Goal: Task Accomplishment & Management: Manage account settings

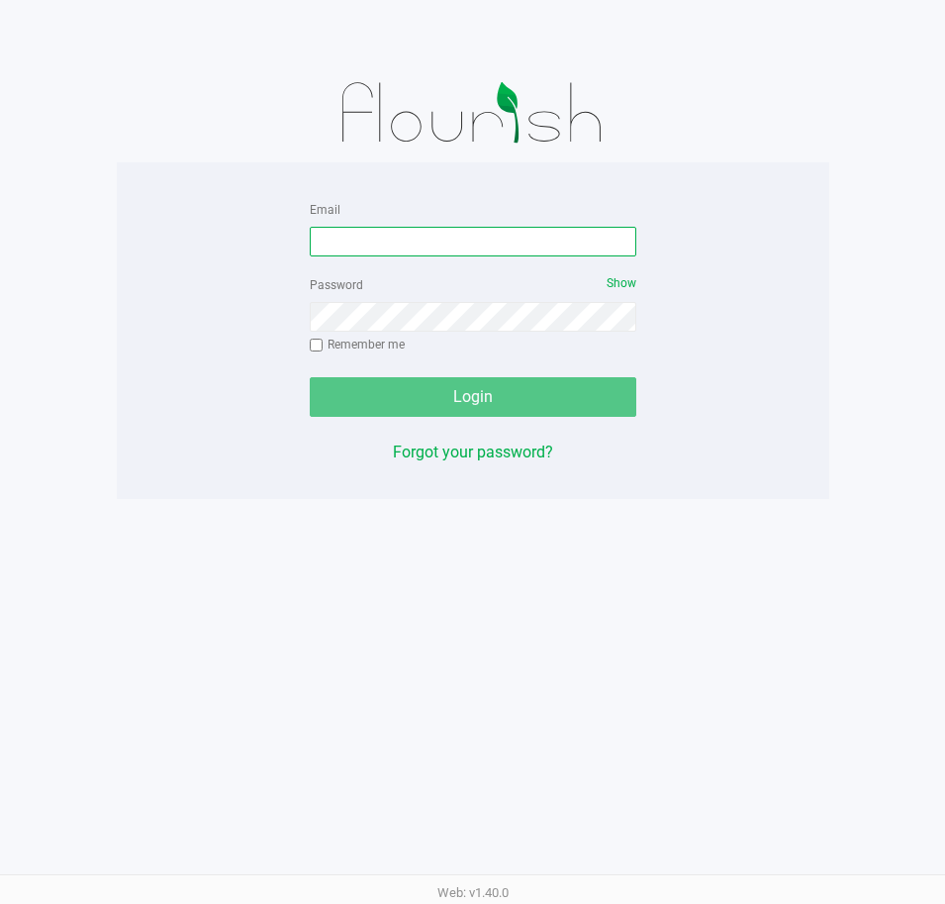
click at [366, 238] on input "Email" at bounding box center [473, 242] width 327 height 30
type input "[EMAIL_ADDRESS][DOMAIN_NAME]"
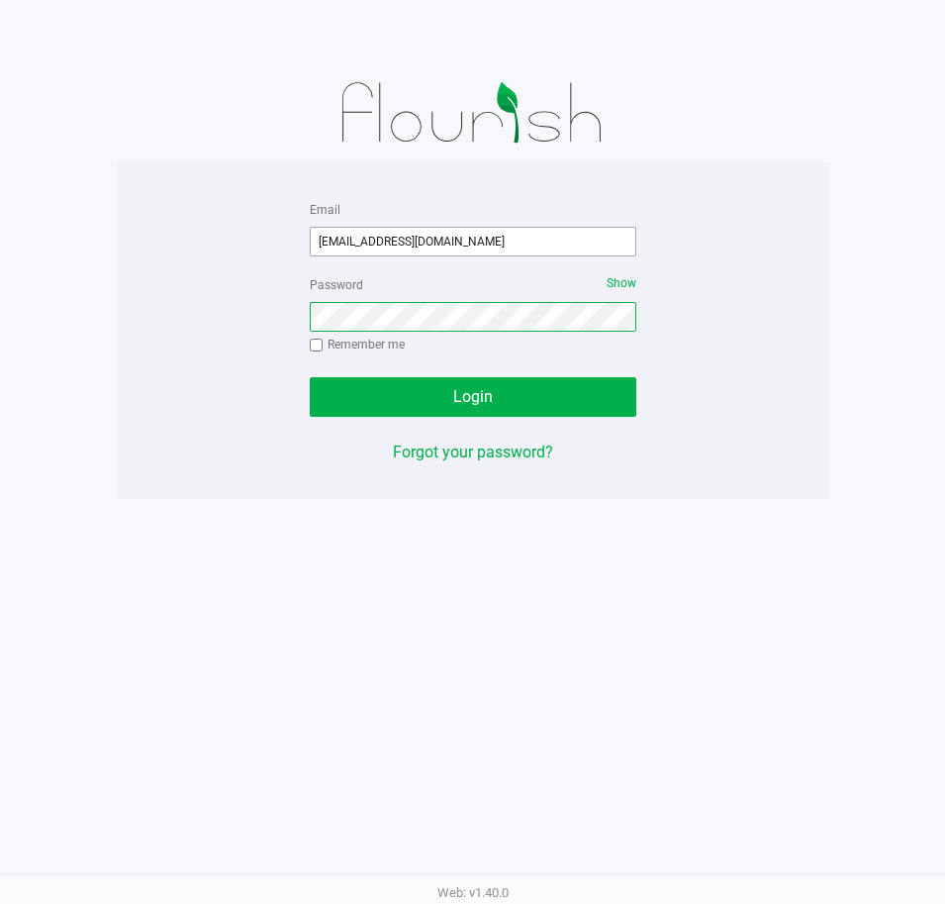
click at [310, 377] on button "Login" at bounding box center [473, 397] width 327 height 40
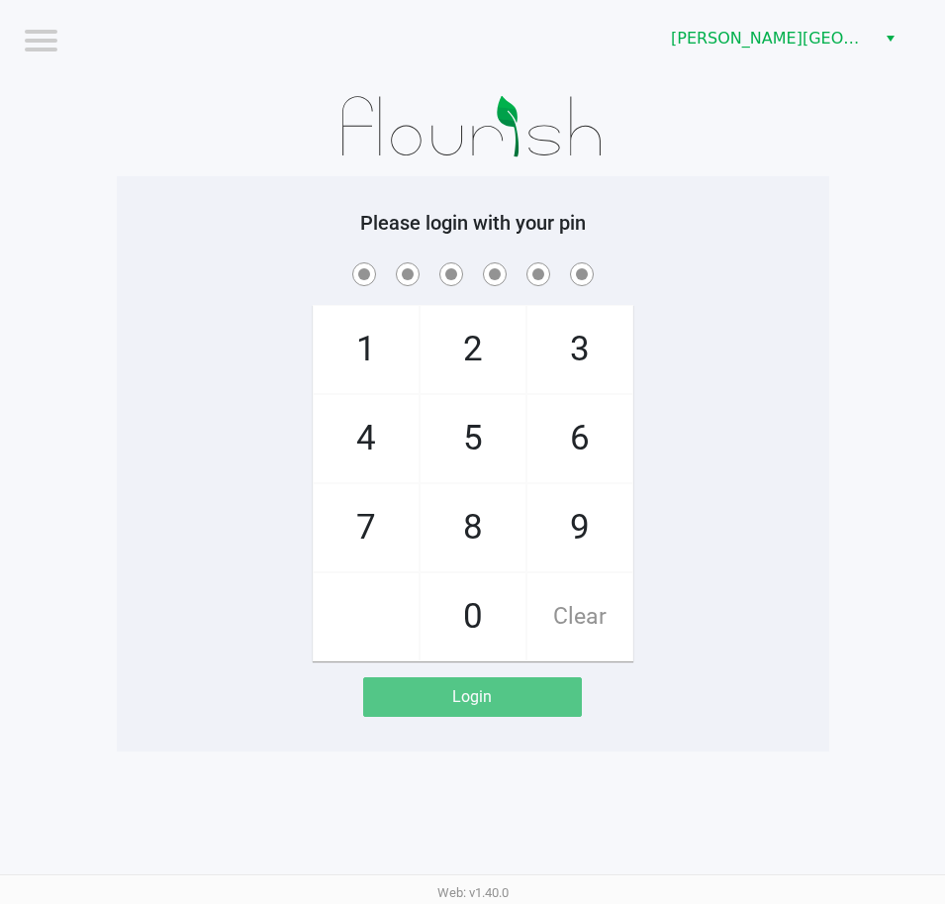
click at [200, 395] on div "1 4 7 2 5 8 0 3 6 9 Clear" at bounding box center [473, 459] width 713 height 403
checkbox input "true"
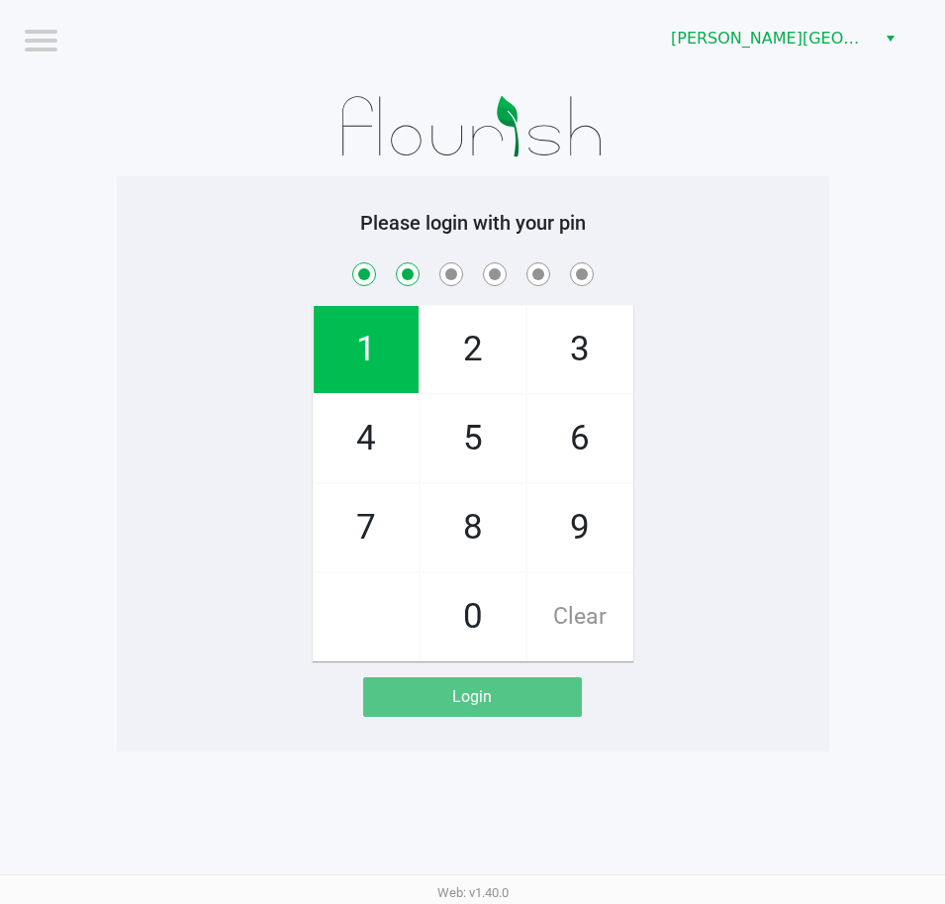
checkbox input "true"
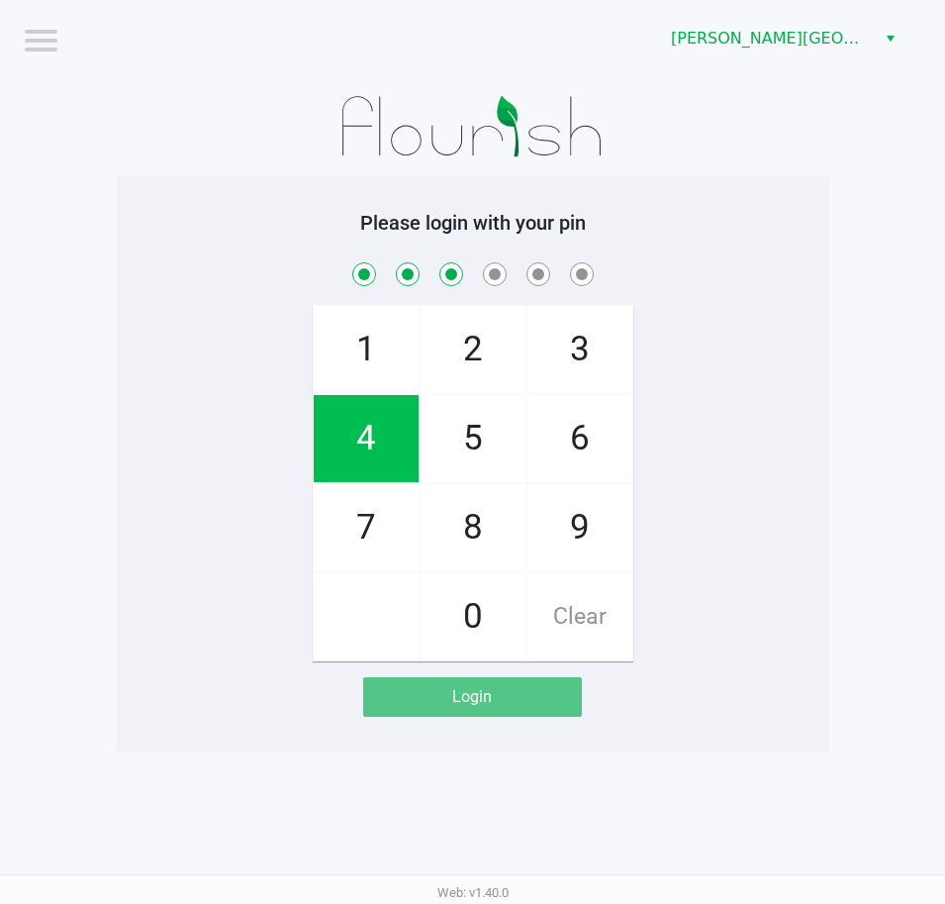
checkbox input "true"
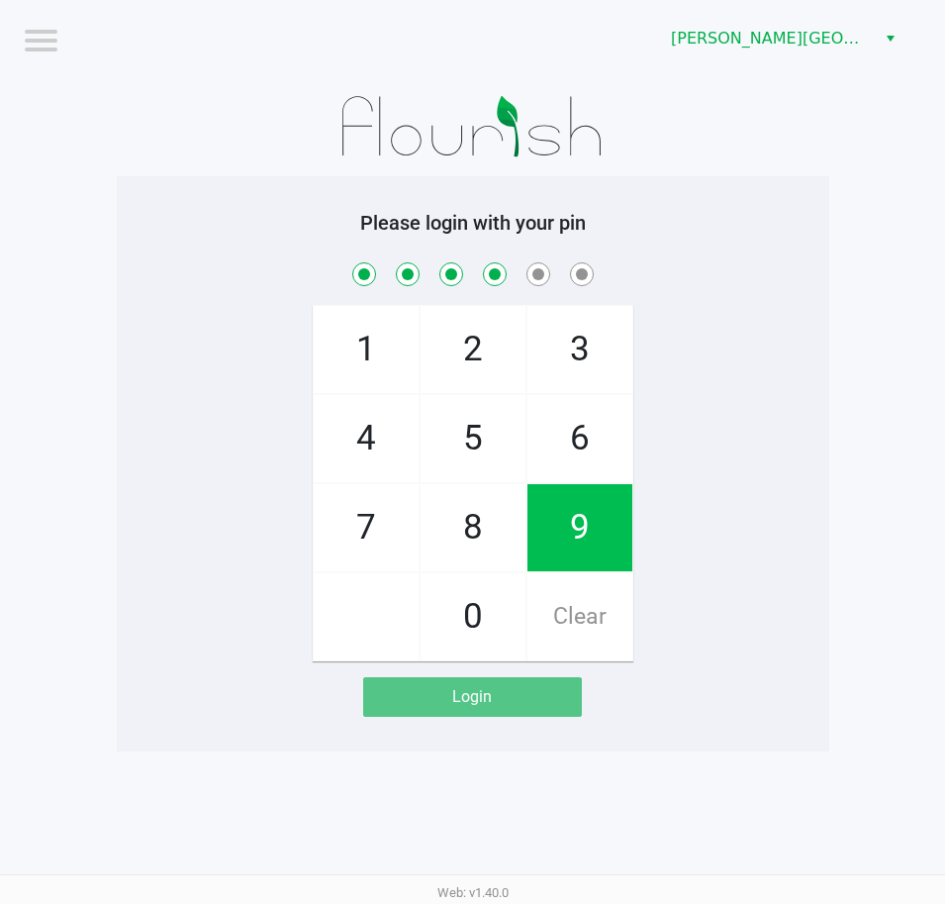
checkbox input "true"
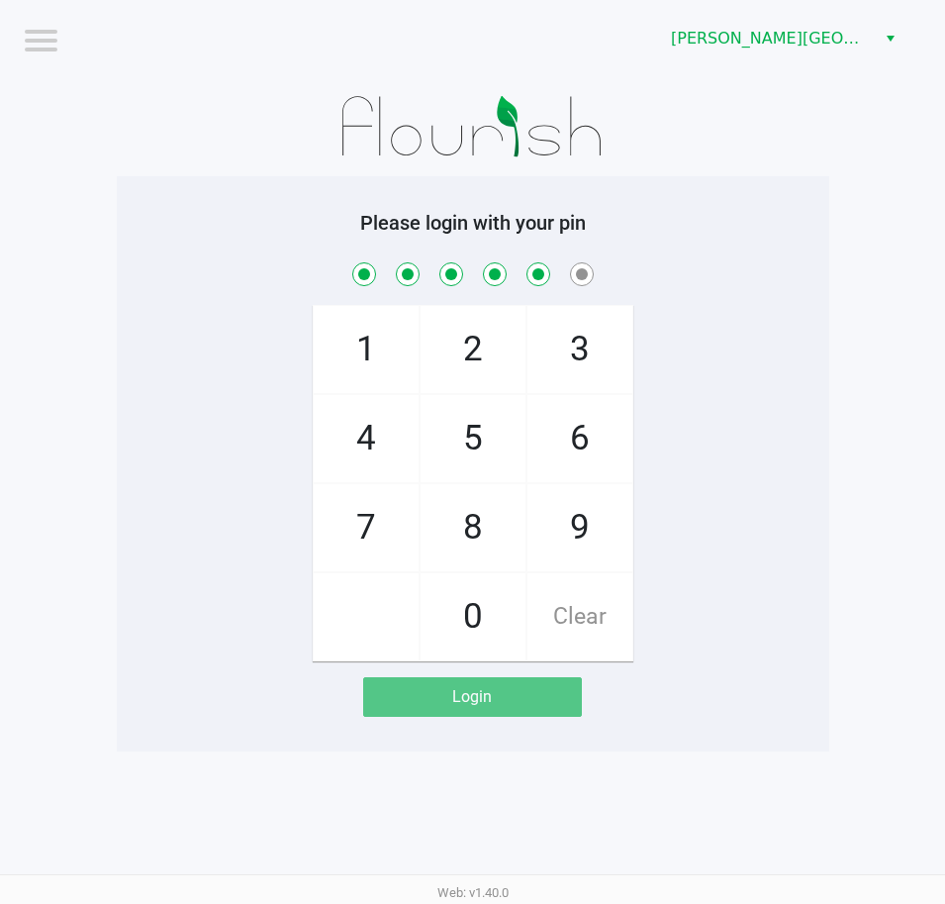
checkbox input "true"
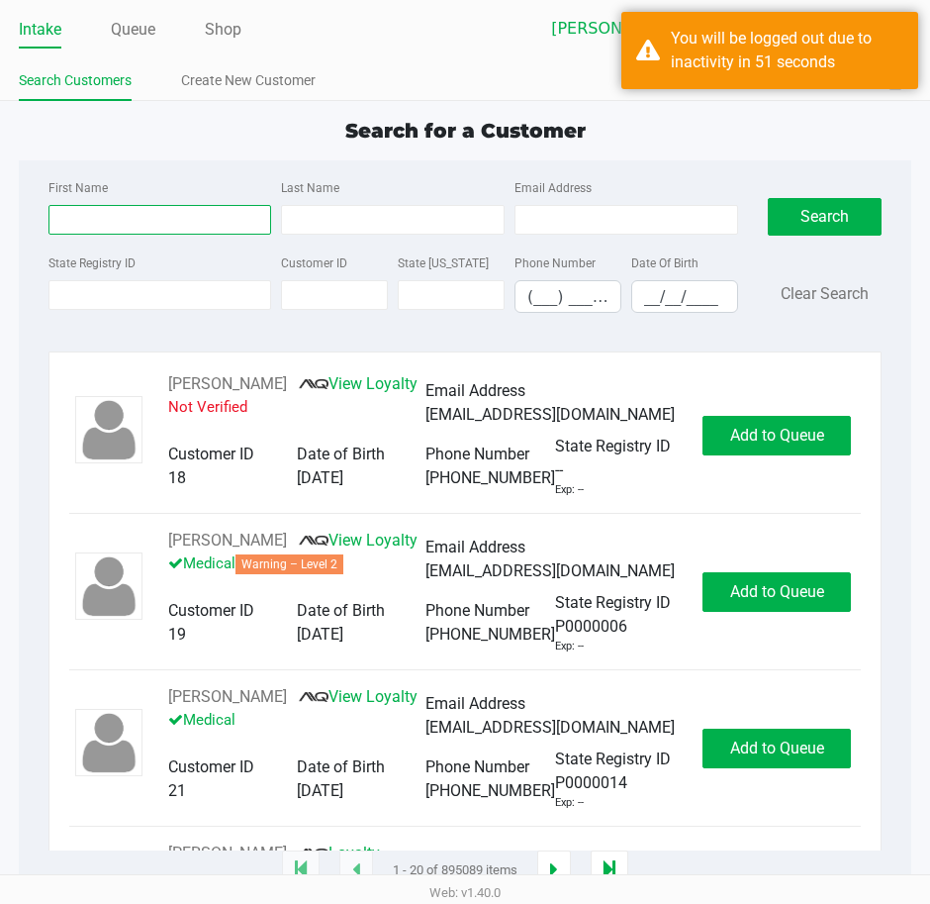
click at [165, 220] on input "First Name" at bounding box center [161, 220] width 224 height 30
type input "jesse"
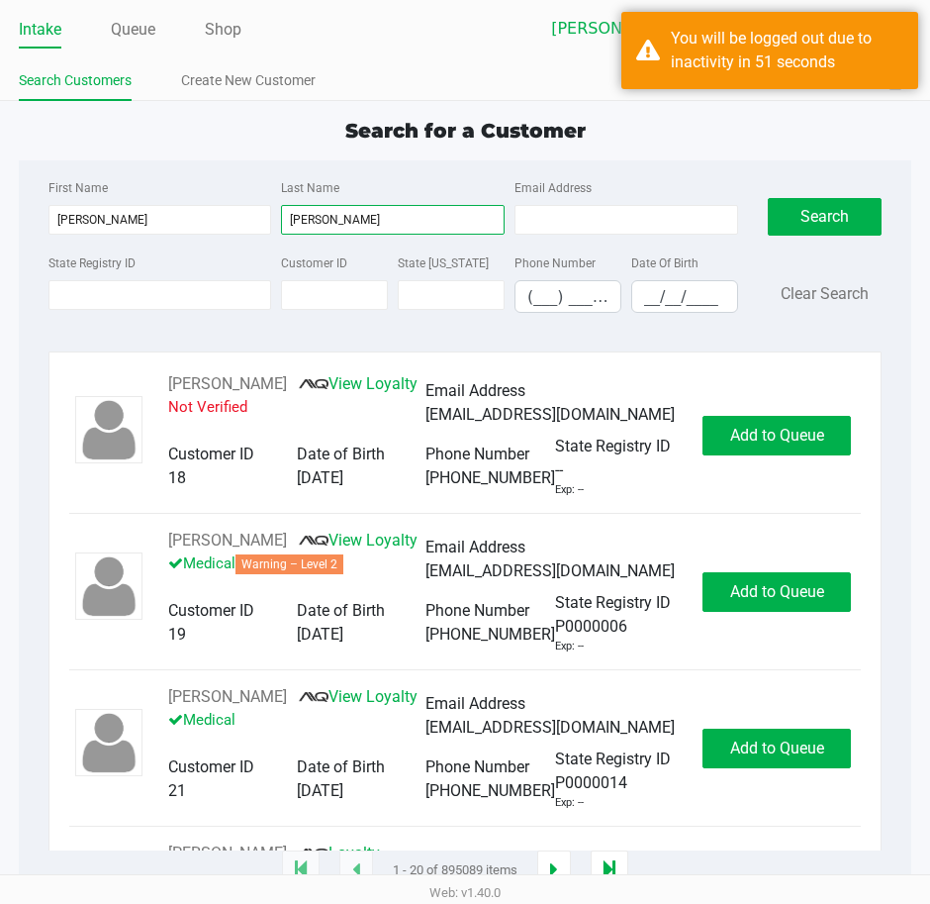
type input "longo"
click at [768, 198] on button "Search" at bounding box center [825, 217] width 114 height 38
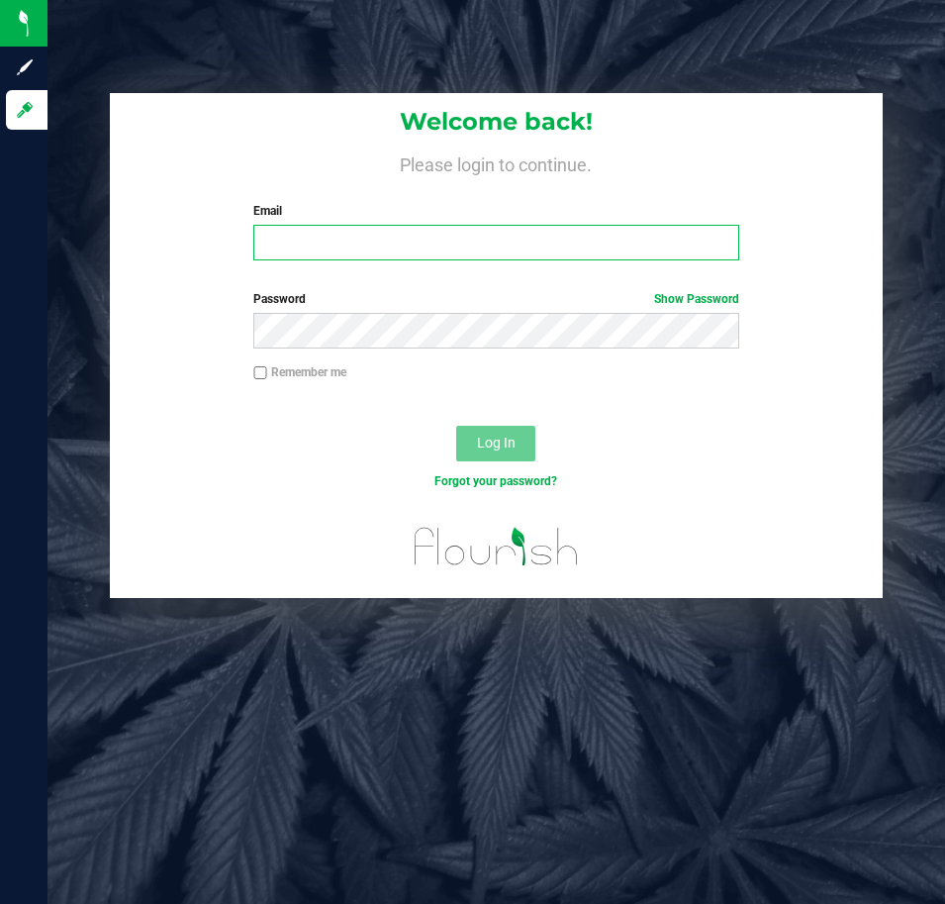
click at [492, 241] on input "Email" at bounding box center [496, 243] width 486 height 36
type input "[EMAIL_ADDRESS][DOMAIN_NAME]"
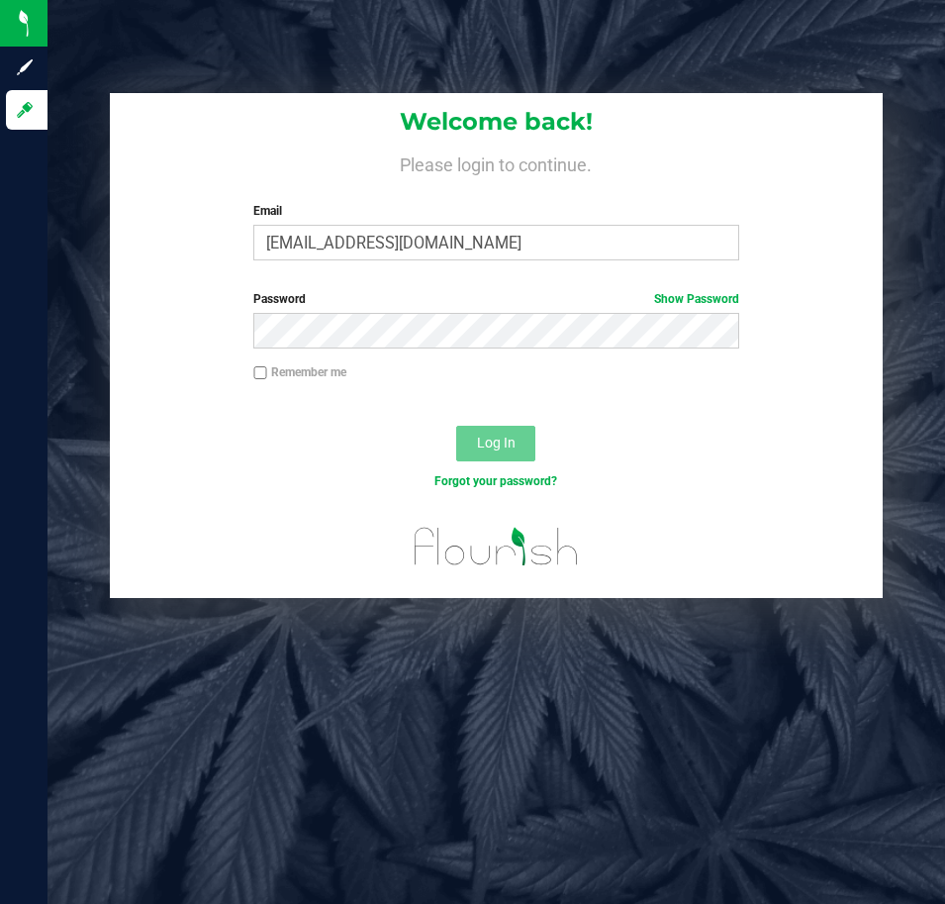
click at [390, 307] on div "Password Show Password" at bounding box center [497, 319] width 516 height 58
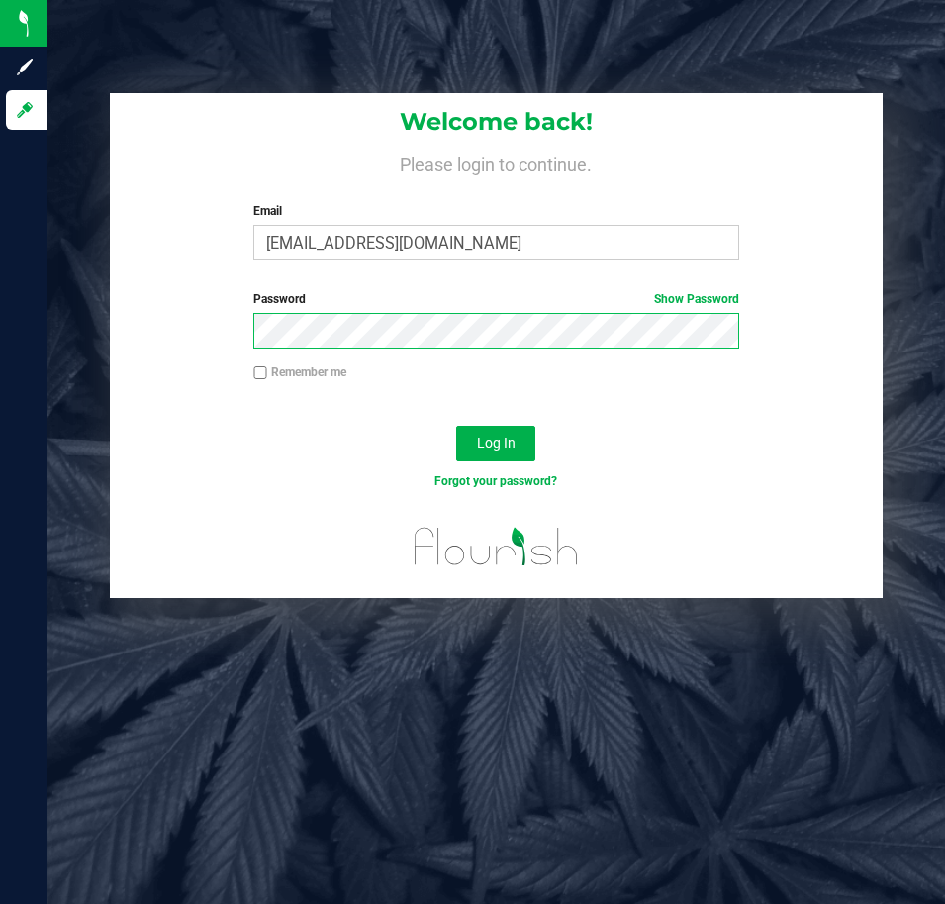
click at [456, 426] on button "Log In" at bounding box center [495, 444] width 79 height 36
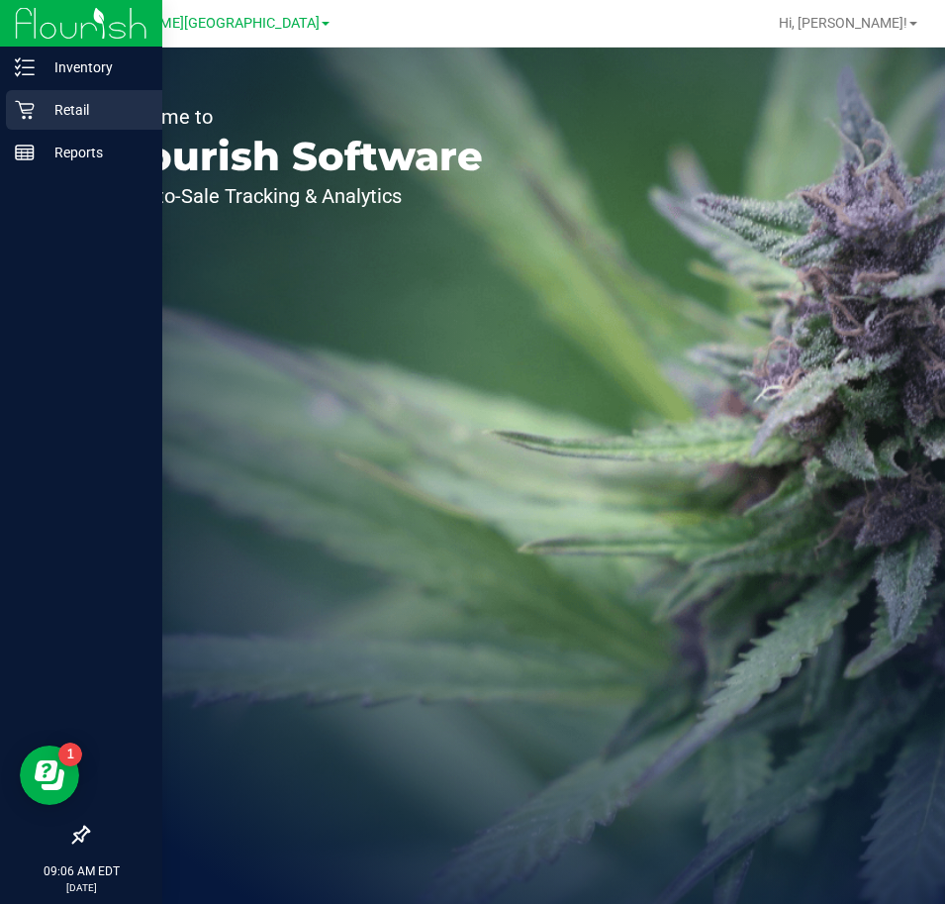
click at [46, 102] on p "Retail" at bounding box center [94, 110] width 119 height 24
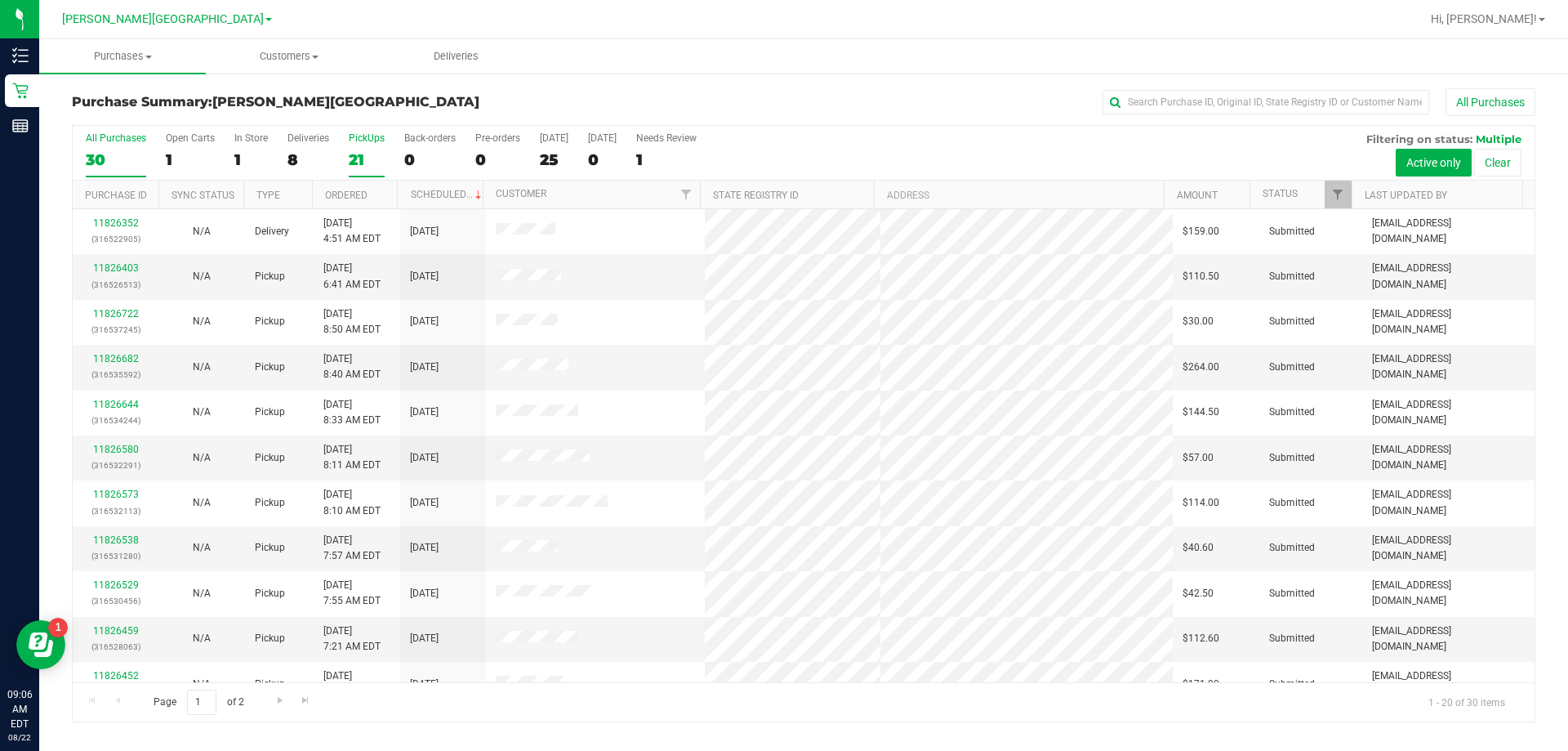
click at [361, 158] on div "21" at bounding box center [367, 159] width 36 height 19
click at [0, 0] on input "PickUps 21" at bounding box center [0, 0] width 0 height 0
click at [128, 268] on link "11826722" at bounding box center [116, 268] width 45 height 12
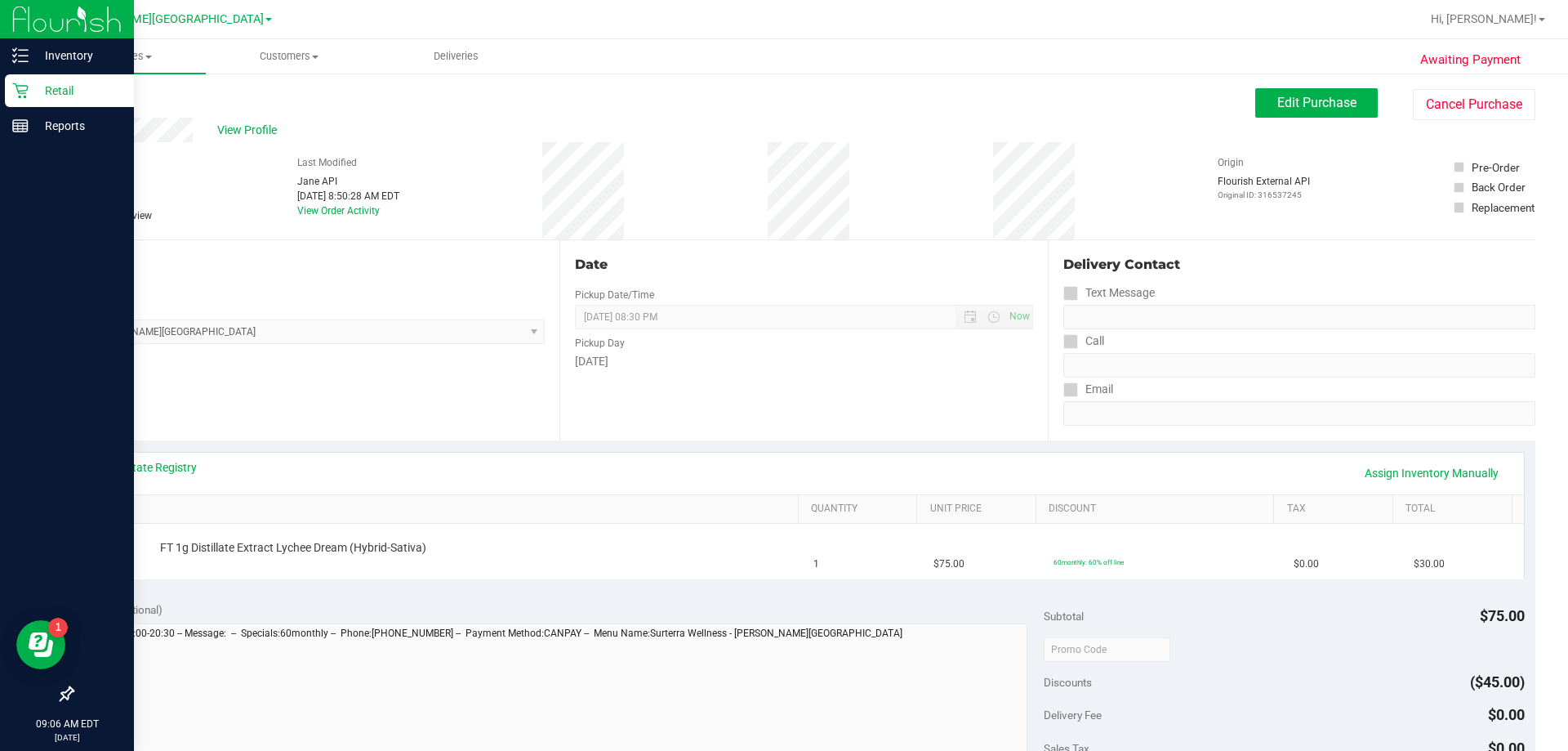
click at [17, 91] on icon at bounding box center [21, 91] width 17 height 17
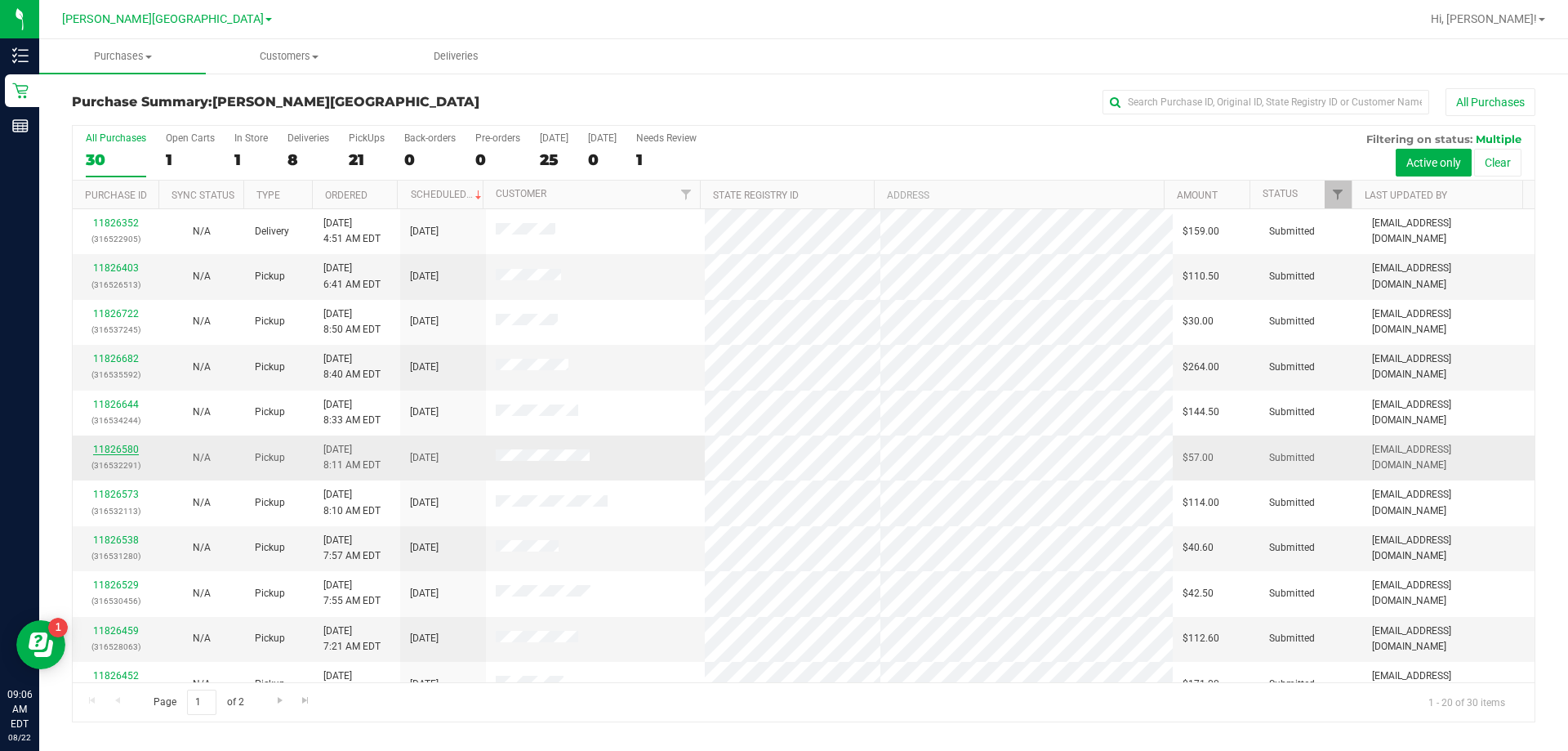
click at [131, 448] on link "11826580" at bounding box center [116, 449] width 45 height 12
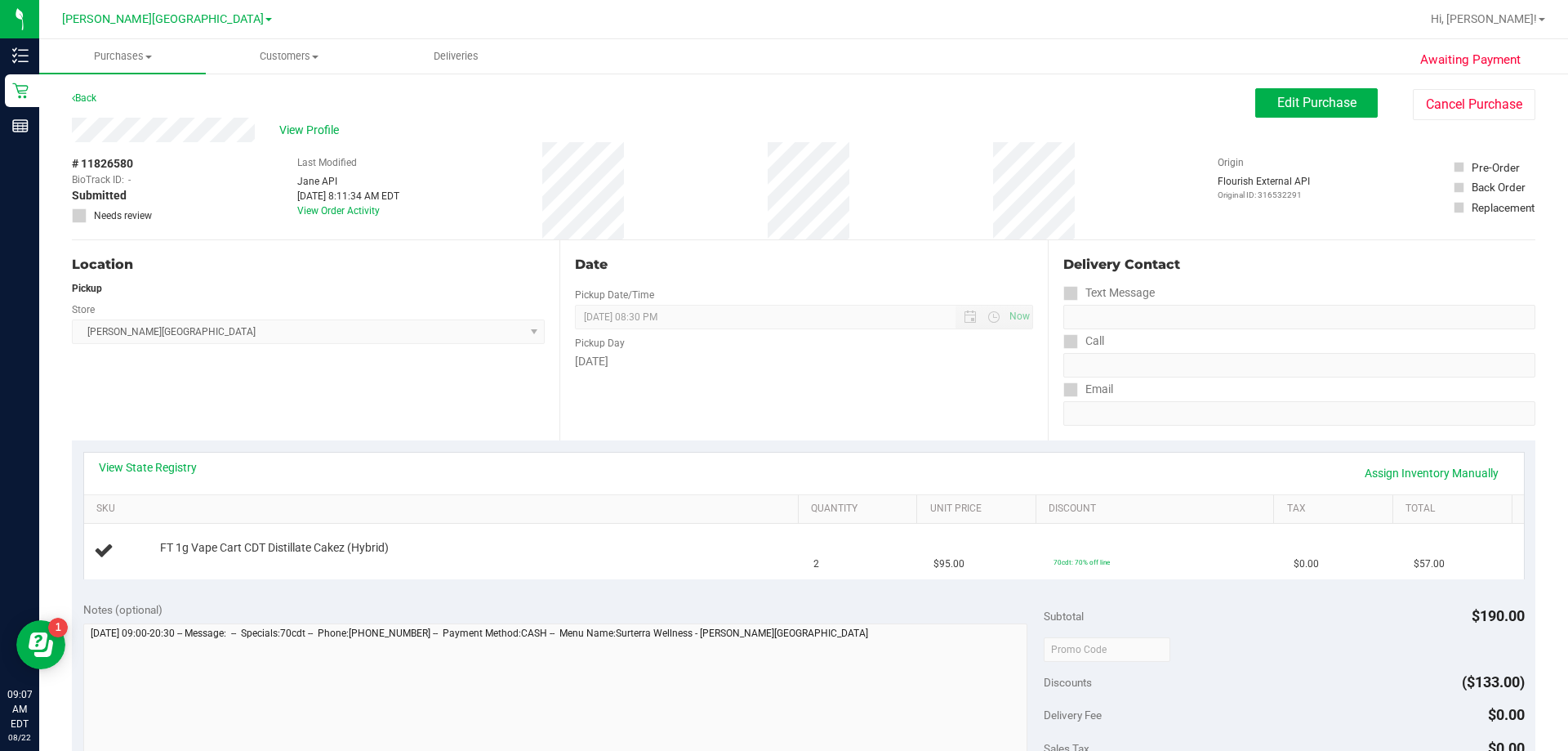
click at [582, 597] on div "Notes (optional) Subtotal $190.00 Discounts ($133.00) Delivery Fee $0.00 Sales …" at bounding box center [804, 737] width 1464 height 294
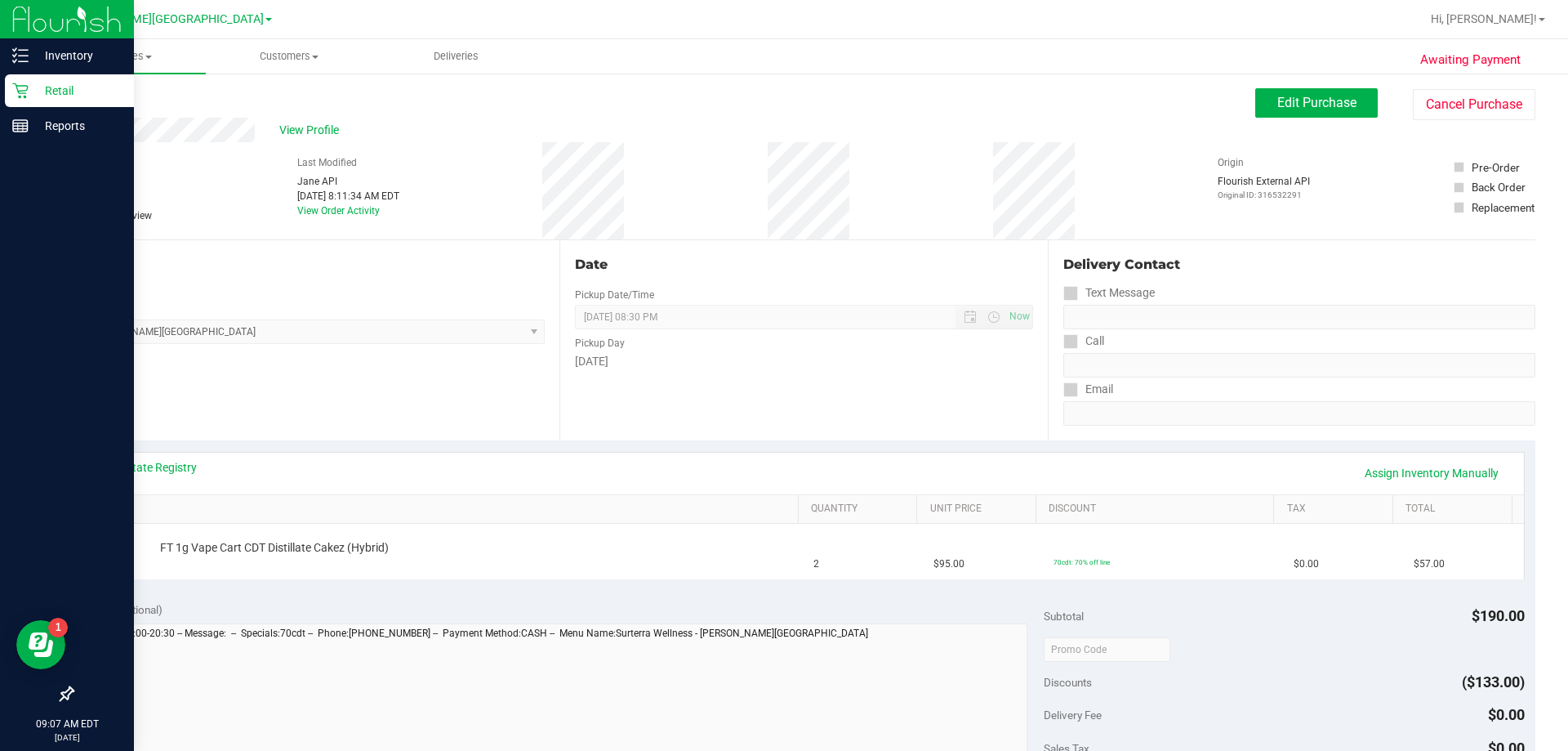
click at [66, 86] on p "Retail" at bounding box center [78, 91] width 98 height 20
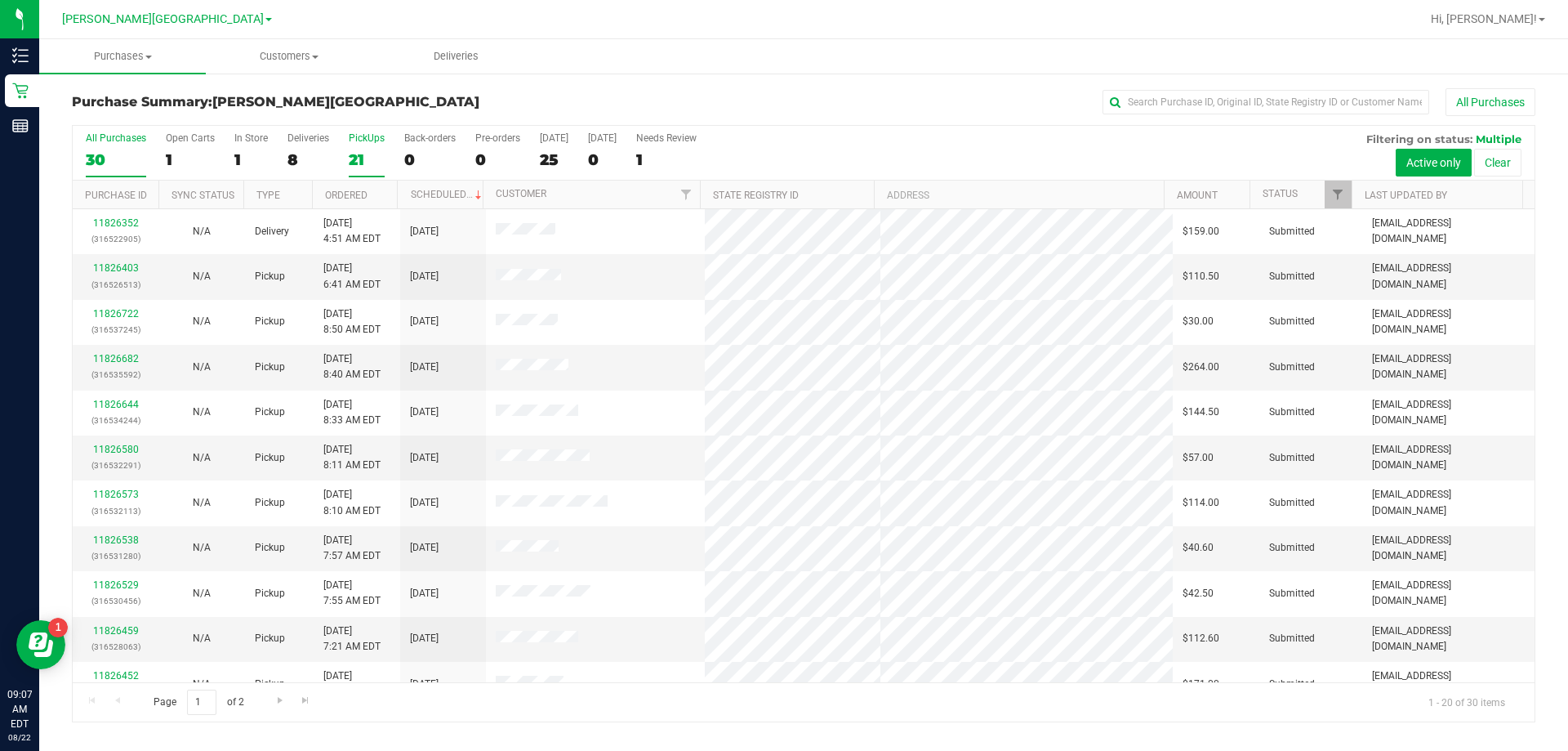
click at [353, 164] on div "21" at bounding box center [367, 159] width 36 height 19
click at [0, 0] on input "PickUps 21" at bounding box center [0, 0] width 0 height 0
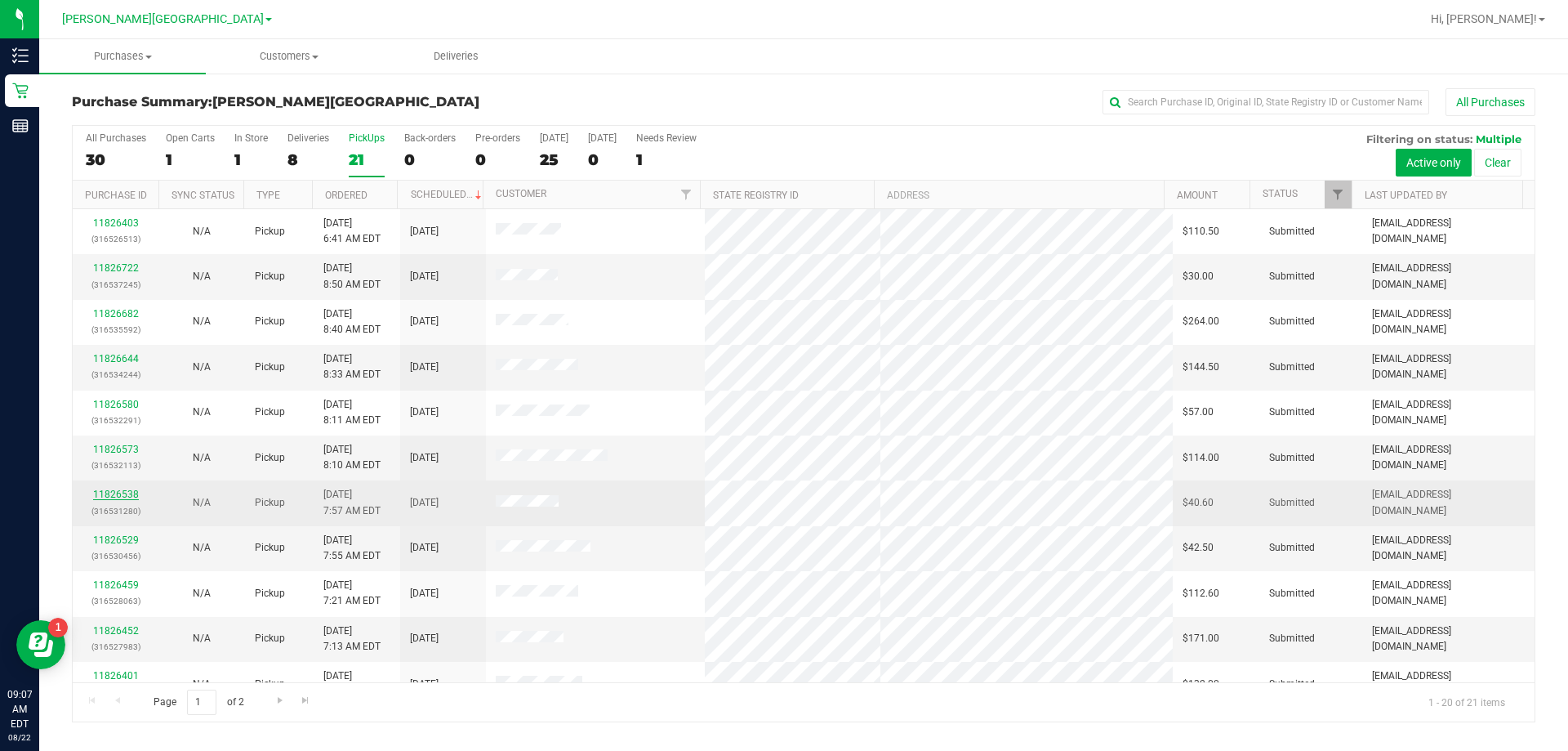
click at [124, 493] on link "11826538" at bounding box center [116, 494] width 45 height 12
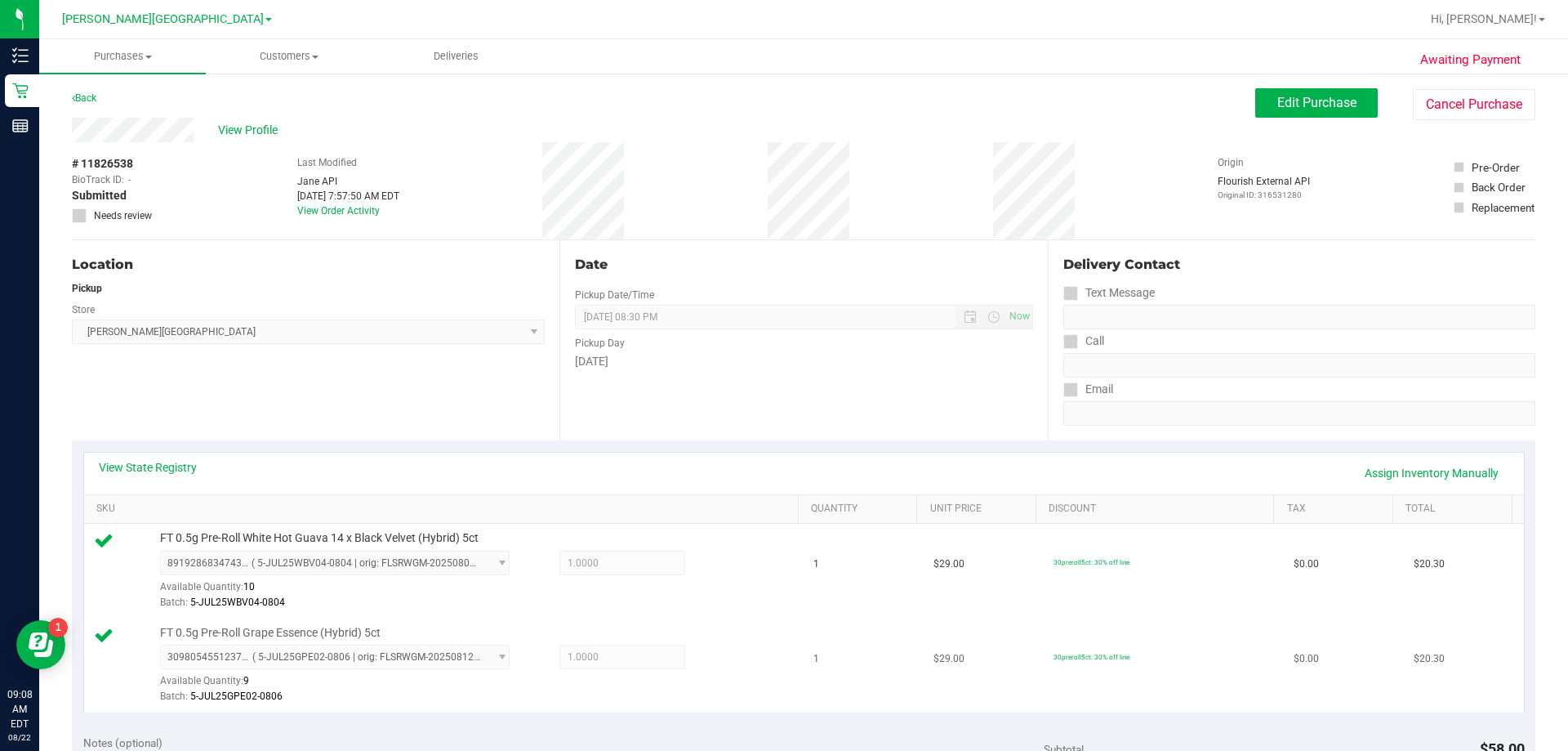
scroll to position [327, 0]
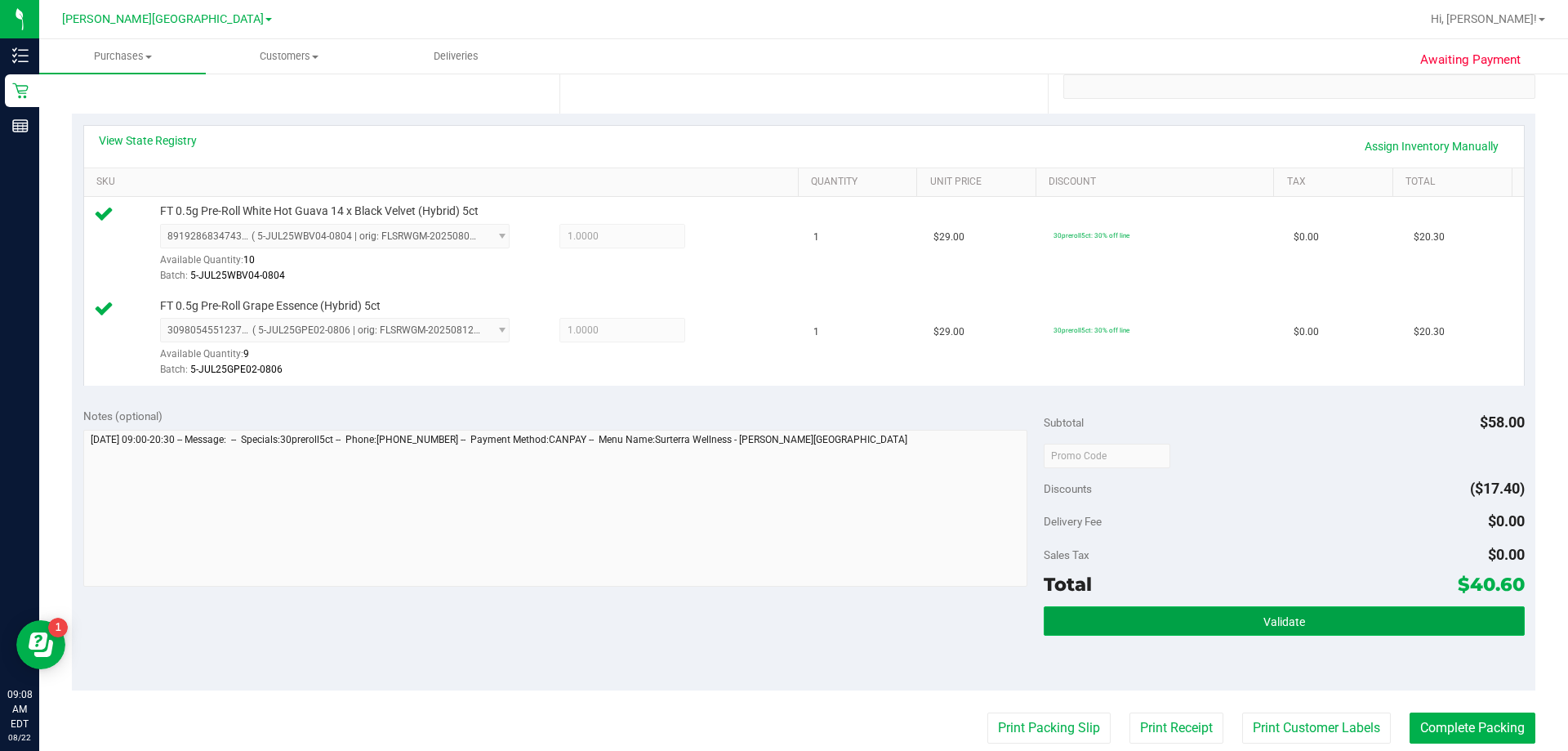
click at [779, 619] on button "Validate" at bounding box center [1284, 621] width 480 height 30
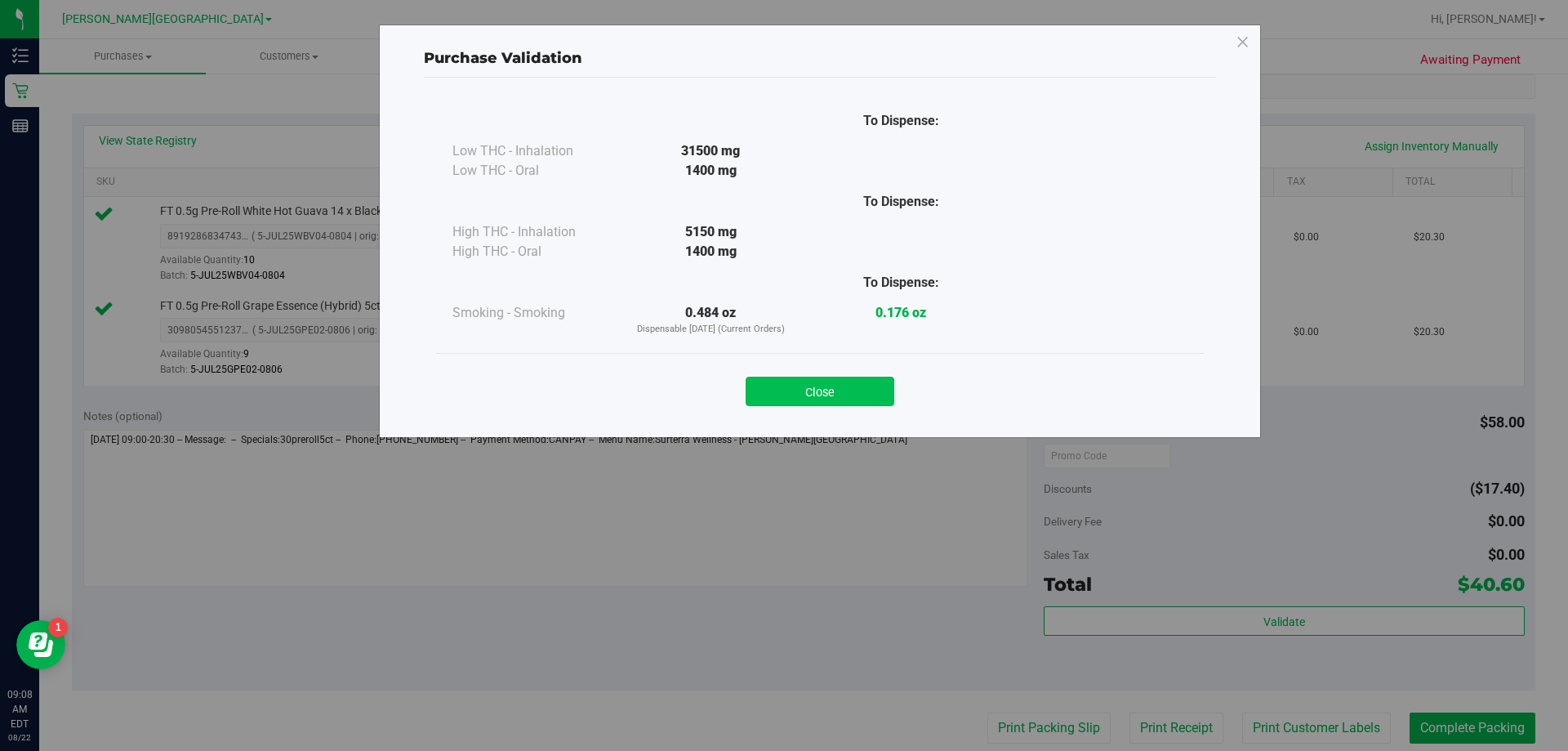
click at [779, 380] on button "Close" at bounding box center [820, 391] width 149 height 30
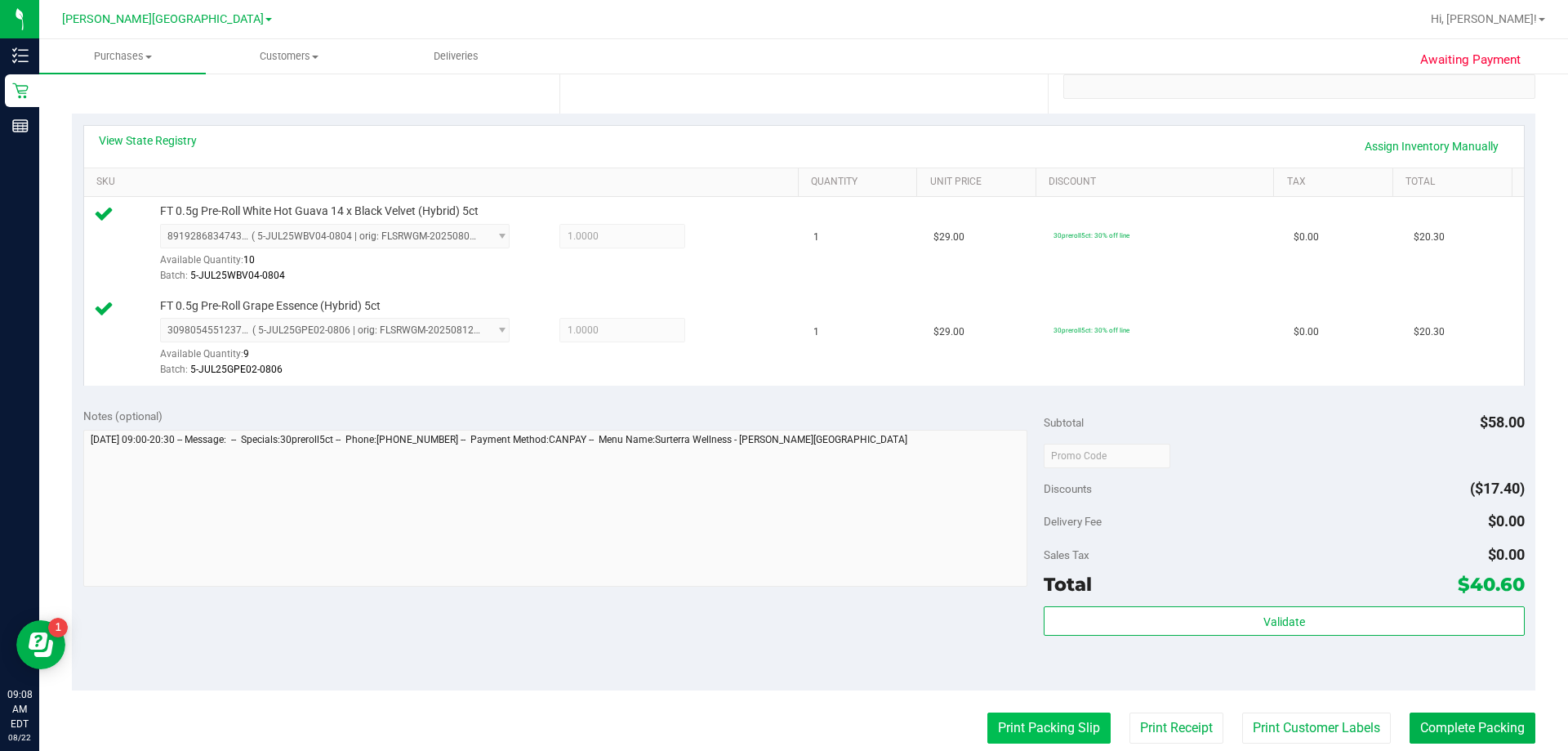
click at [779, 725] on button "Print Packing Slip" at bounding box center [1049, 728] width 123 height 31
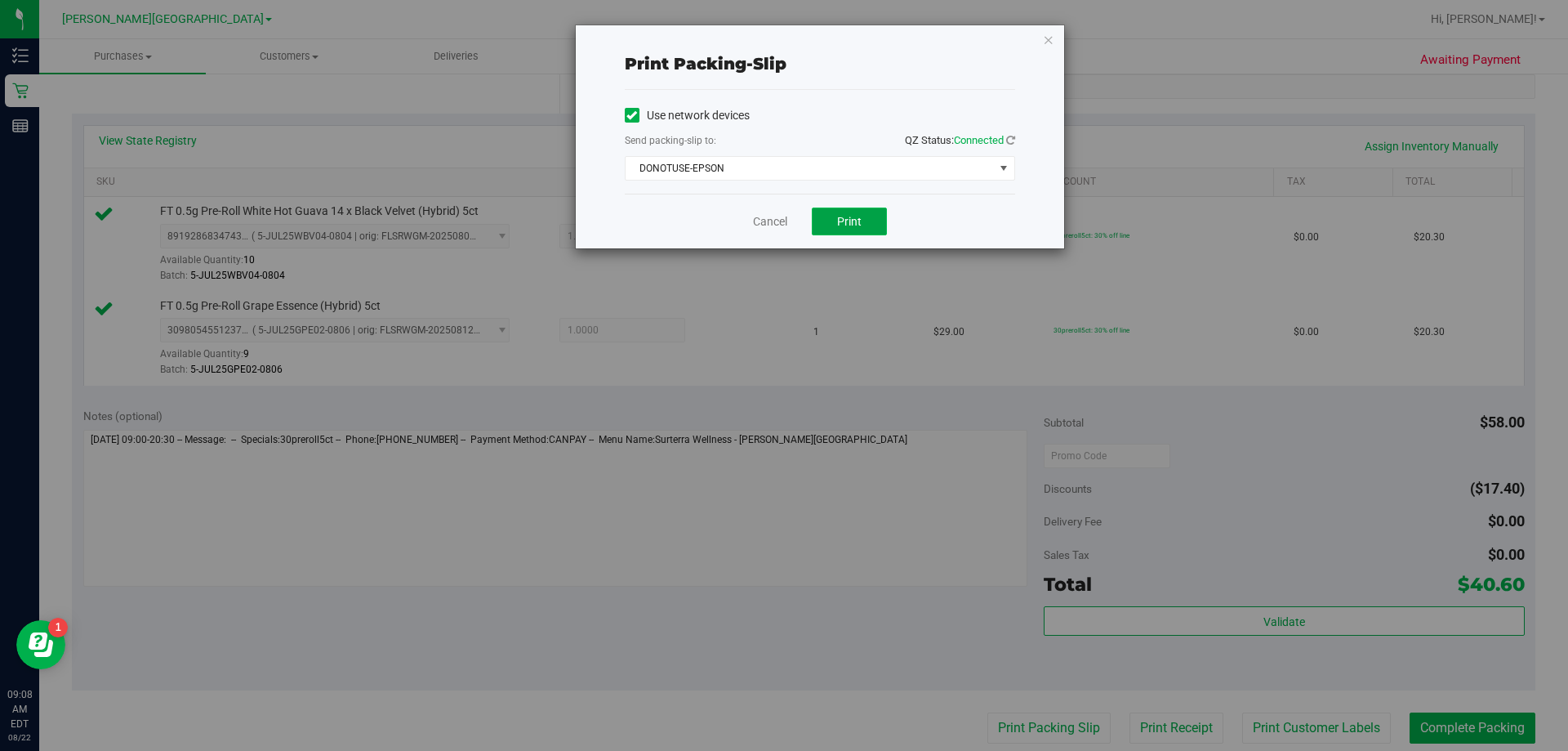
click at [779, 224] on button "Print" at bounding box center [849, 221] width 75 height 28
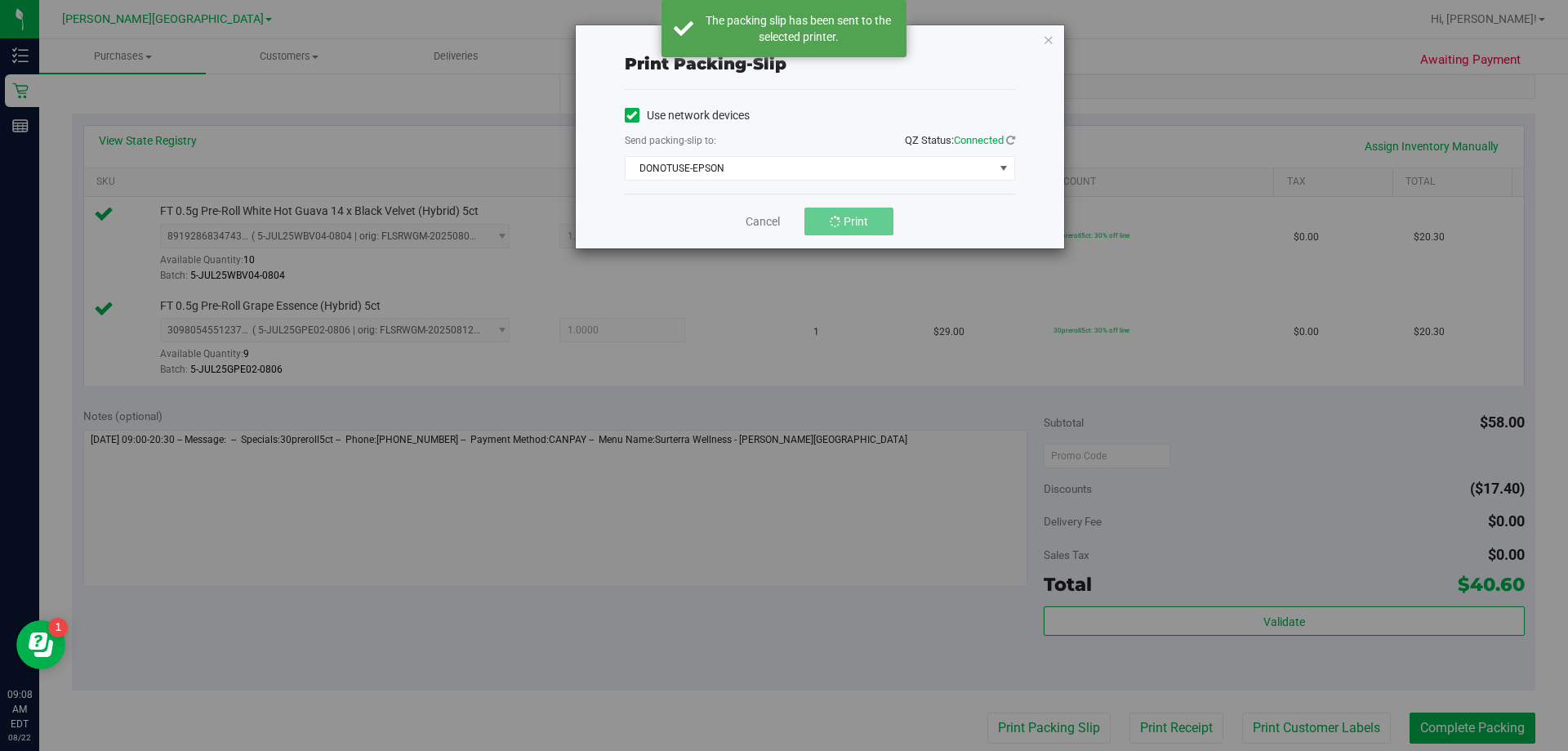
click at [779, 181] on div "Use network devices Send packing-slip to: QZ Status: Connected DONOTUSE-EPSON C…" at bounding box center [819, 142] width 390 height 104
click at [779, 166] on span "DONOTUSE-EPSON" at bounding box center [810, 168] width 368 height 23
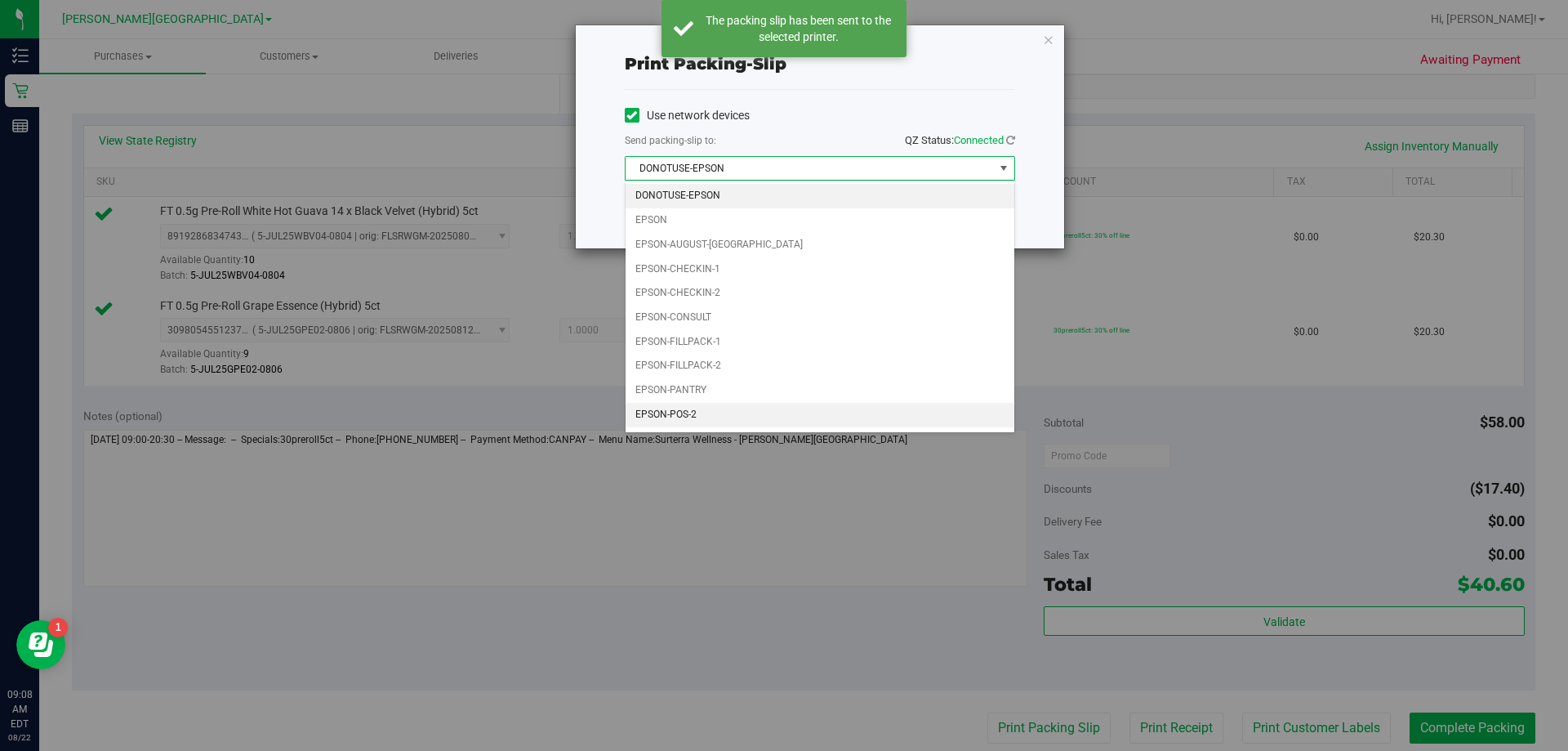
click at [726, 408] on li "EPSON-POS-2" at bounding box center [819, 415] width 389 height 25
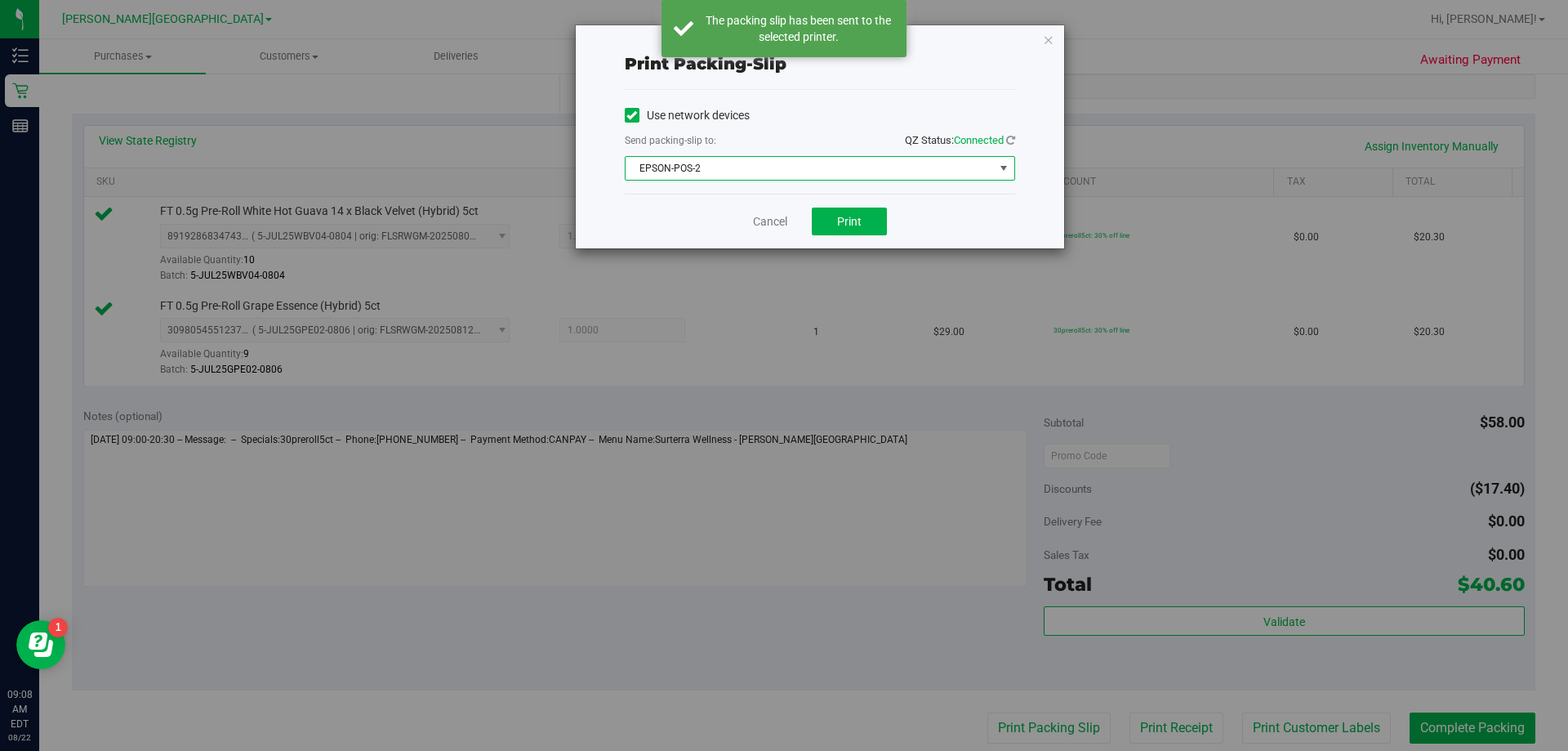
click at [779, 205] on div "Cancel Print" at bounding box center [819, 221] width 390 height 54
click at [779, 217] on span "Print" at bounding box center [850, 221] width 25 height 13
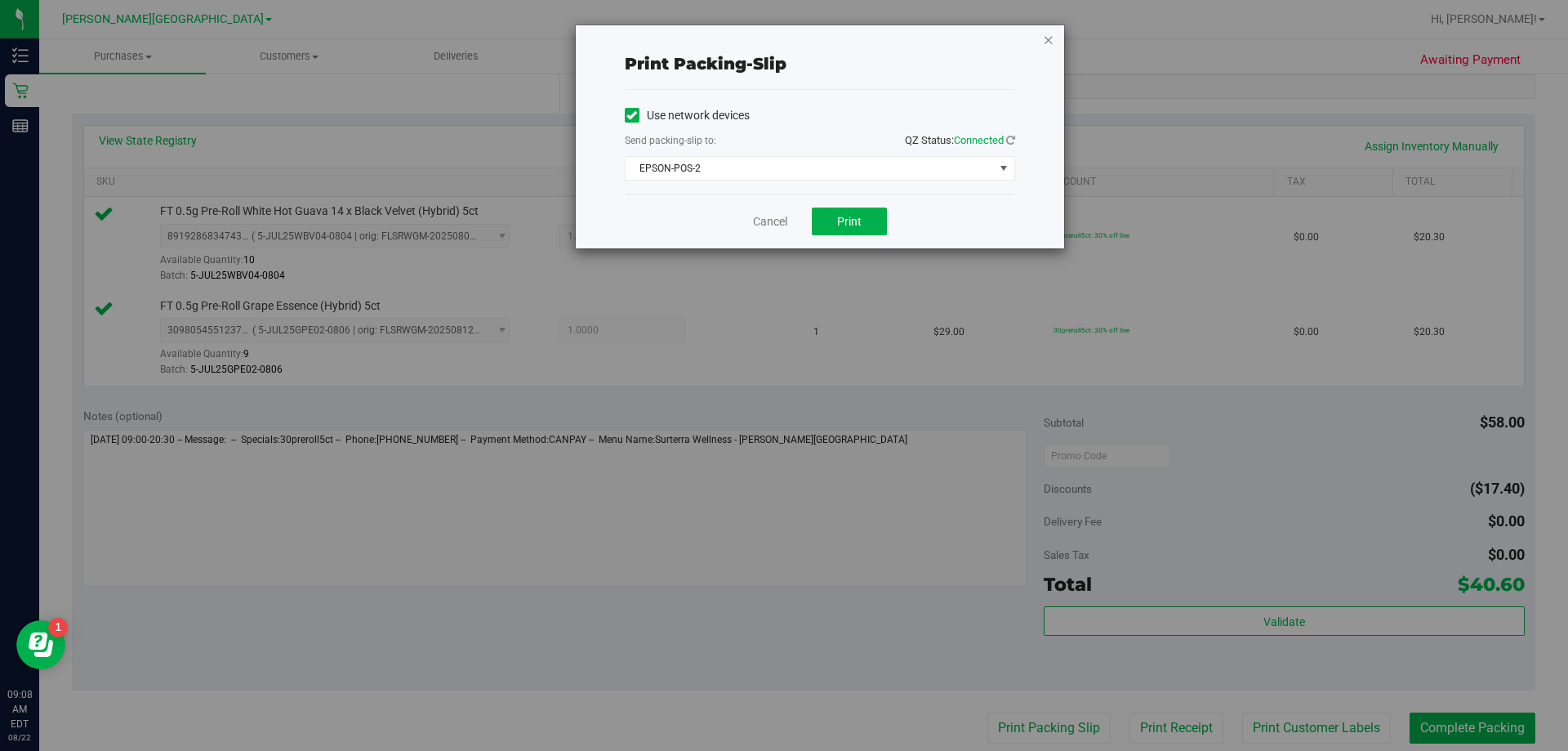
click at [779, 40] on icon "button" at bounding box center [1049, 40] width 12 height 20
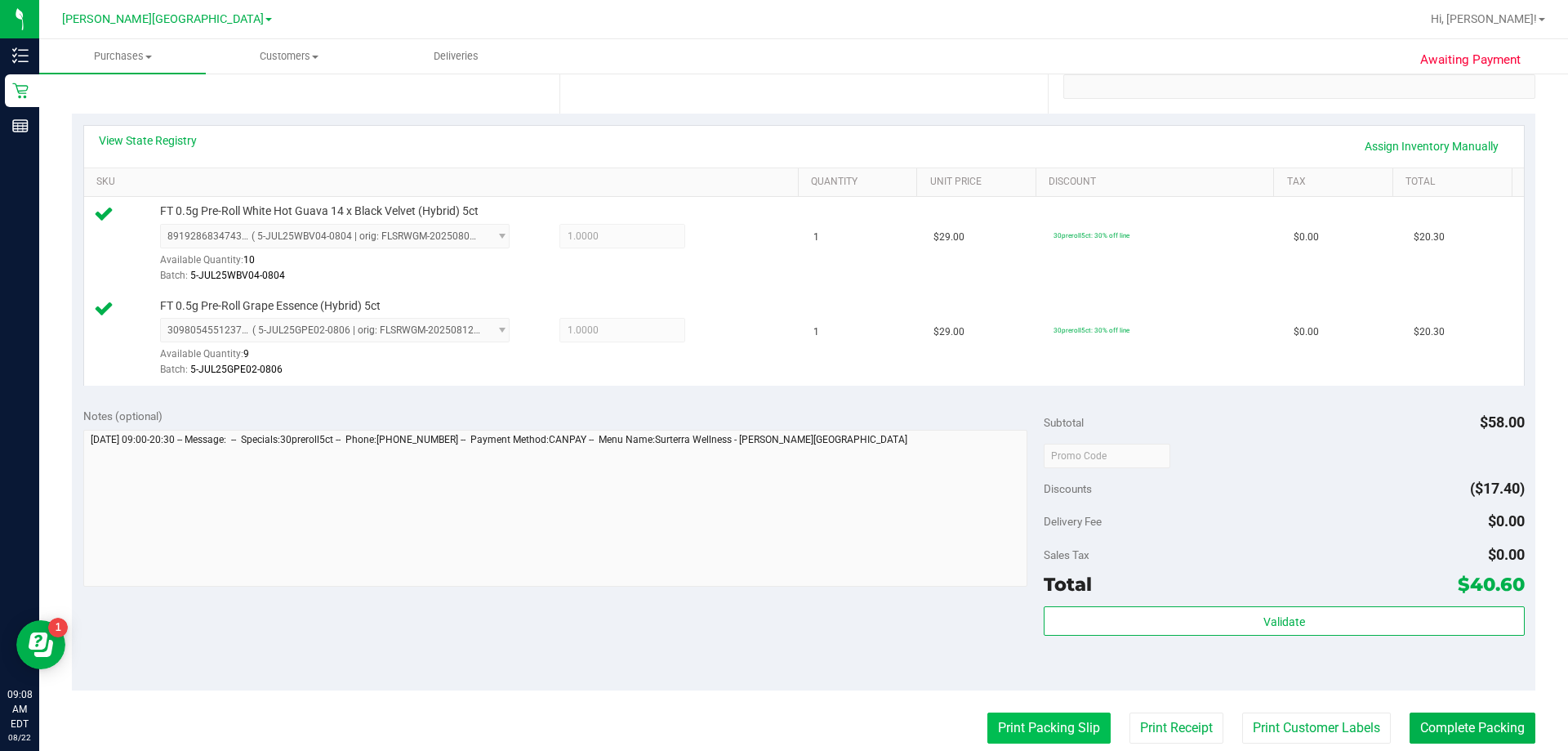
click at [779, 721] on button "Print Packing Slip" at bounding box center [1049, 728] width 123 height 31
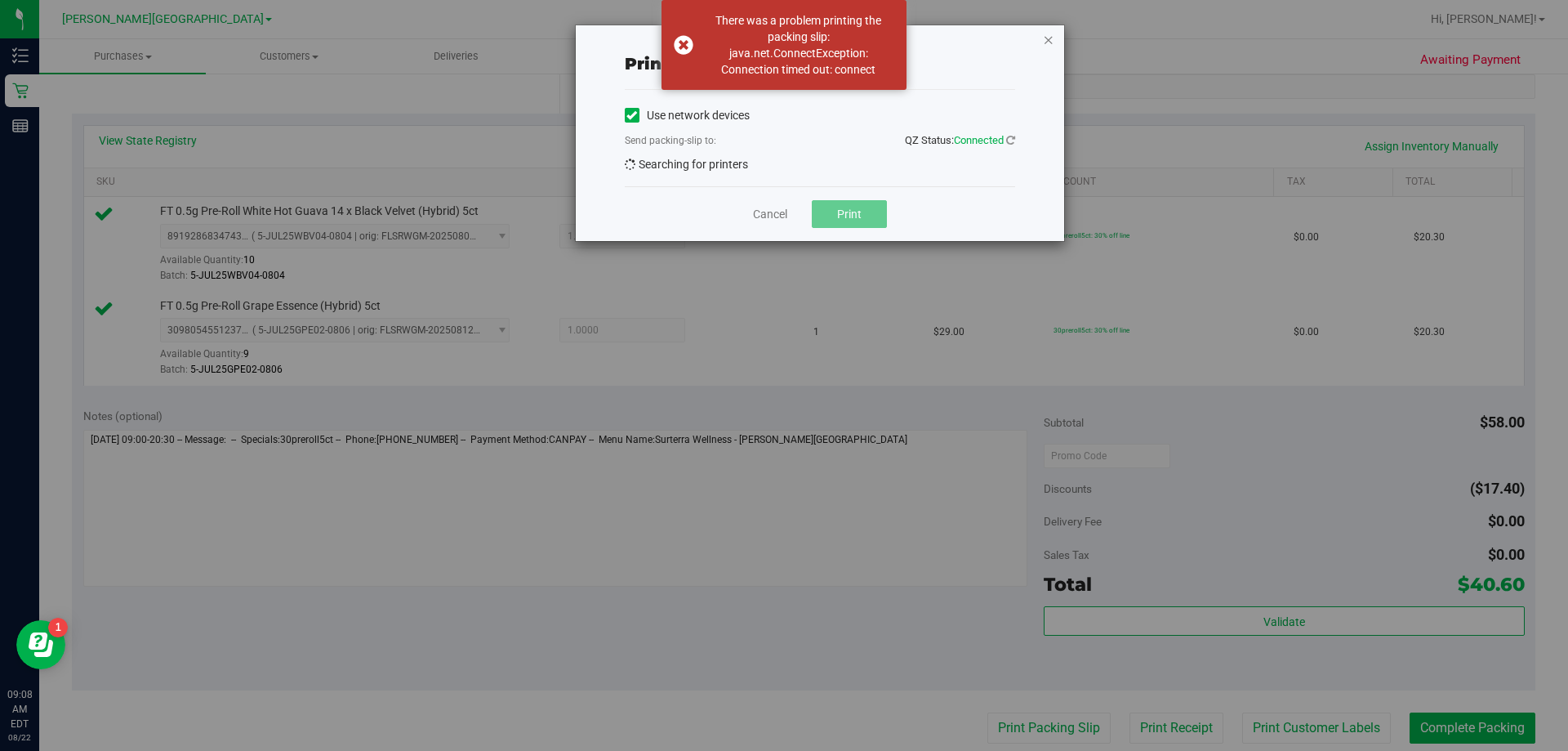
click at [779, 42] on icon "button" at bounding box center [1049, 40] width 12 height 20
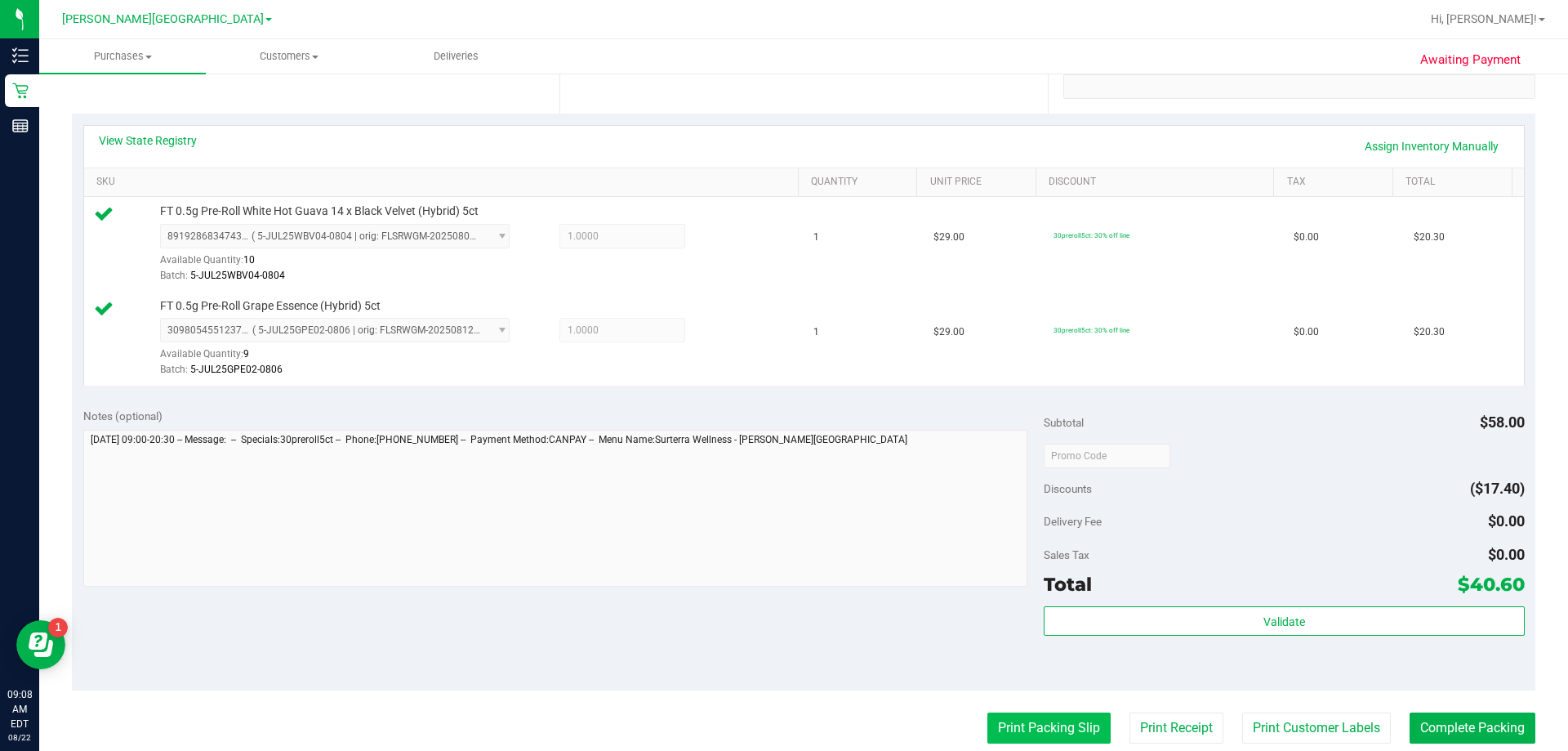
click at [779, 732] on button "Print Packing Slip" at bounding box center [1049, 728] width 123 height 31
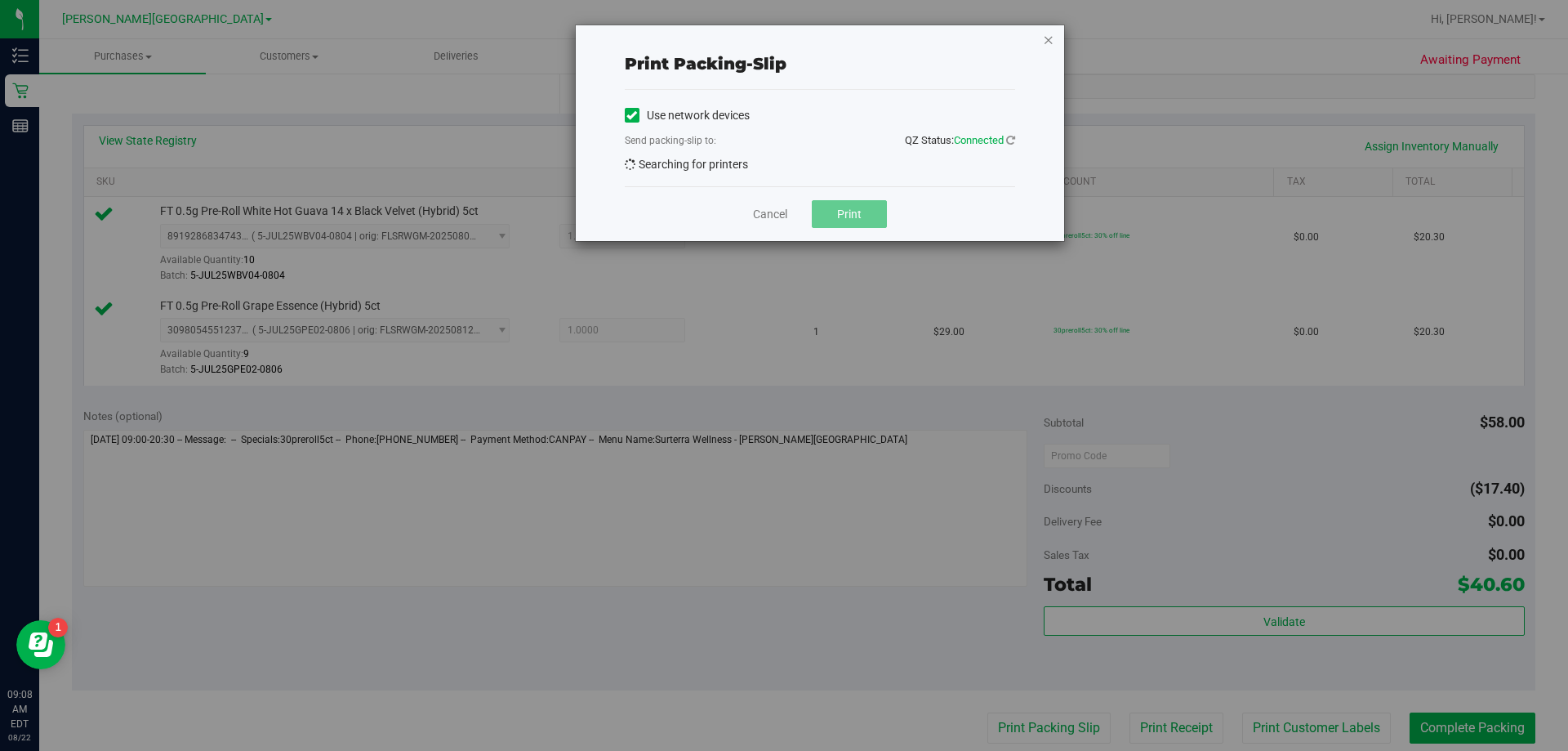
click at [779, 40] on icon "button" at bounding box center [1049, 40] width 12 height 20
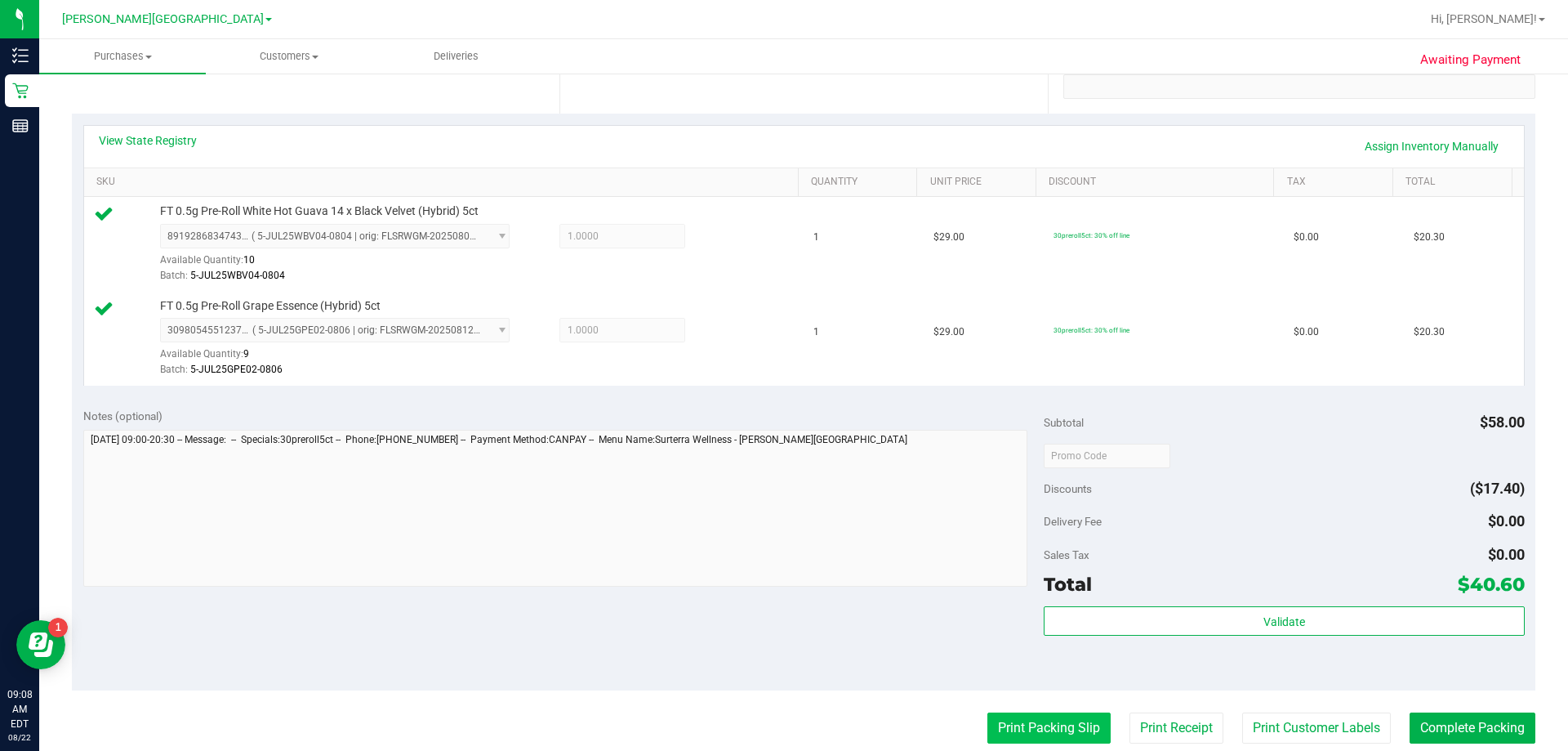
click at [779, 737] on button "Print Packing Slip" at bounding box center [1049, 728] width 123 height 31
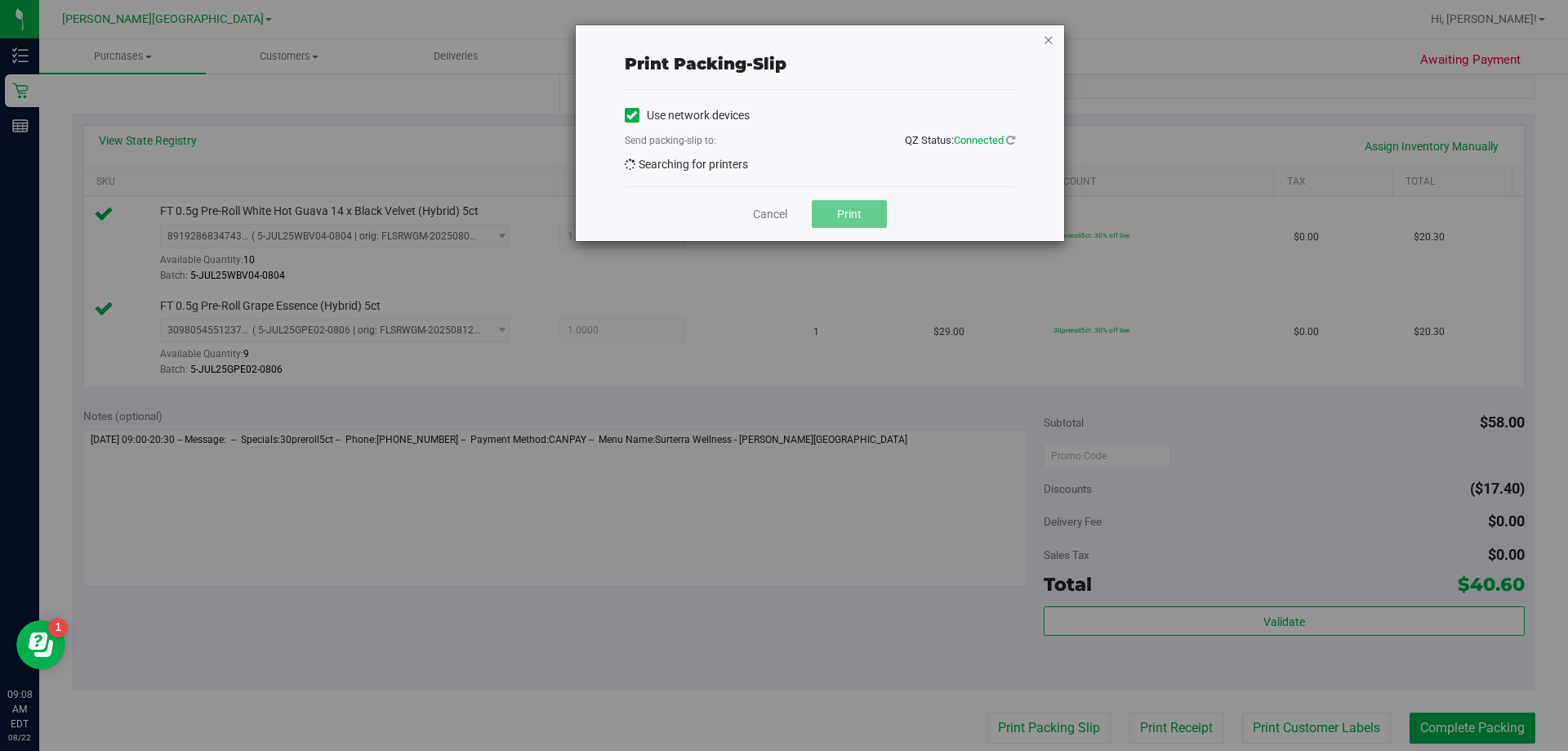
click at [779, 40] on icon "button" at bounding box center [1049, 40] width 12 height 20
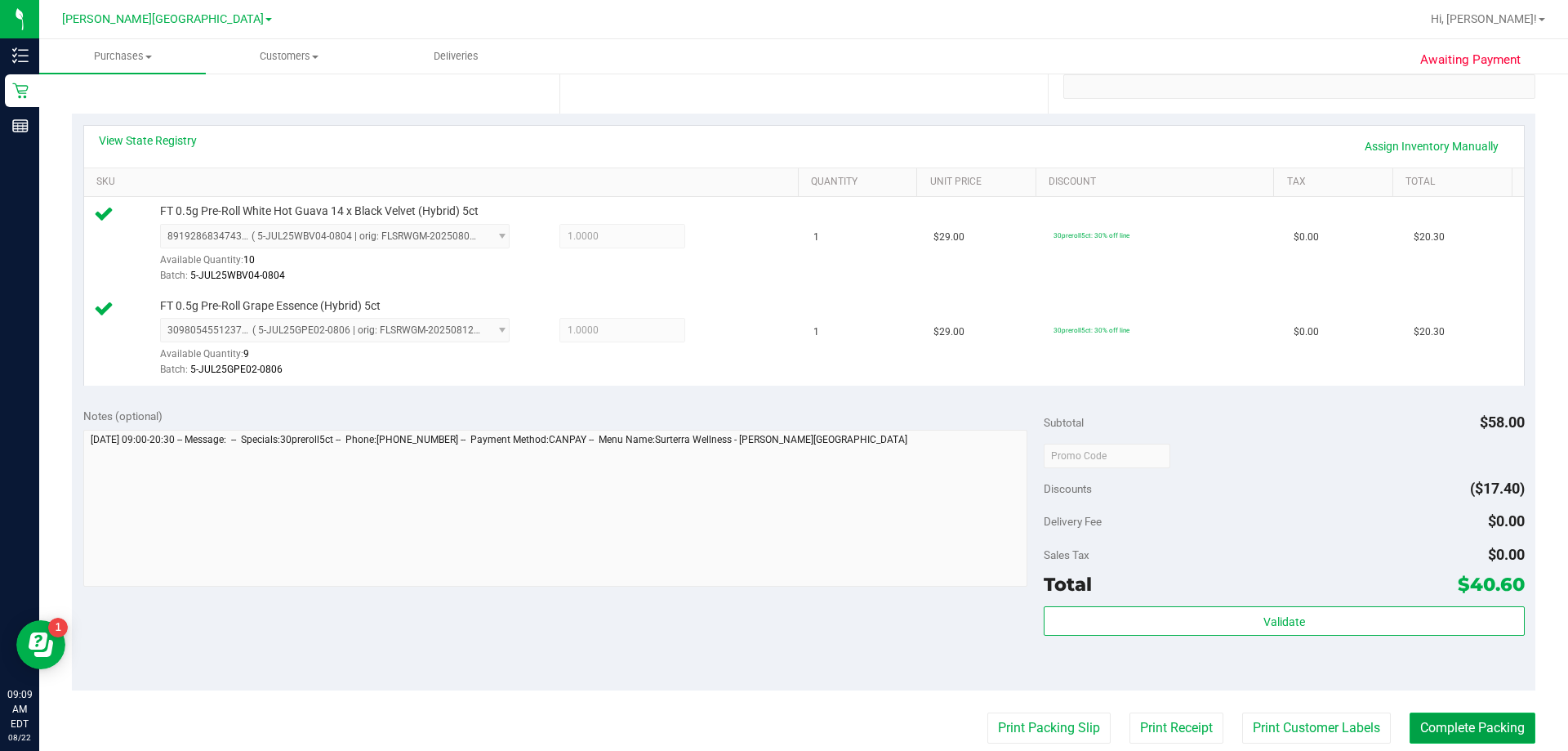
click at [779, 732] on button "Complete Packing" at bounding box center [1472, 728] width 125 height 31
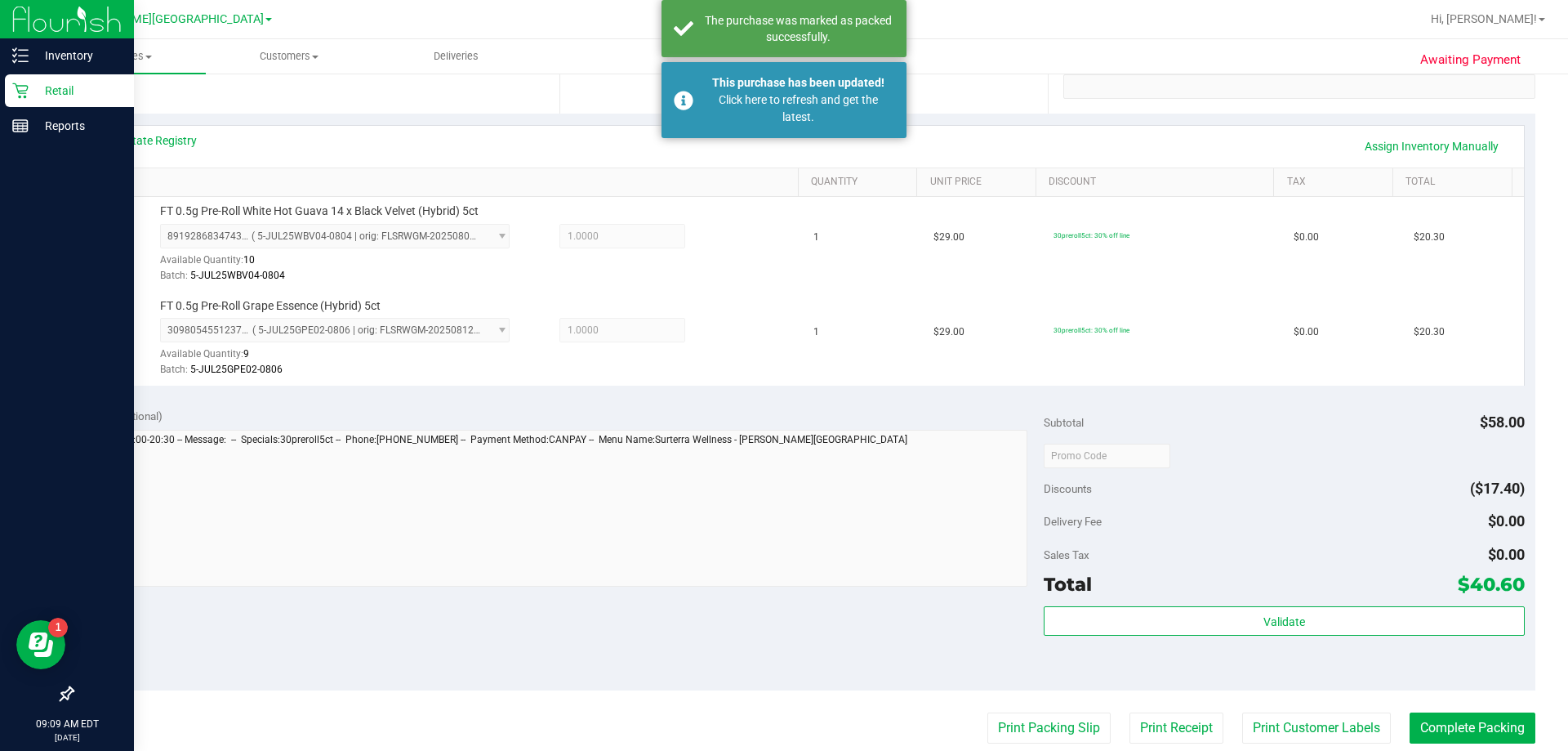
click at [40, 84] on p "Retail" at bounding box center [78, 91] width 98 height 20
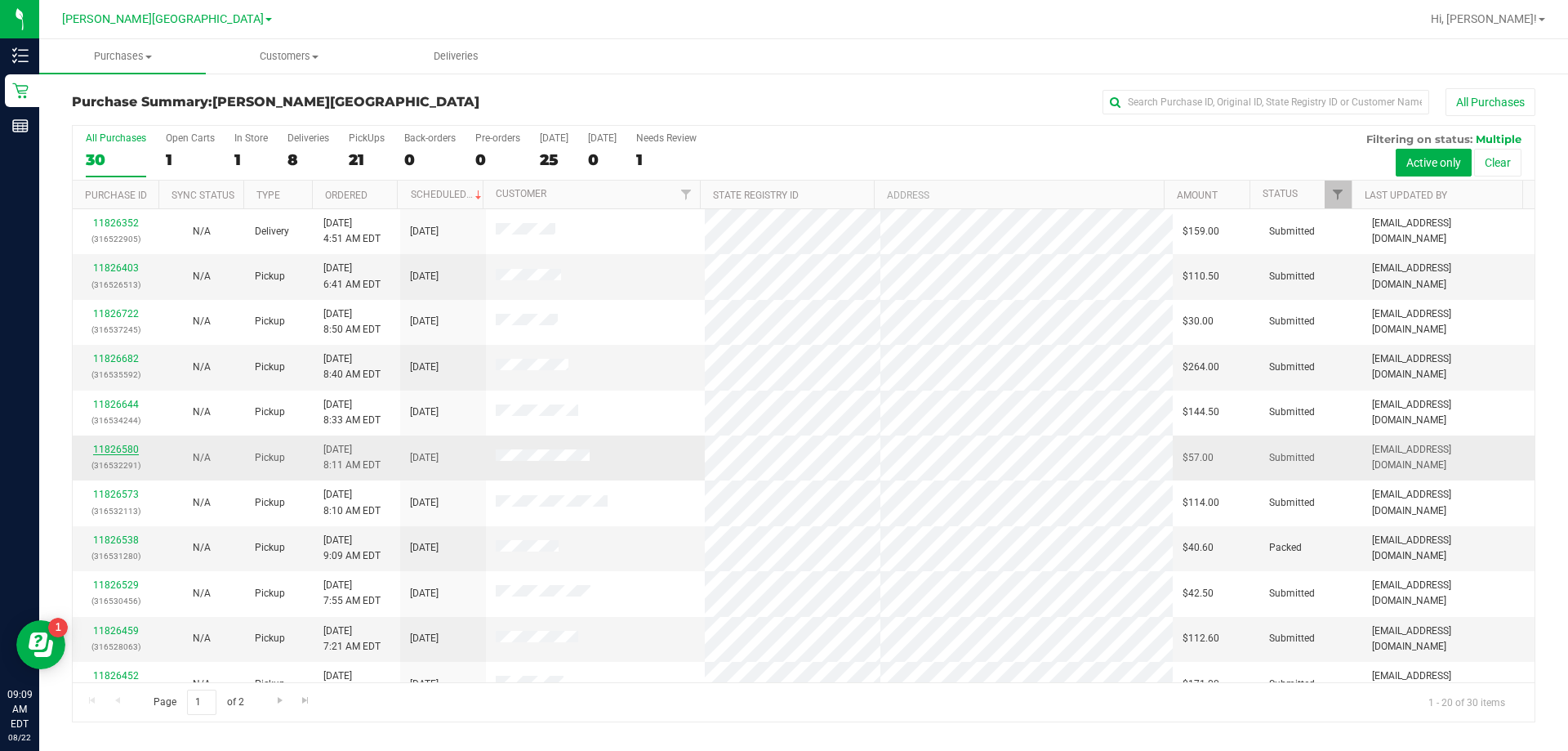
click at [121, 444] on link "11826580" at bounding box center [116, 449] width 45 height 12
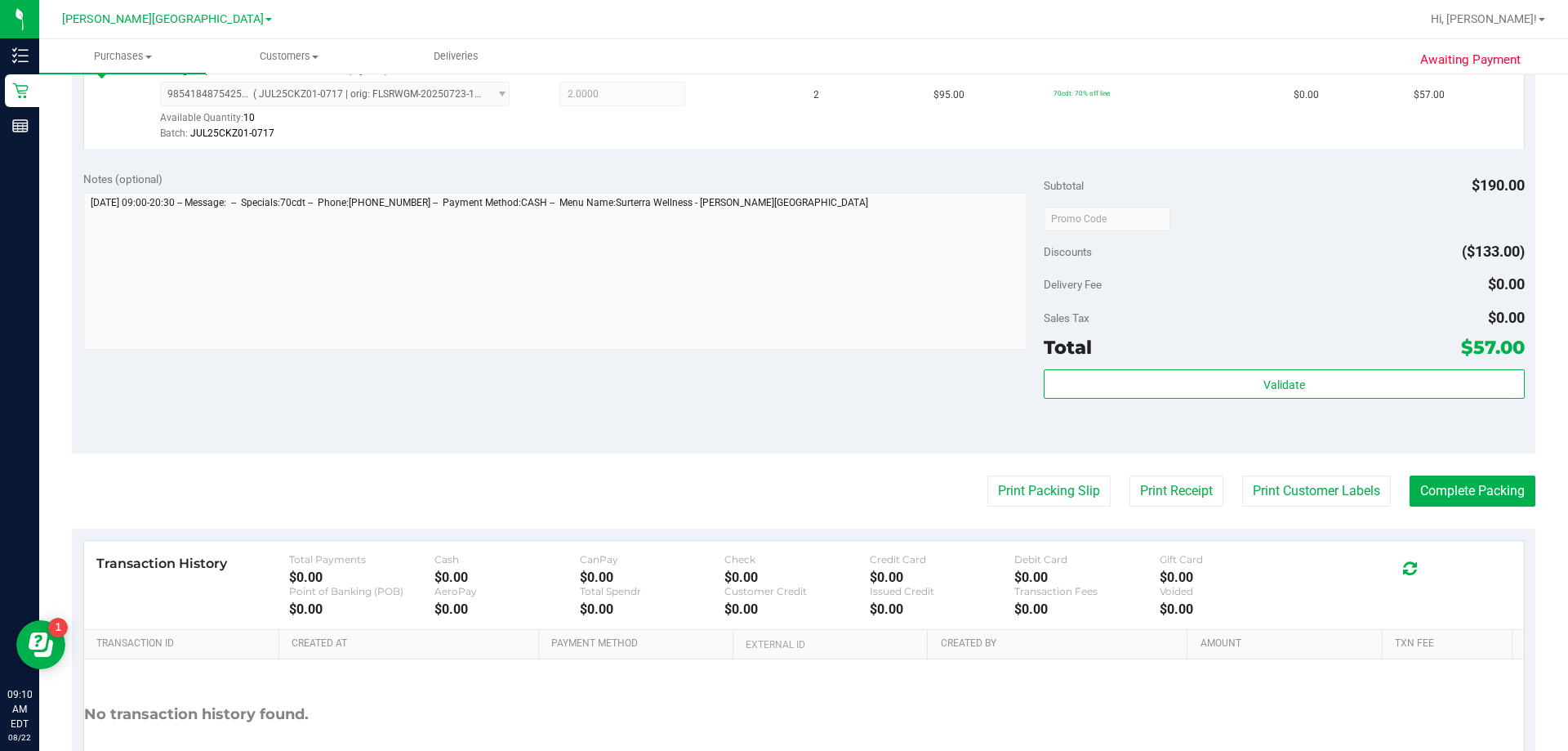
scroll to position [490, 0]
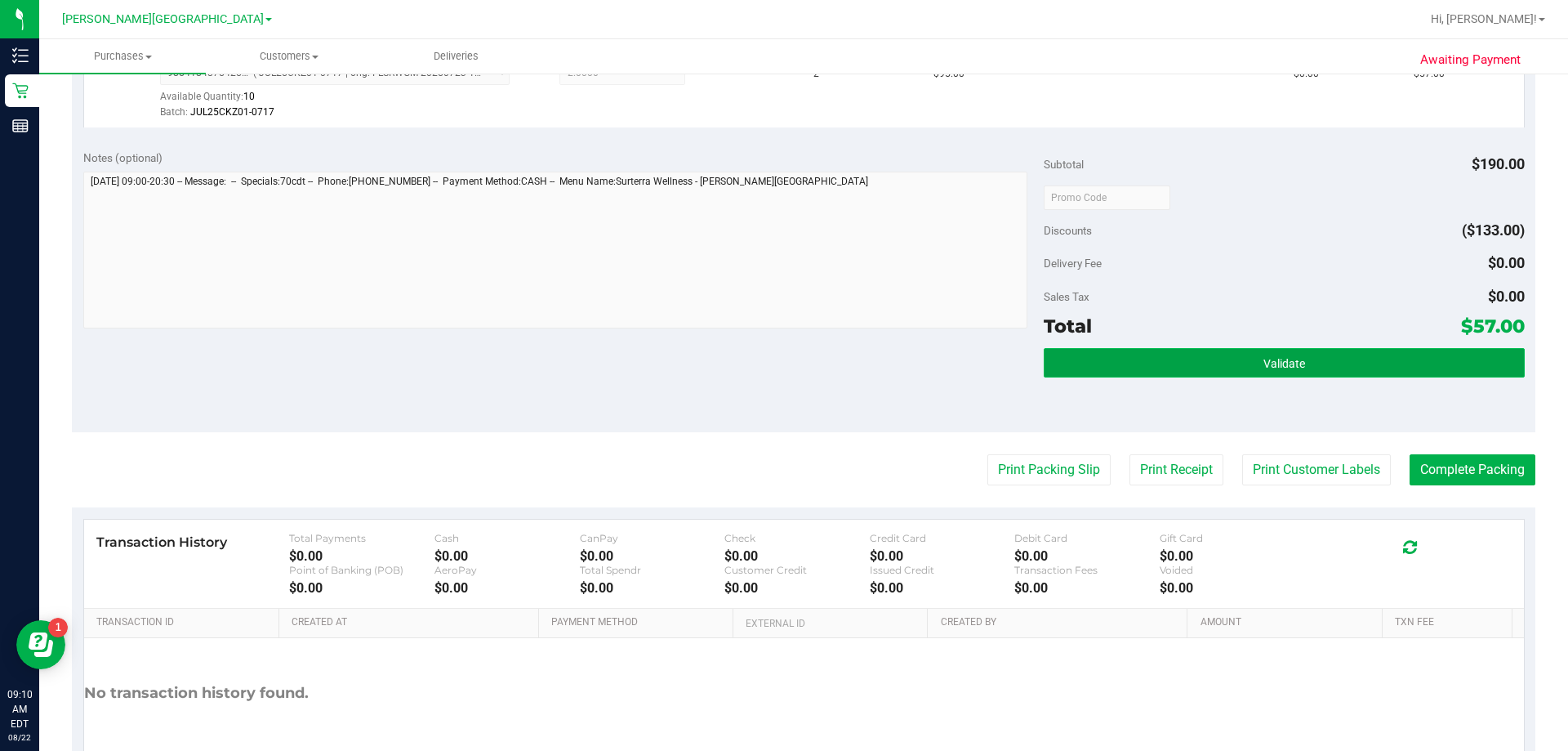
click at [779, 370] on button "Validate" at bounding box center [1284, 363] width 480 height 30
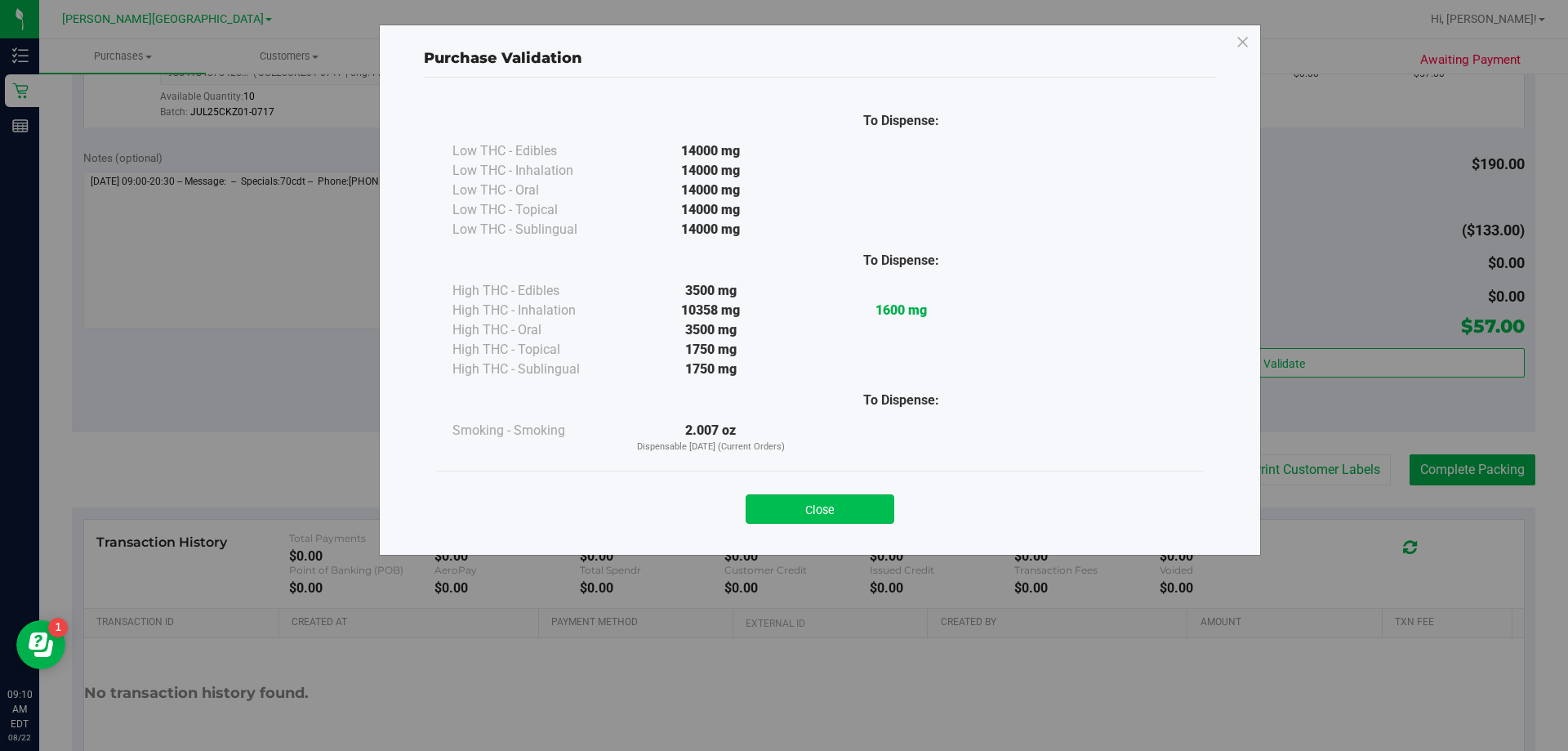
click at [779, 498] on button "Close" at bounding box center [820, 509] width 149 height 30
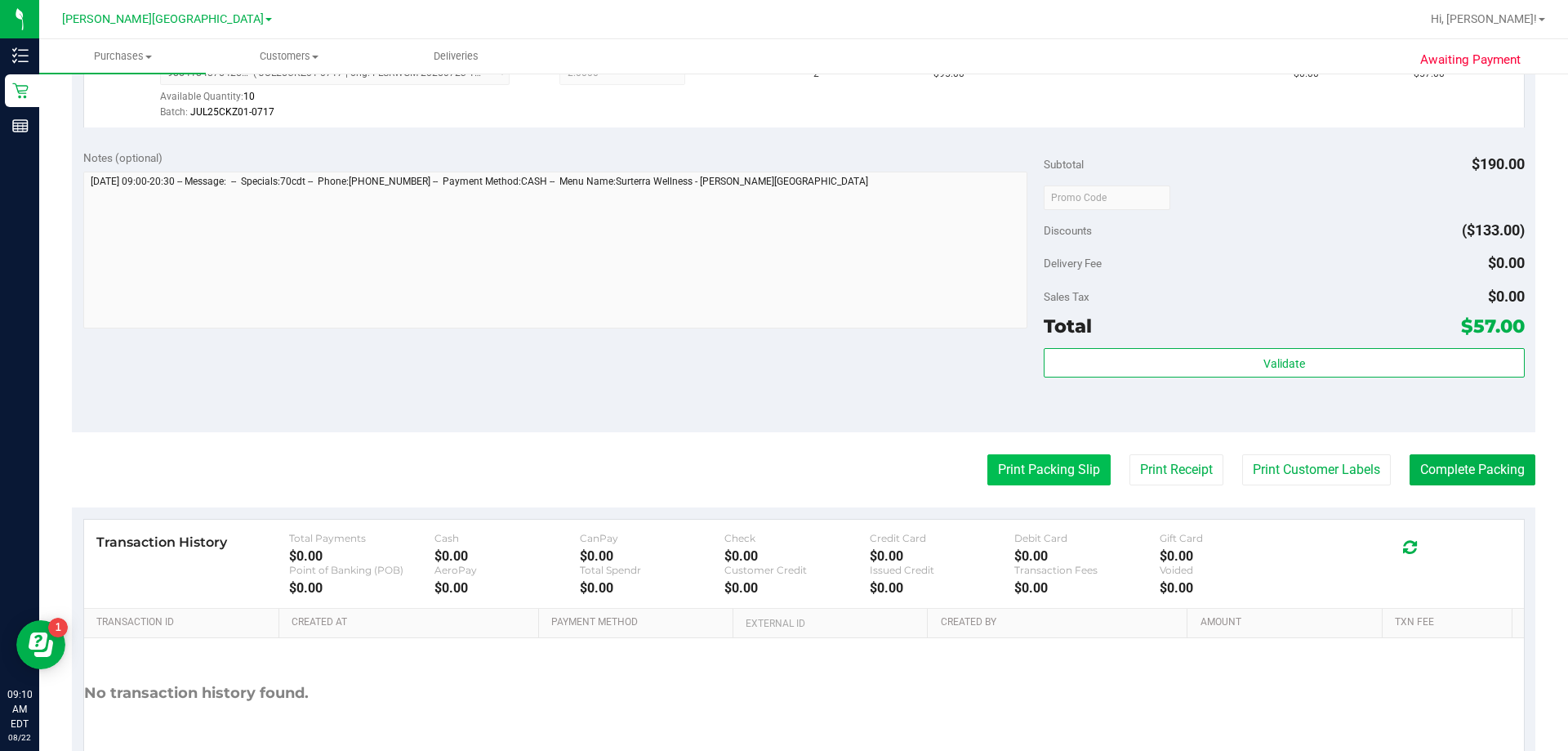
click at [779, 469] on button "Print Packing Slip" at bounding box center [1049, 470] width 123 height 31
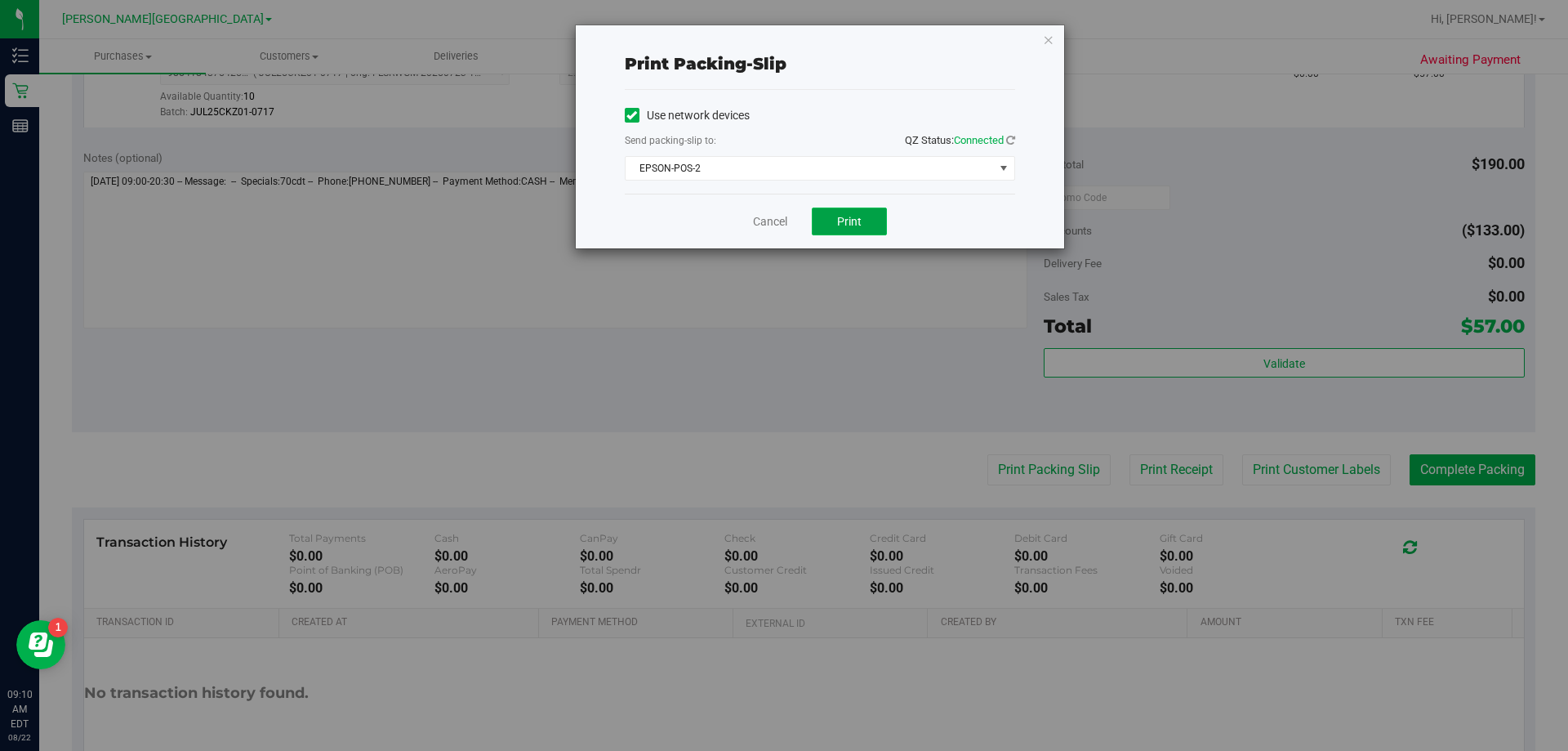
click at [779, 218] on button "Print" at bounding box center [849, 221] width 75 height 28
click at [779, 36] on icon "button" at bounding box center [1049, 40] width 12 height 20
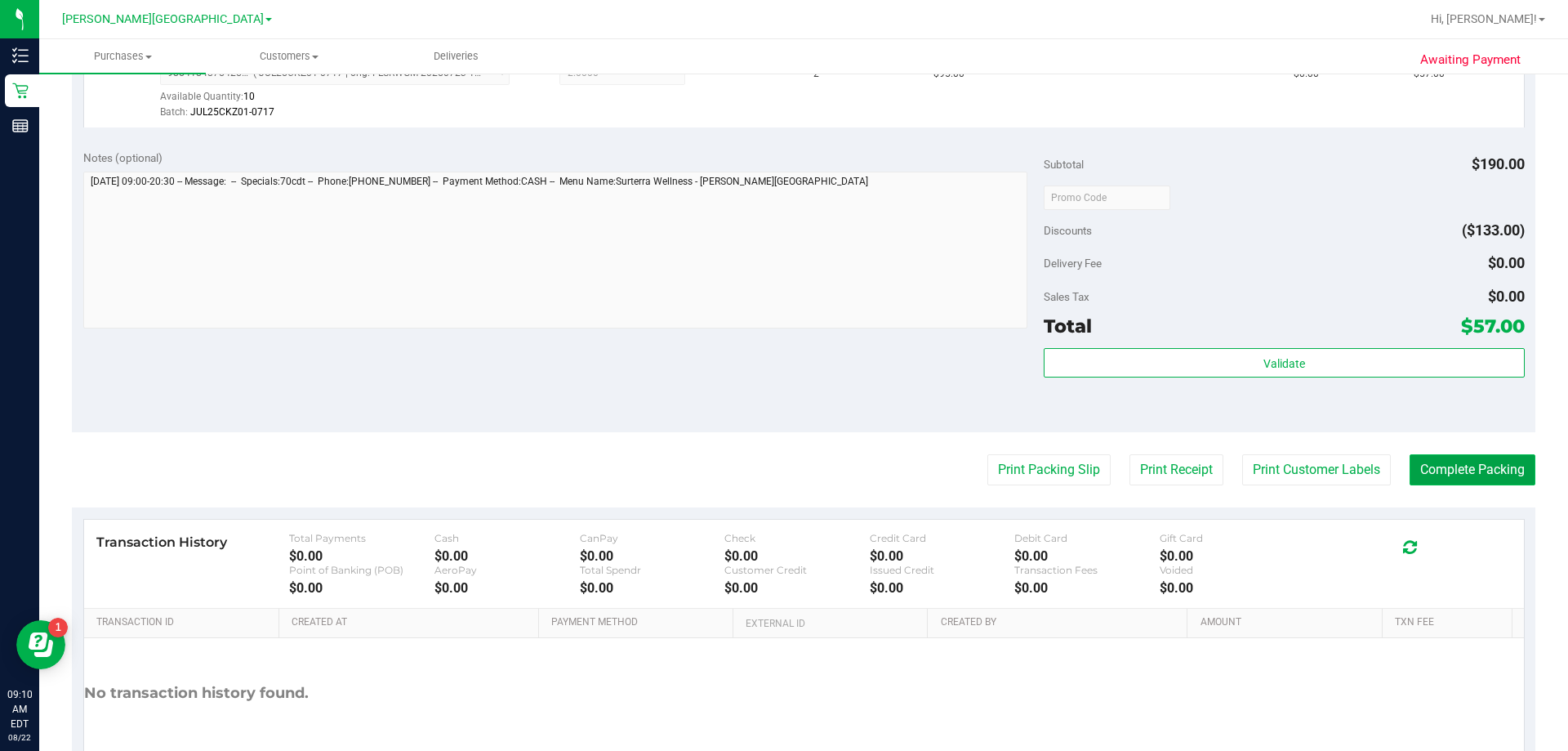
click at [779, 480] on button "Complete Packing" at bounding box center [1472, 470] width 125 height 31
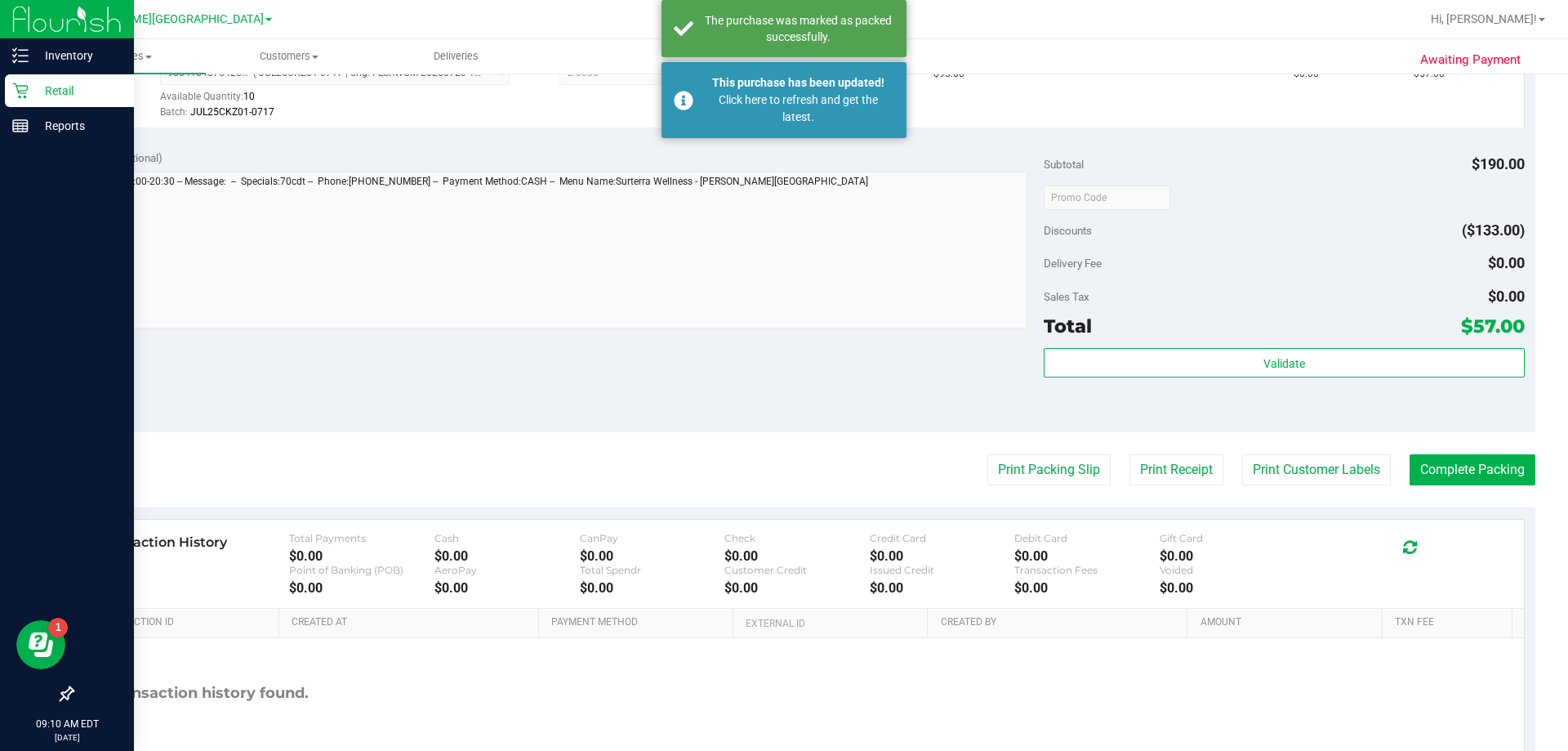
click at [31, 82] on p "Retail" at bounding box center [78, 91] width 98 height 20
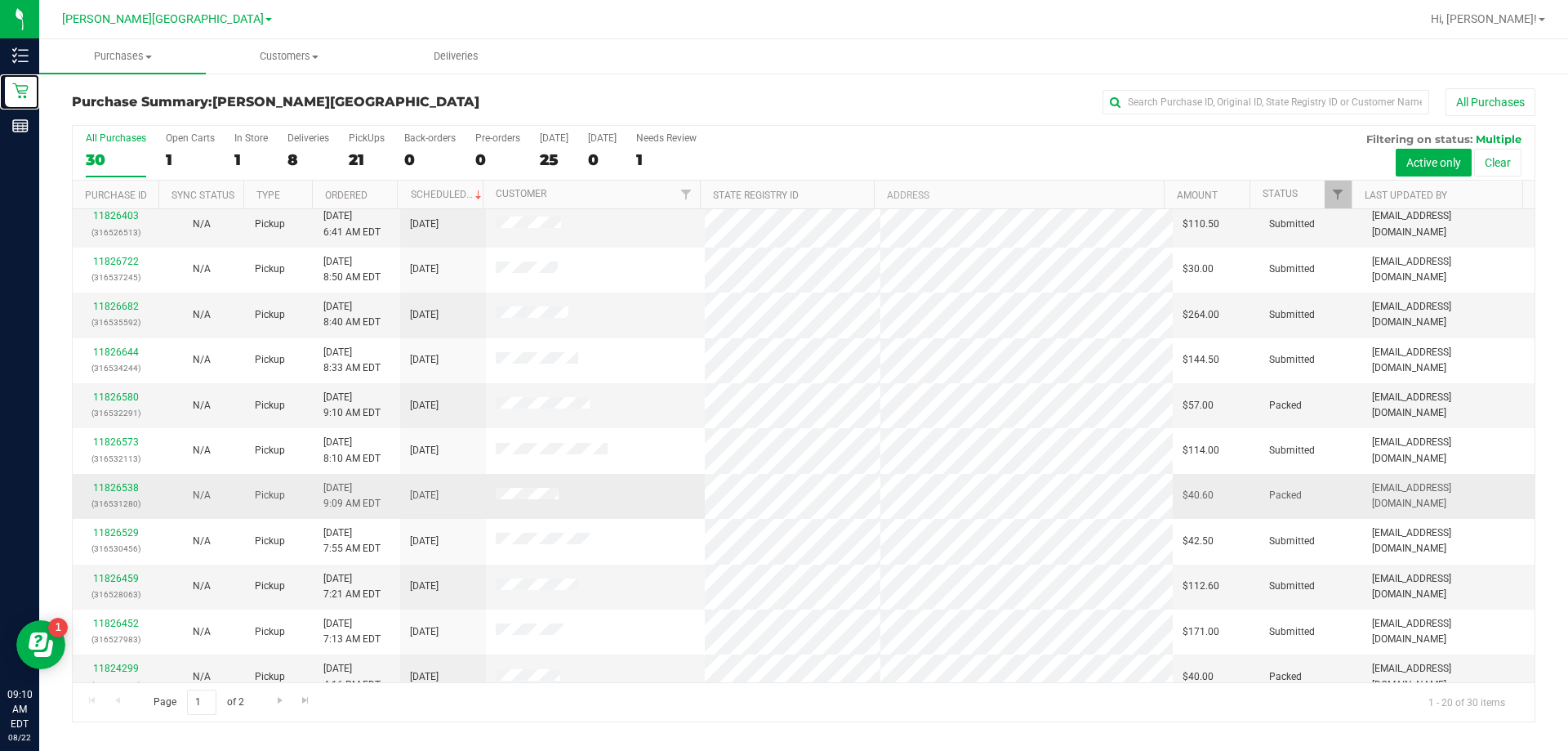
scroll to position [82, 0]
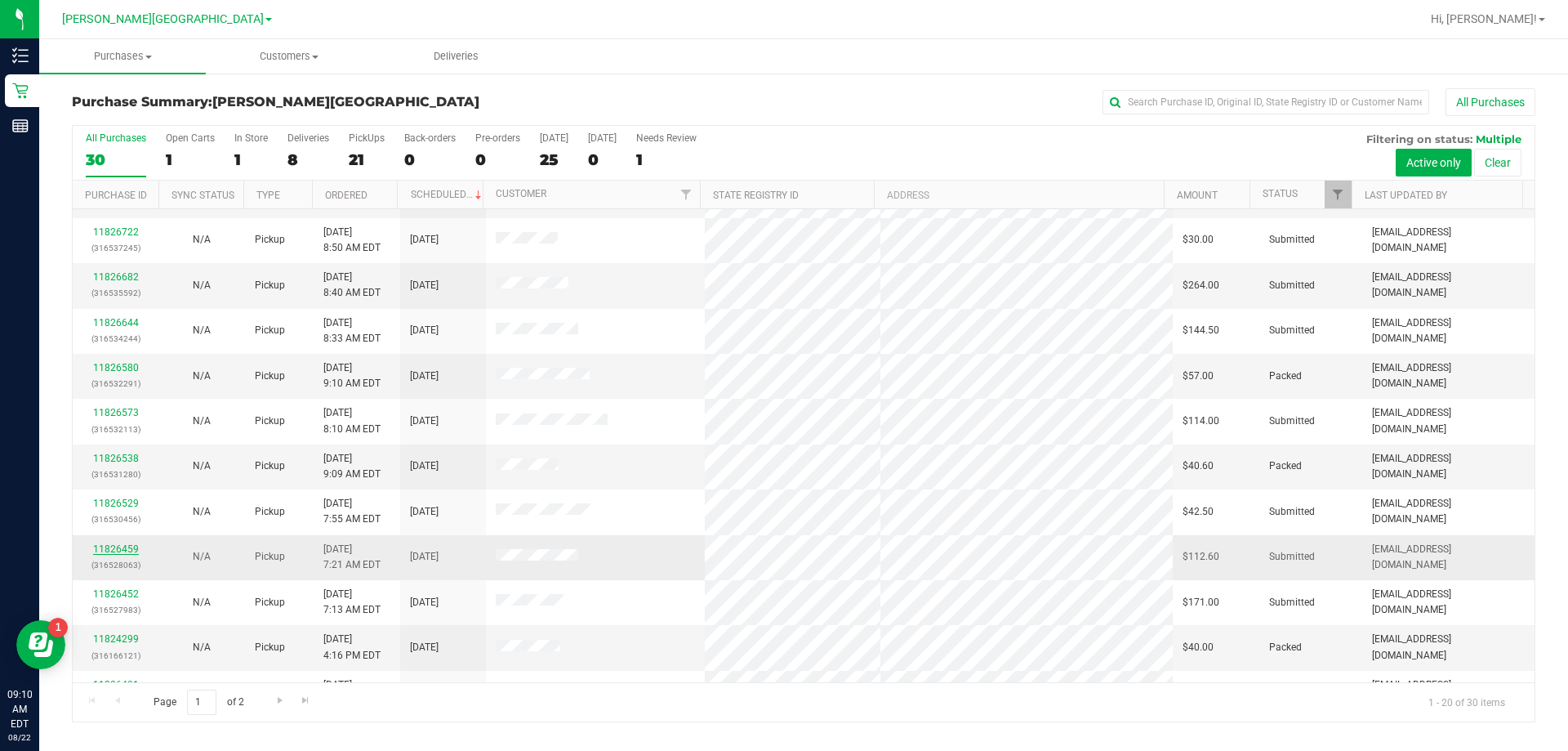
click at [122, 544] on link "11826459" at bounding box center [116, 549] width 45 height 12
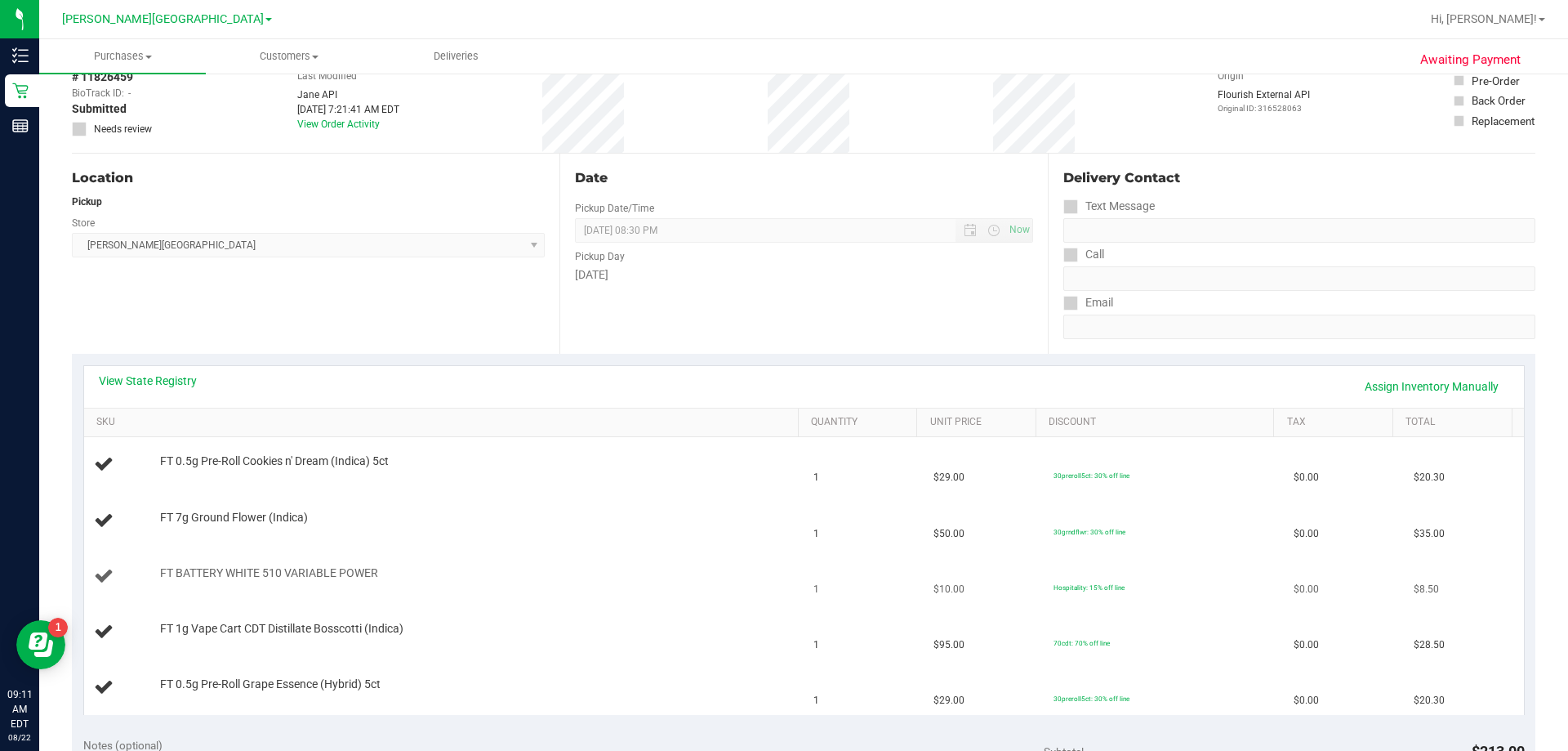
scroll to position [163, 0]
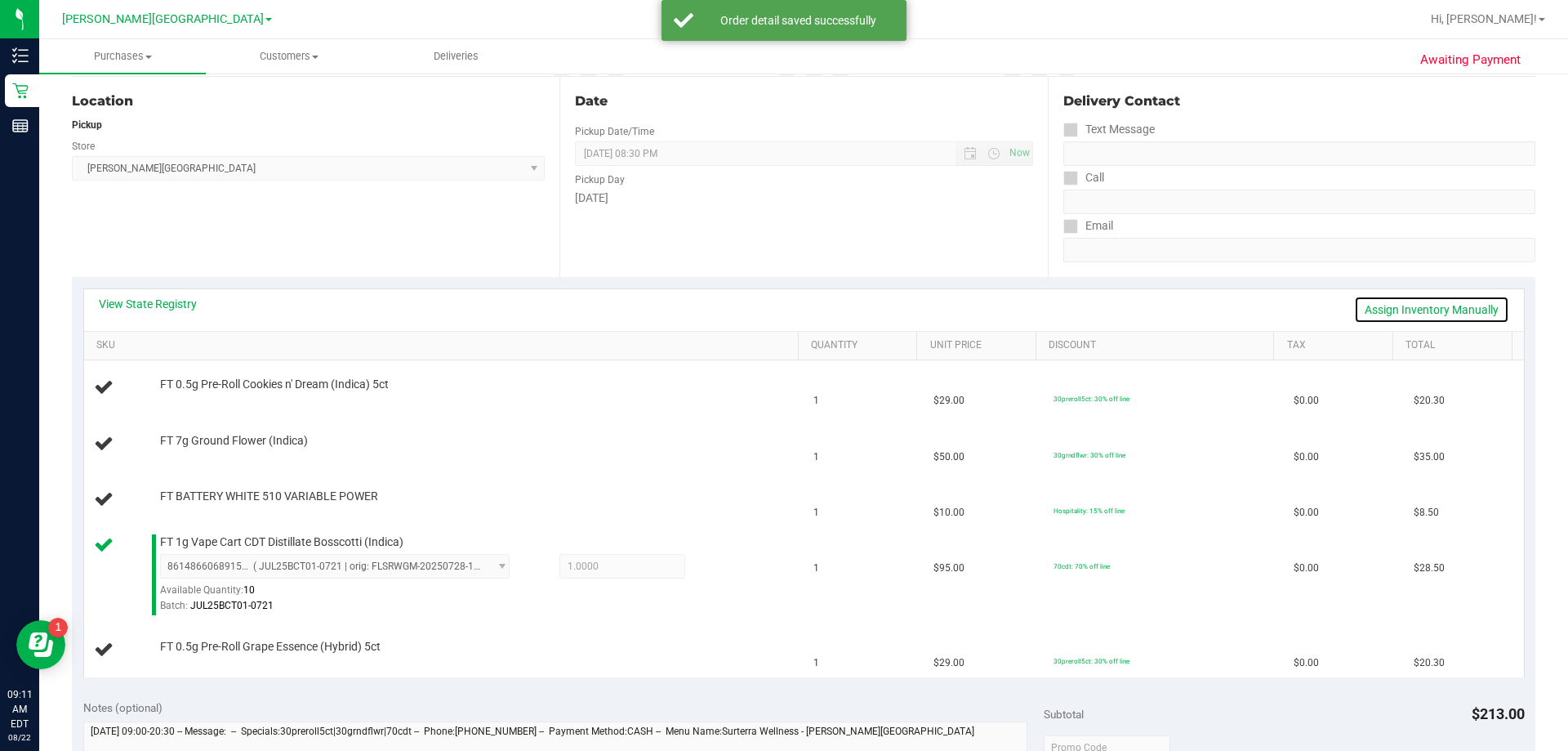
click at [779, 301] on link "Assign Inventory Manually" at bounding box center [1432, 309] width 155 height 28
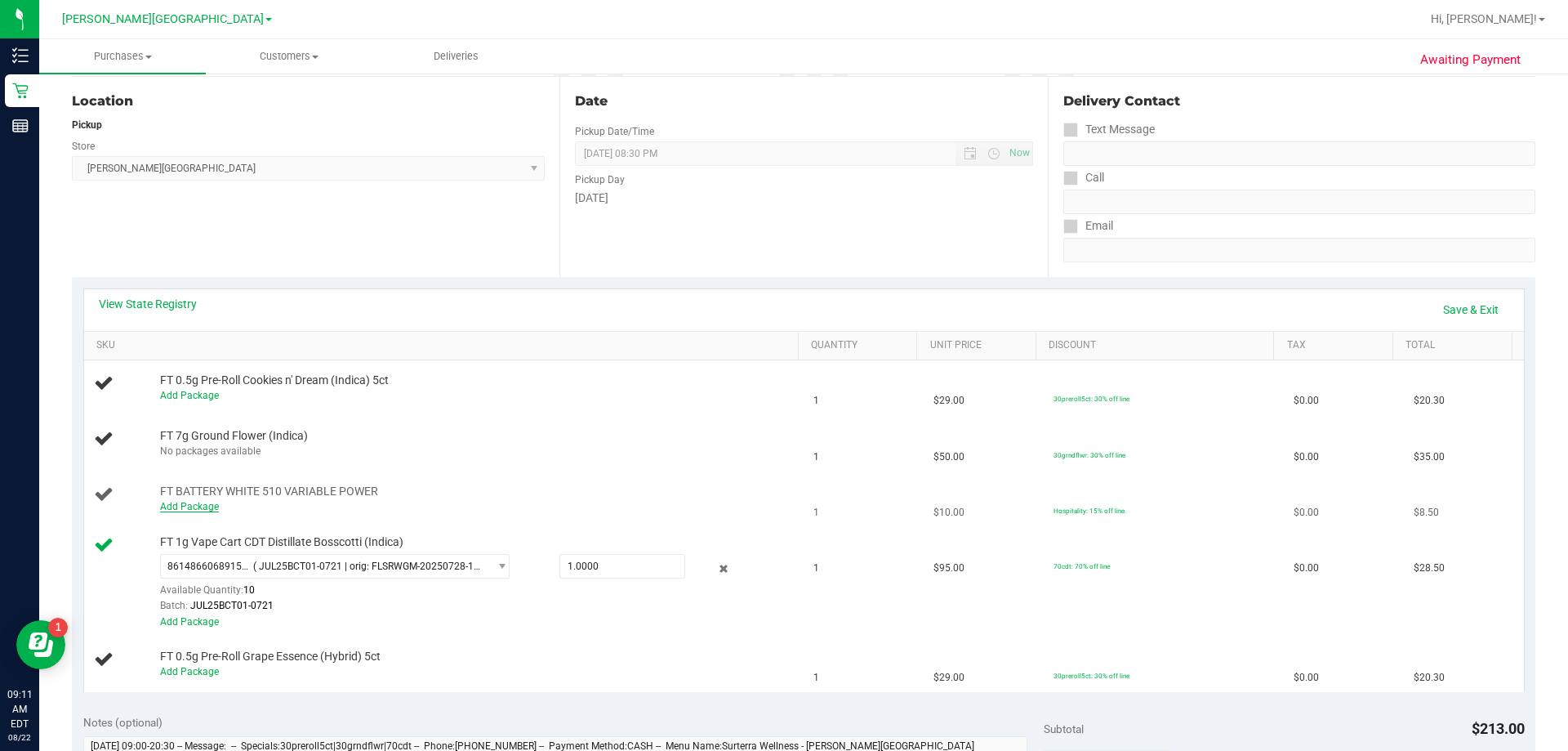
click at [208, 510] on link "Add Package" at bounding box center [189, 507] width 59 height 12
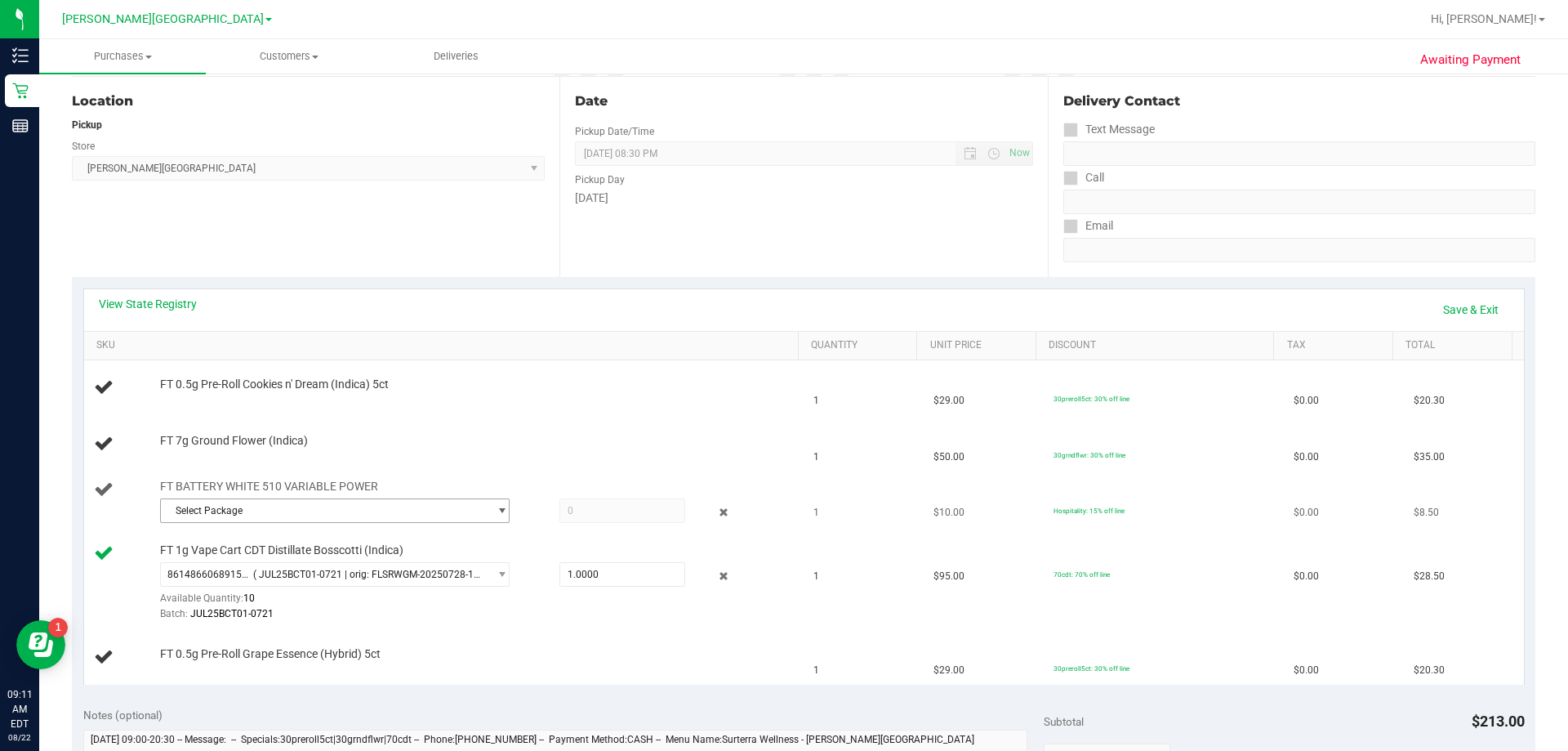
click at [385, 511] on span "Select Package" at bounding box center [324, 511] width 328 height 23
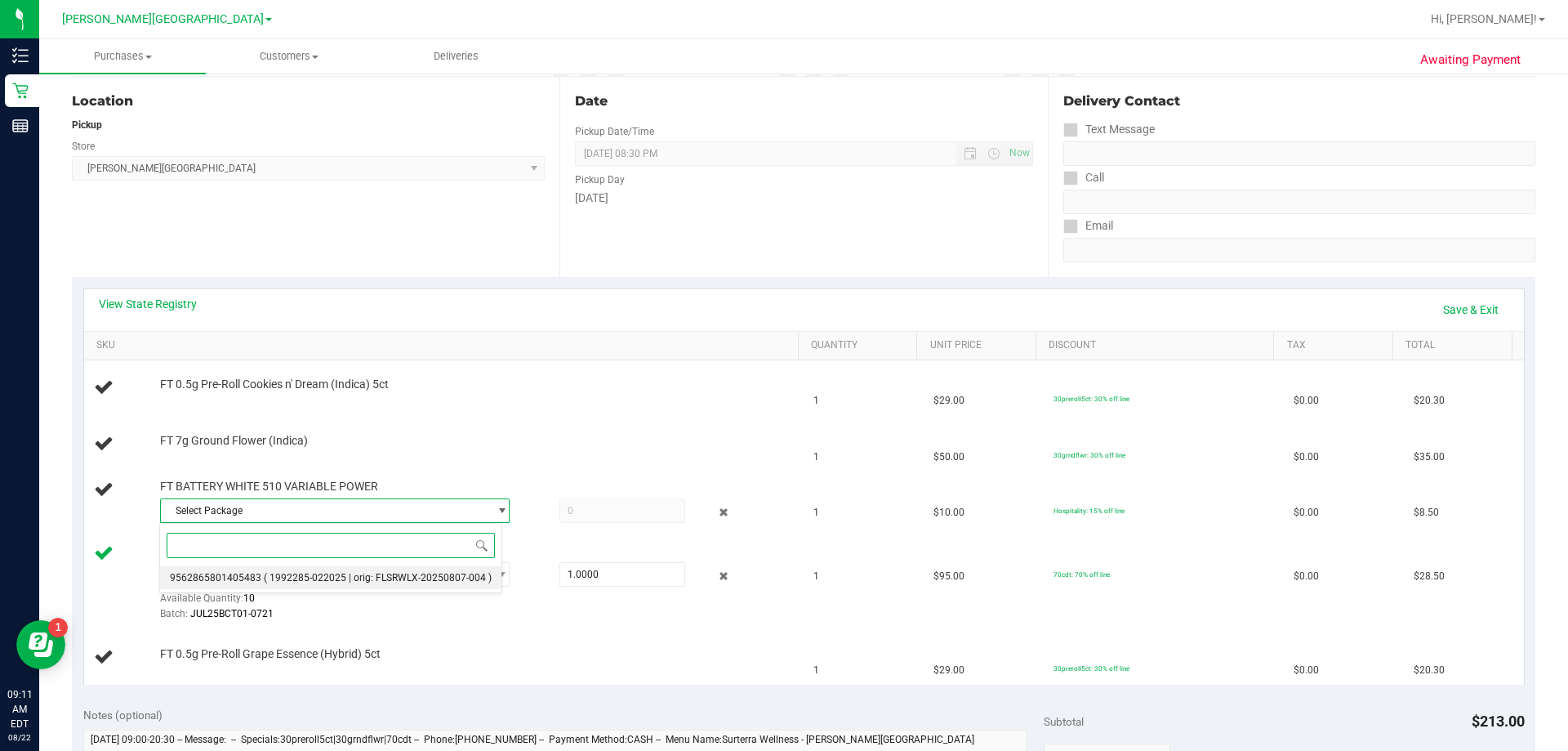
click at [218, 576] on span "9562865801405483" at bounding box center [215, 578] width 92 height 12
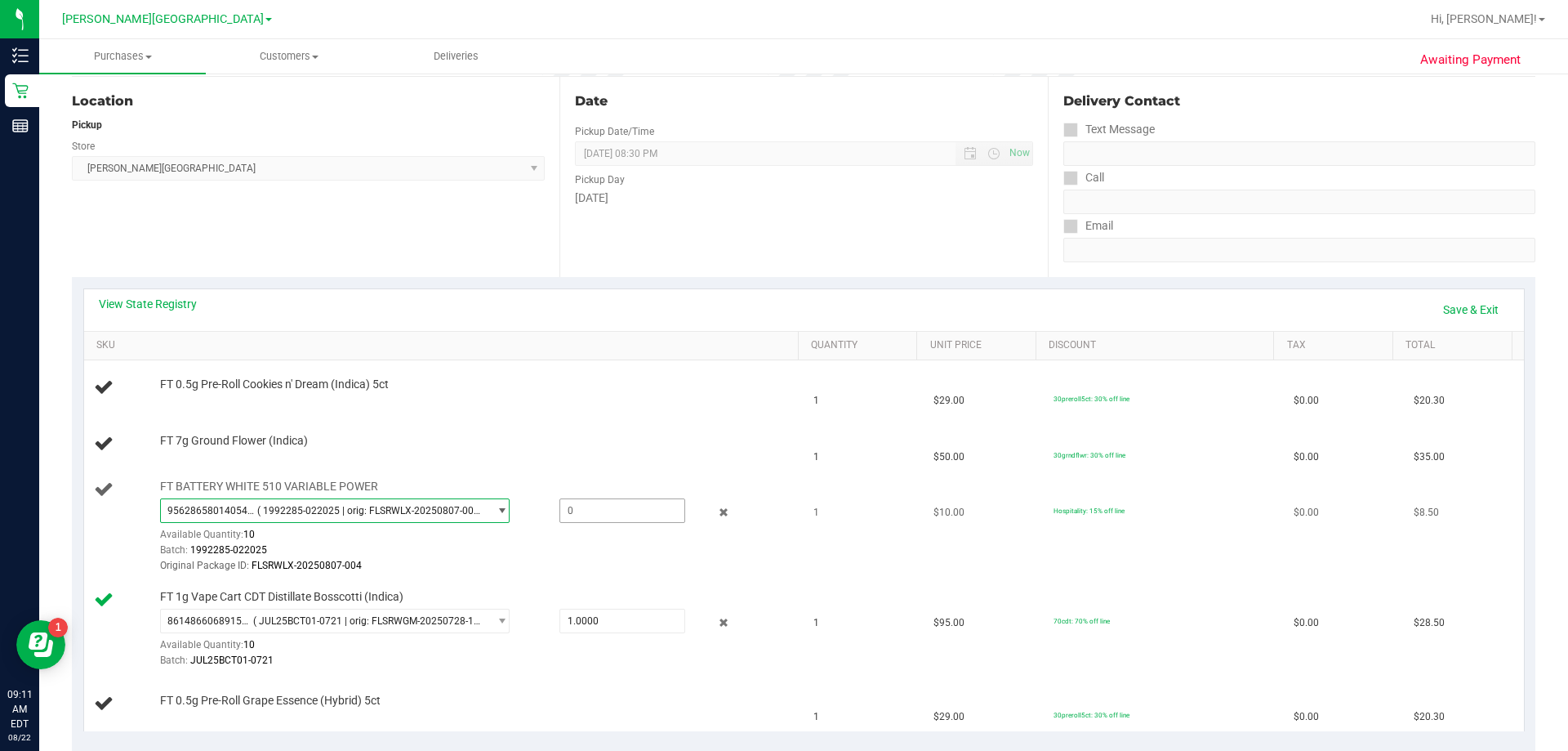
click at [587, 512] on span at bounding box center [622, 511] width 125 height 25
type input "1"
type input "1.0000"
click at [502, 557] on div "Batch: 1992285-022025" at bounding box center [475, 550] width 631 height 16
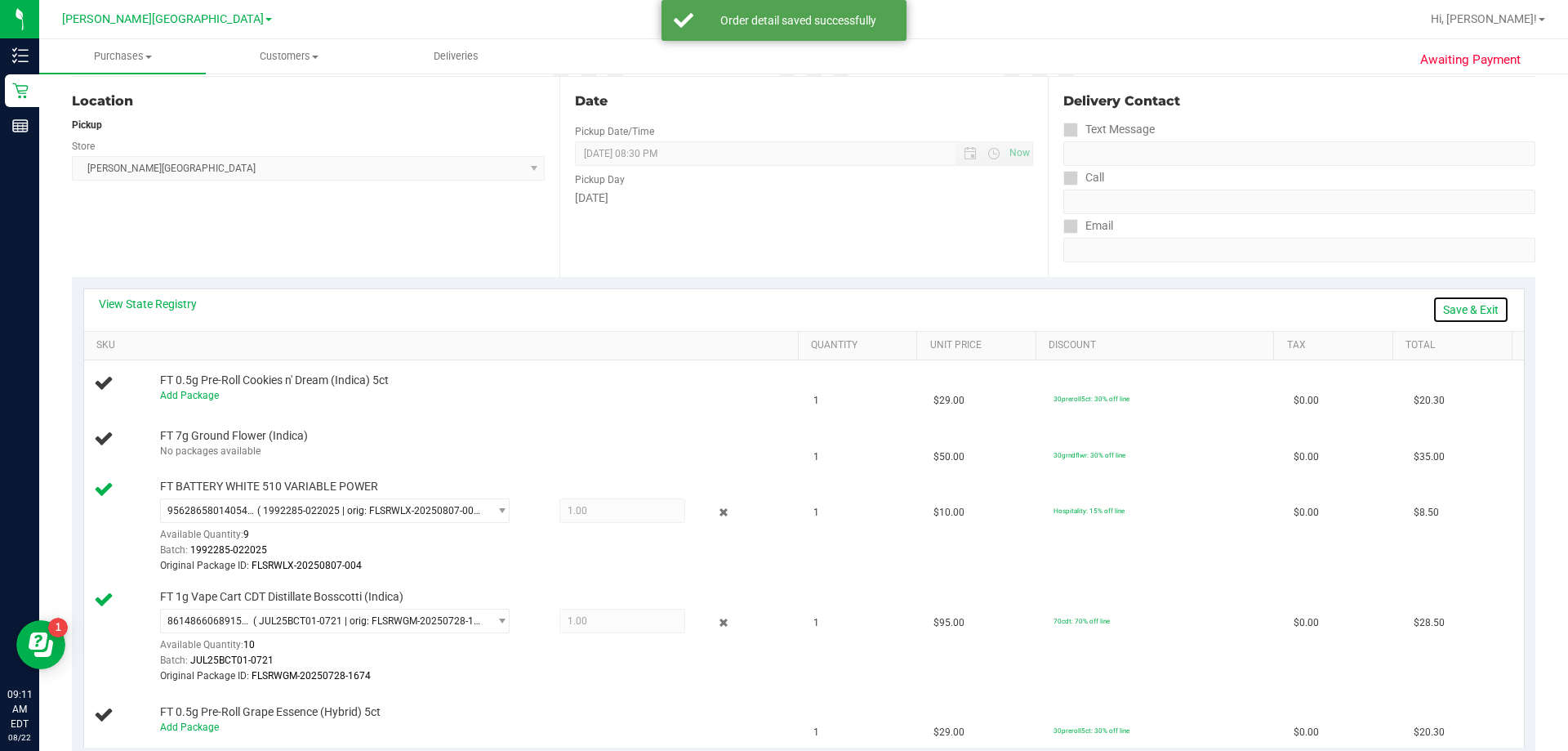
click at [779, 300] on link "Save & Exit" at bounding box center [1471, 309] width 77 height 28
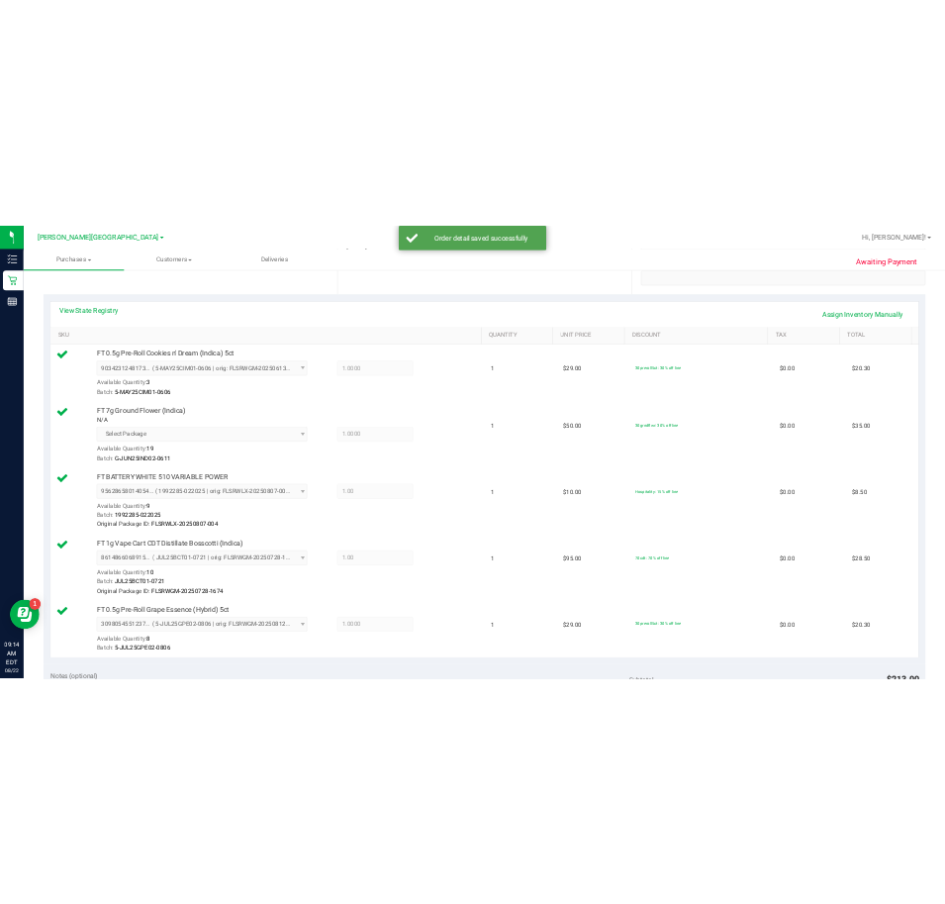
scroll to position [891, 0]
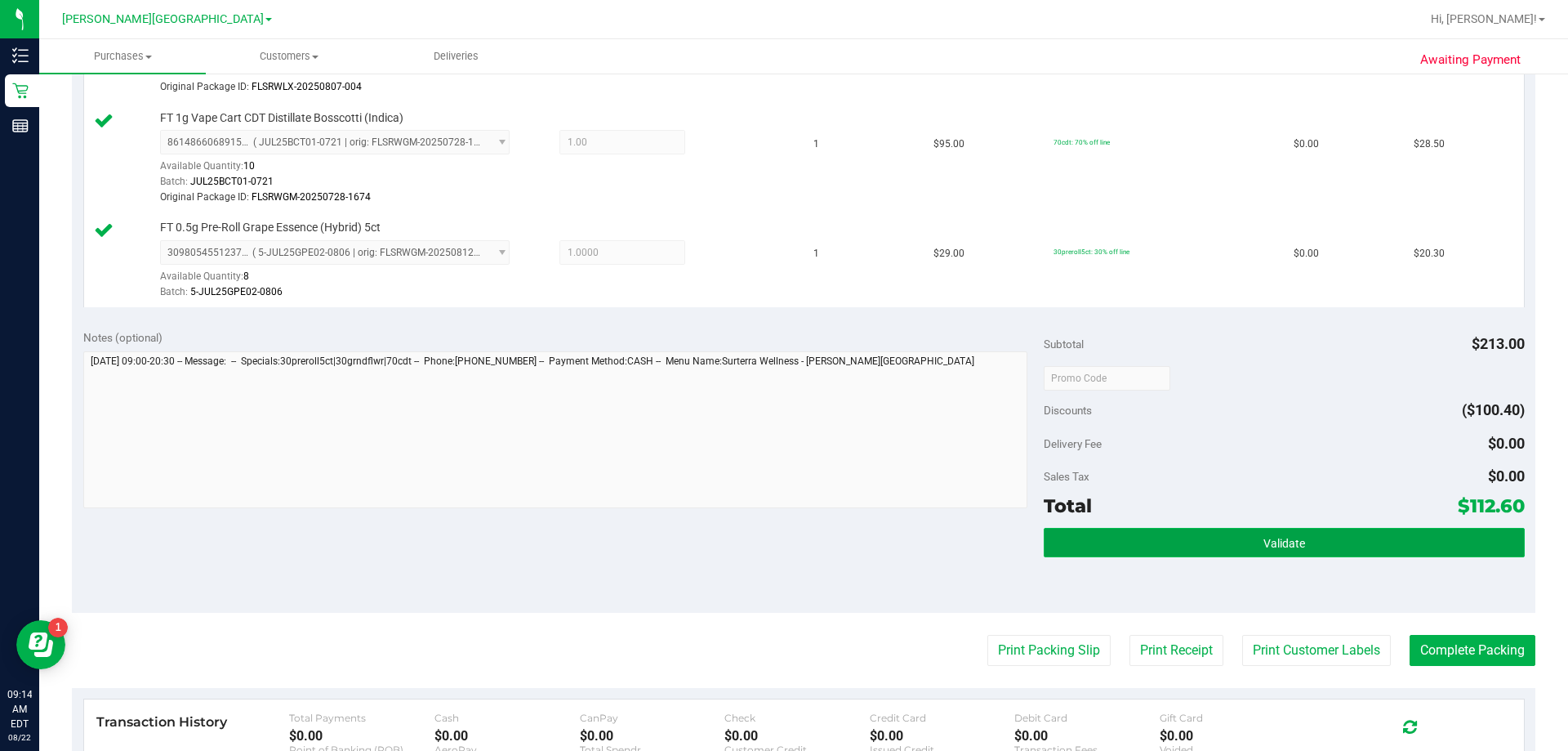
click at [779, 536] on span "Validate" at bounding box center [1284, 543] width 41 height 13
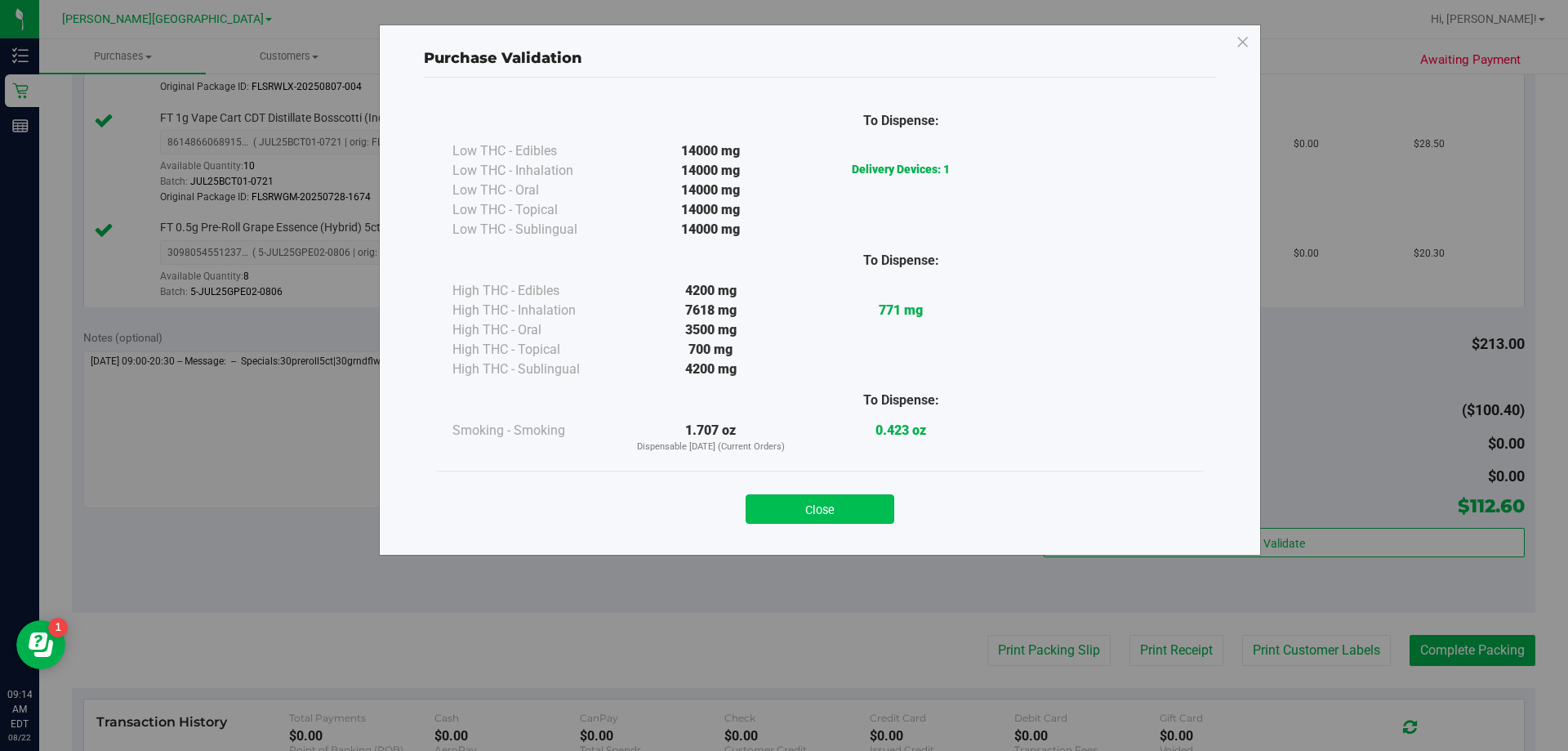
click at [779, 517] on button "Close" at bounding box center [820, 509] width 149 height 30
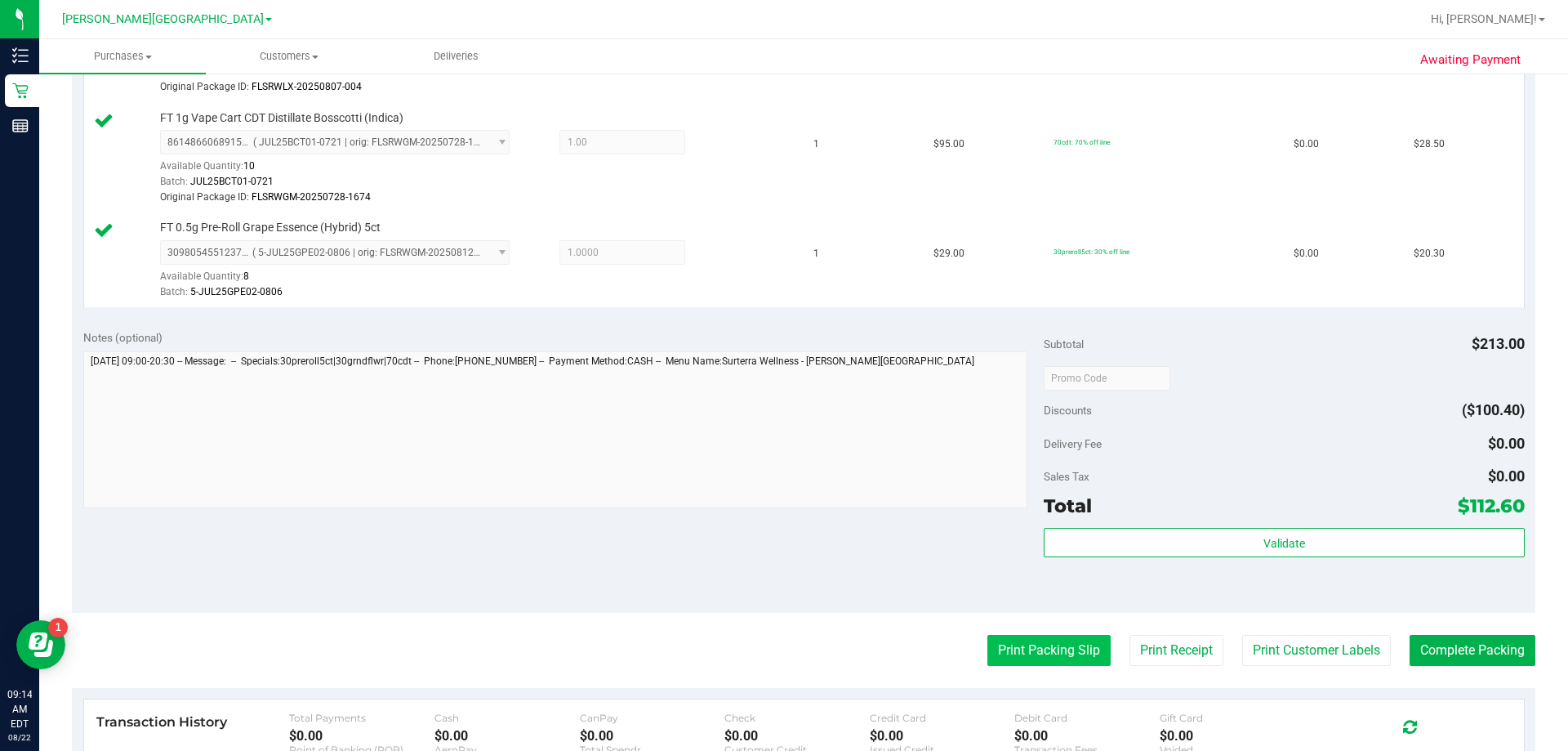
click at [779, 635] on button "Print Packing Slip" at bounding box center [1049, 650] width 123 height 31
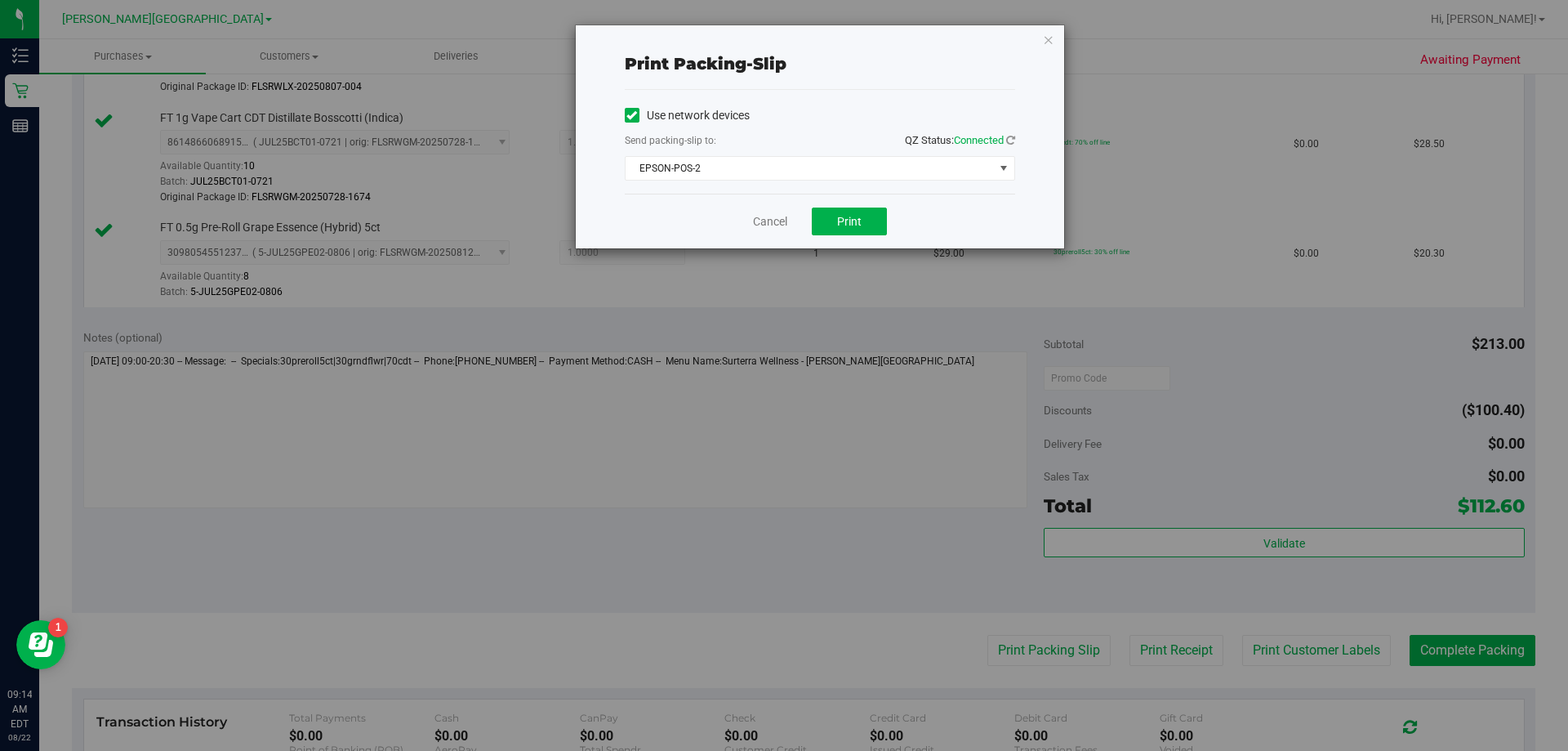
click at [779, 637] on div "Print packing-slip Use network devices Send packing-slip to: QZ Status: Connect…" at bounding box center [790, 376] width 1580 height 751
click at [779, 229] on button "Print" at bounding box center [849, 221] width 75 height 28
click at [779, 39] on icon "button" at bounding box center [1049, 40] width 12 height 20
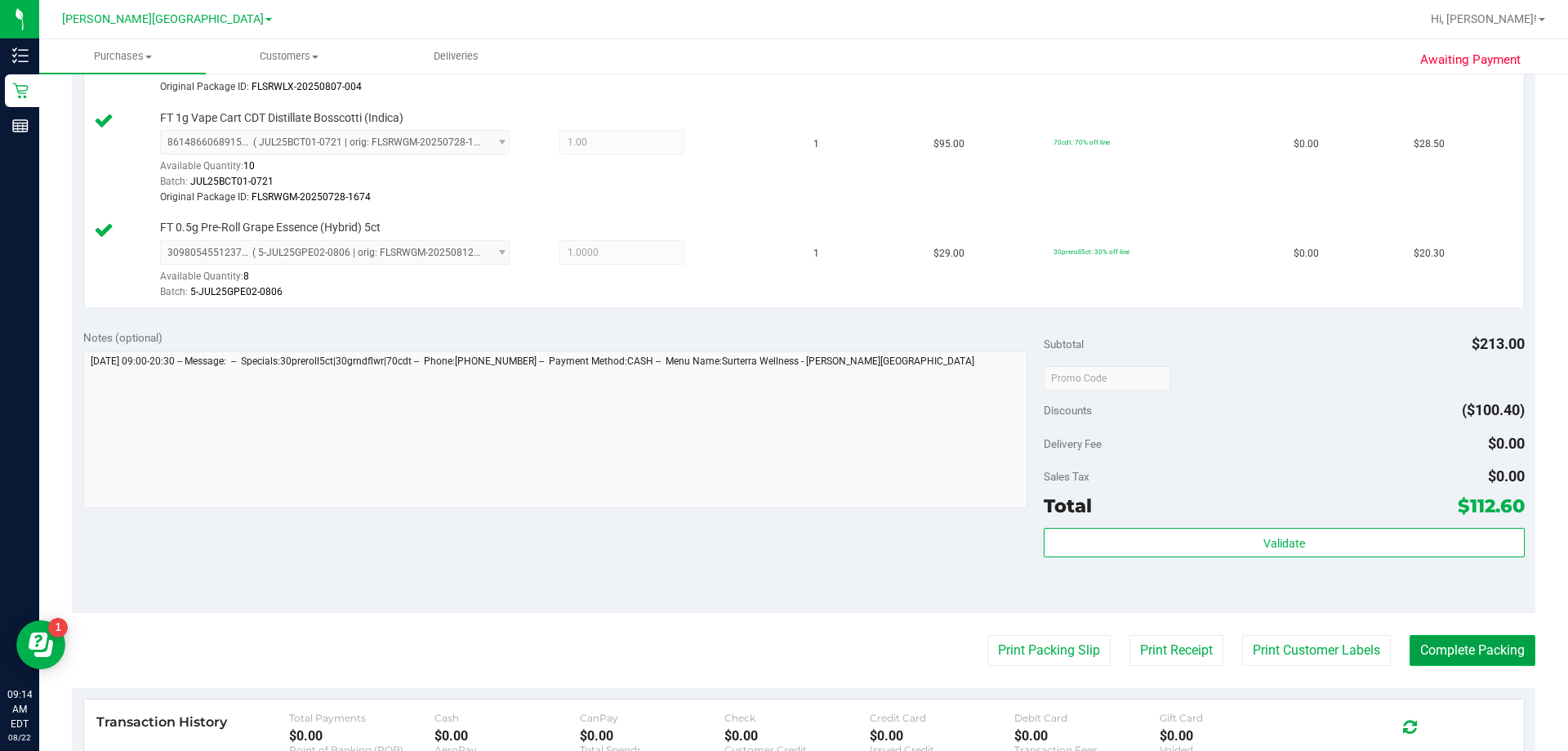
click at [779, 646] on button "Complete Packing" at bounding box center [1472, 650] width 125 height 31
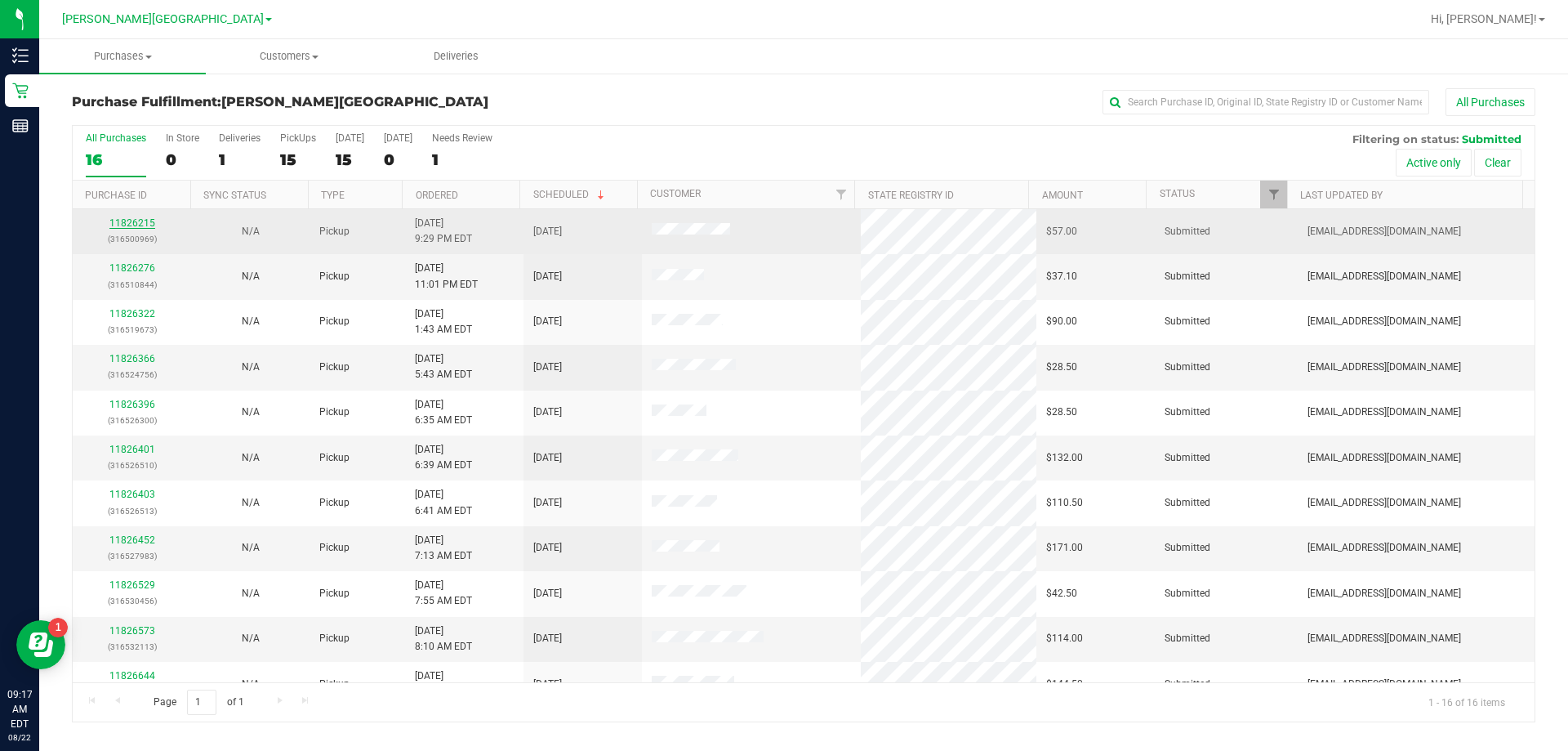
click at [139, 220] on link "11826215" at bounding box center [132, 223] width 45 height 12
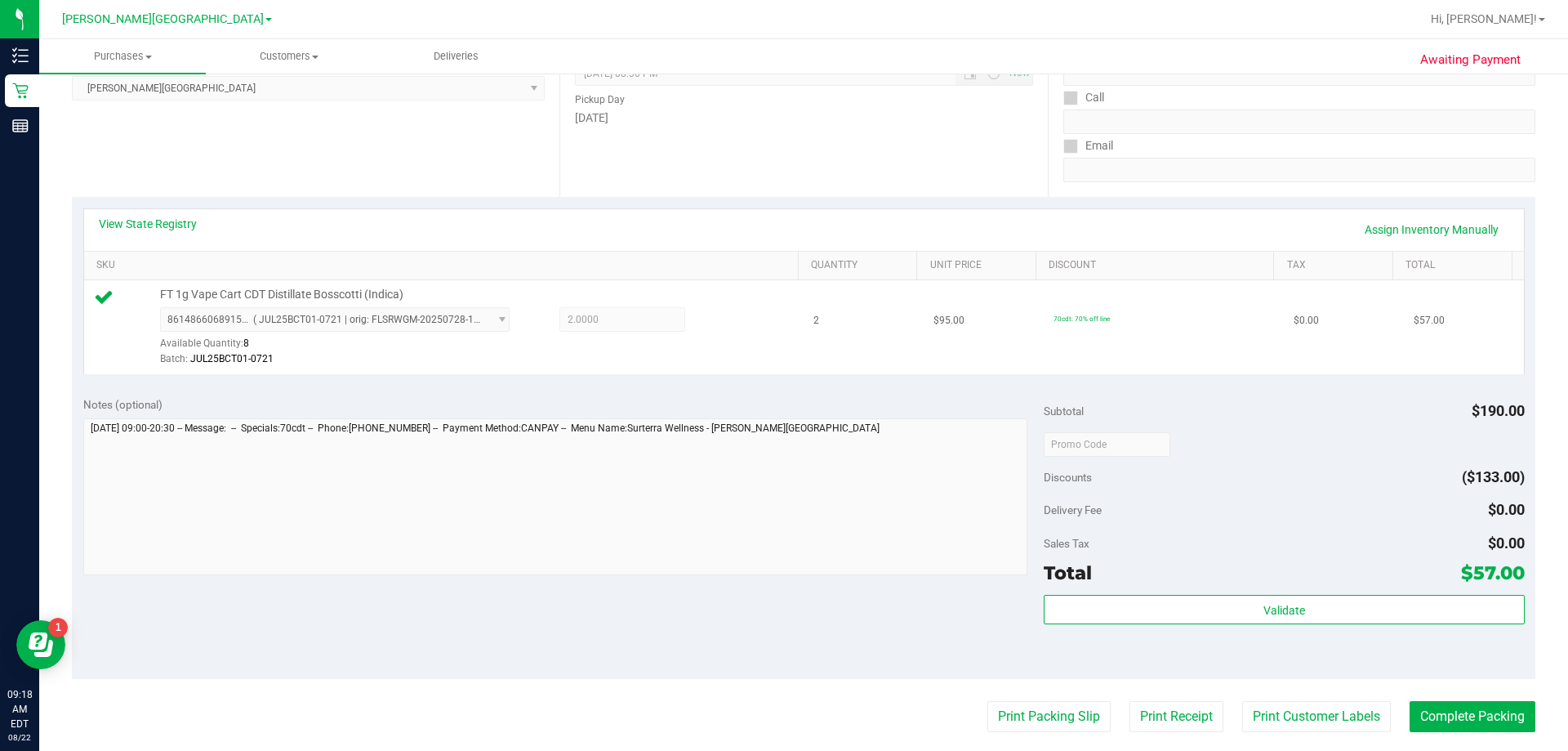
scroll to position [245, 0]
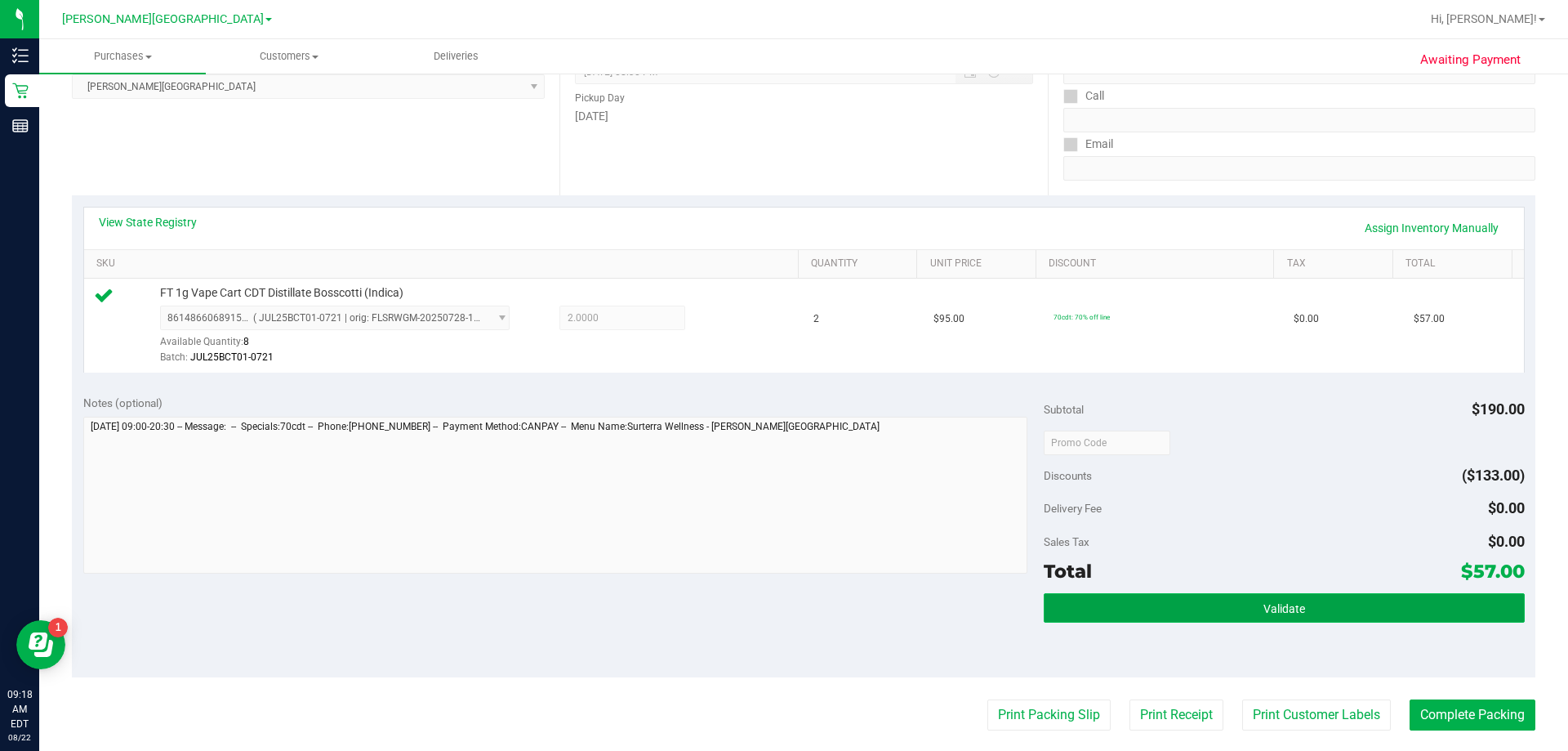
click at [779, 600] on button "Validate" at bounding box center [1284, 608] width 480 height 30
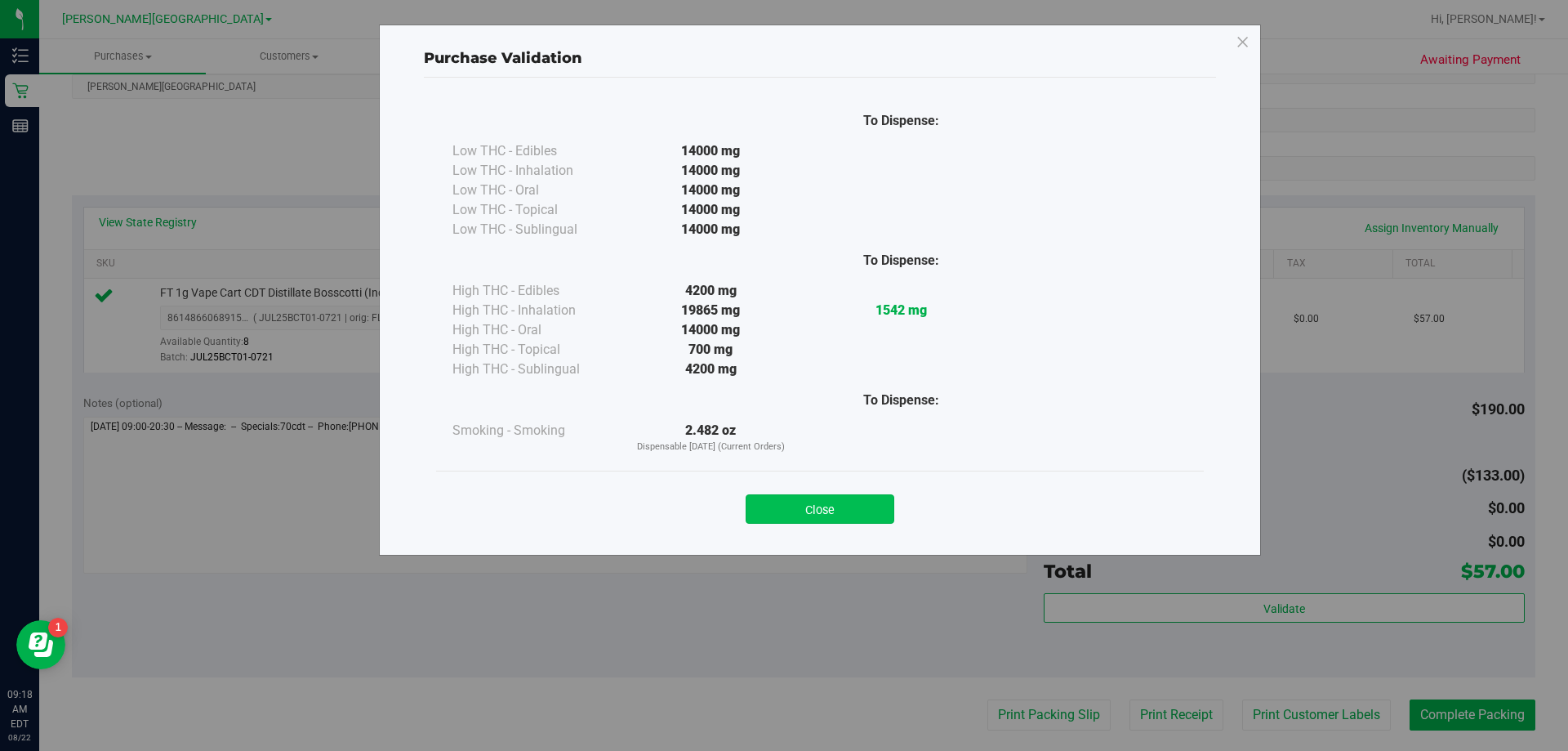
click at [779, 506] on button "Close" at bounding box center [820, 509] width 149 height 30
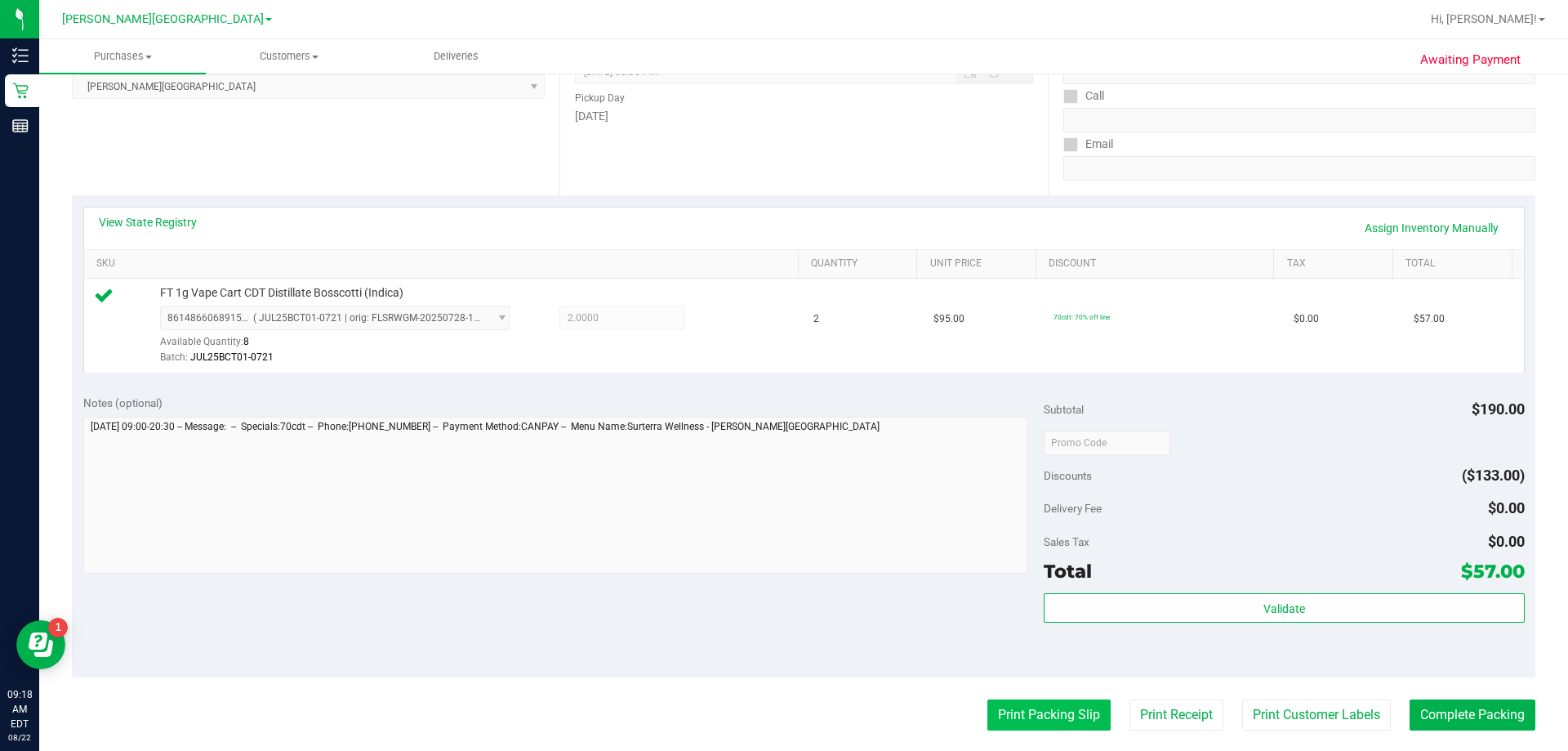
click at [779, 718] on button "Print Packing Slip" at bounding box center [1049, 715] width 123 height 31
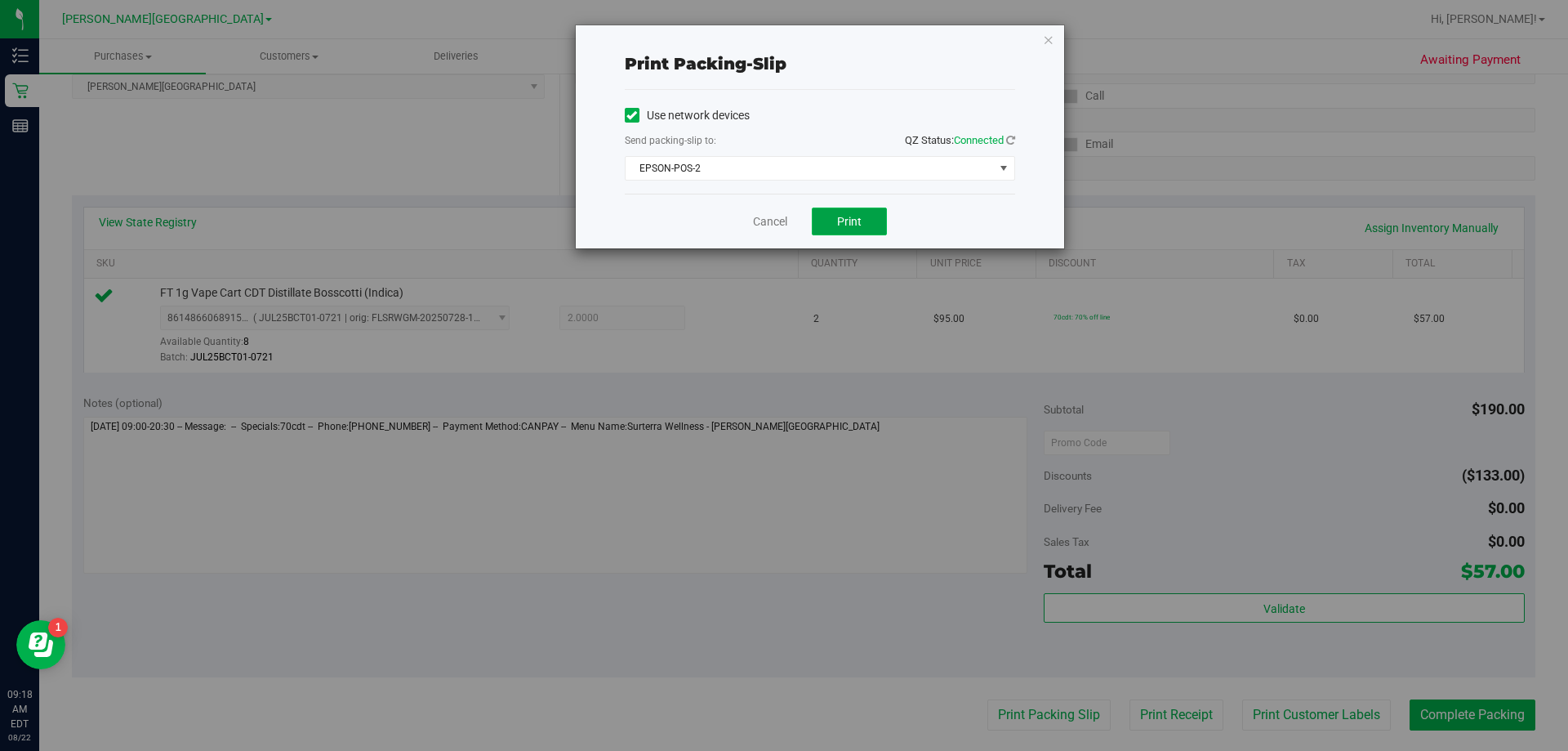
click at [779, 215] on span "Print" at bounding box center [850, 221] width 25 height 13
click at [779, 40] on icon "button" at bounding box center [1049, 40] width 12 height 20
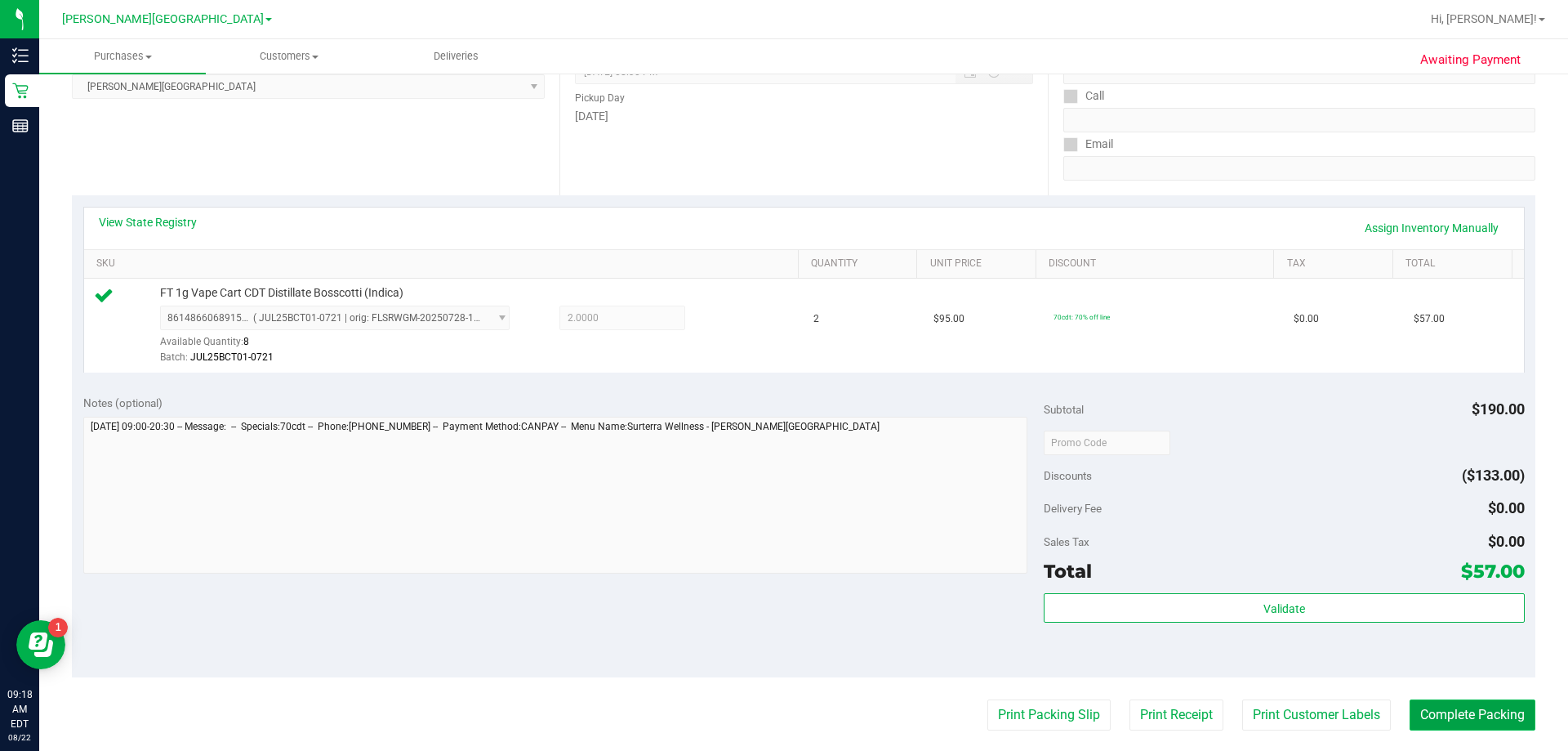
click at [779, 711] on button "Complete Packing" at bounding box center [1472, 715] width 125 height 31
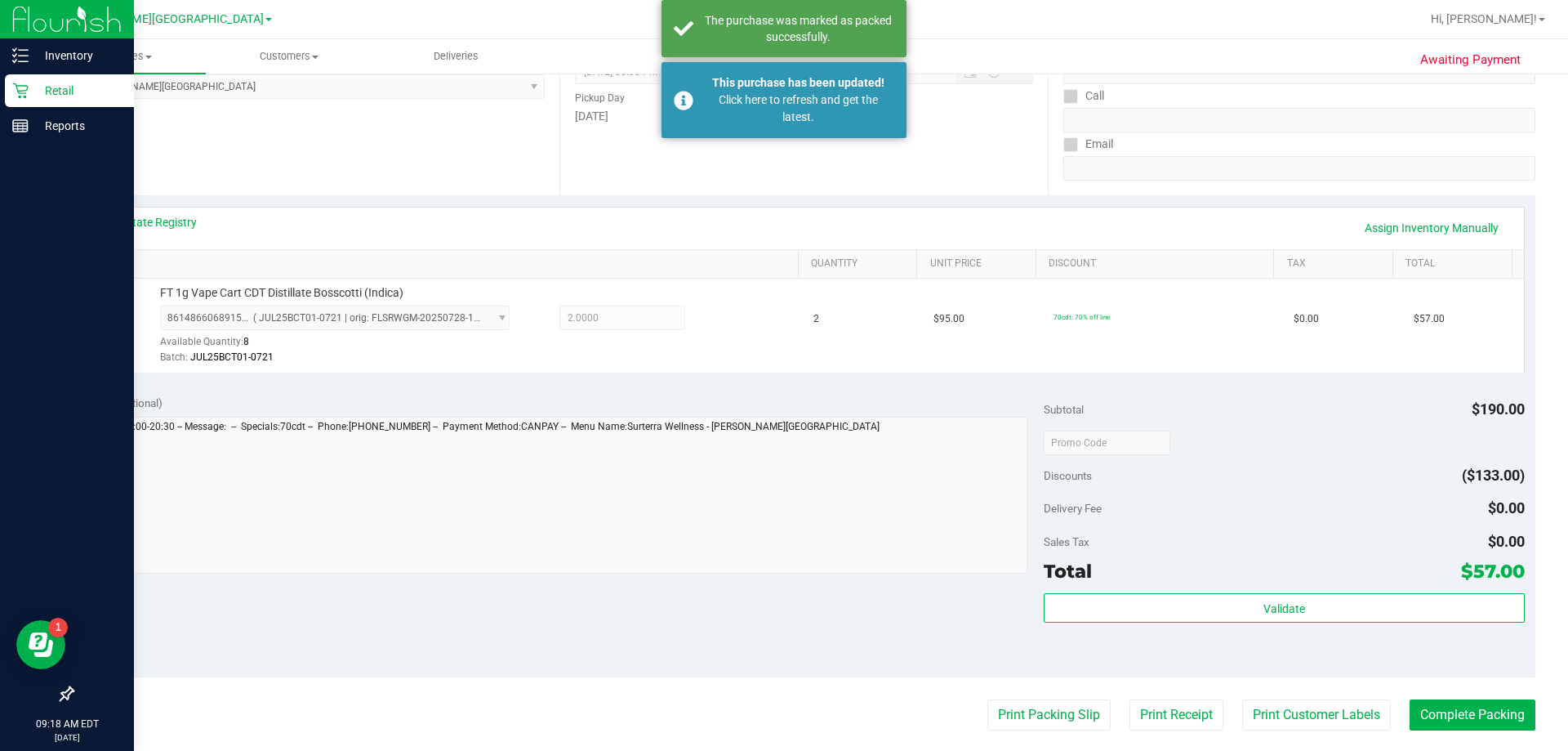
click at [17, 85] on icon at bounding box center [21, 91] width 17 height 17
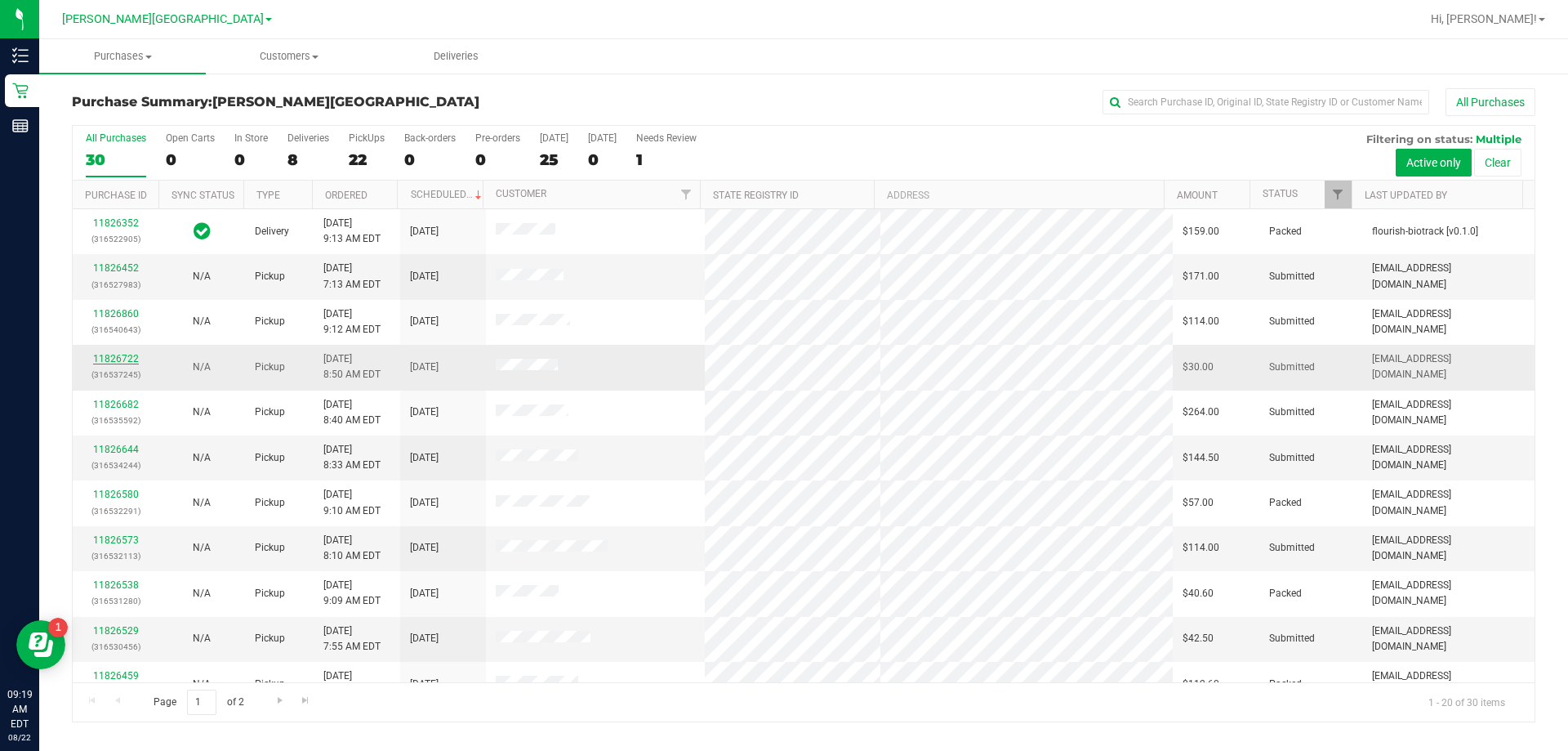
click at [120, 359] on link "11826722" at bounding box center [116, 359] width 45 height 12
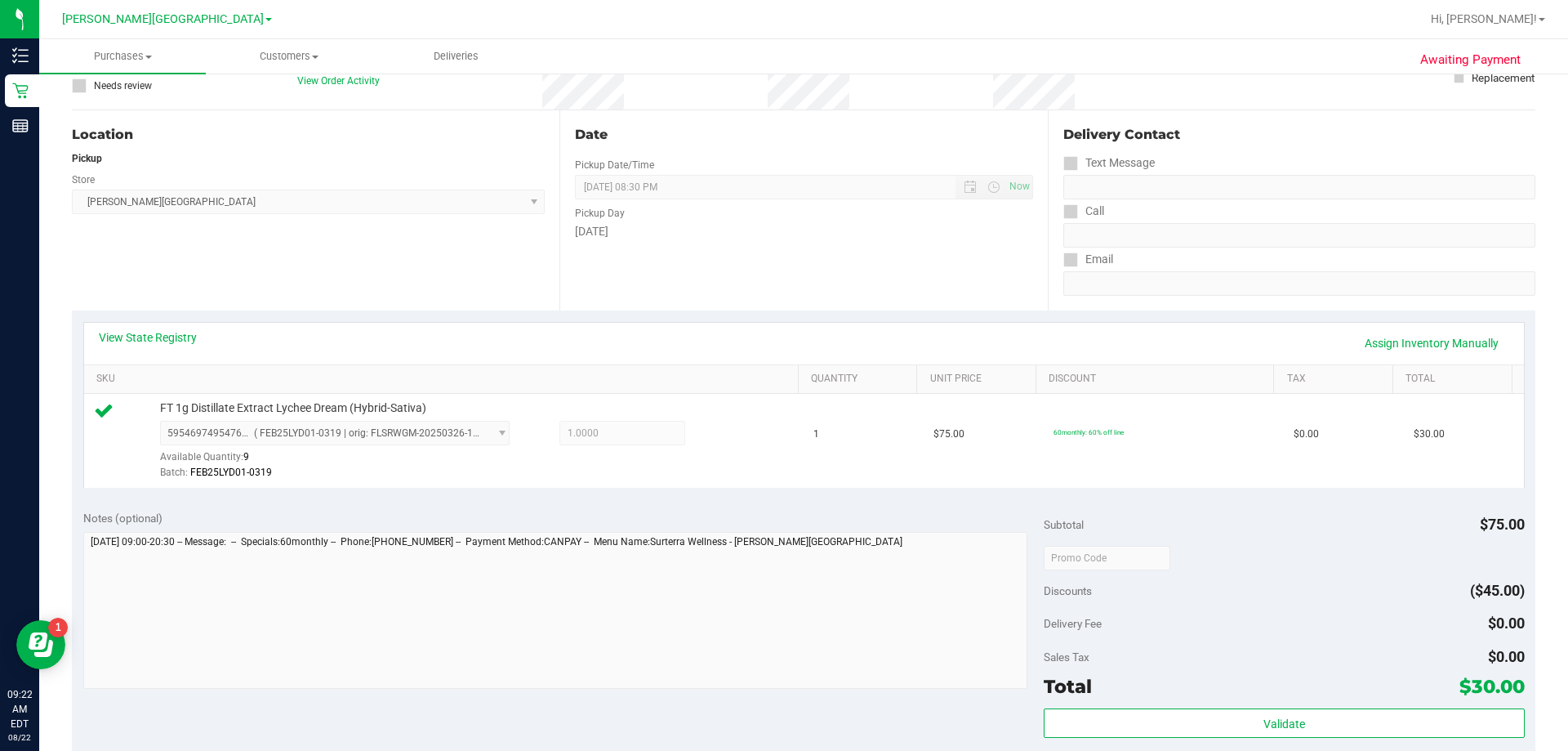
scroll to position [490, 0]
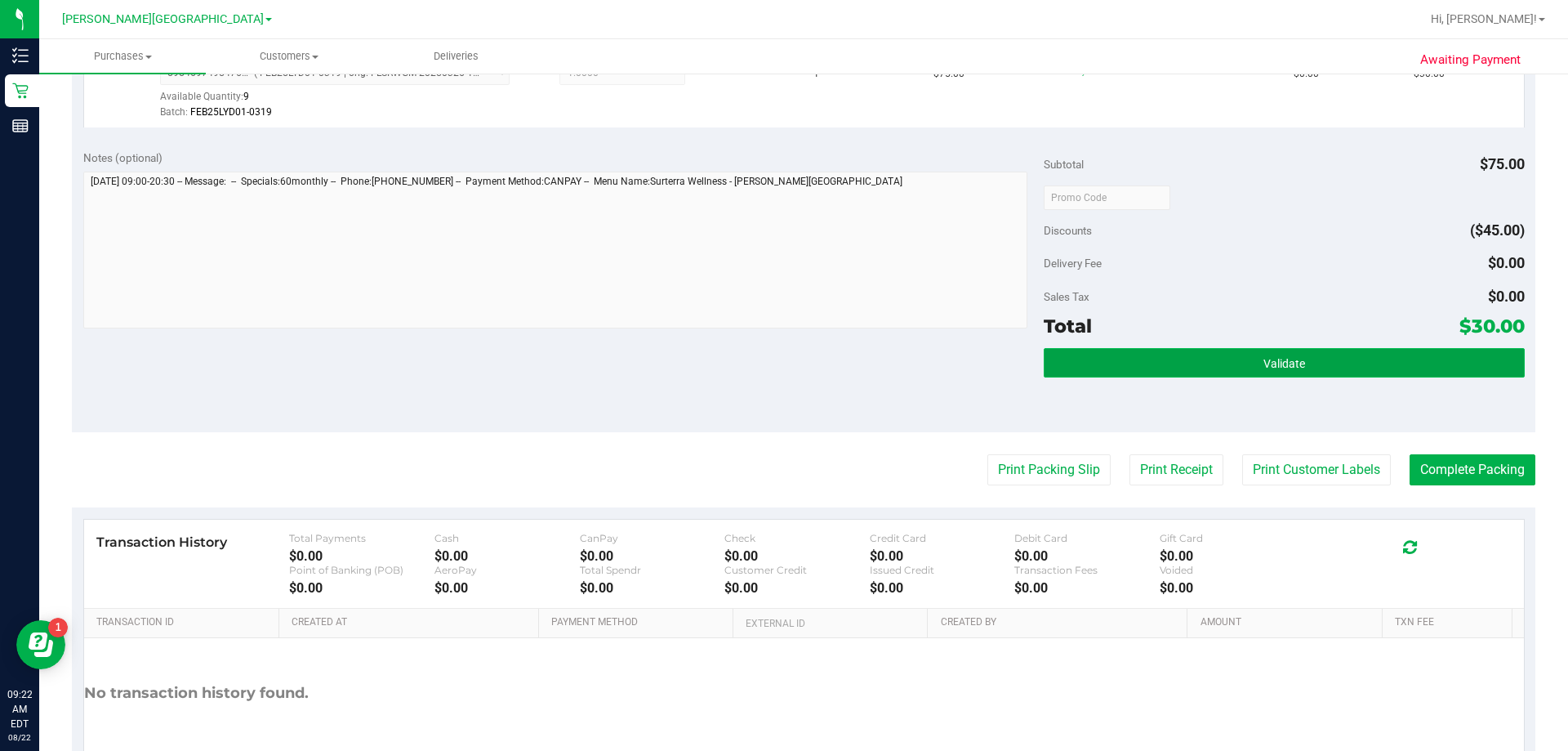
click at [779, 368] on button "Validate" at bounding box center [1284, 363] width 480 height 30
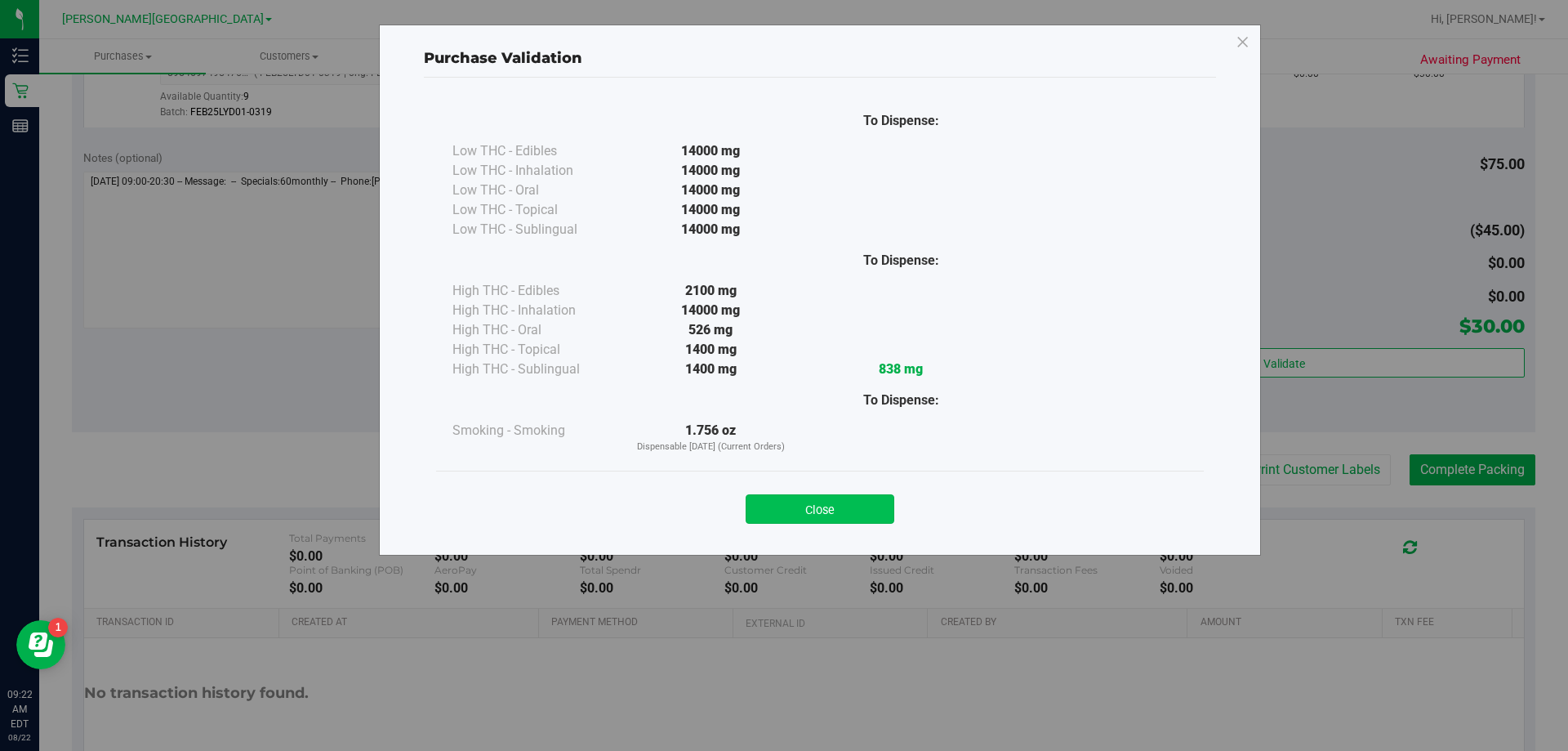
click at [779, 511] on button "Close" at bounding box center [820, 509] width 149 height 30
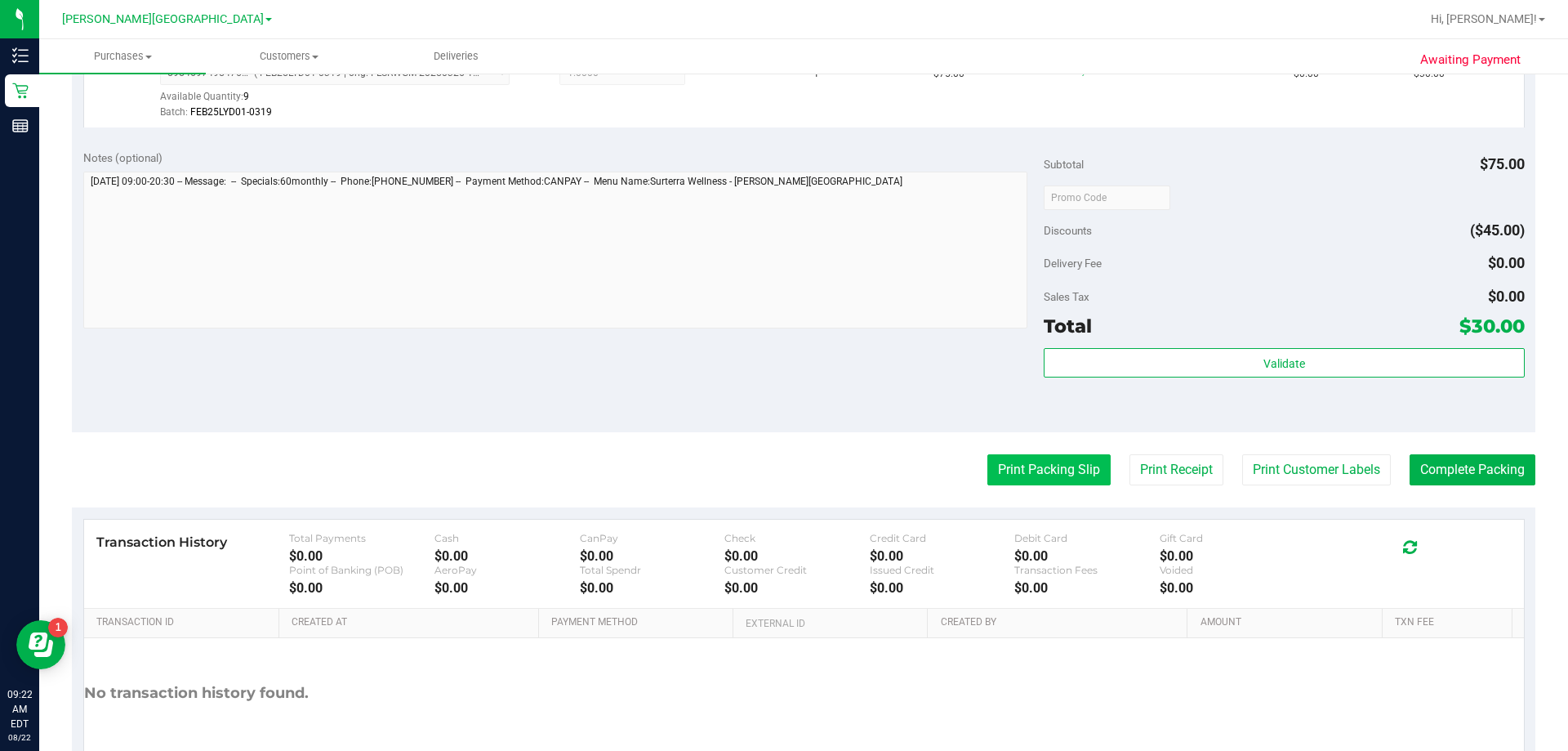
click at [779, 478] on button "Print Packing Slip" at bounding box center [1049, 470] width 123 height 31
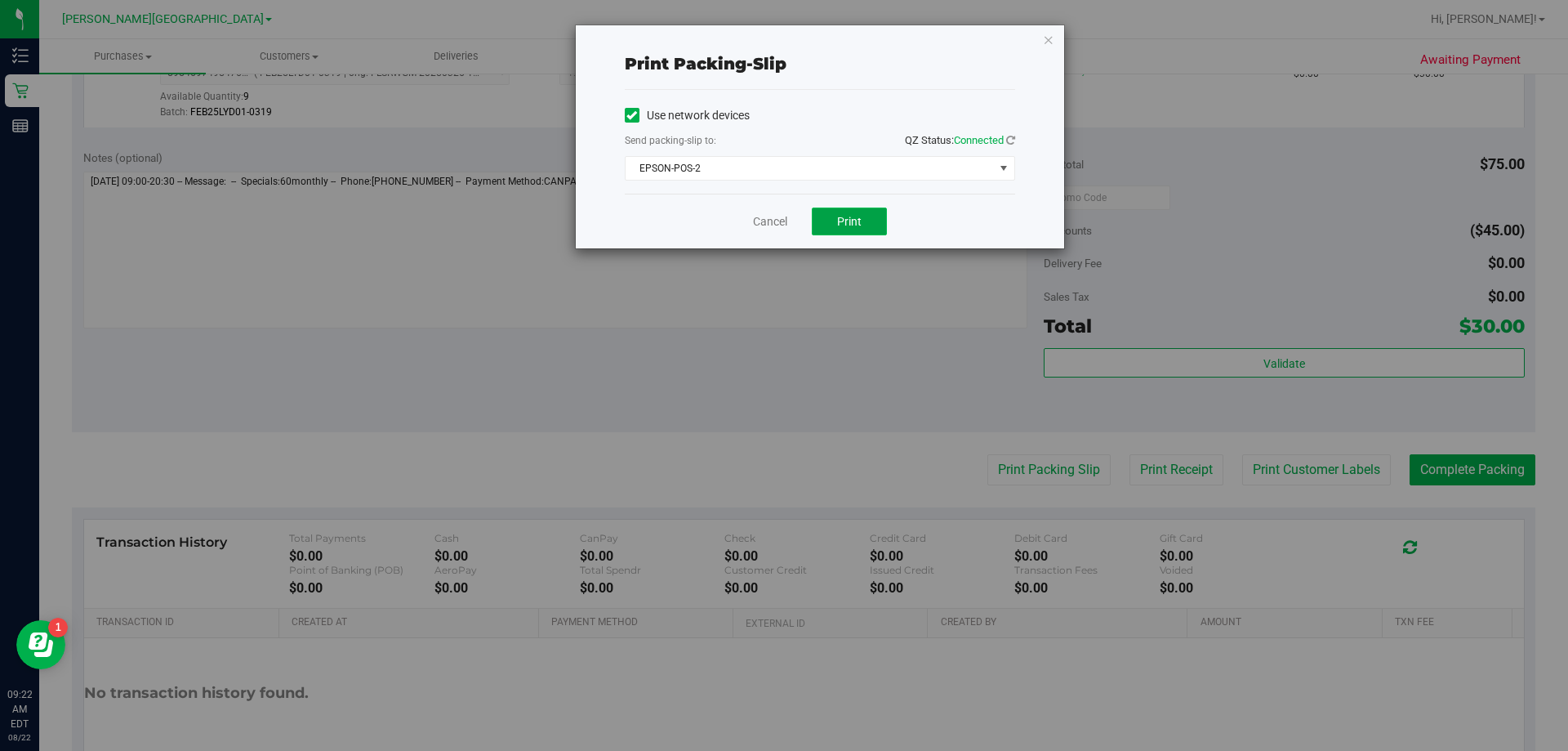
click at [779, 221] on button "Print" at bounding box center [849, 221] width 75 height 28
click at [779, 40] on icon "button" at bounding box center [1049, 40] width 12 height 20
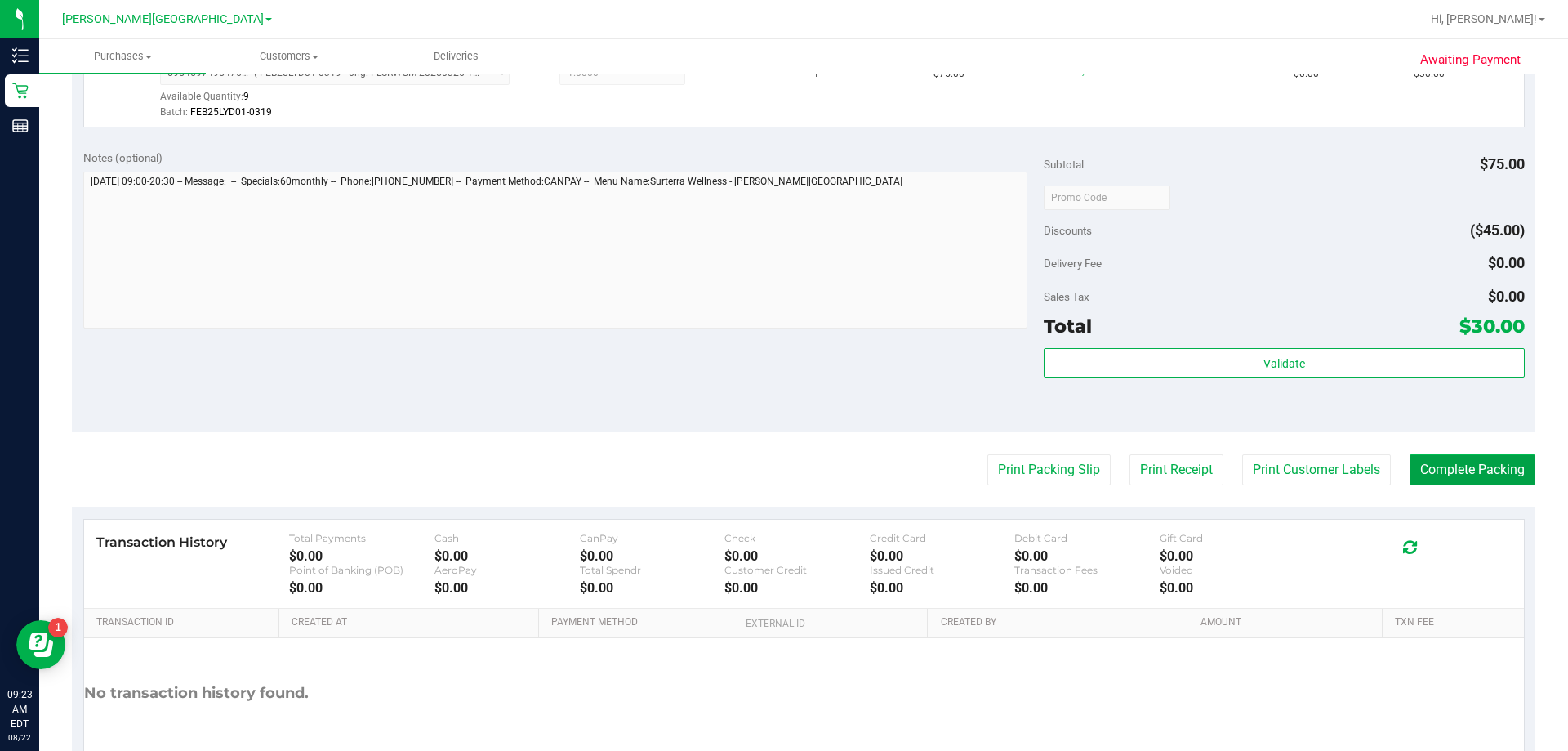
click at [779, 463] on button "Complete Packing" at bounding box center [1472, 470] width 125 height 31
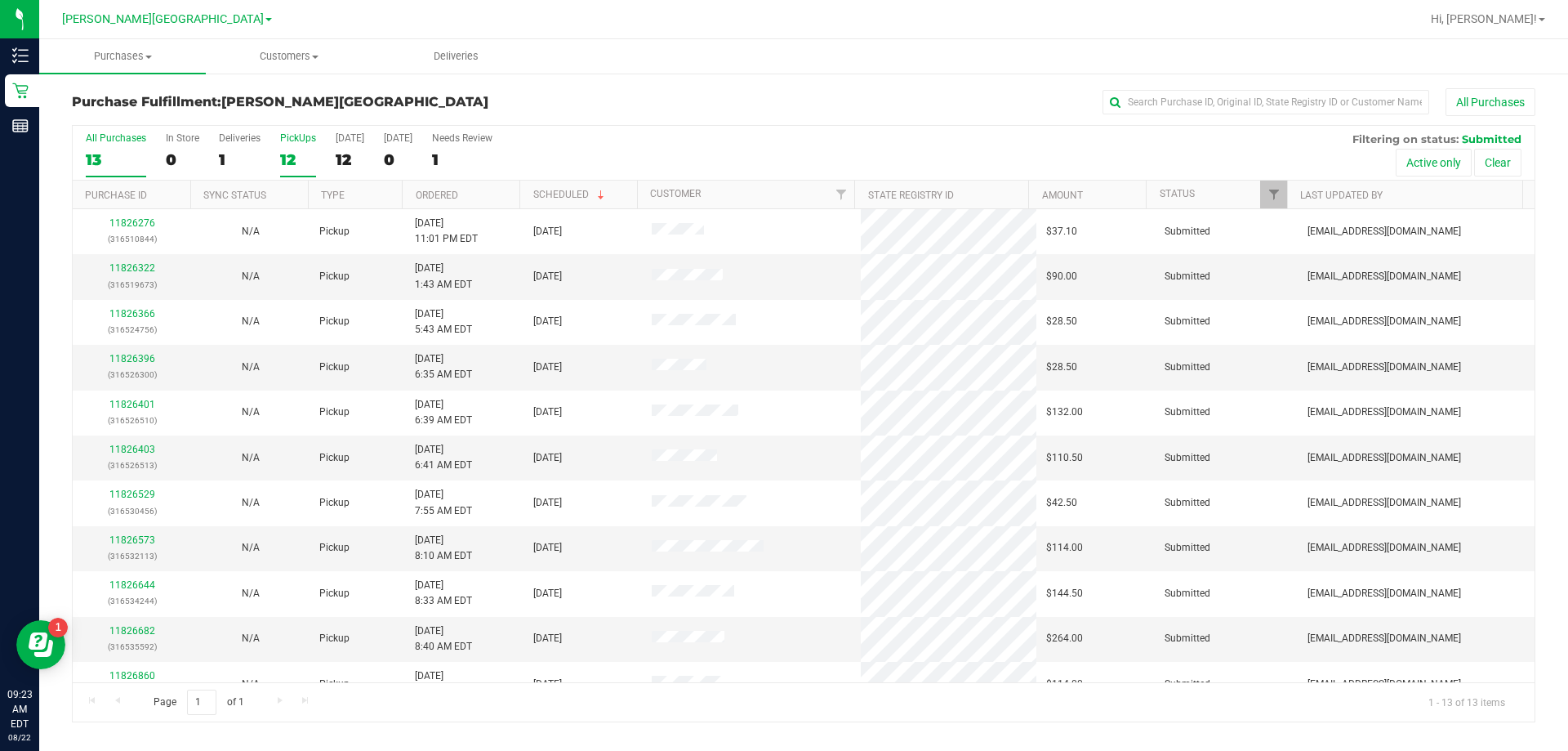
click at [290, 154] on div "12" at bounding box center [299, 159] width 36 height 19
click at [0, 0] on input "PickUps 12" at bounding box center [0, 0] width 0 height 0
click at [143, 270] on link "11826322" at bounding box center [132, 268] width 45 height 12
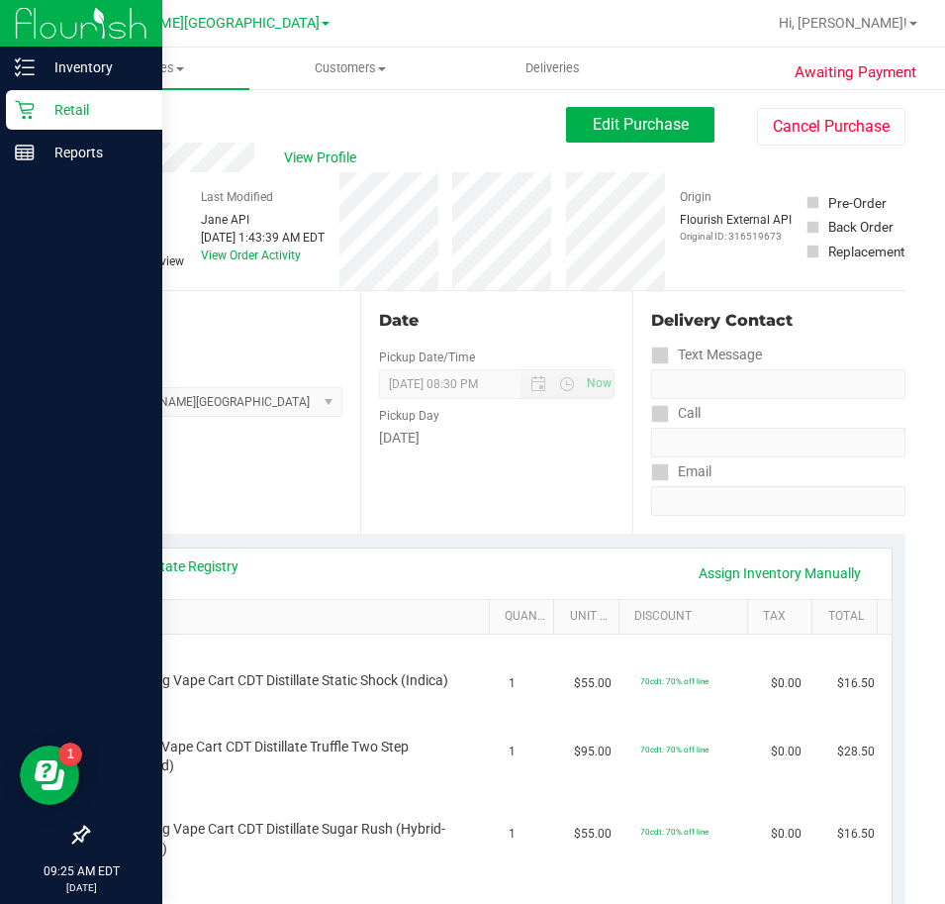
click at [28, 111] on icon at bounding box center [25, 110] width 20 height 20
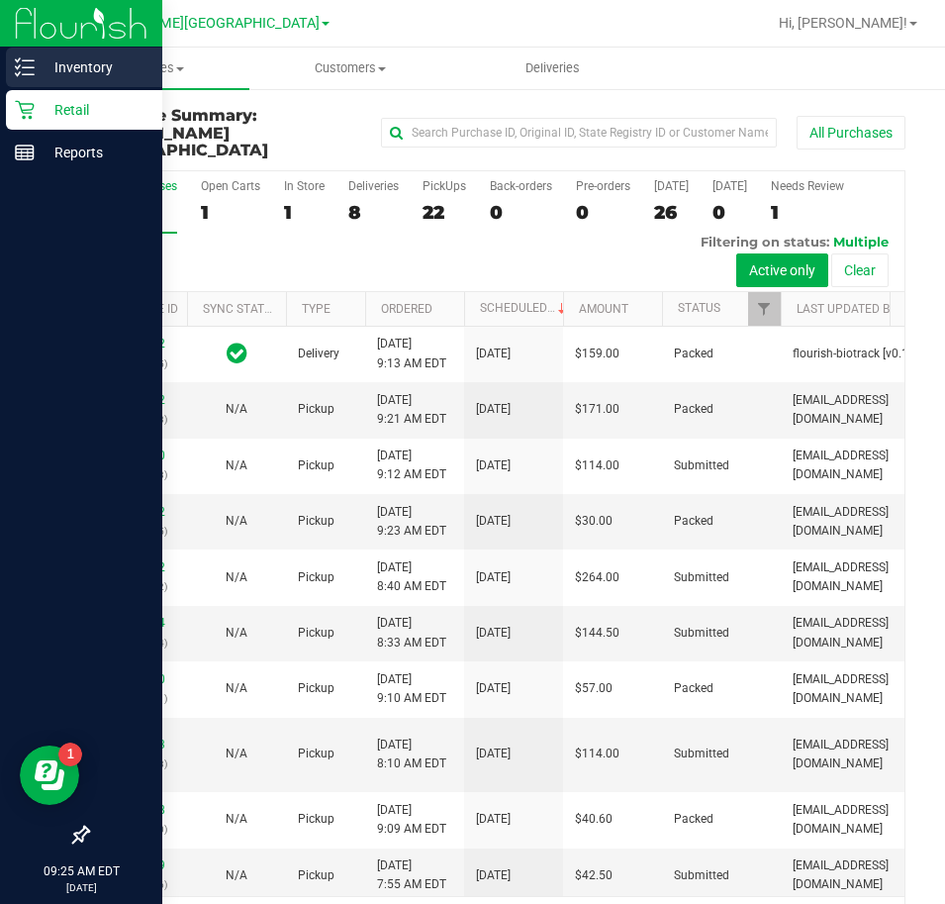
click at [36, 66] on p "Inventory" at bounding box center [94, 67] width 119 height 24
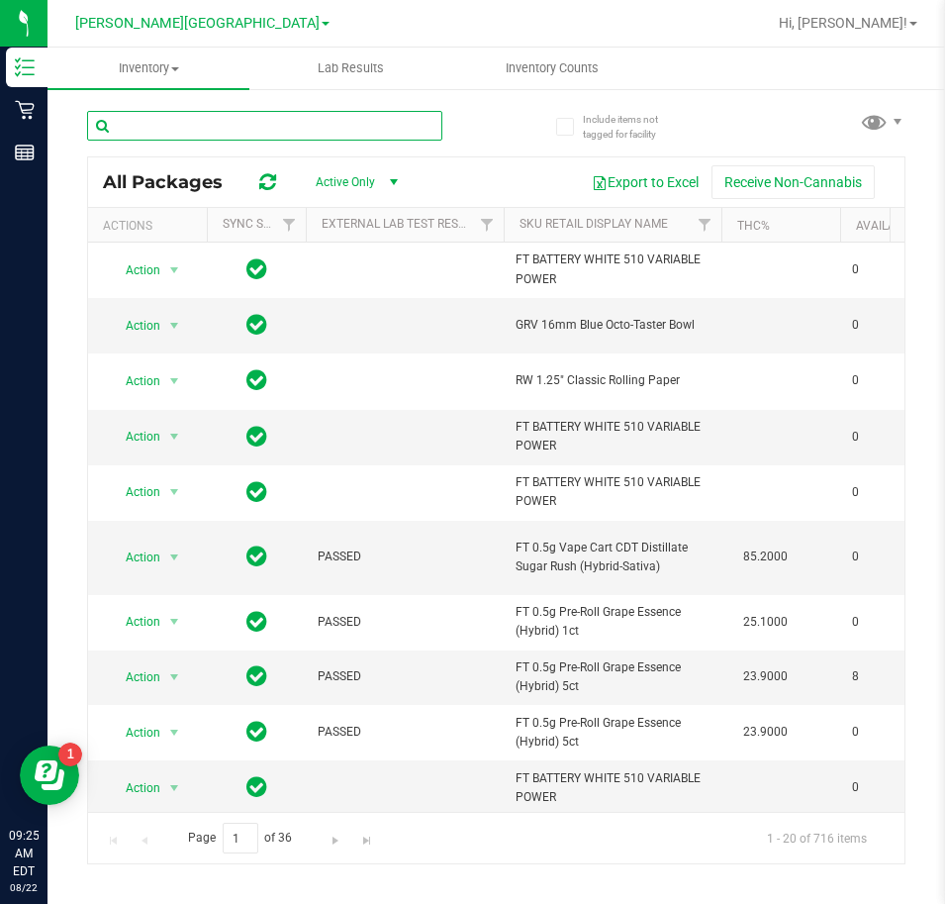
click at [258, 130] on input "text" at bounding box center [264, 126] width 355 height 30
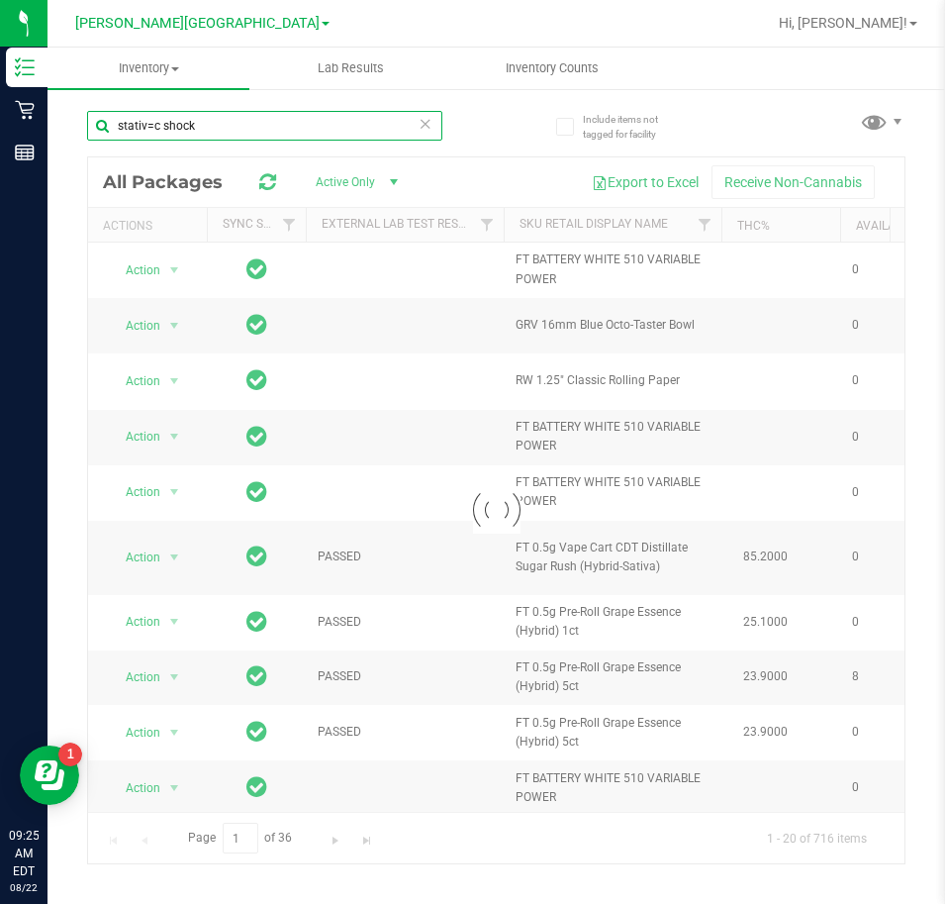
click at [151, 128] on input "stativ=c shock" at bounding box center [264, 126] width 355 height 30
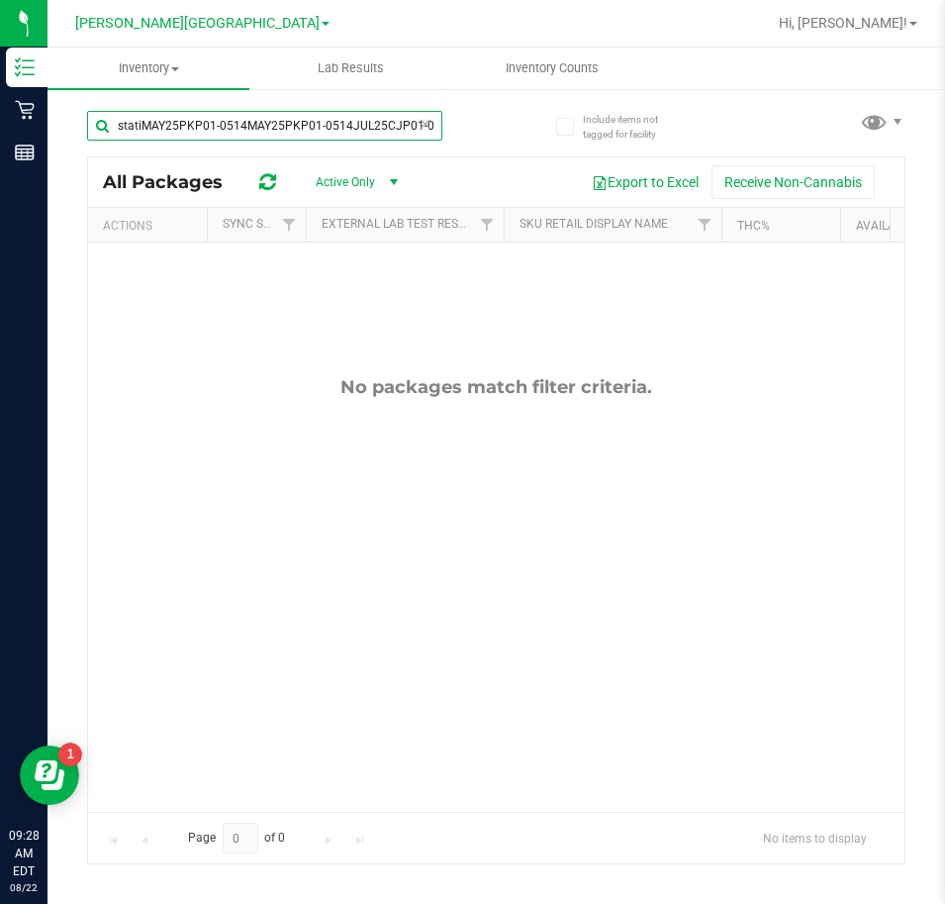
scroll to position [0, 15]
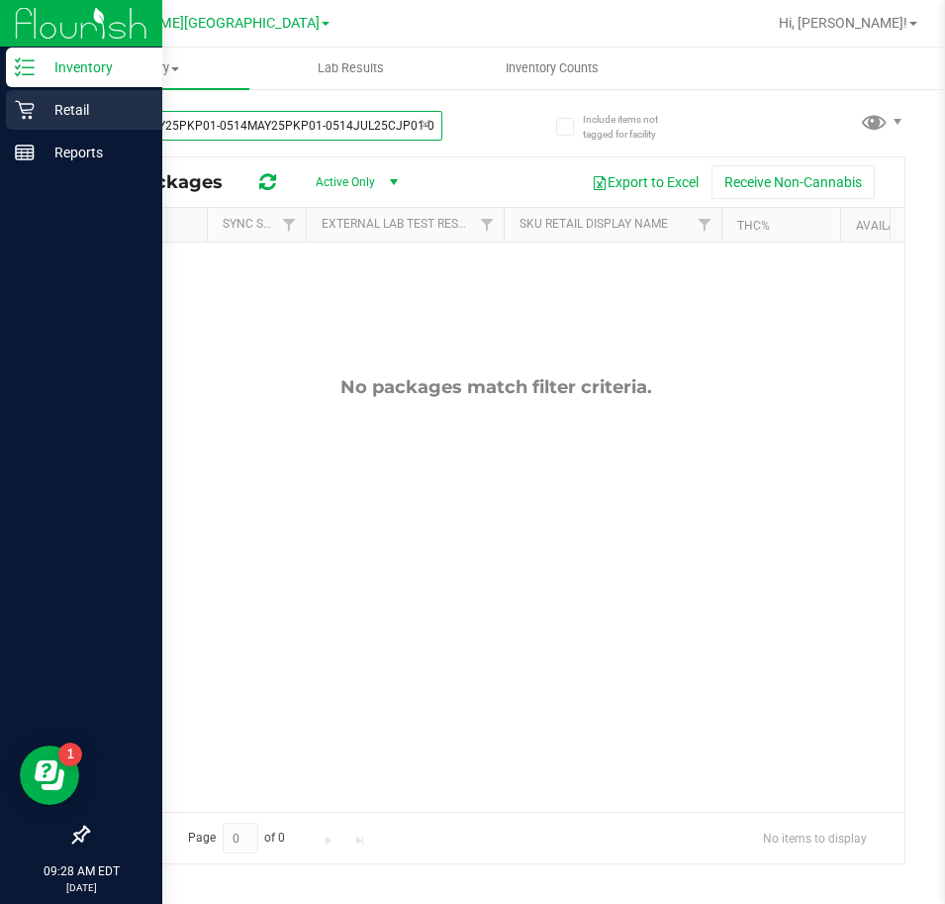
drag, startPoint x: 295, startPoint y: 129, endPoint x: 34, endPoint y: 125, distance: 261.3
click at [45, 129] on div "Inventory Retail Reports 09:28 AM EDT 08/22/2025 08/22 Bonita Springs WC Hi, Je…" at bounding box center [472, 452] width 945 height 904
type input "P01-0514JUL25CJP01-0722c shock"
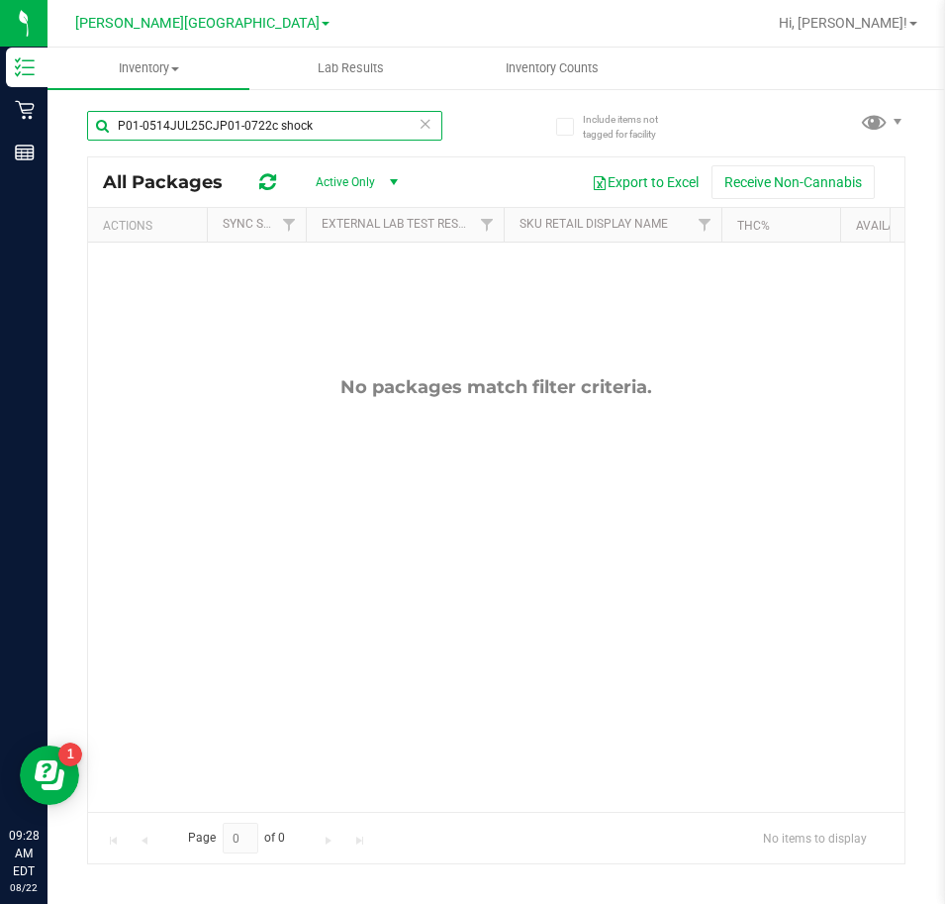
drag, startPoint x: 322, startPoint y: 130, endPoint x: -4, endPoint y: 138, distance: 325.7
click at [0, 138] on html "Inventory Retail Reports 09:28 AM EDT 08/22/2025 08/22 Bonita Springs WC Hi, Je…" at bounding box center [472, 452] width 945 height 904
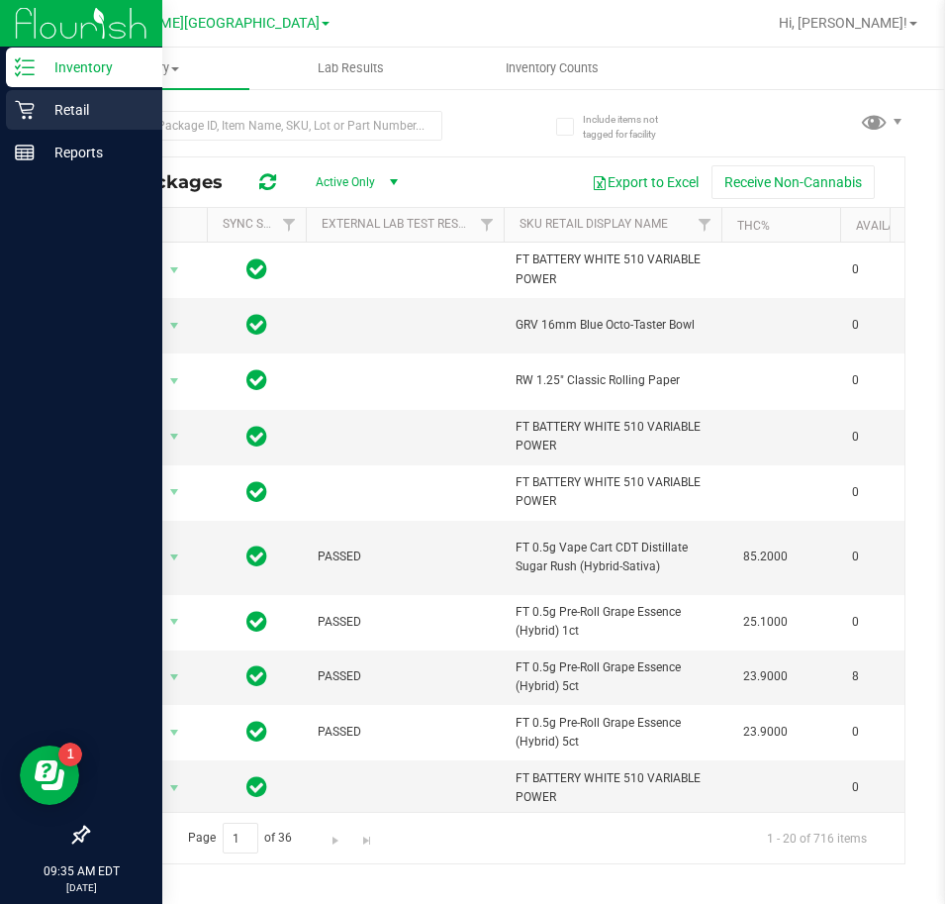
click at [49, 104] on p "Retail" at bounding box center [94, 110] width 119 height 24
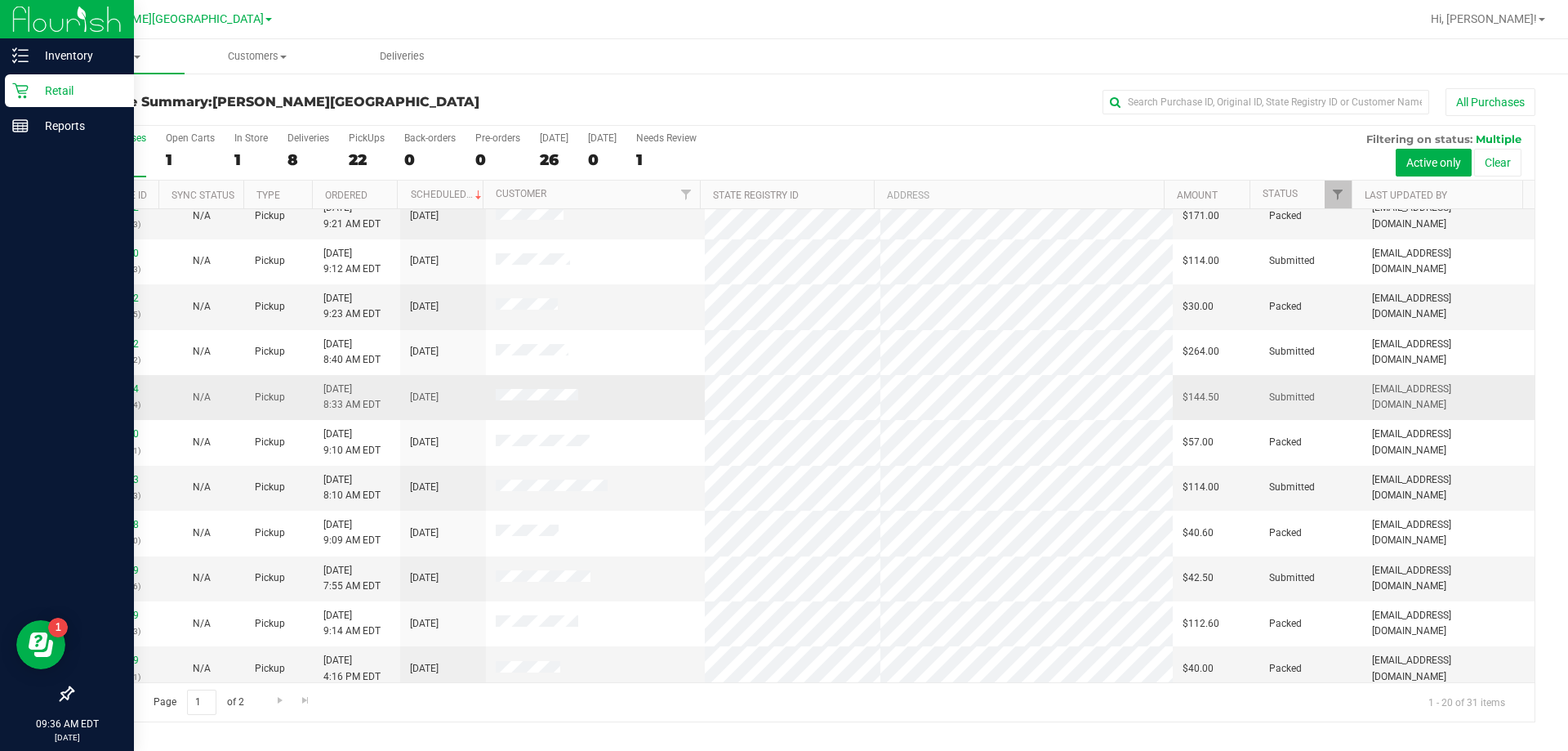
scroll to position [163, 0]
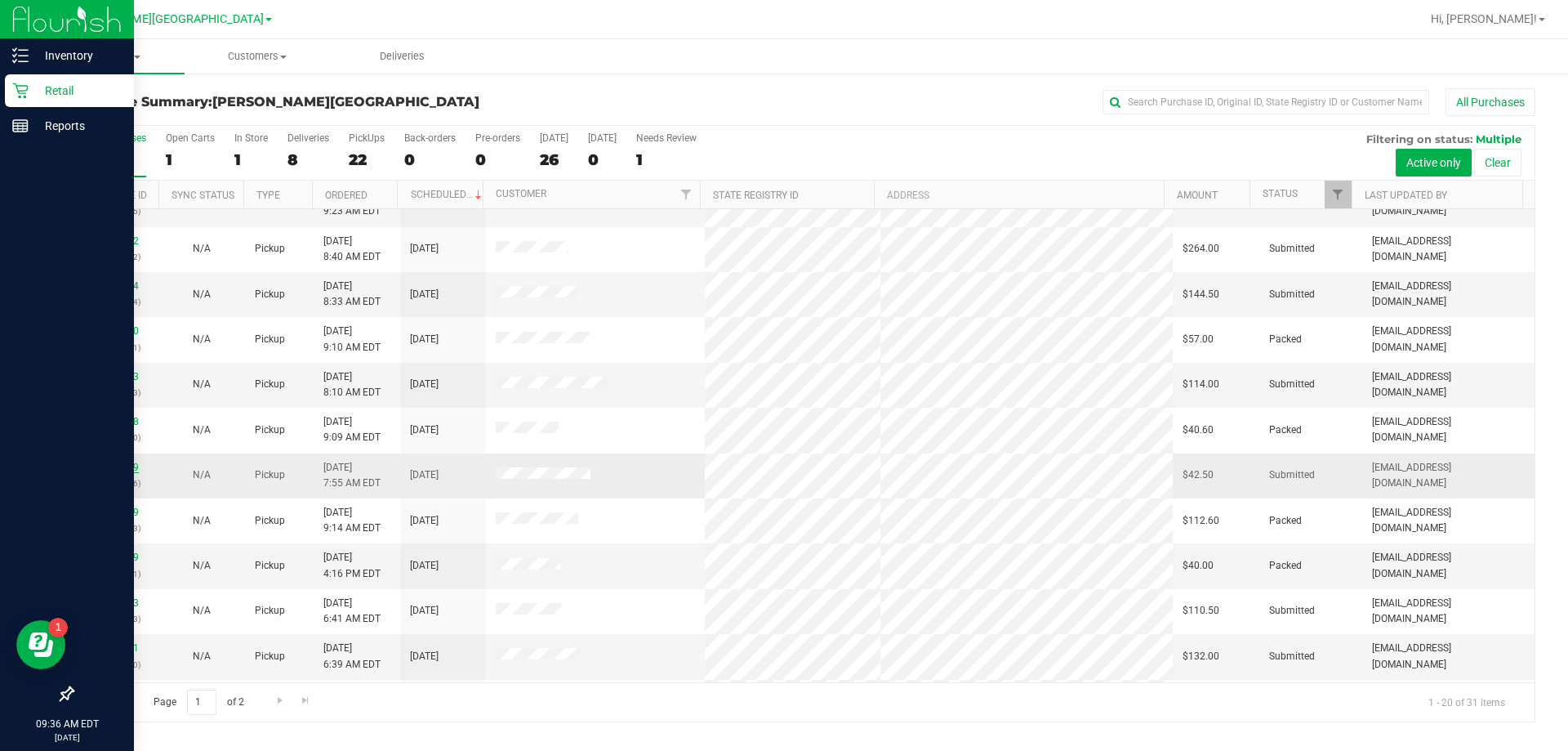
click at [126, 463] on link "11826529" at bounding box center [116, 467] width 45 height 12
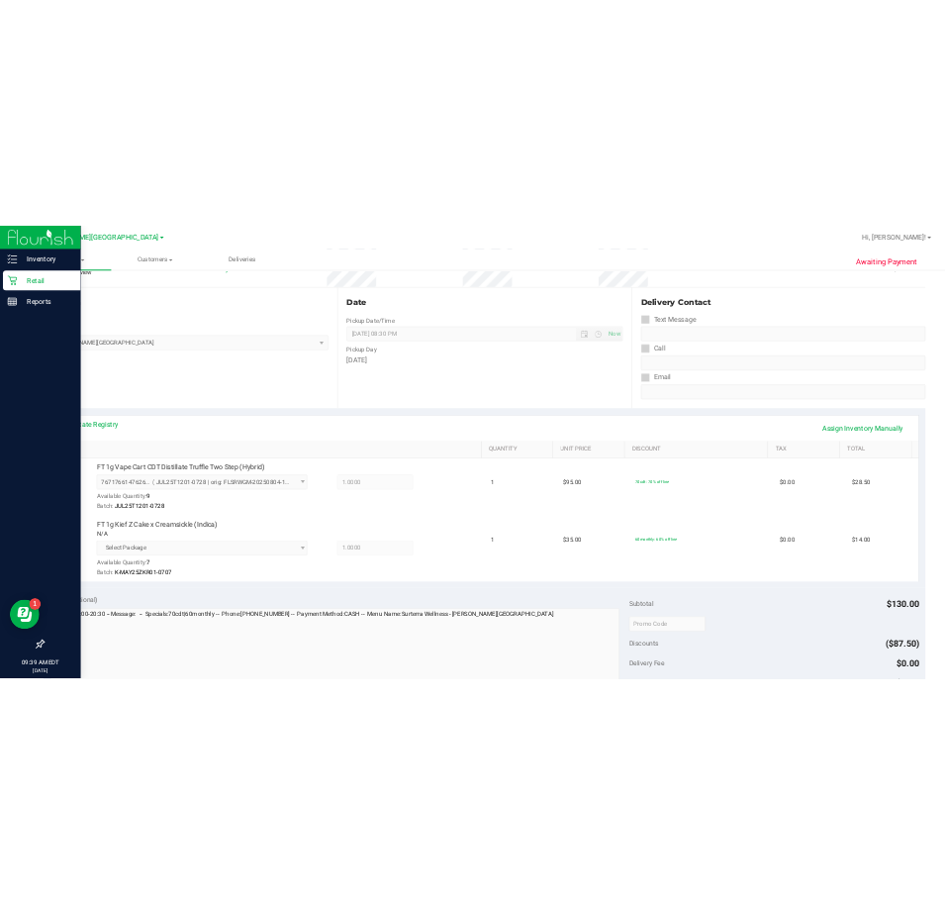
scroll to position [693, 0]
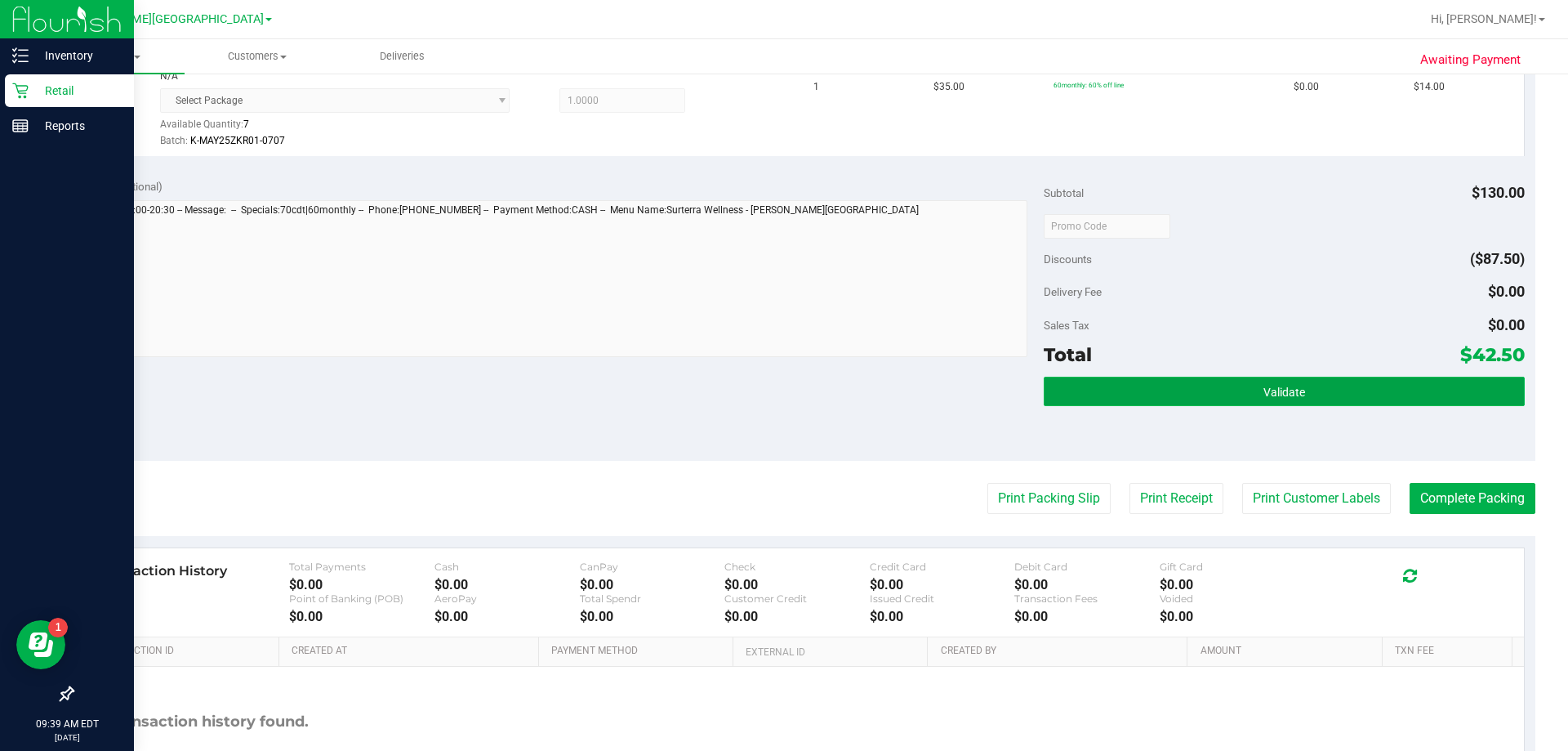
click at [779, 402] on button "Validate" at bounding box center [1284, 391] width 480 height 30
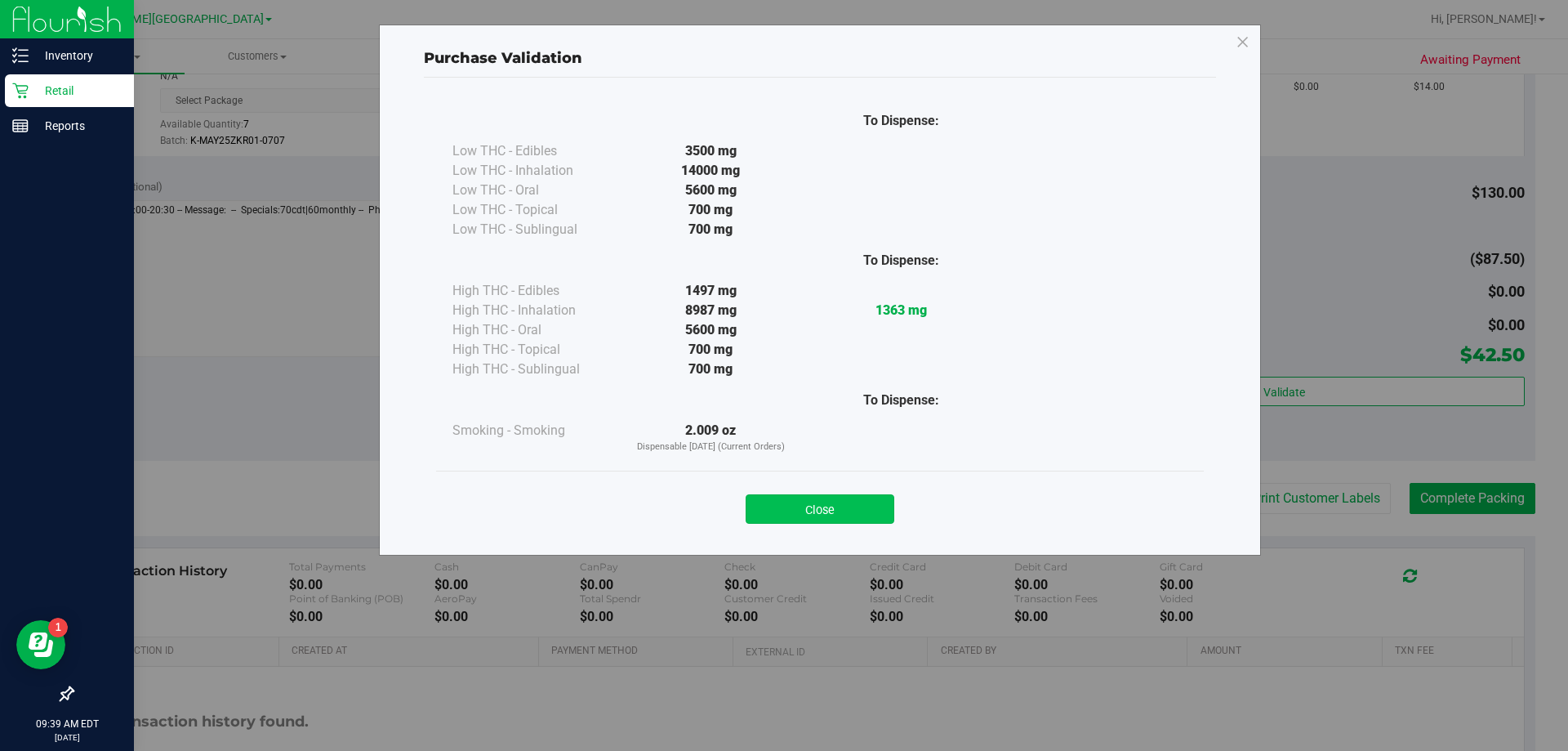
click at [779, 505] on button "Close" at bounding box center [820, 509] width 149 height 30
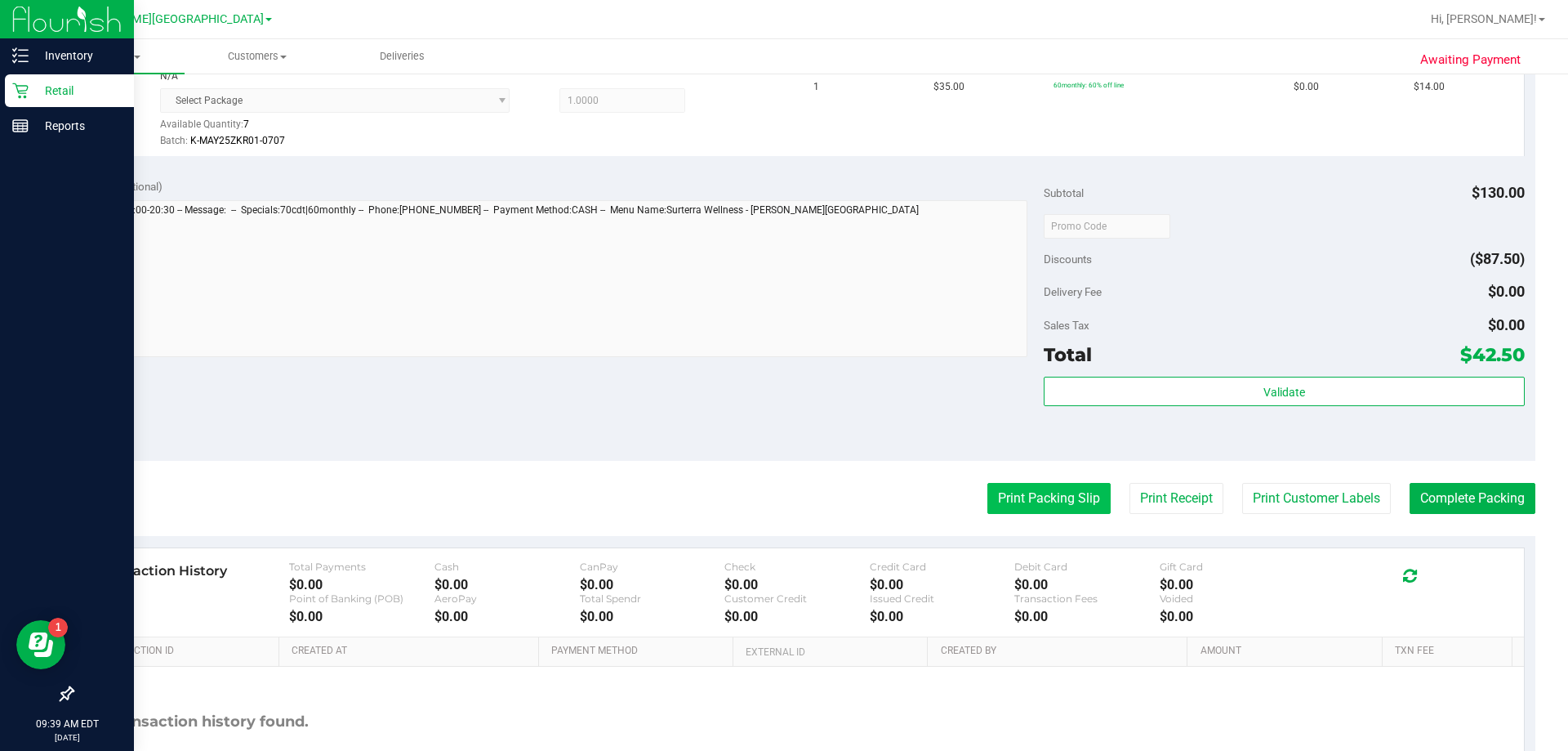
click at [779, 497] on button "Print Packing Slip" at bounding box center [1049, 498] width 123 height 31
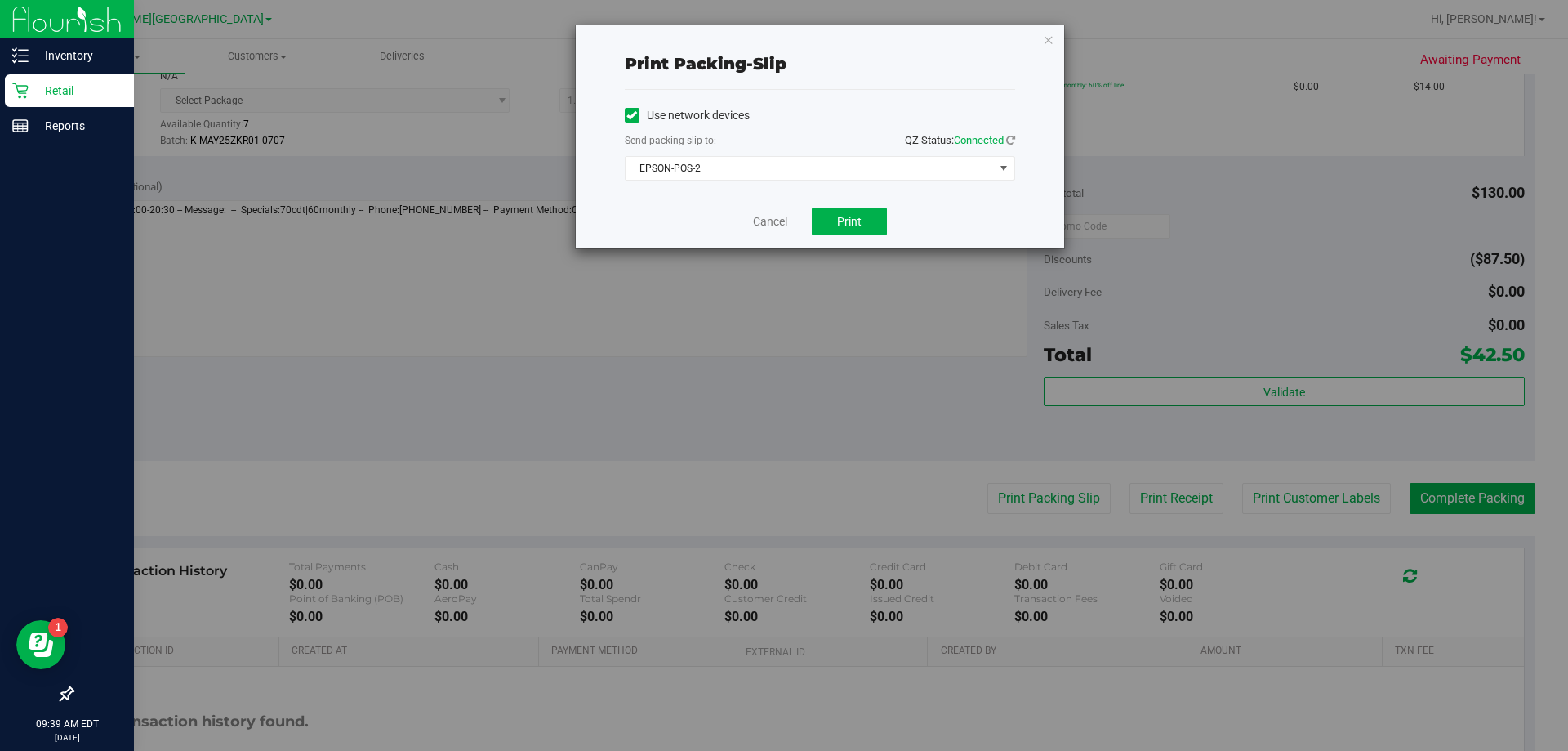
click at [779, 206] on div "Cancel Print" at bounding box center [819, 221] width 390 height 54
click at [779, 216] on span "Print" at bounding box center [850, 221] width 25 height 13
click at [779, 36] on icon "button" at bounding box center [1049, 40] width 12 height 20
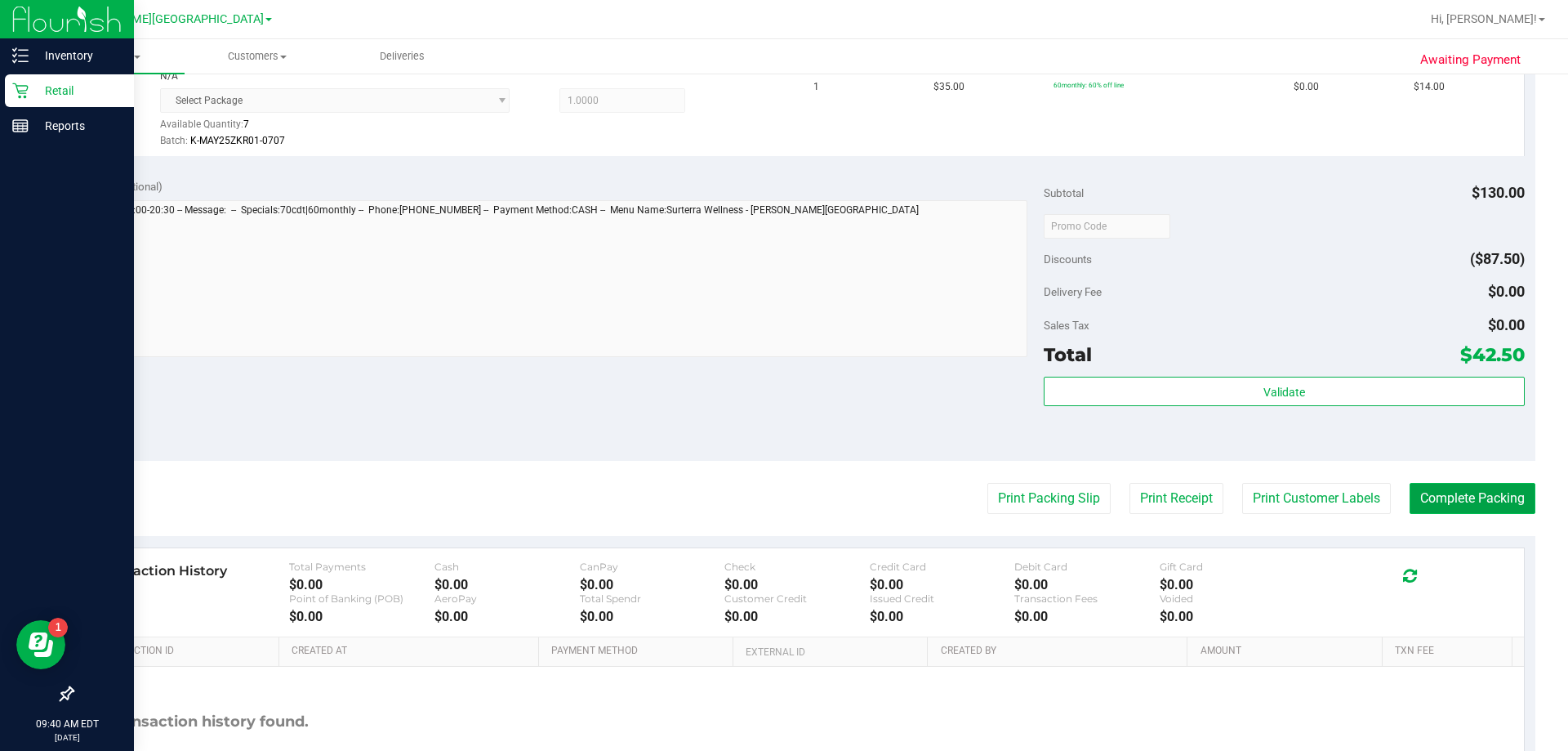
click at [779, 508] on button "Complete Packing" at bounding box center [1472, 498] width 125 height 31
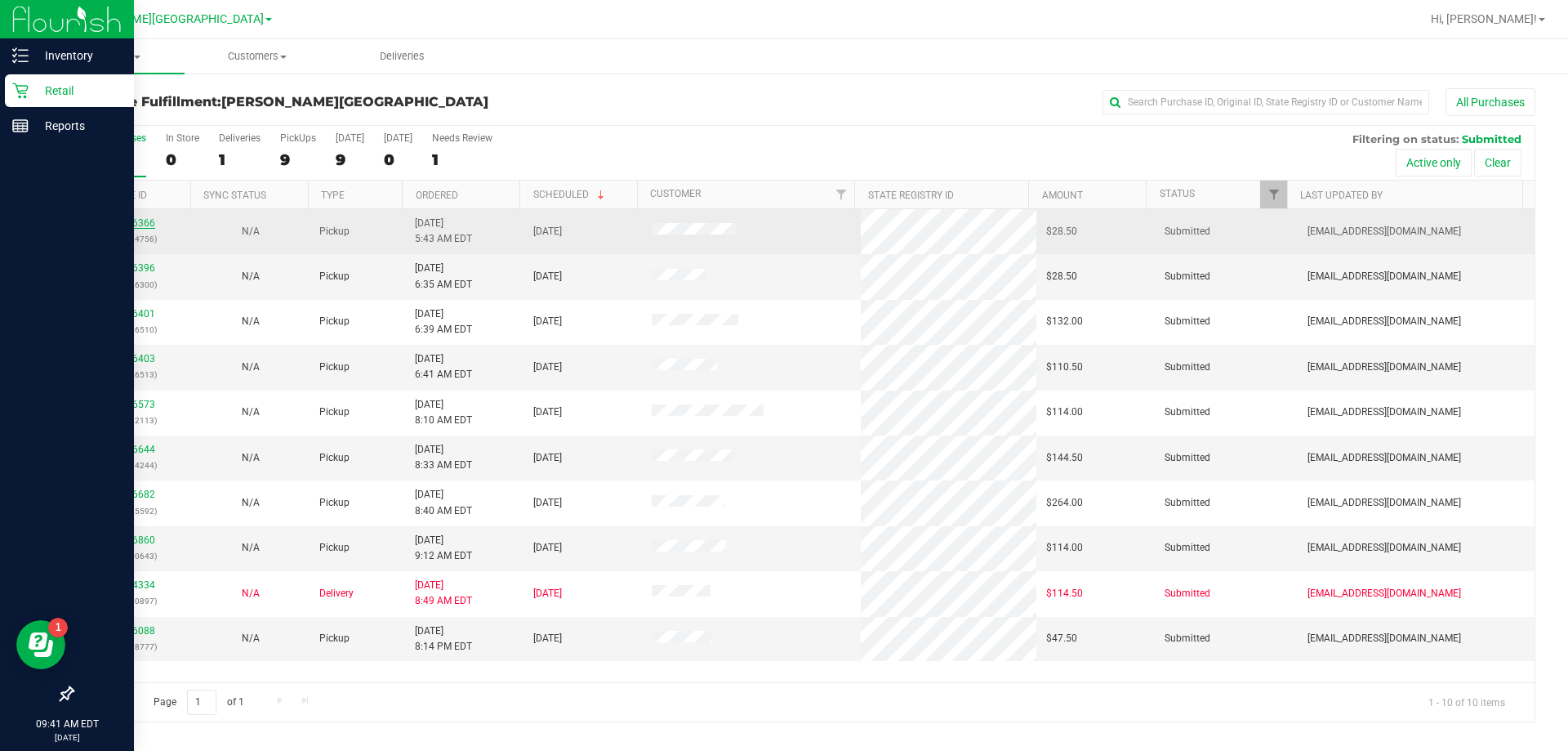
click at [131, 217] on link "11826366" at bounding box center [132, 223] width 45 height 12
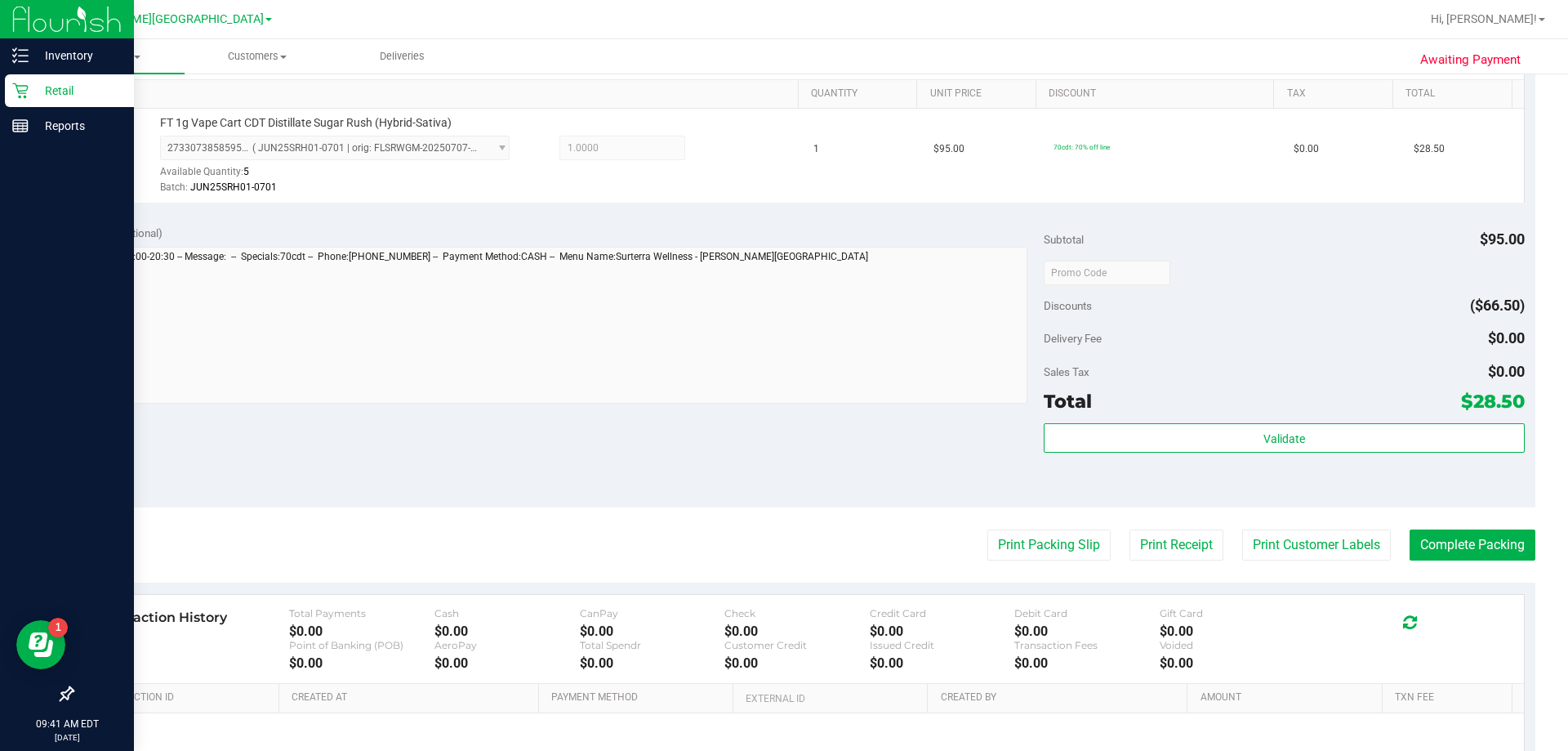
scroll to position [490, 0]
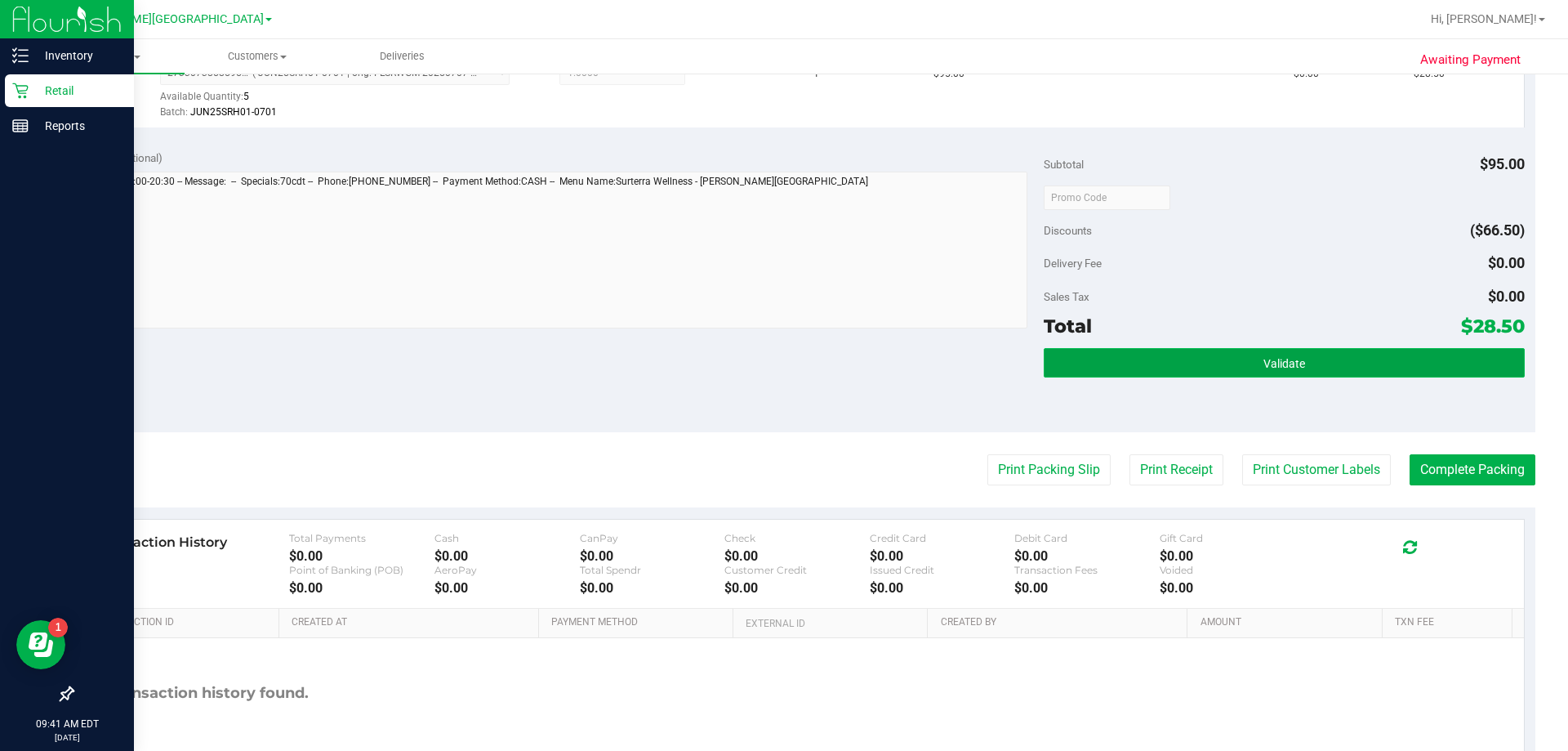
click at [779, 366] on button "Validate" at bounding box center [1284, 363] width 480 height 30
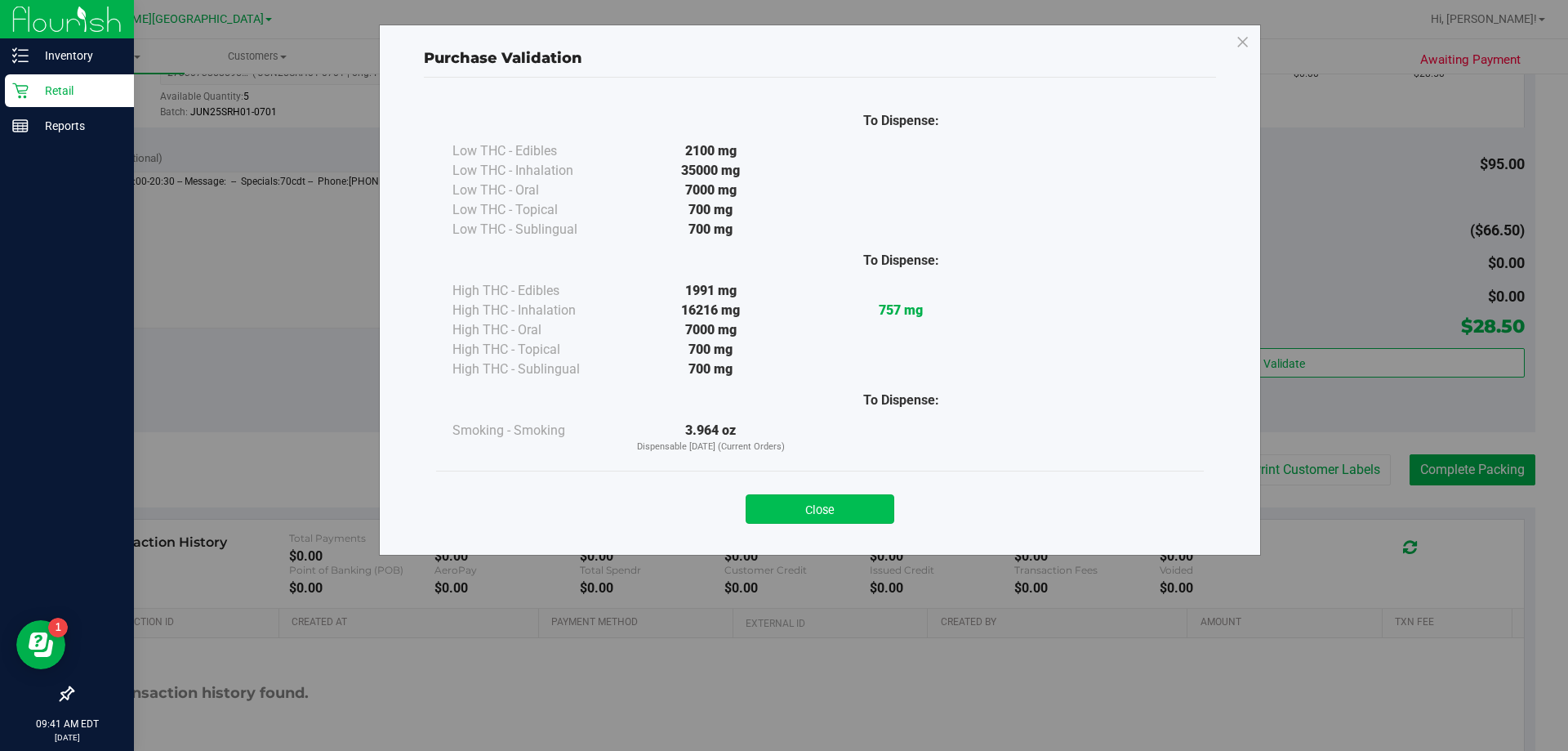
click at [779, 508] on button "Close" at bounding box center [820, 509] width 149 height 30
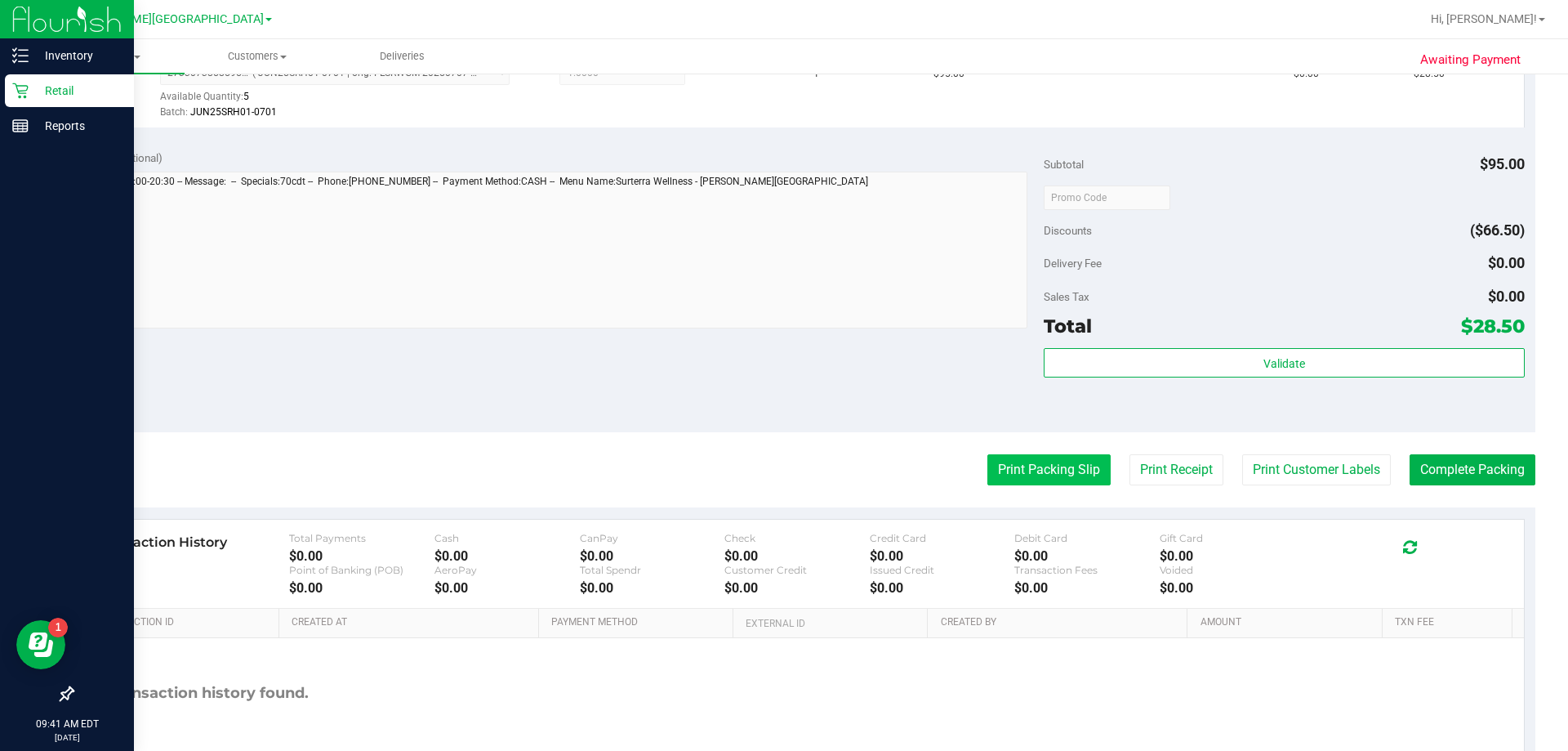
click at [779, 474] on button "Print Packing Slip" at bounding box center [1049, 470] width 123 height 31
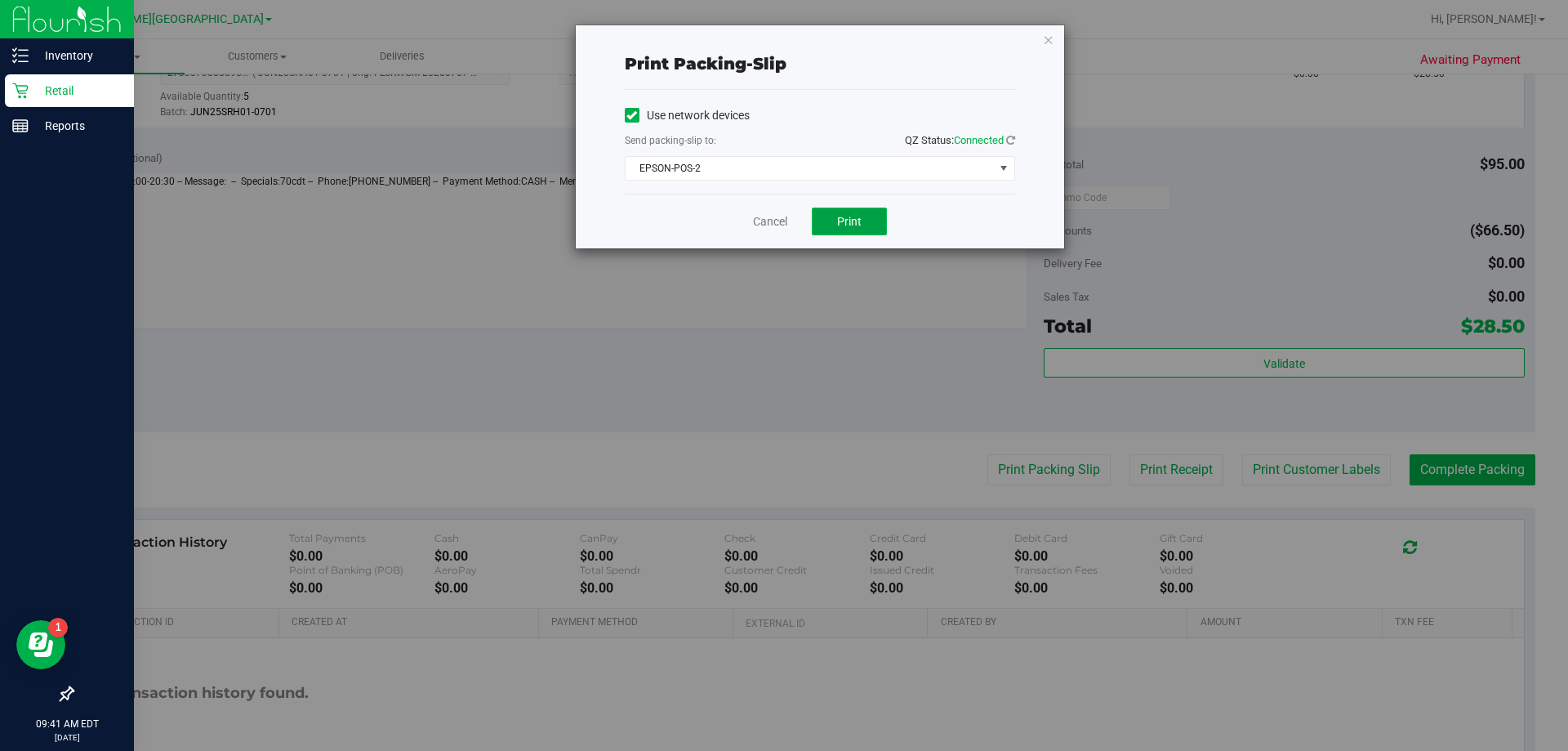
click at [779, 220] on span "Print" at bounding box center [850, 221] width 25 height 13
click at [779, 43] on icon "button" at bounding box center [1049, 40] width 12 height 20
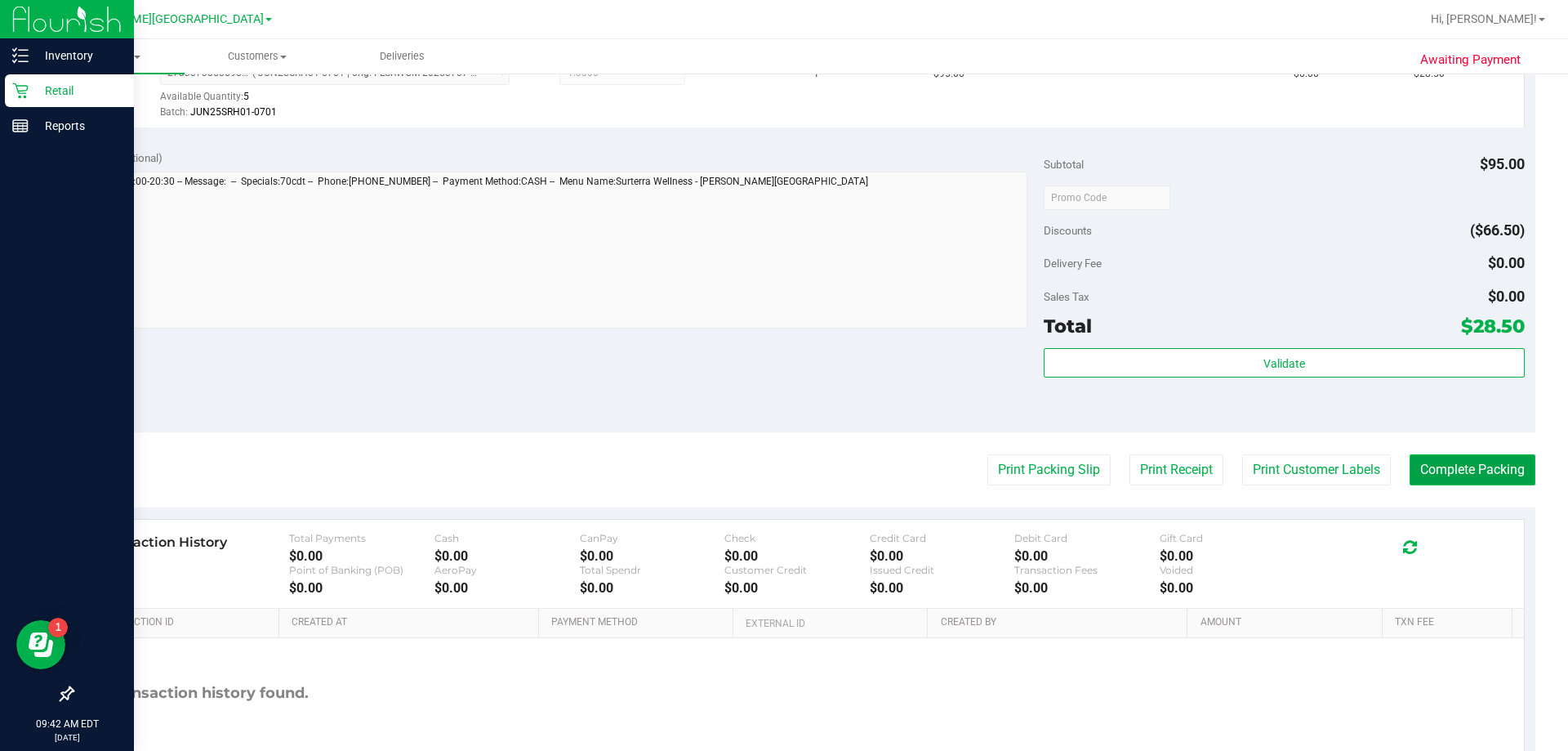
click at [779, 471] on button "Complete Packing" at bounding box center [1472, 470] width 125 height 31
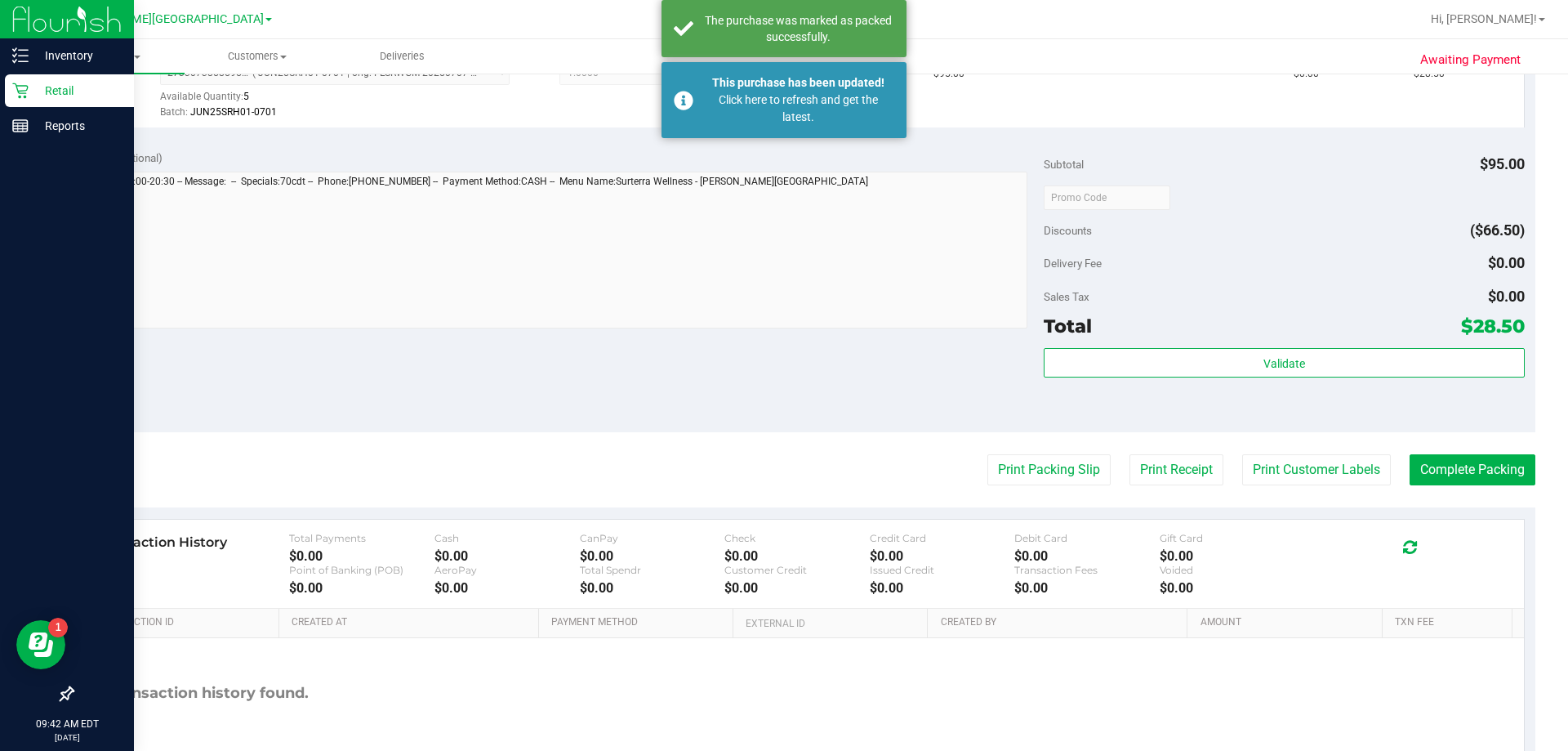
click at [33, 77] on div "Retail" at bounding box center [69, 91] width 129 height 33
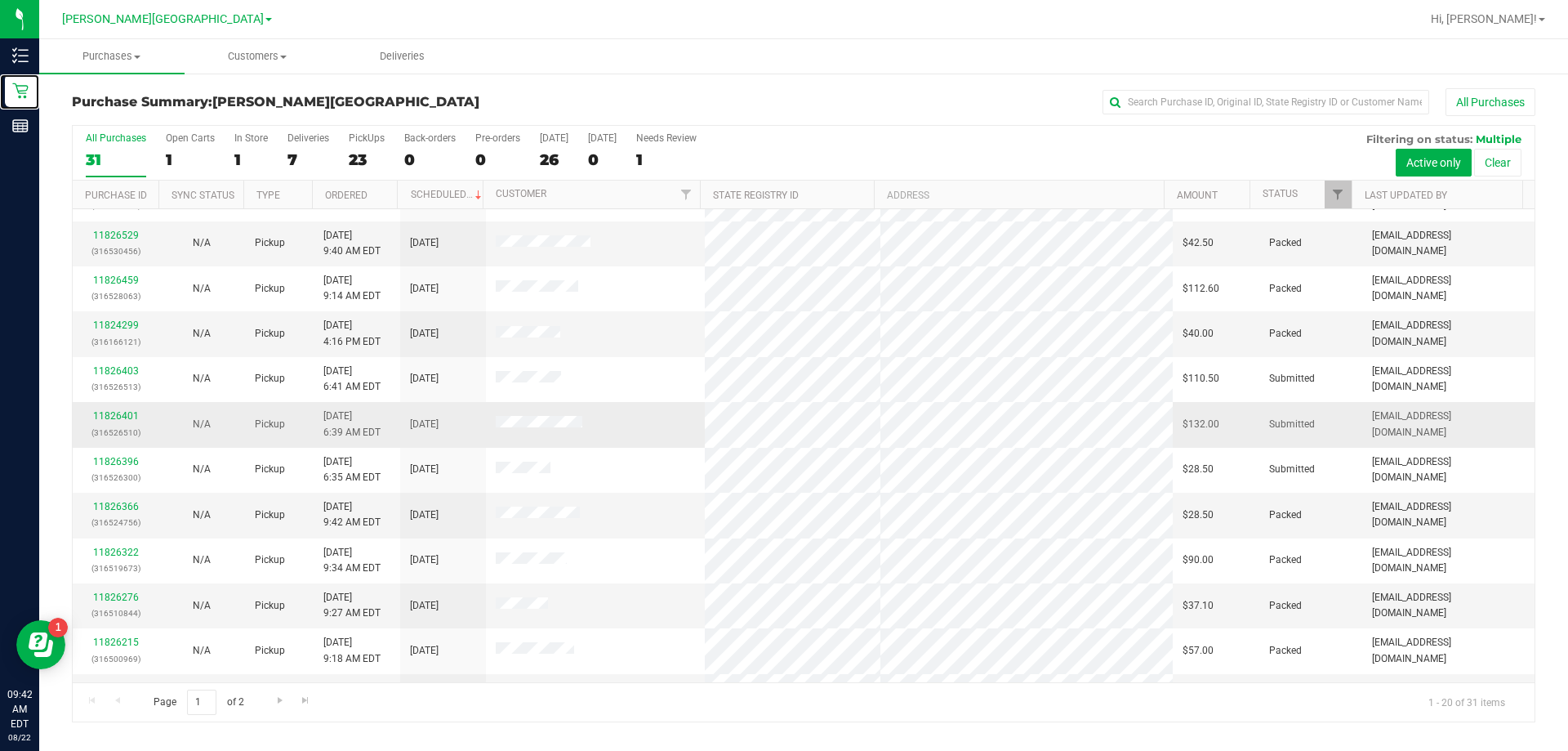
scroll to position [409, 0]
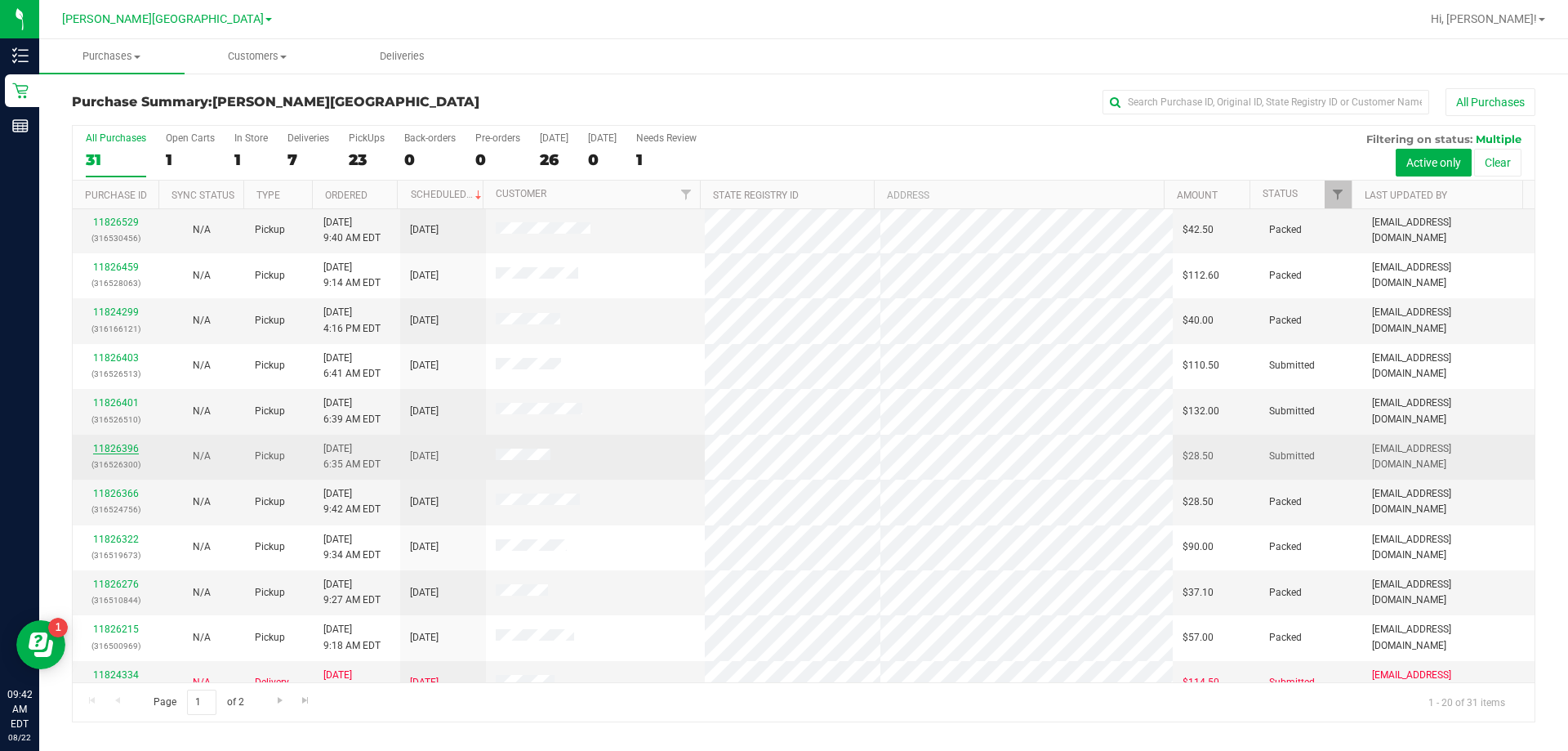
click at [125, 450] on link "11826396" at bounding box center [116, 448] width 45 height 12
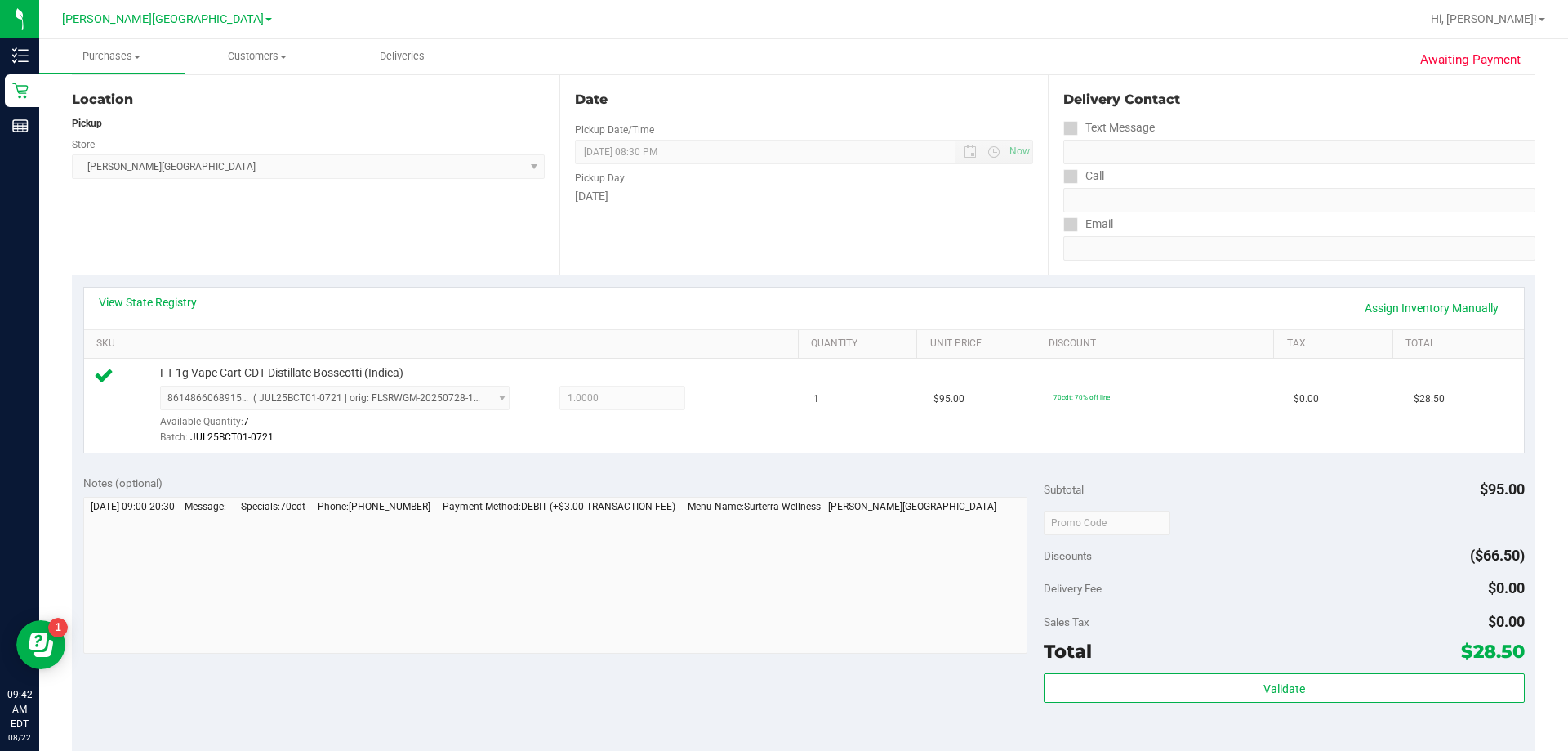
scroll to position [327, 0]
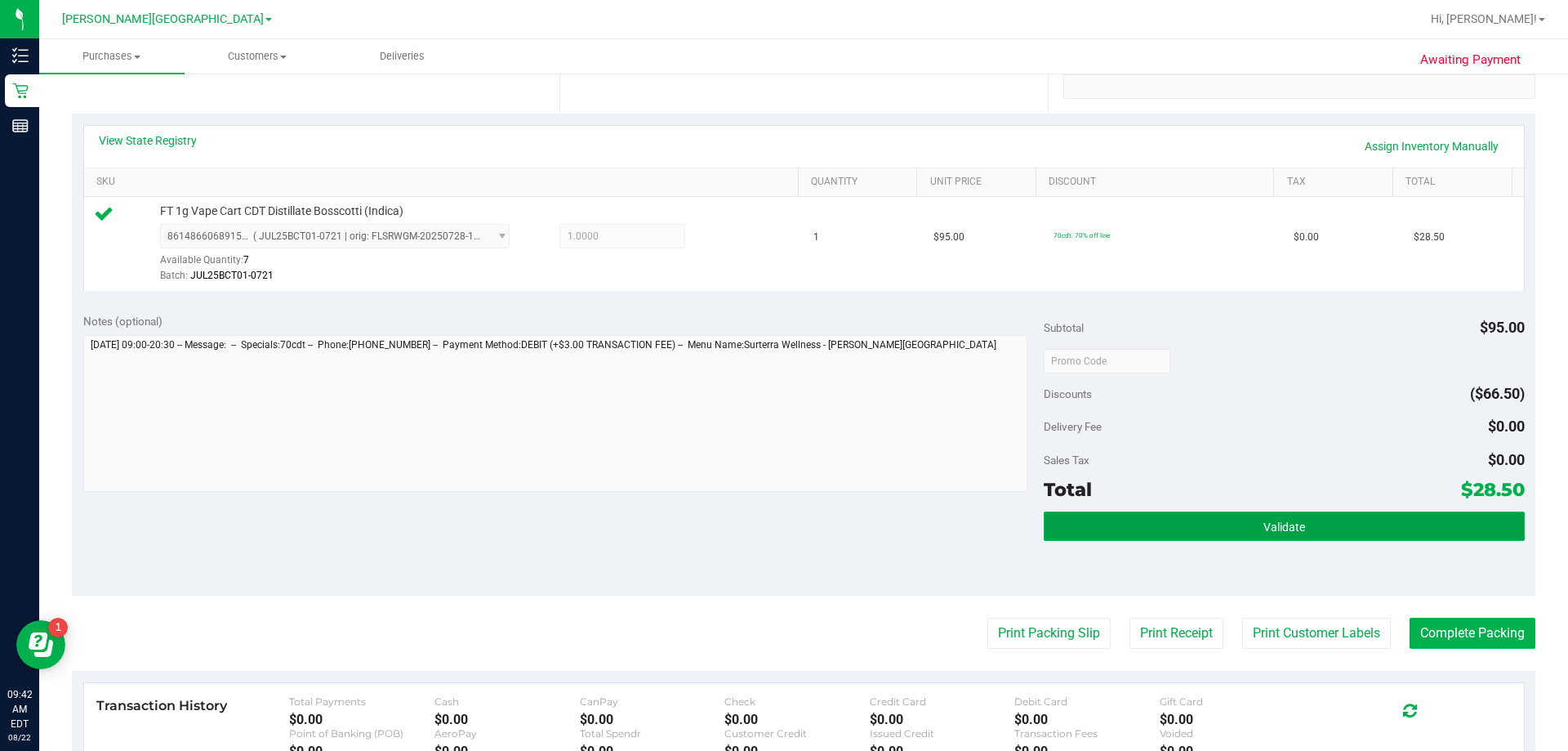
click at [779, 521] on button "Validate" at bounding box center [1284, 527] width 480 height 30
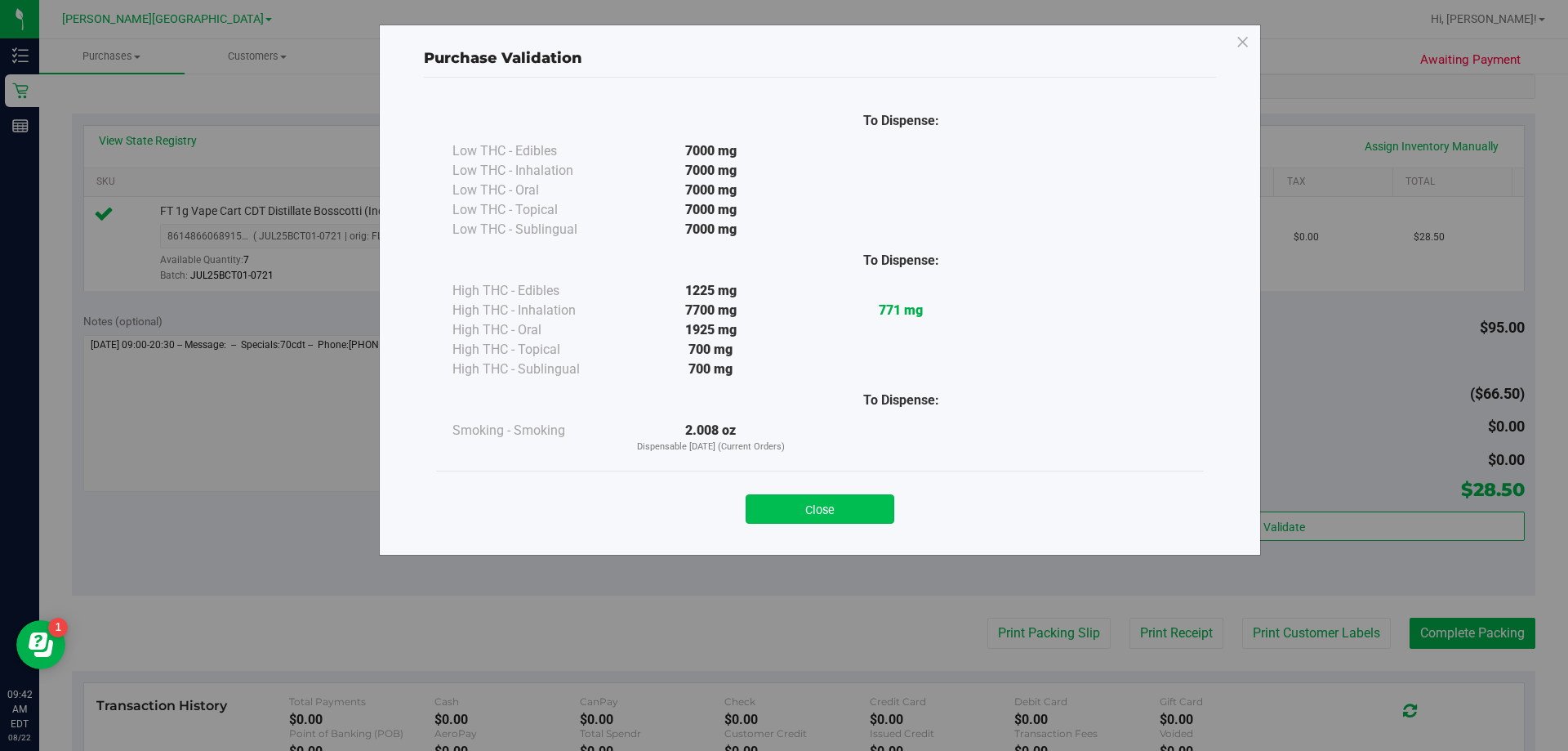
click at [779, 512] on button "Close" at bounding box center [820, 509] width 149 height 30
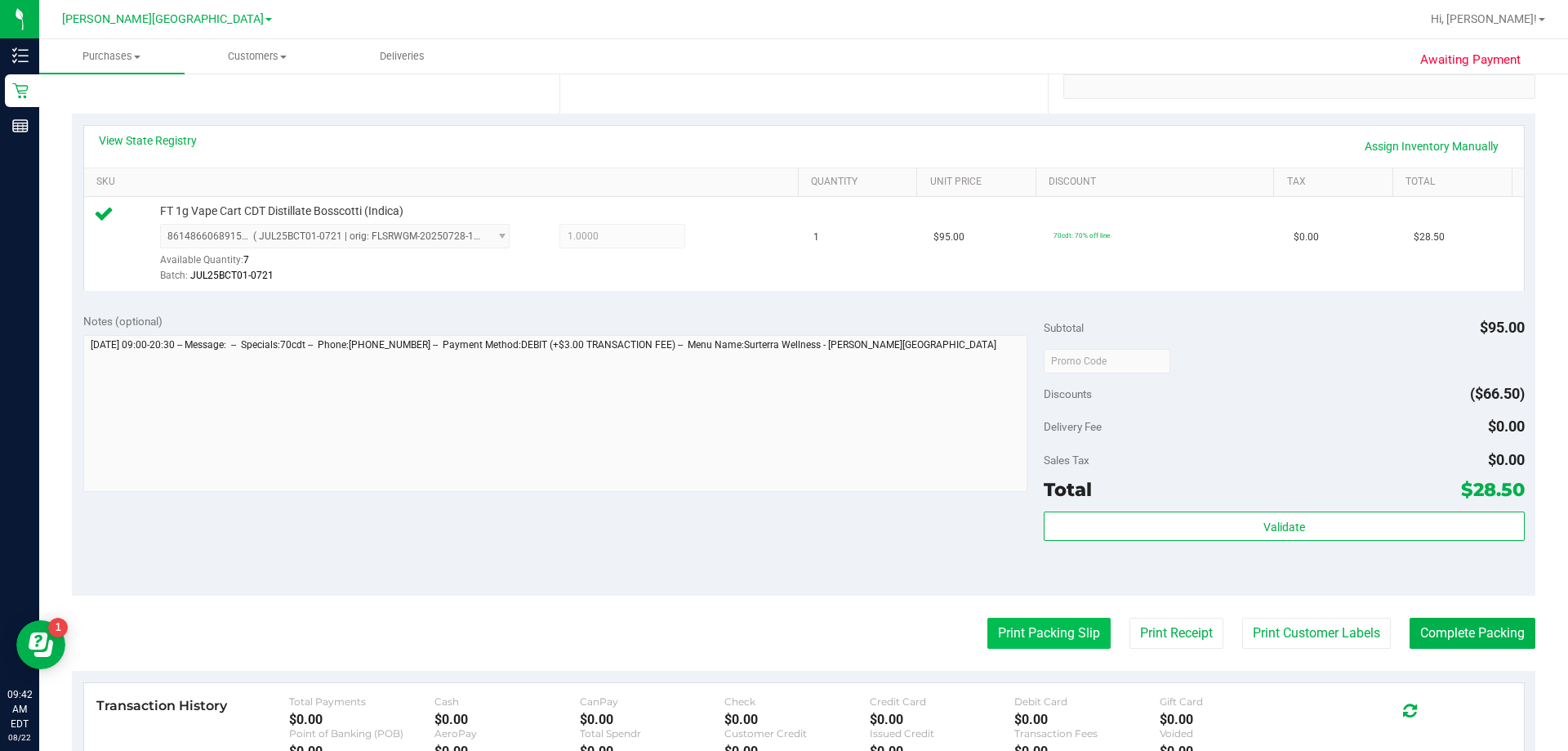
click at [779, 632] on button "Print Packing Slip" at bounding box center [1049, 633] width 123 height 31
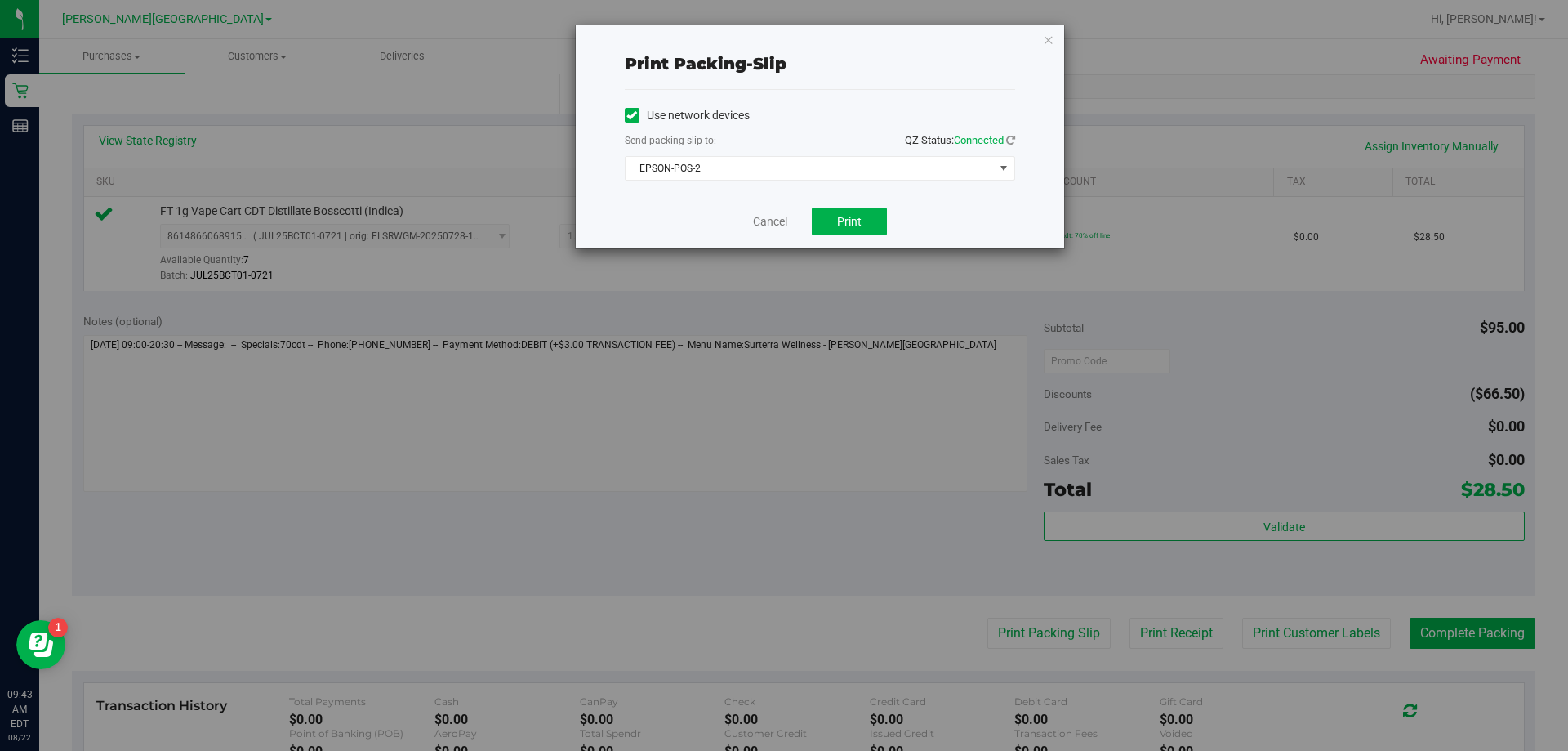
click at [779, 236] on div "Cancel Print" at bounding box center [819, 221] width 390 height 54
click at [779, 229] on button "Print" at bounding box center [849, 221] width 75 height 28
click at [779, 34] on icon "button" at bounding box center [1049, 40] width 12 height 20
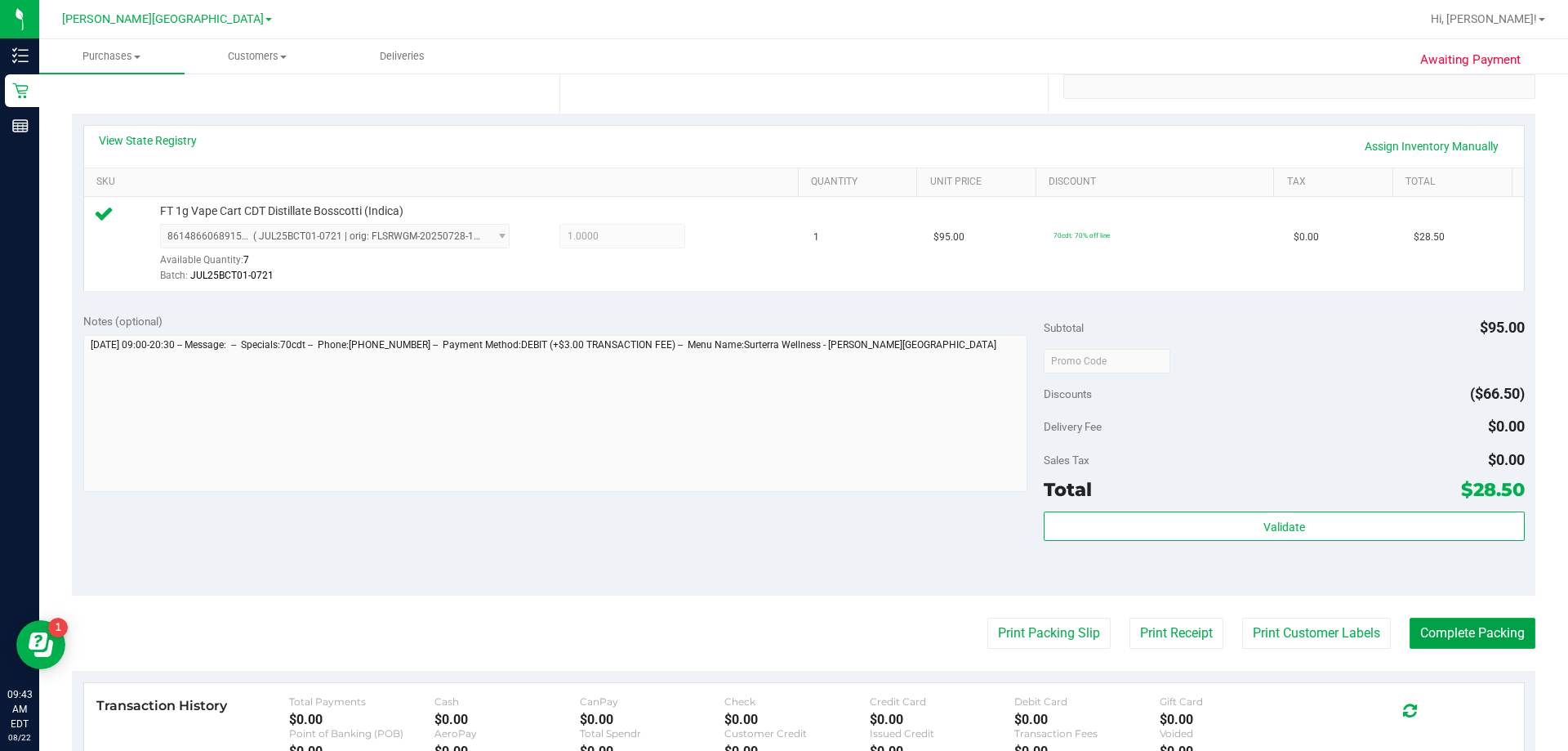
click at [779, 618] on button "Complete Packing" at bounding box center [1472, 633] width 125 height 31
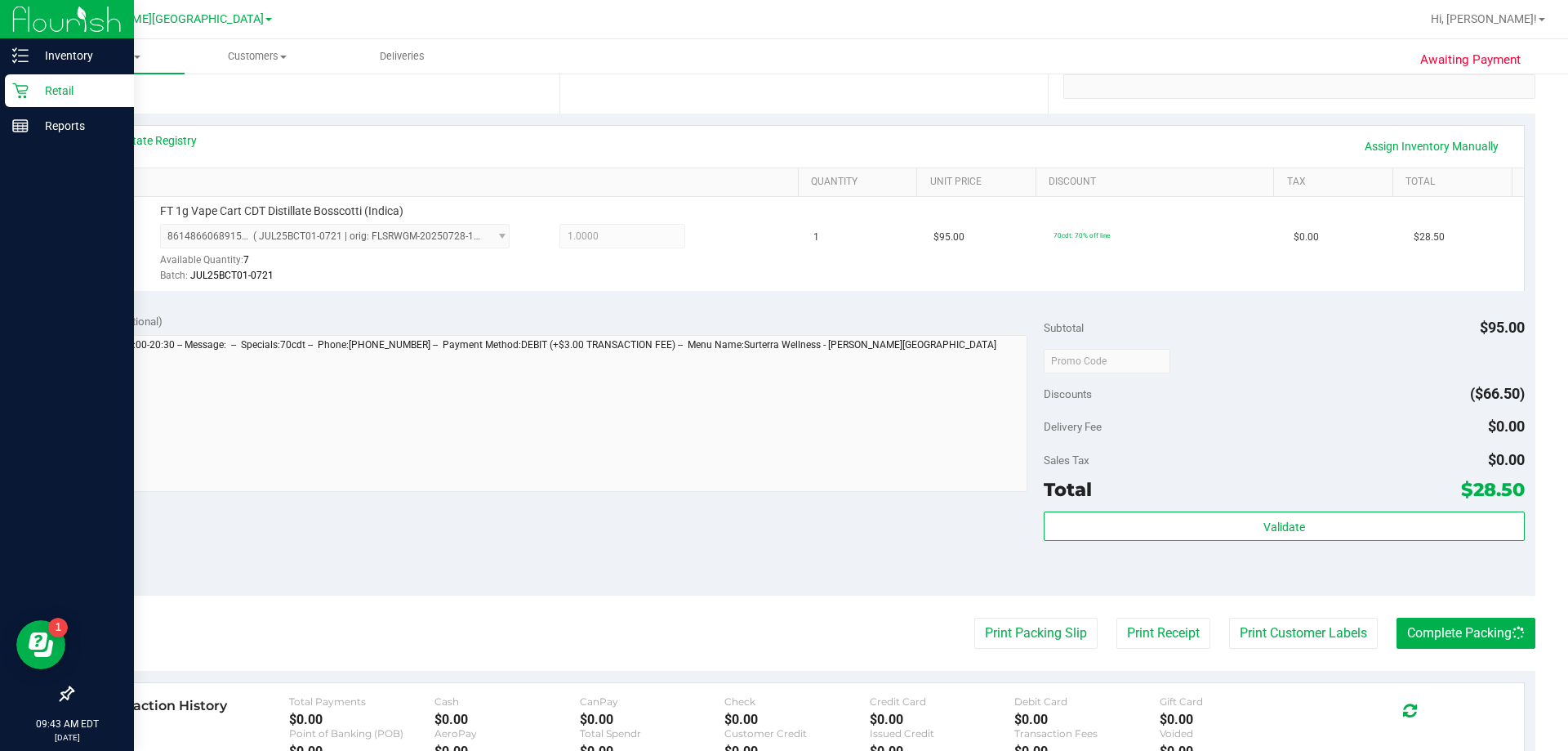
click at [31, 91] on p "Retail" at bounding box center [78, 91] width 98 height 20
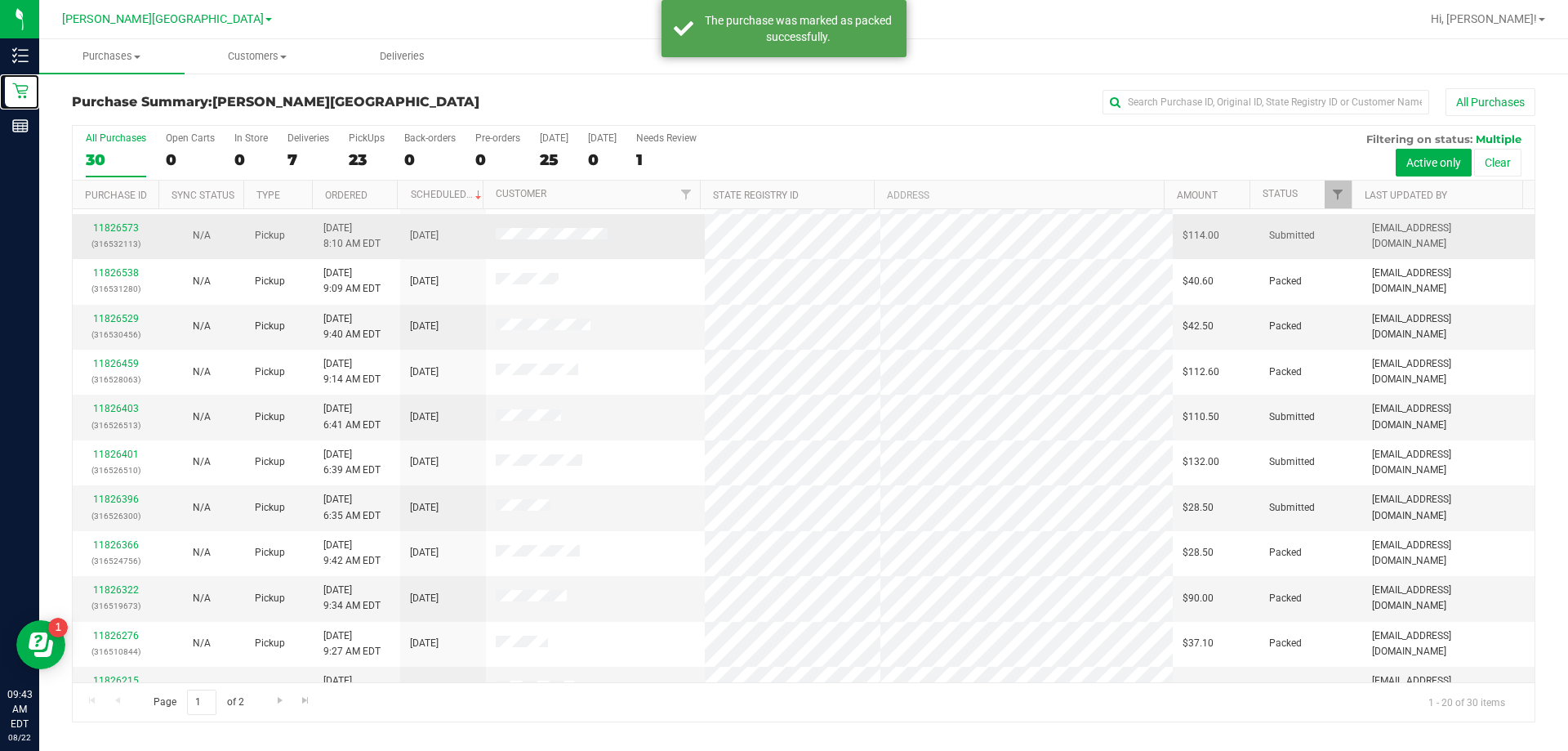
scroll to position [327, 0]
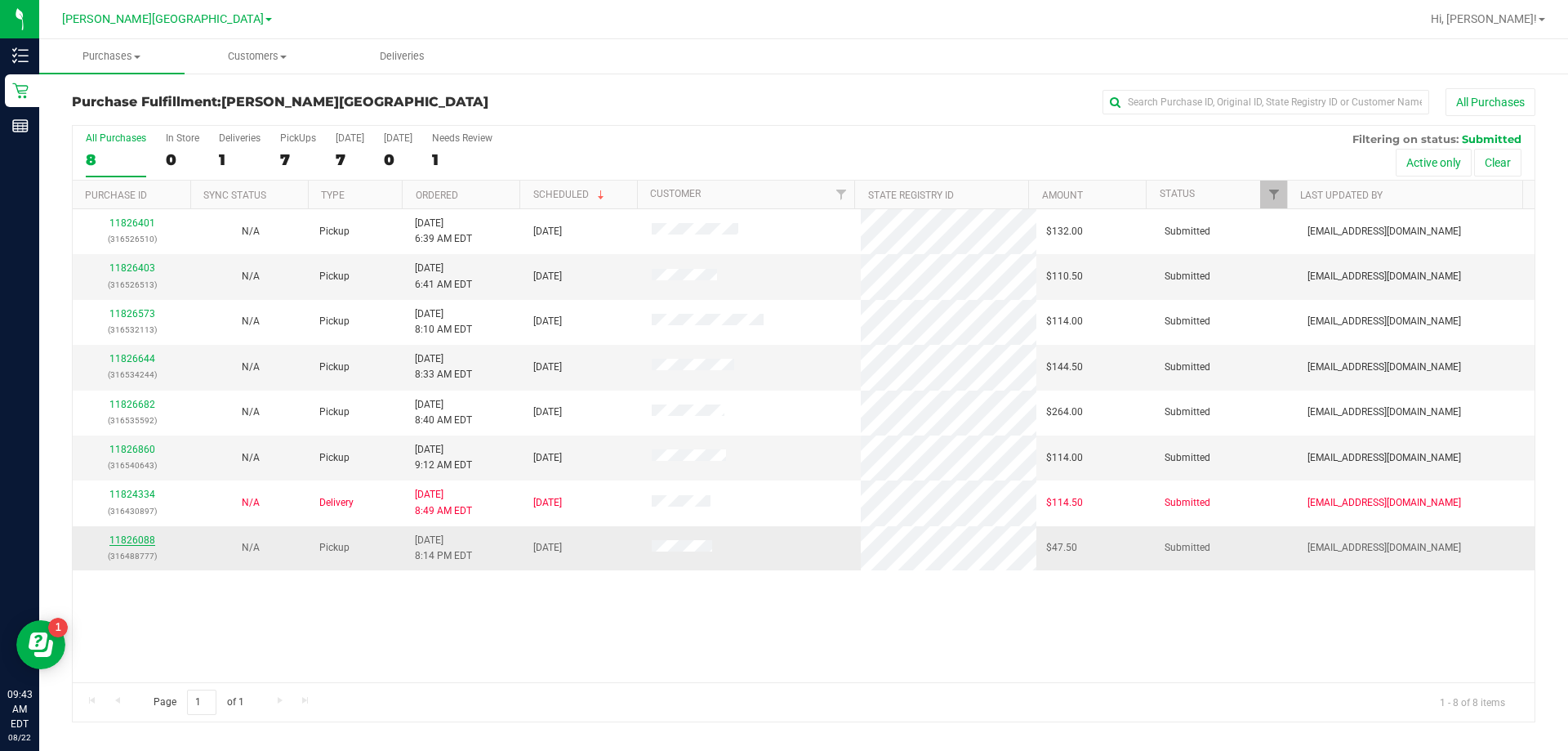
click at [129, 538] on link "11826088" at bounding box center [132, 540] width 45 height 12
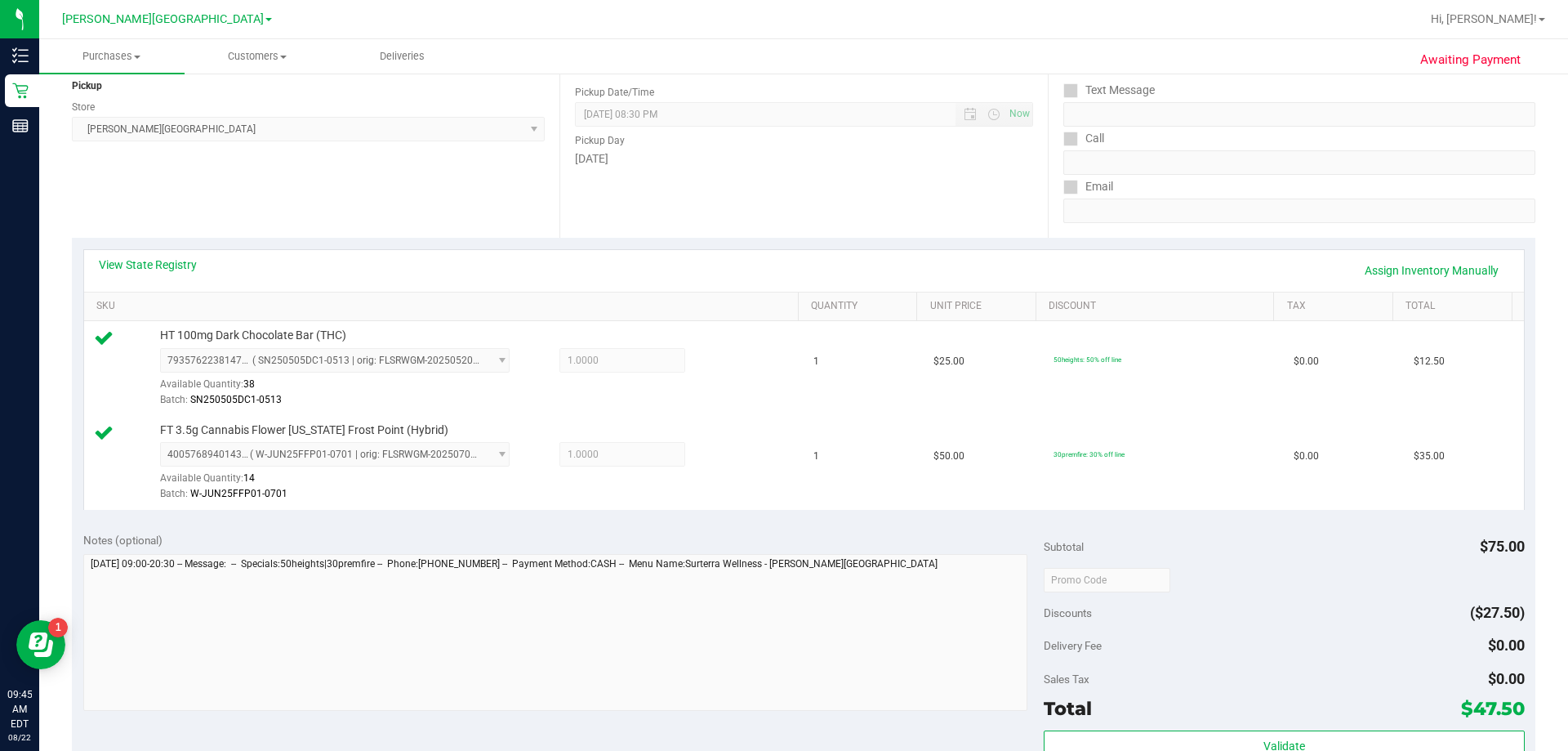
scroll to position [245, 0]
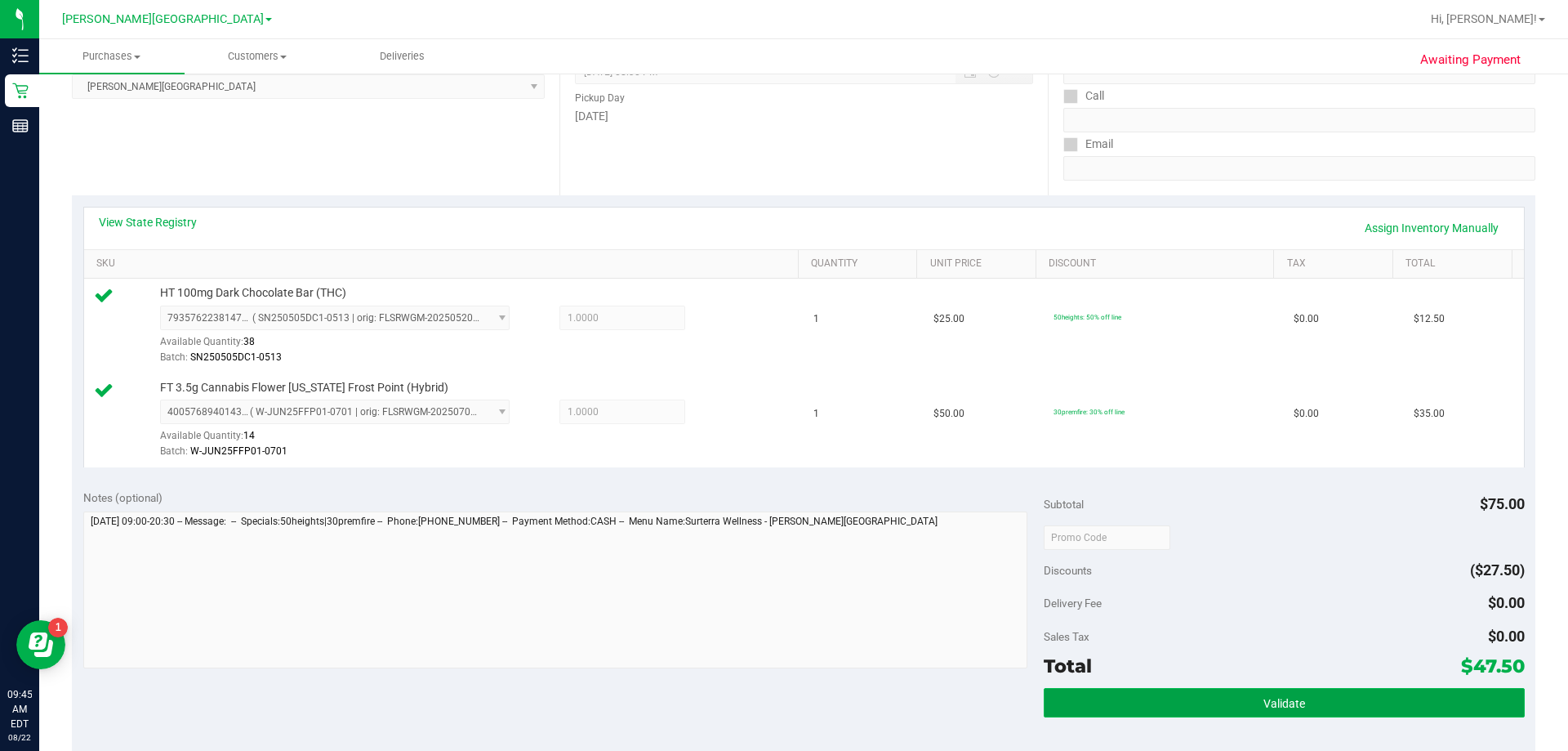
click at [779, 708] on button "Validate" at bounding box center [1284, 702] width 480 height 30
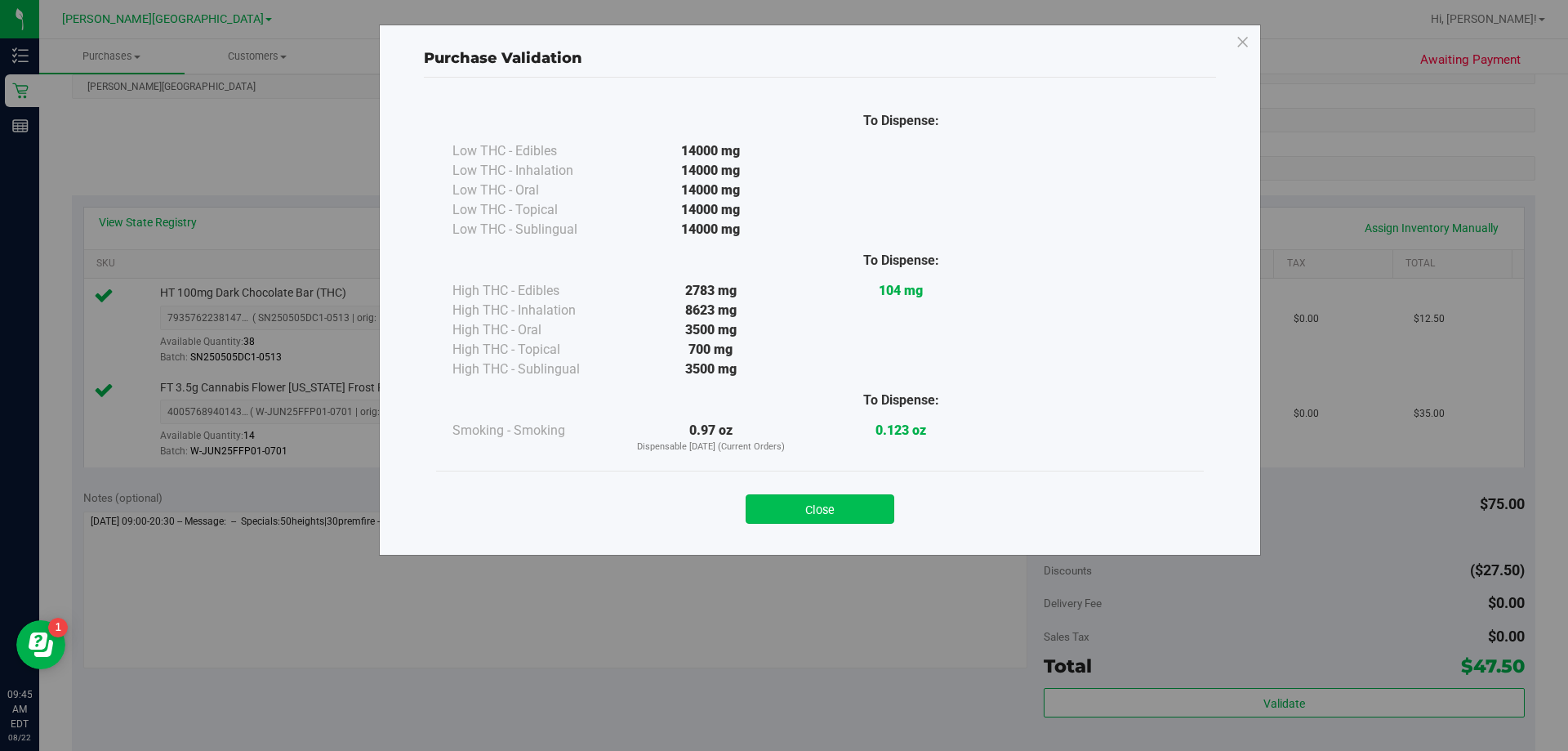
click at [779, 500] on button "Close" at bounding box center [820, 509] width 149 height 30
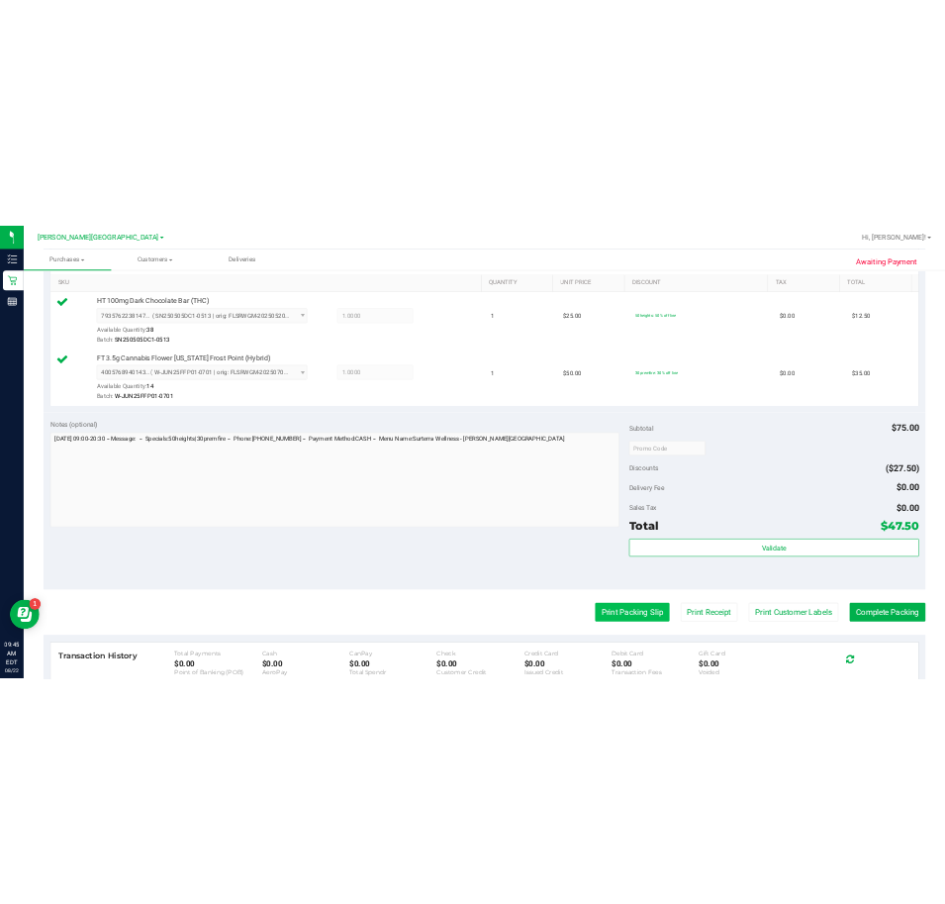
scroll to position [792, 0]
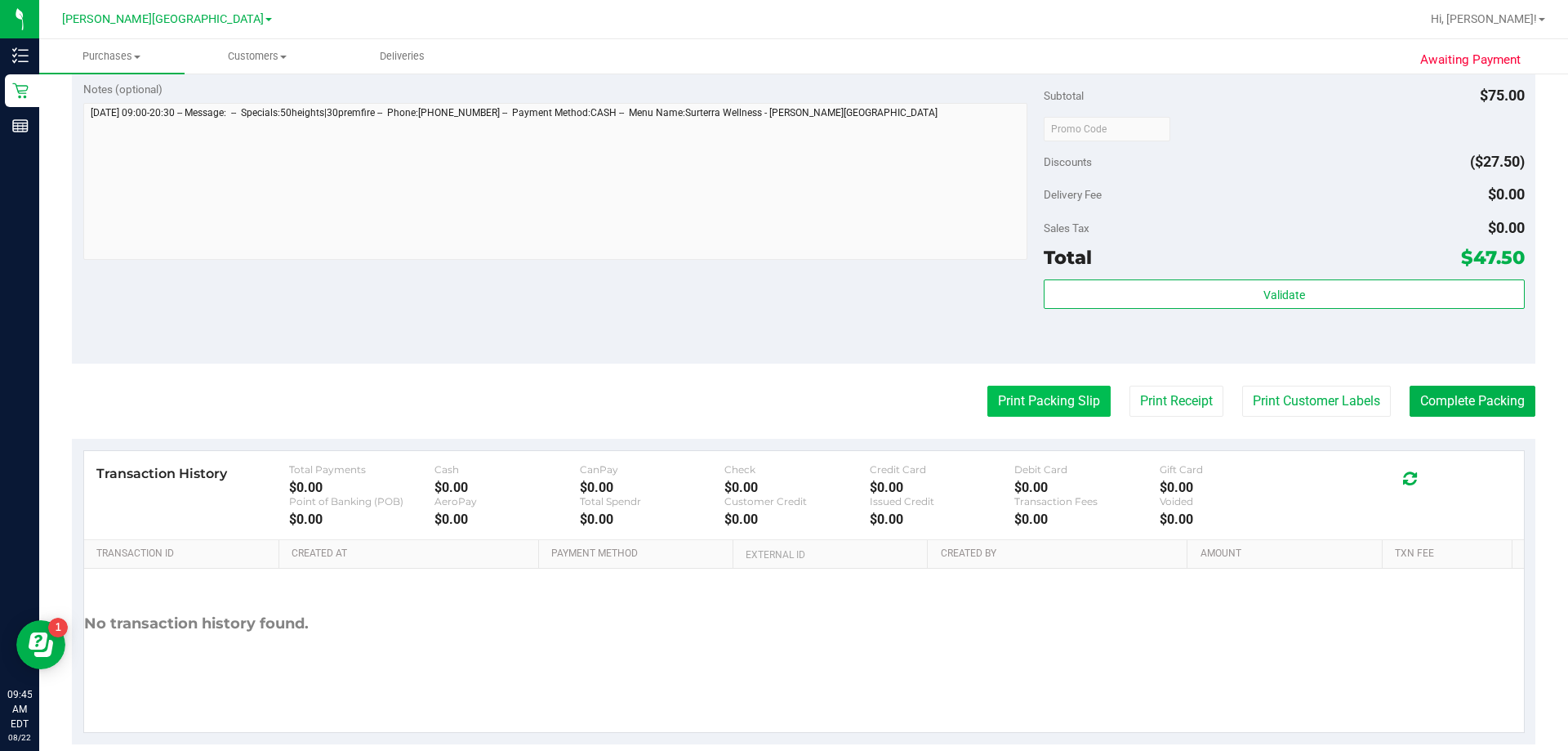
click at [779, 399] on button "Print Packing Slip" at bounding box center [1049, 401] width 123 height 31
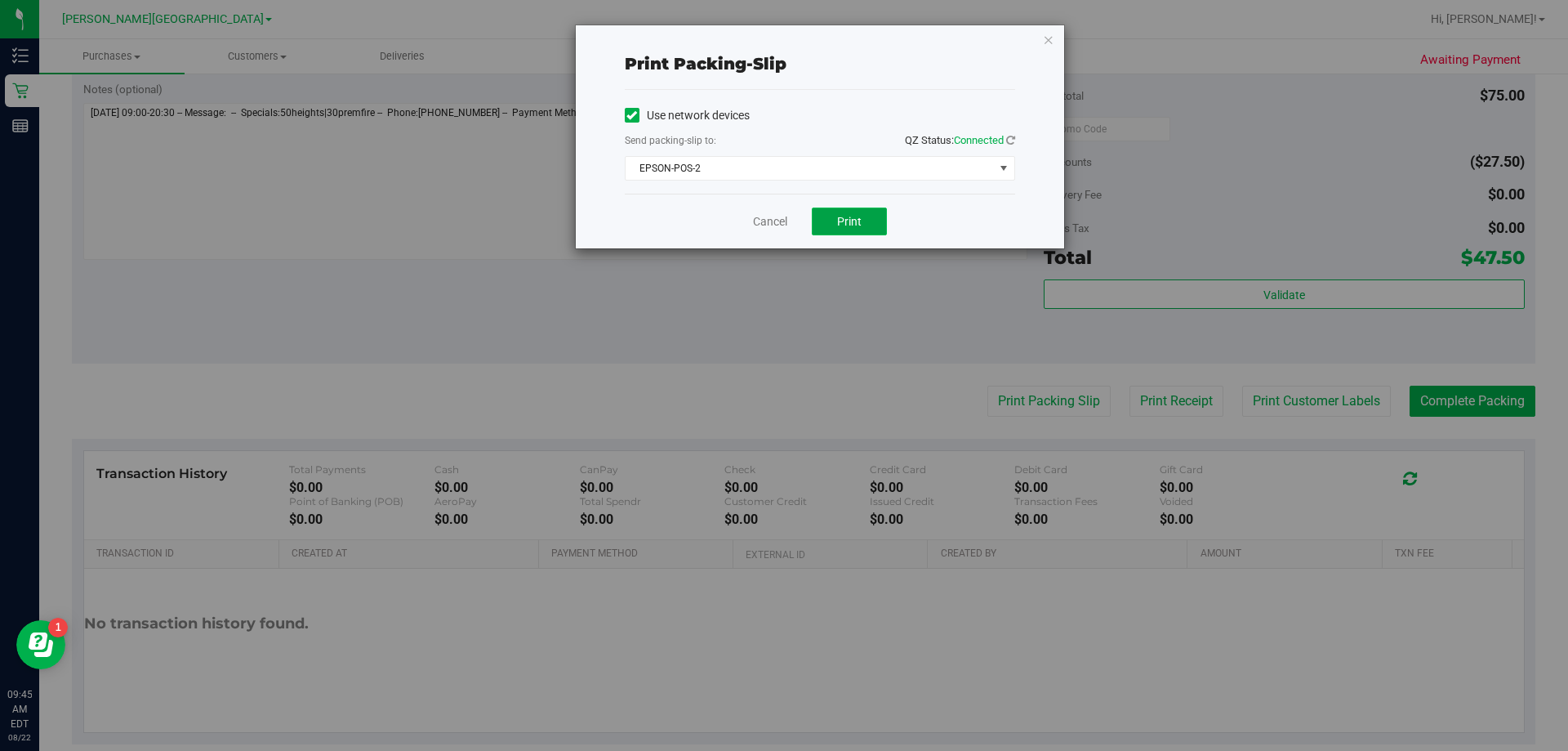
click at [779, 228] on button "Print" at bounding box center [849, 221] width 75 height 28
click at [779, 35] on icon "button" at bounding box center [1049, 40] width 12 height 20
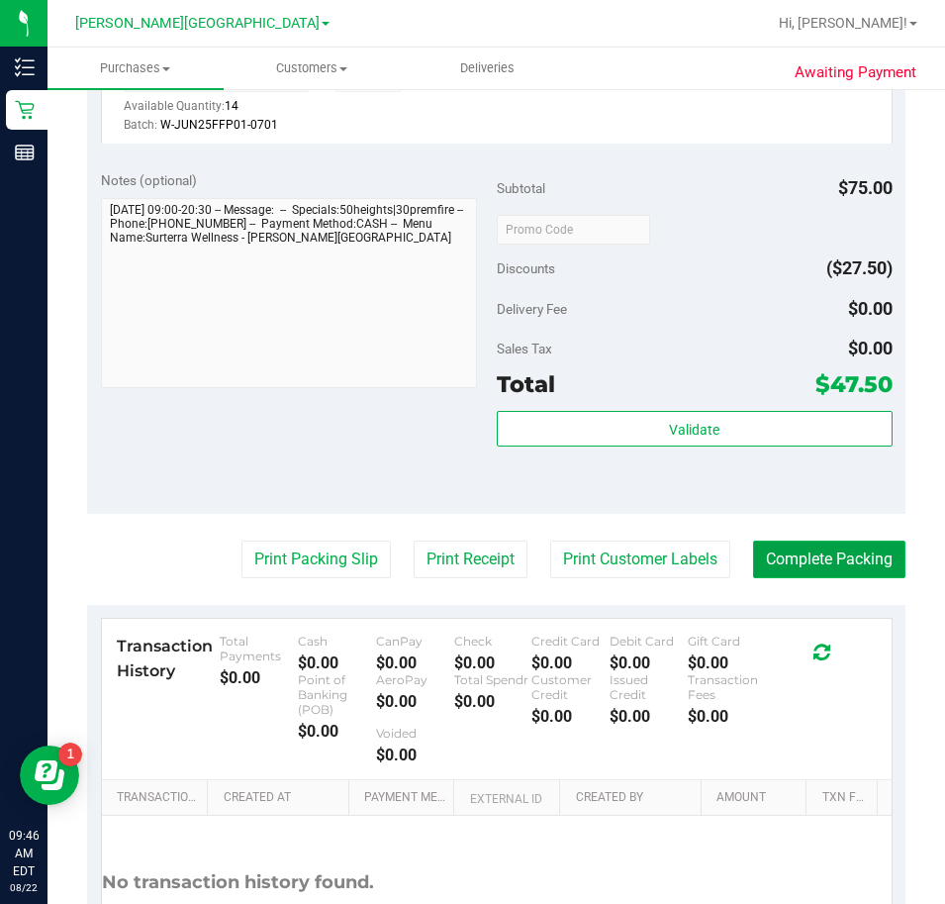
click at [759, 561] on button "Complete Packing" at bounding box center [829, 559] width 152 height 38
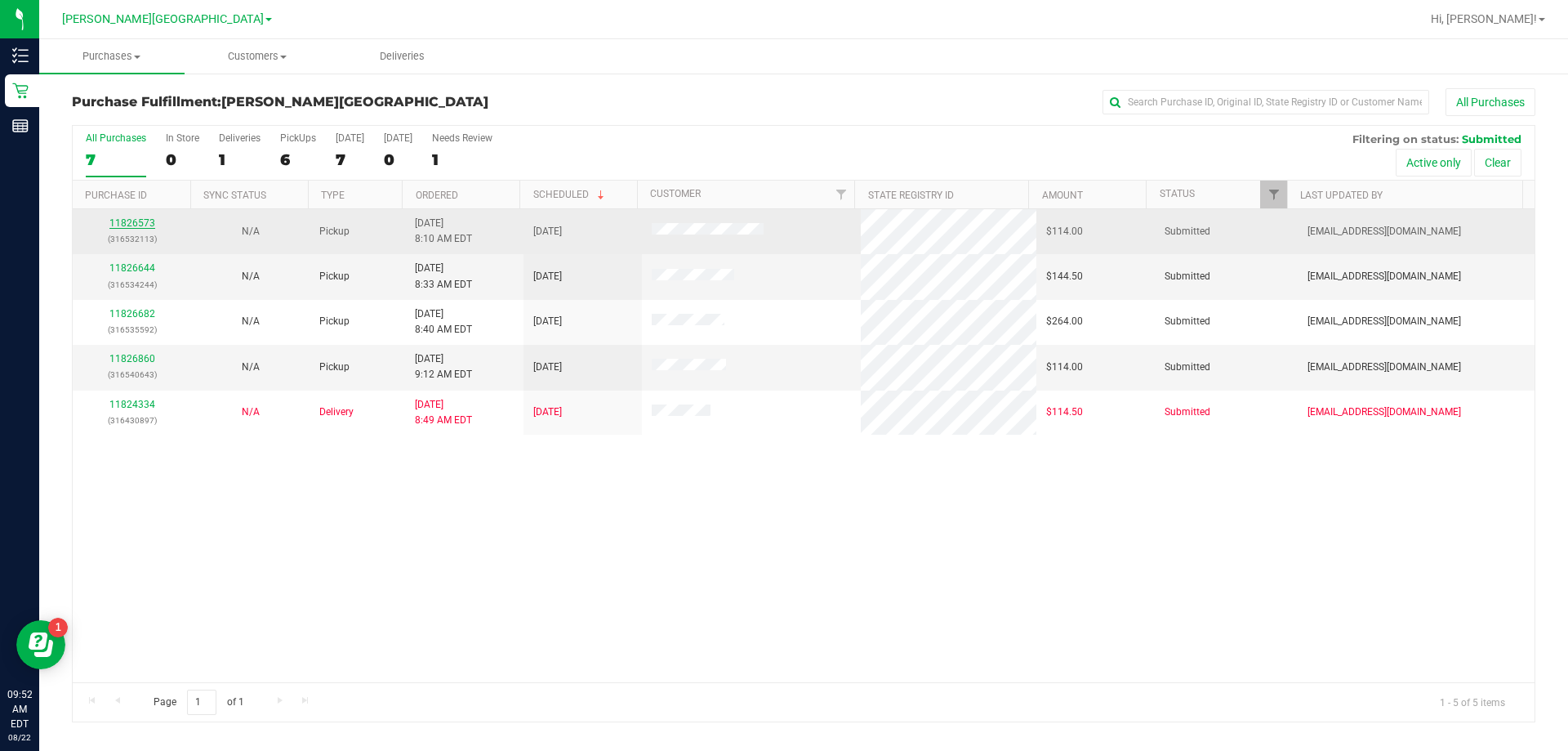
click at [124, 228] on link "11826573" at bounding box center [132, 223] width 45 height 12
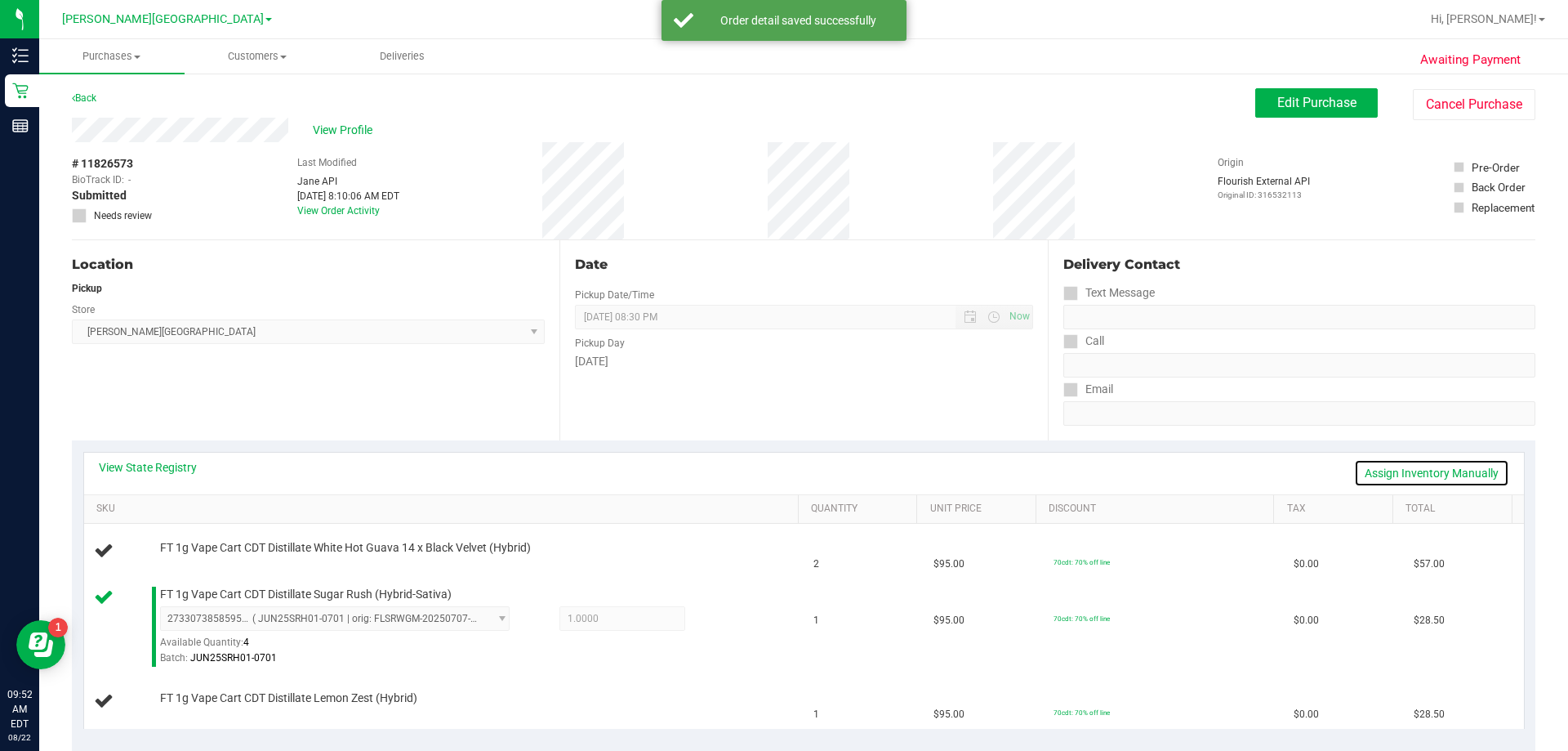
click at [779, 475] on link "Assign Inventory Manually" at bounding box center [1432, 473] width 155 height 28
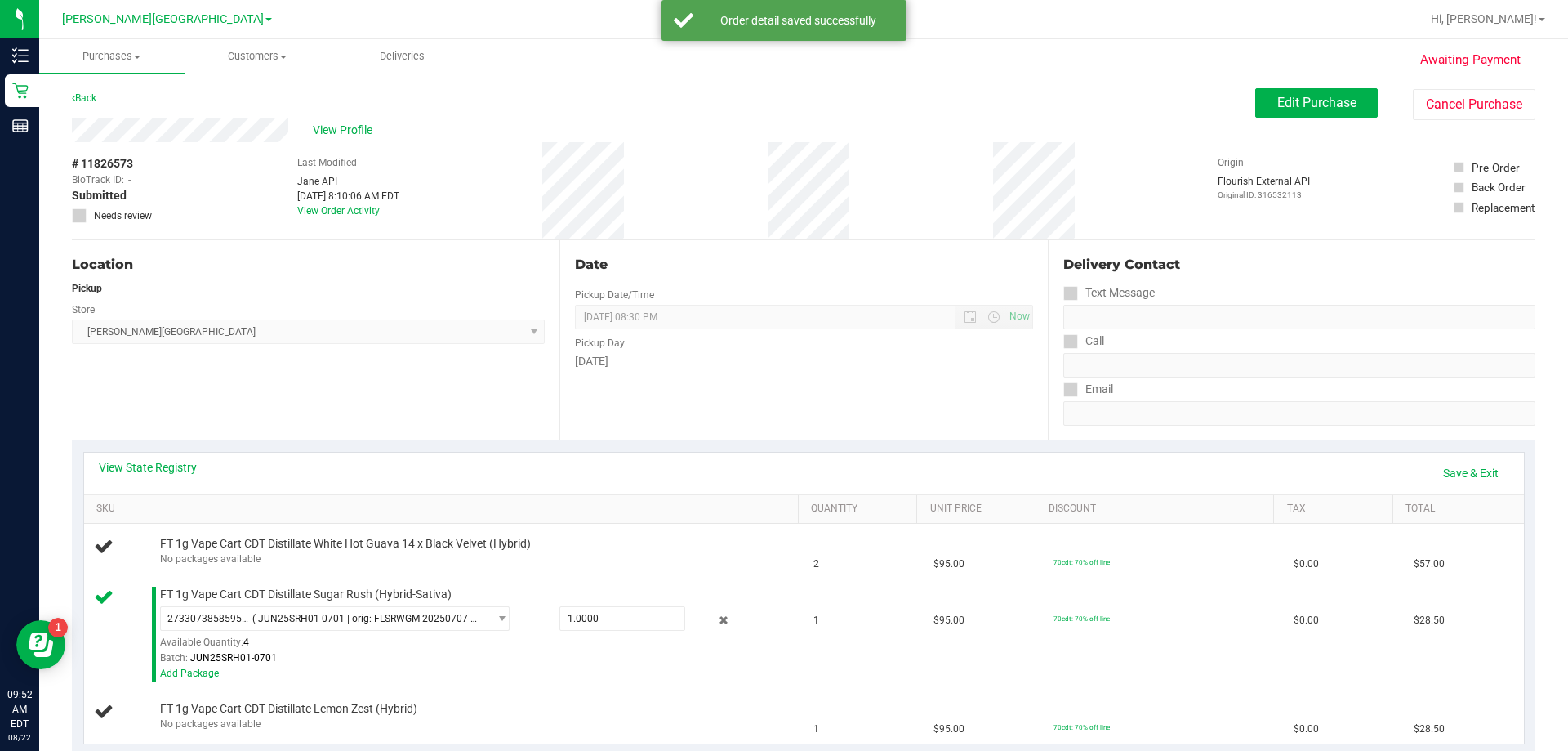
click at [779, 475] on div "View State Registry Save & Exit" at bounding box center [804, 473] width 1410 height 28
drag, startPoint x: 1398, startPoint y: 475, endPoint x: 1469, endPoint y: 473, distance: 71.0
click at [779, 473] on link "Save & Exit" at bounding box center [1471, 473] width 77 height 28
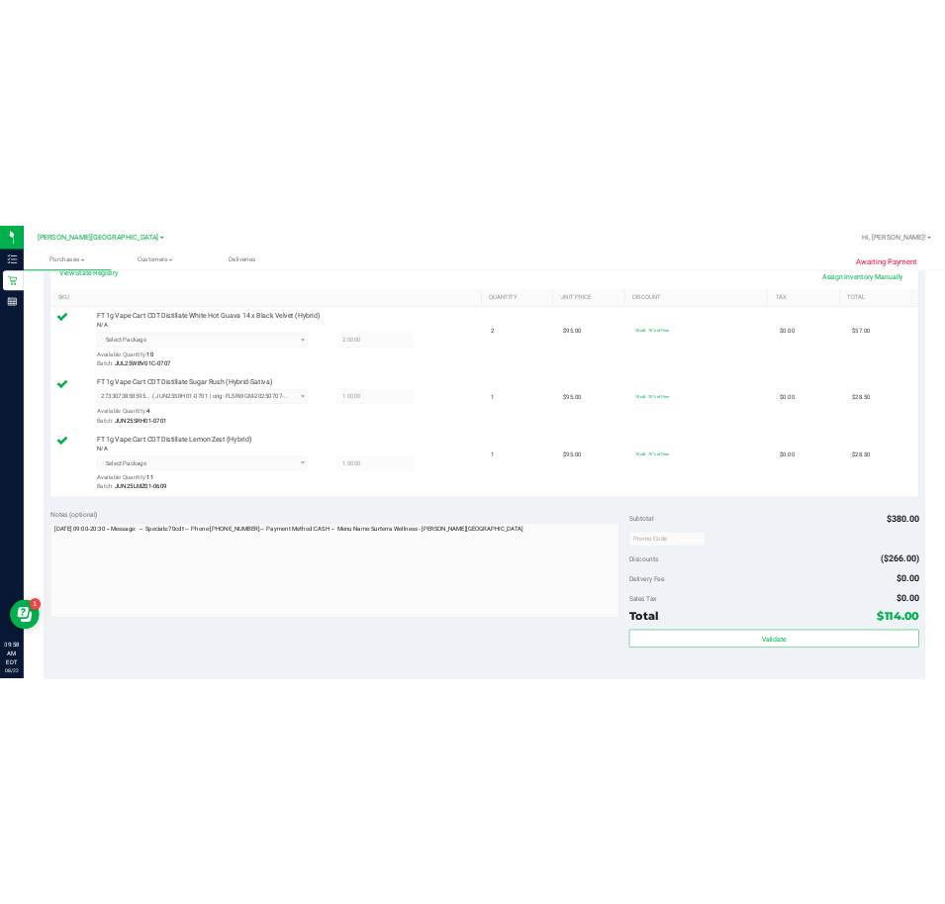
scroll to position [976, 0]
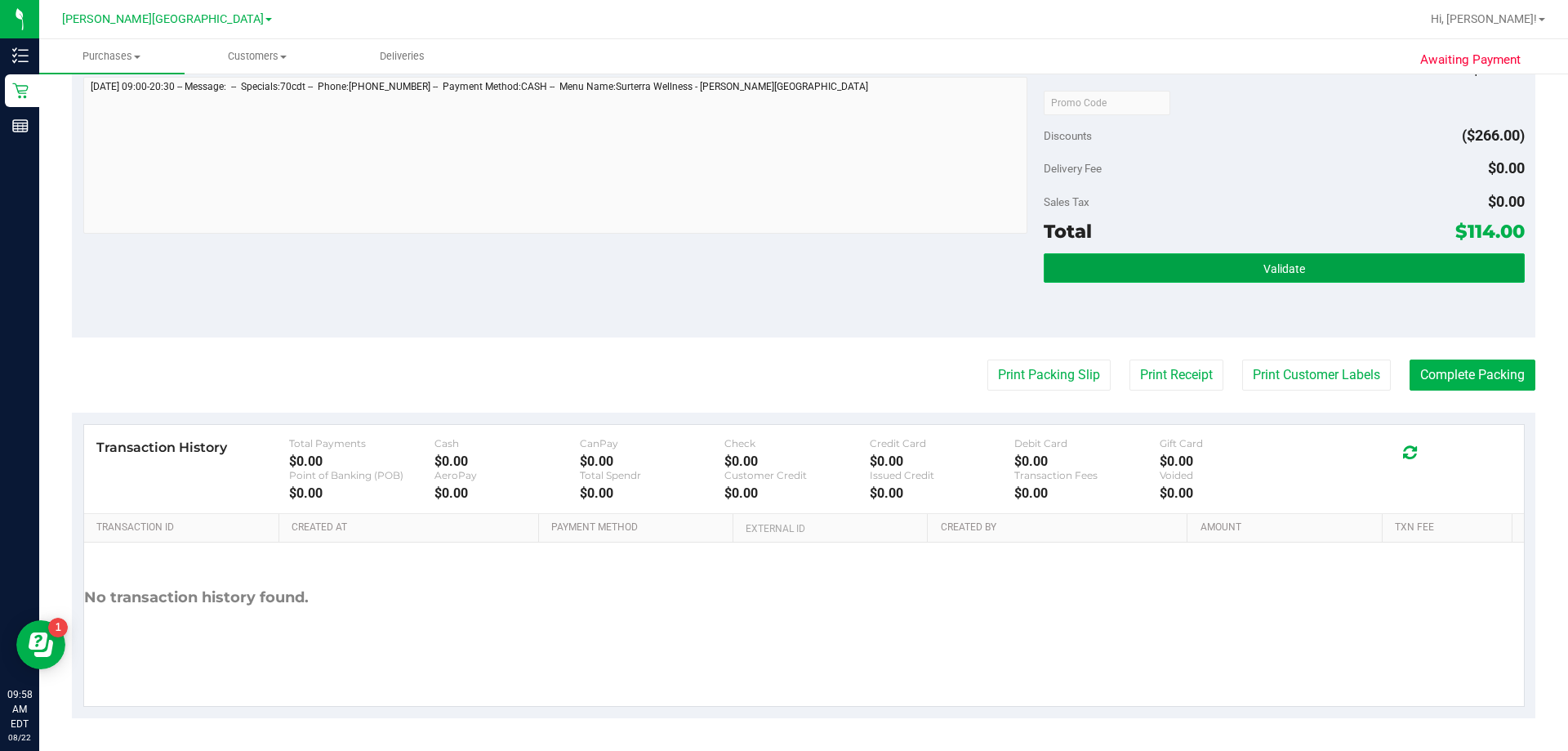
click at [779, 272] on button "Validate" at bounding box center [1284, 268] width 480 height 30
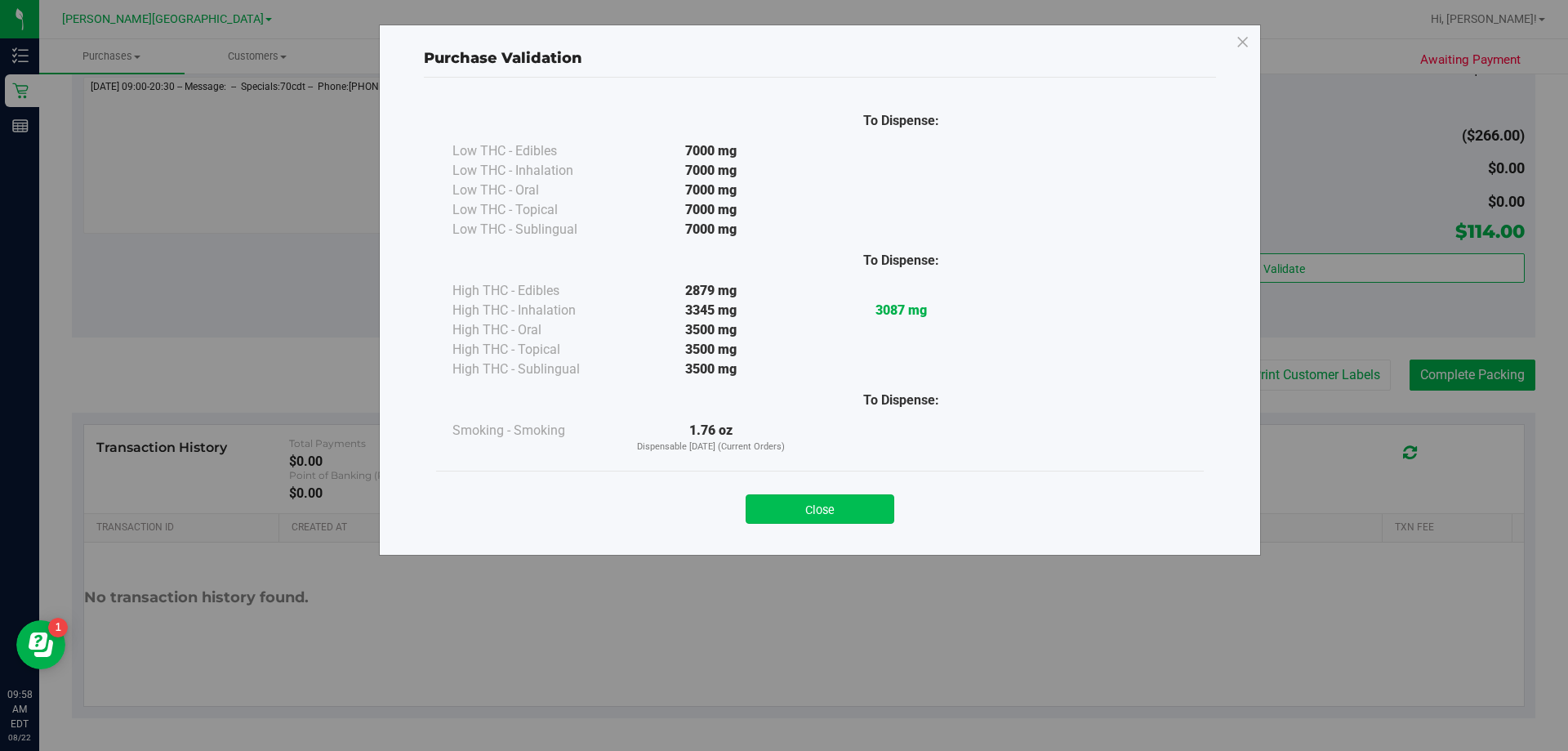
click at [779, 514] on button "Close" at bounding box center [820, 509] width 149 height 30
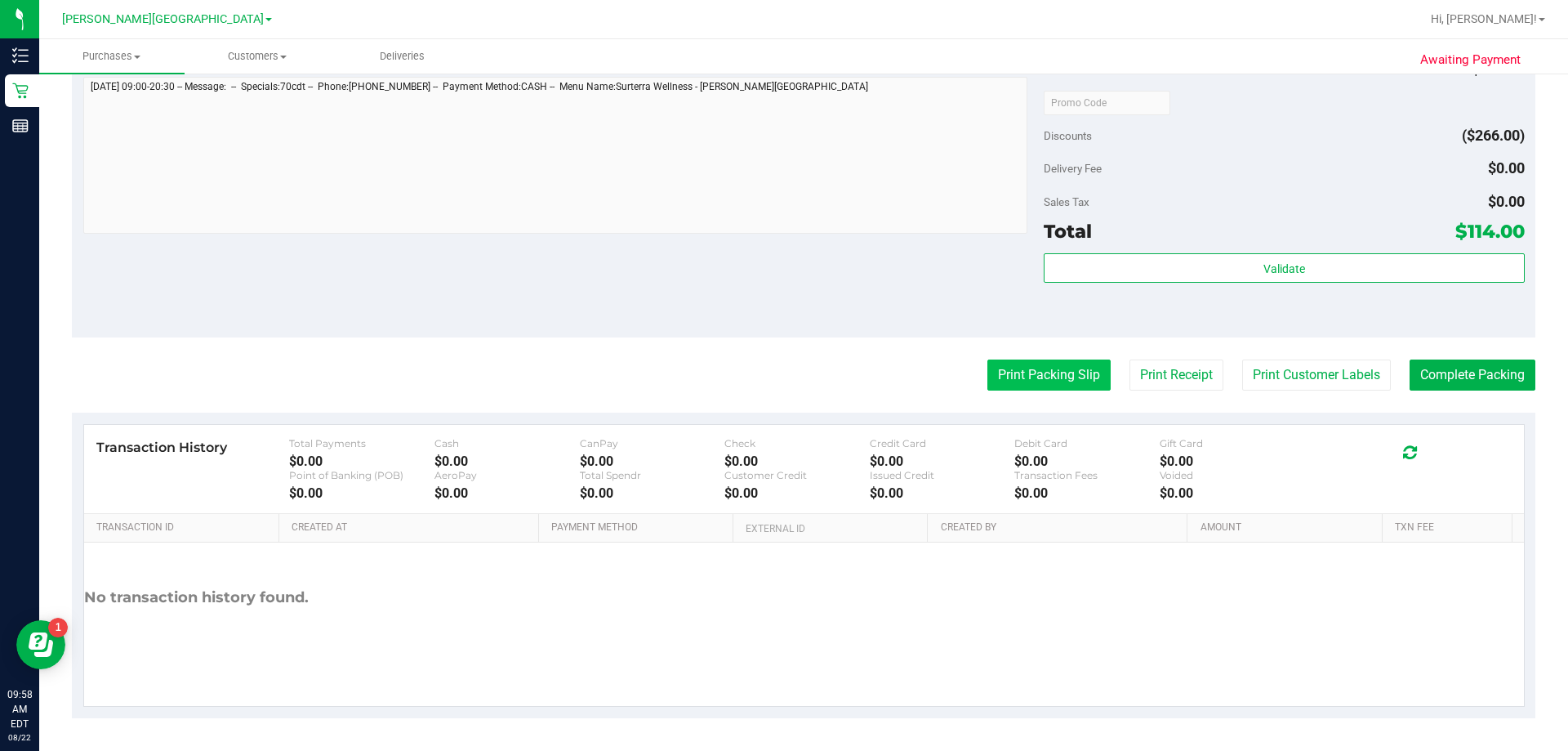
click at [779, 376] on button "Print Packing Slip" at bounding box center [1049, 376] width 123 height 31
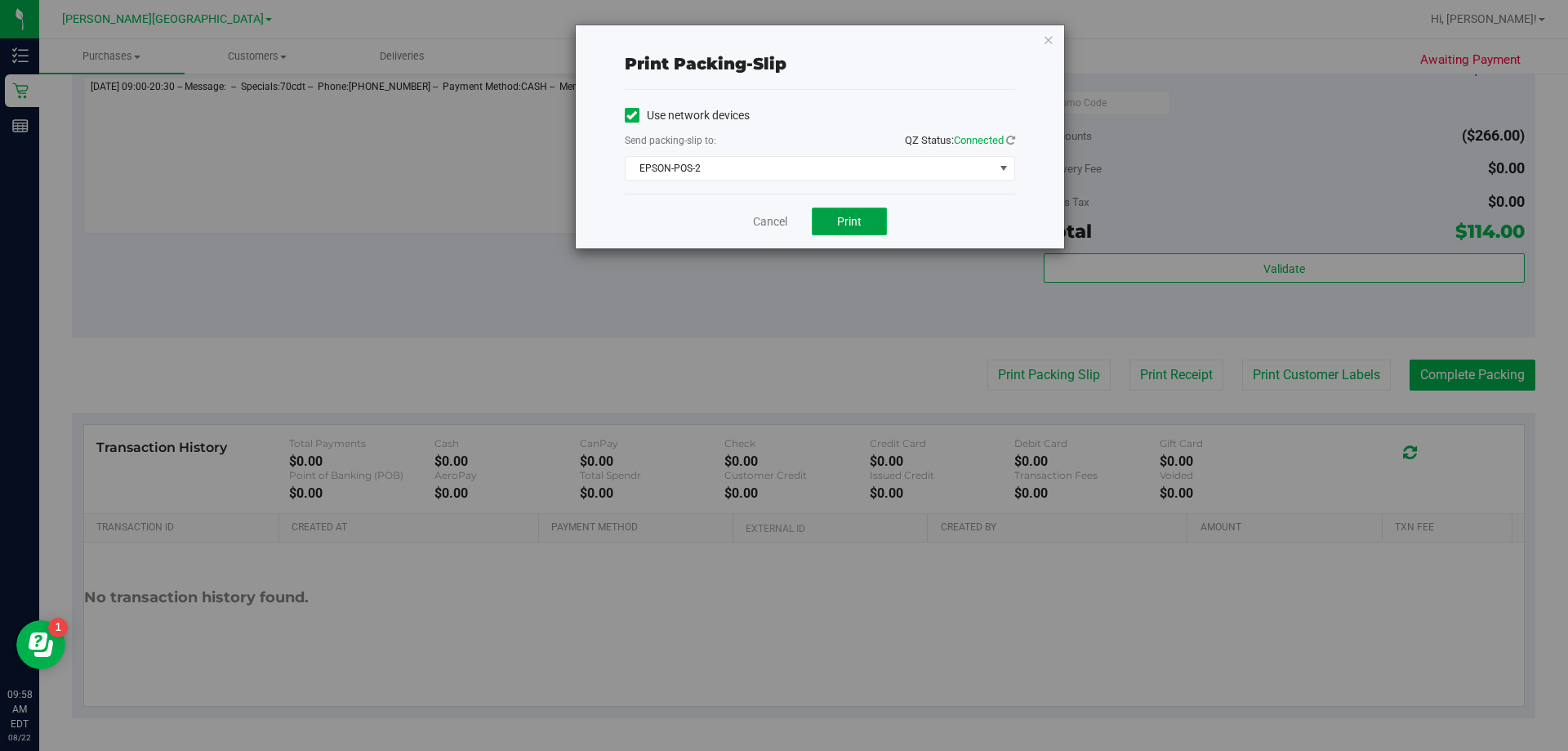
click at [779, 220] on span "Print" at bounding box center [850, 221] width 25 height 13
click at [779, 39] on icon "button" at bounding box center [1049, 40] width 12 height 20
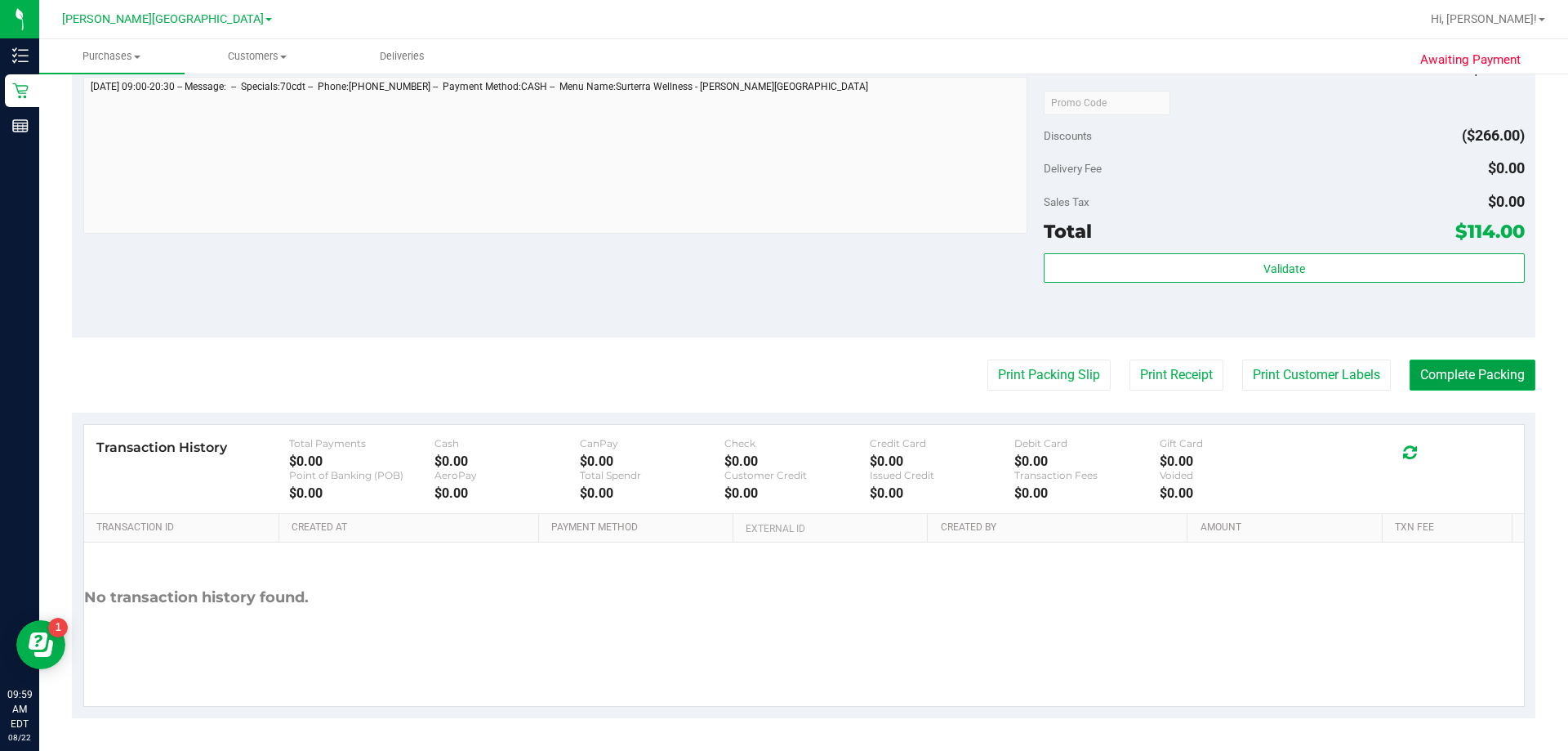
click at [779, 363] on button "Complete Packing" at bounding box center [1472, 376] width 125 height 31
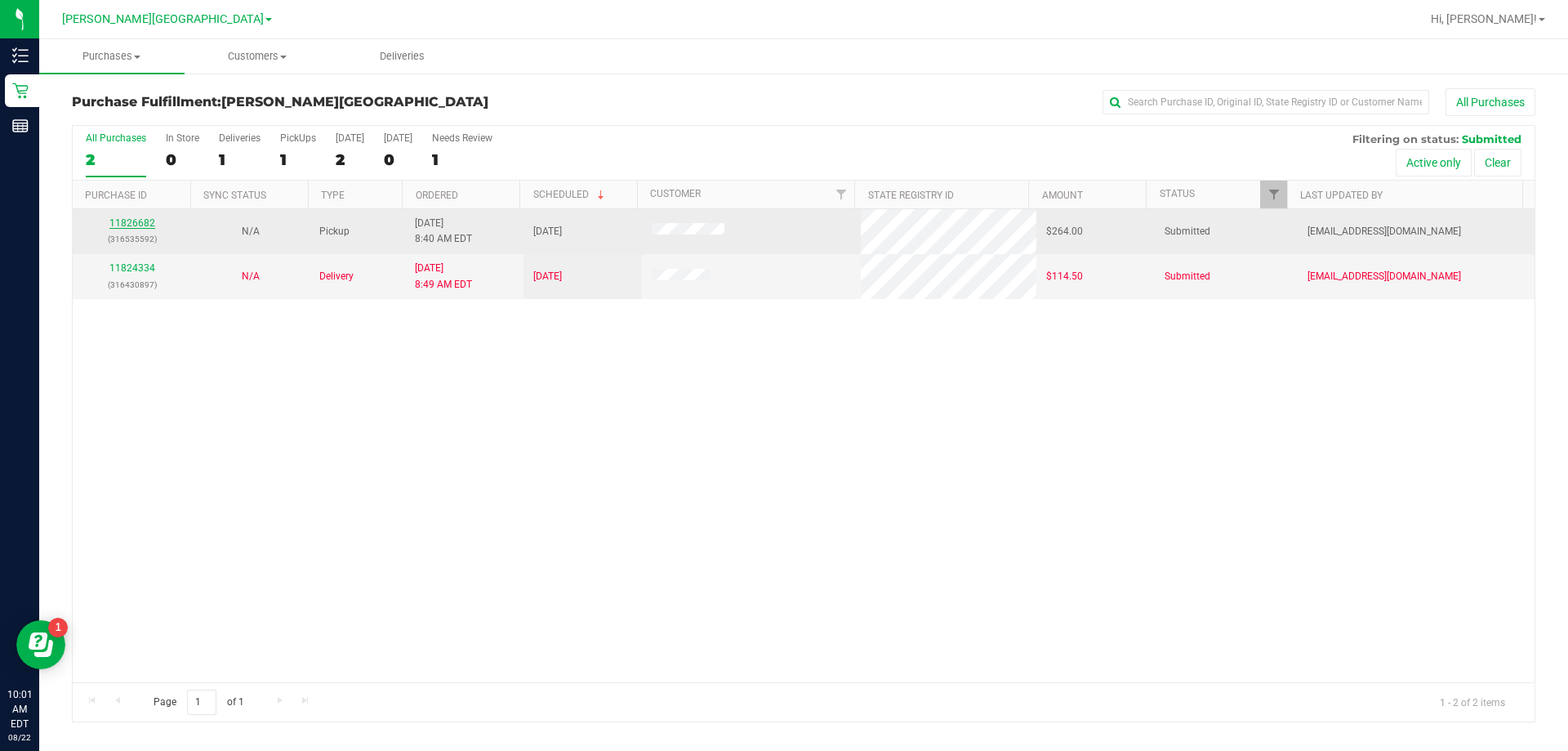
click at [122, 224] on link "11826682" at bounding box center [132, 223] width 45 height 12
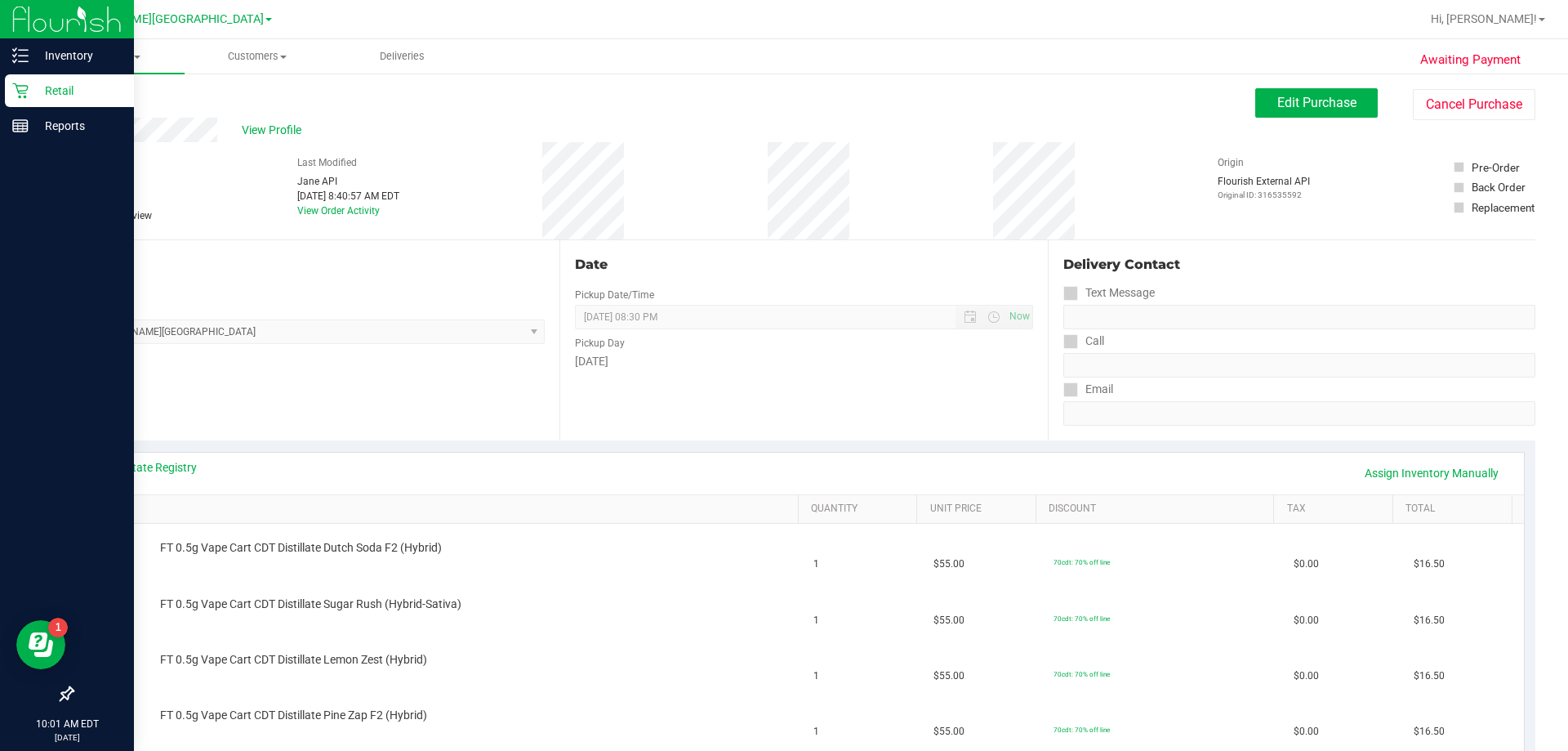
click at [10, 87] on div "Retail" at bounding box center [69, 91] width 129 height 33
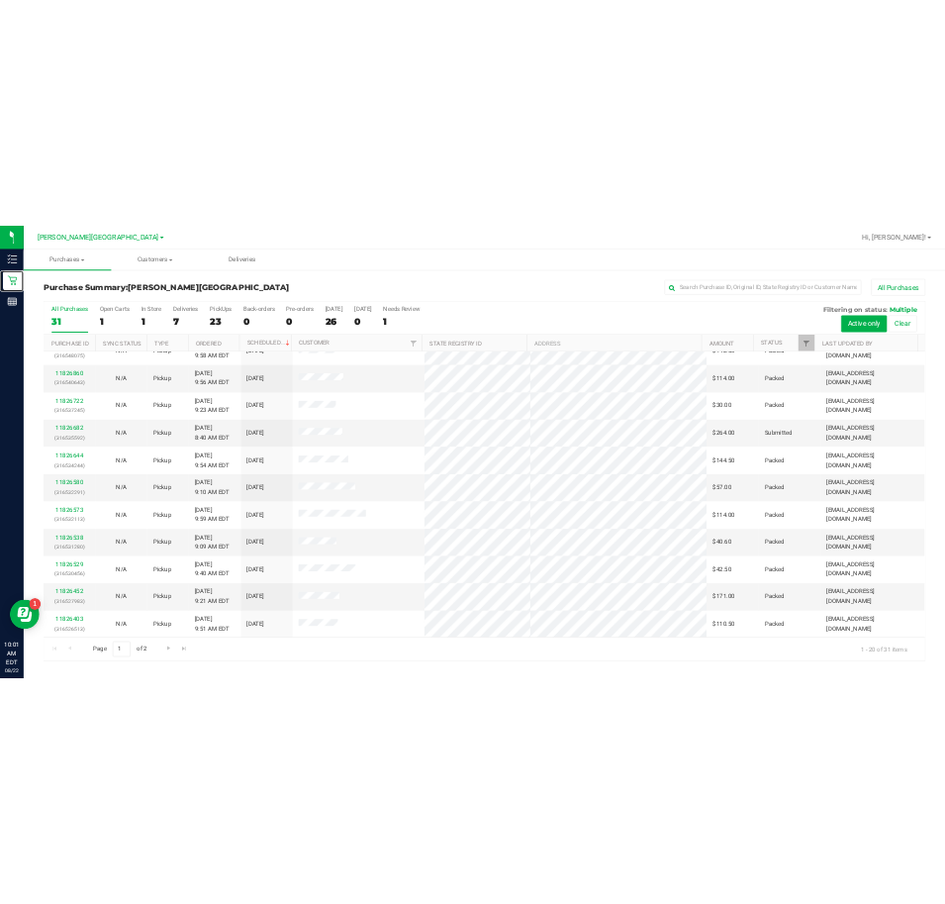
scroll to position [127, 0]
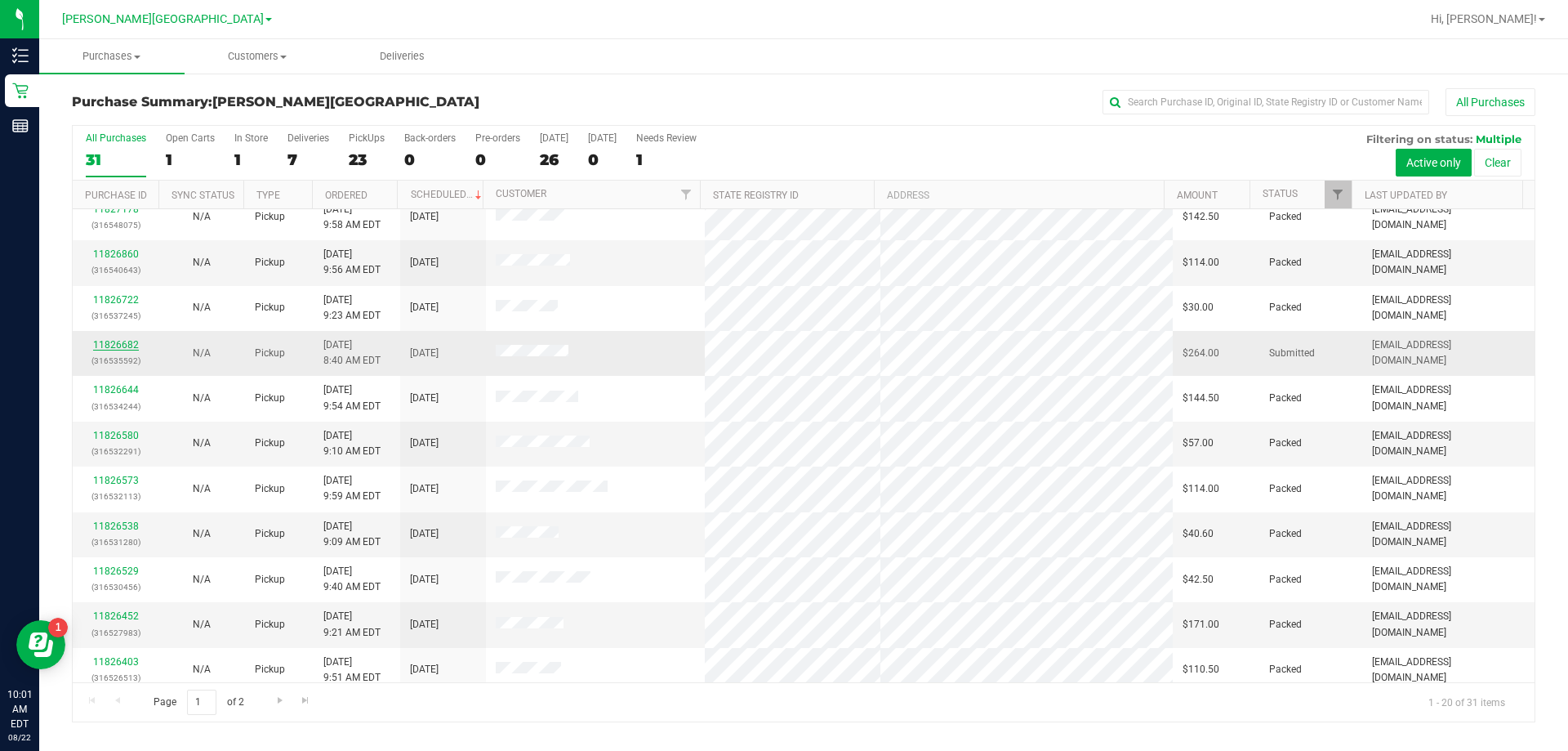
click at [123, 343] on link "11826682" at bounding box center [116, 345] width 45 height 12
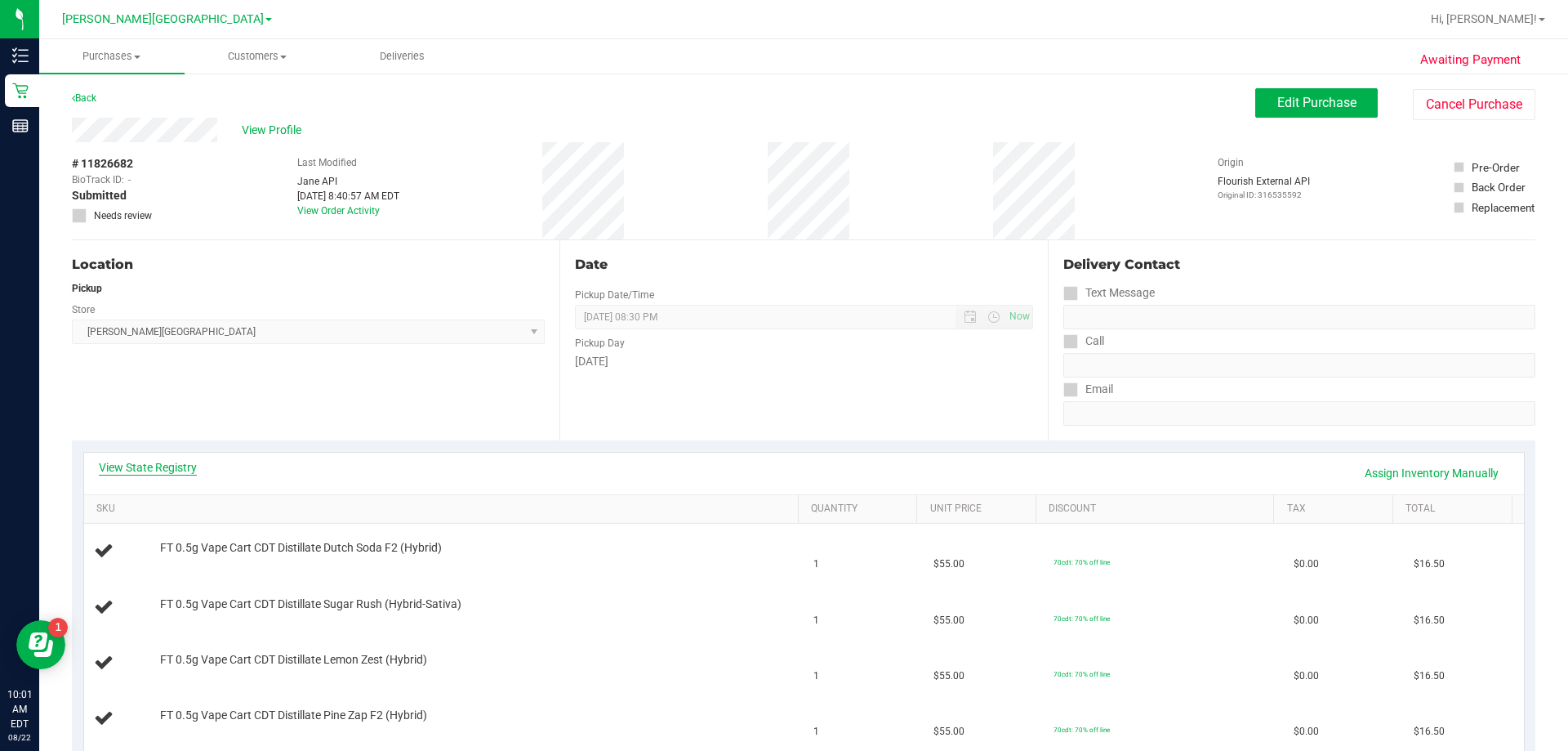
click at [159, 463] on link "View State Registry" at bounding box center [148, 467] width 98 height 17
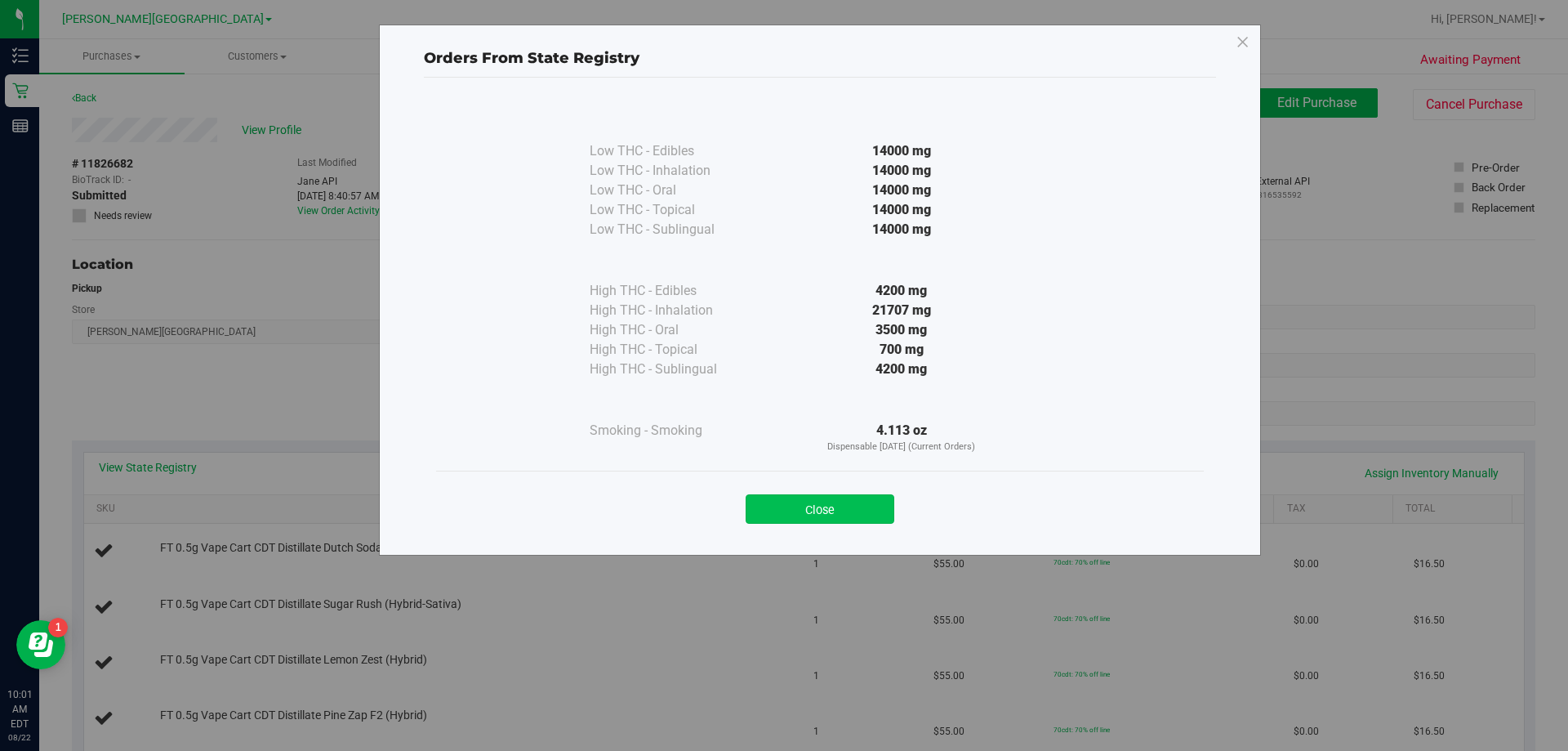
click at [779, 510] on button "Close" at bounding box center [820, 509] width 149 height 30
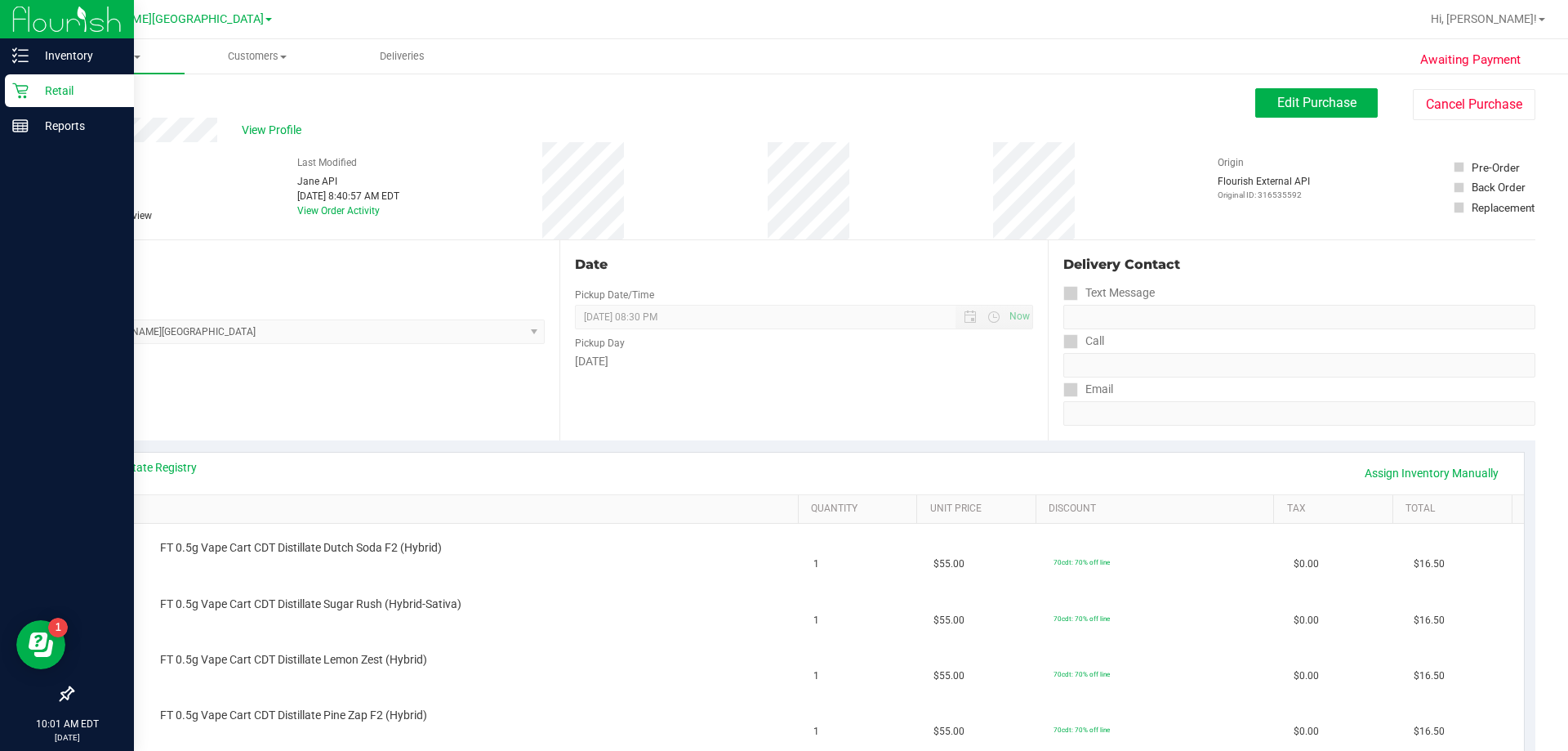
click at [26, 84] on icon at bounding box center [21, 91] width 17 height 17
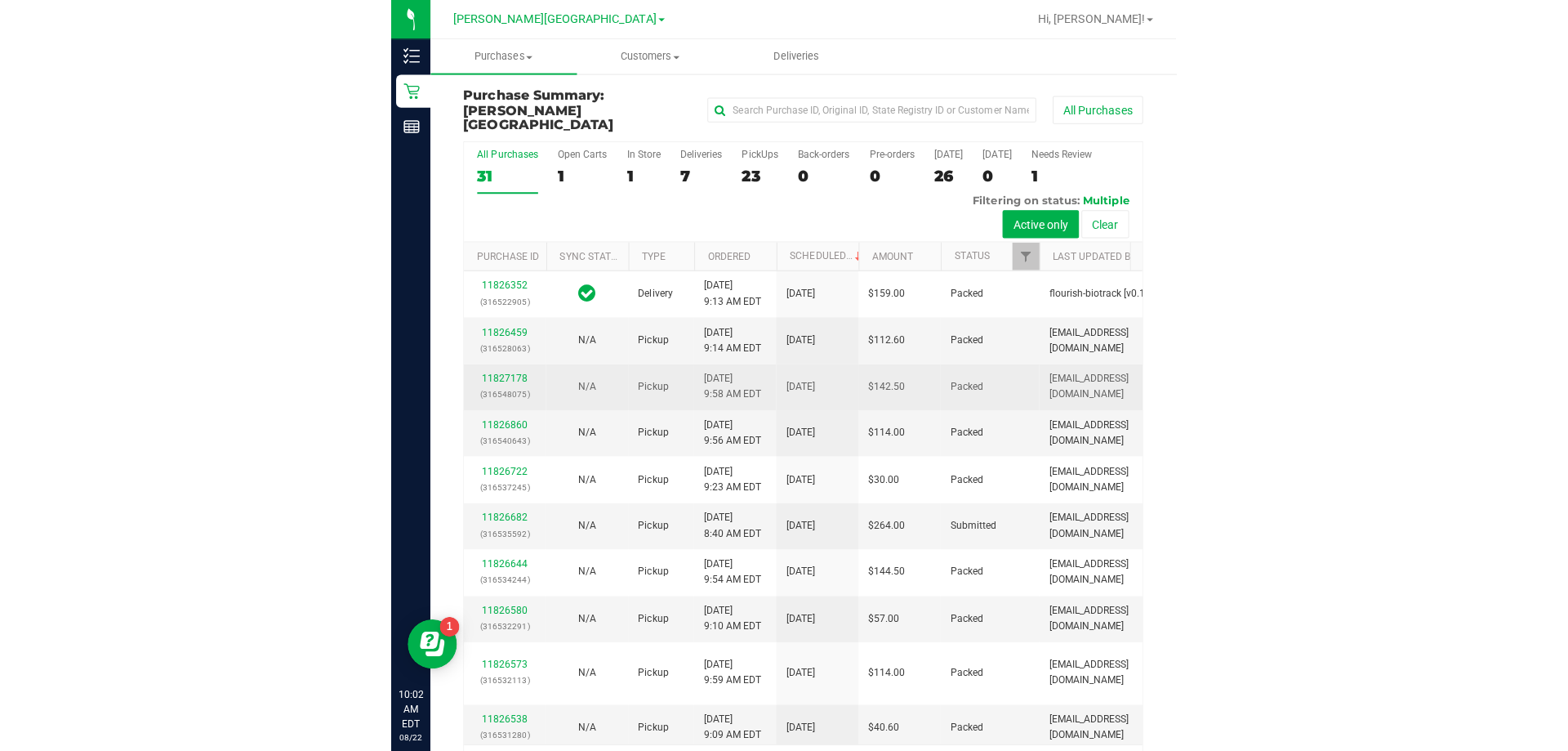
scroll to position [409, 0]
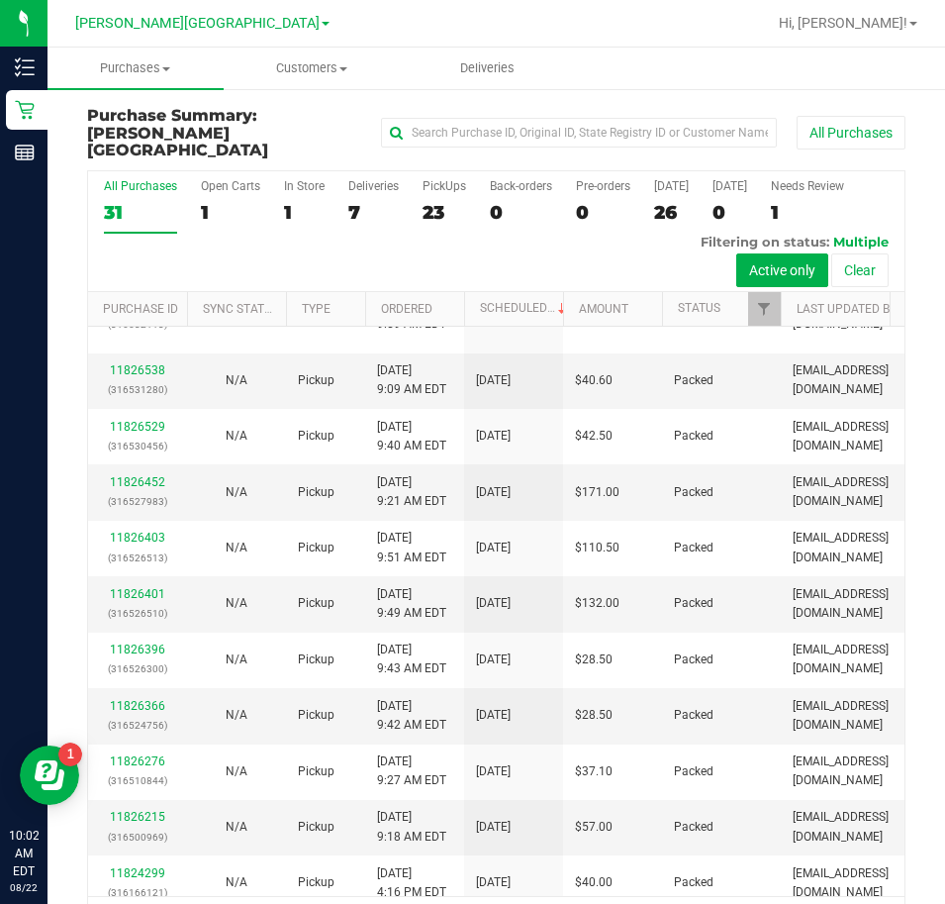
click at [149, 135] on link "11826682" at bounding box center [137, 128] width 55 height 14
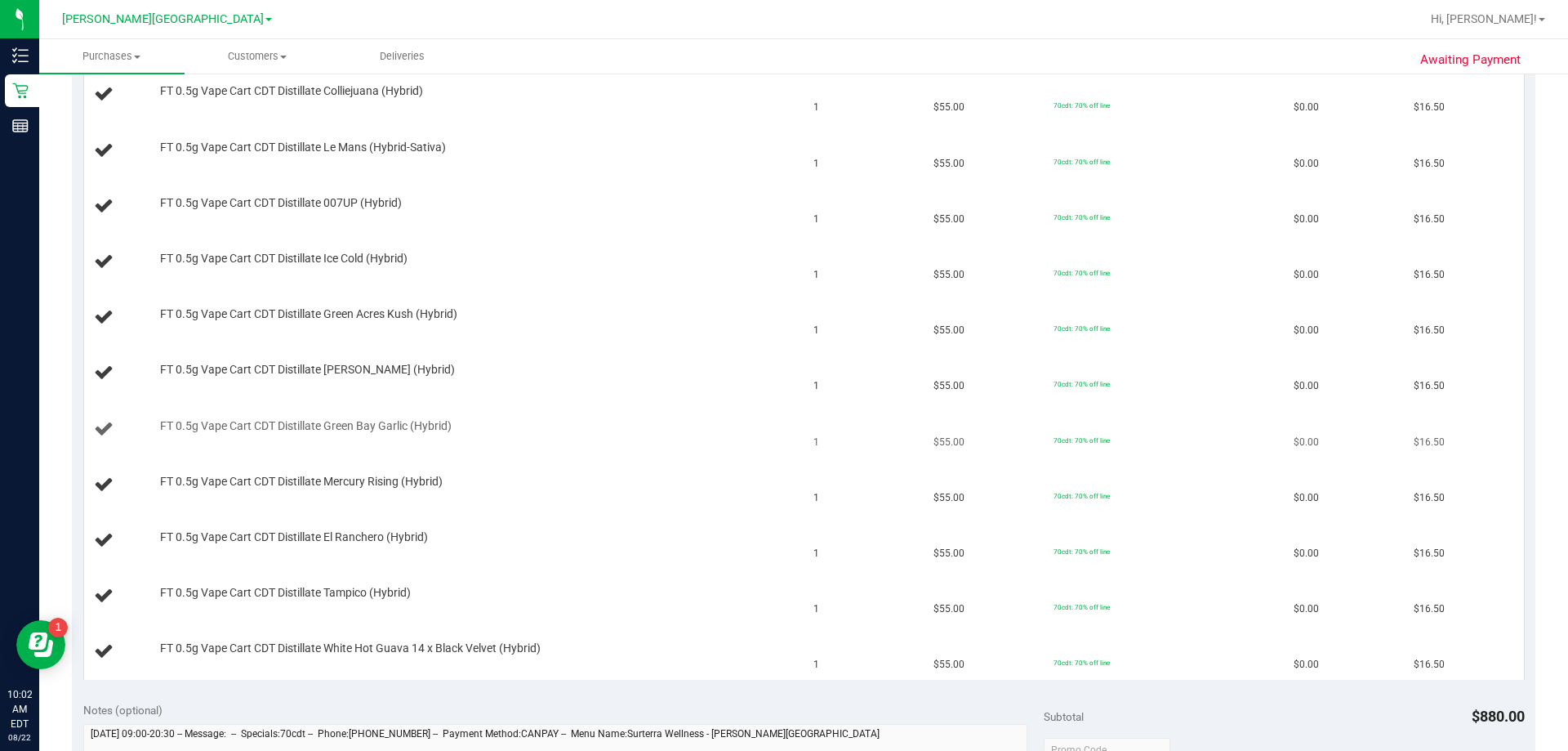
scroll to position [817, 0]
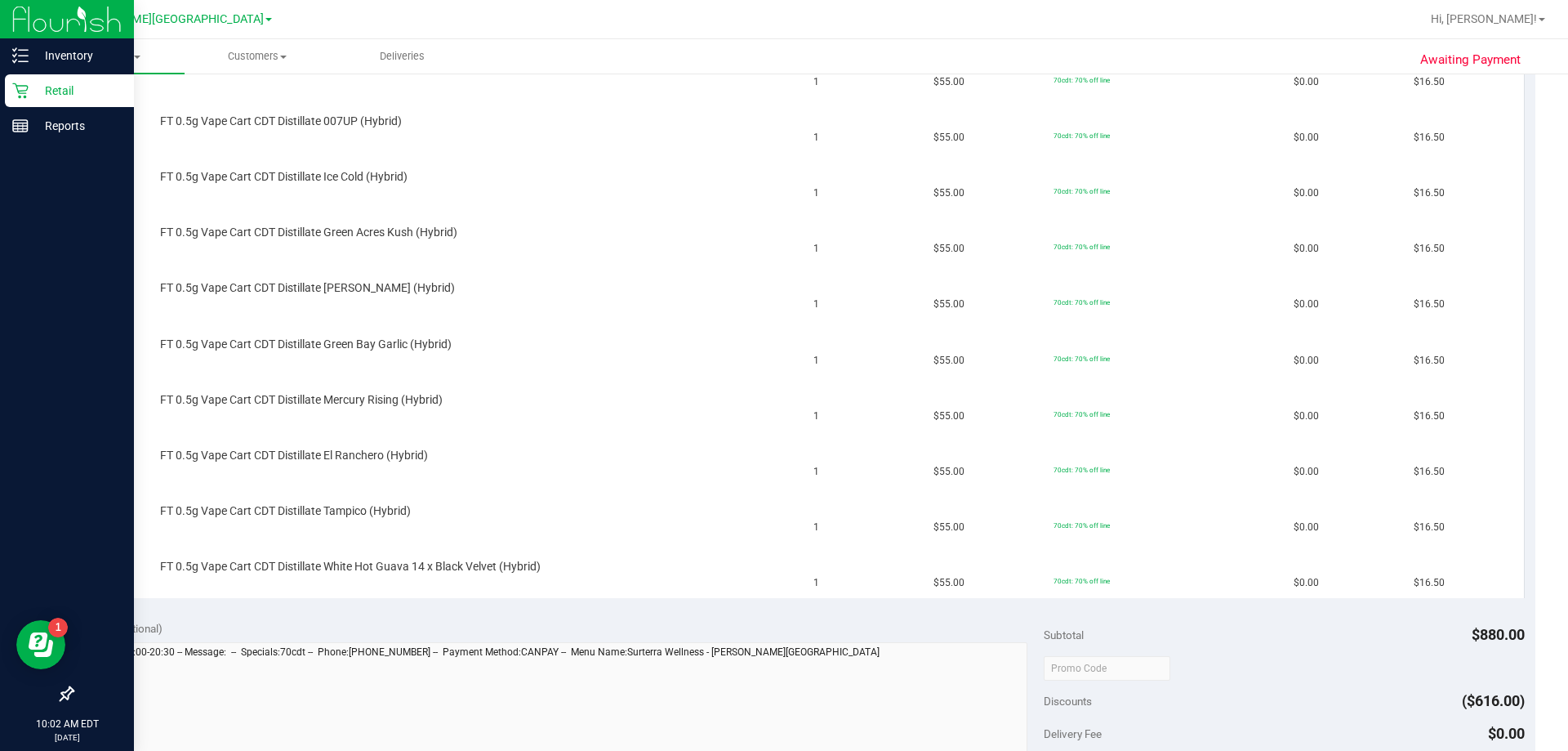
click at [61, 97] on p "Retail" at bounding box center [78, 91] width 98 height 20
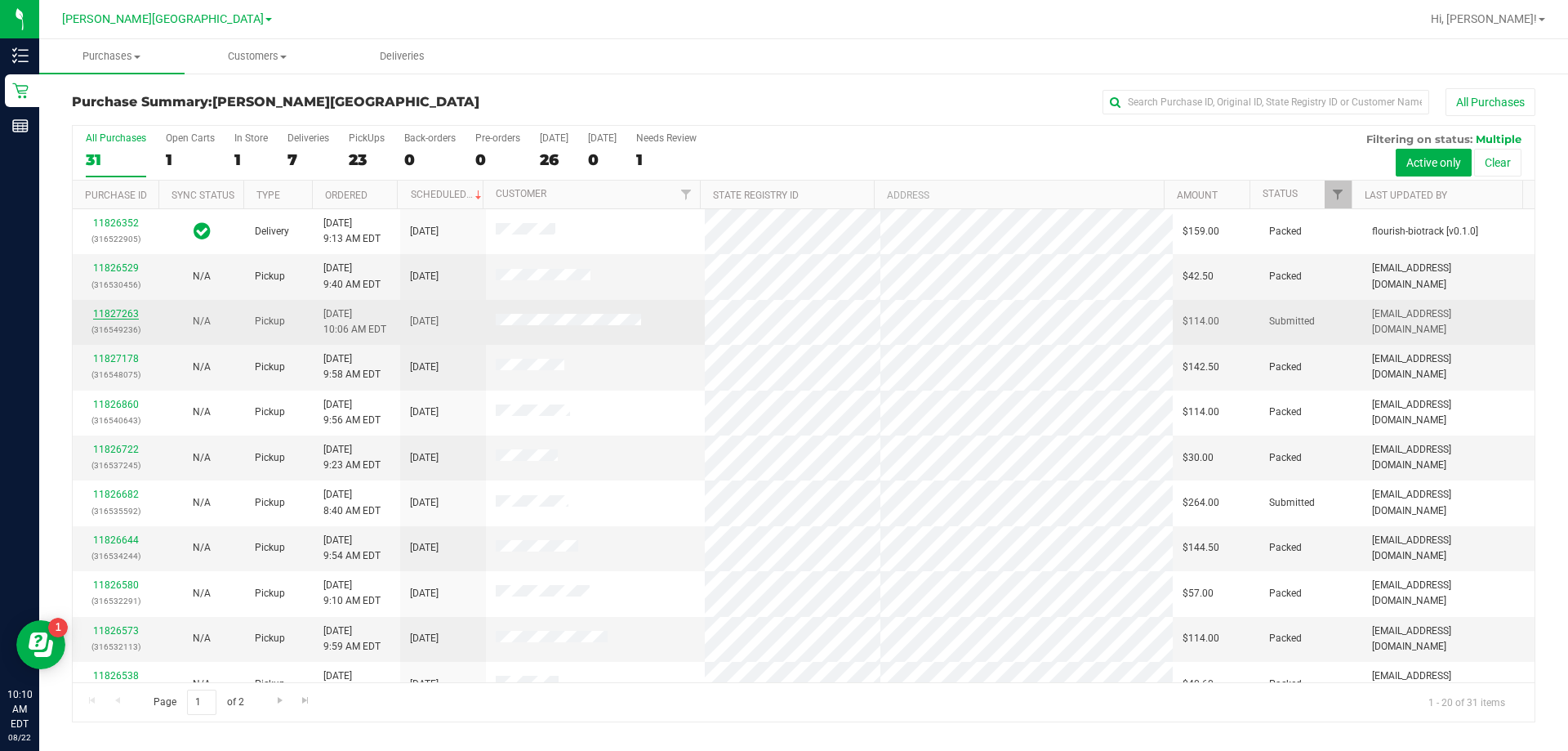
click at [106, 309] on link "11827263" at bounding box center [116, 314] width 45 height 12
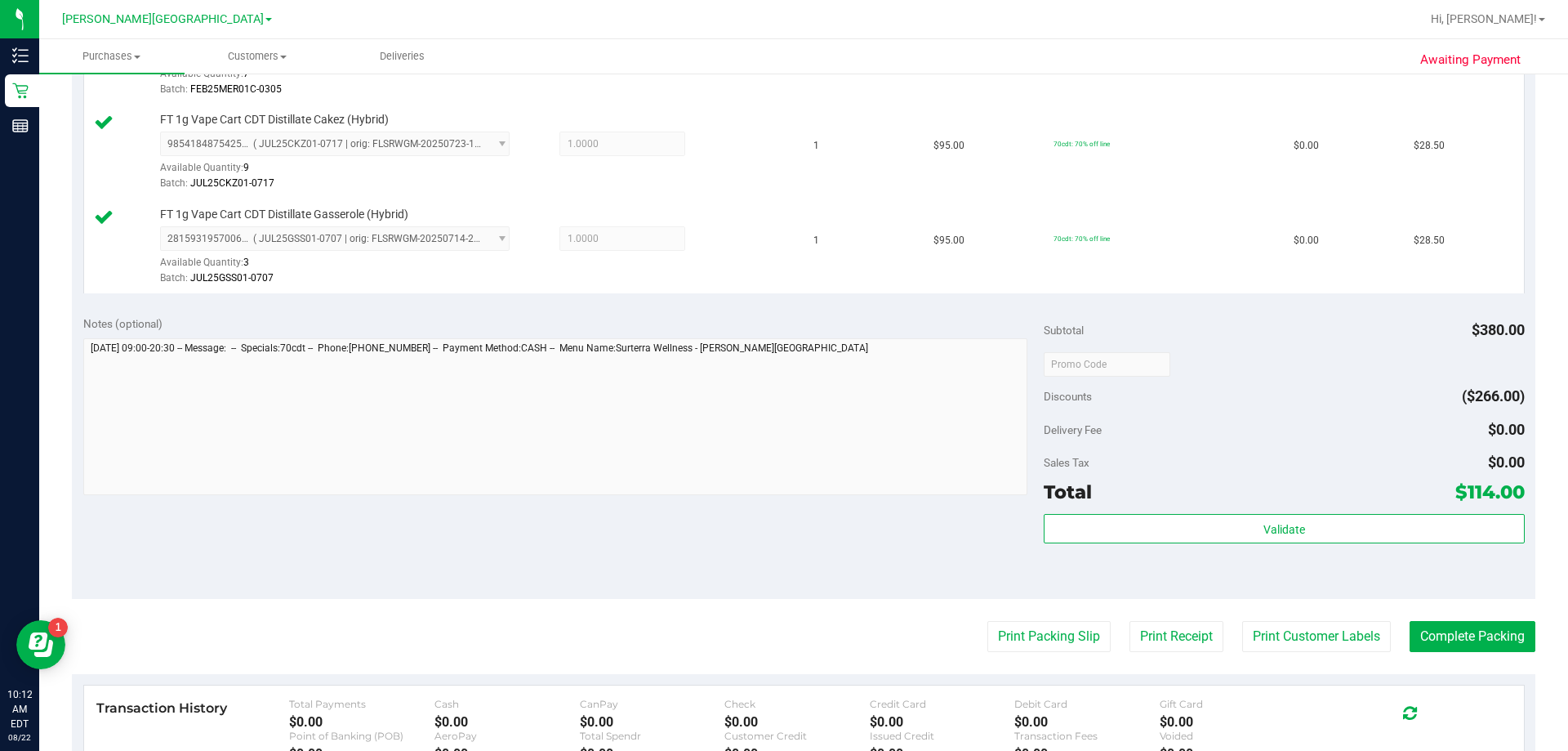
scroll to position [654, 0]
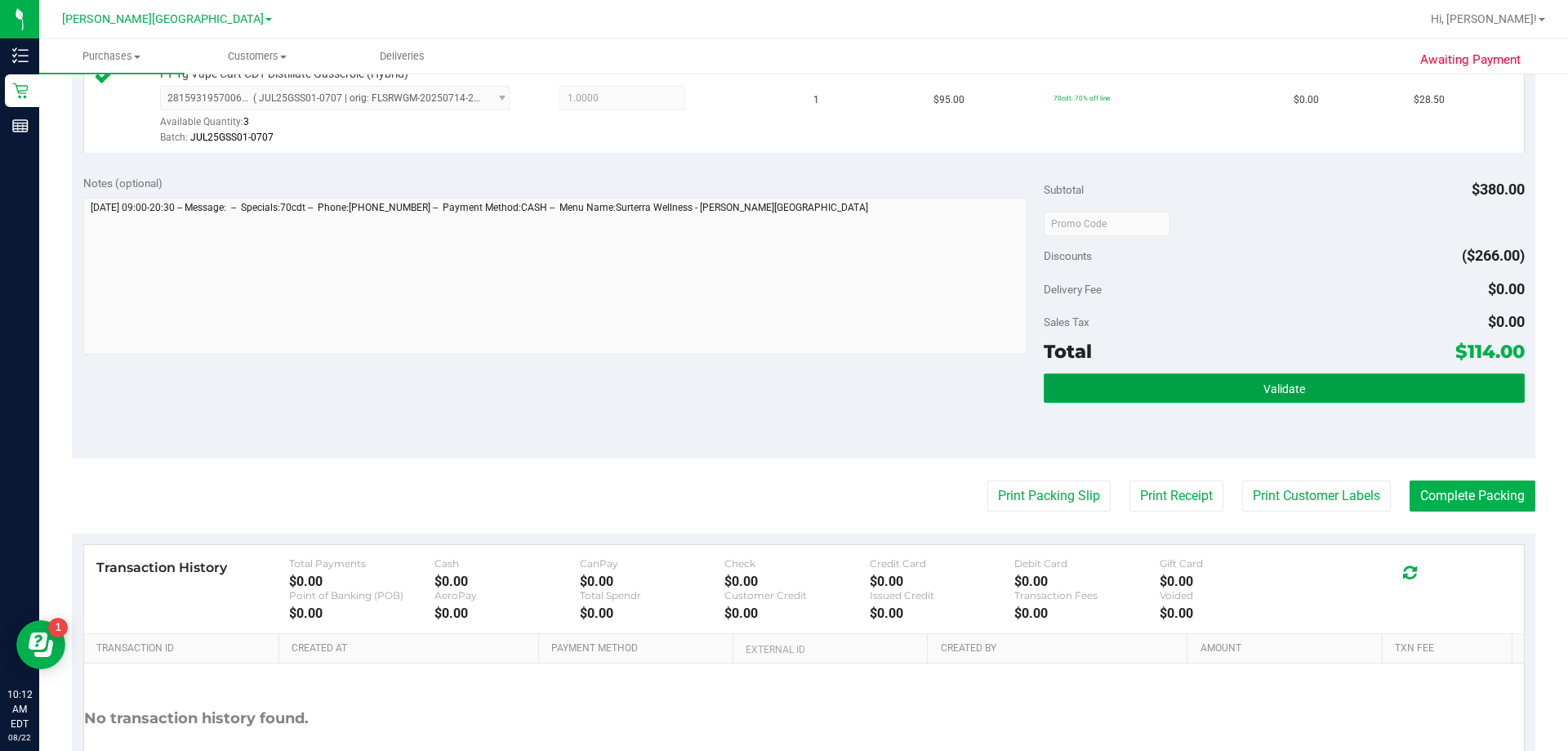
click at [779, 396] on button "Validate" at bounding box center [1284, 388] width 480 height 30
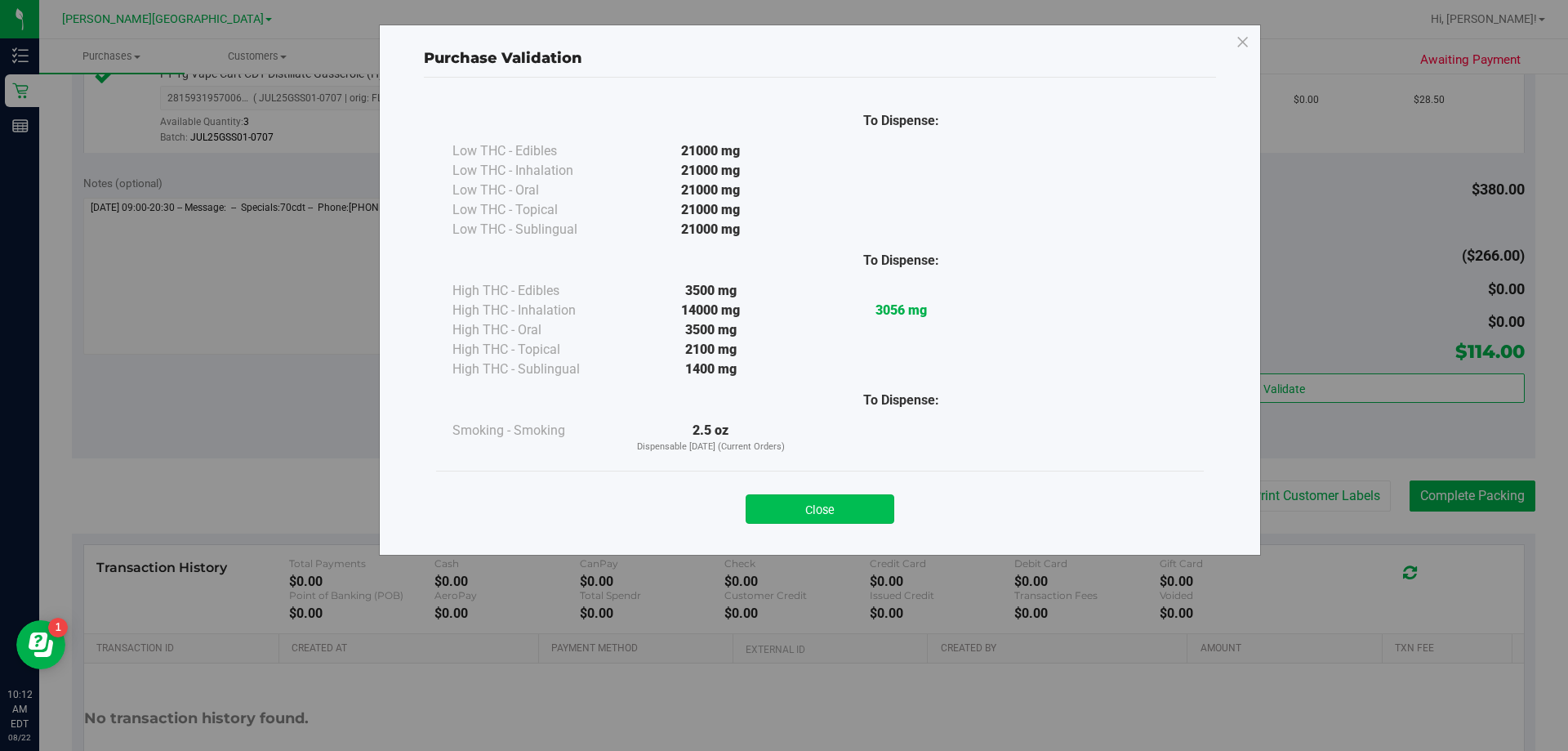
click at [779, 512] on button "Close" at bounding box center [820, 509] width 149 height 30
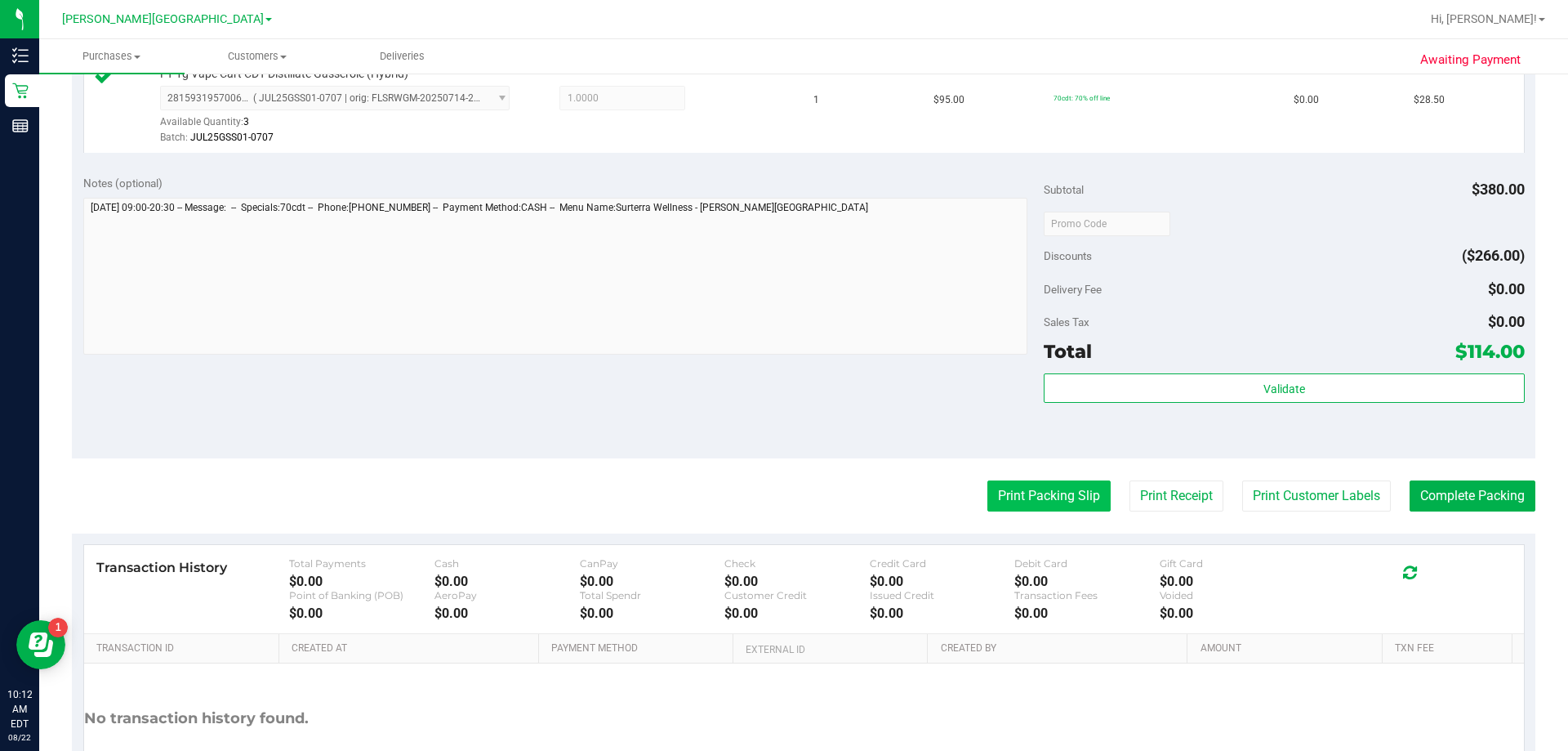
click at [779, 508] on button "Print Packing Slip" at bounding box center [1049, 496] width 123 height 31
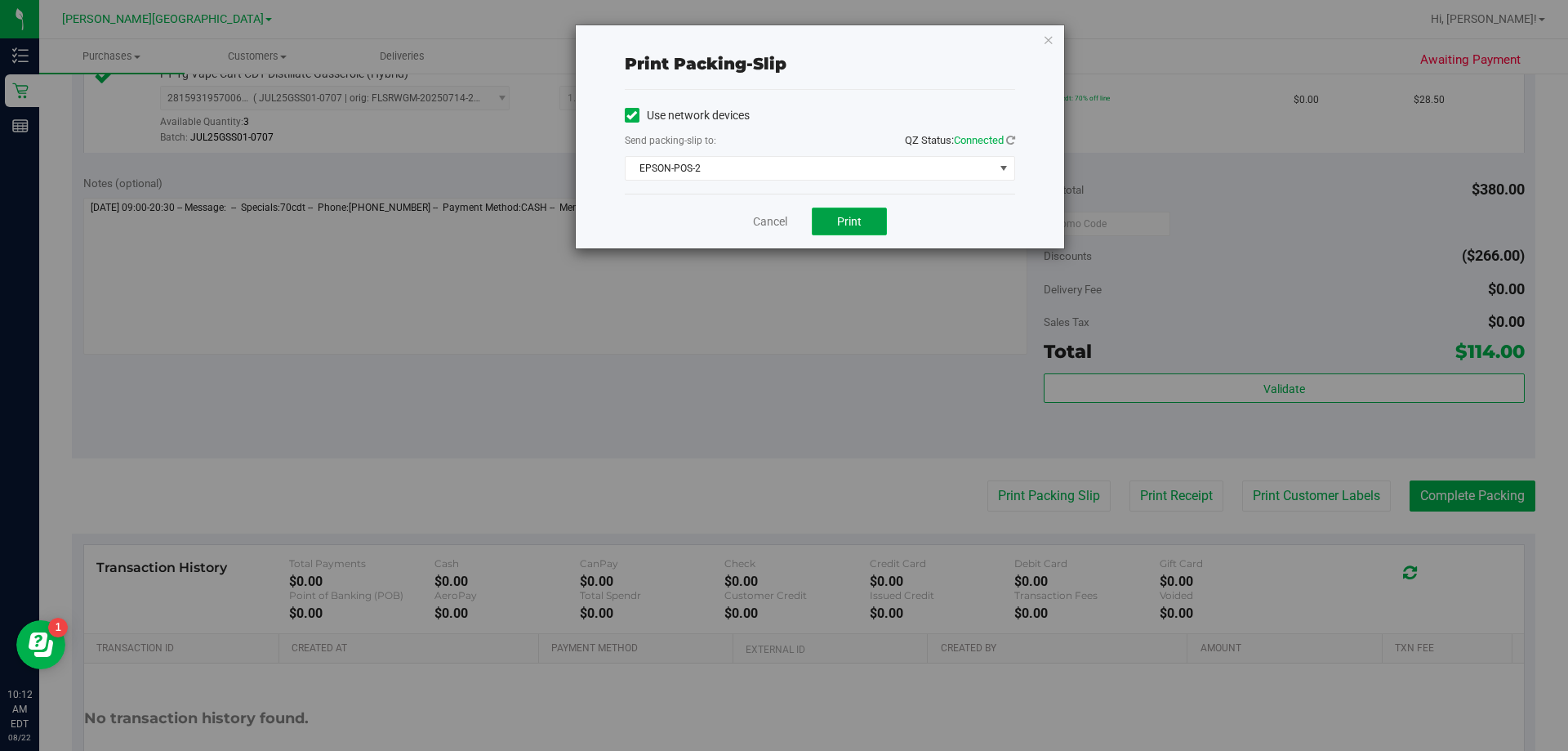
click at [779, 215] on button "Print" at bounding box center [849, 221] width 75 height 28
click at [779, 39] on icon "button" at bounding box center [1049, 40] width 12 height 20
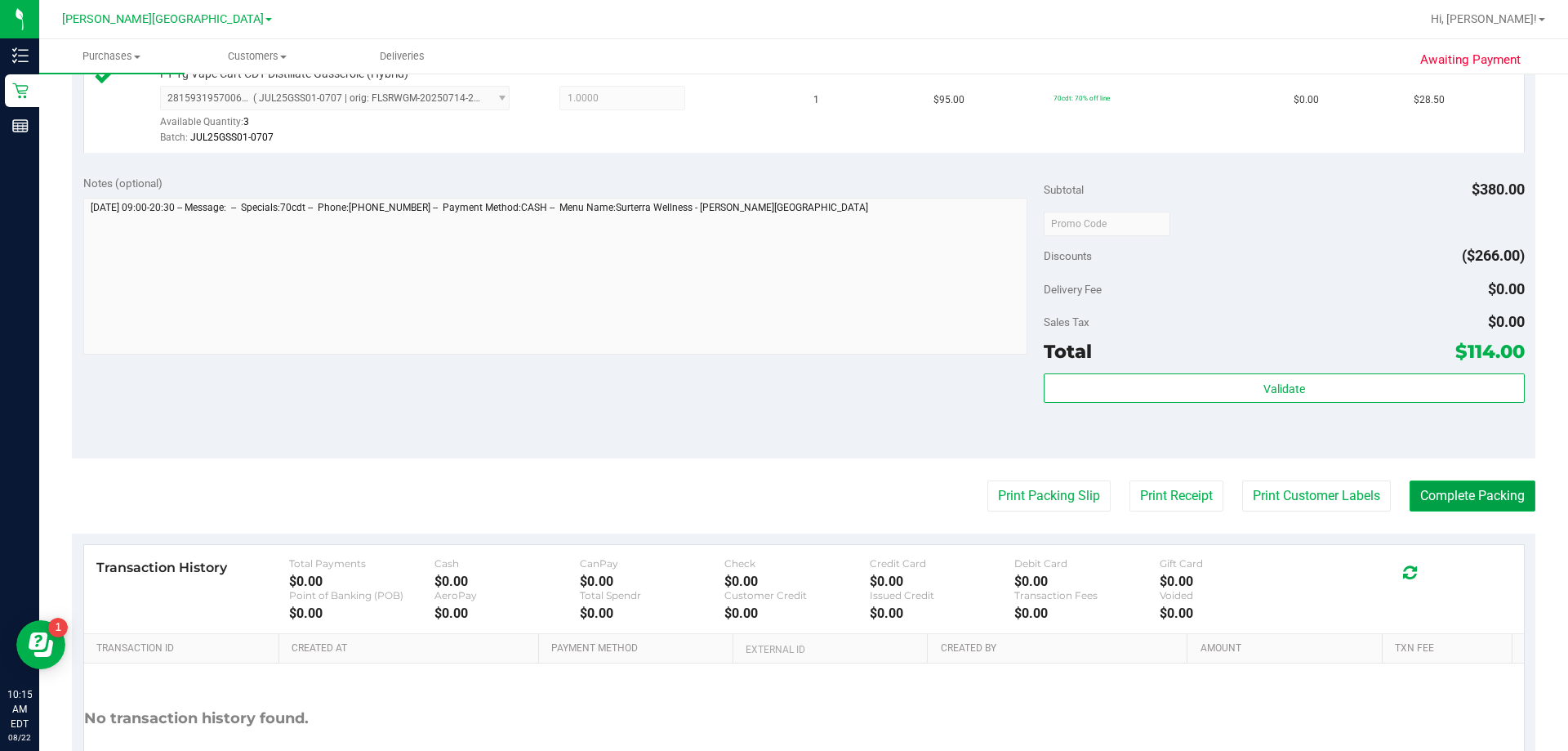
click at [779, 494] on button "Complete Packing" at bounding box center [1472, 496] width 125 height 31
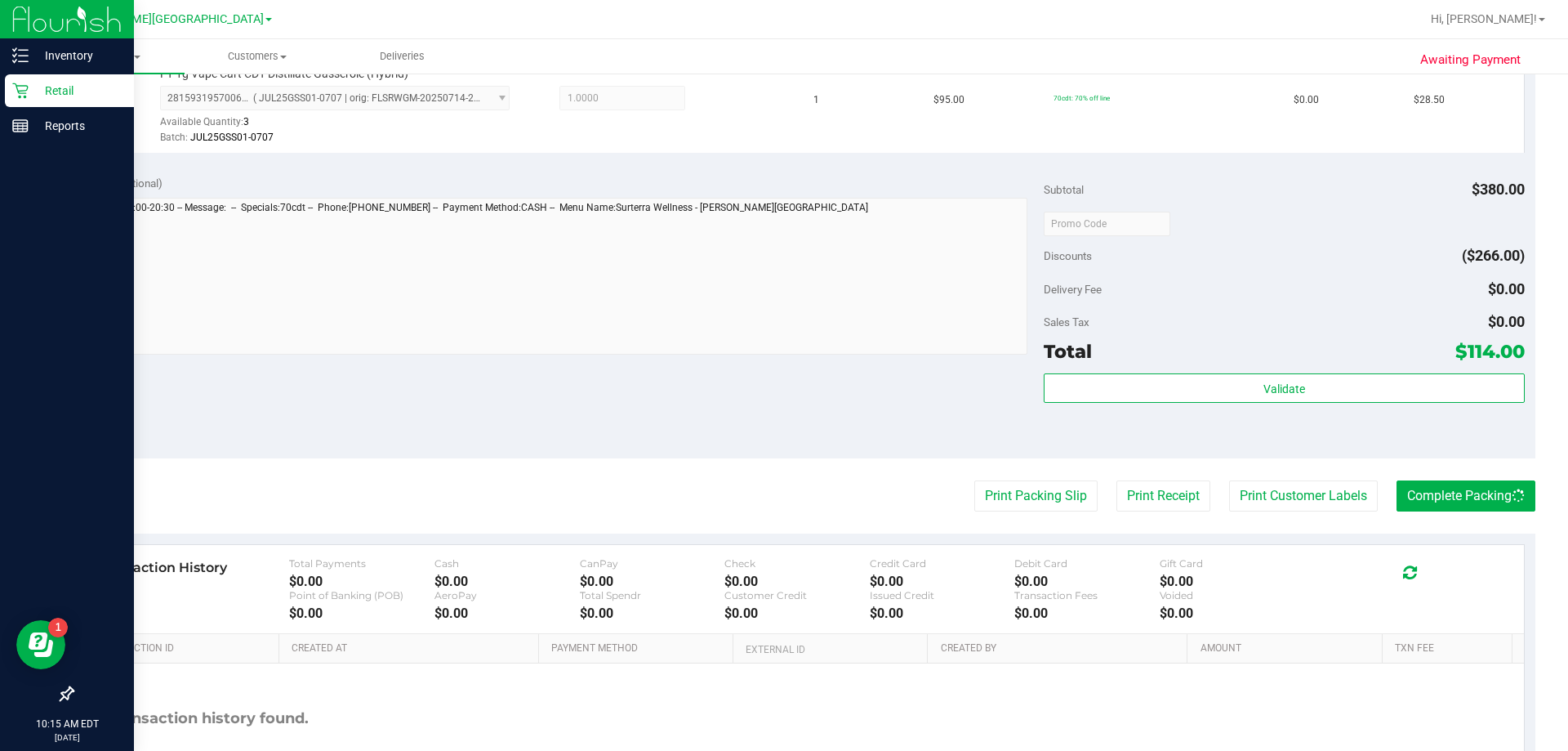
click at [41, 92] on p "Retail" at bounding box center [78, 91] width 98 height 20
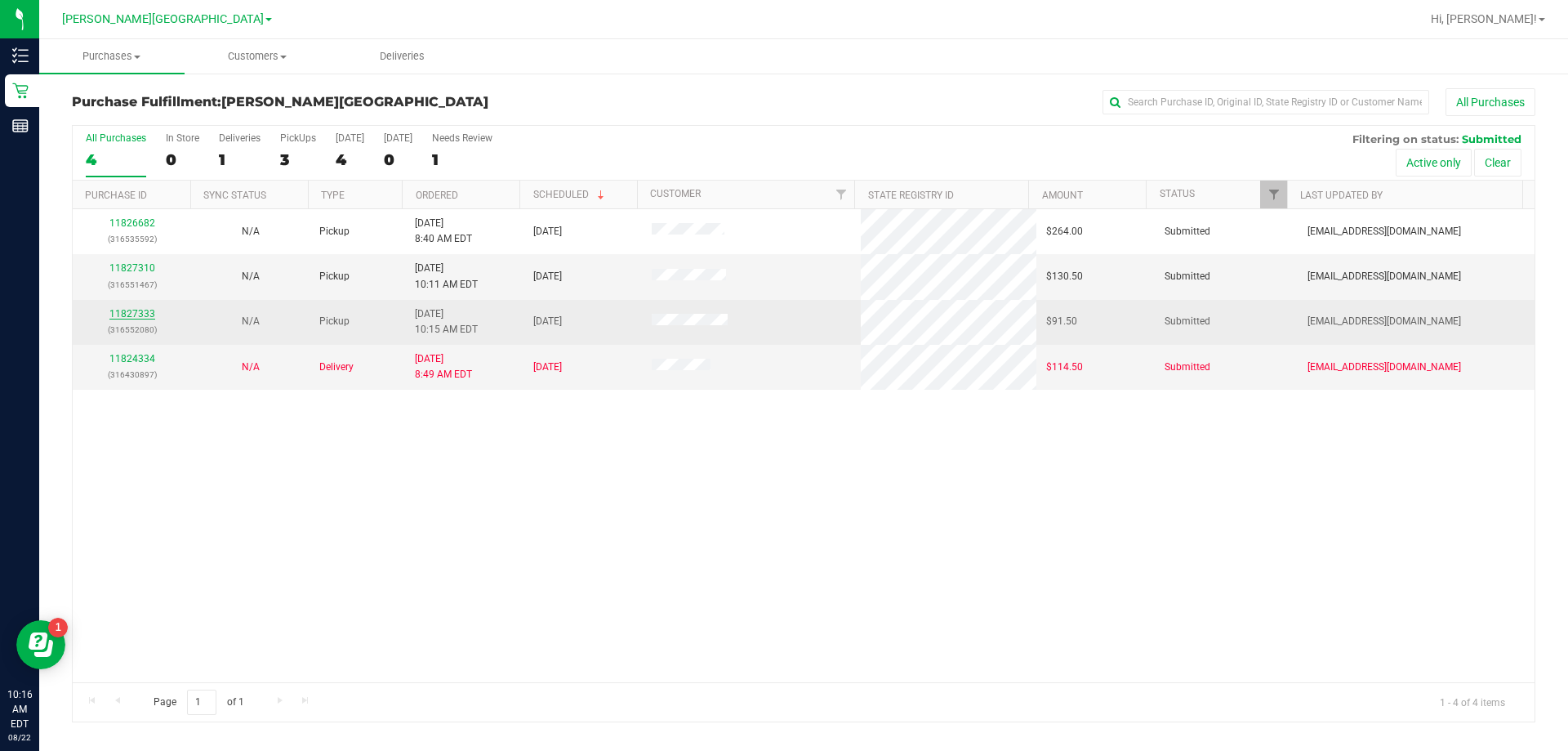
click at [152, 313] on link "11827333" at bounding box center [132, 314] width 45 height 12
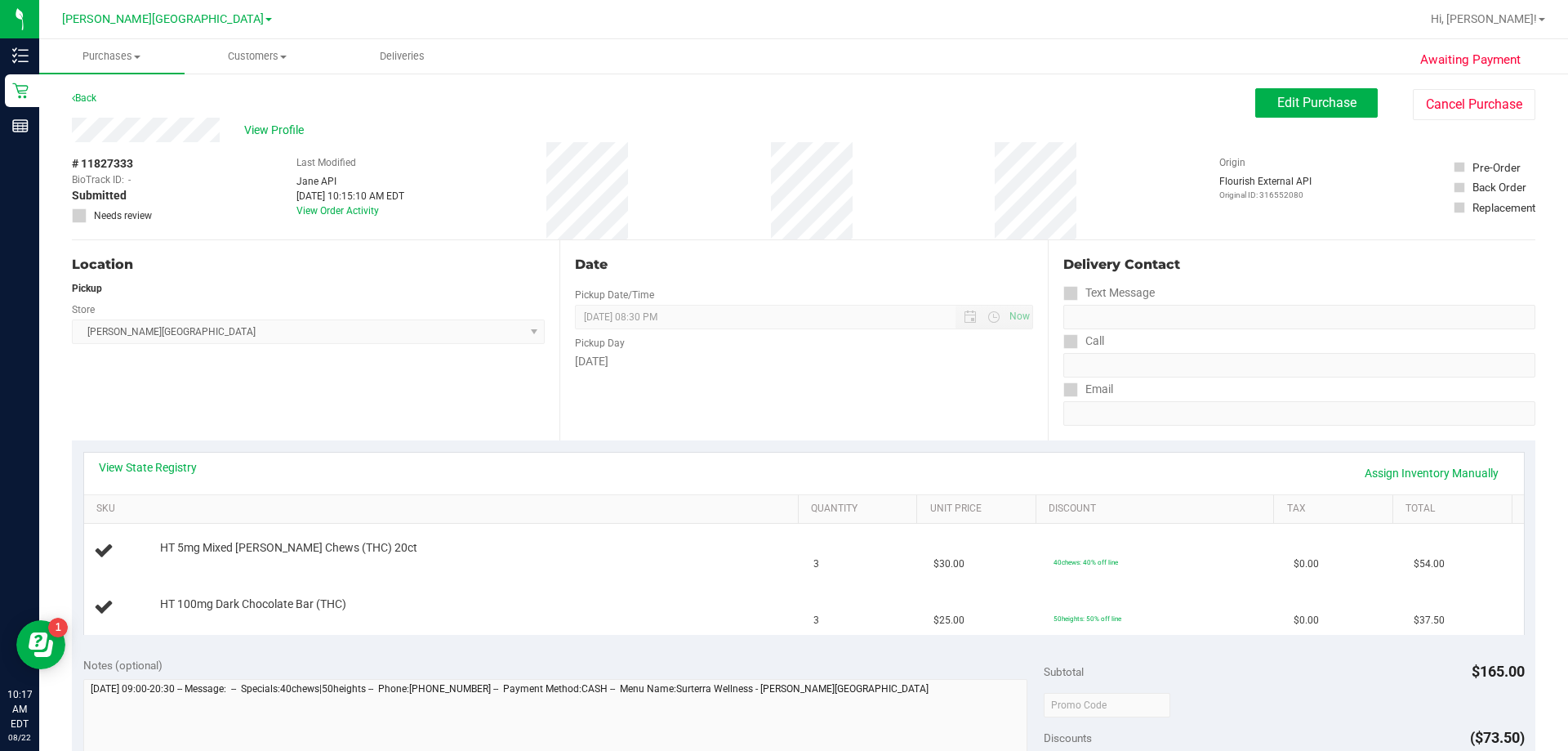
click at [314, 391] on div "Location Pickup Store Bonita Springs WC Select Store Bonita Springs WC Boynton …" at bounding box center [315, 340] width 488 height 201
click at [314, 391] on div "Location Pickup Store Bonita Springs WC Select Store Bonita Springs WC Boynton …" at bounding box center [315, 340] width 488 height 201
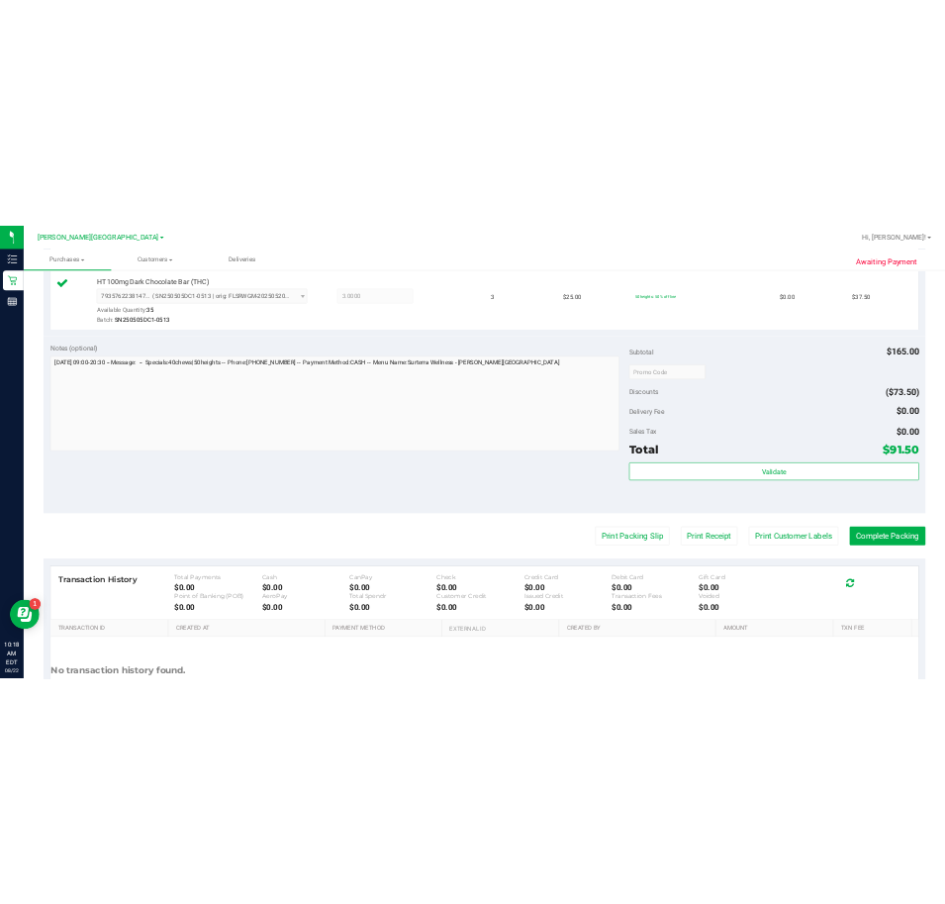
scroll to position [693, 0]
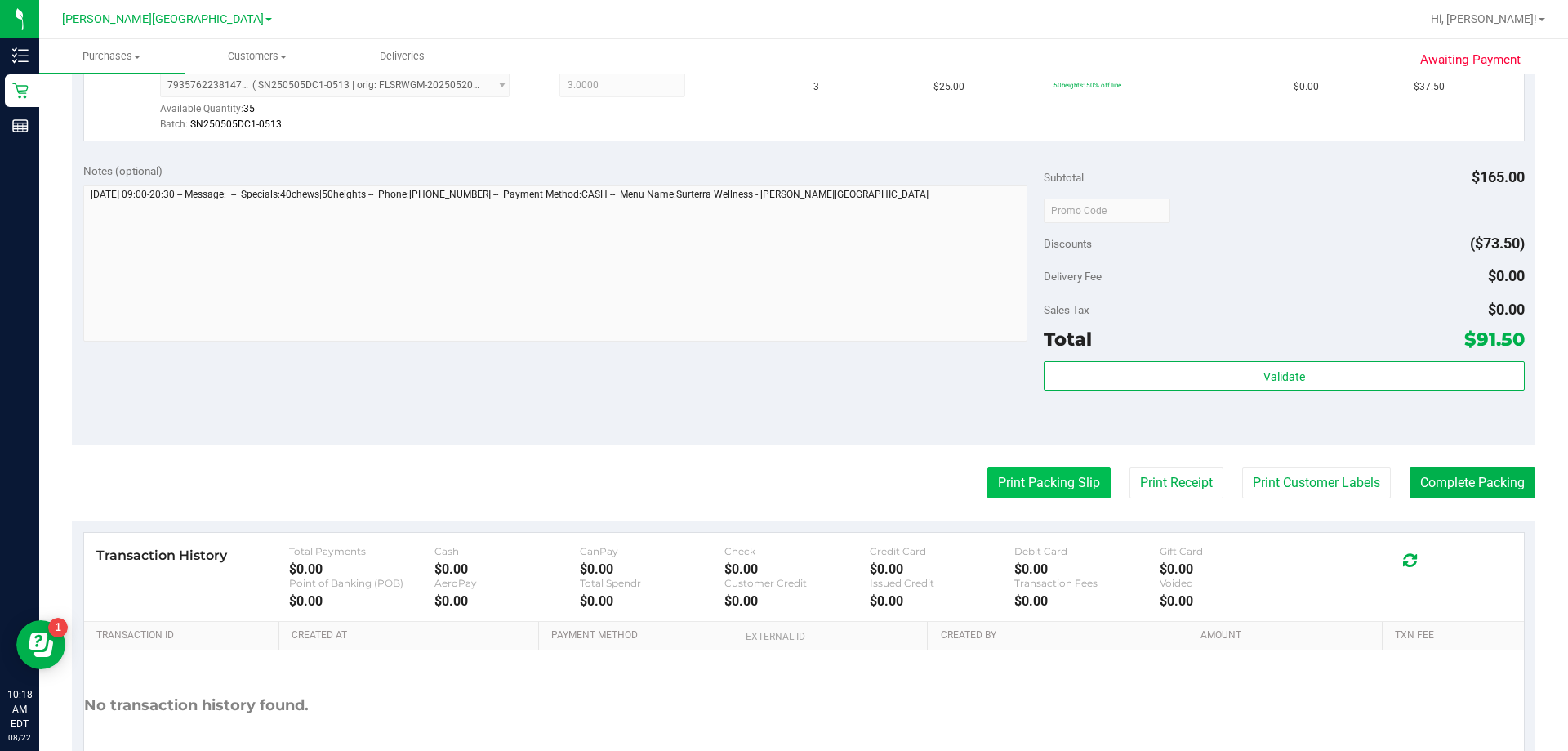
click at [779, 471] on button "Print Packing Slip" at bounding box center [1049, 483] width 123 height 31
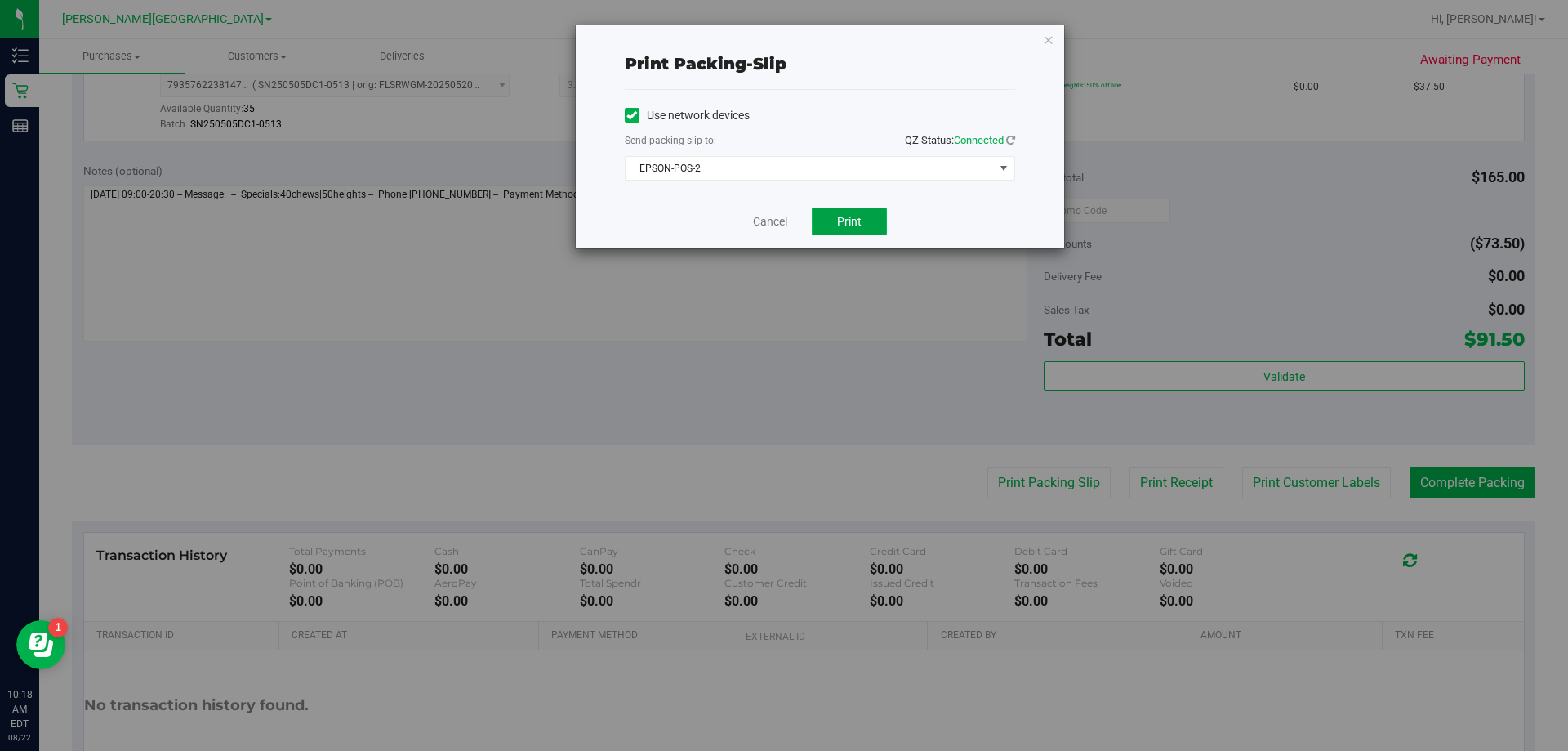
click at [779, 222] on button "Print" at bounding box center [849, 221] width 75 height 28
click at [779, 40] on icon "button" at bounding box center [1049, 40] width 12 height 20
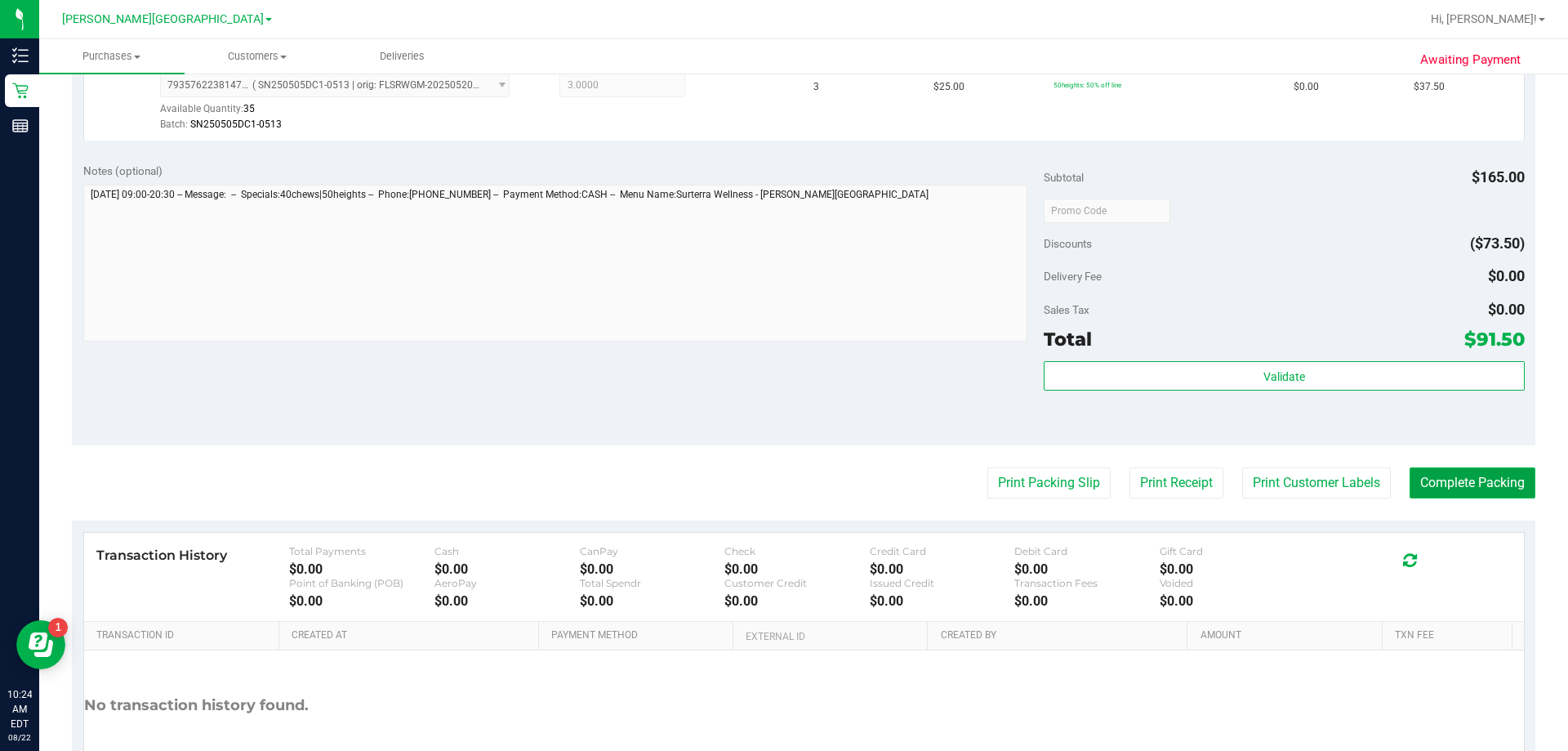
click at [779, 482] on button "Complete Packing" at bounding box center [1472, 483] width 125 height 31
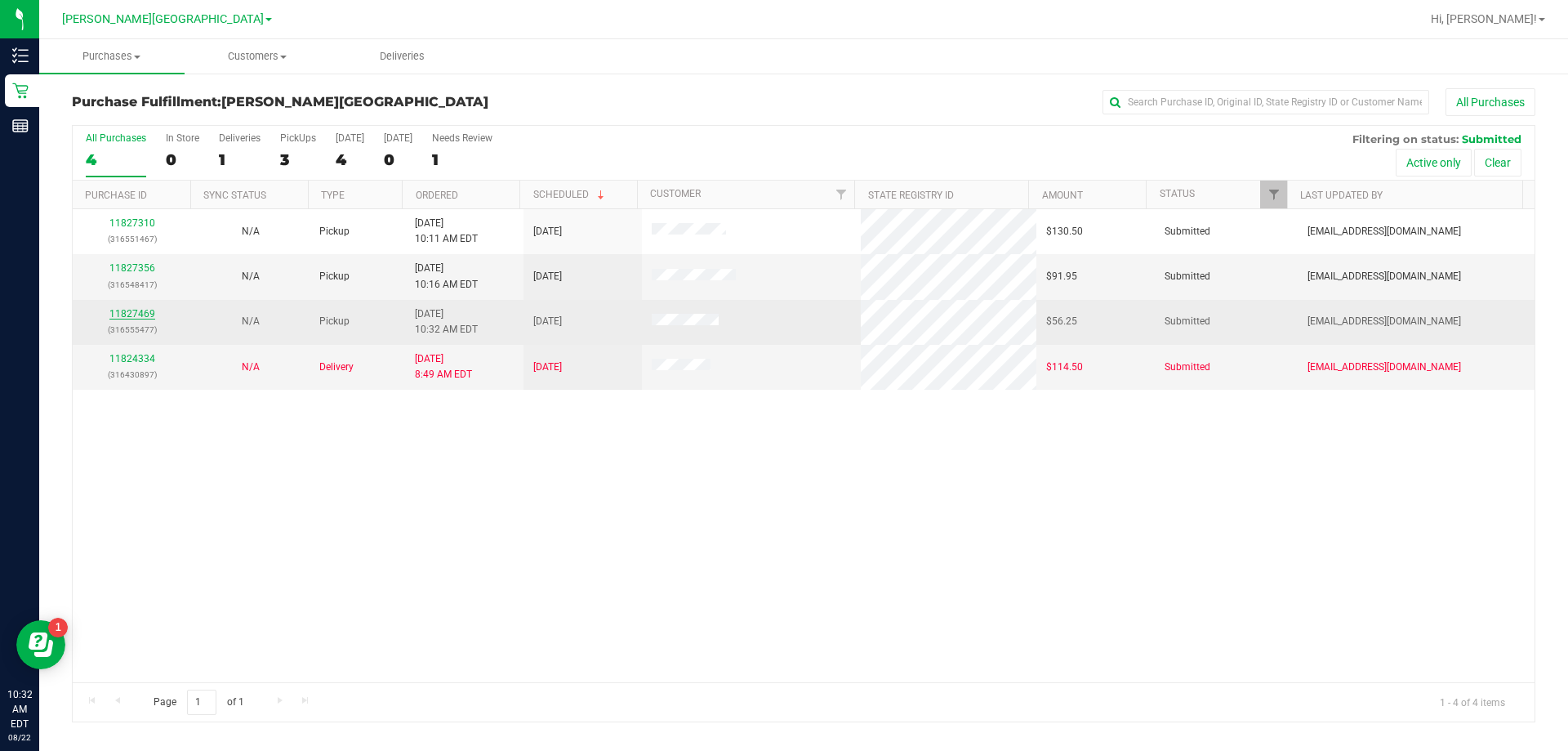
click at [120, 312] on link "11827469" at bounding box center [132, 314] width 45 height 12
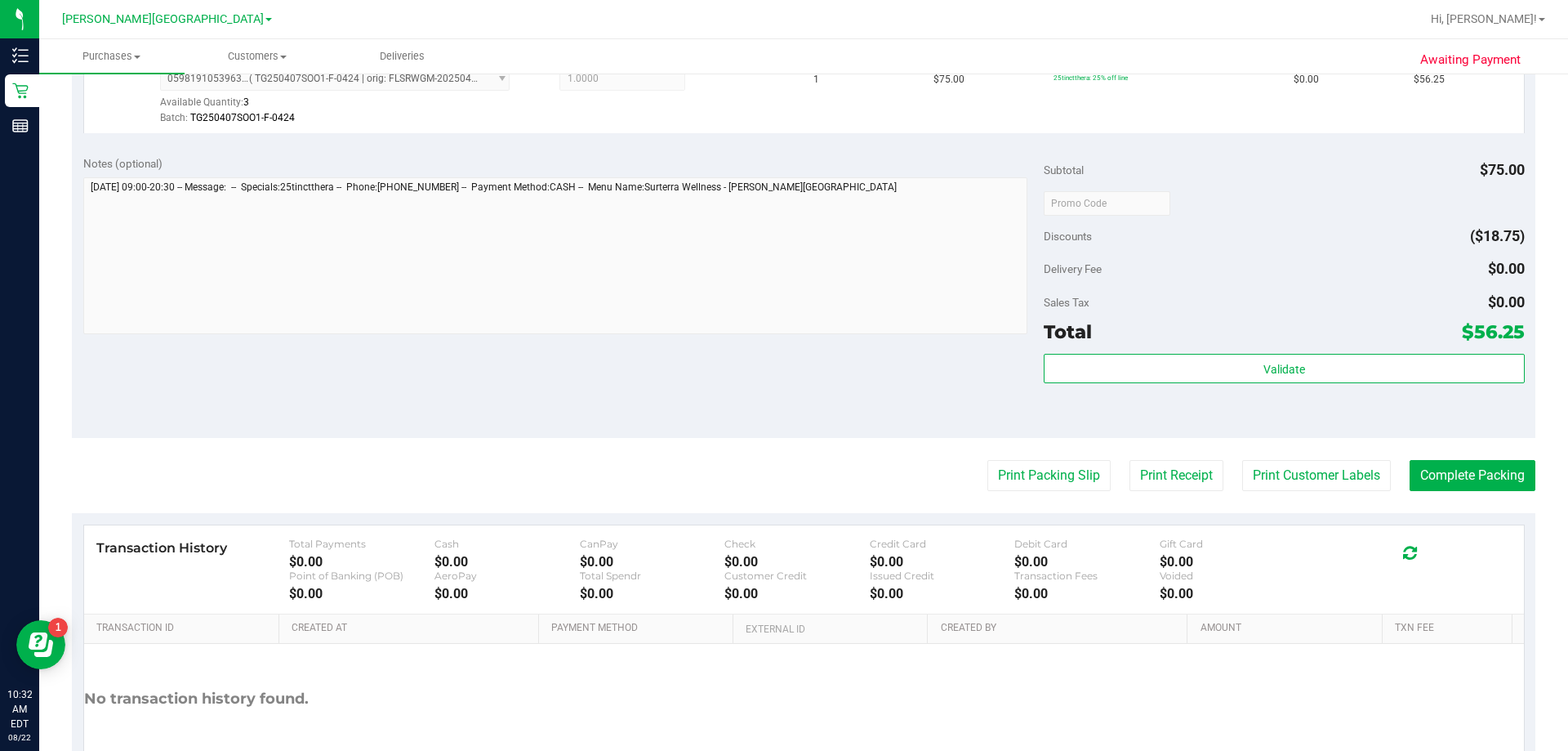
scroll to position [572, 0]
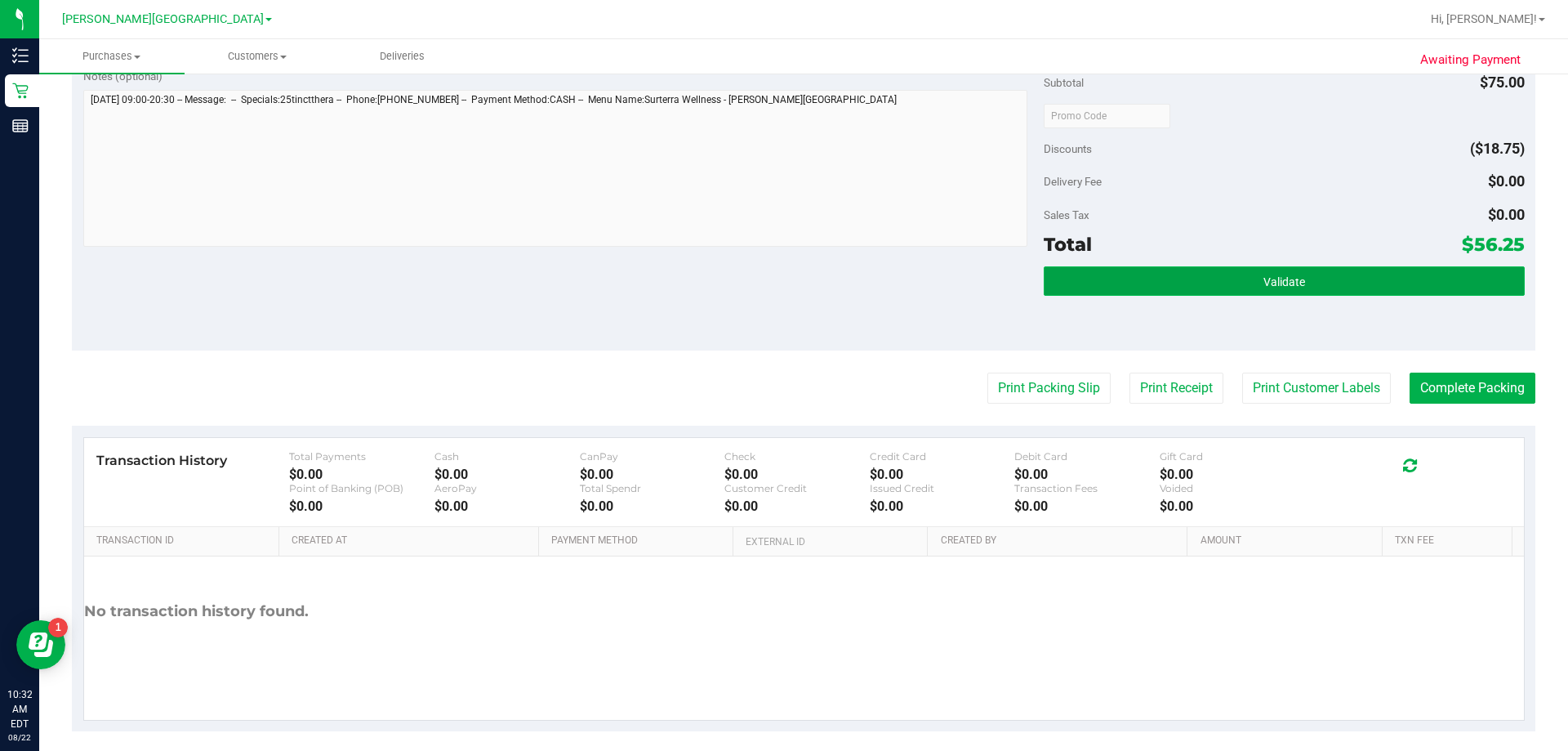
click at [779, 290] on button "Validate" at bounding box center [1284, 281] width 480 height 30
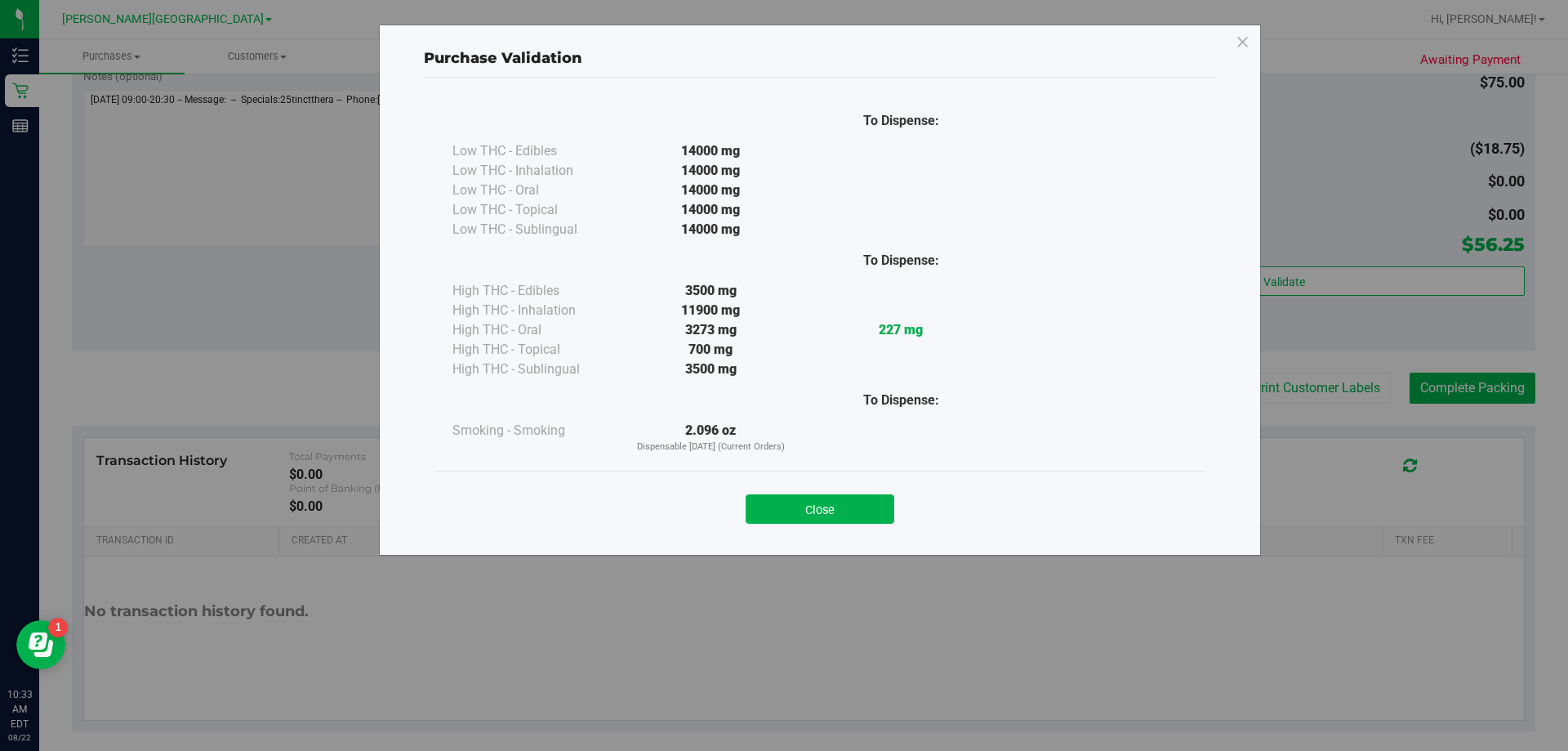
click at [779, 504] on button "Close" at bounding box center [820, 509] width 149 height 30
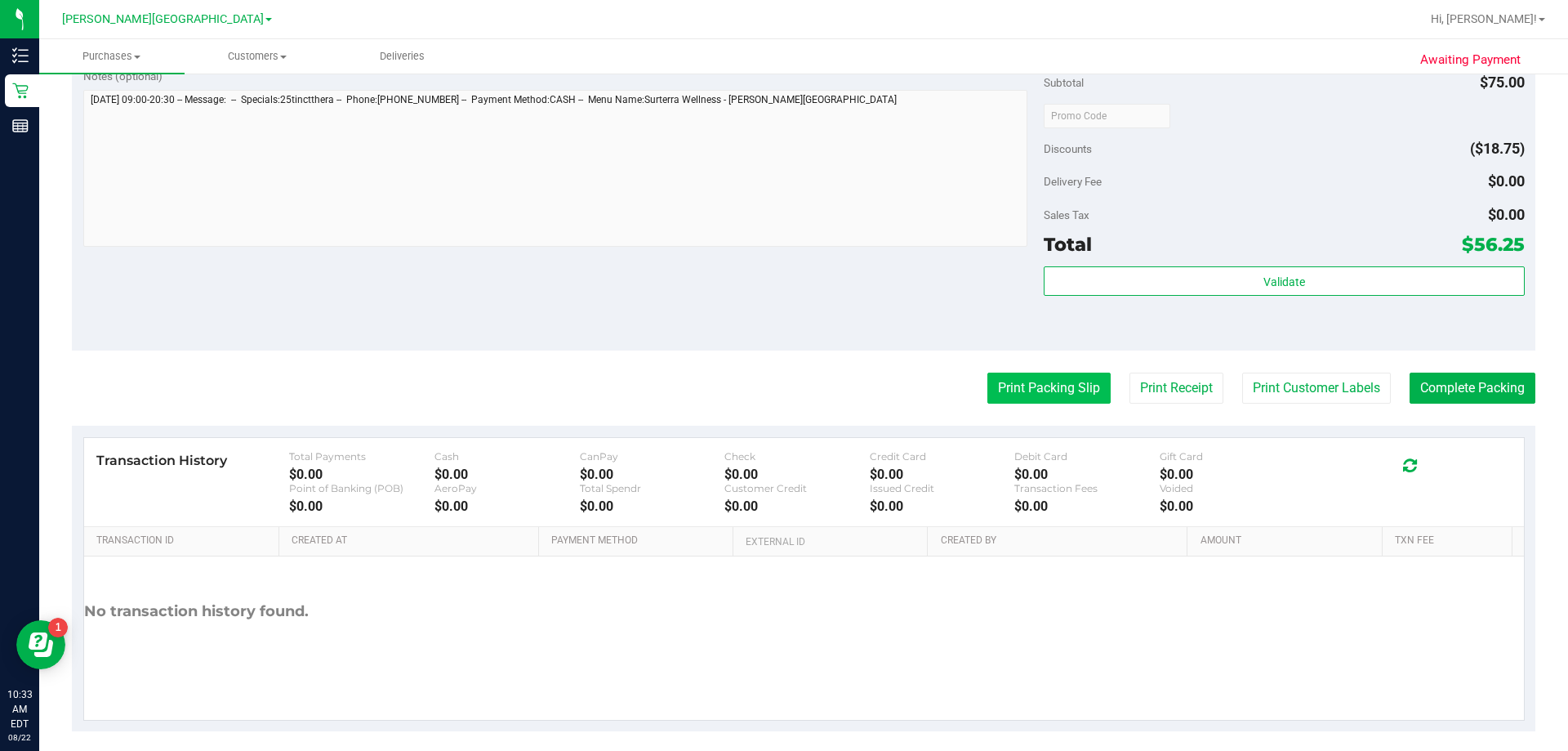
click at [779, 386] on button "Print Packing Slip" at bounding box center [1049, 388] width 123 height 31
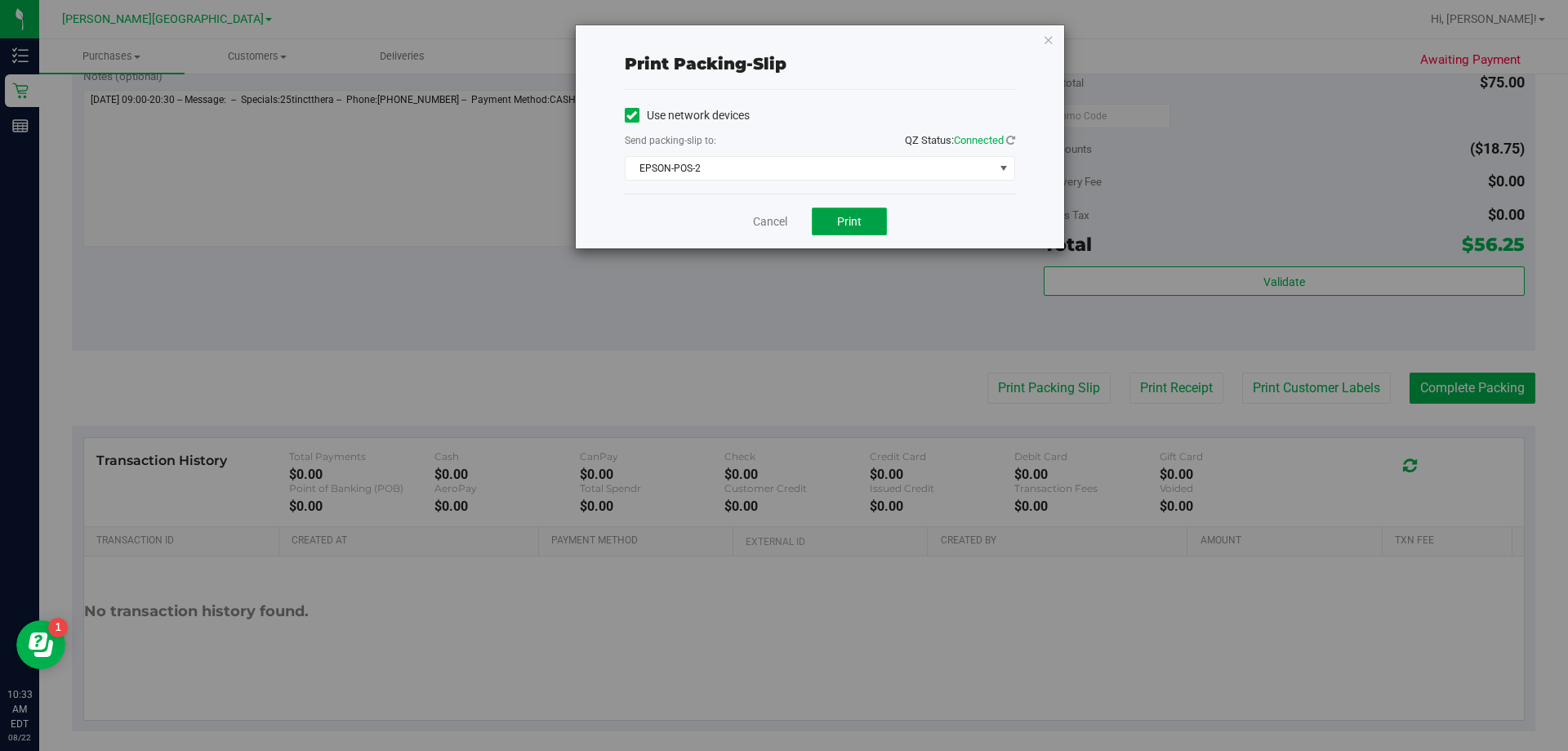
click at [779, 217] on span "Print" at bounding box center [850, 221] width 25 height 13
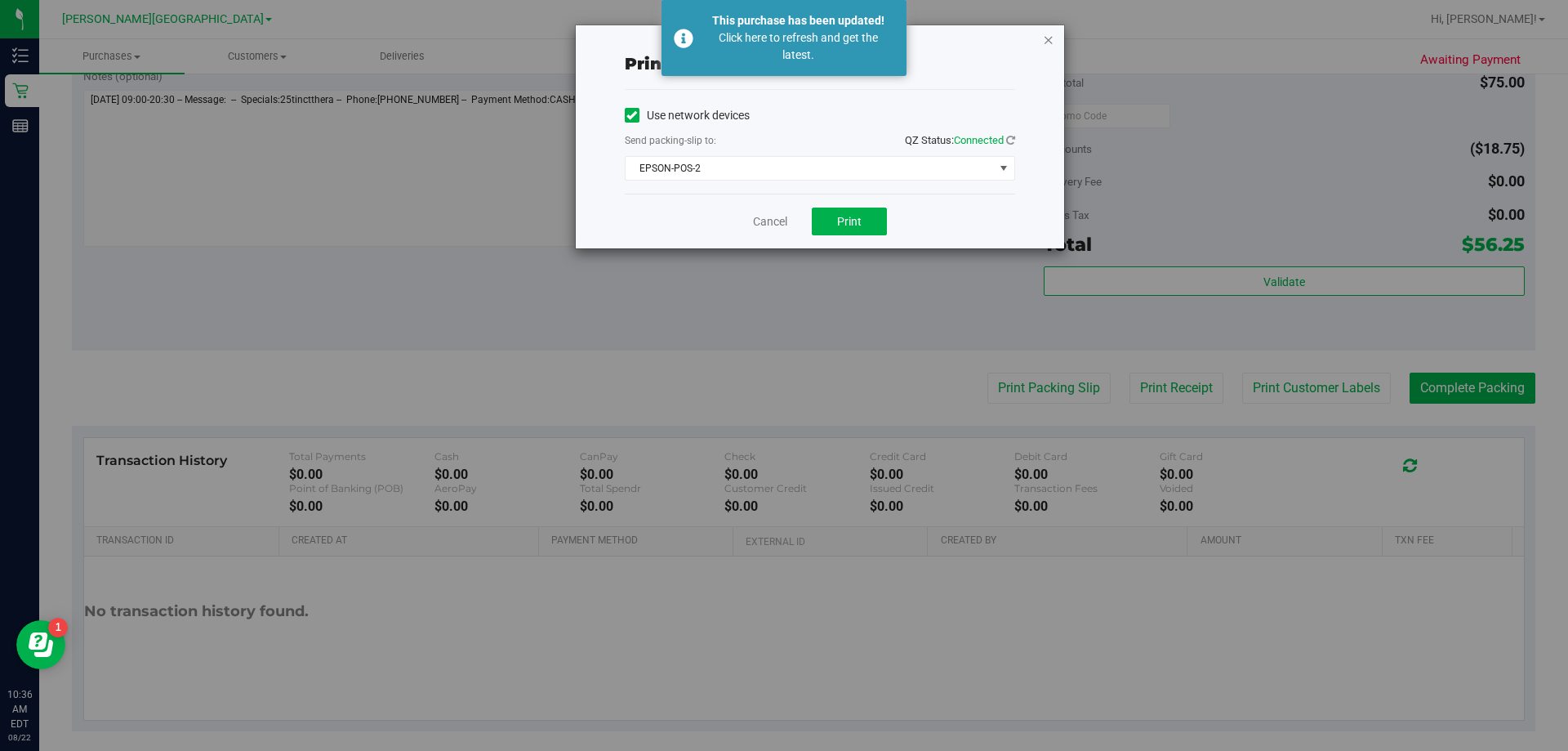
click at [779, 35] on icon "button" at bounding box center [1049, 40] width 12 height 20
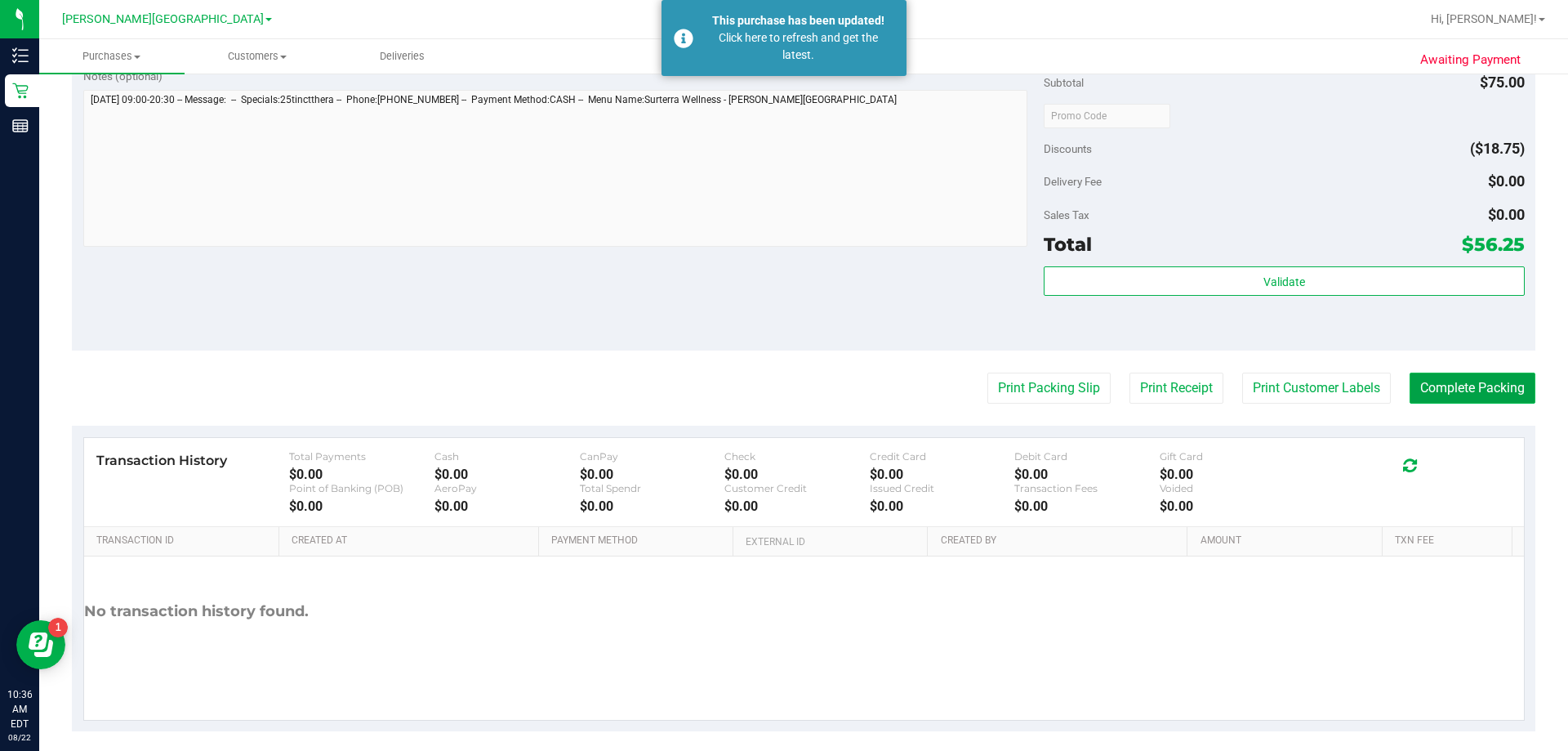
click at [779, 389] on button "Complete Packing" at bounding box center [1472, 388] width 125 height 31
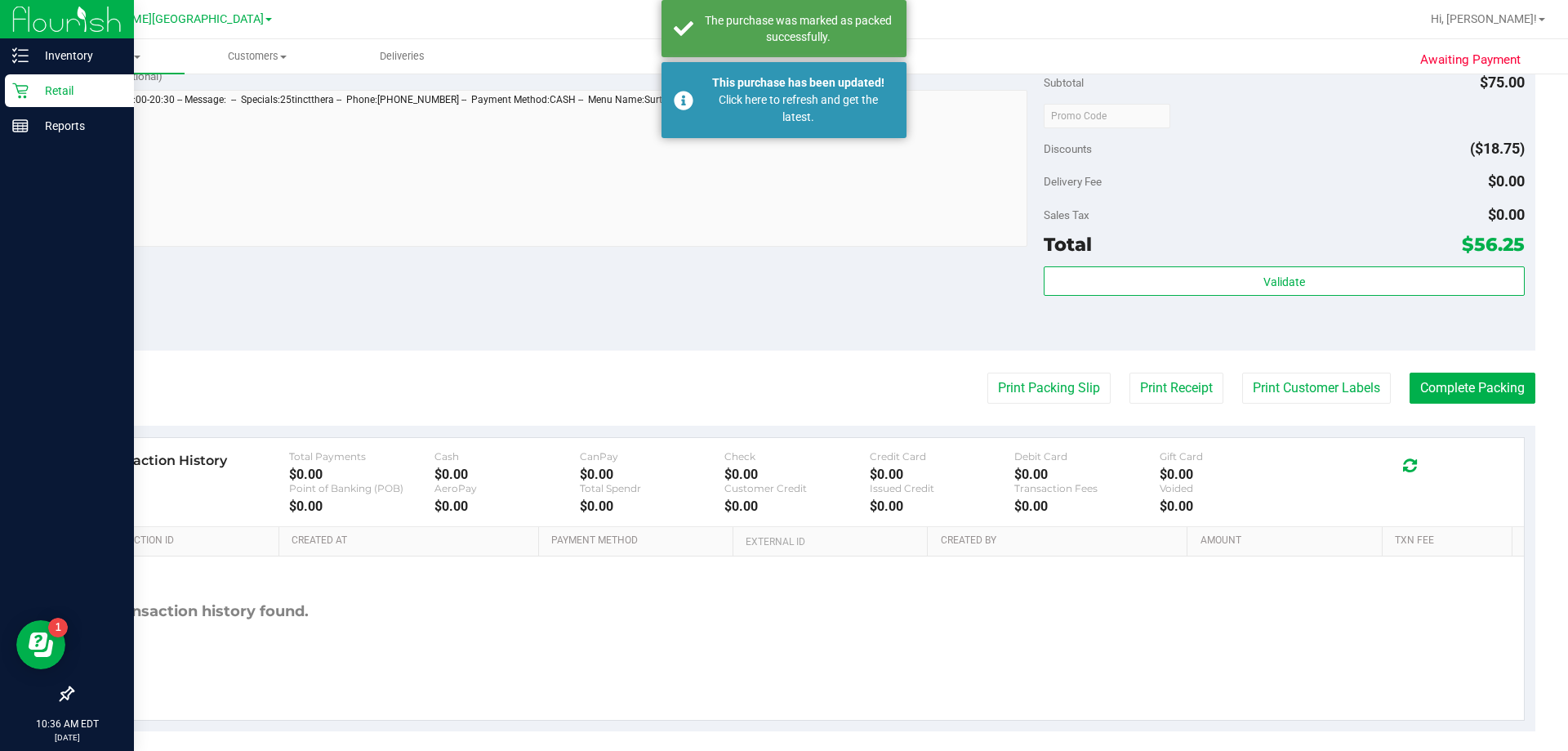
click at [25, 74] on div "Retail" at bounding box center [69, 91] width 129 height 33
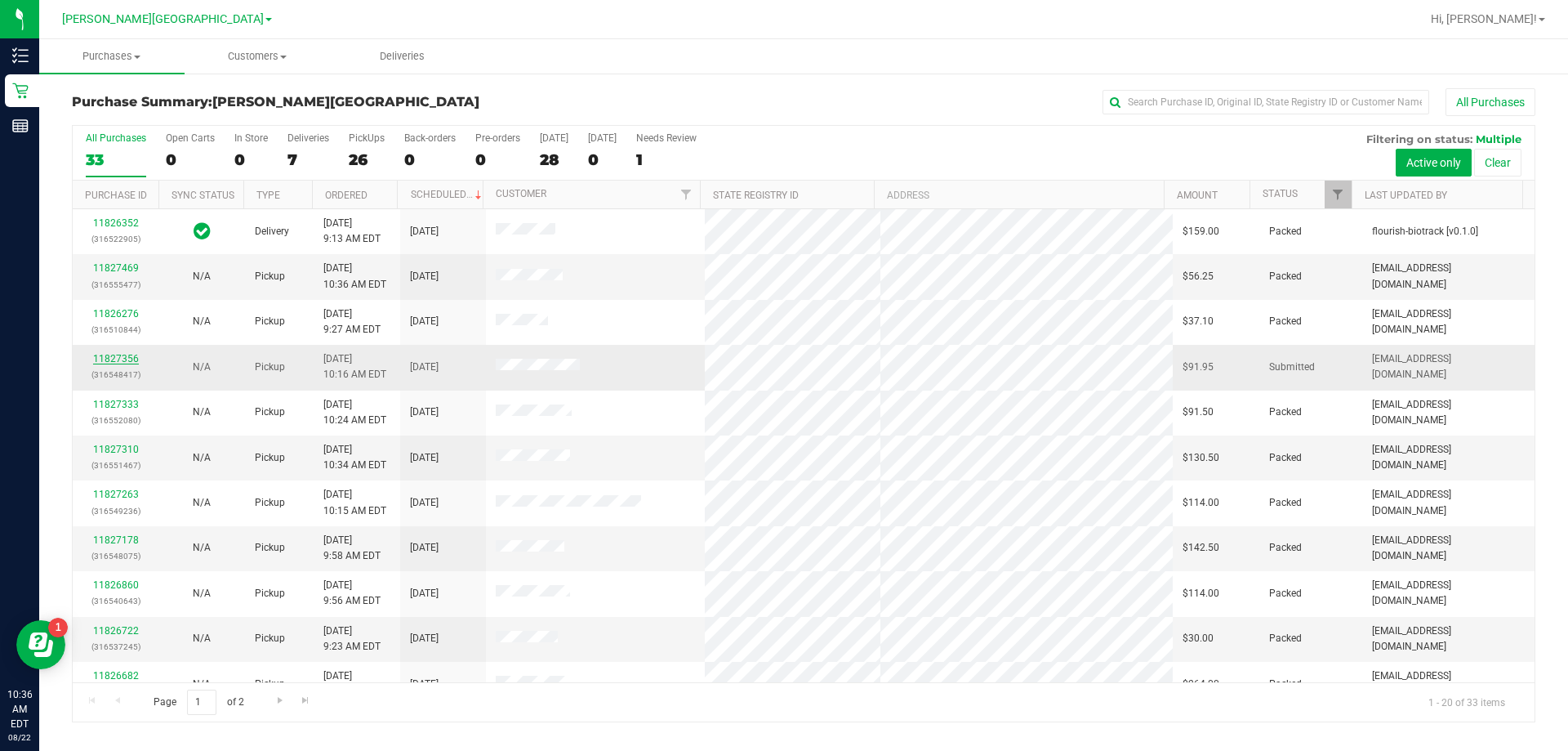
click at [125, 358] on link "11827356" at bounding box center [116, 359] width 45 height 12
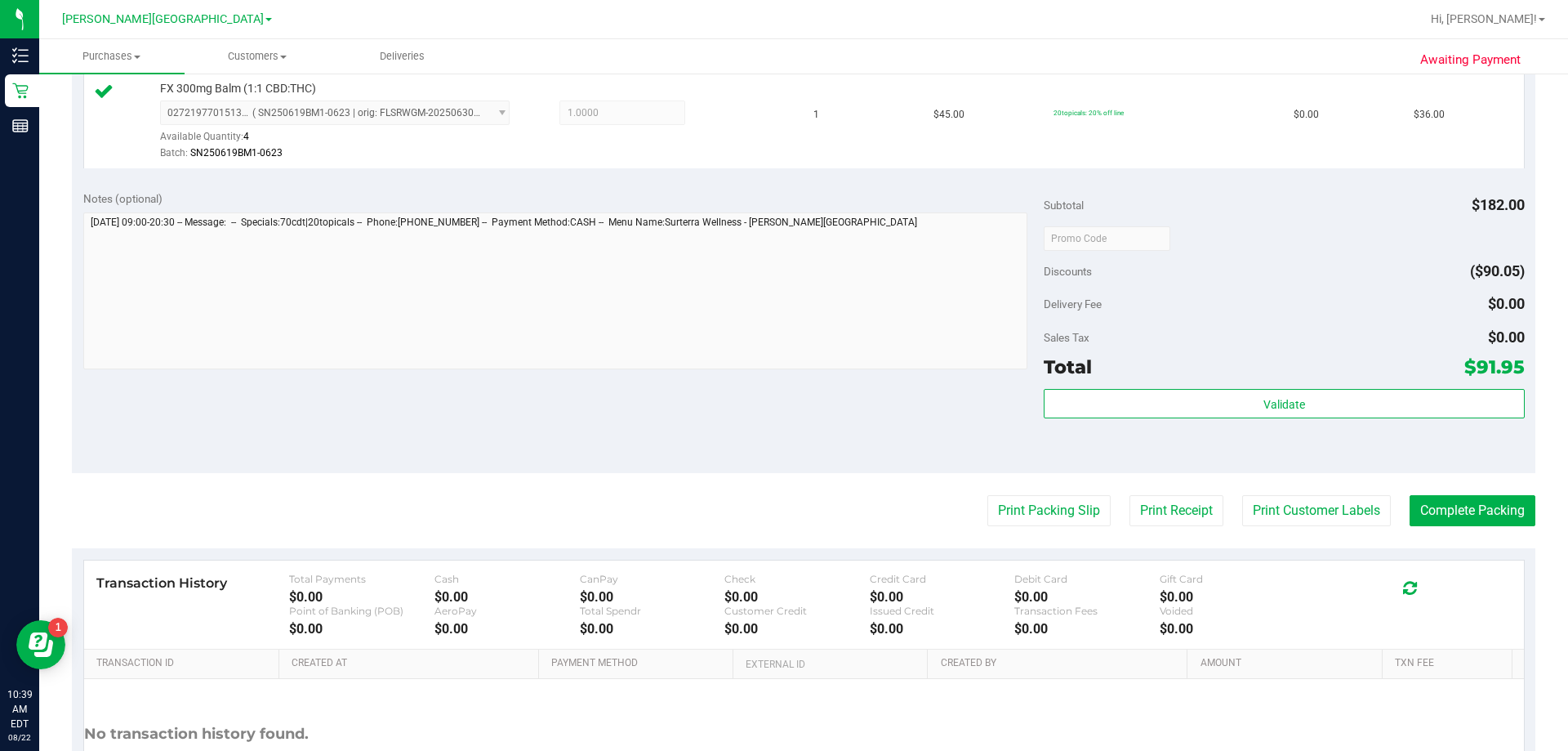
scroll to position [735, 0]
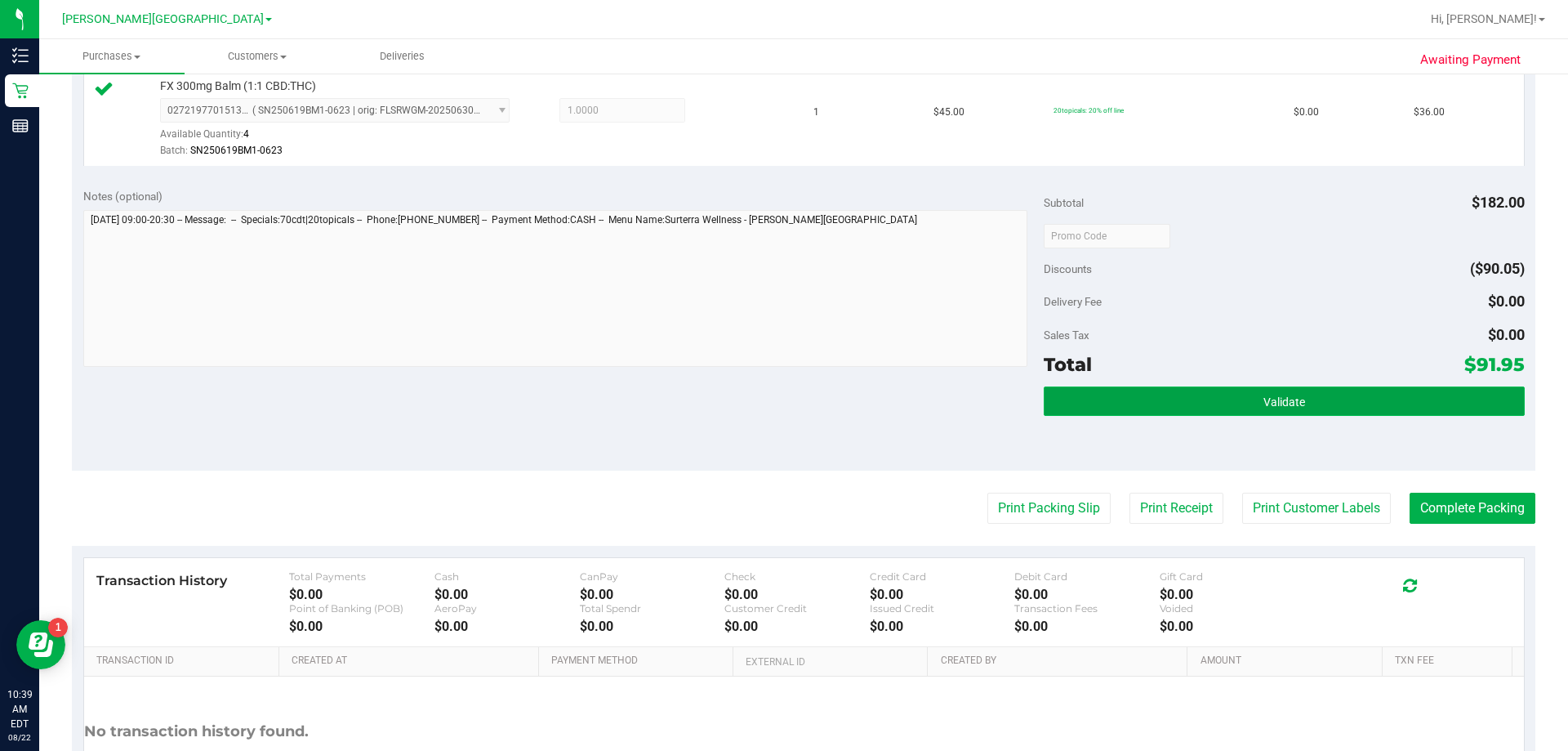
click at [779, 400] on button "Validate" at bounding box center [1284, 401] width 480 height 30
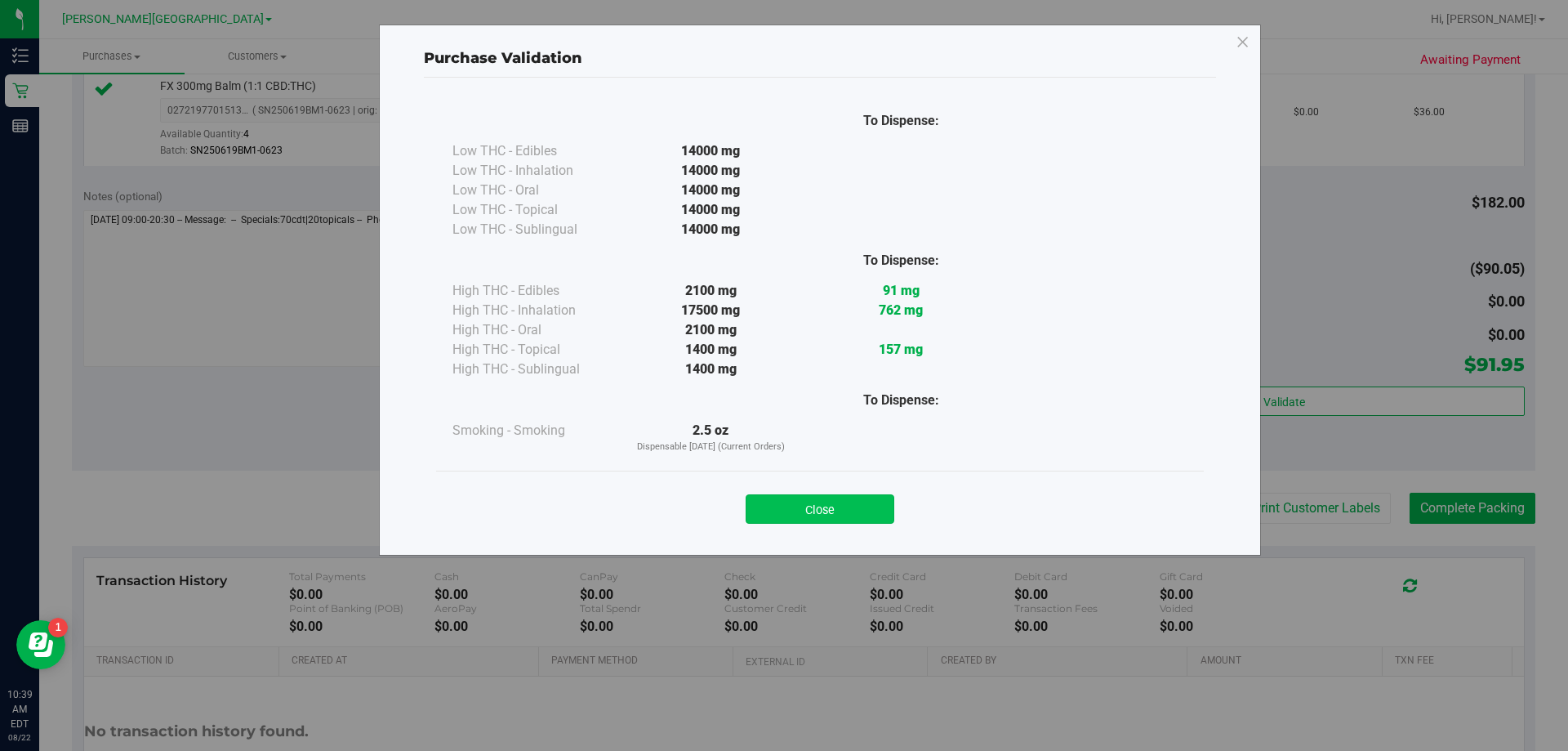
click at [779, 522] on button "Close" at bounding box center [820, 509] width 149 height 30
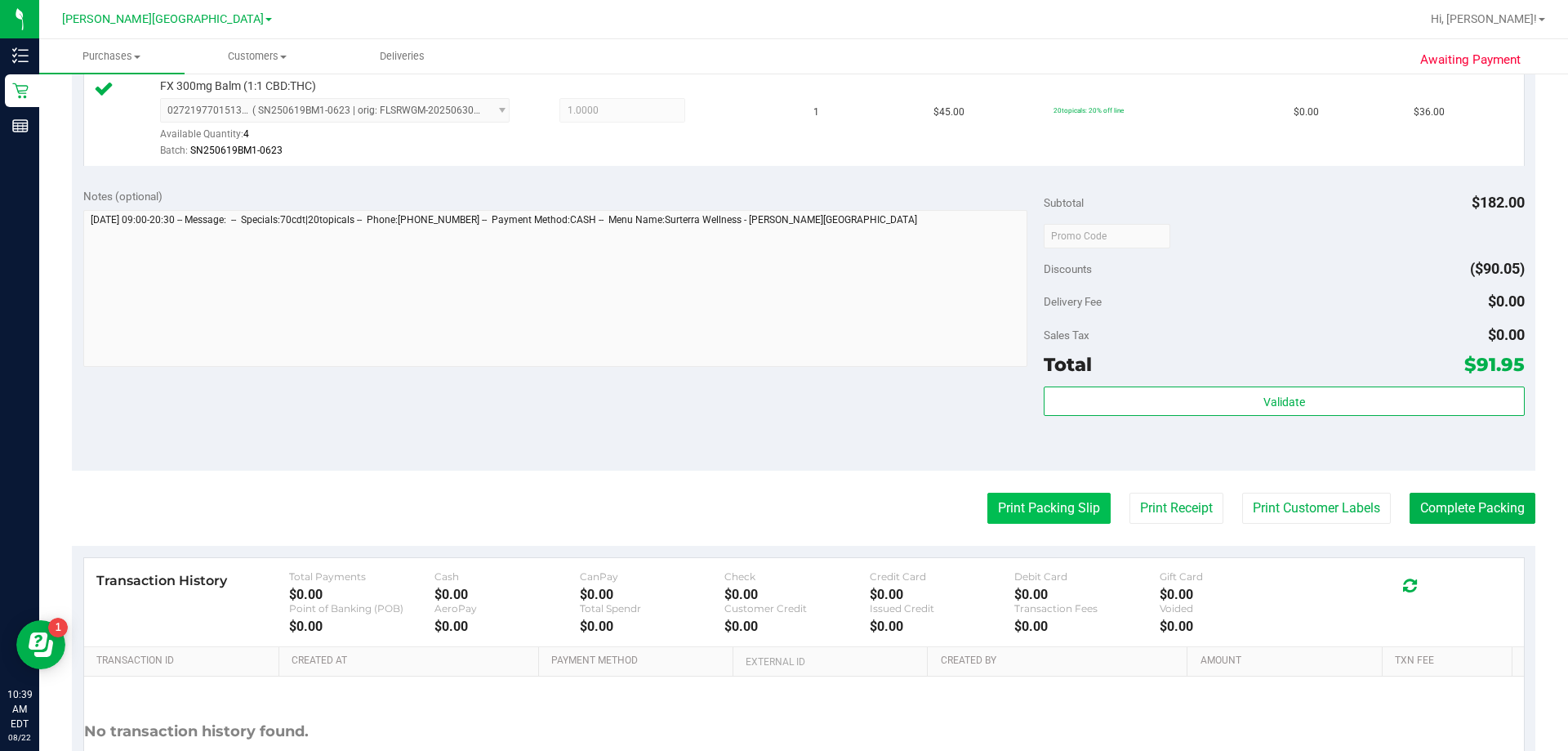
click at [779, 503] on button "Print Packing Slip" at bounding box center [1049, 508] width 123 height 31
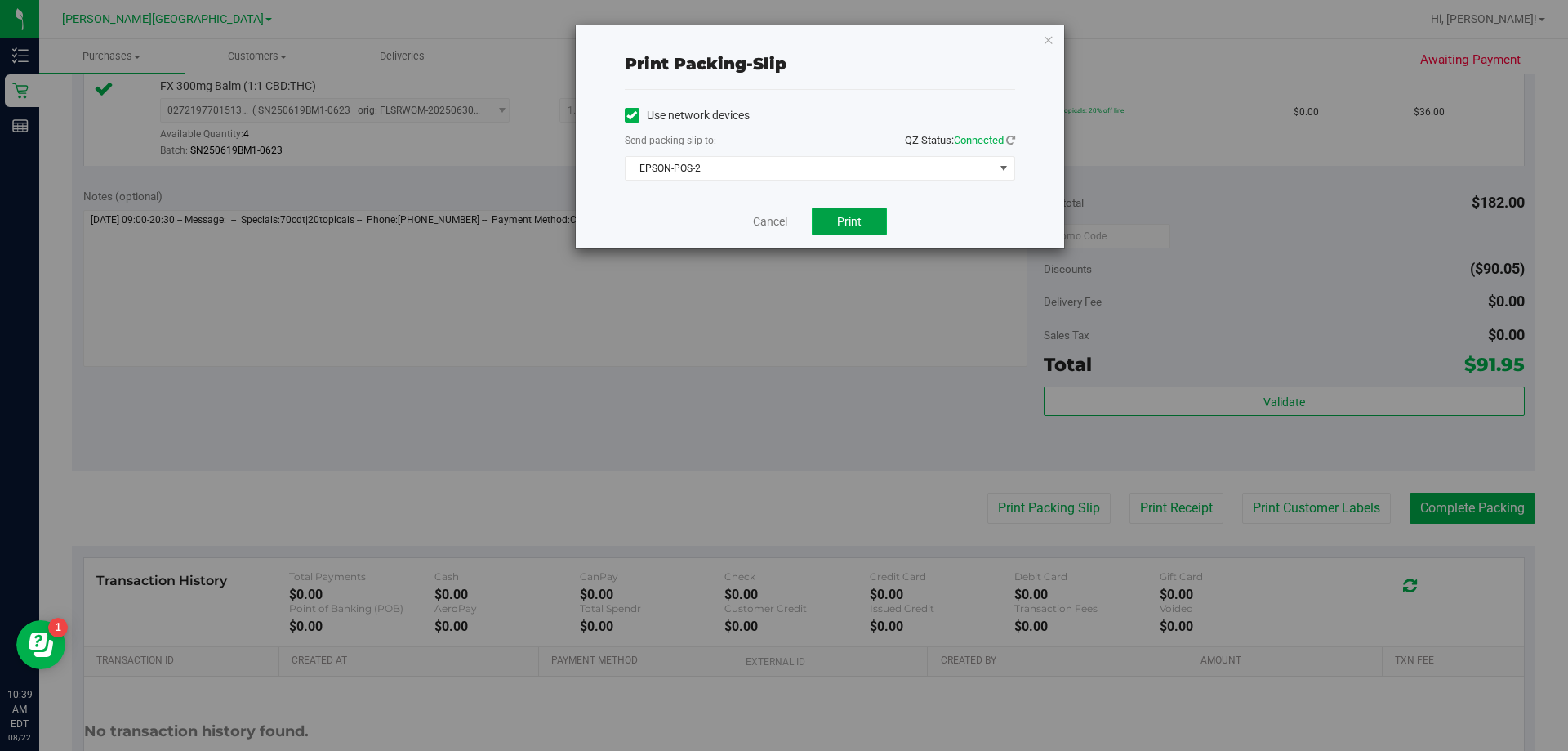
click at [779, 215] on span "Print" at bounding box center [850, 221] width 25 height 13
click at [779, 35] on icon "button" at bounding box center [1049, 40] width 12 height 20
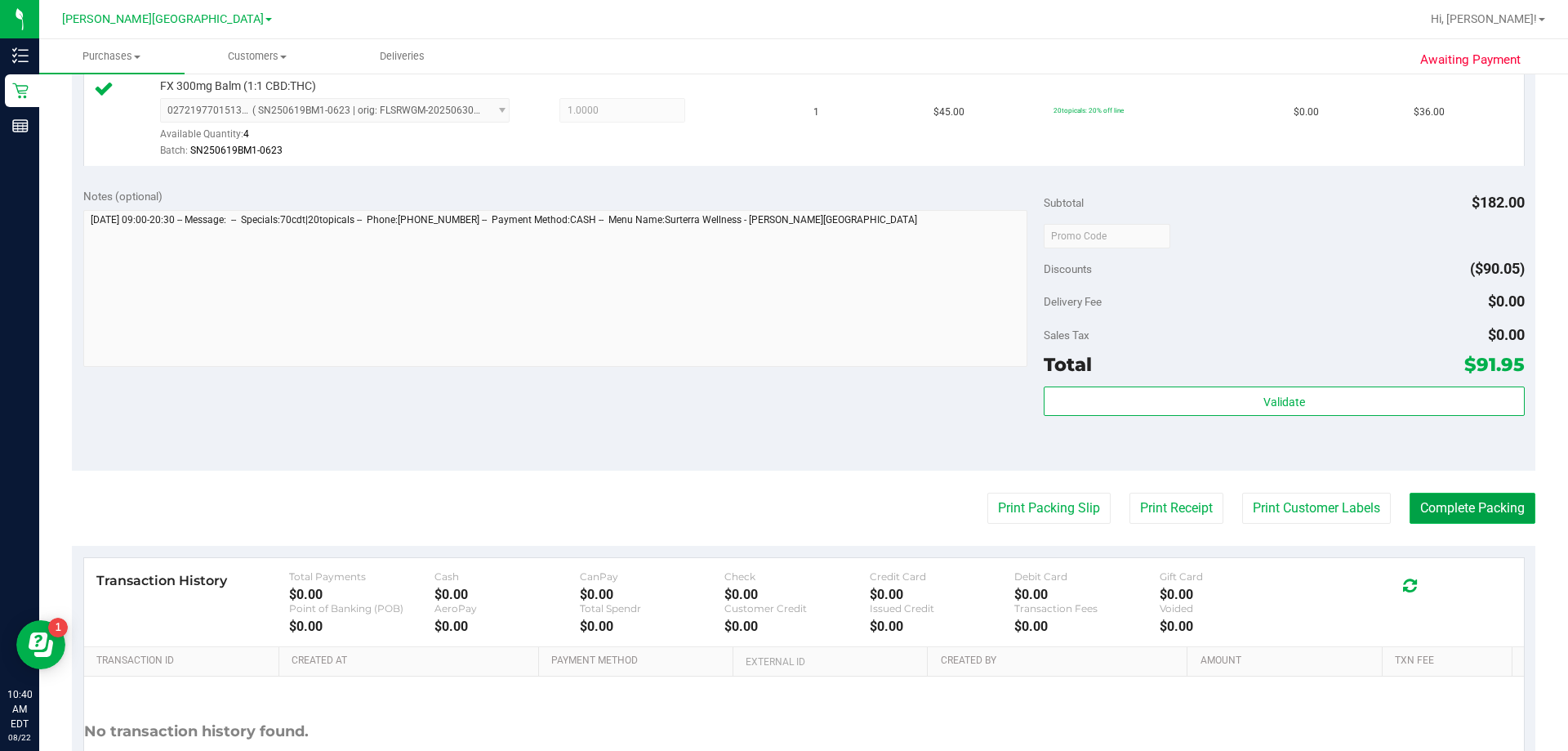
click at [779, 520] on button "Complete Packing" at bounding box center [1472, 508] width 125 height 31
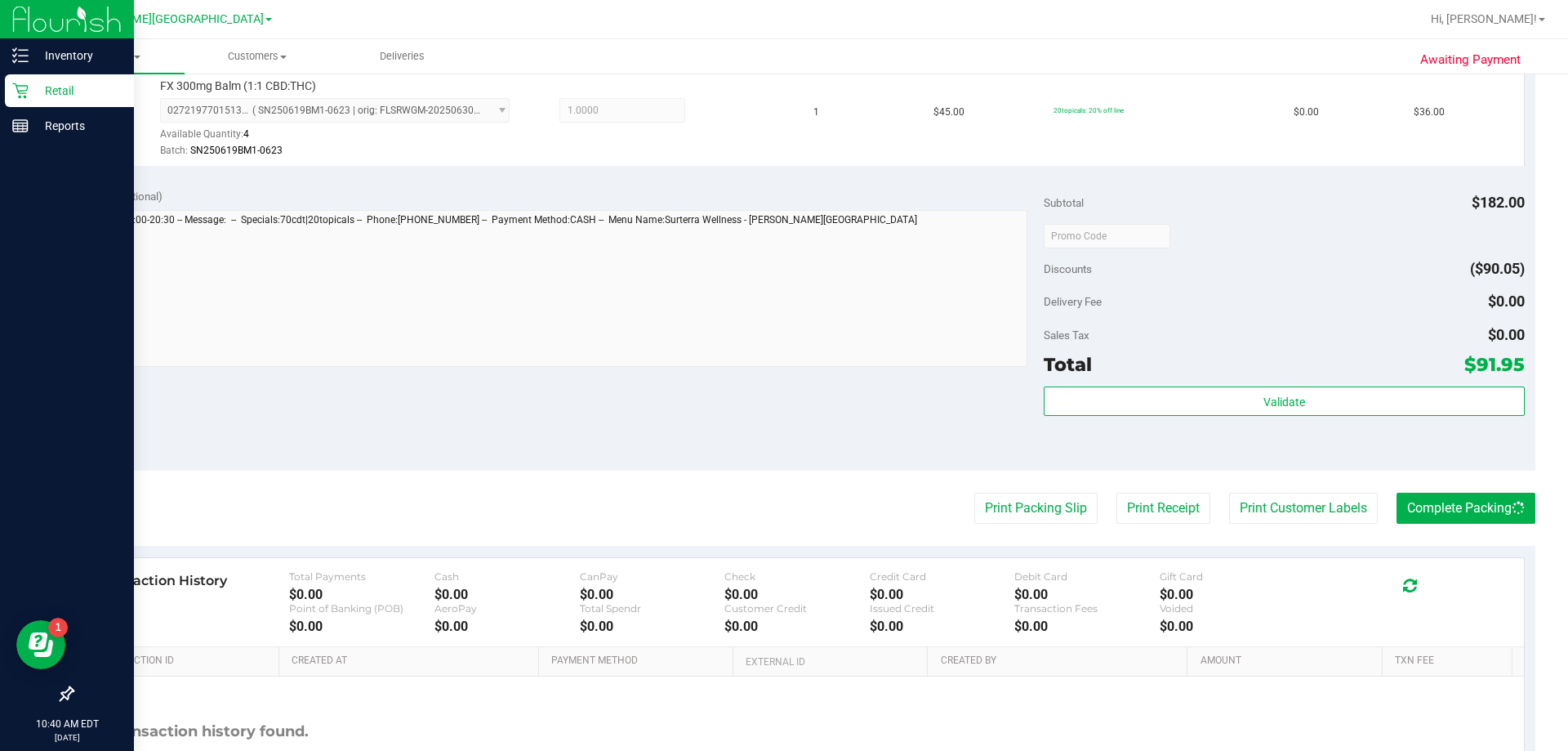
click at [59, 84] on p "Retail" at bounding box center [78, 91] width 98 height 20
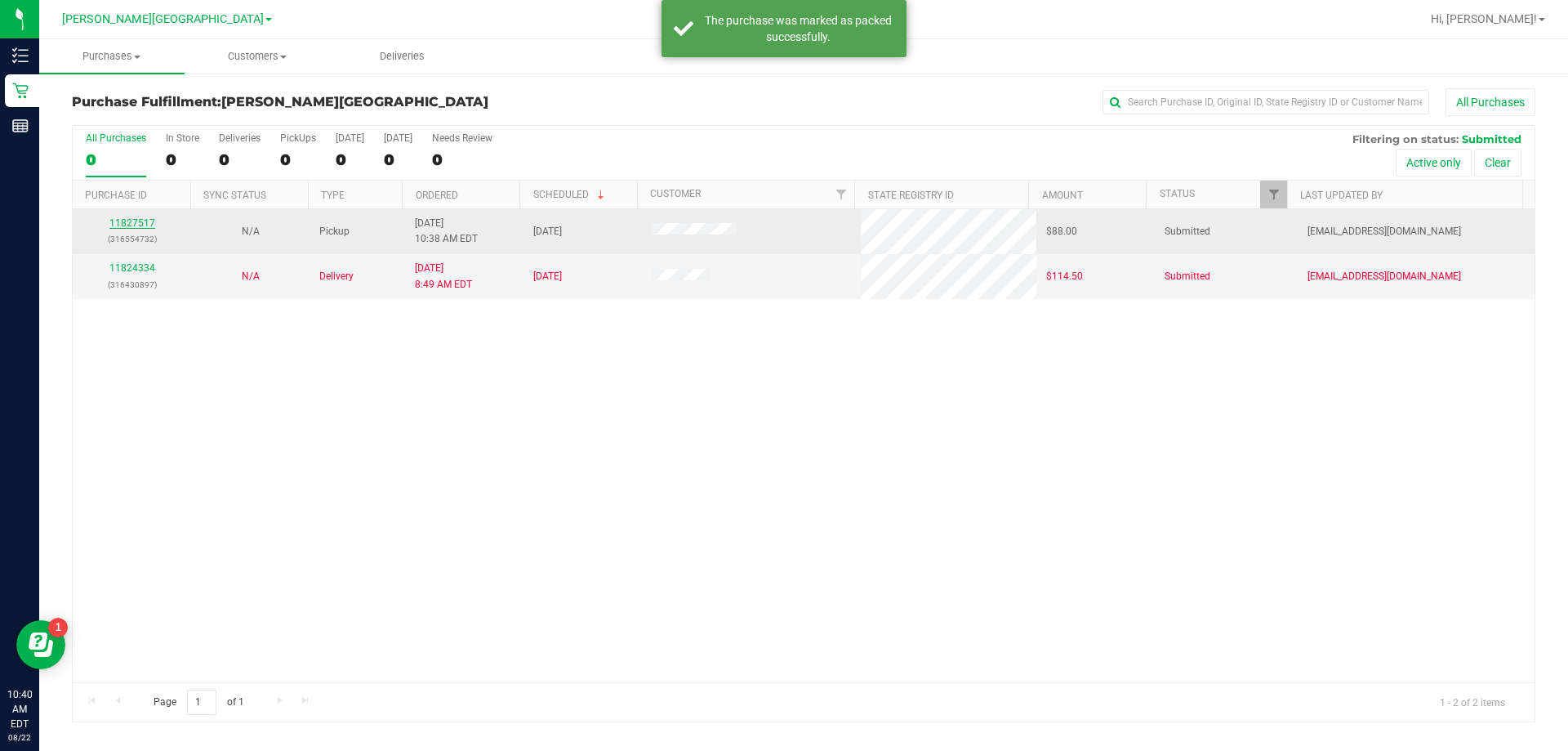
click at [127, 219] on link "11827517" at bounding box center [132, 223] width 45 height 12
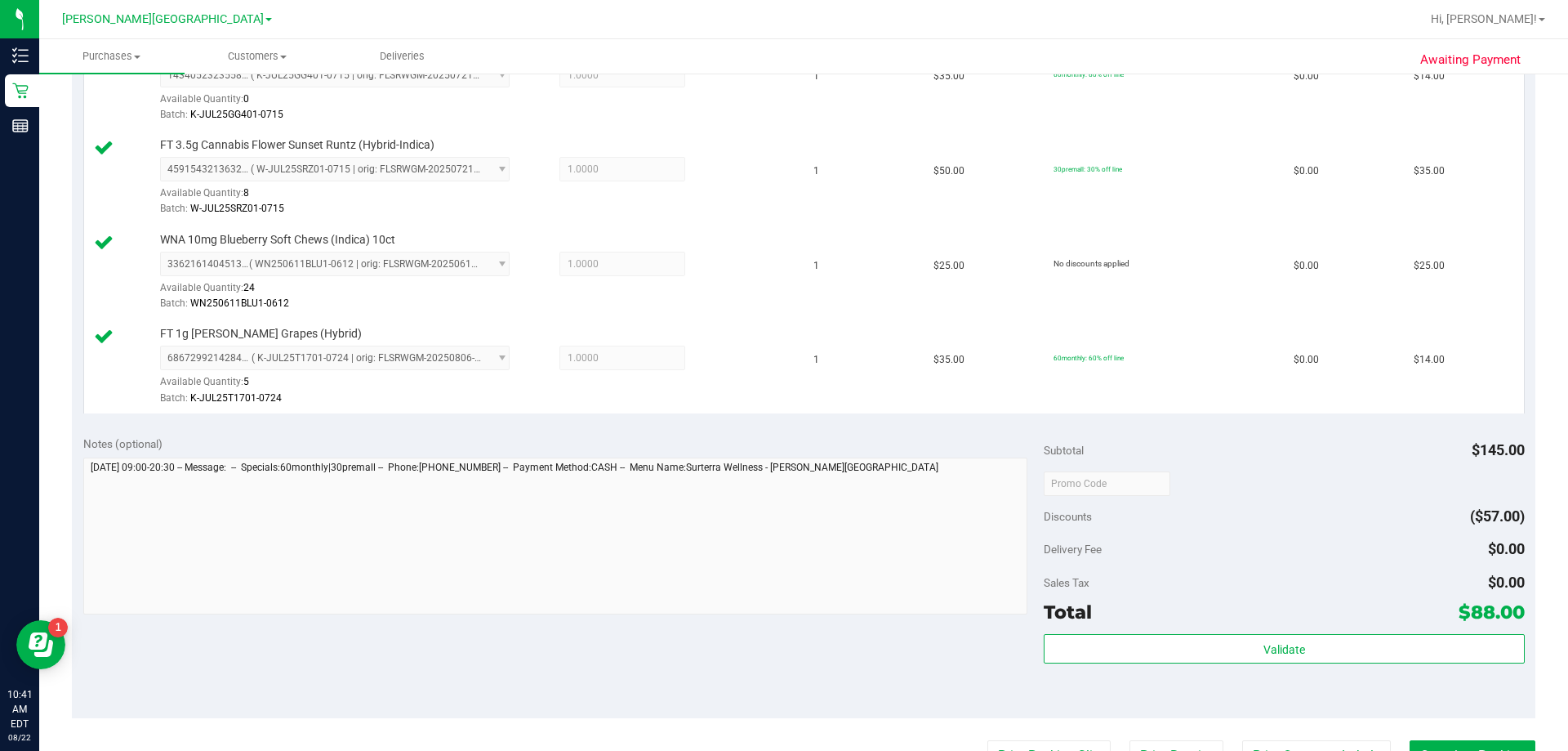
scroll to position [490, 0]
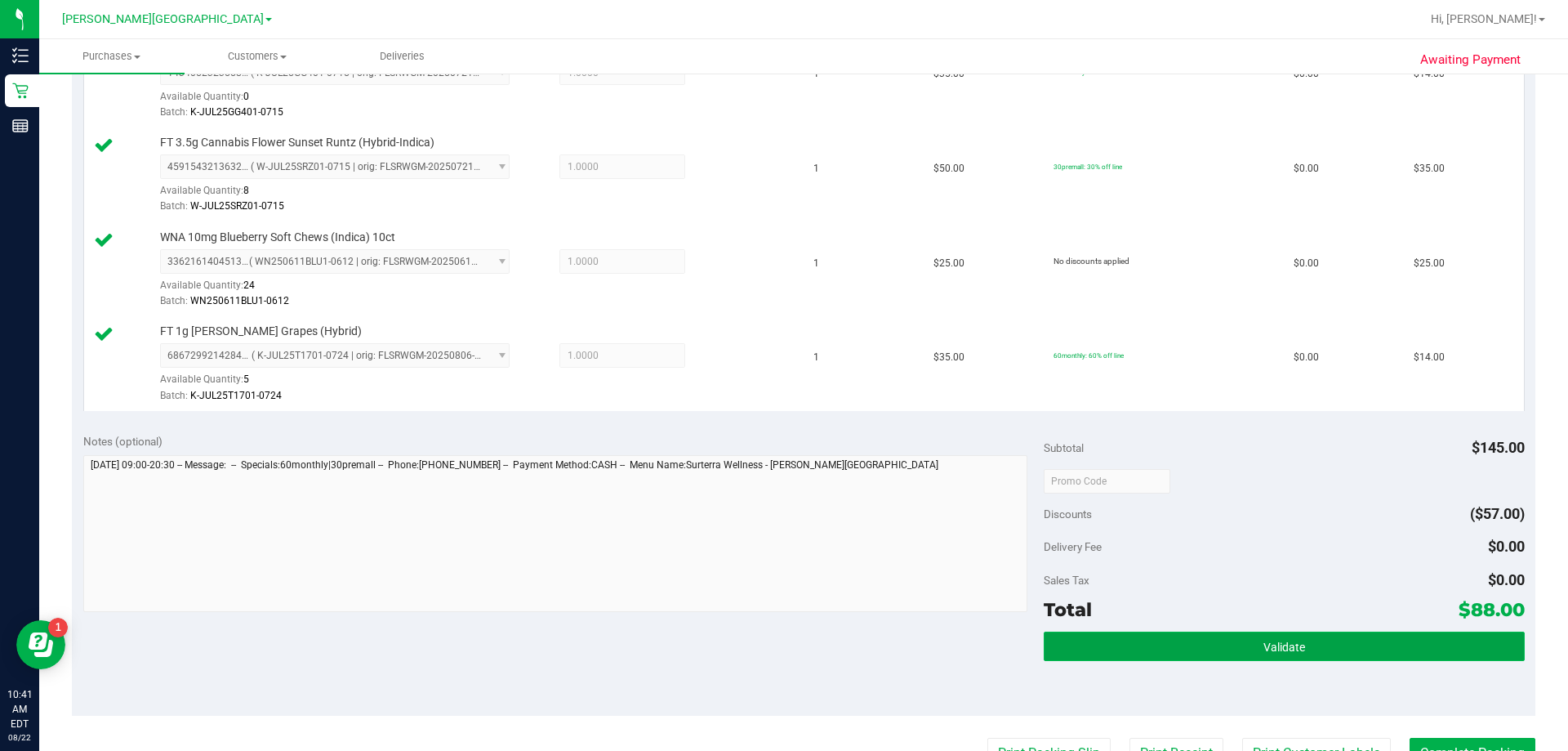
click at [779, 640] on button "Validate" at bounding box center [1284, 646] width 480 height 30
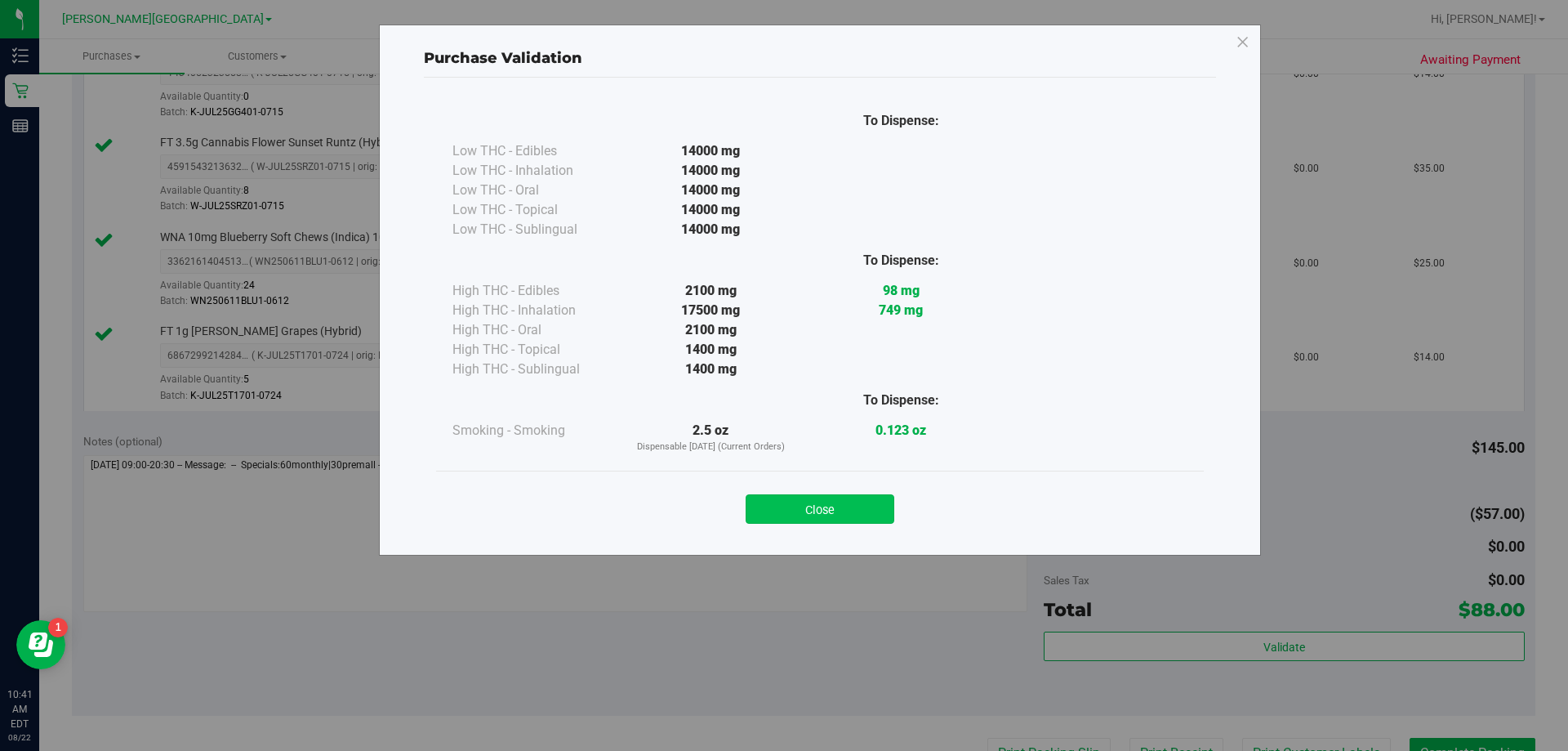
click at [779, 503] on button "Close" at bounding box center [820, 509] width 149 height 30
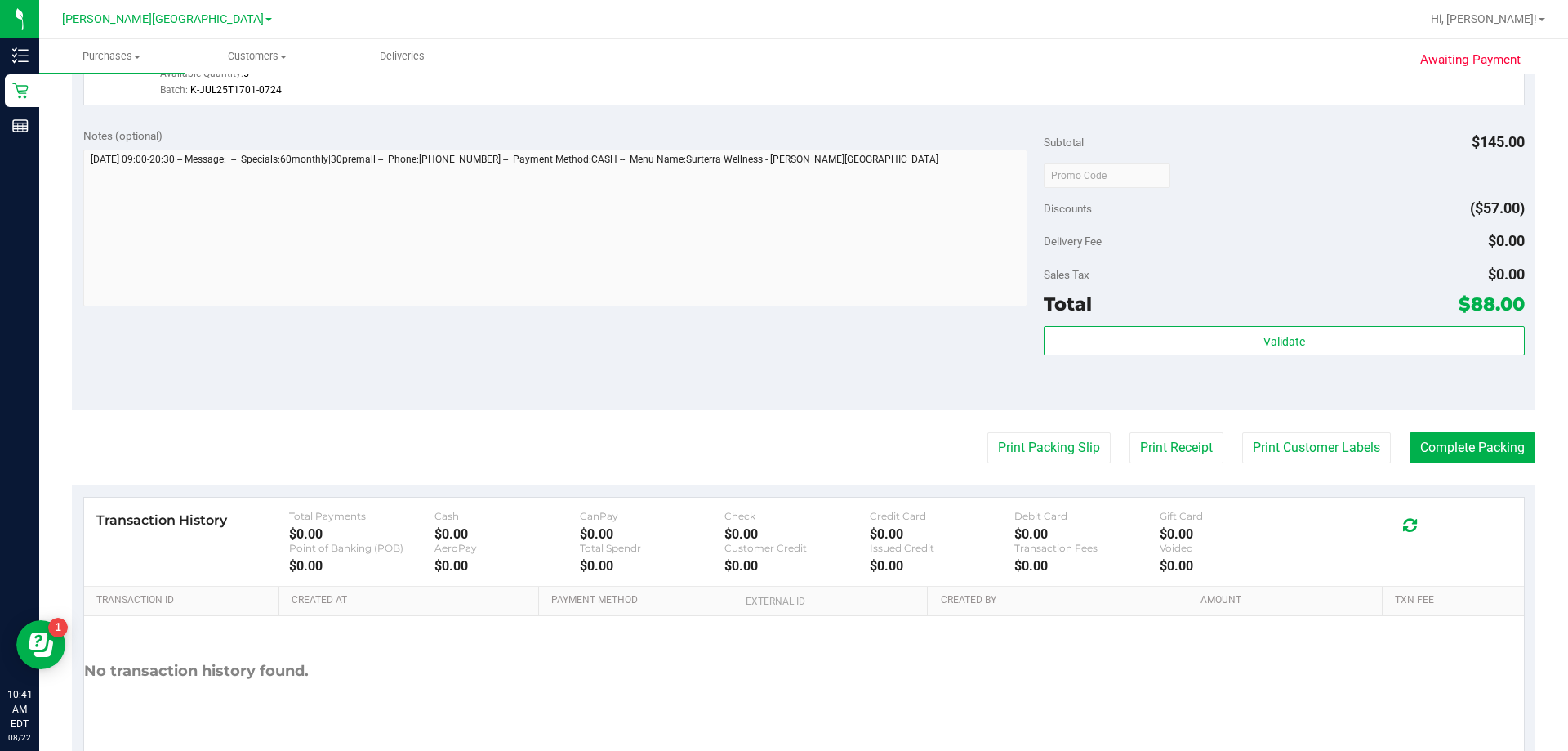
scroll to position [817, 0]
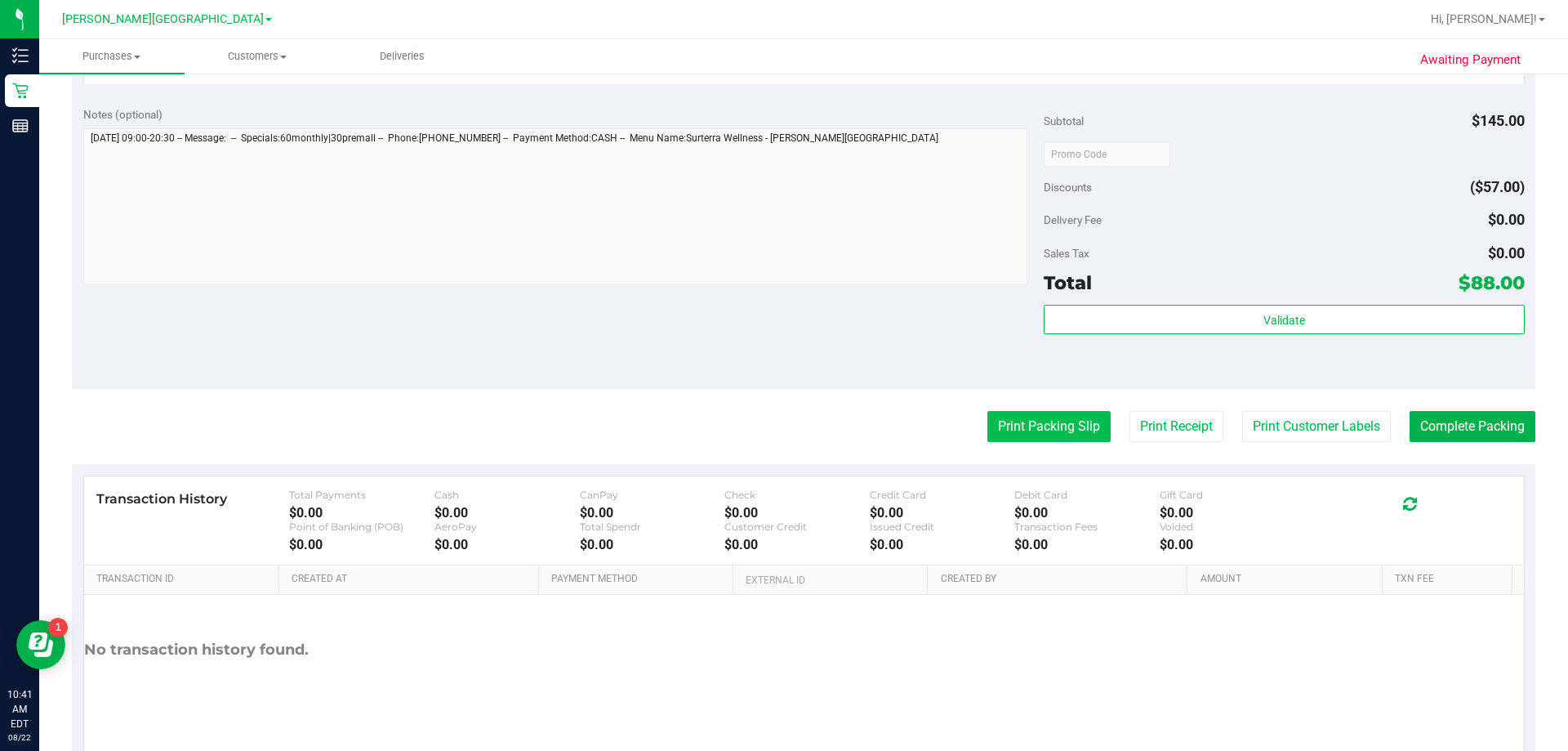
click at [779, 411] on purchase-details "Back Edit Purchase Cancel Purchase View Profile # 11827517 BioTrack ID: - Submi…" at bounding box center [804, 20] width 1464 height 1498
click at [779, 411] on button "Print Packing Slip" at bounding box center [1049, 427] width 123 height 31
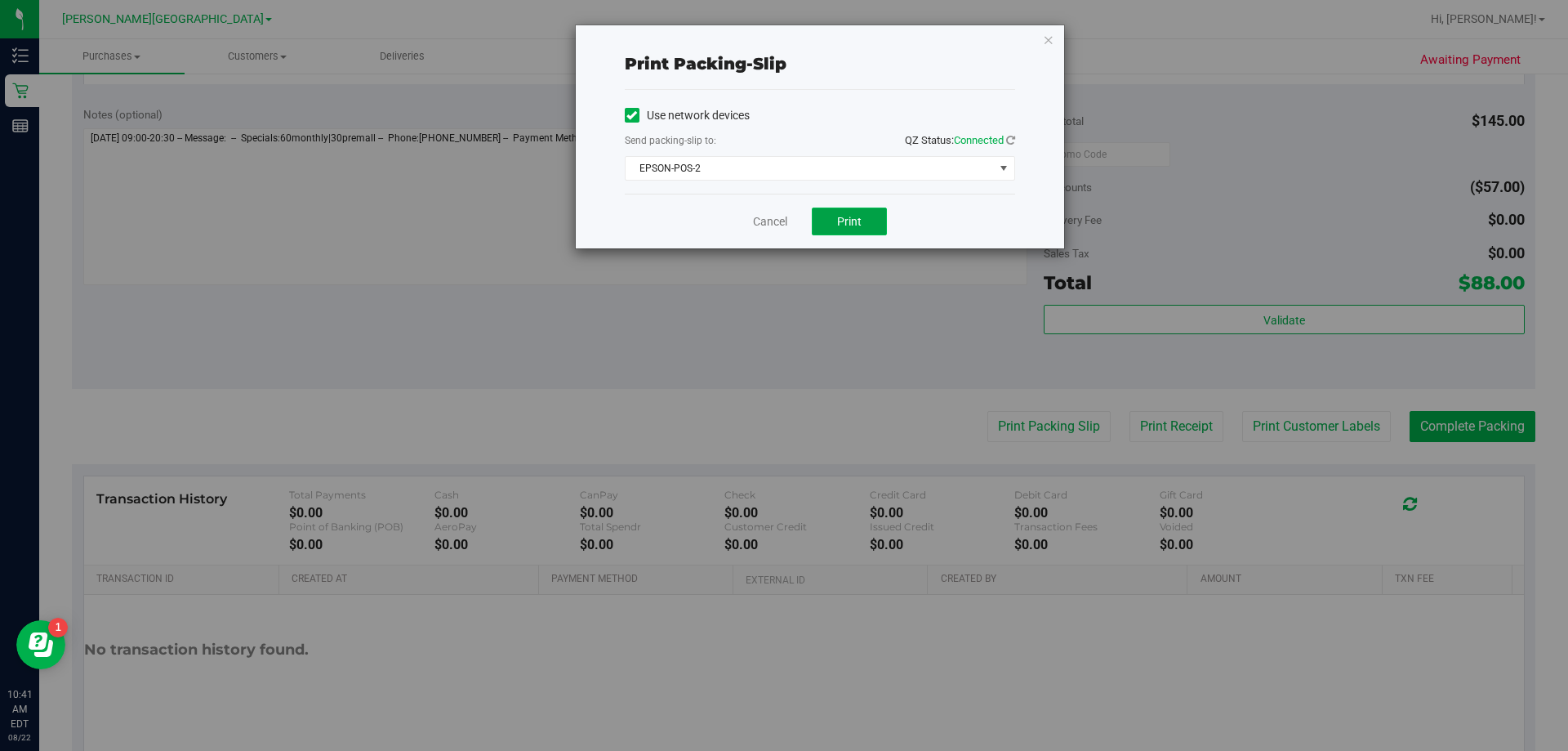
click at [779, 225] on button "Print" at bounding box center [849, 221] width 75 height 28
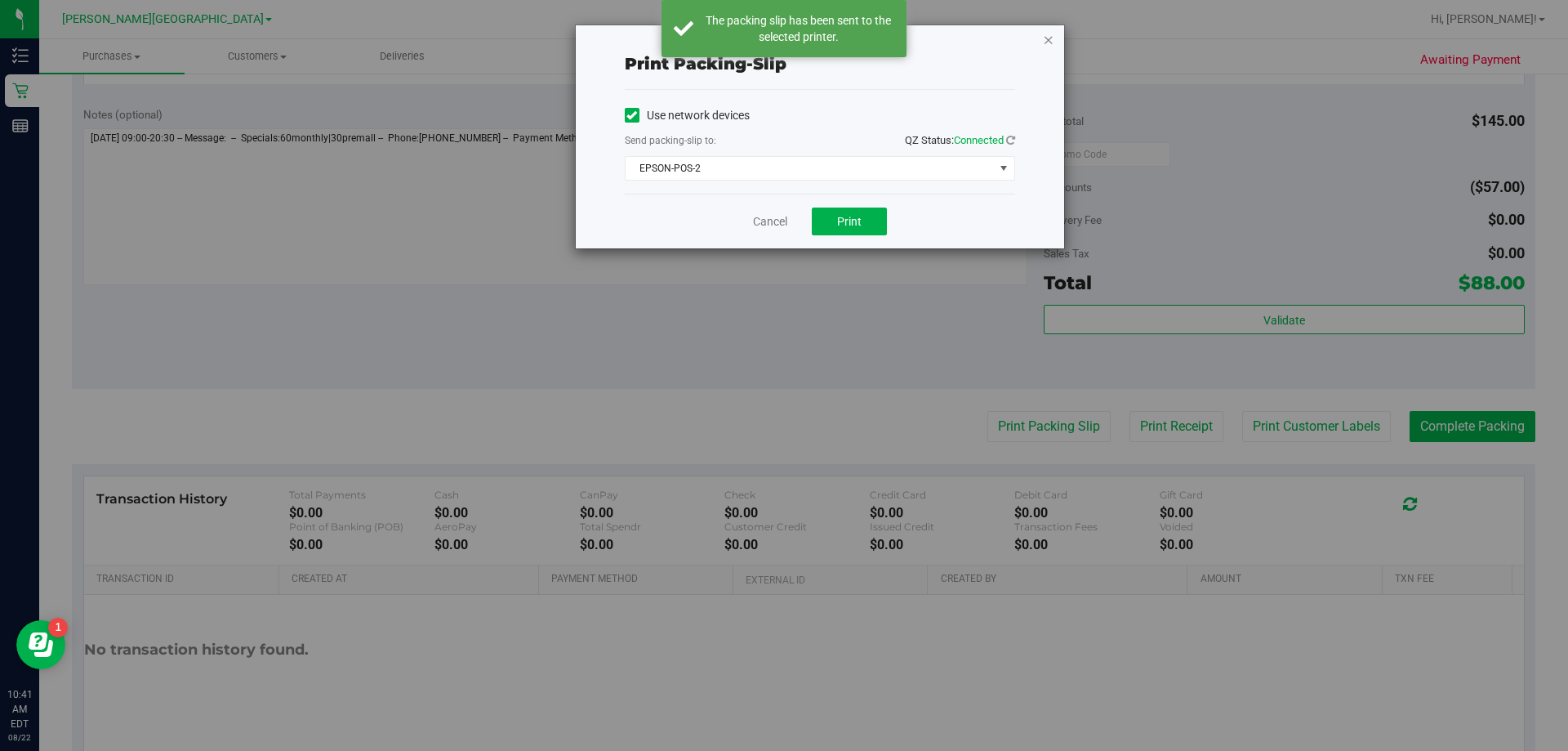
click at [779, 40] on icon "button" at bounding box center [1049, 40] width 12 height 20
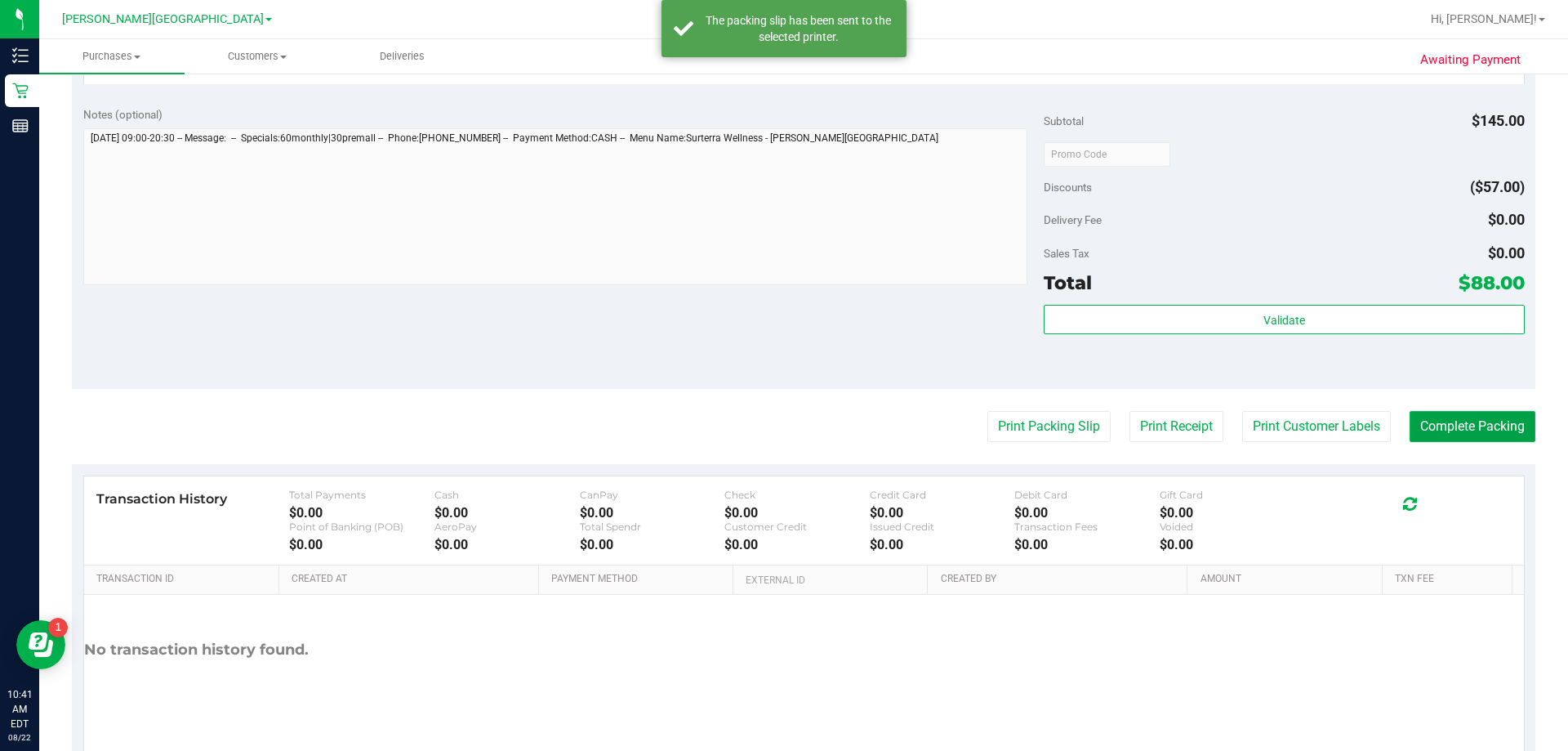
click at [779, 425] on button "Complete Packing" at bounding box center [1472, 427] width 125 height 31
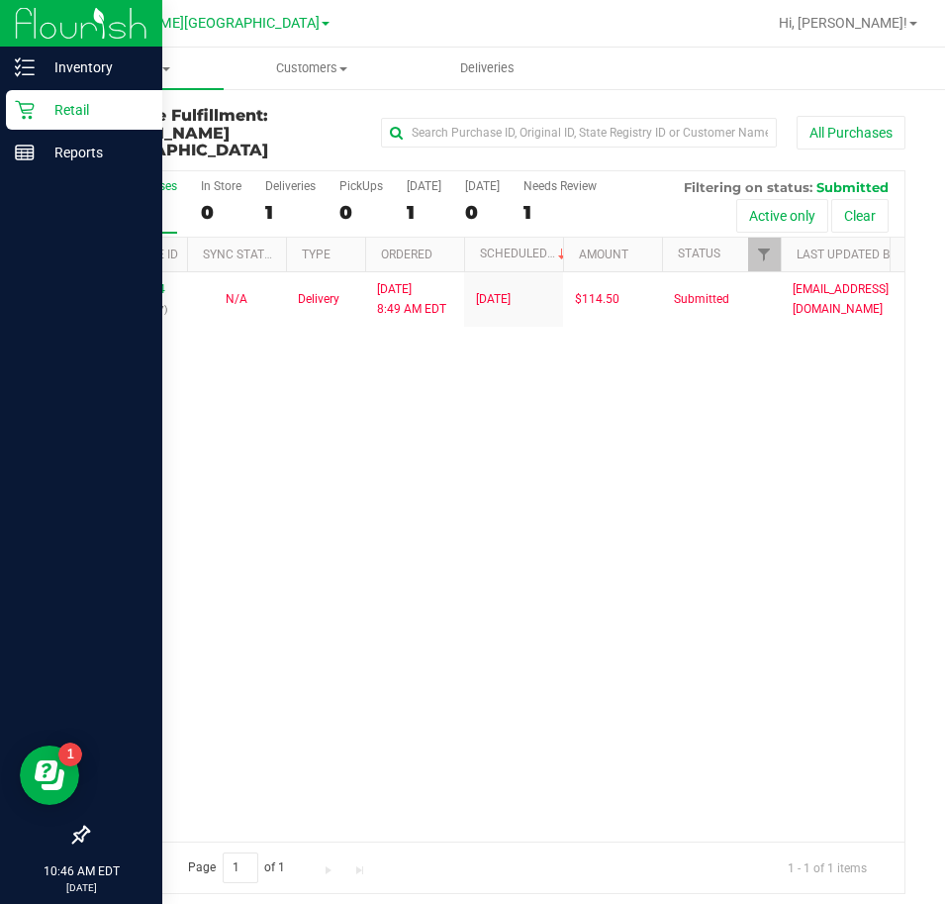
click at [29, 121] on div "Retail" at bounding box center [84, 110] width 156 height 40
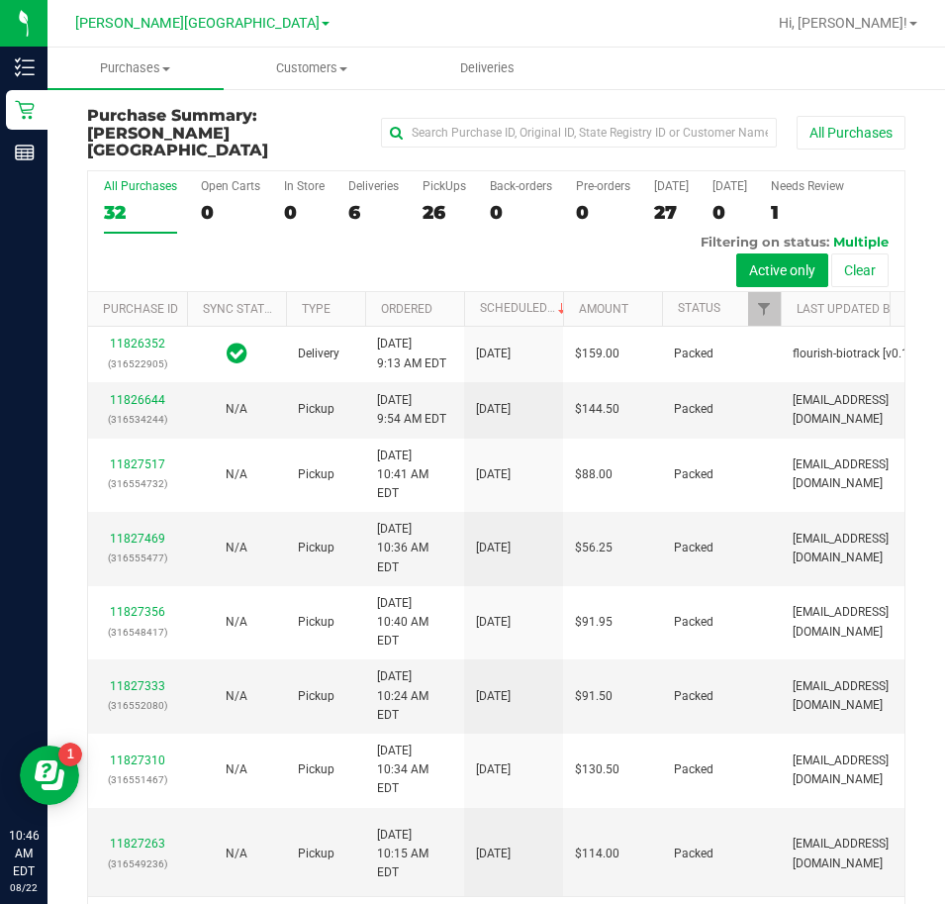
click at [434, 201] on div "26" at bounding box center [445, 212] width 44 height 23
click at [0, 0] on input "PickUps 26" at bounding box center [0, 0] width 0 height 0
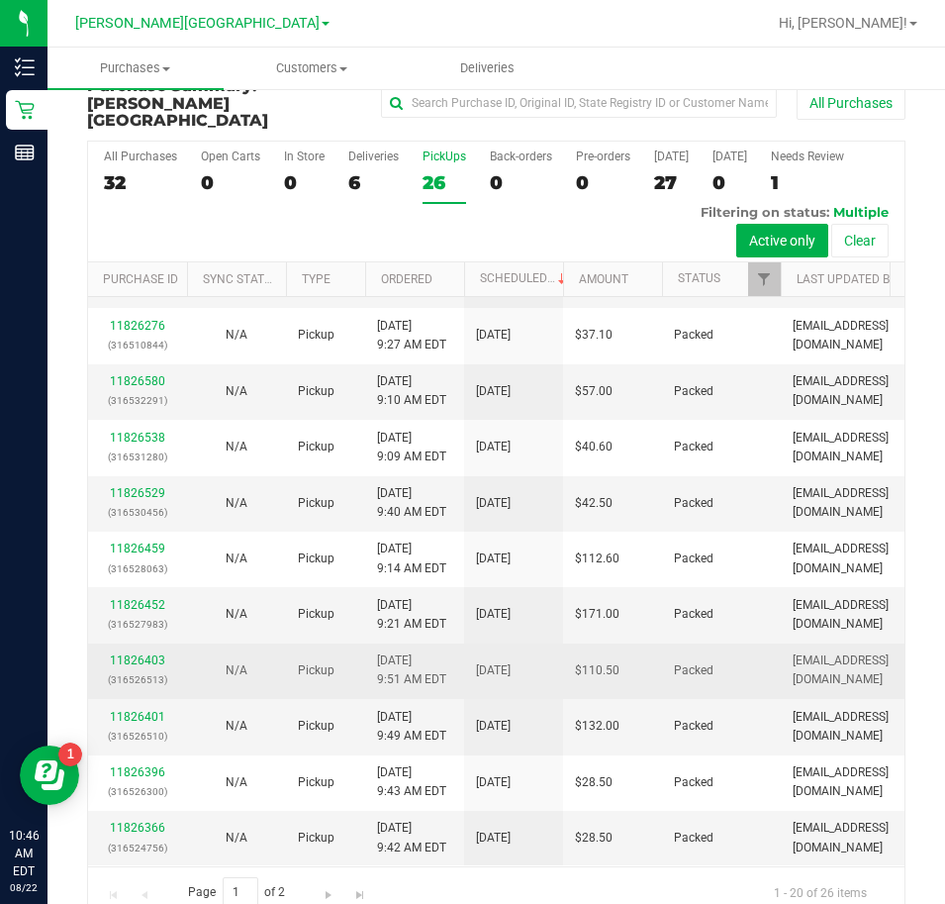
scroll to position [47, 0]
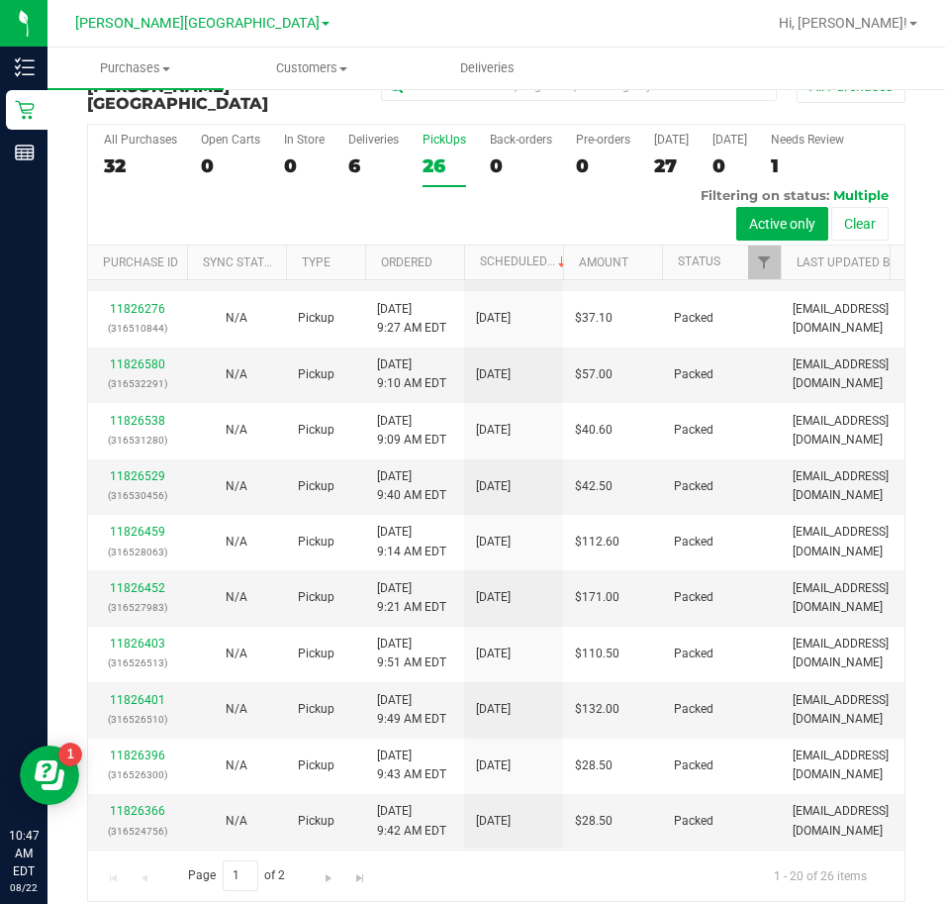
click at [441, 155] on div "26" at bounding box center [445, 165] width 44 height 23
click at [0, 0] on input "PickUps 26" at bounding box center [0, 0] width 0 height 0
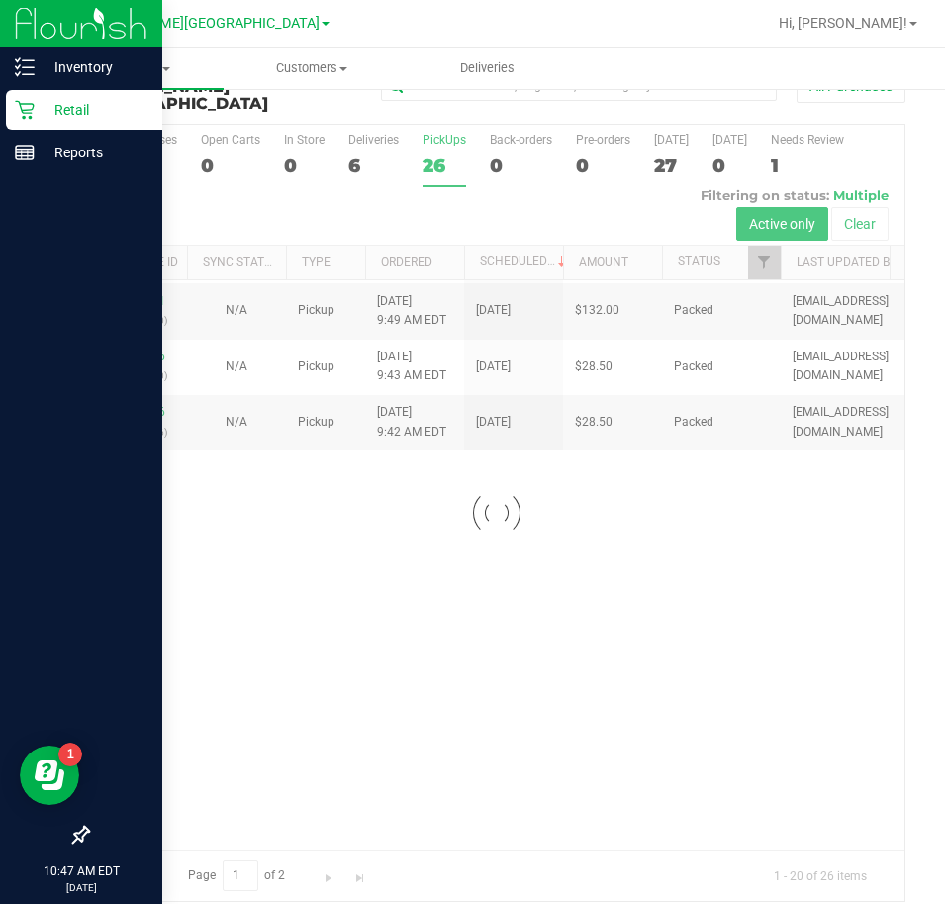
click at [38, 108] on p "Retail" at bounding box center [94, 110] width 119 height 24
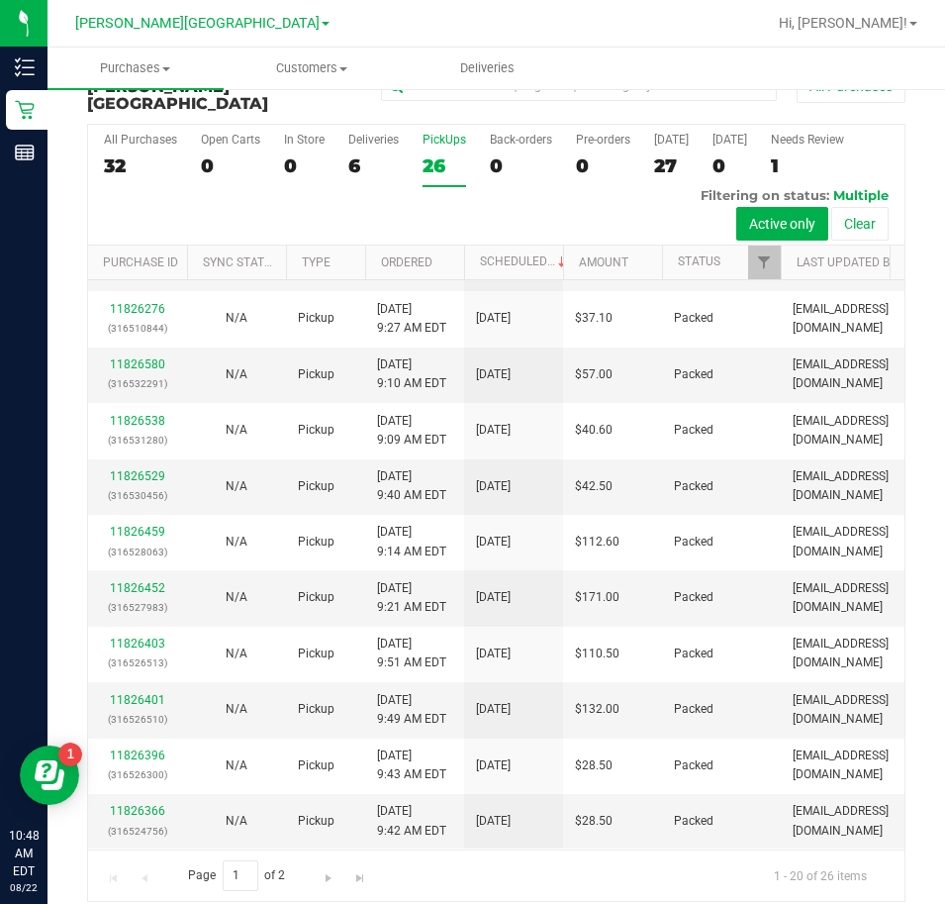
scroll to position [975, 0]
click at [431, 154] on div "26" at bounding box center [445, 165] width 44 height 23
click at [0, 0] on input "PickUps 26" at bounding box center [0, 0] width 0 height 0
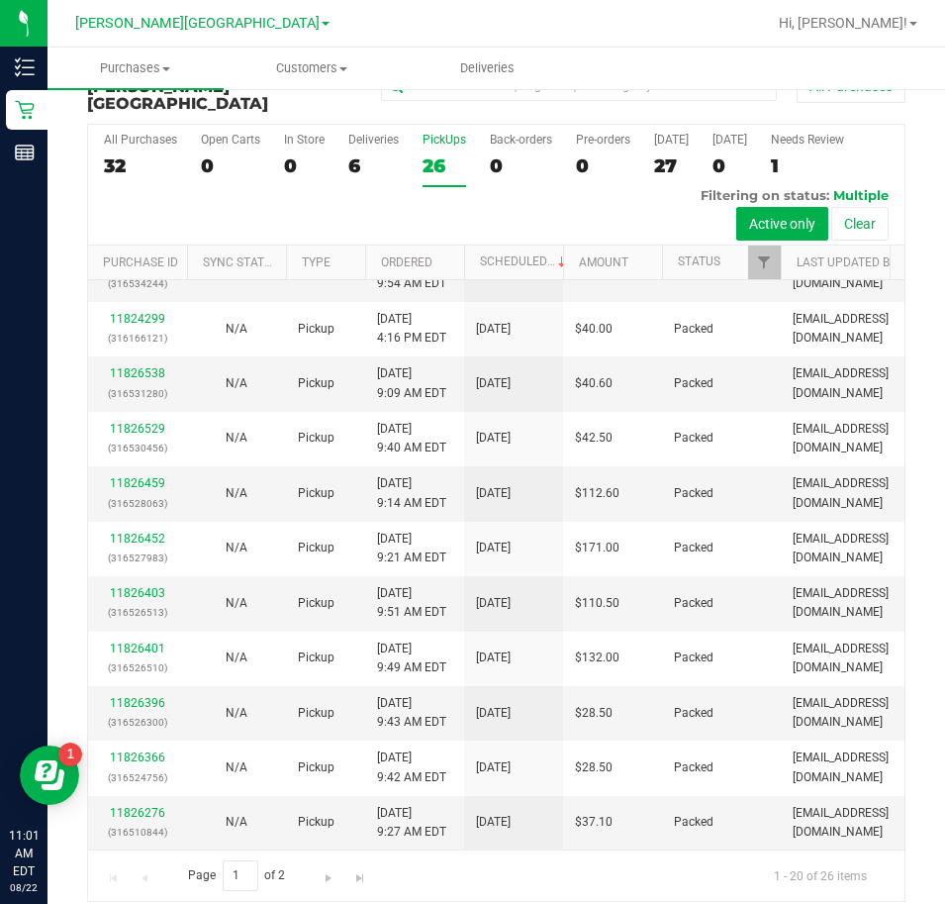
scroll to position [0, 0]
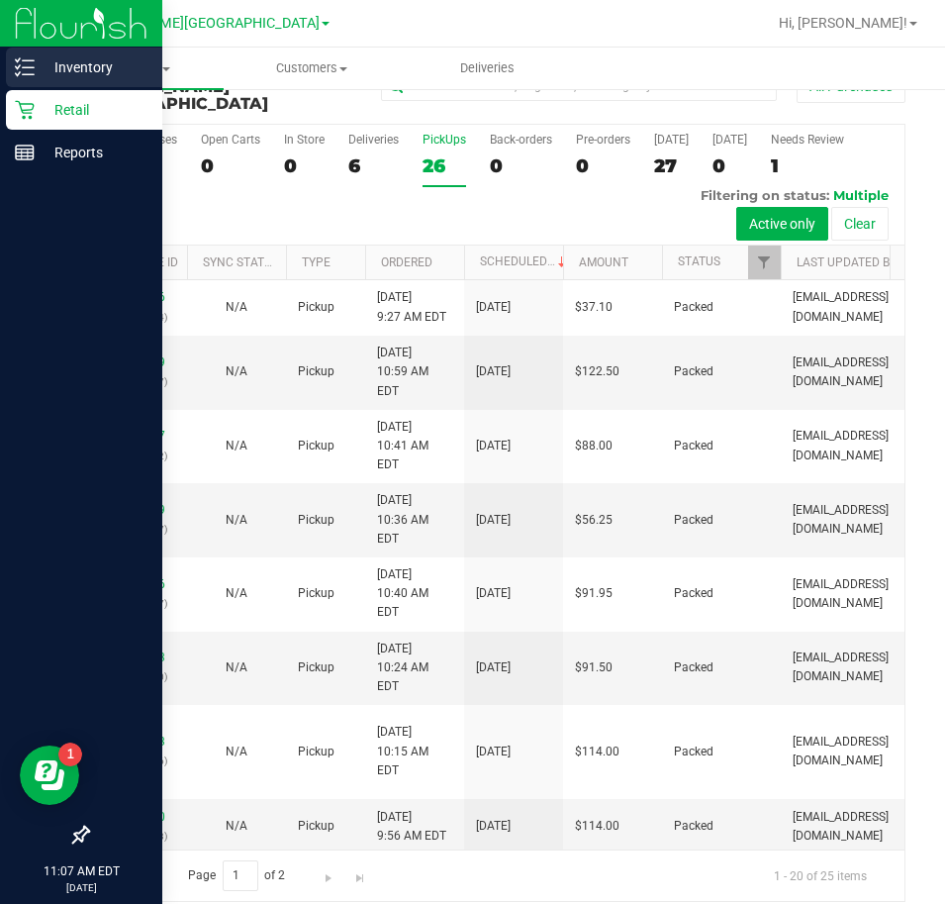
click at [90, 57] on p "Inventory" at bounding box center [94, 67] width 119 height 24
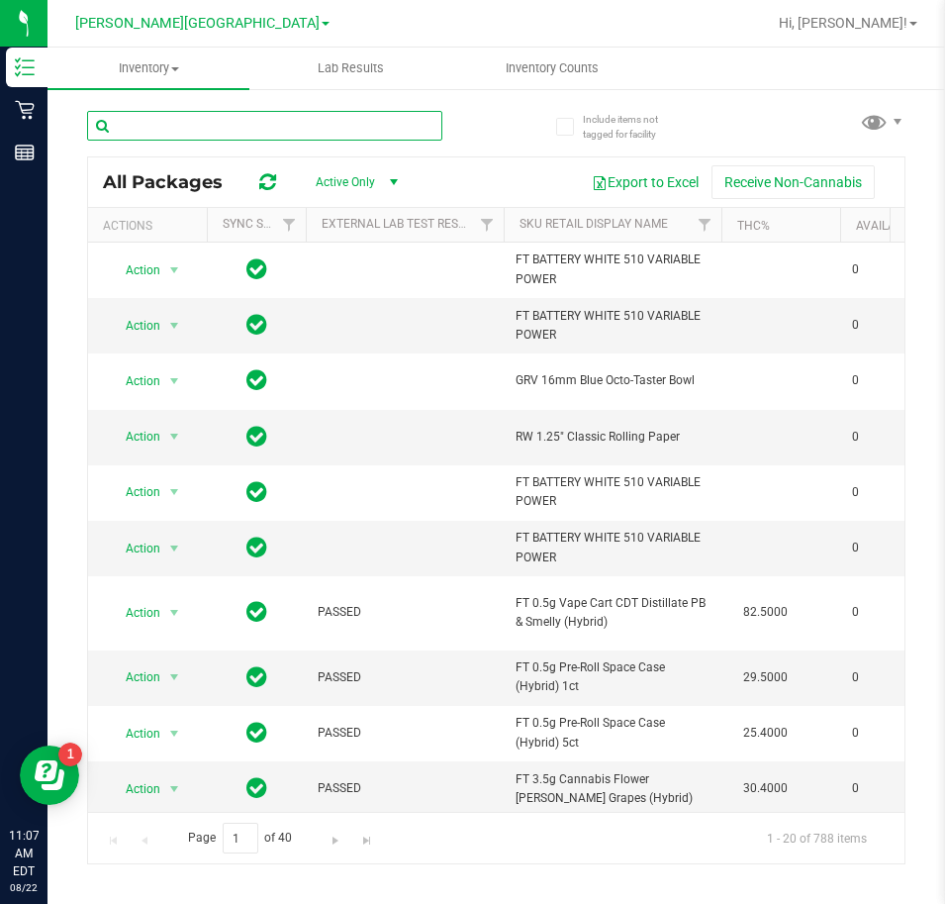
click at [281, 125] on input "text" at bounding box center [264, 126] width 355 height 30
type input "live rosin"
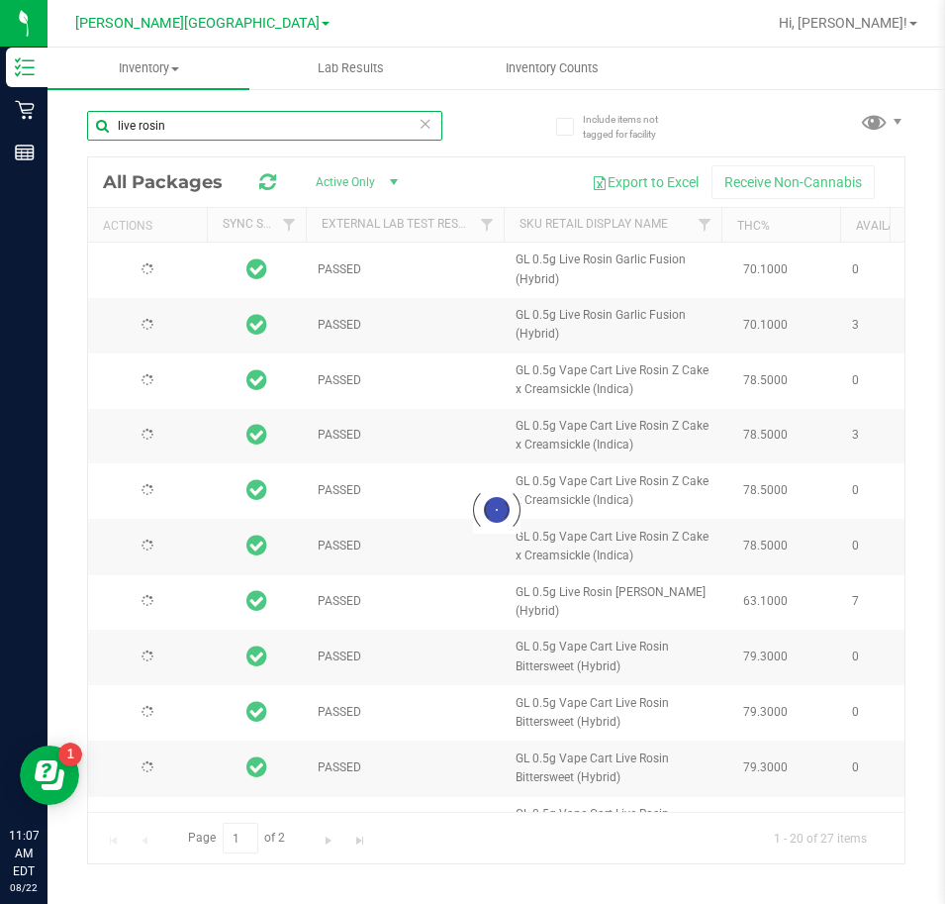
type input "2025-12-23"
type input "2025-11-30"
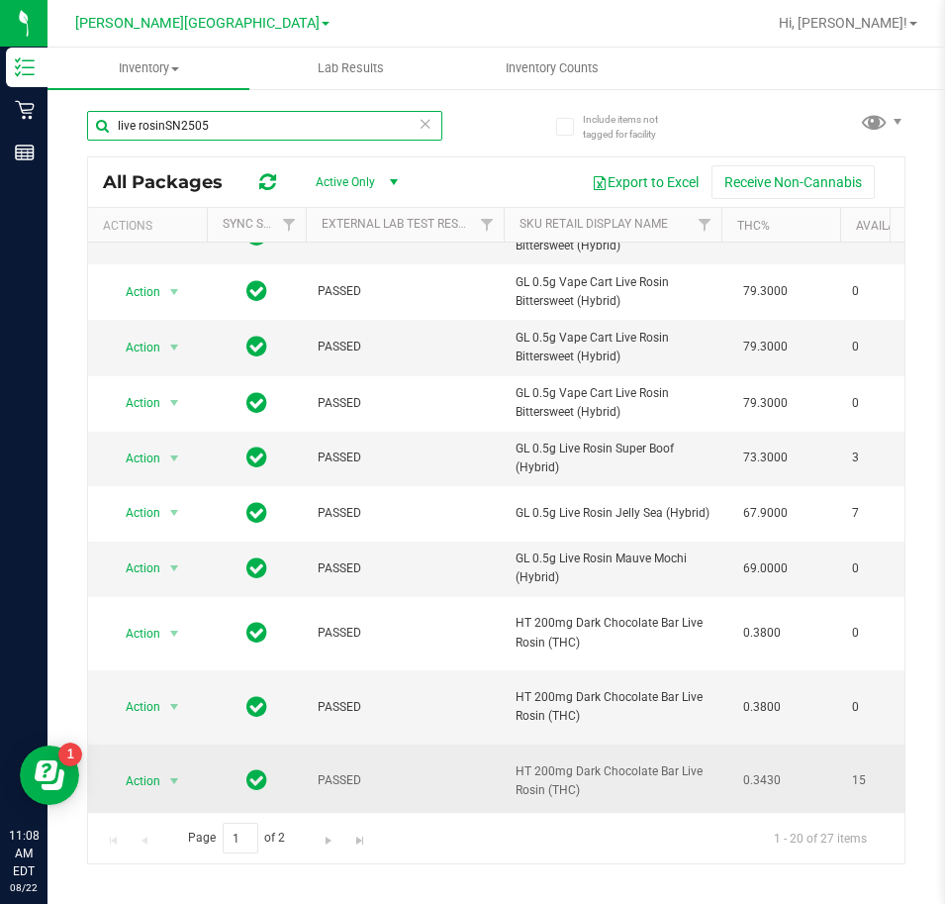
scroll to position [409, 0]
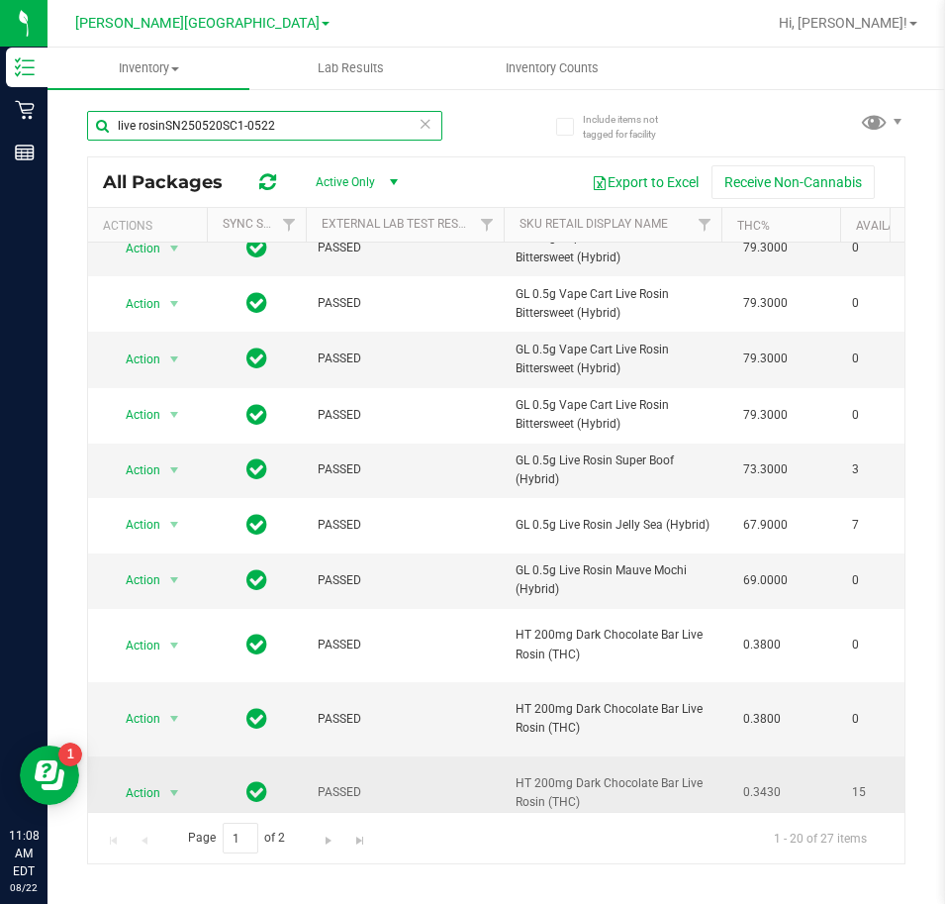
type input "live rosinSN250520SC1-0522"
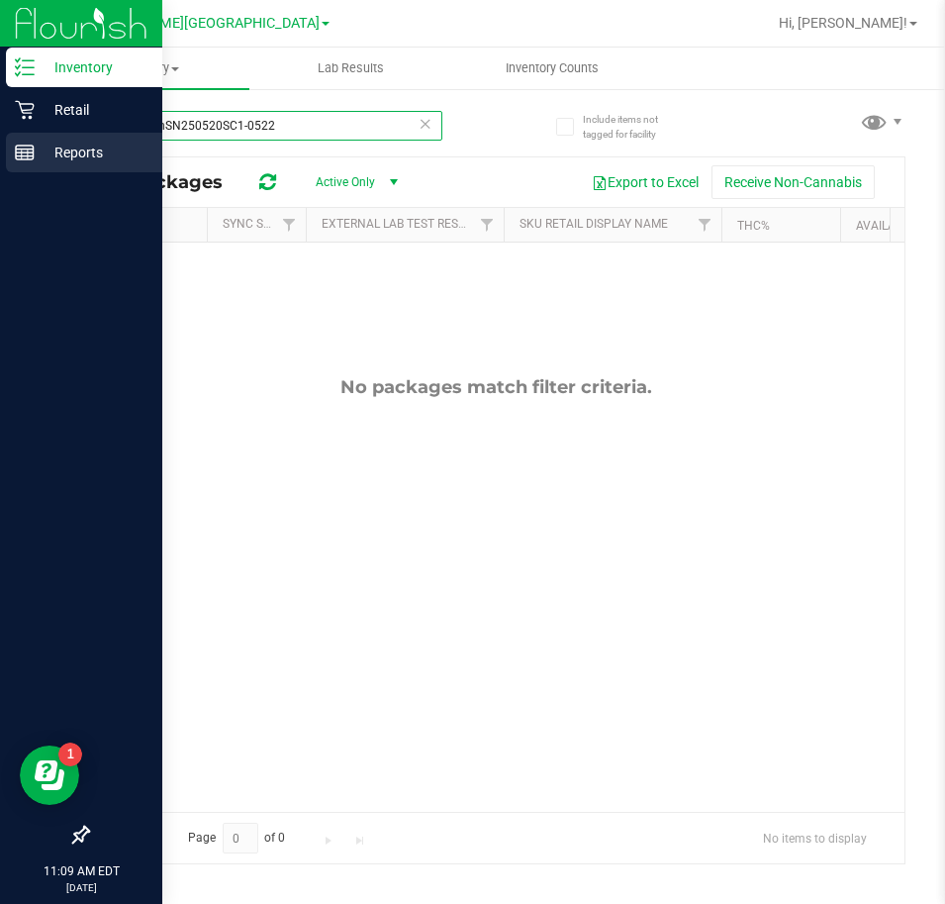
drag, startPoint x: 288, startPoint y: 123, endPoint x: 22, endPoint y: 142, distance: 266.9
click at [32, 144] on div "Inventory Retail Reports 11:09 AM EDT 08/22/2025 08/22 Bonita Springs WC Hi, Je…" at bounding box center [472, 452] width 945 height 904
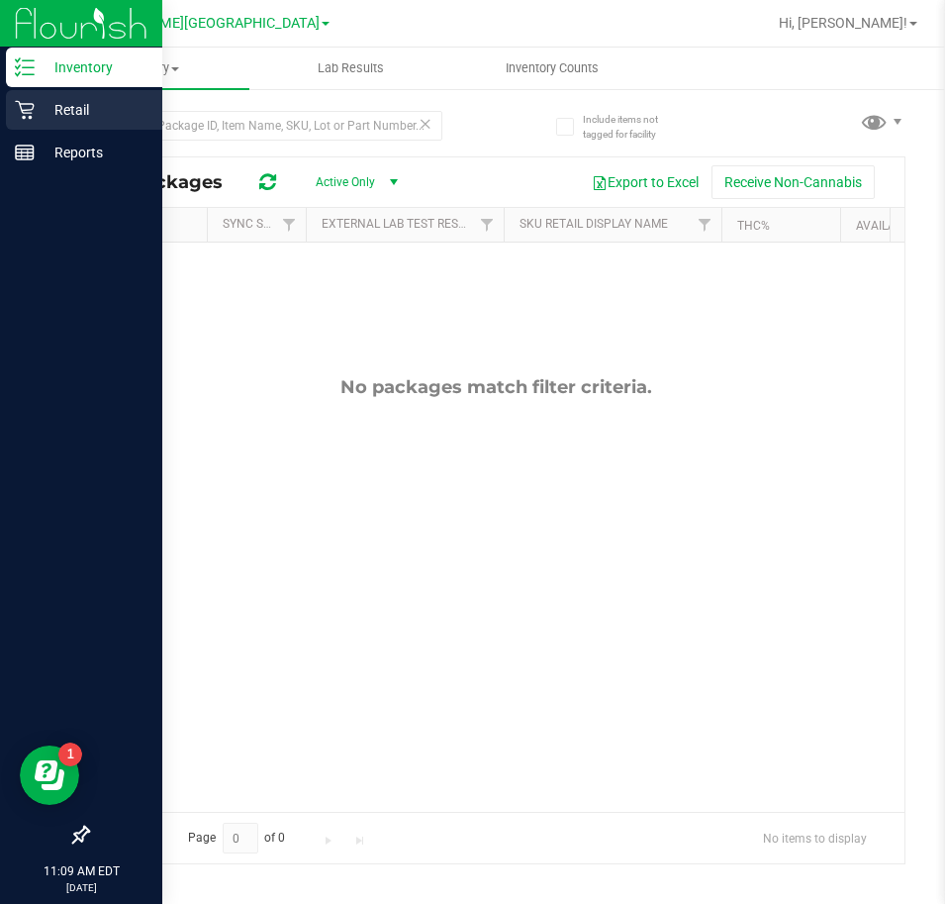
click at [34, 117] on icon at bounding box center [25, 110] width 20 height 20
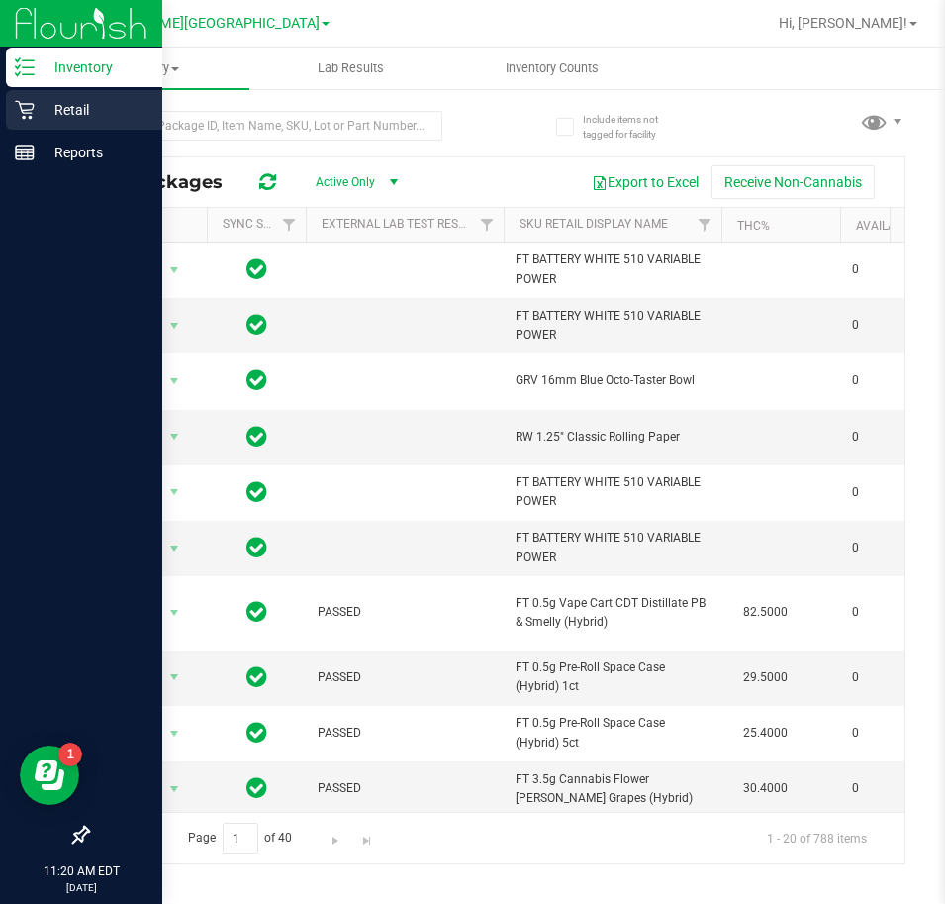
click at [53, 101] on p "Retail" at bounding box center [94, 110] width 119 height 24
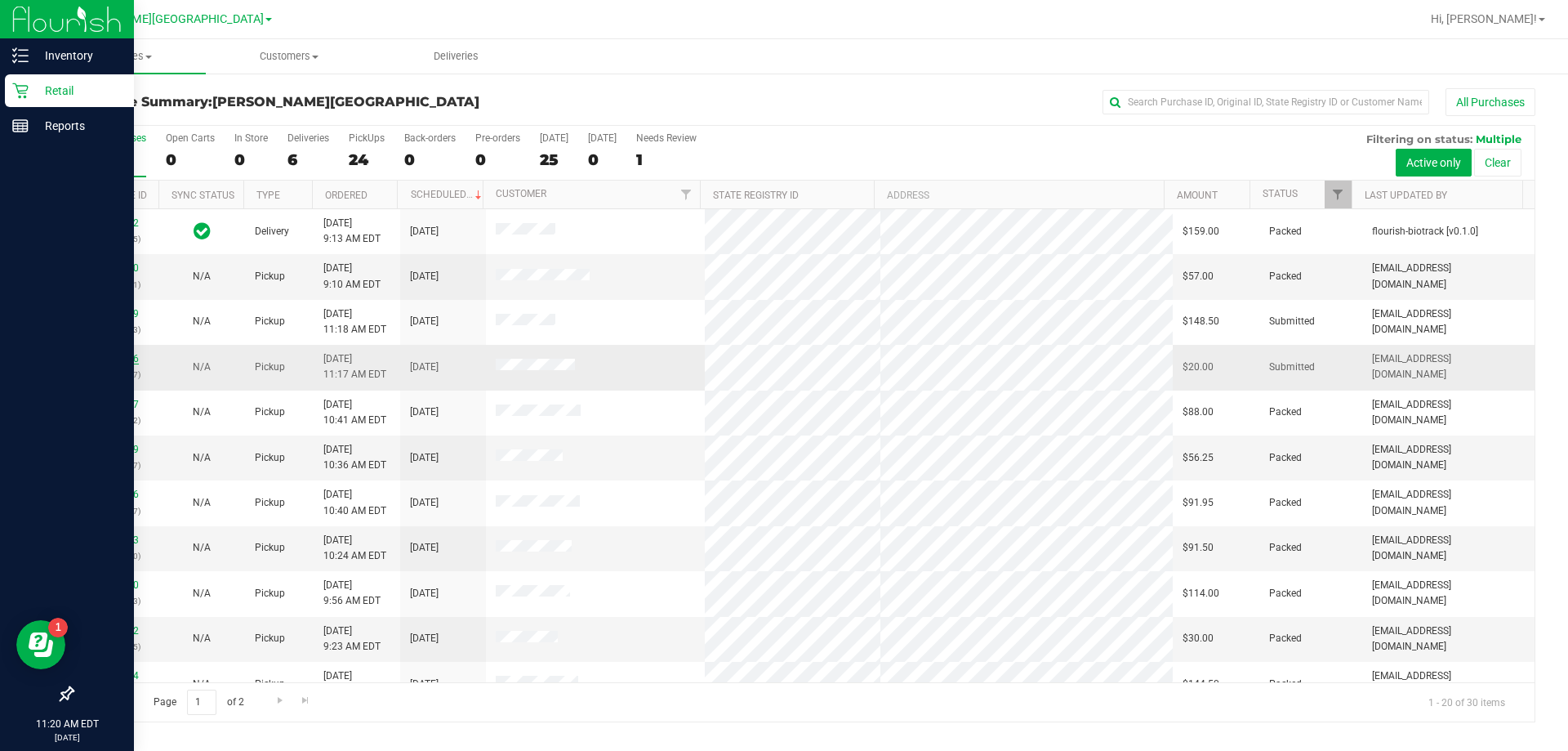
click at [110, 355] on link "11827826" at bounding box center [116, 359] width 45 height 12
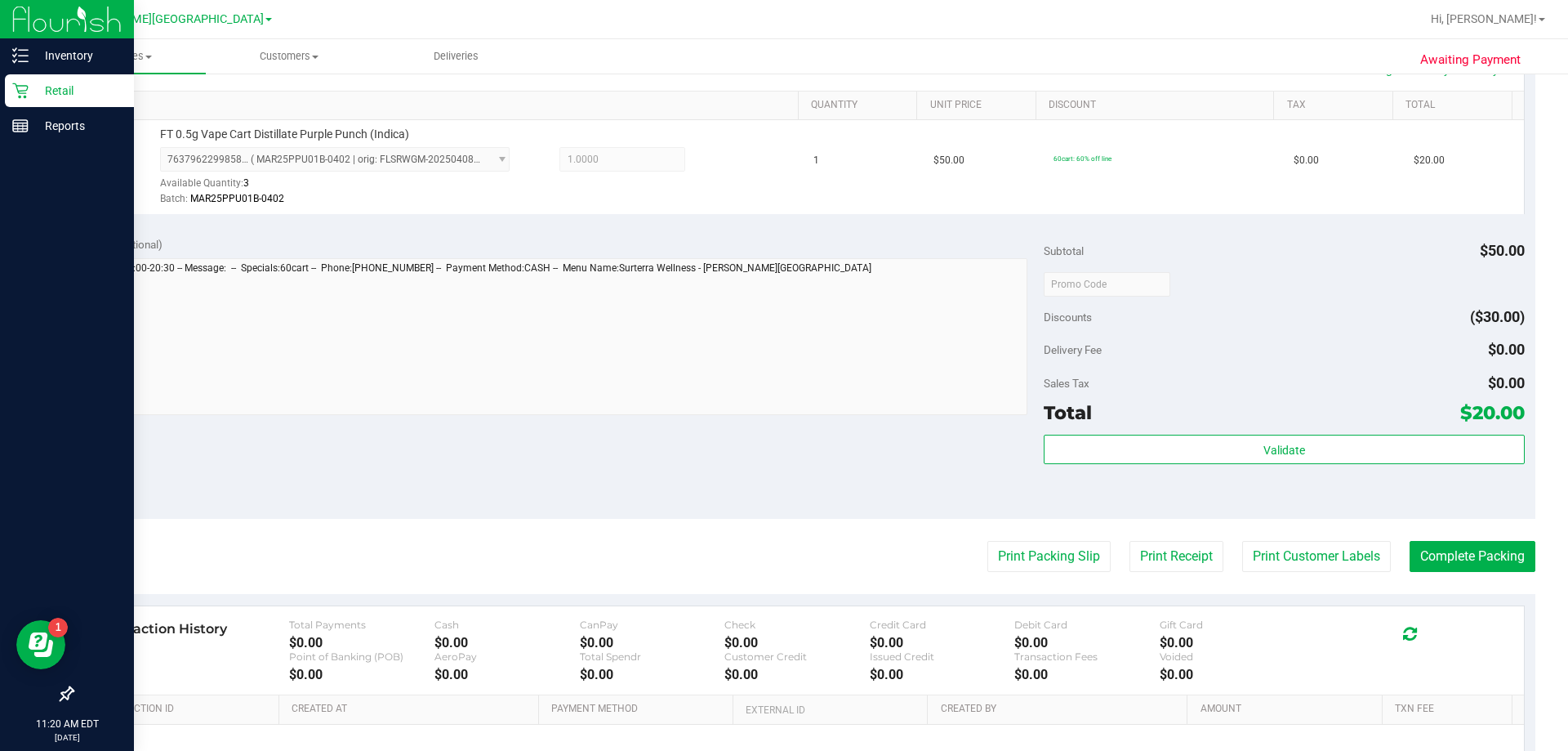
scroll to position [409, 0]
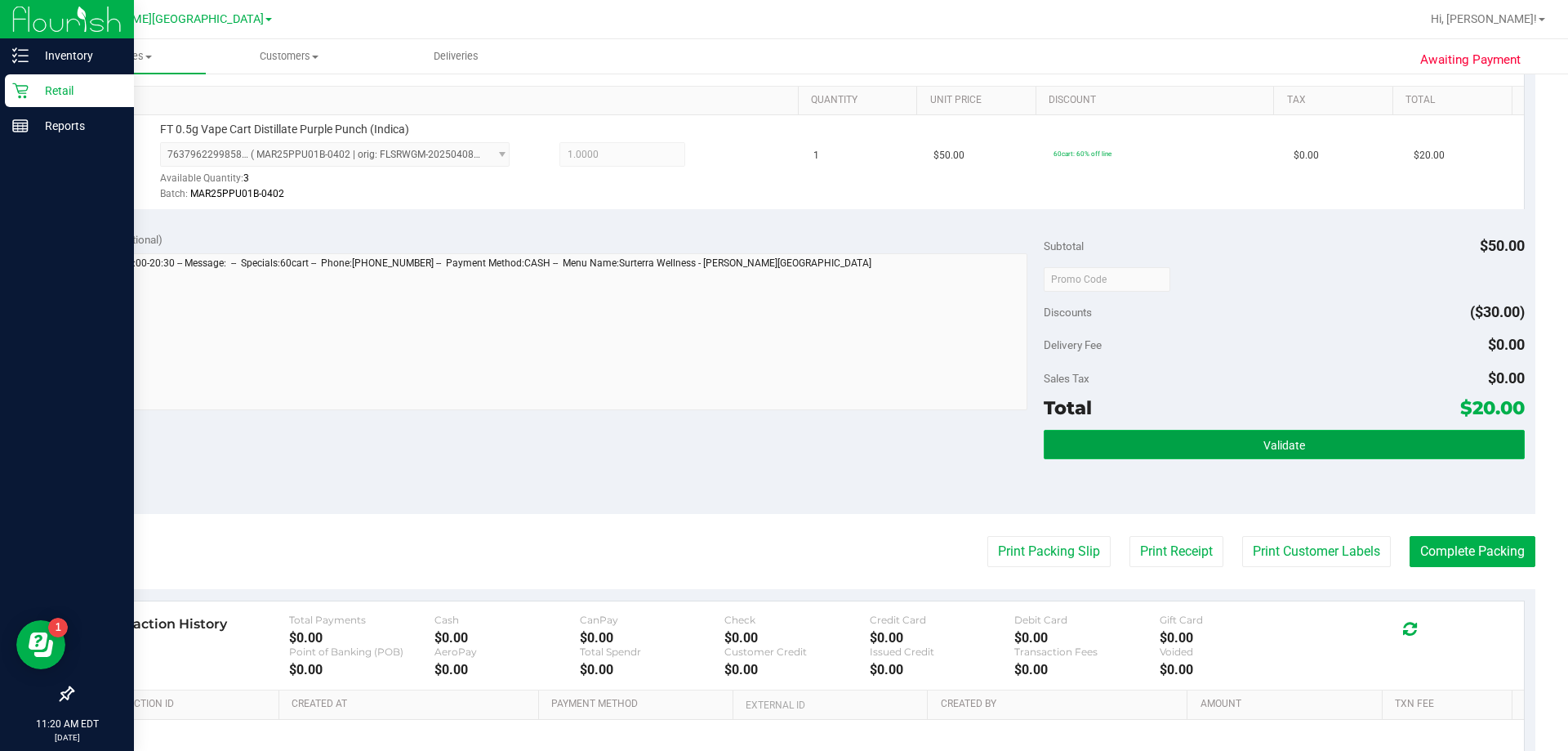
click at [779, 430] on button "Validate" at bounding box center [1284, 445] width 480 height 30
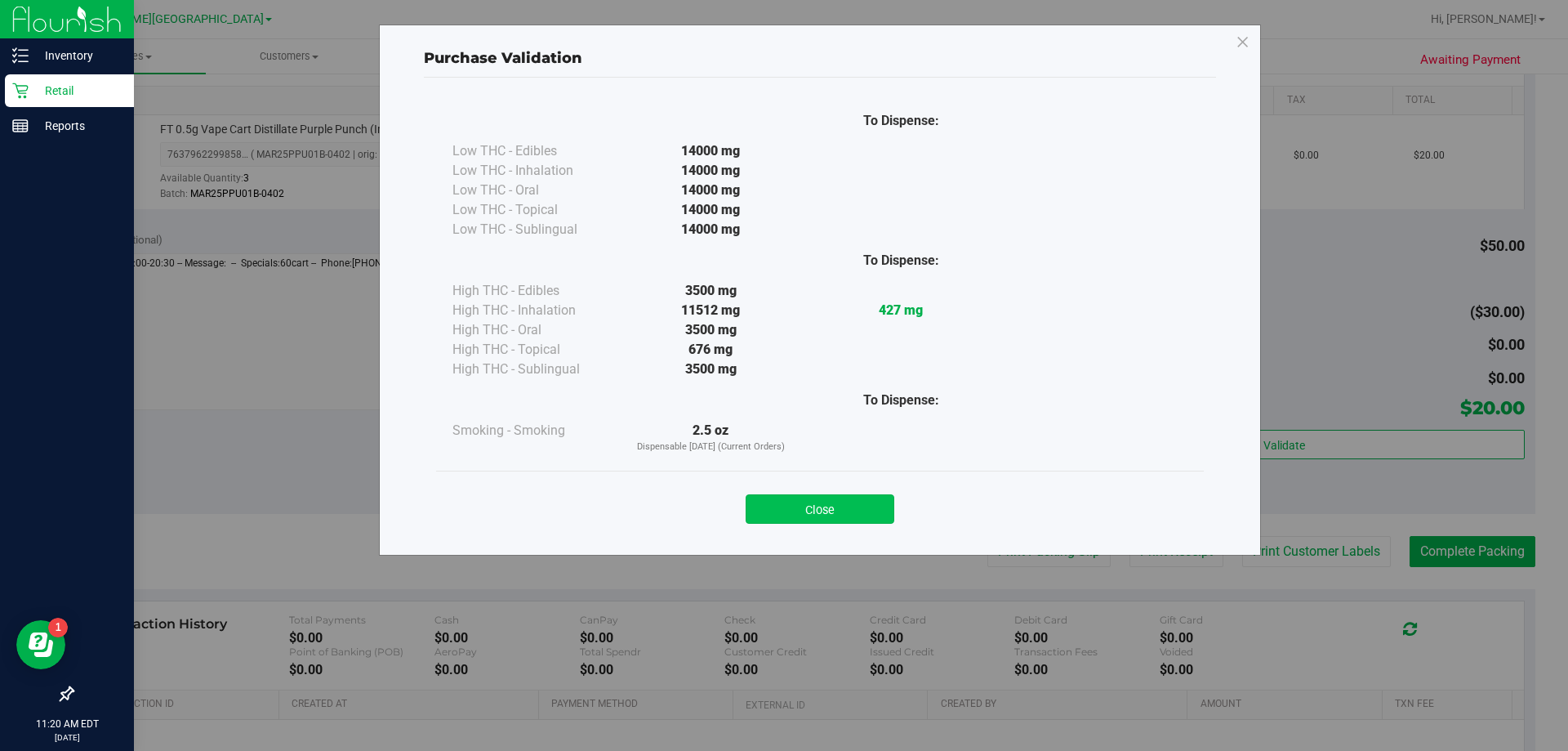
click at [779, 504] on button "Close" at bounding box center [820, 509] width 149 height 30
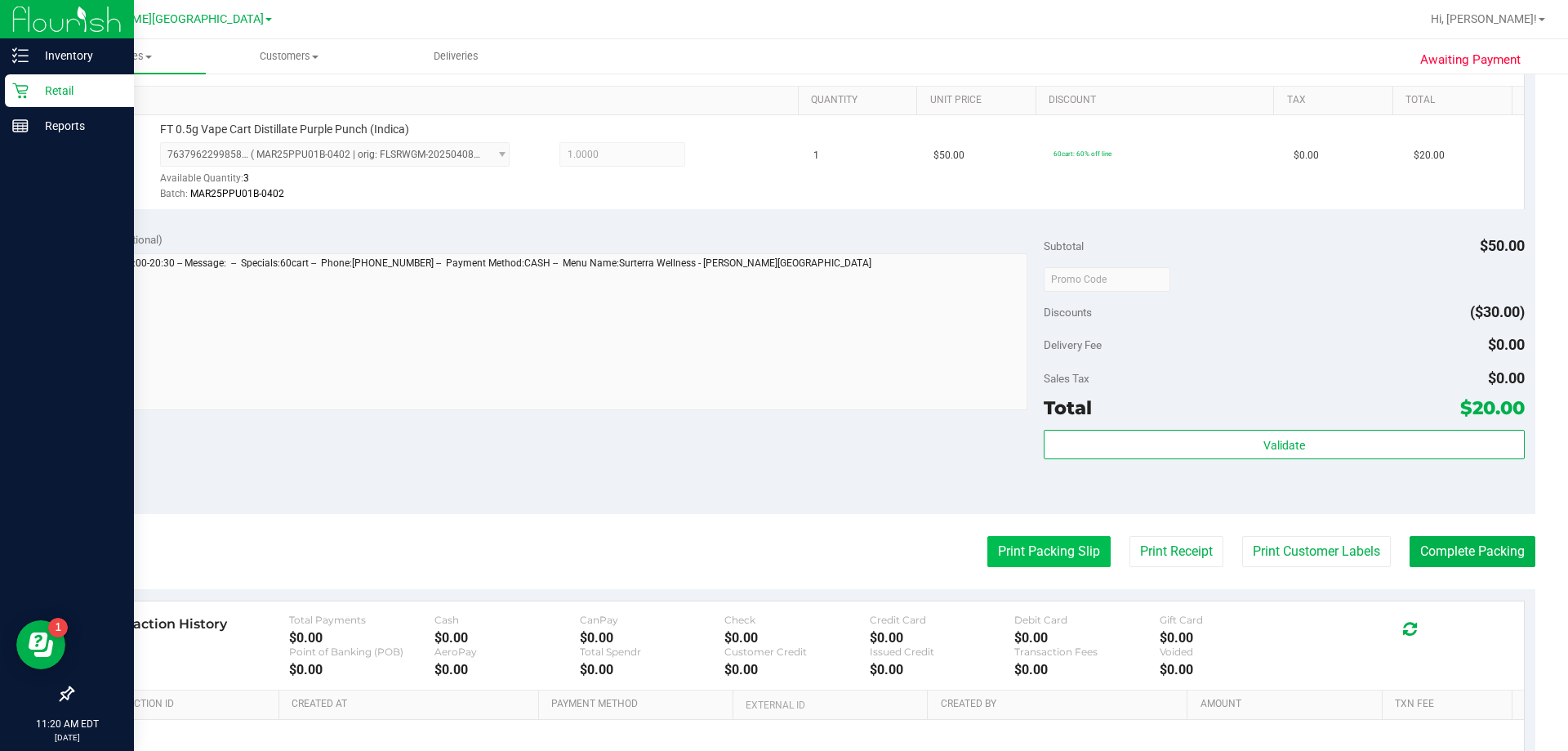
click at [779, 545] on button "Print Packing Slip" at bounding box center [1049, 551] width 123 height 31
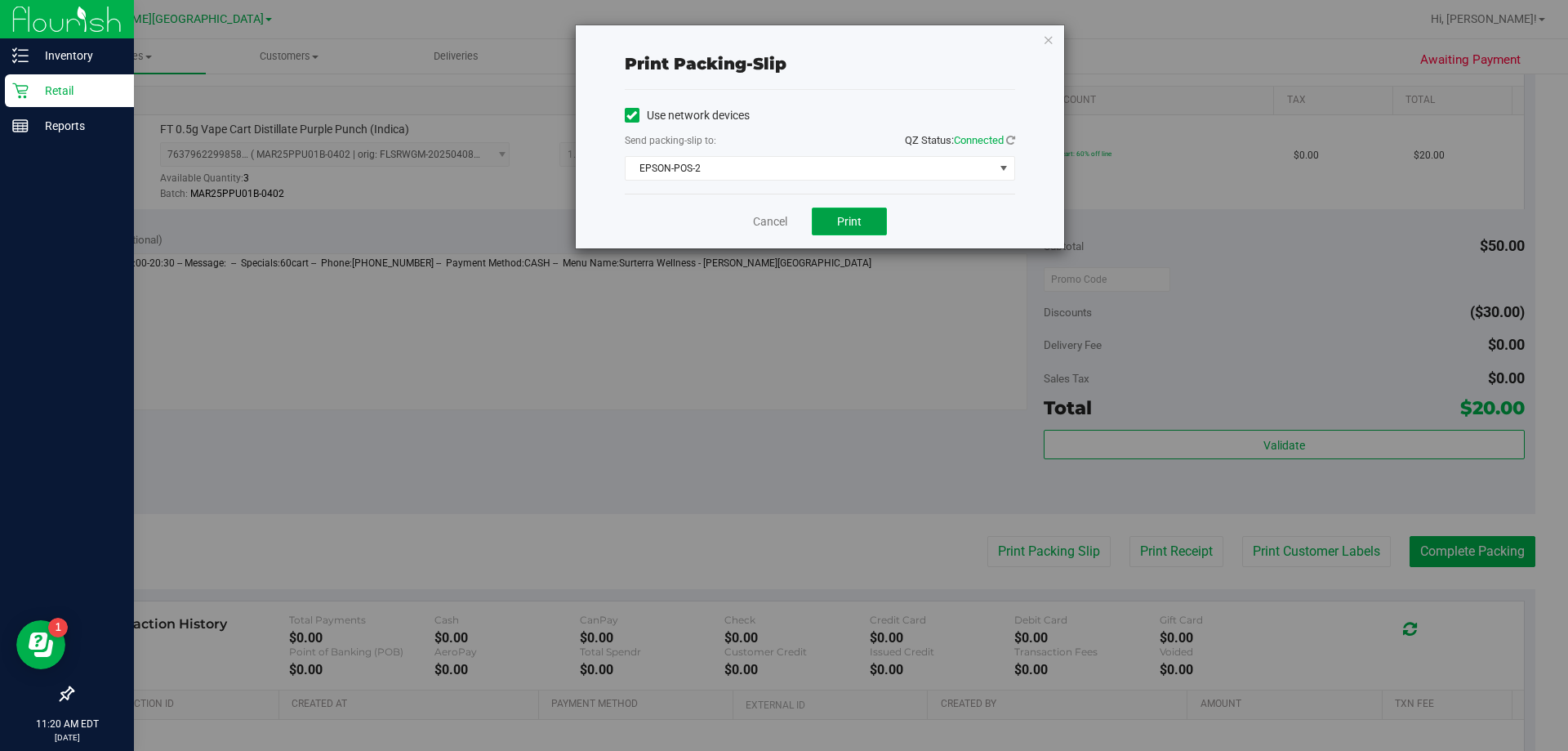
click at [779, 223] on span "Print" at bounding box center [850, 221] width 25 height 13
click at [779, 40] on div "Print packing-slip Use network devices Send packing-slip to: QZ Status: Connect…" at bounding box center [820, 137] width 489 height 223
click at [779, 38] on icon "button" at bounding box center [1049, 40] width 12 height 20
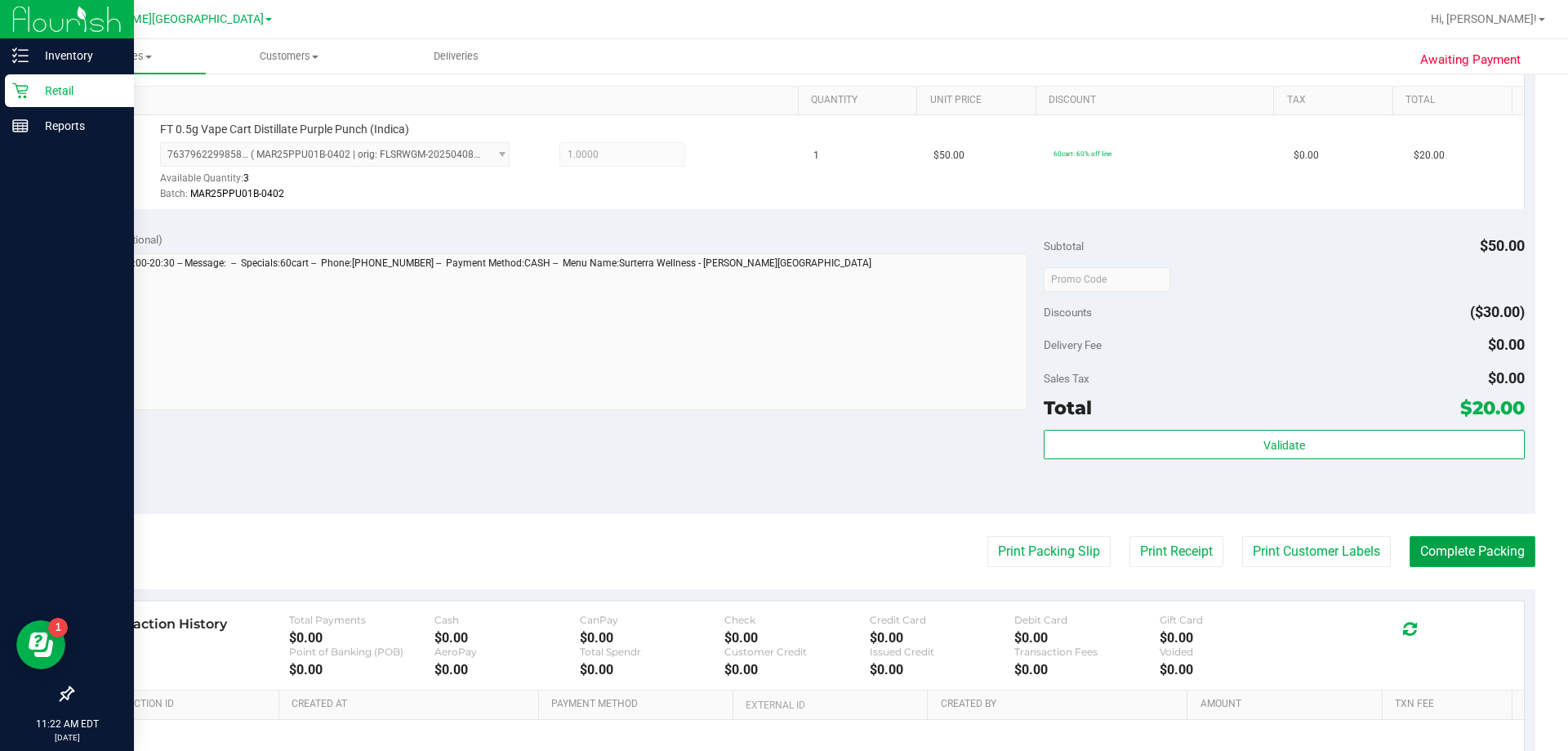
click at [779, 544] on button "Complete Packing" at bounding box center [1472, 551] width 125 height 31
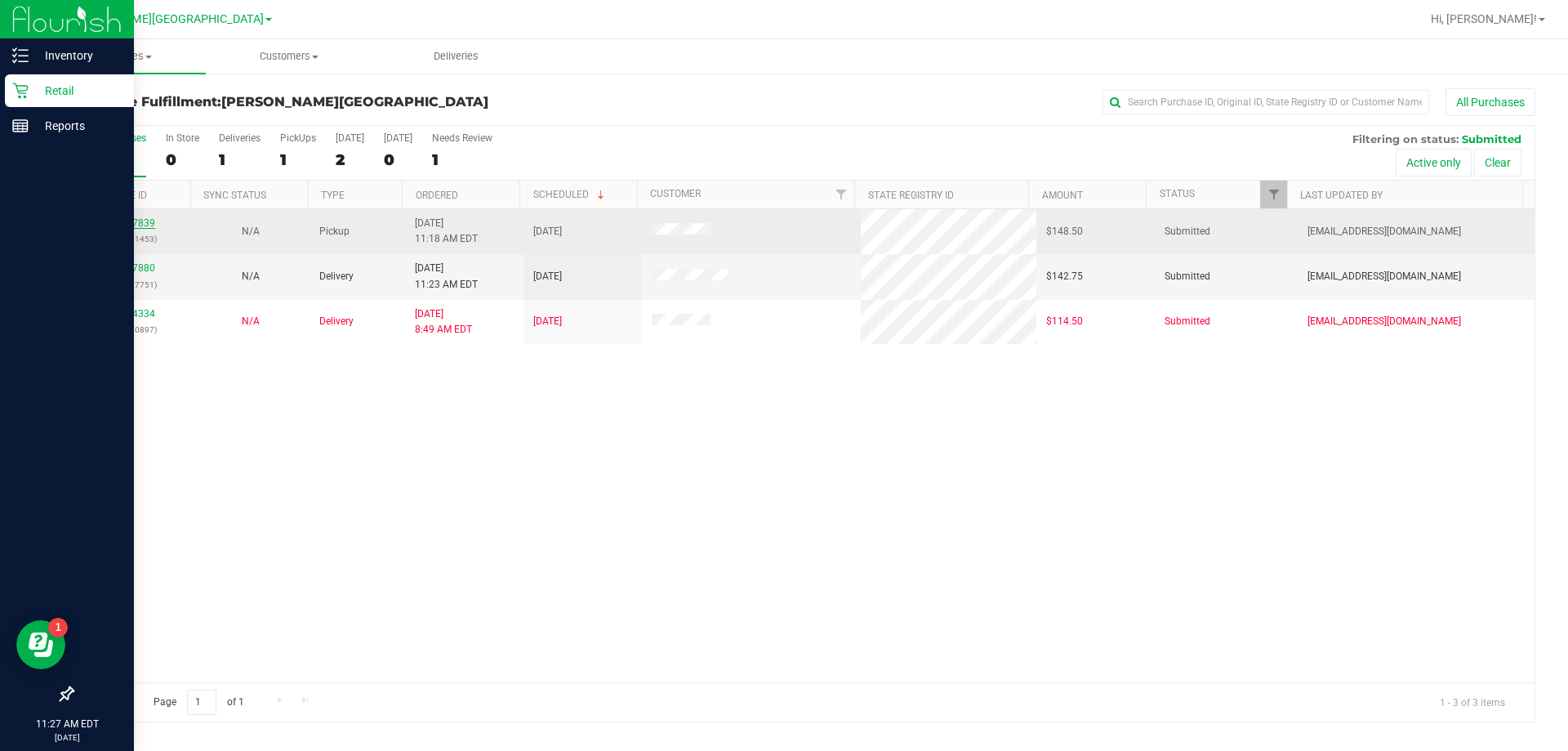
click at [128, 220] on link "11827839" at bounding box center [132, 223] width 45 height 12
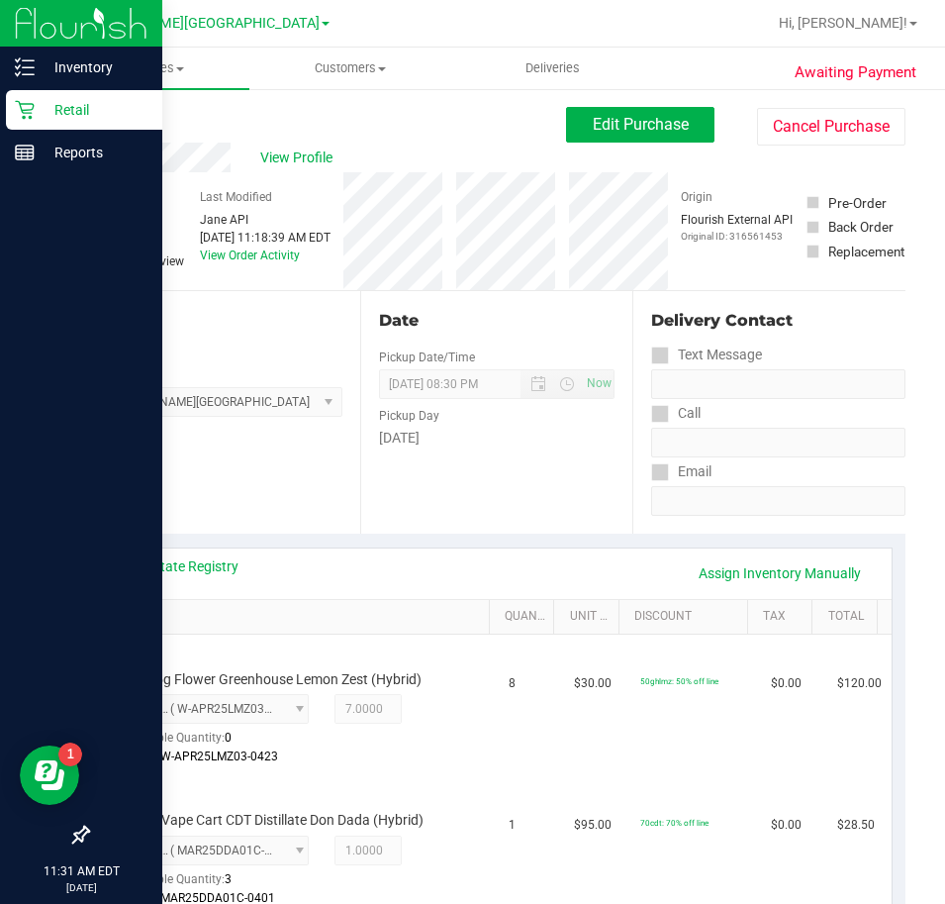
click at [277, 579] on div "View State Registry Assign Inventory Manually" at bounding box center [497, 573] width 754 height 34
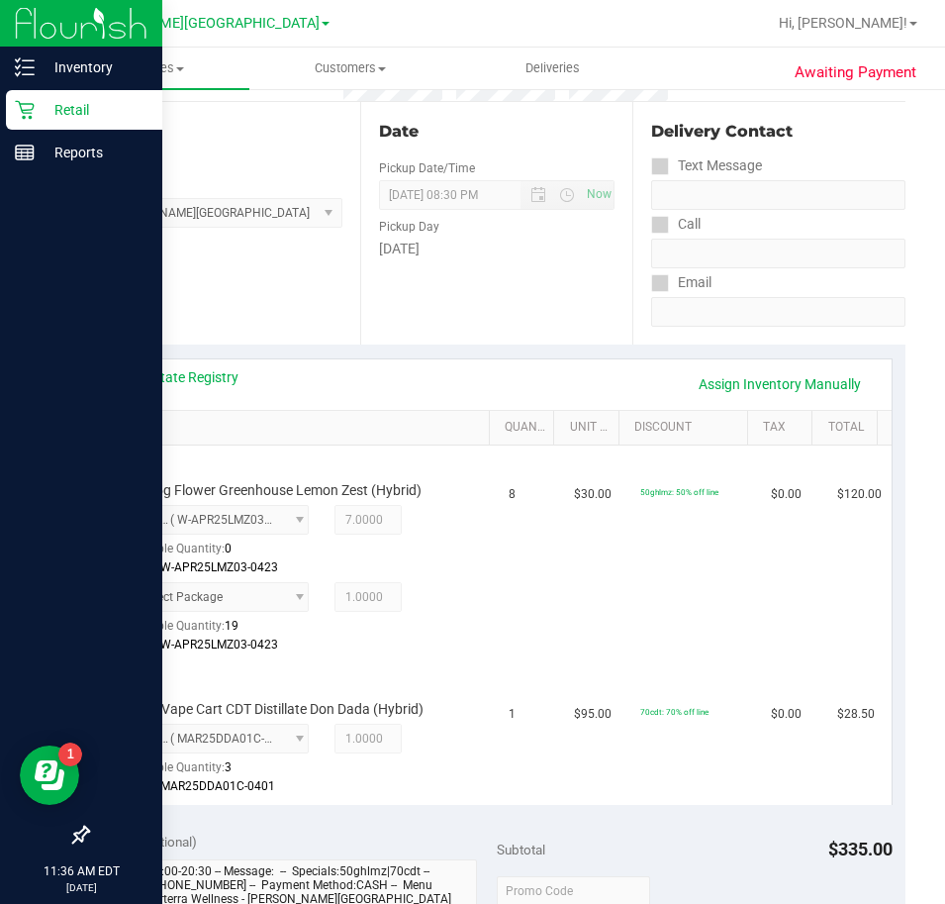
scroll to position [594, 0]
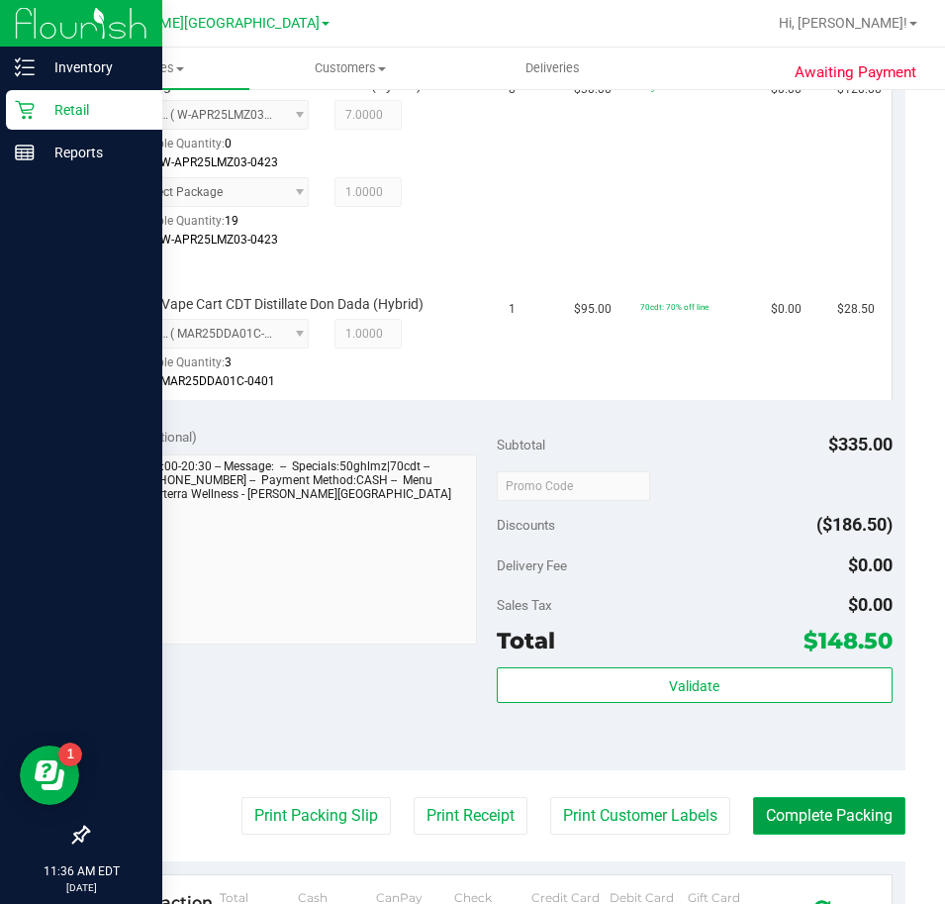
click at [808, 816] on button "Complete Packing" at bounding box center [829, 816] width 152 height 38
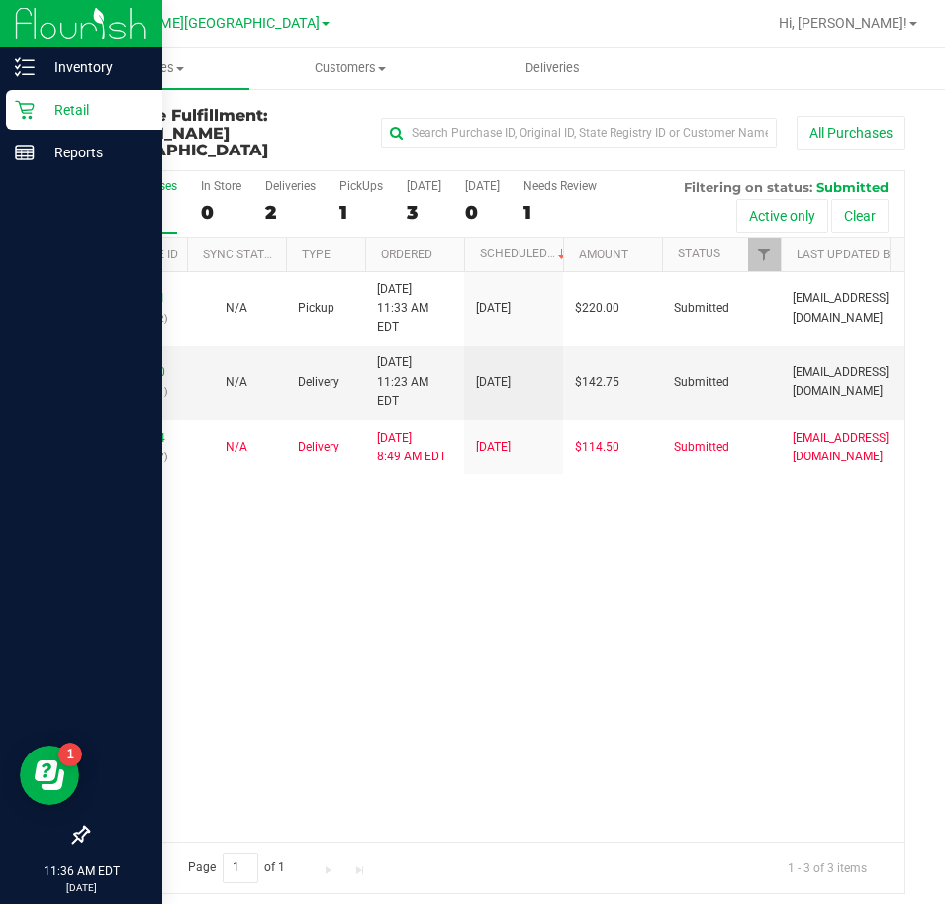
click at [66, 107] on p "Retail" at bounding box center [94, 110] width 119 height 24
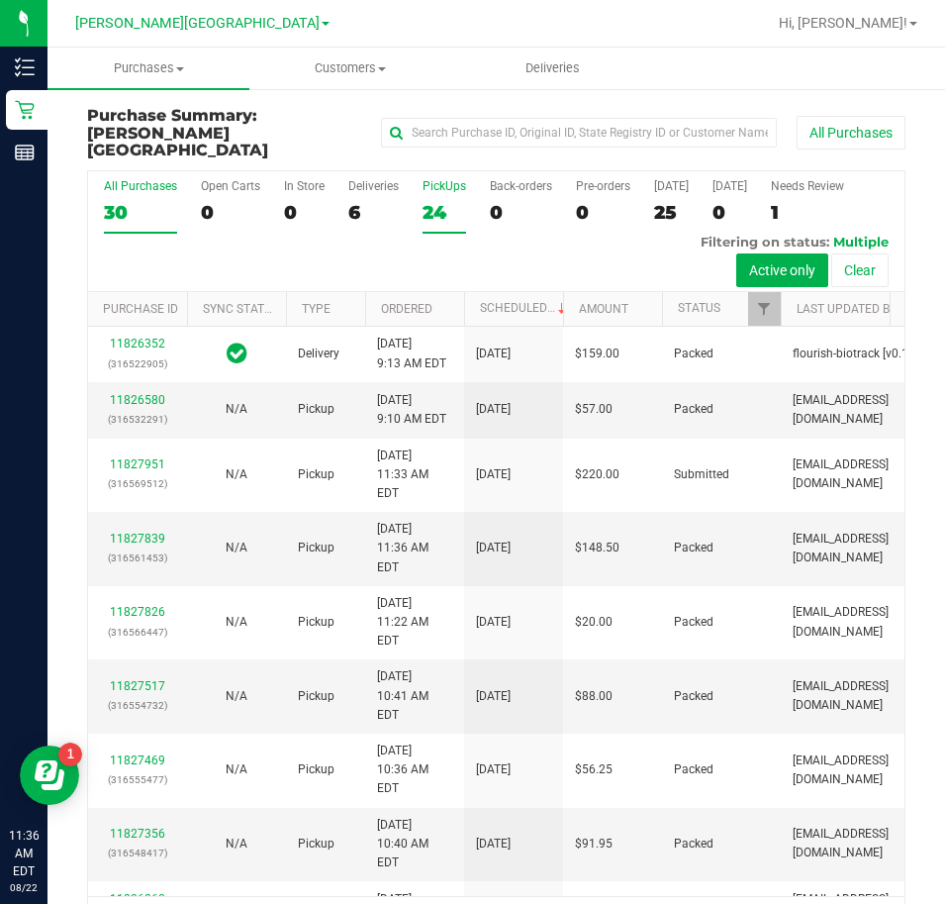
click at [428, 201] on div "24" at bounding box center [445, 212] width 44 height 23
click at [0, 0] on input "PickUps 24" at bounding box center [0, 0] width 0 height 0
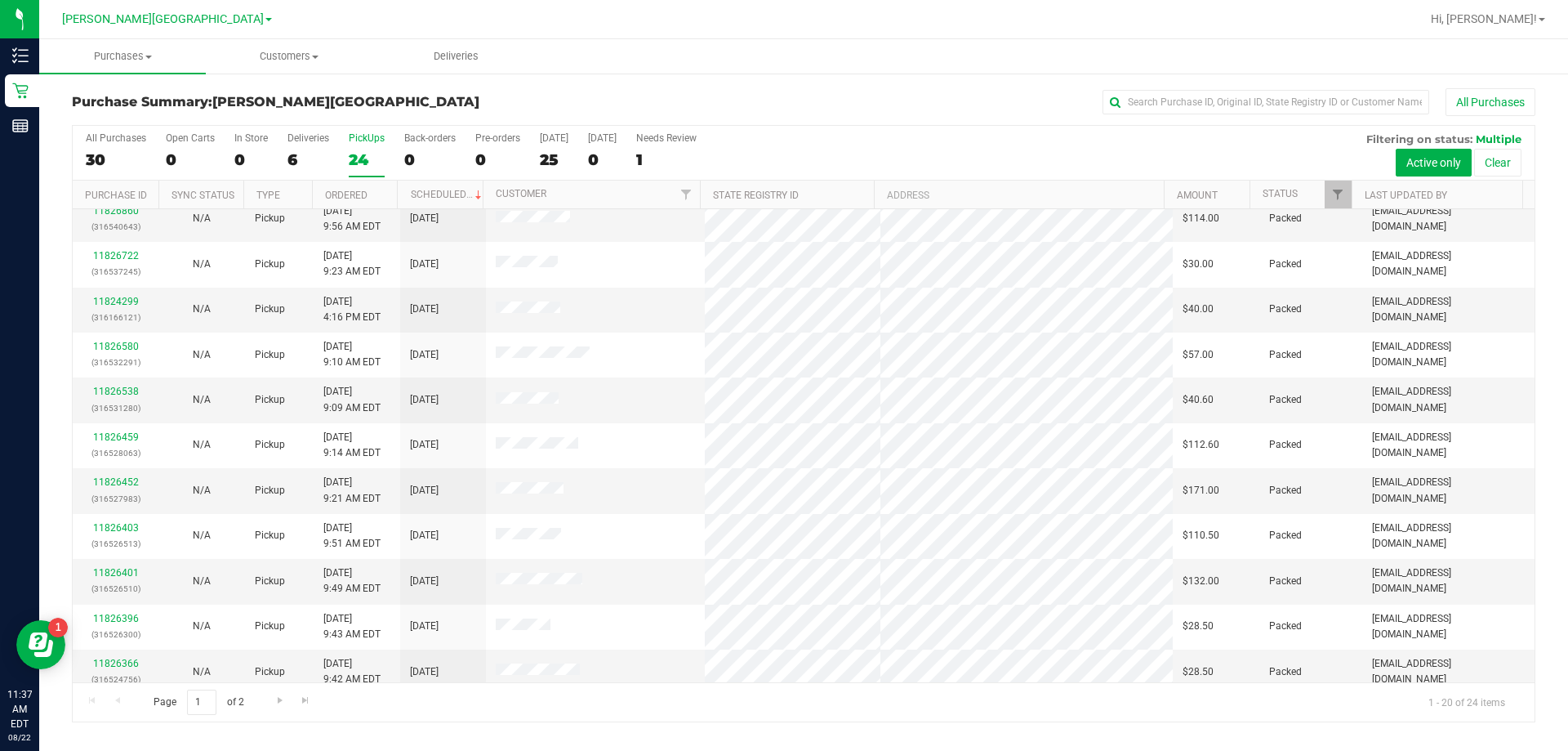
scroll to position [432, 0]
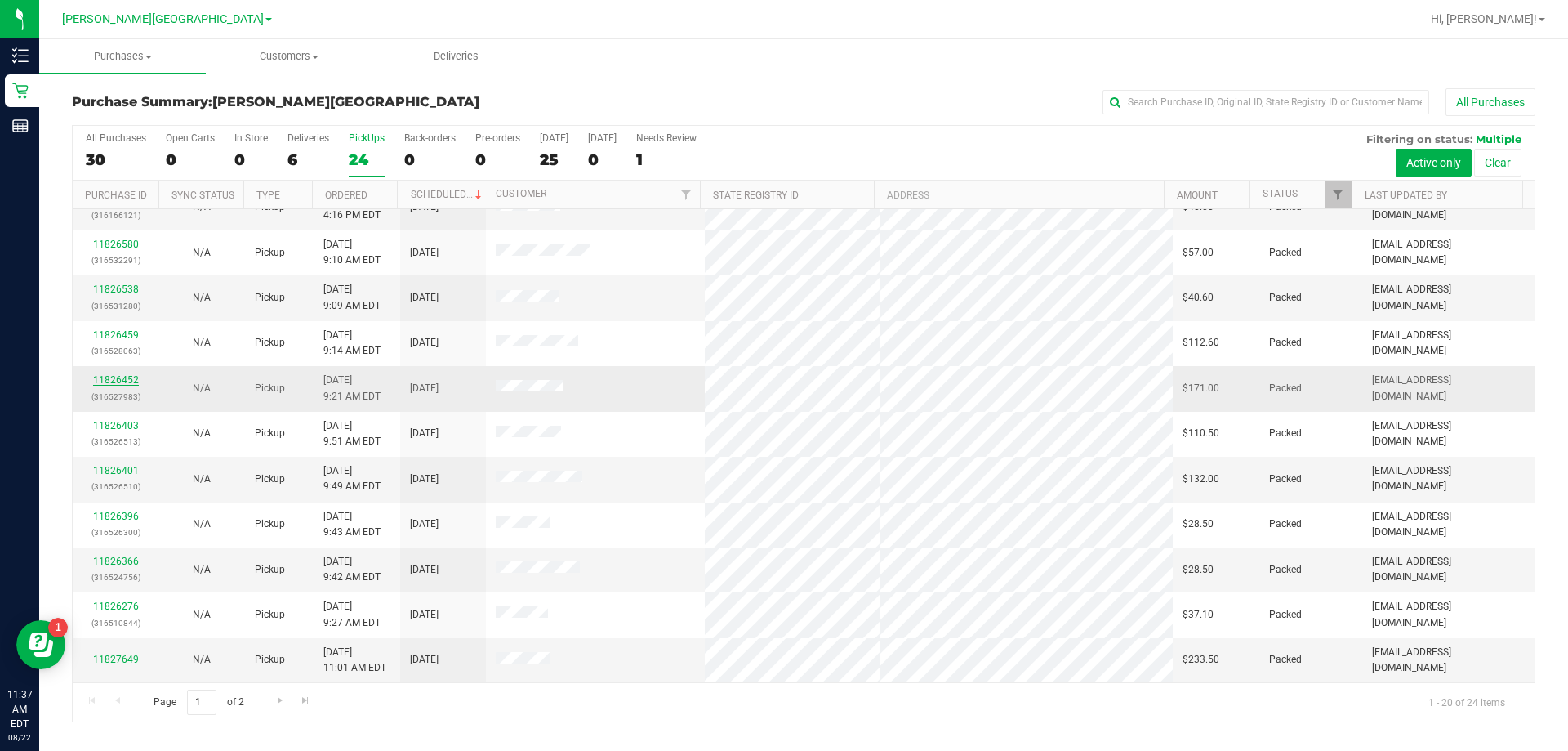
click at [125, 374] on link "11826452" at bounding box center [116, 380] width 45 height 12
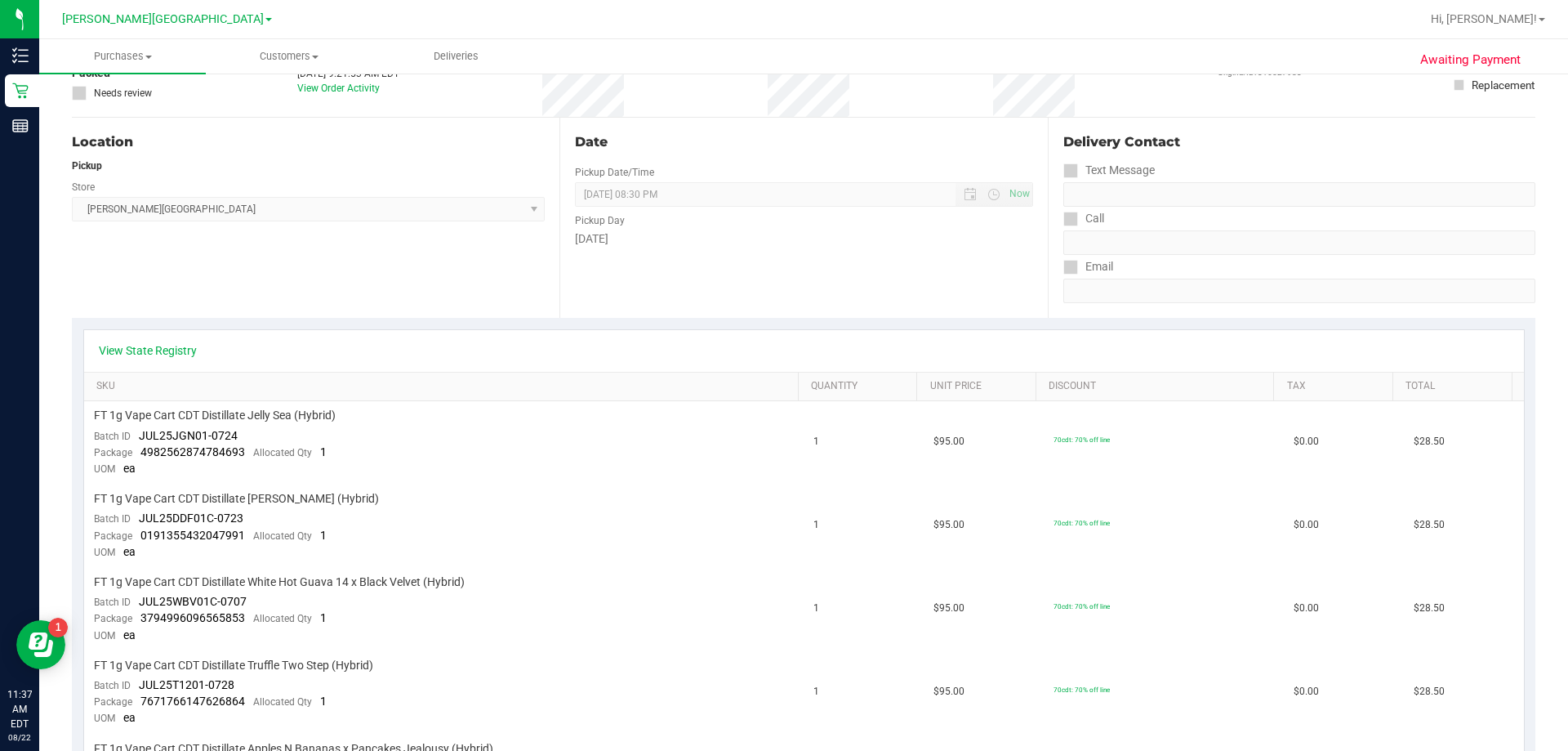
scroll to position [82, 0]
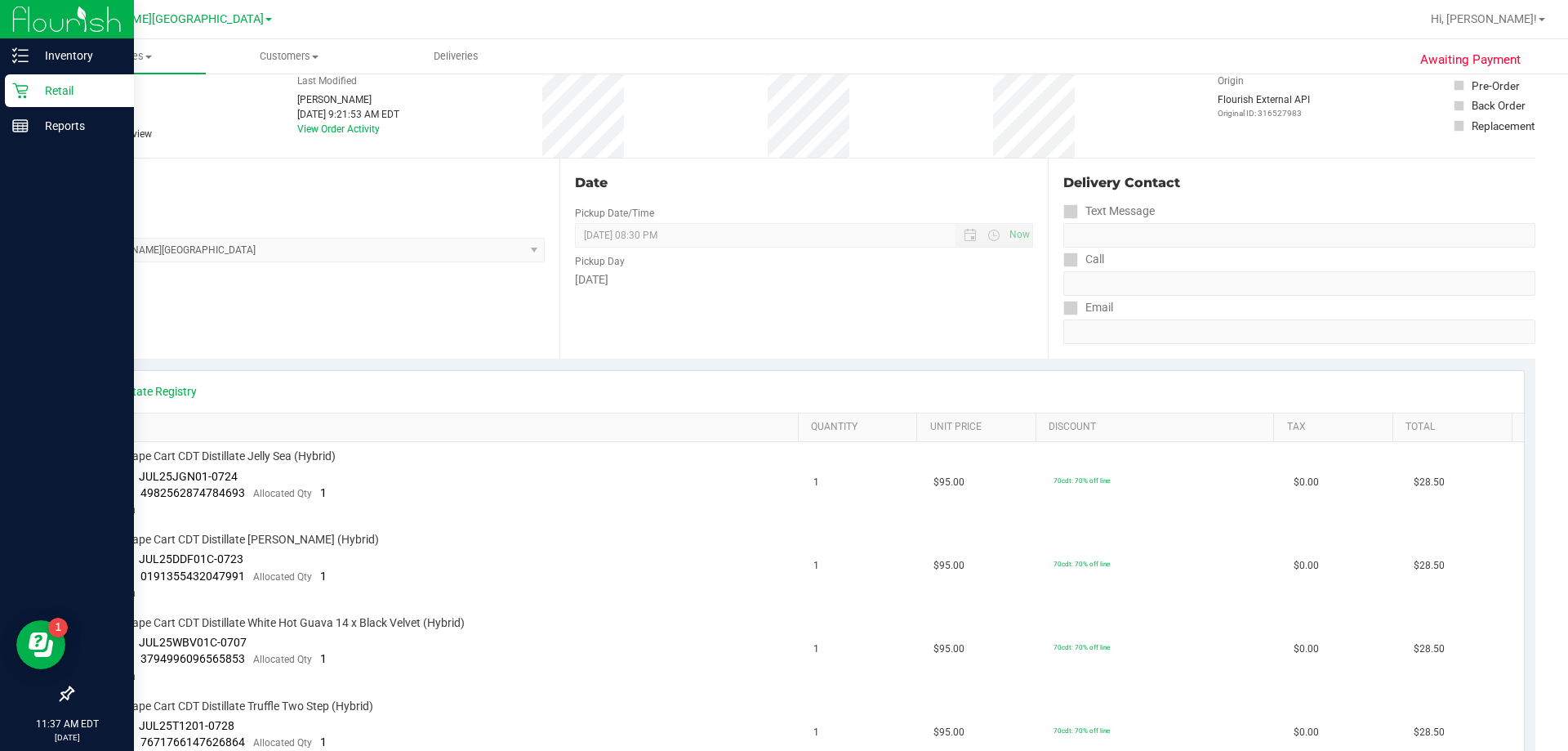
click at [31, 88] on p "Retail" at bounding box center [78, 91] width 98 height 20
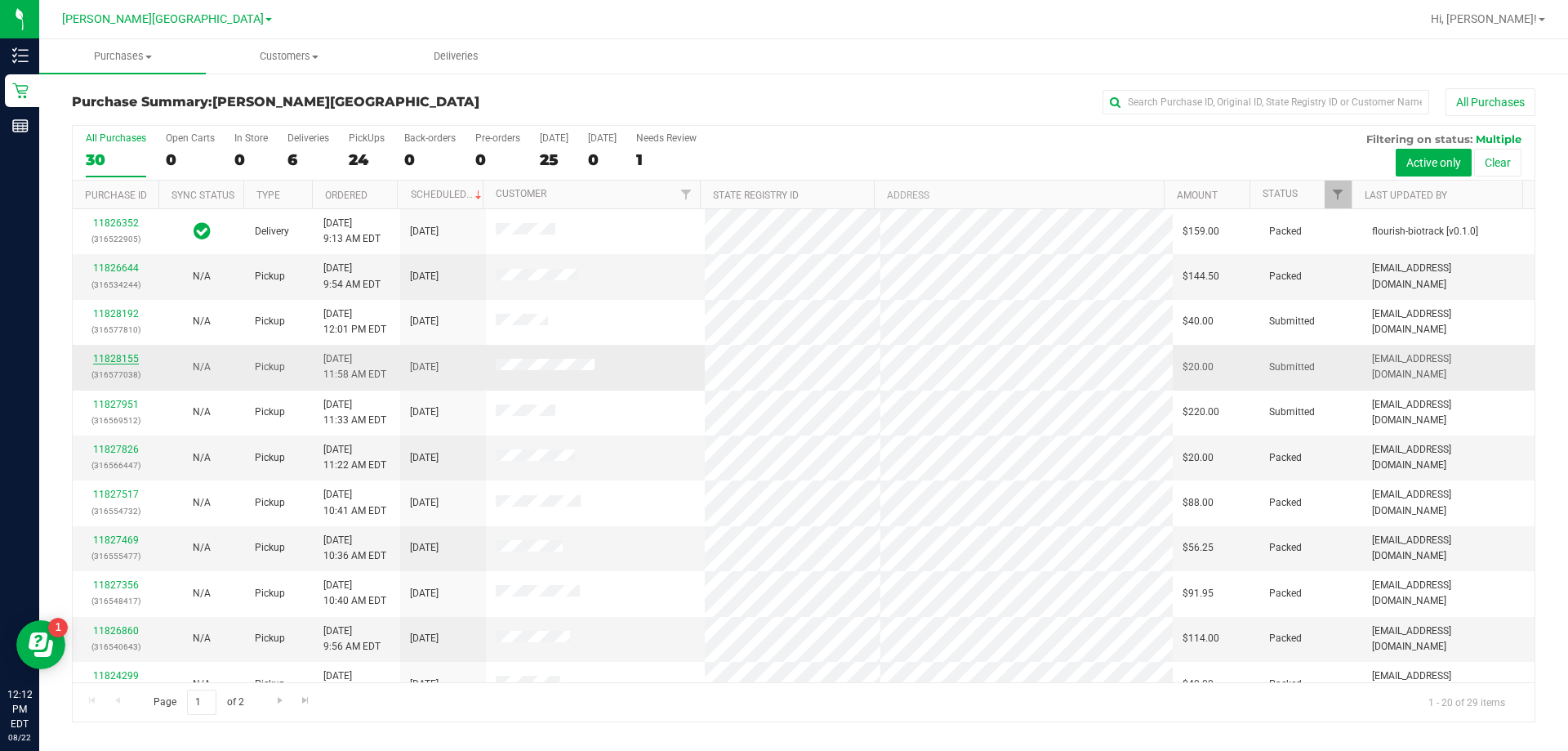
click at [119, 359] on link "11828155" at bounding box center [116, 359] width 45 height 12
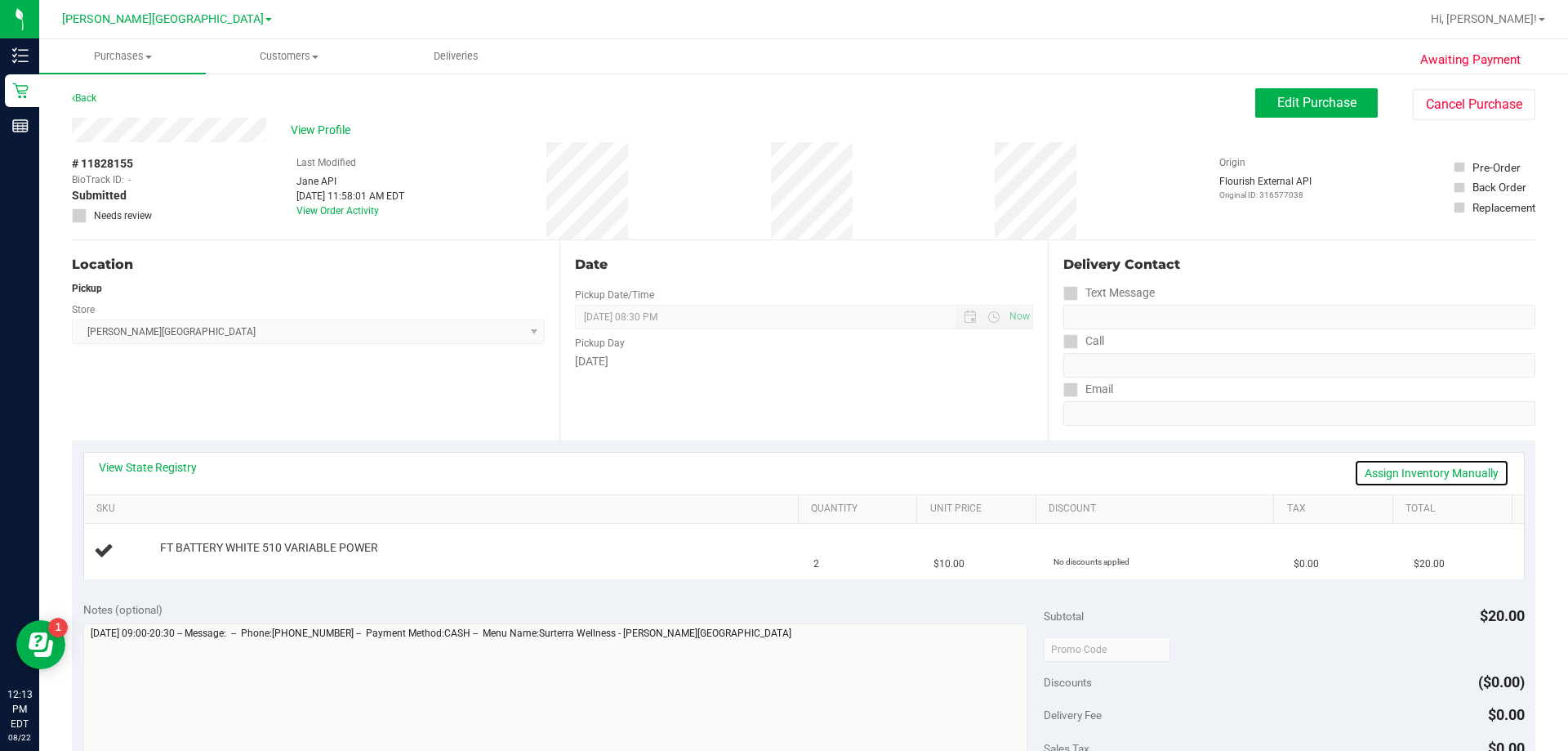
click at [779, 464] on link "Assign Inventory Manually" at bounding box center [1432, 473] width 155 height 28
click at [209, 562] on link "Add Package" at bounding box center [189, 559] width 59 height 12
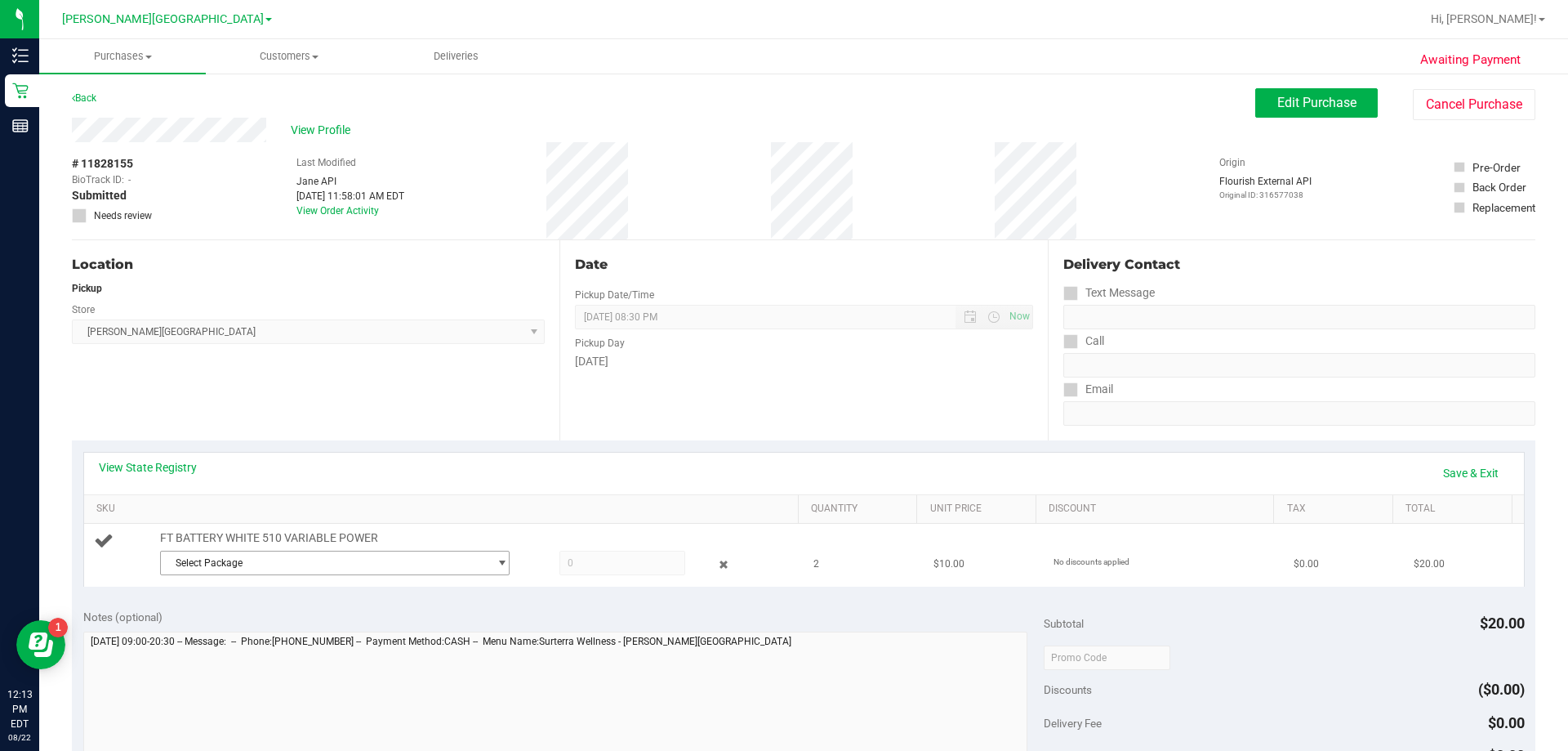
click at [235, 555] on span "Select Package" at bounding box center [324, 563] width 328 height 23
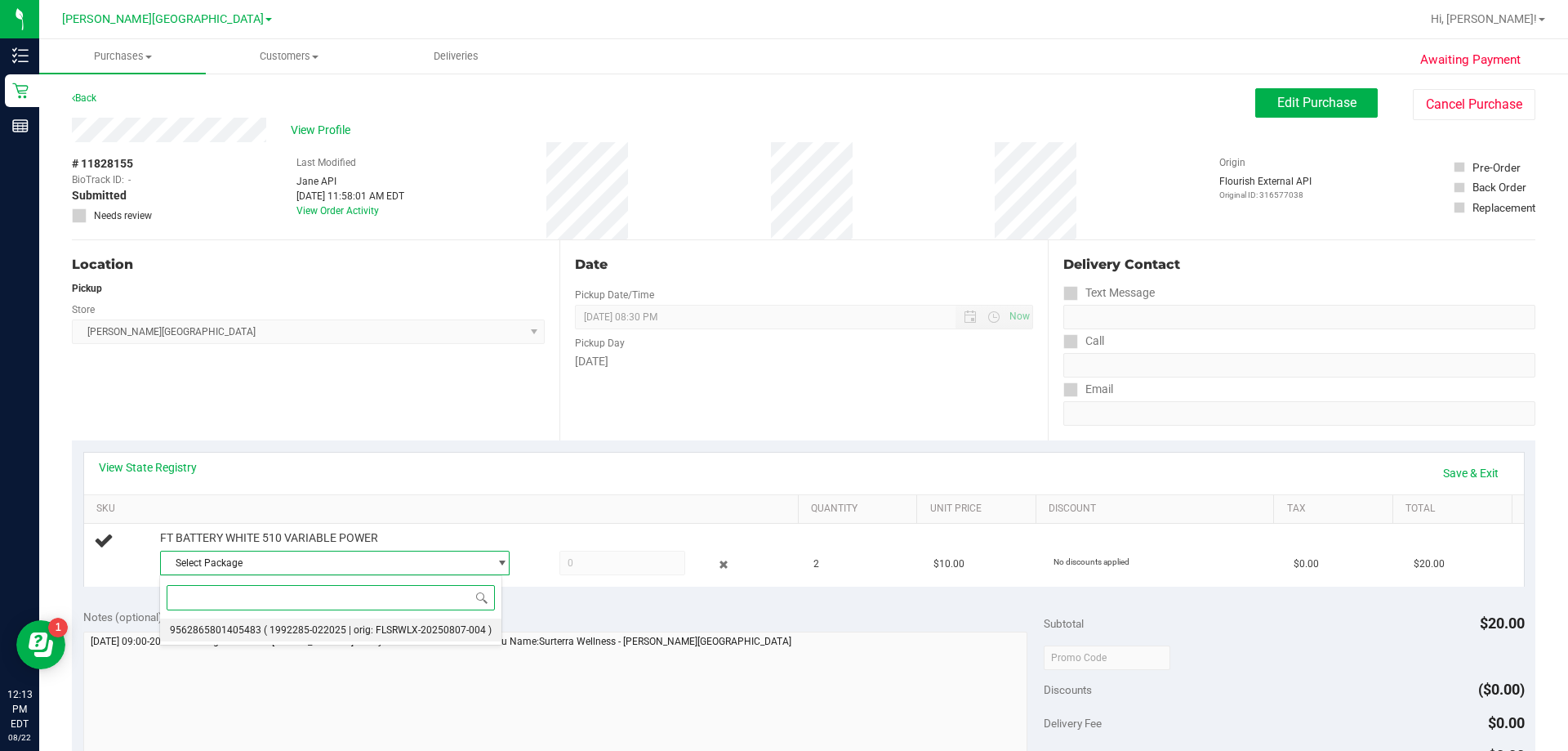
click at [274, 629] on span "( 1992285-022025 | orig: FLSRWLX-20250807-004 )" at bounding box center [378, 630] width 228 height 12
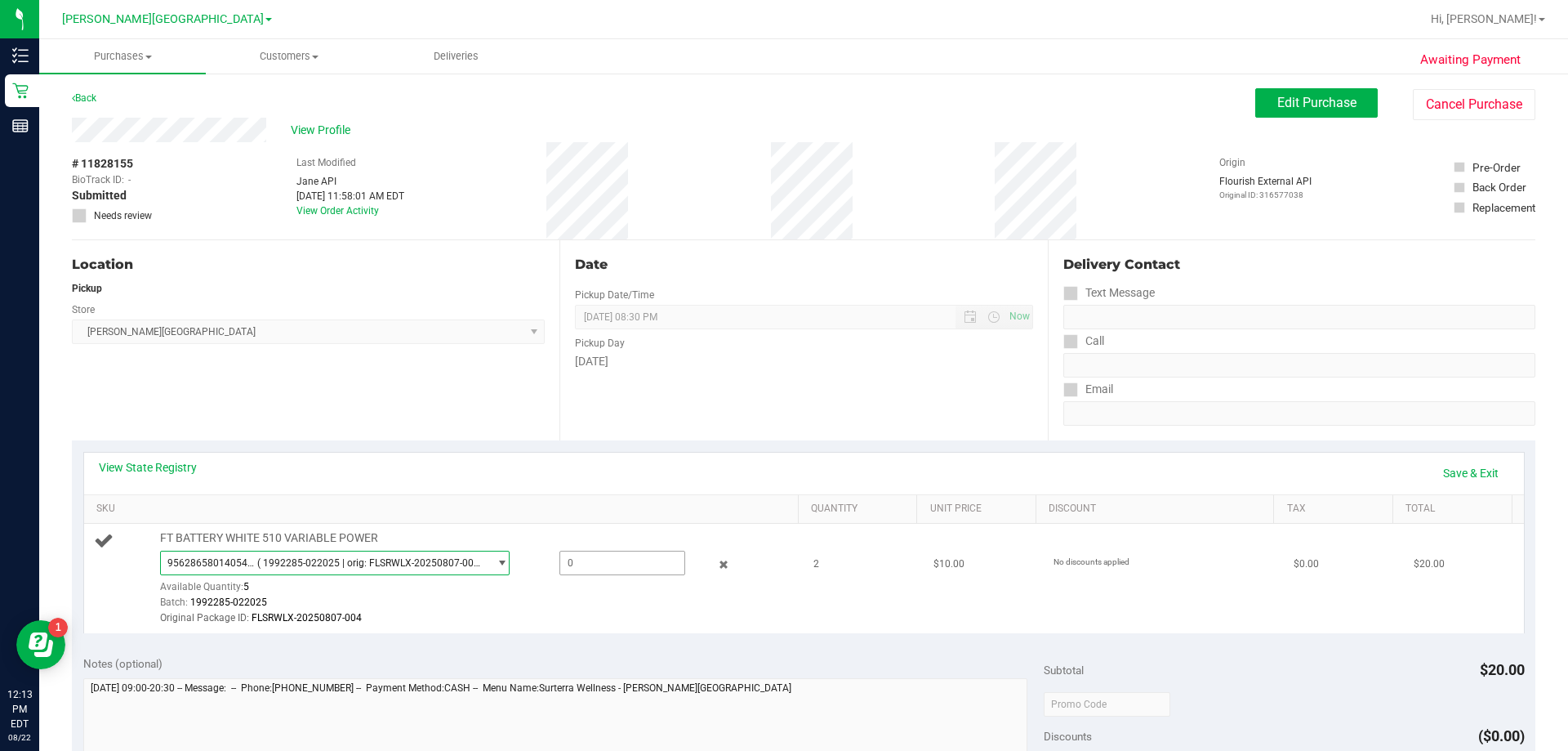
click at [578, 555] on span at bounding box center [622, 563] width 125 height 25
type input "2"
type input "2.0000"
click at [519, 600] on div "Batch: 1992285-022025" at bounding box center [475, 602] width 631 height 16
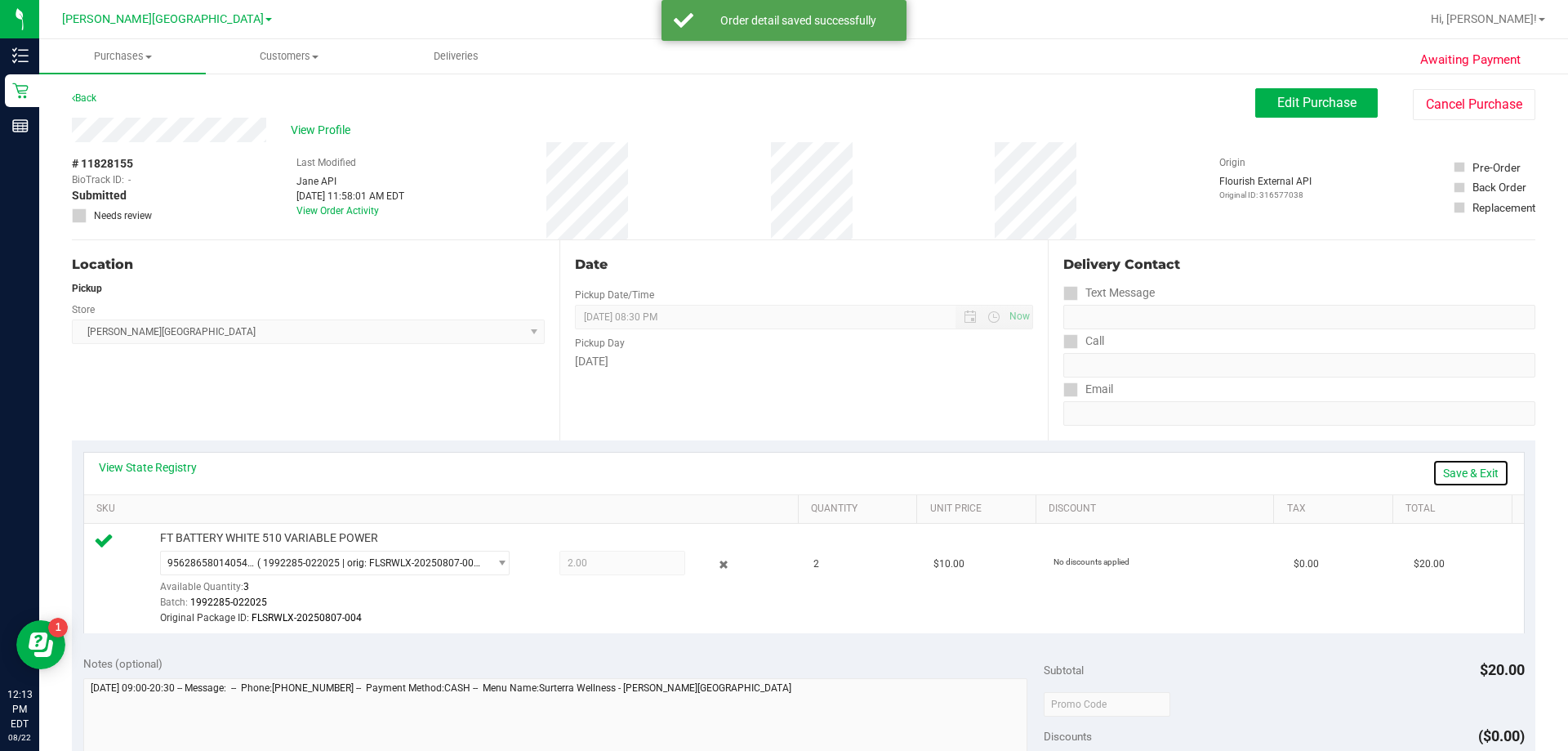
click at [779, 468] on link "Save & Exit" at bounding box center [1471, 473] width 77 height 28
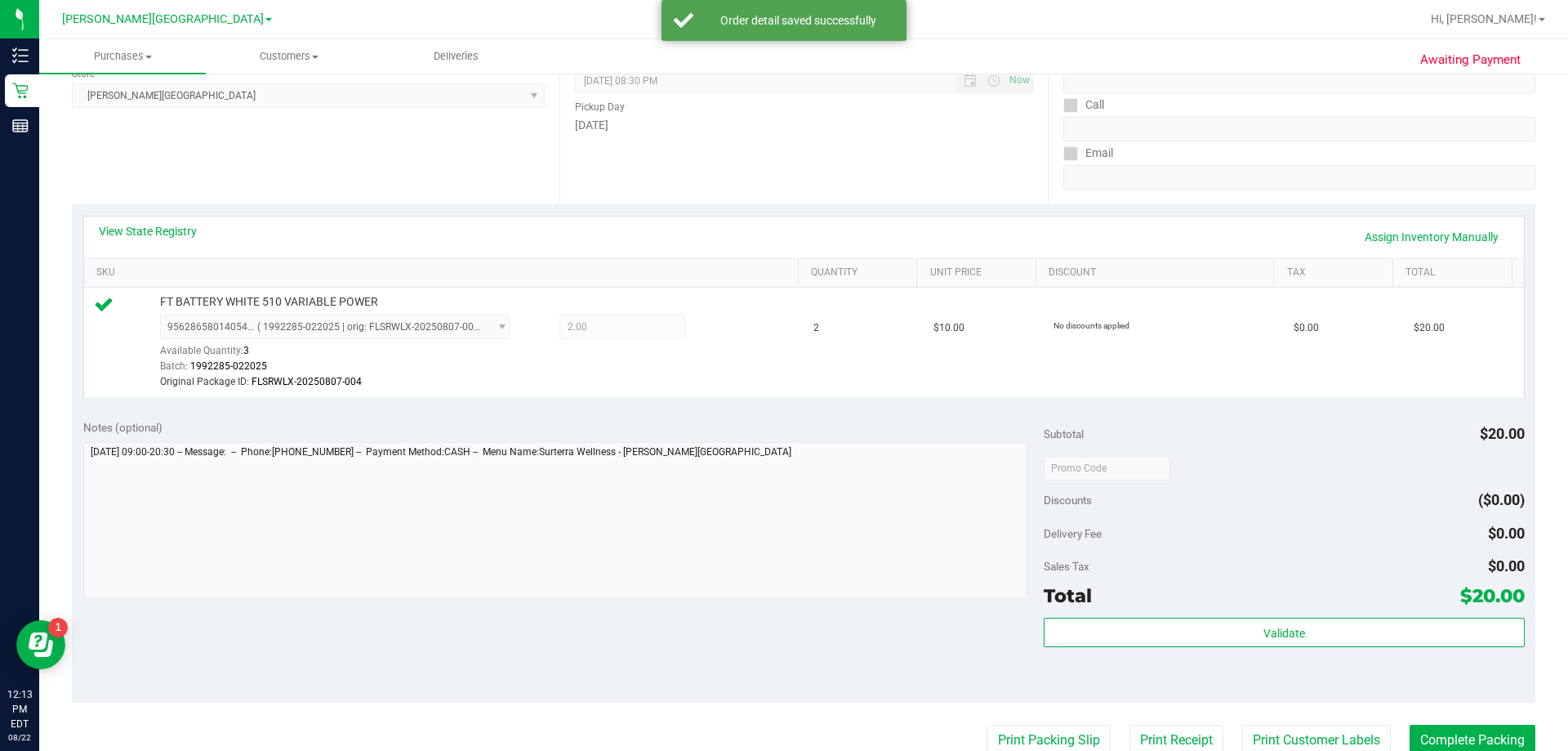
scroll to position [327, 0]
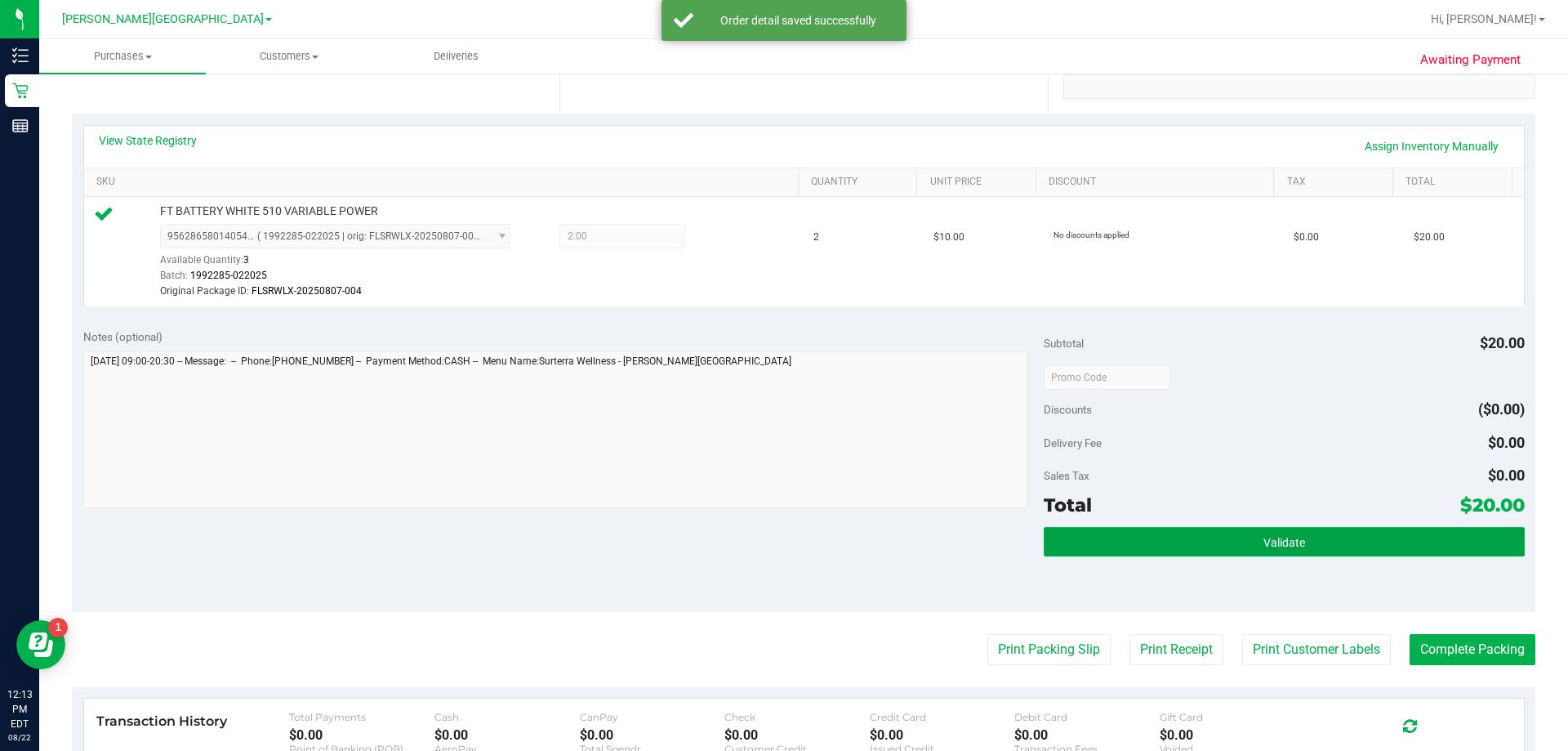
click at [779, 546] on button "Validate" at bounding box center [1284, 541] width 480 height 30
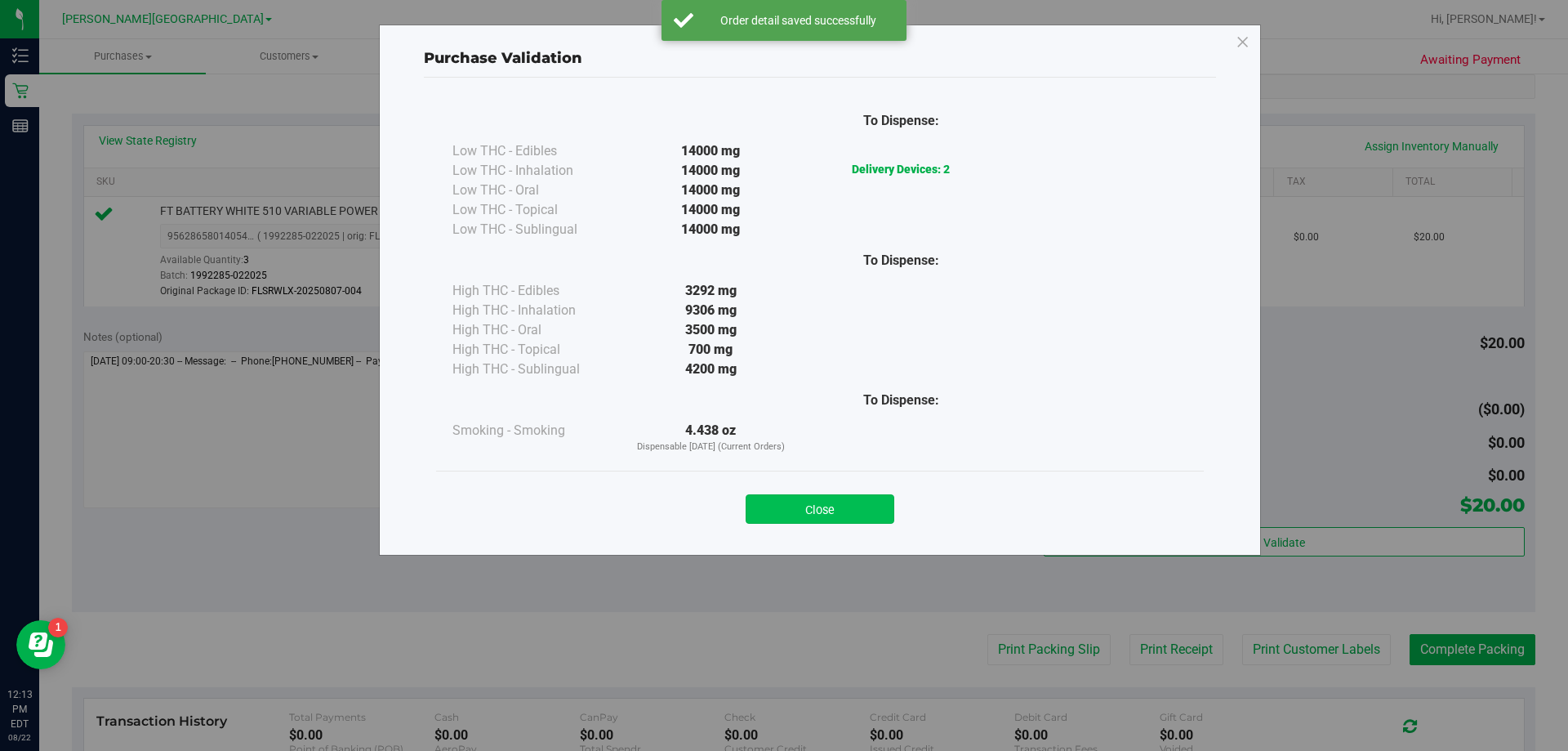
click at [779, 506] on button "Close" at bounding box center [820, 509] width 149 height 30
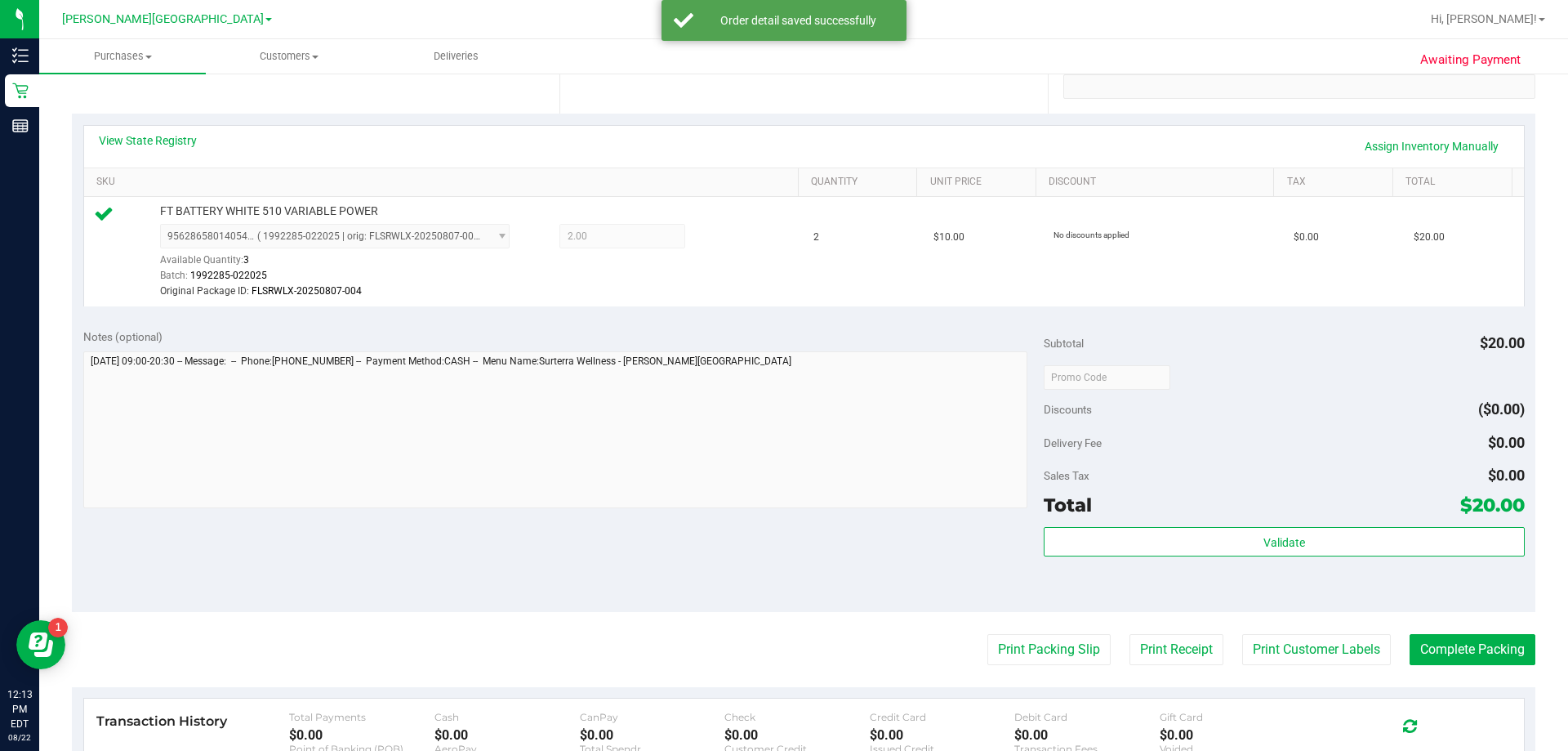
click at [779, 626] on purchase-details "Back Edit Purchase Cancel Purchase View Profile # 11828155 BioTrack ID: - Submi…" at bounding box center [804, 377] width 1464 height 1231
click at [779, 627] on purchase-details "Back Edit Purchase Cancel Purchase View Profile # 11828155 BioTrack ID: - Submi…" at bounding box center [804, 377] width 1464 height 1231
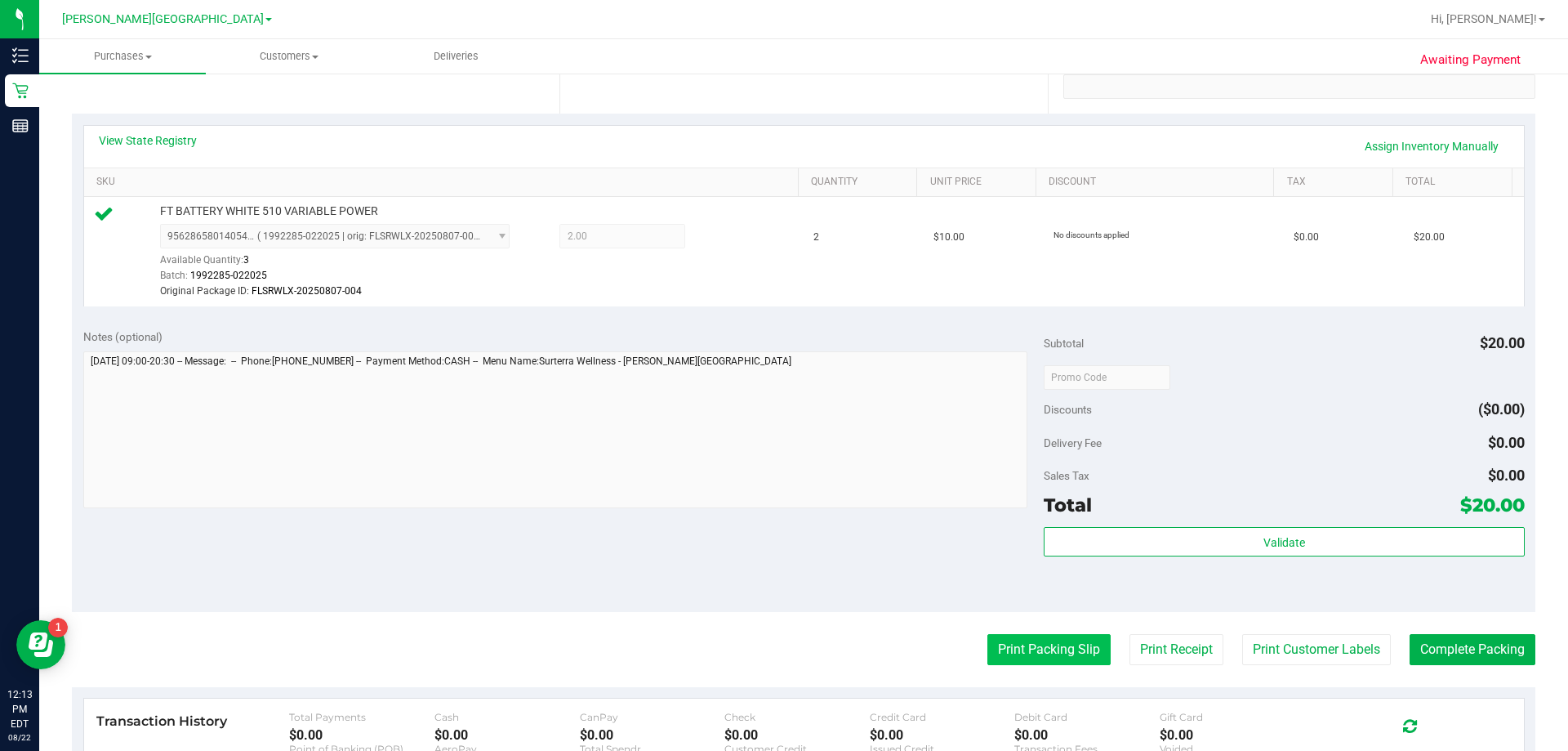
click at [779, 635] on button "Print Packing Slip" at bounding box center [1049, 649] width 123 height 31
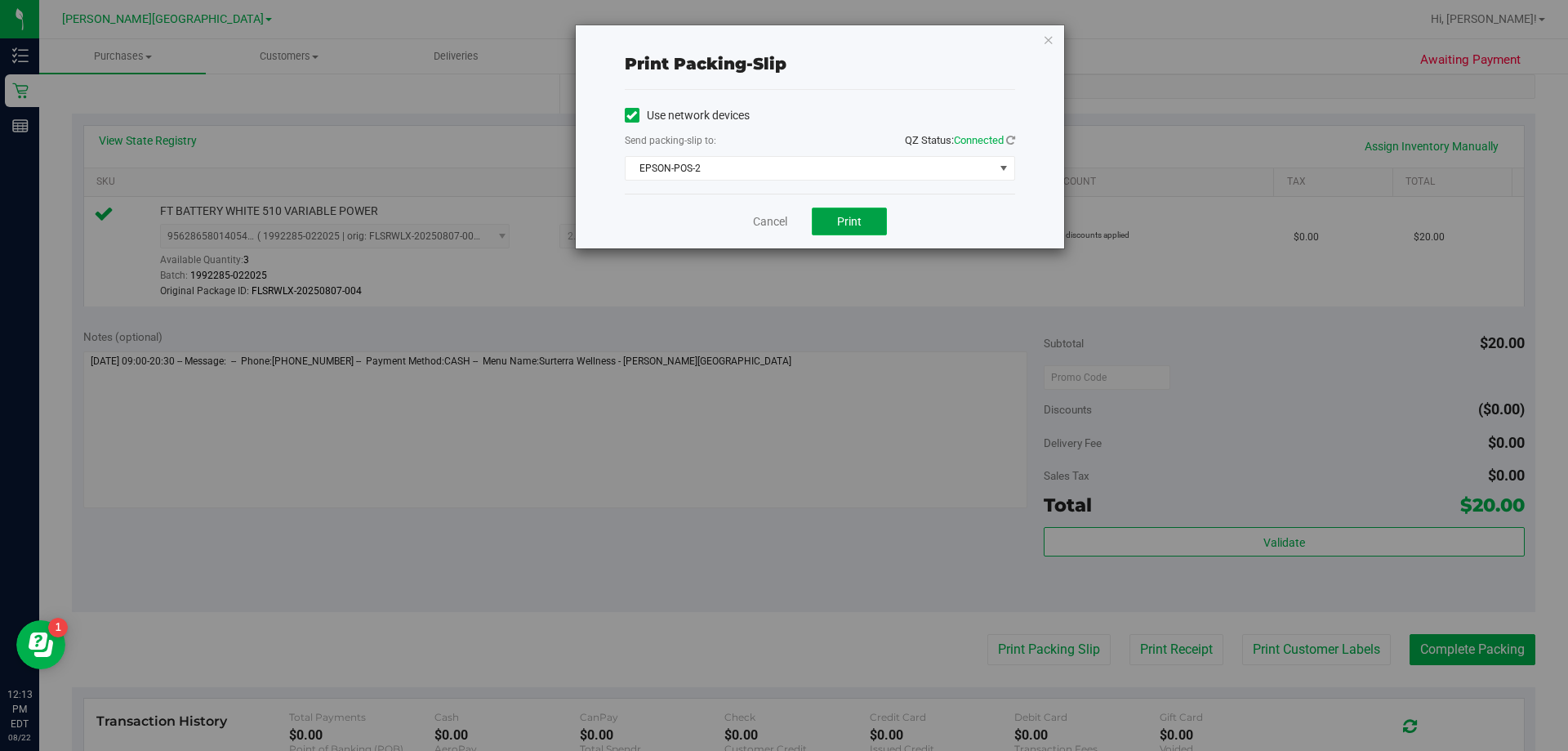
click at [779, 221] on span "Print" at bounding box center [850, 221] width 25 height 13
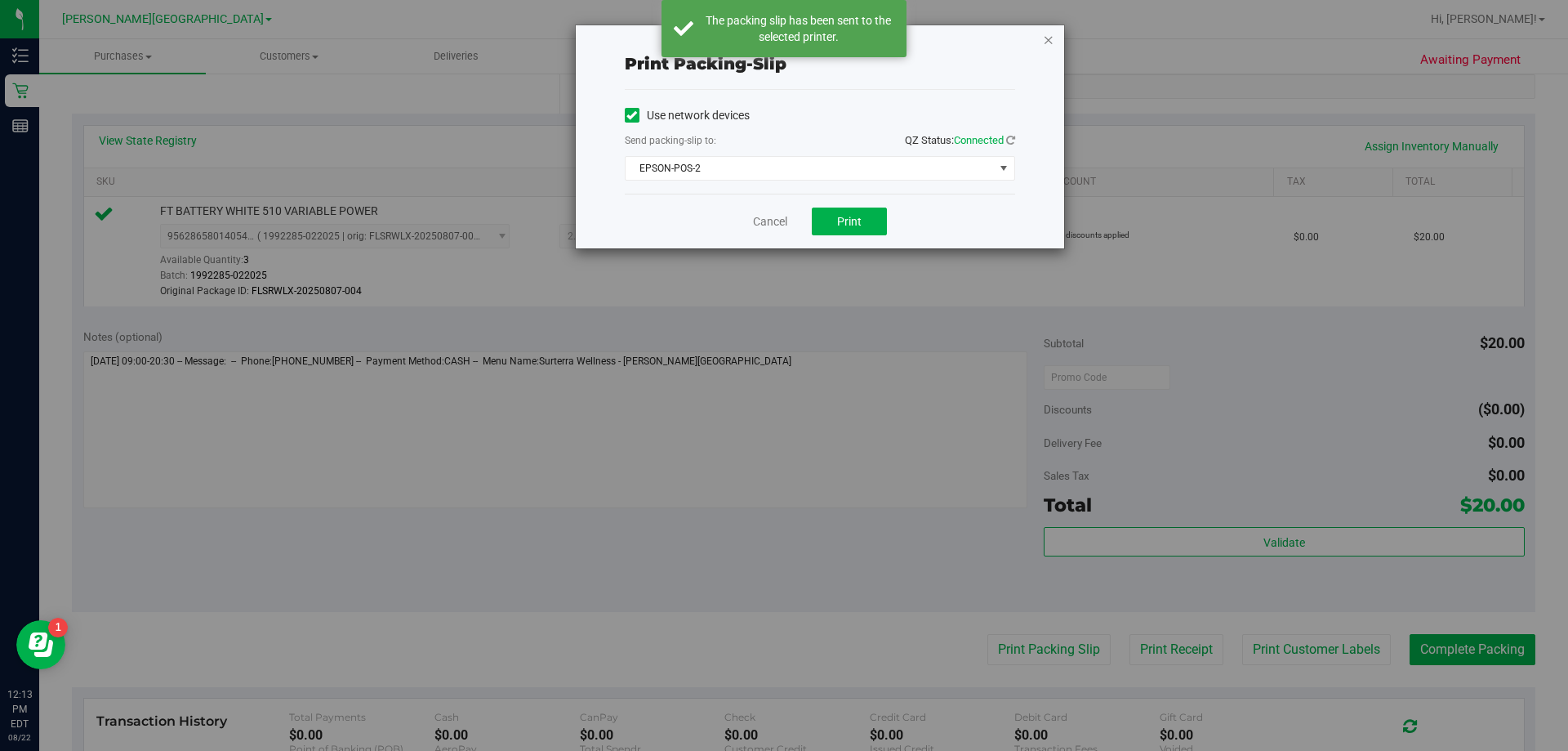
click at [779, 40] on icon "button" at bounding box center [1049, 40] width 12 height 20
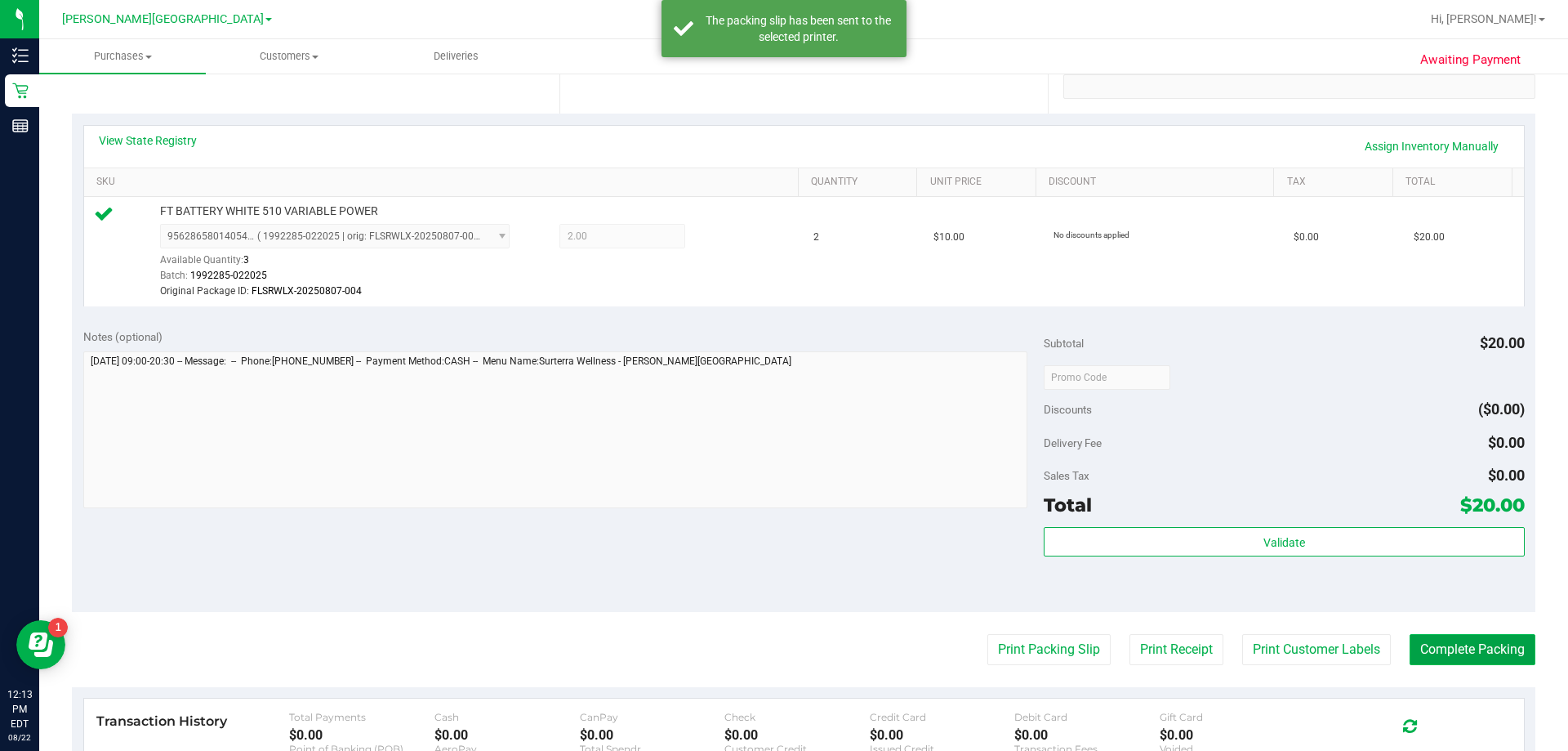
click at [779, 651] on button "Complete Packing" at bounding box center [1472, 649] width 125 height 31
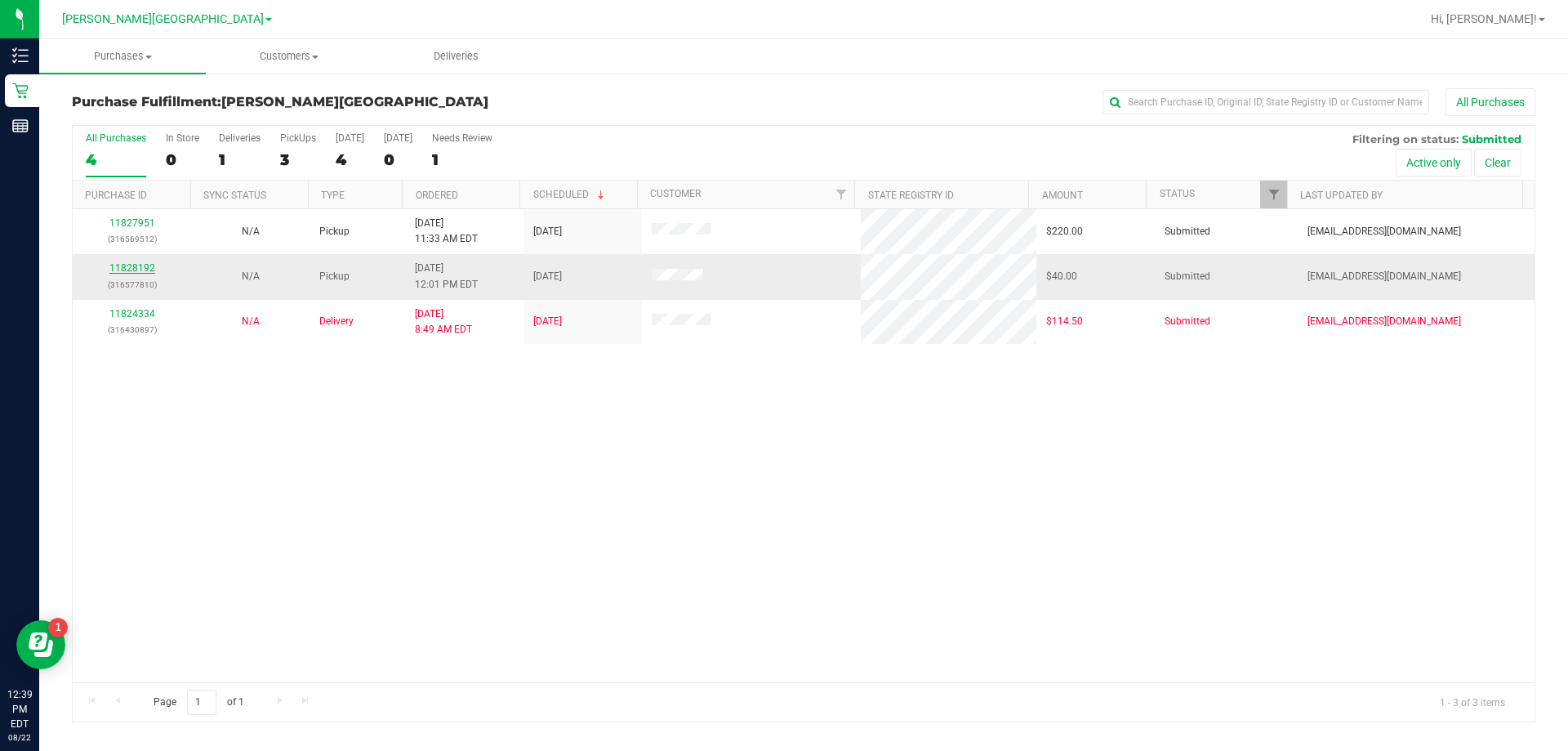
click at [130, 266] on link "11828192" at bounding box center [132, 268] width 45 height 12
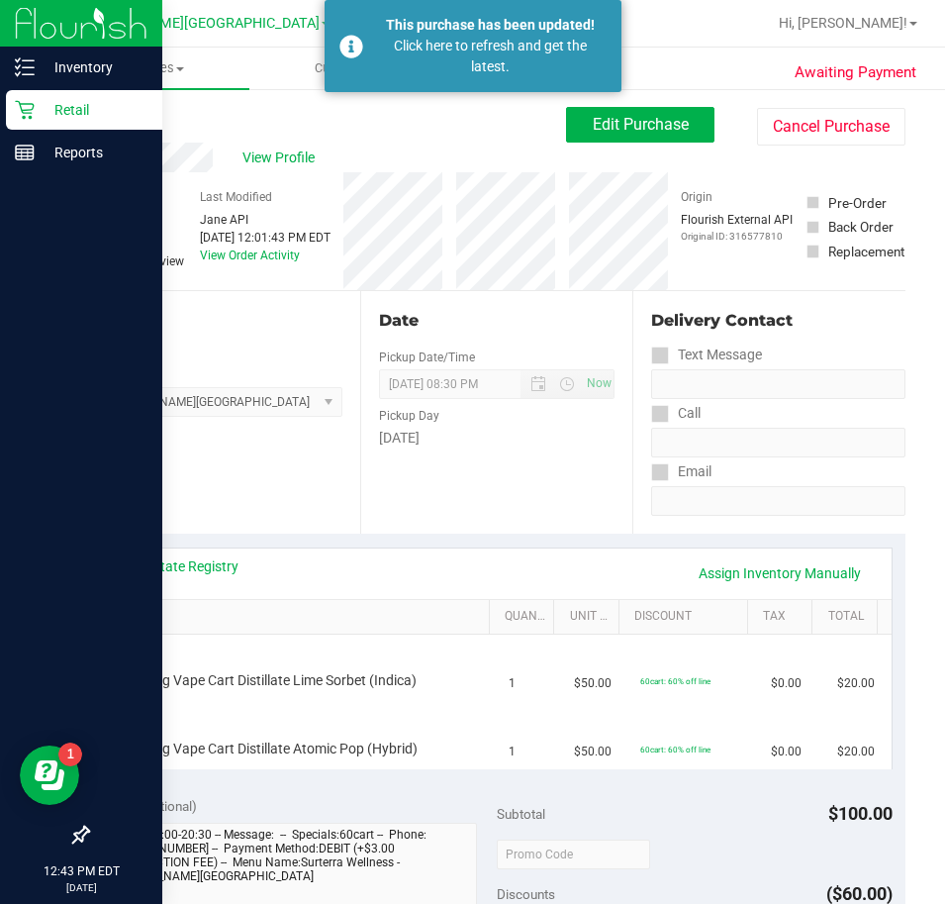
click at [42, 106] on p "Retail" at bounding box center [94, 110] width 119 height 24
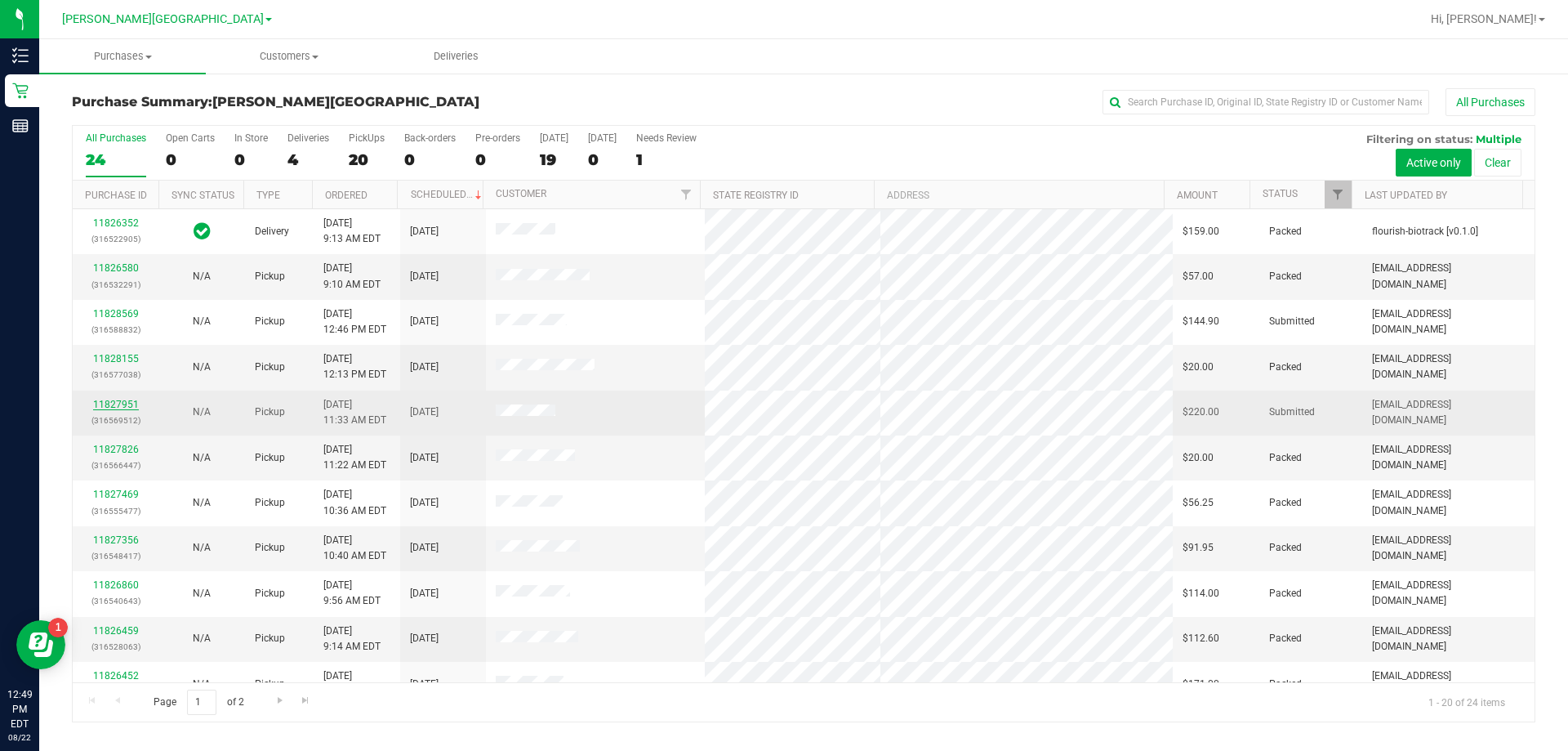
click at [131, 408] on link "11827951" at bounding box center [116, 404] width 45 height 12
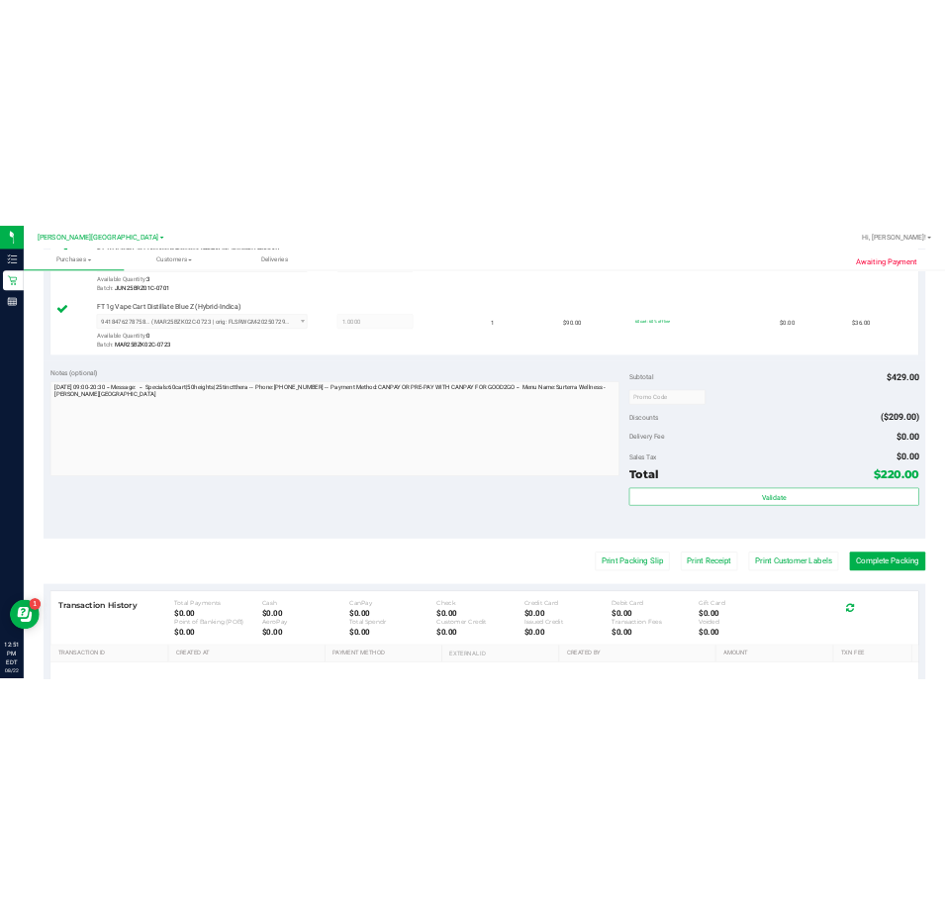
scroll to position [1188, 0]
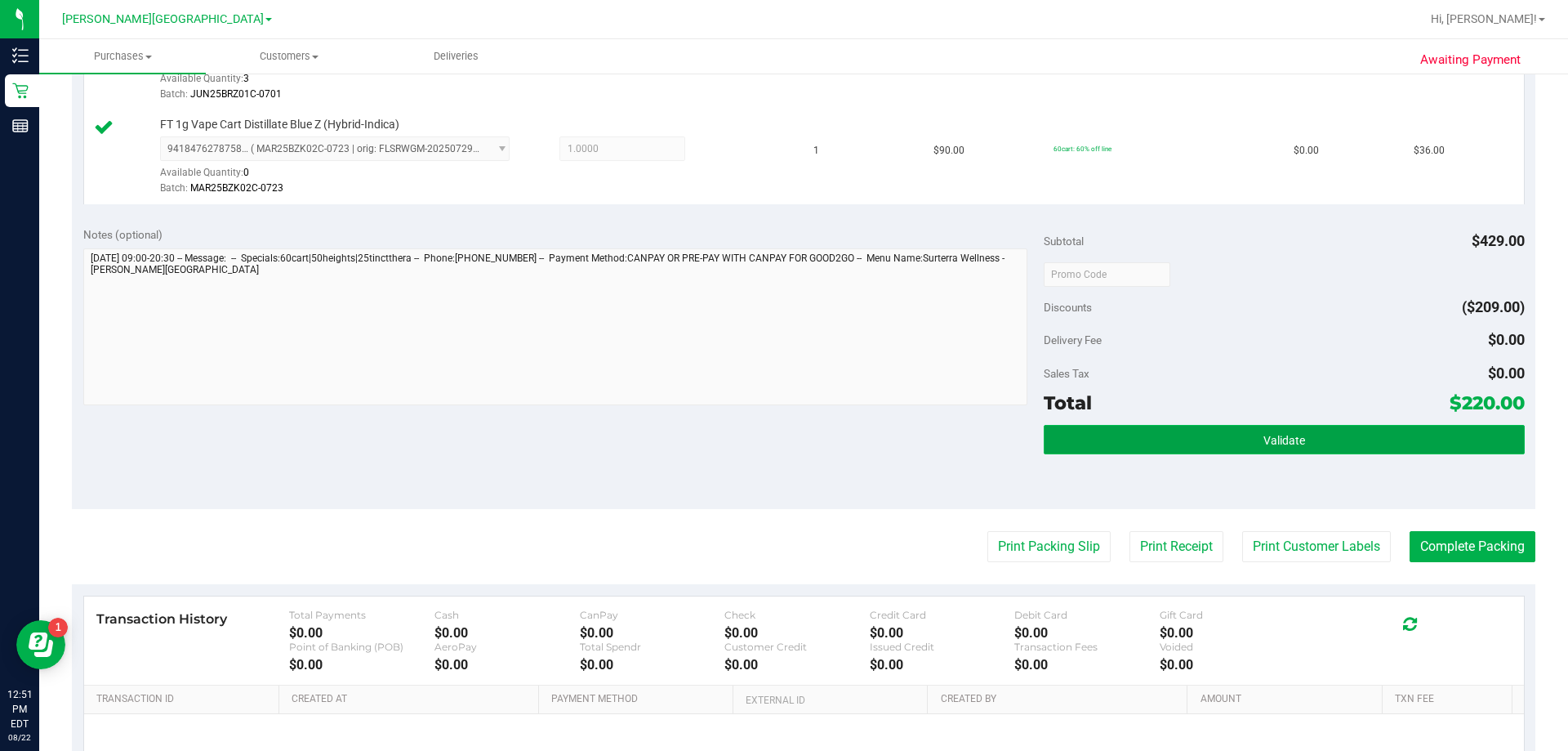
click at [779, 448] on button "Validate" at bounding box center [1284, 440] width 480 height 30
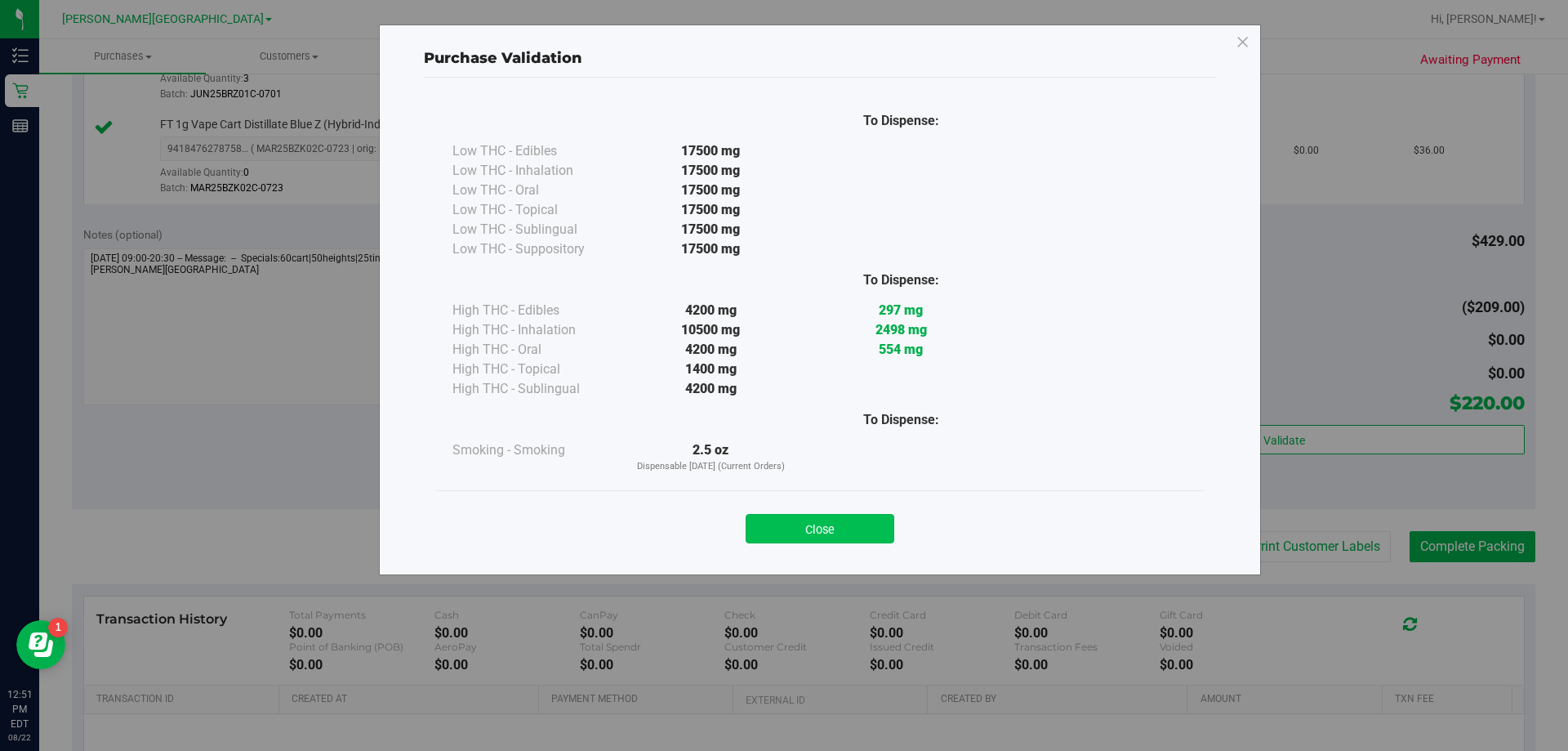
click at [779, 519] on button "Close" at bounding box center [820, 529] width 149 height 30
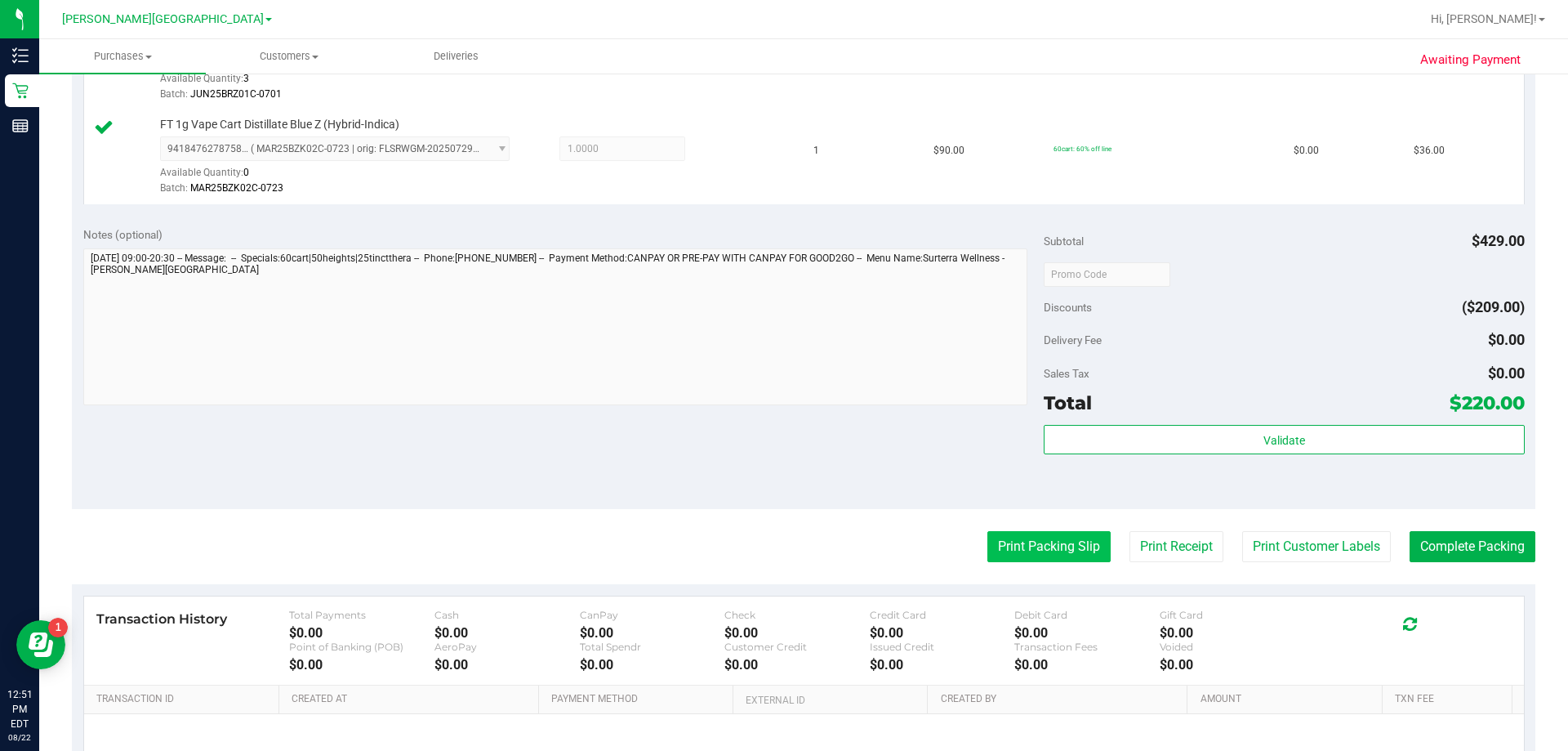
click at [779, 547] on button "Print Packing Slip" at bounding box center [1049, 546] width 123 height 31
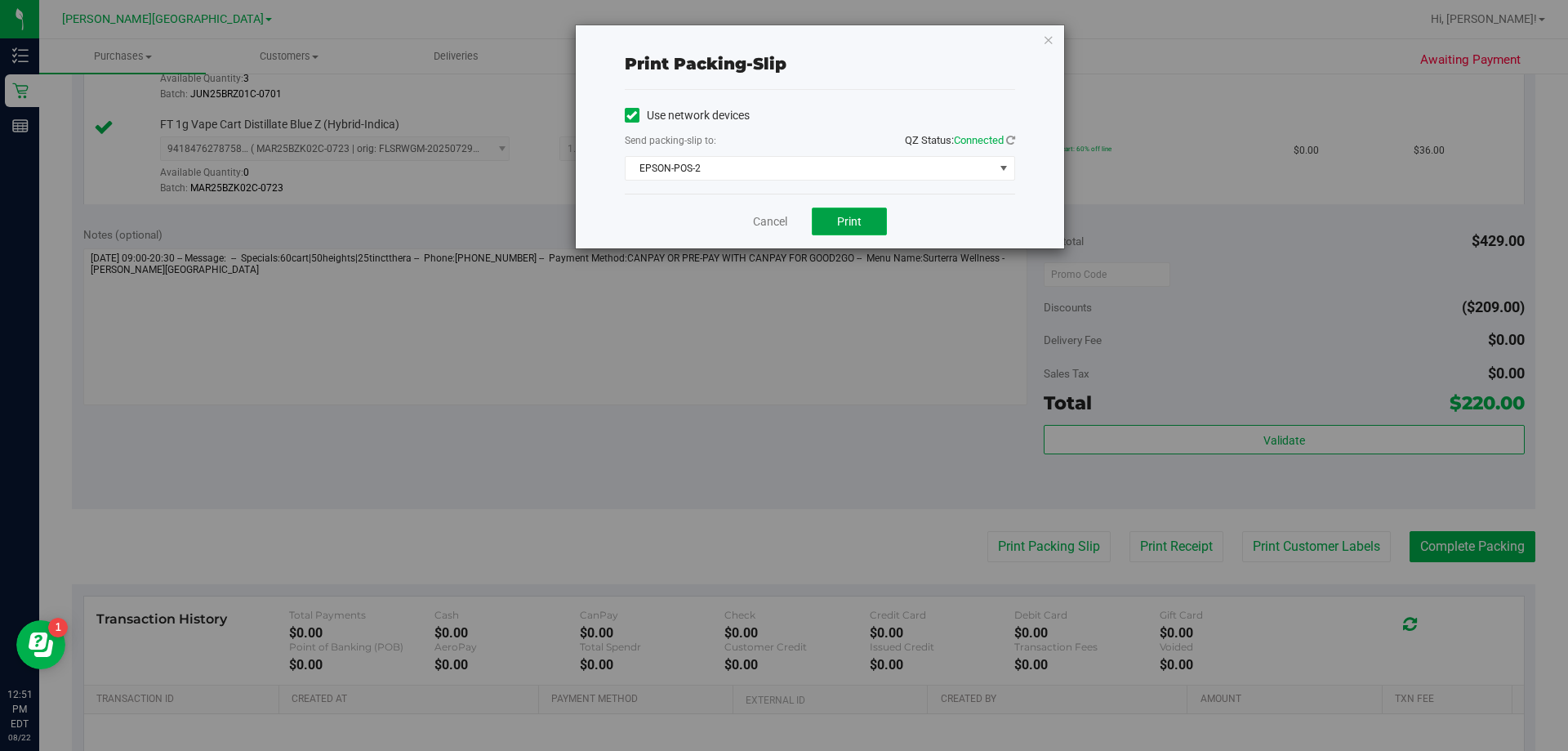
click at [779, 216] on span "Print" at bounding box center [850, 221] width 25 height 13
drag, startPoint x: 1044, startPoint y: 39, endPoint x: 1110, endPoint y: 163, distance: 140.5
click at [779, 39] on icon "button" at bounding box center [1049, 40] width 12 height 20
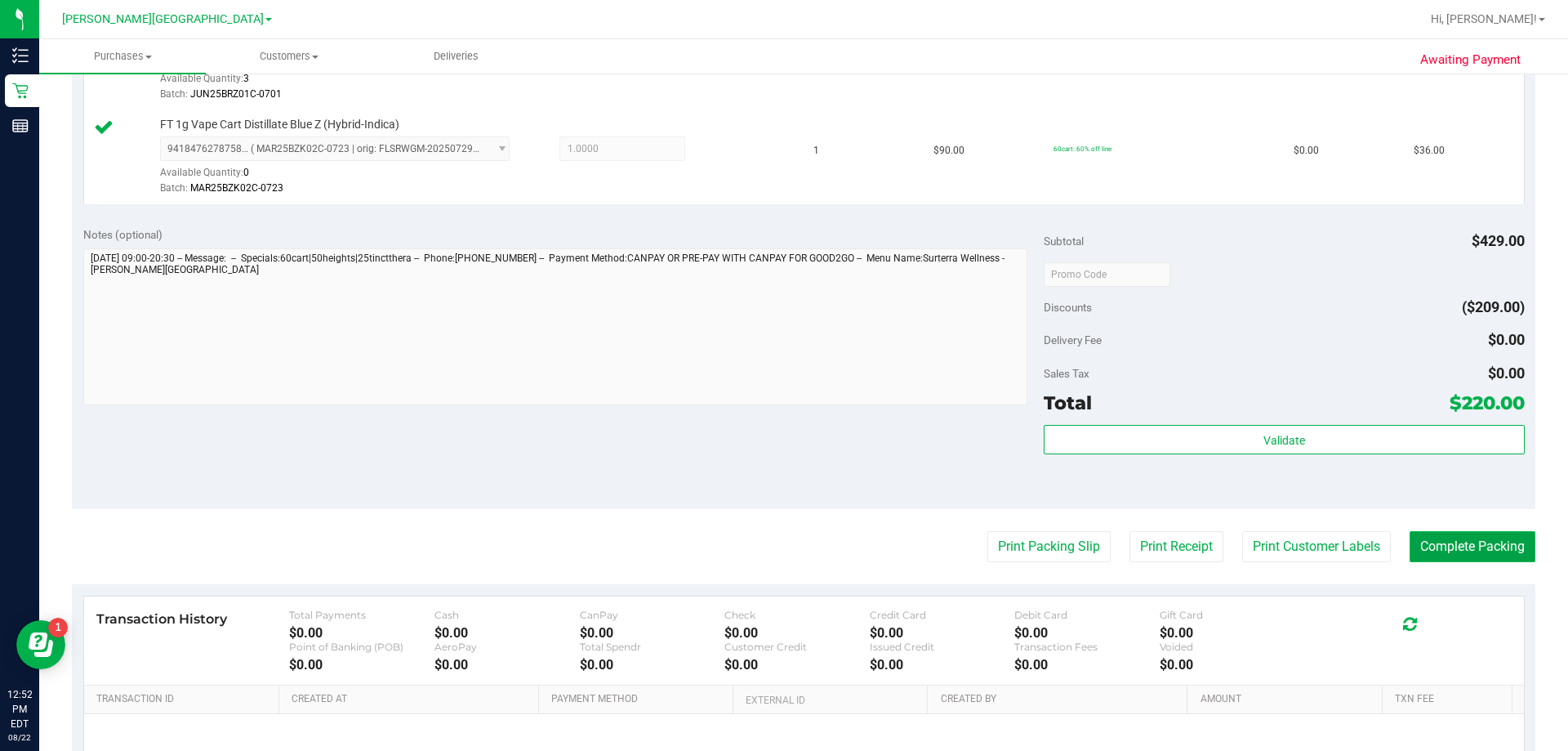
click at [779, 549] on button "Complete Packing" at bounding box center [1472, 546] width 125 height 31
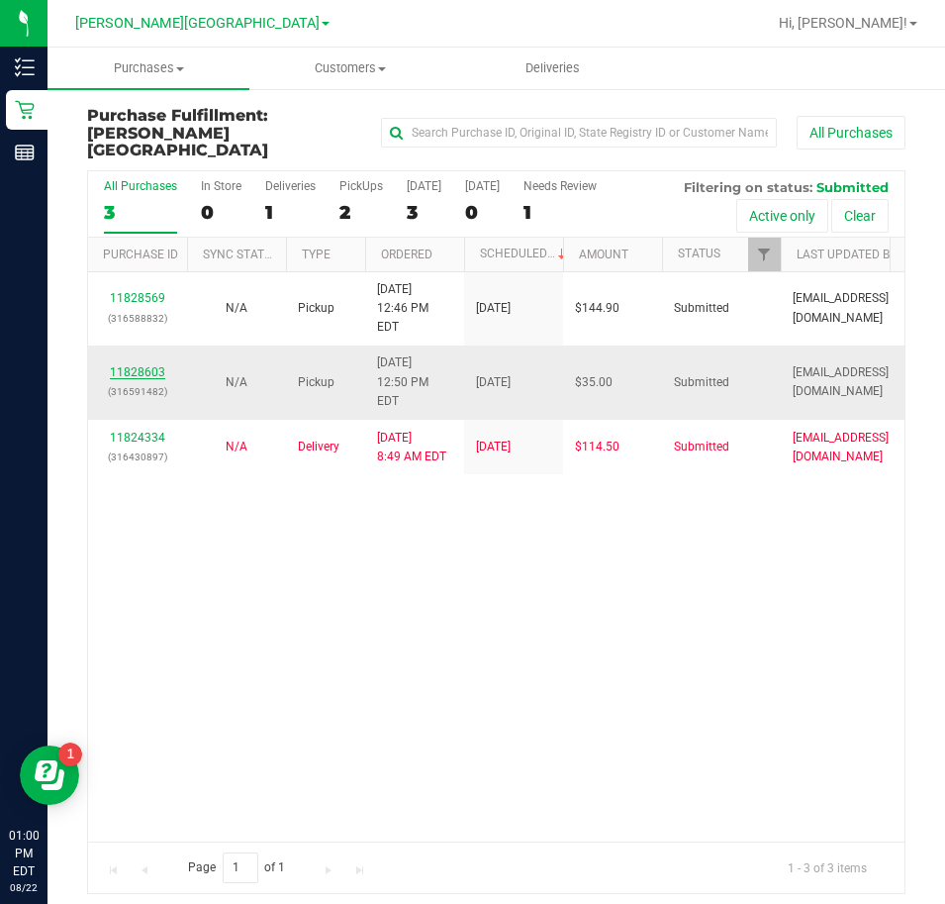
click at [153, 365] on link "11828603" at bounding box center [137, 372] width 55 height 14
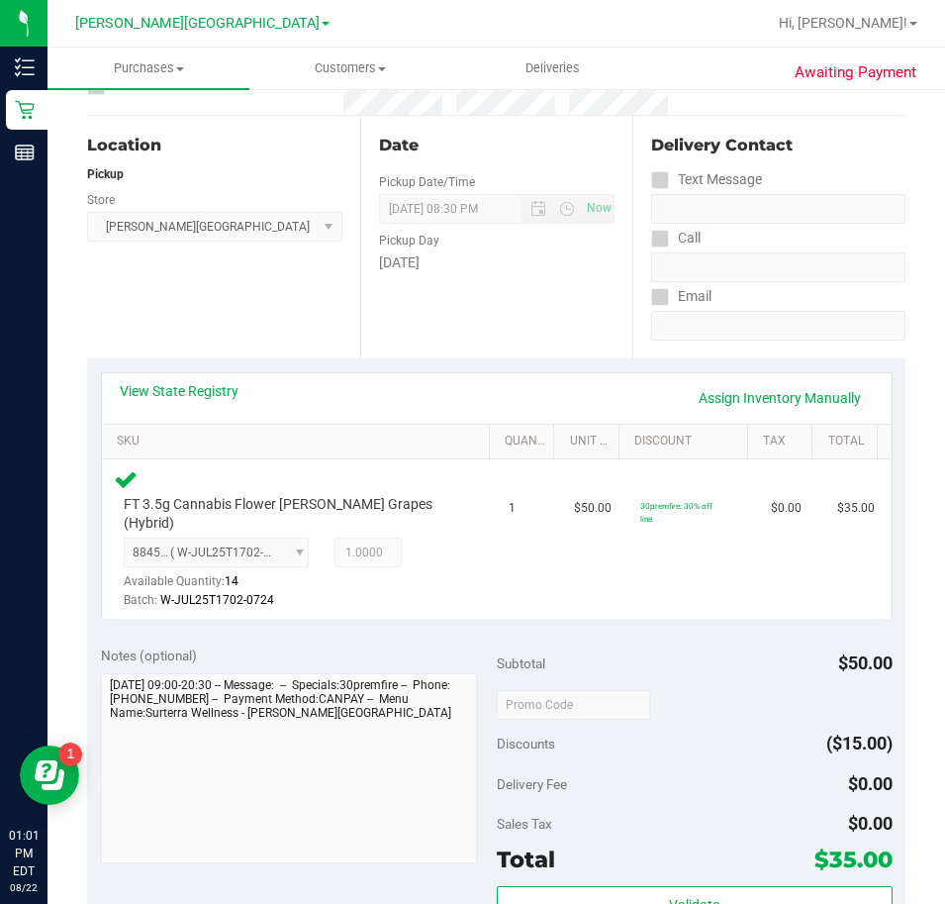
scroll to position [495, 0]
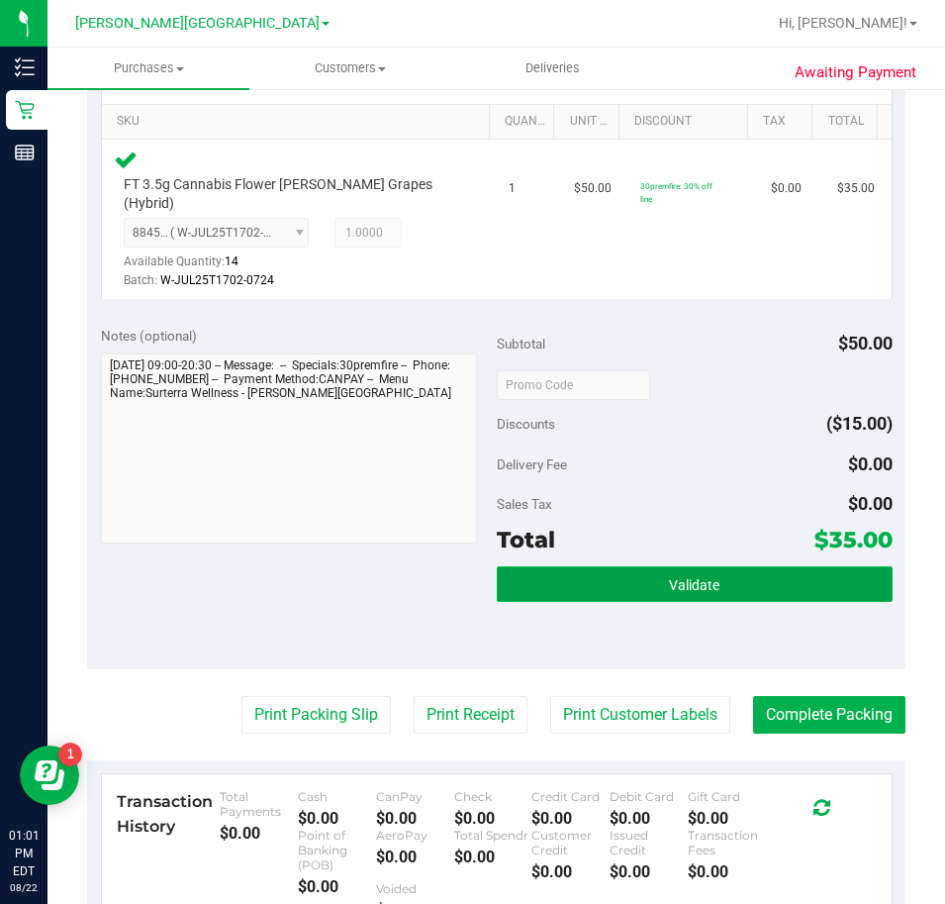
click at [669, 577] on span "Validate" at bounding box center [694, 585] width 50 height 16
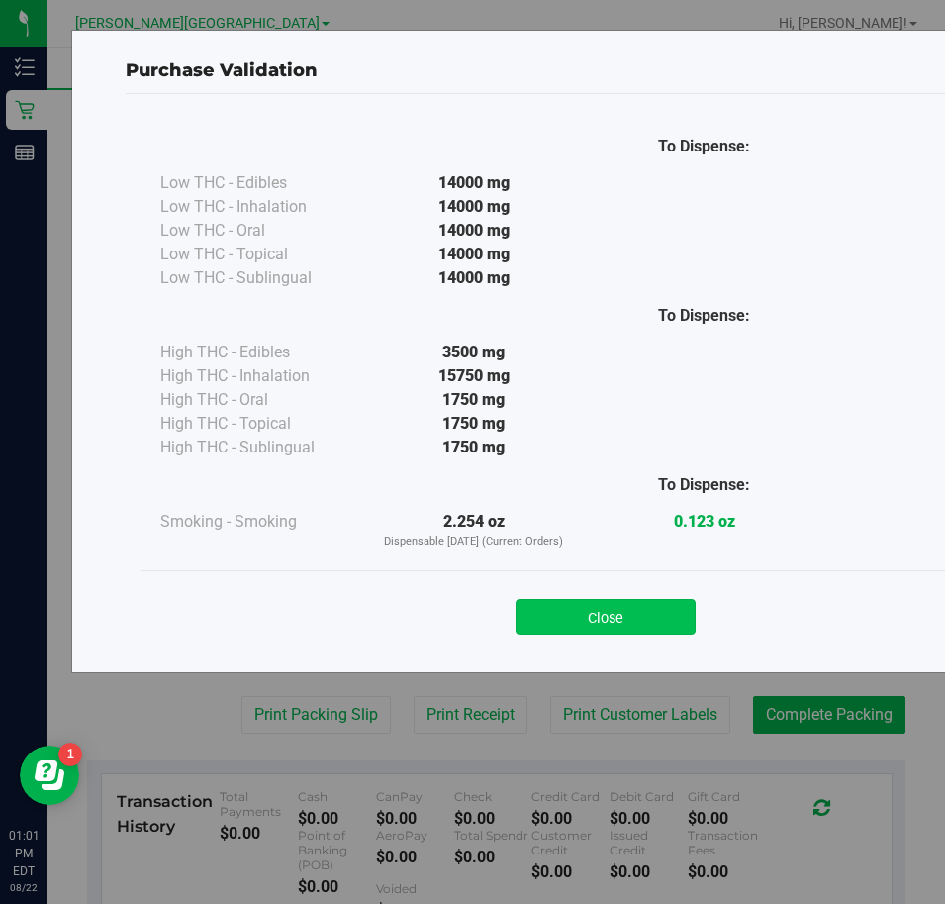
click at [619, 633] on button "Close" at bounding box center [606, 617] width 180 height 36
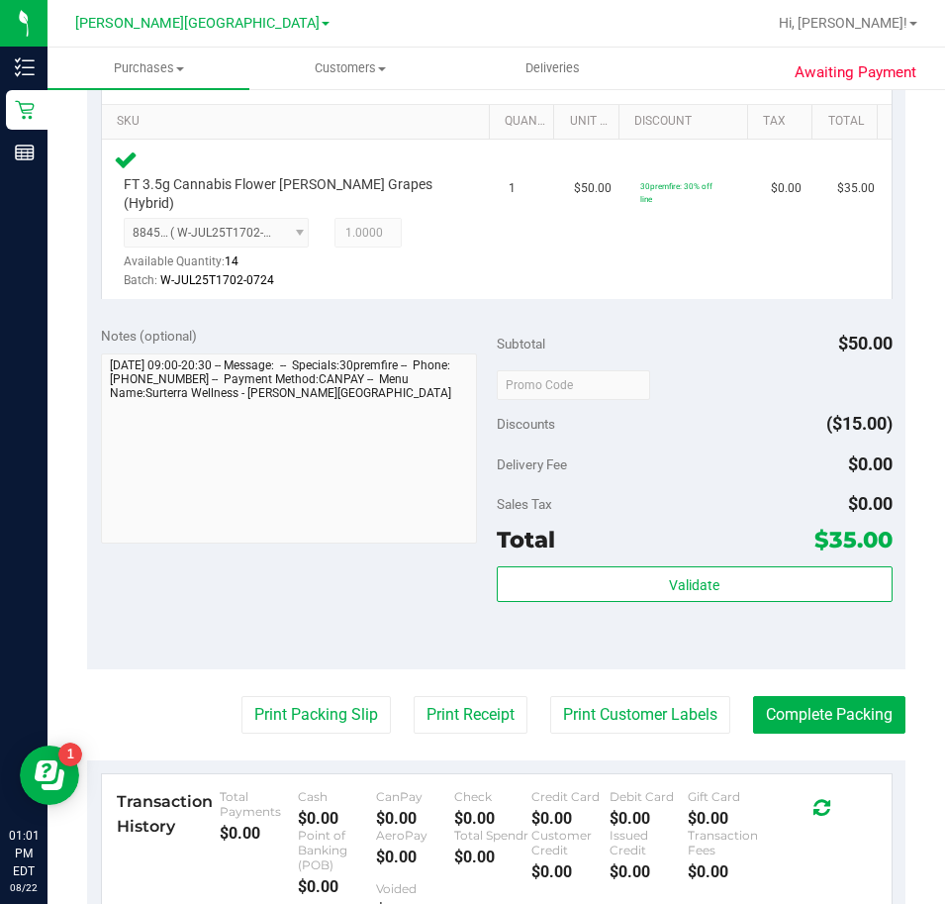
click at [619, 629] on div "Validate" at bounding box center [695, 610] width 396 height 89
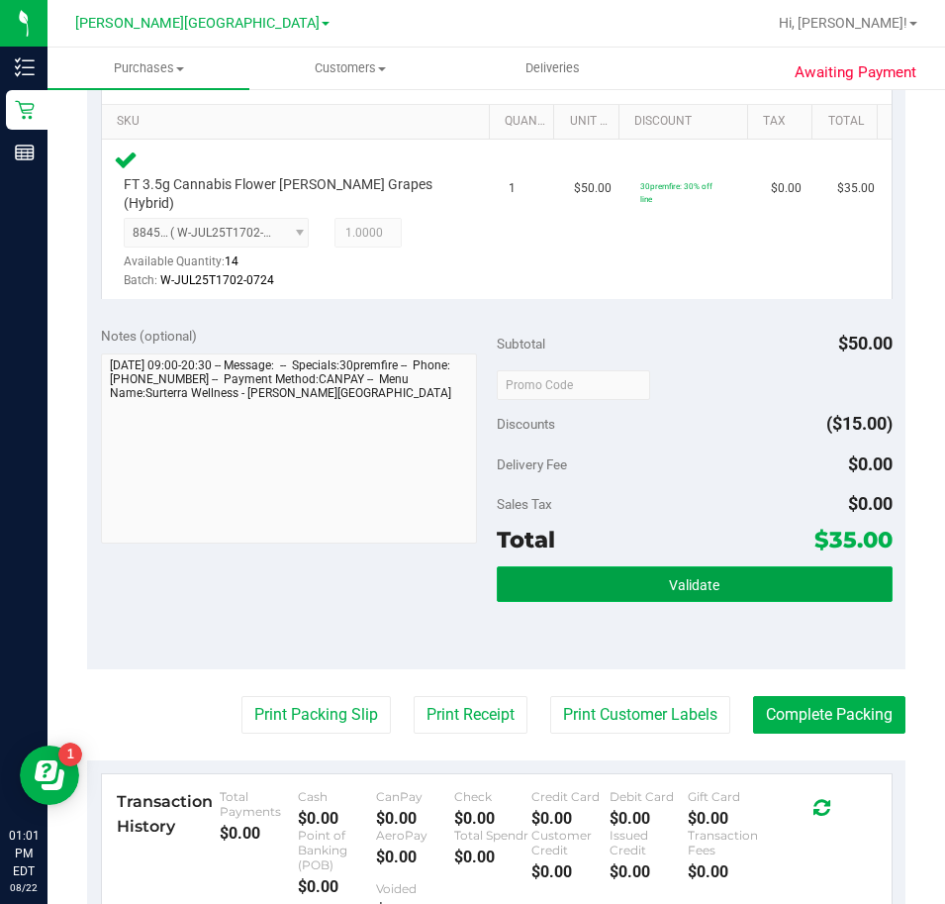
click at [613, 566] on button "Validate" at bounding box center [695, 584] width 396 height 36
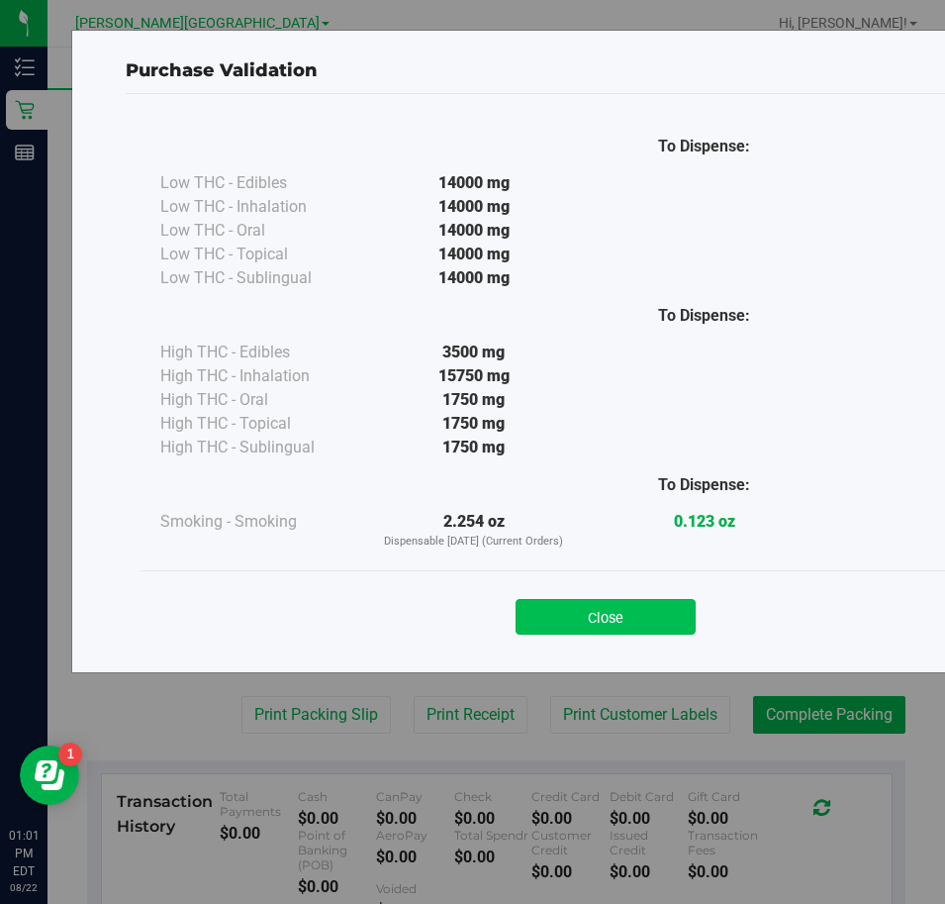
click at [607, 622] on button "Close" at bounding box center [606, 617] width 180 height 36
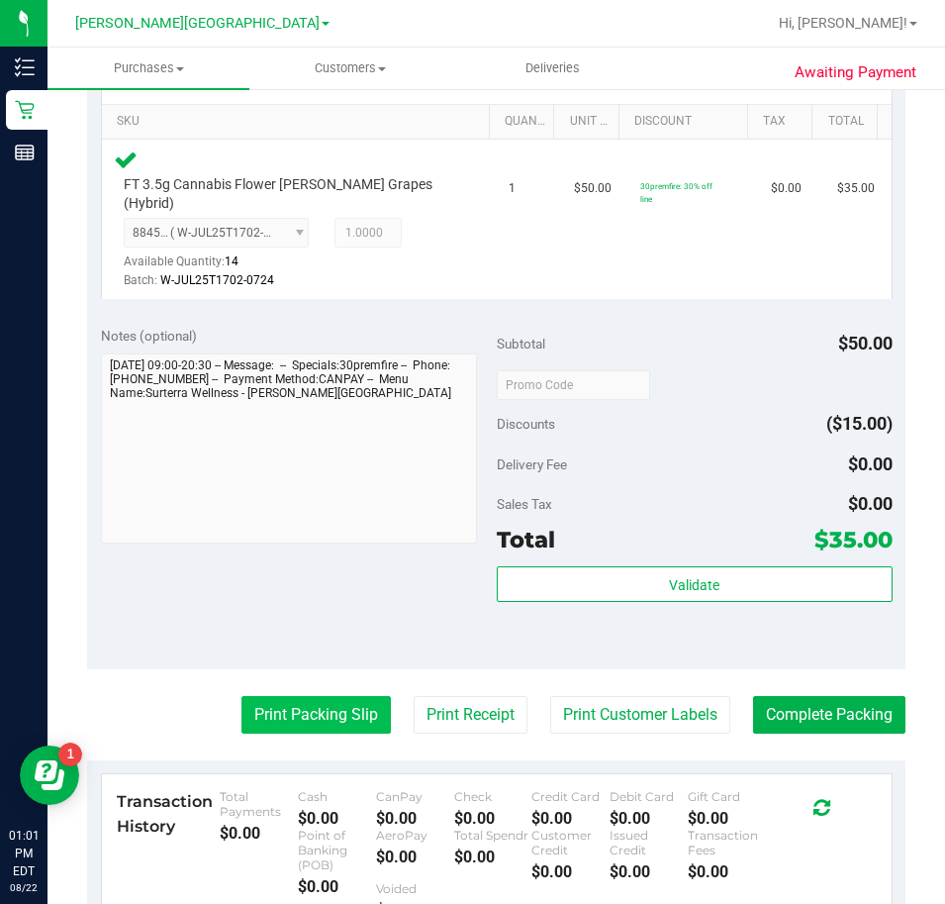
click at [242, 696] on button "Print Packing Slip" at bounding box center [316, 715] width 149 height 38
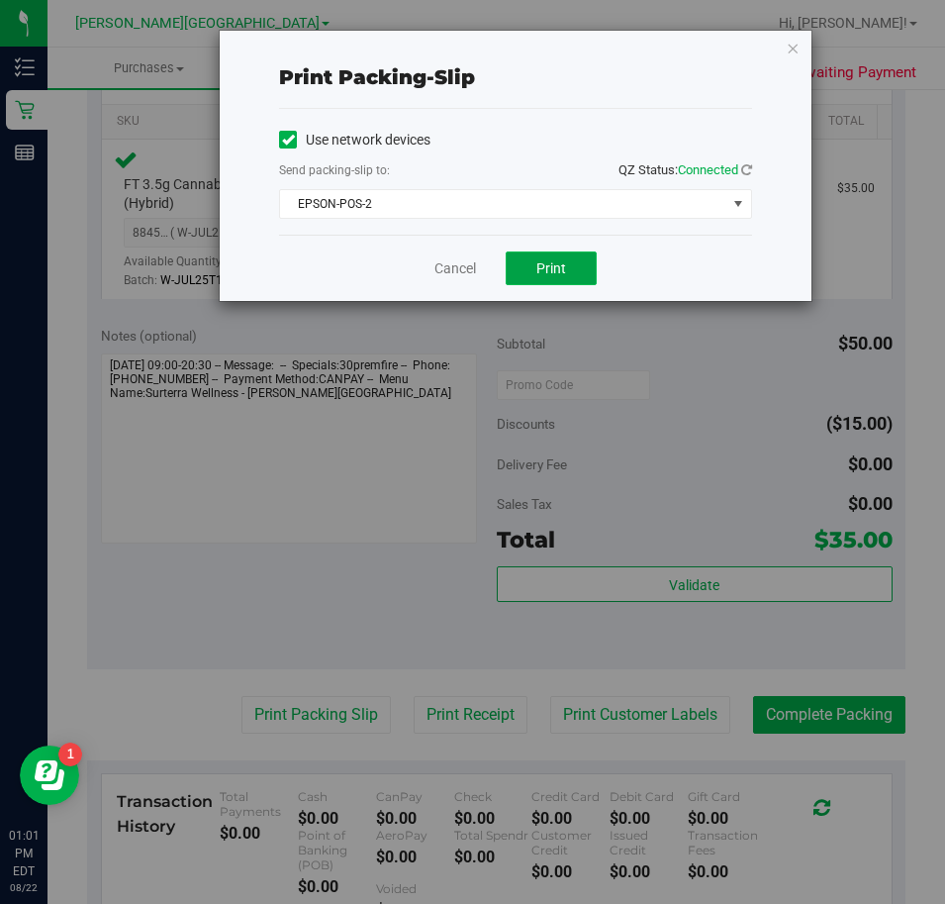
click at [547, 265] on span "Print" at bounding box center [551, 268] width 30 height 16
click at [795, 42] on icon "button" at bounding box center [793, 48] width 14 height 24
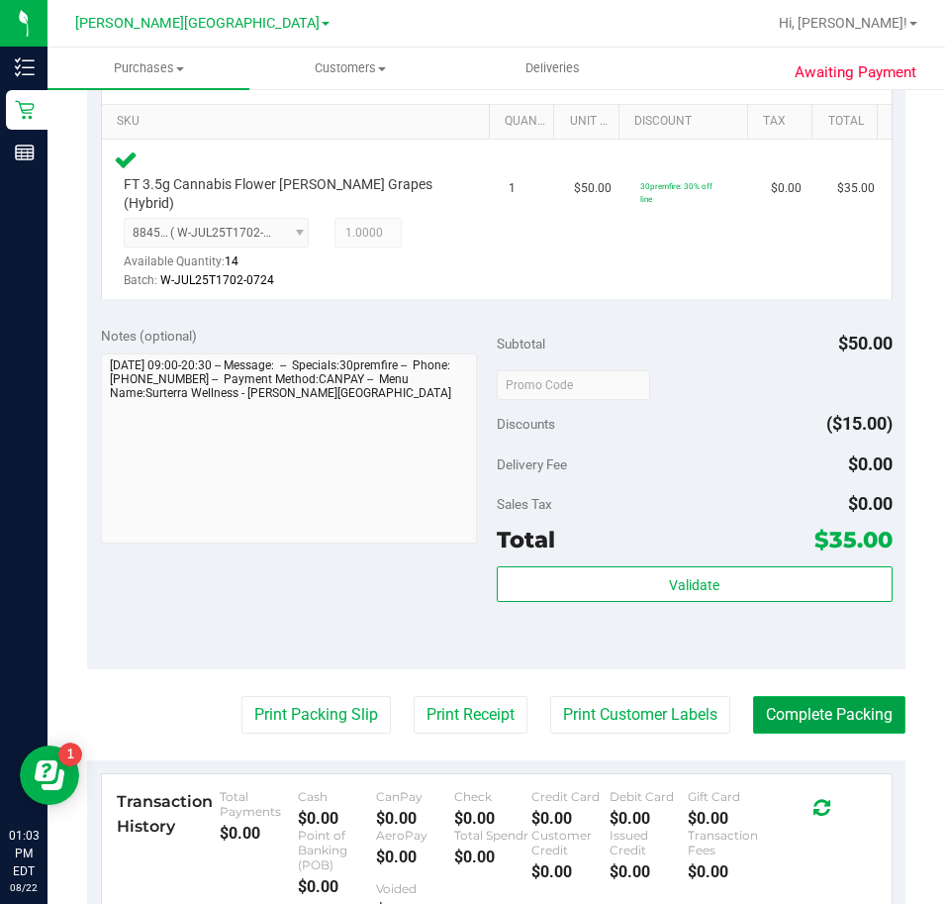
click at [792, 696] on button "Complete Packing" at bounding box center [829, 715] width 152 height 38
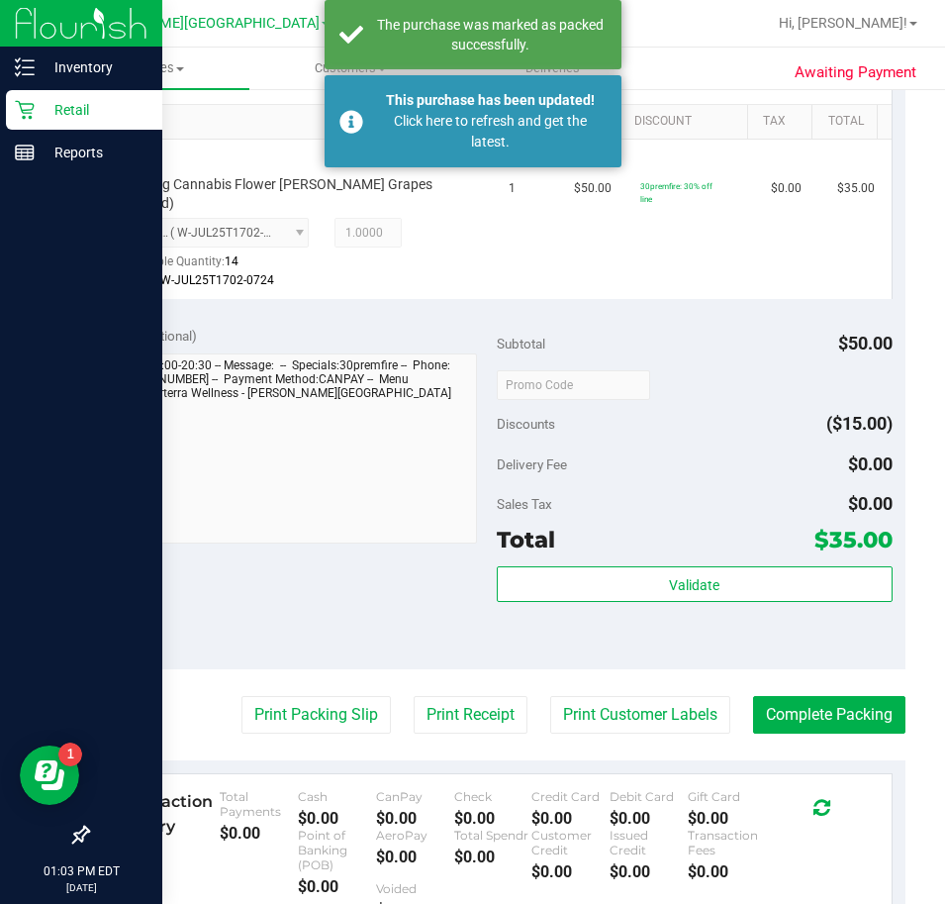
click at [55, 119] on p "Retail" at bounding box center [94, 110] width 119 height 24
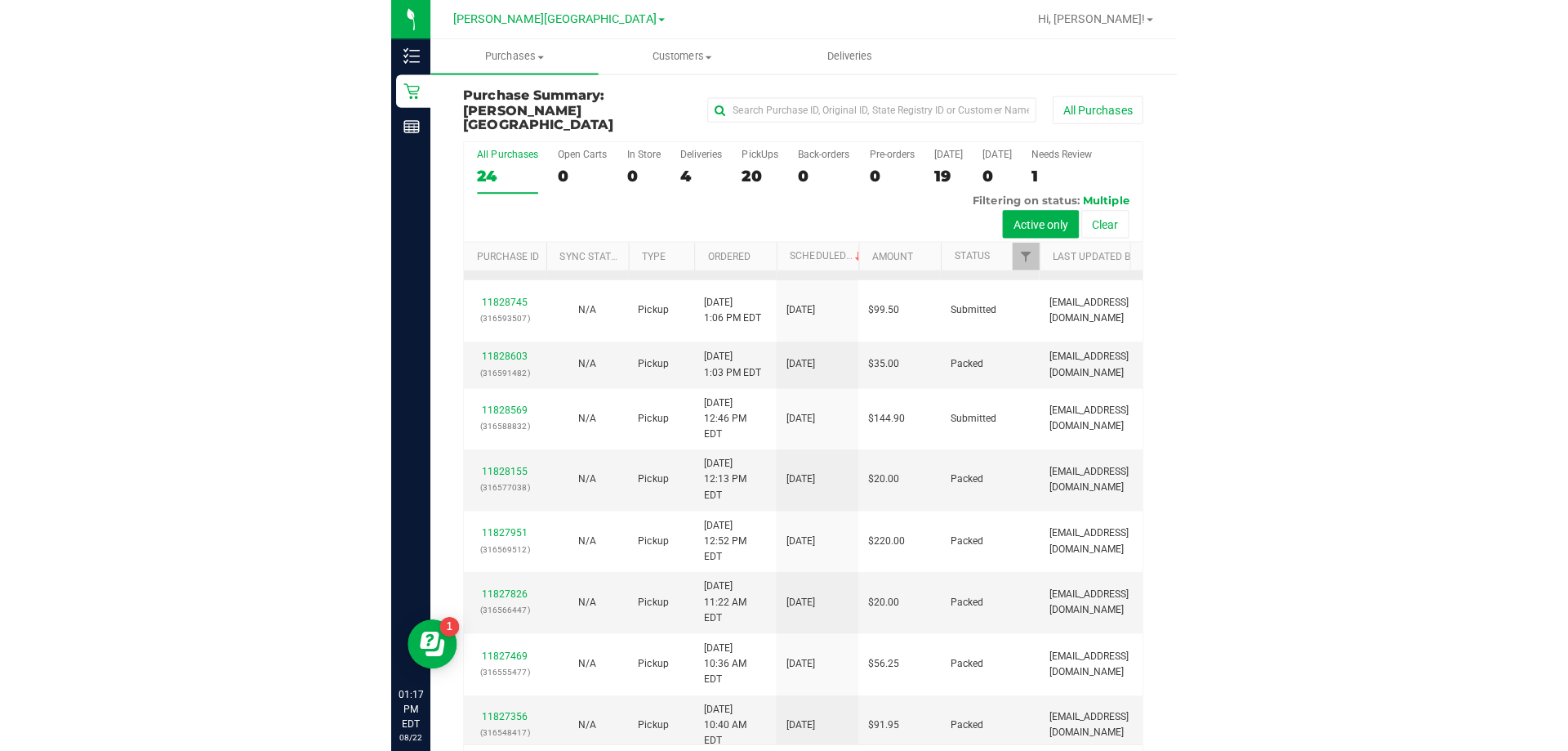
scroll to position [82, 0]
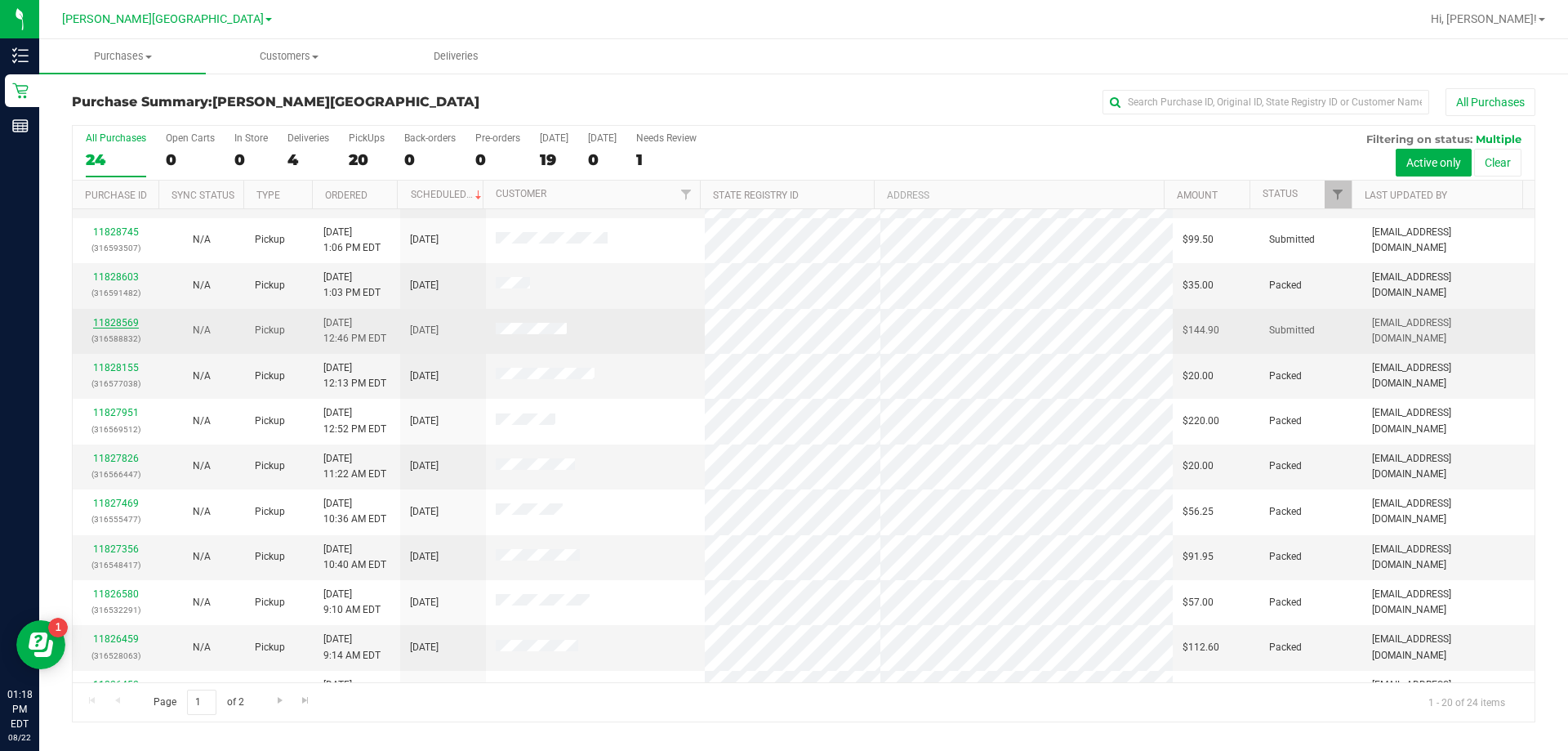
click at [125, 319] on link "11828569" at bounding box center [116, 323] width 45 height 12
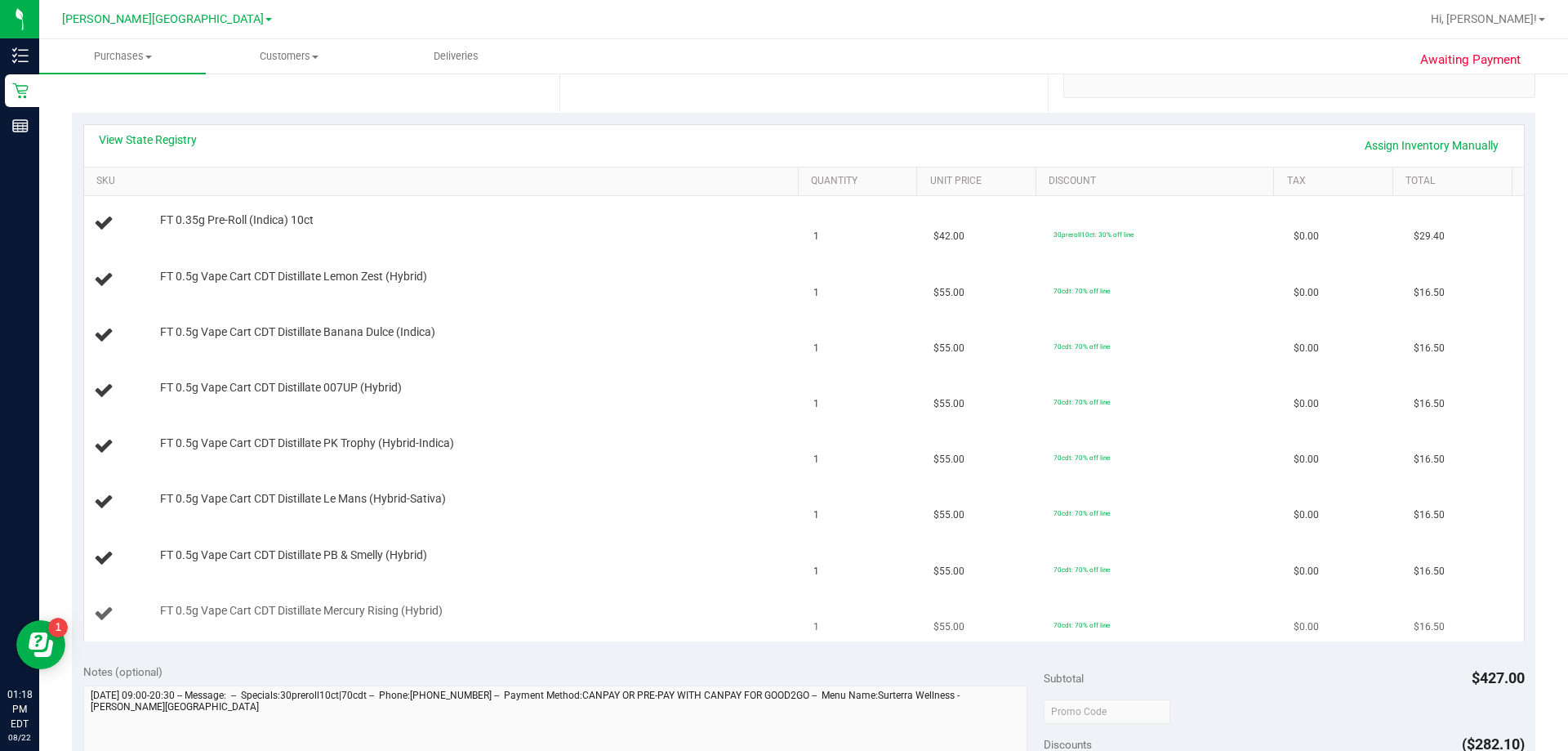
scroll to position [327, 0]
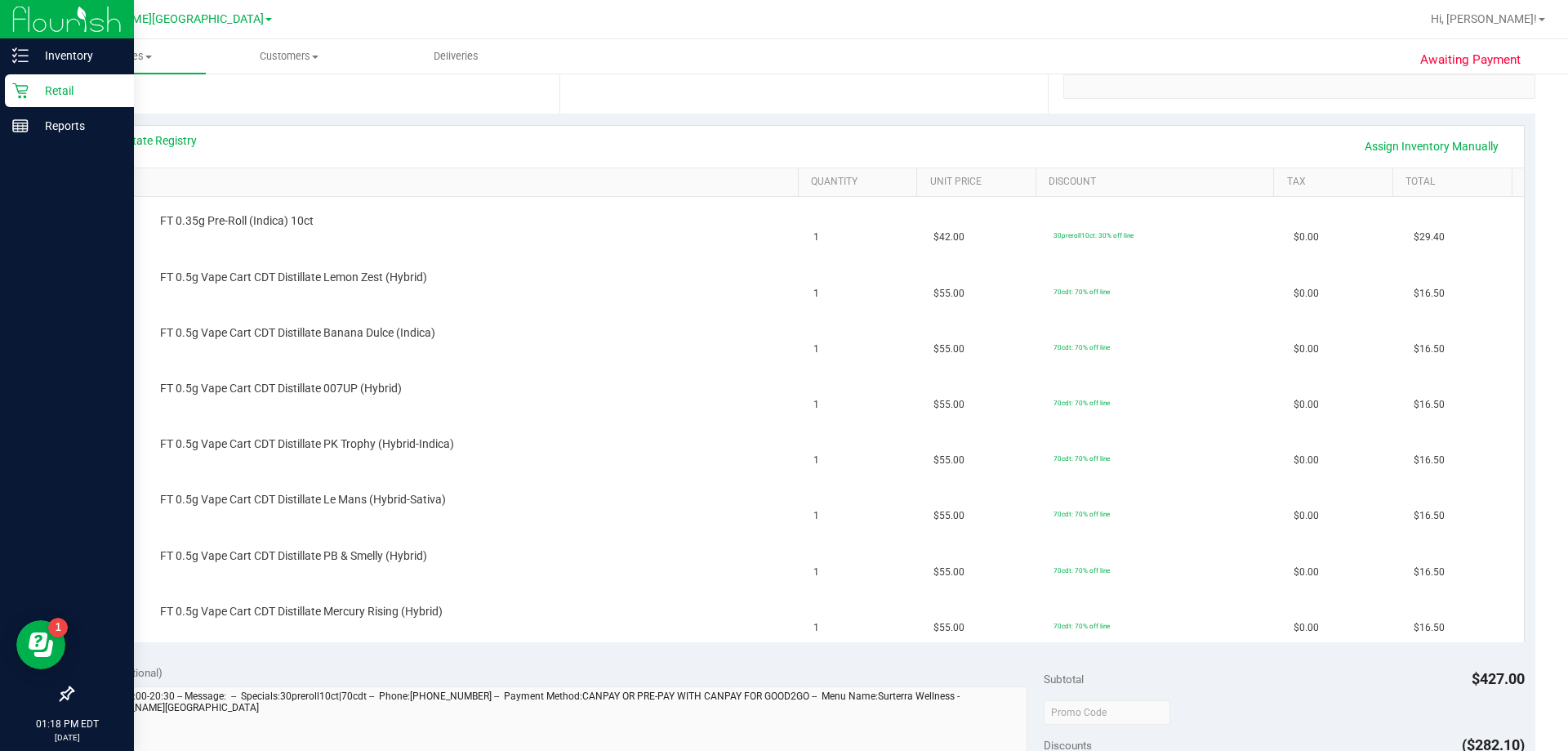
click at [50, 87] on p "Retail" at bounding box center [78, 91] width 98 height 20
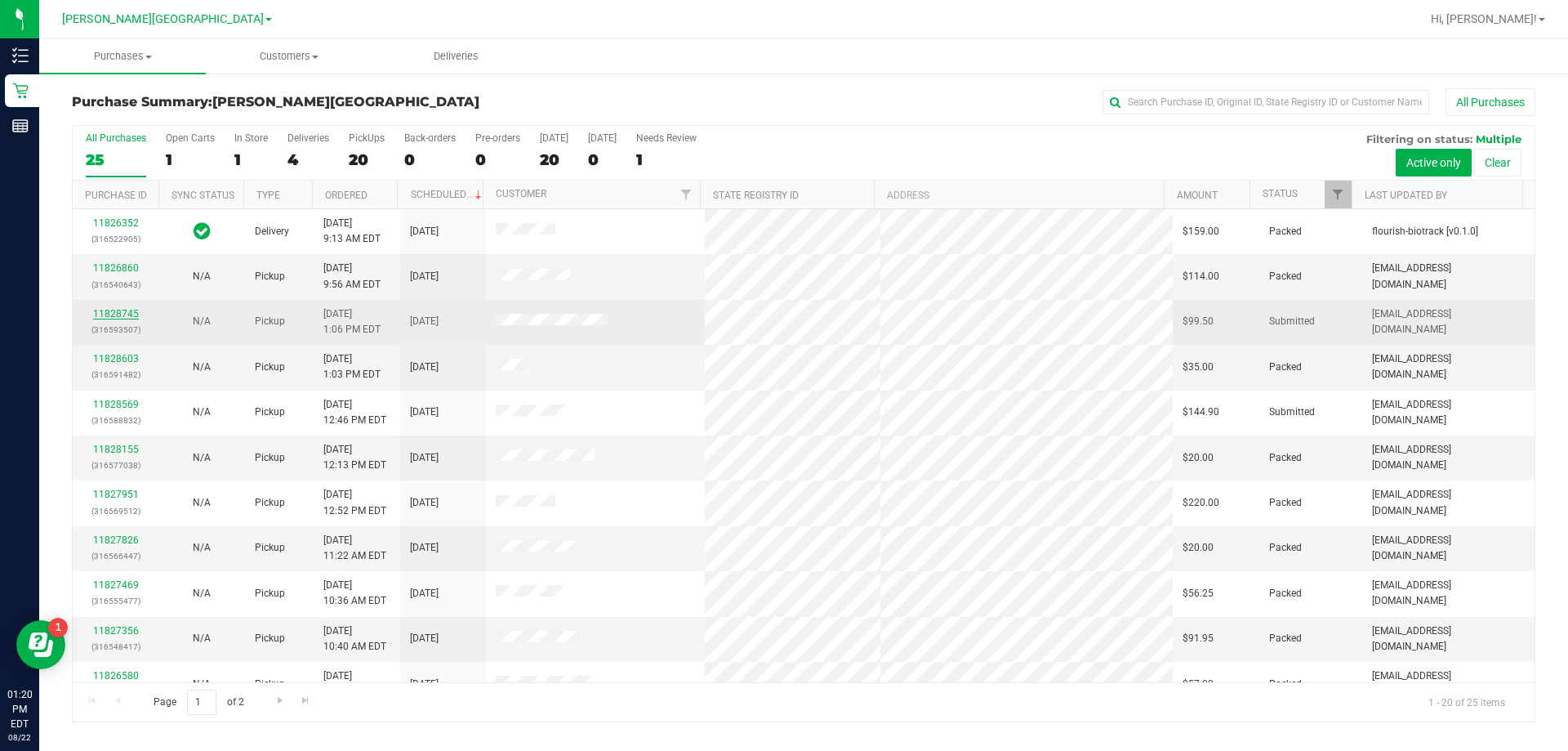
click at [124, 315] on link "11828745" at bounding box center [116, 314] width 45 height 12
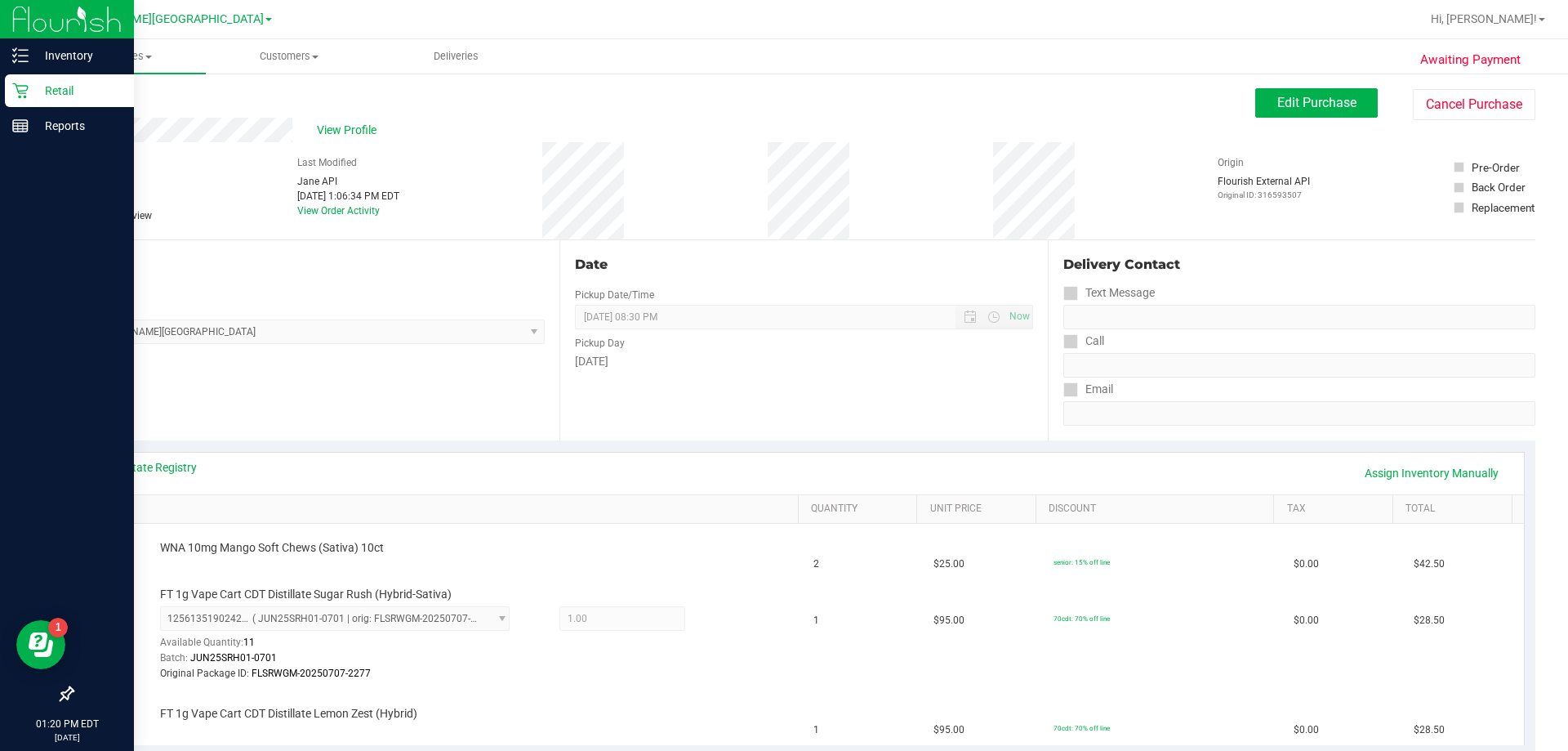
click at [35, 83] on p "Retail" at bounding box center [78, 91] width 98 height 20
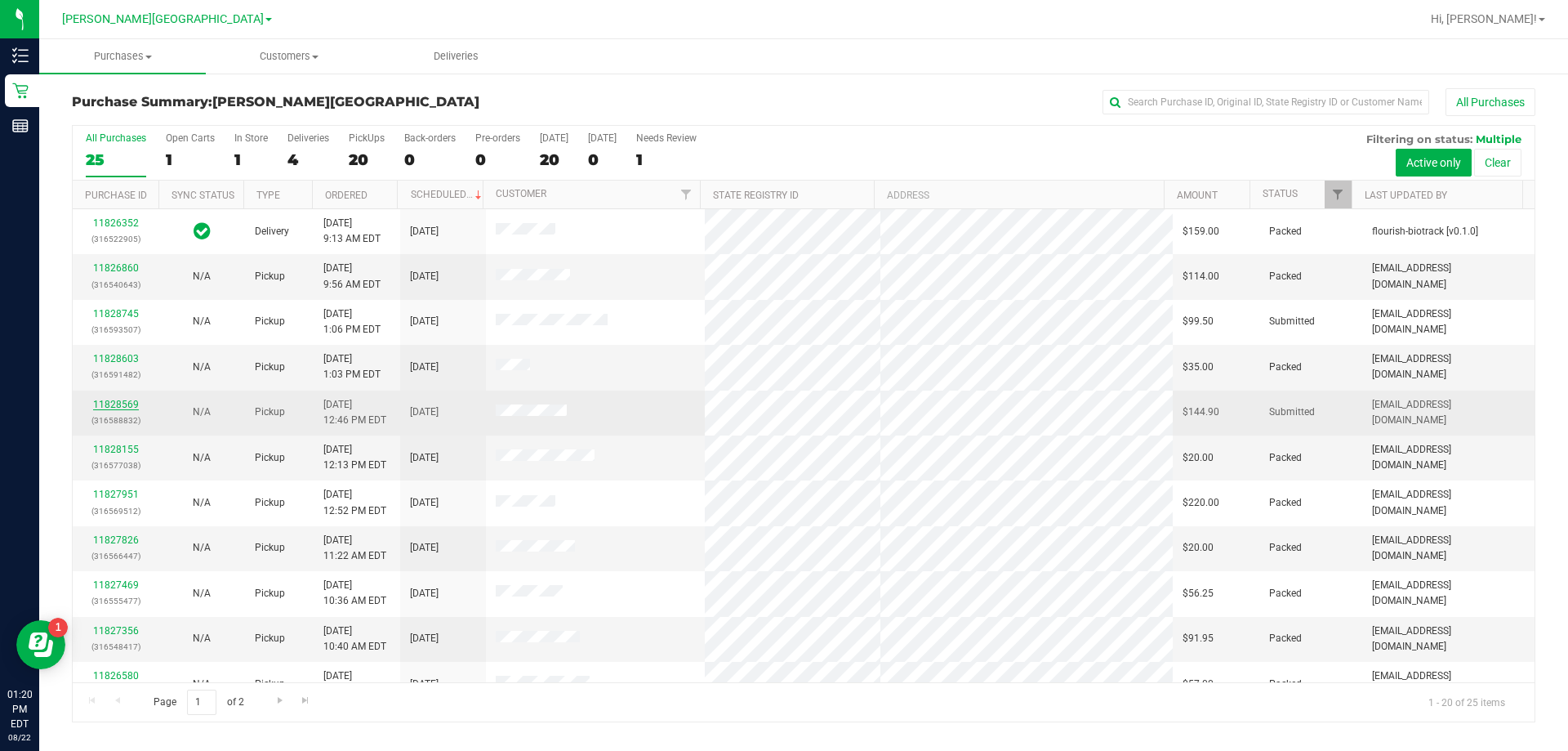
click at [124, 402] on link "11828569" at bounding box center [116, 404] width 45 height 12
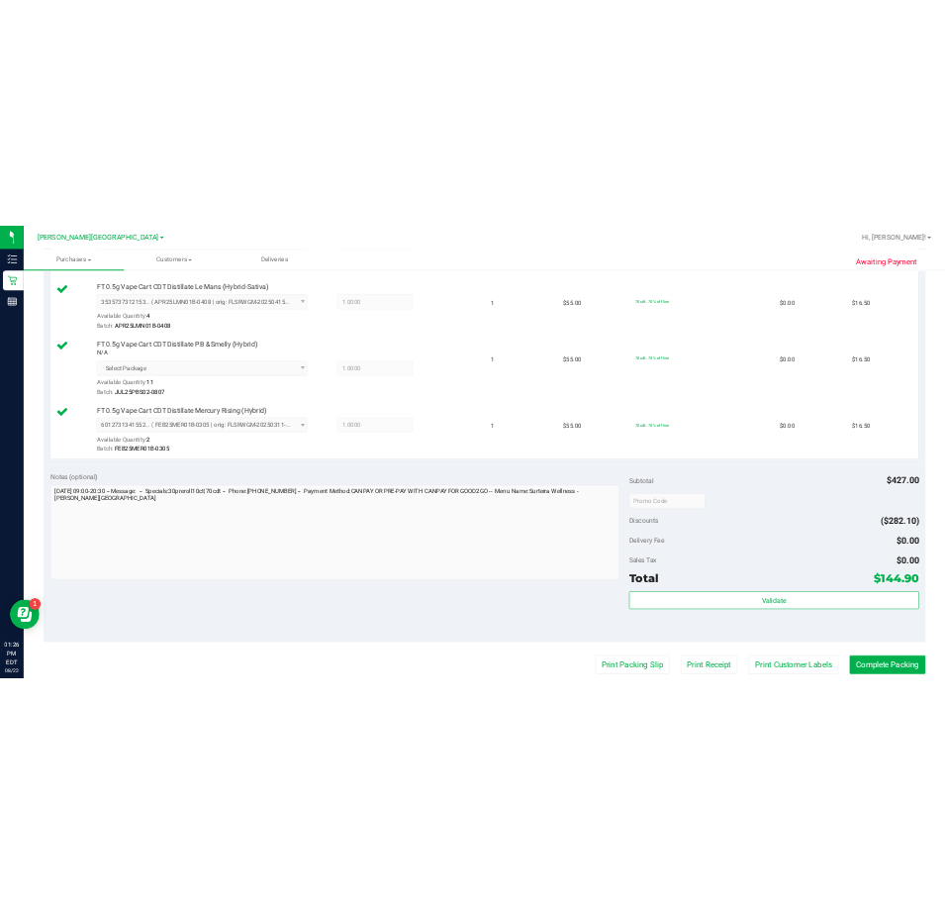
scroll to position [1188, 0]
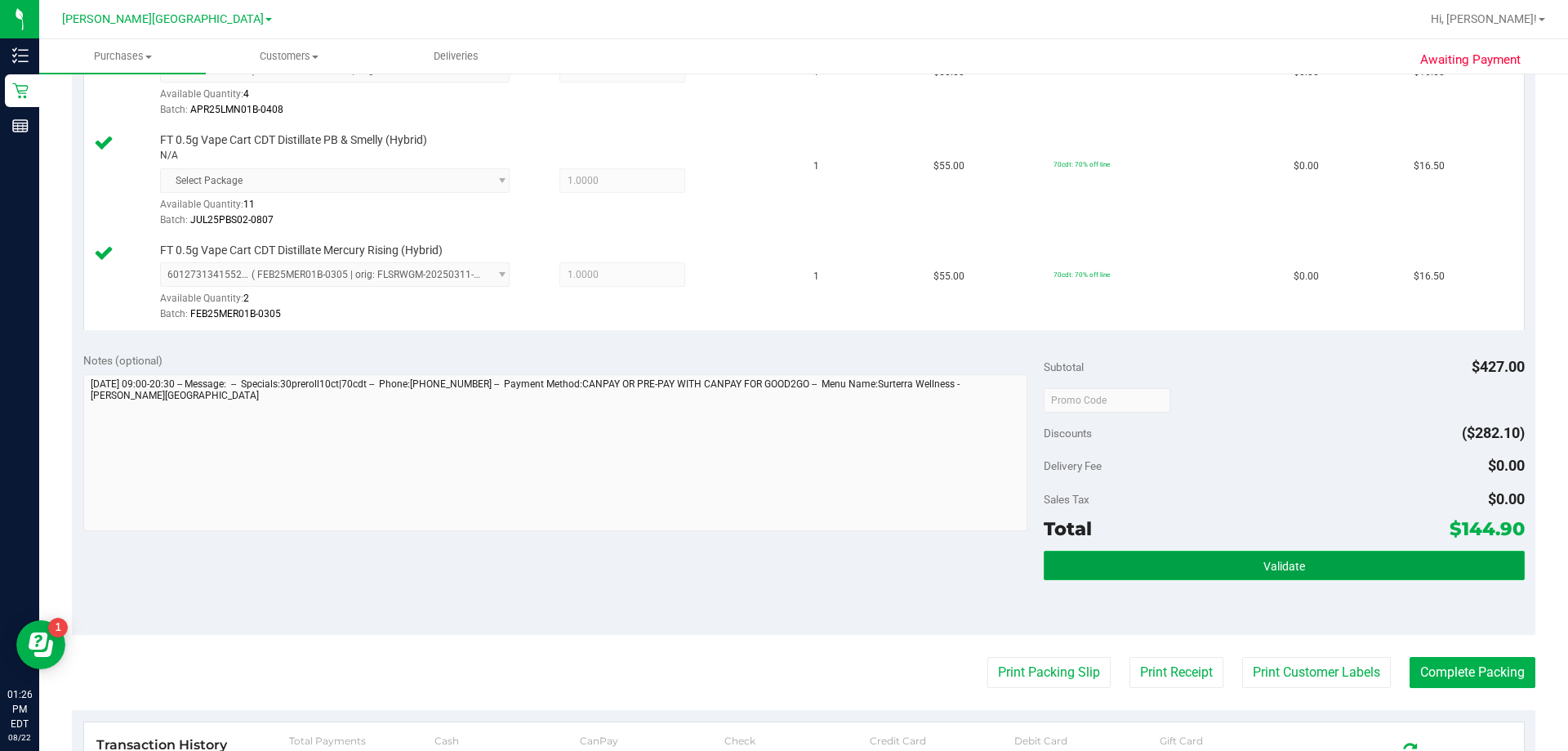
click at [779, 576] on button "Validate" at bounding box center [1284, 565] width 480 height 30
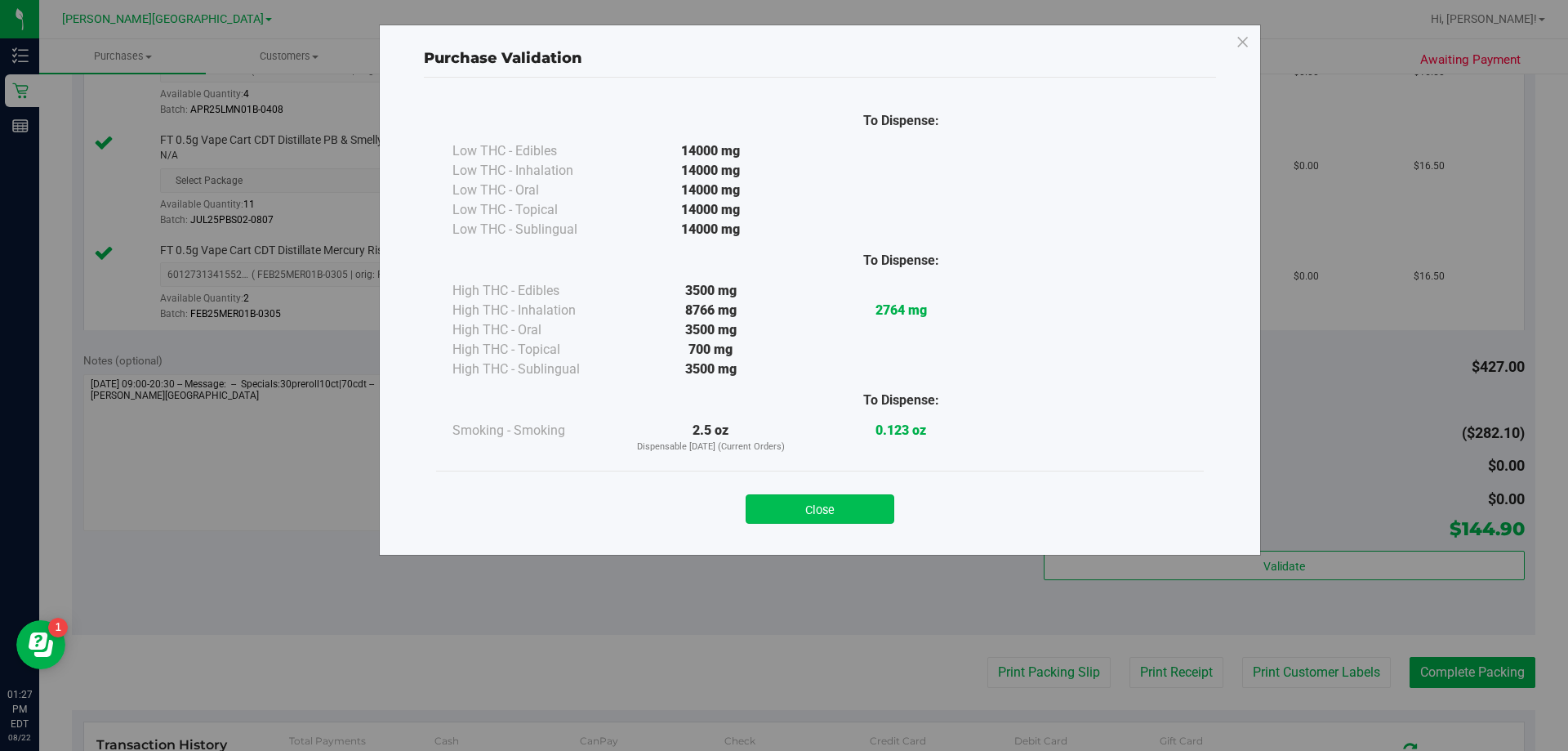
click at [779, 513] on button "Close" at bounding box center [820, 509] width 149 height 30
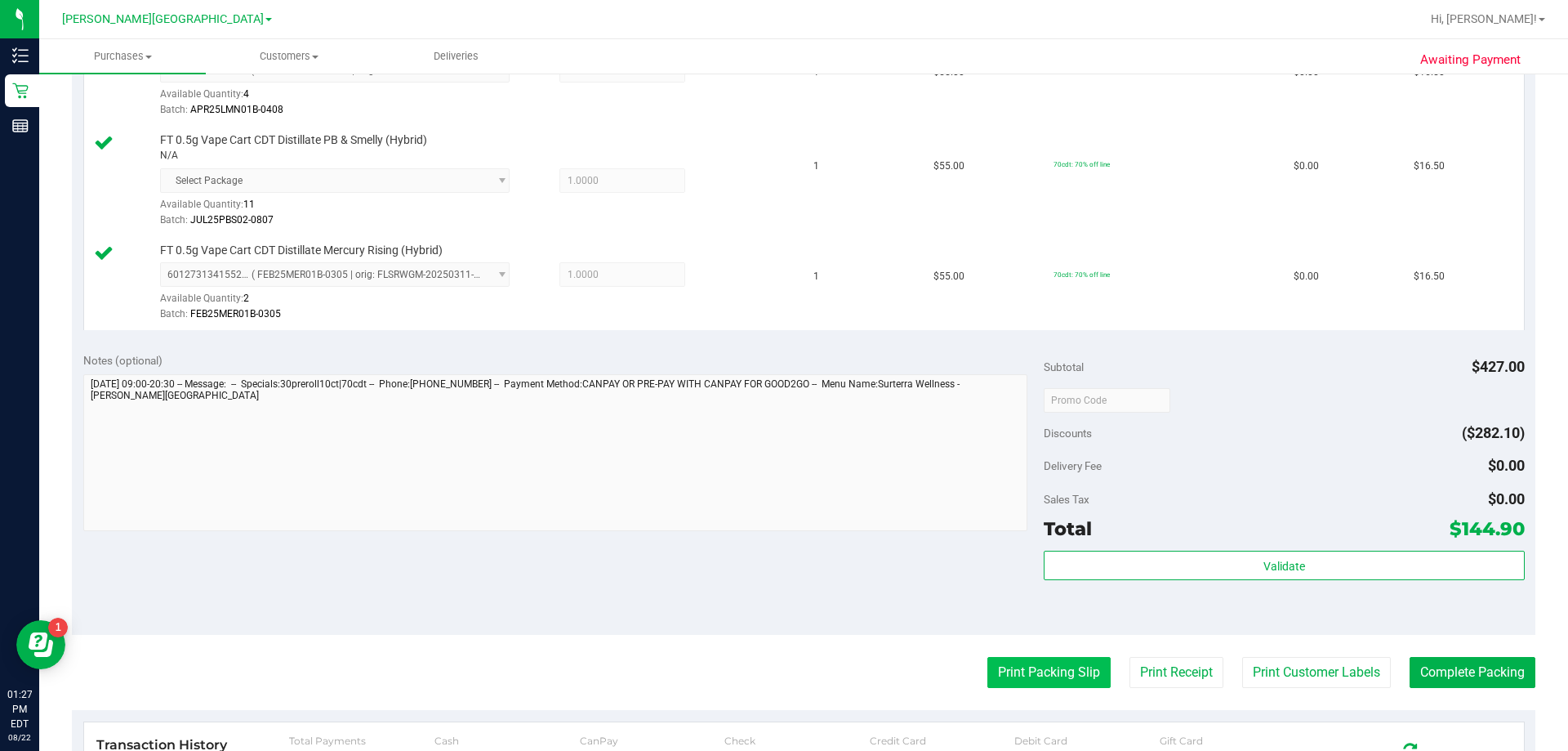
click at [779, 667] on button "Print Packing Slip" at bounding box center [1049, 673] width 123 height 31
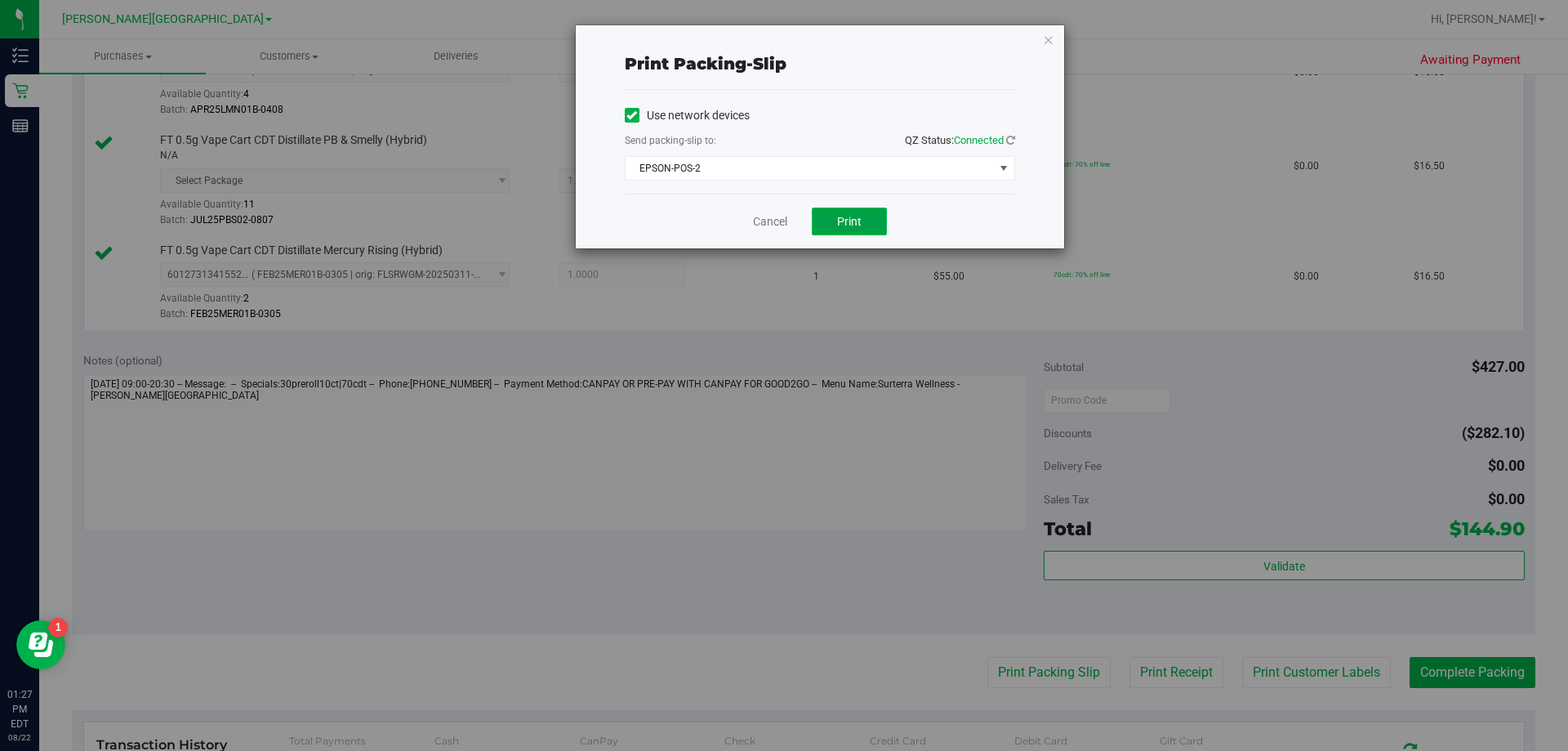
click at [779, 220] on span "Print" at bounding box center [850, 221] width 25 height 13
click at [779, 37] on icon "button" at bounding box center [1049, 40] width 12 height 20
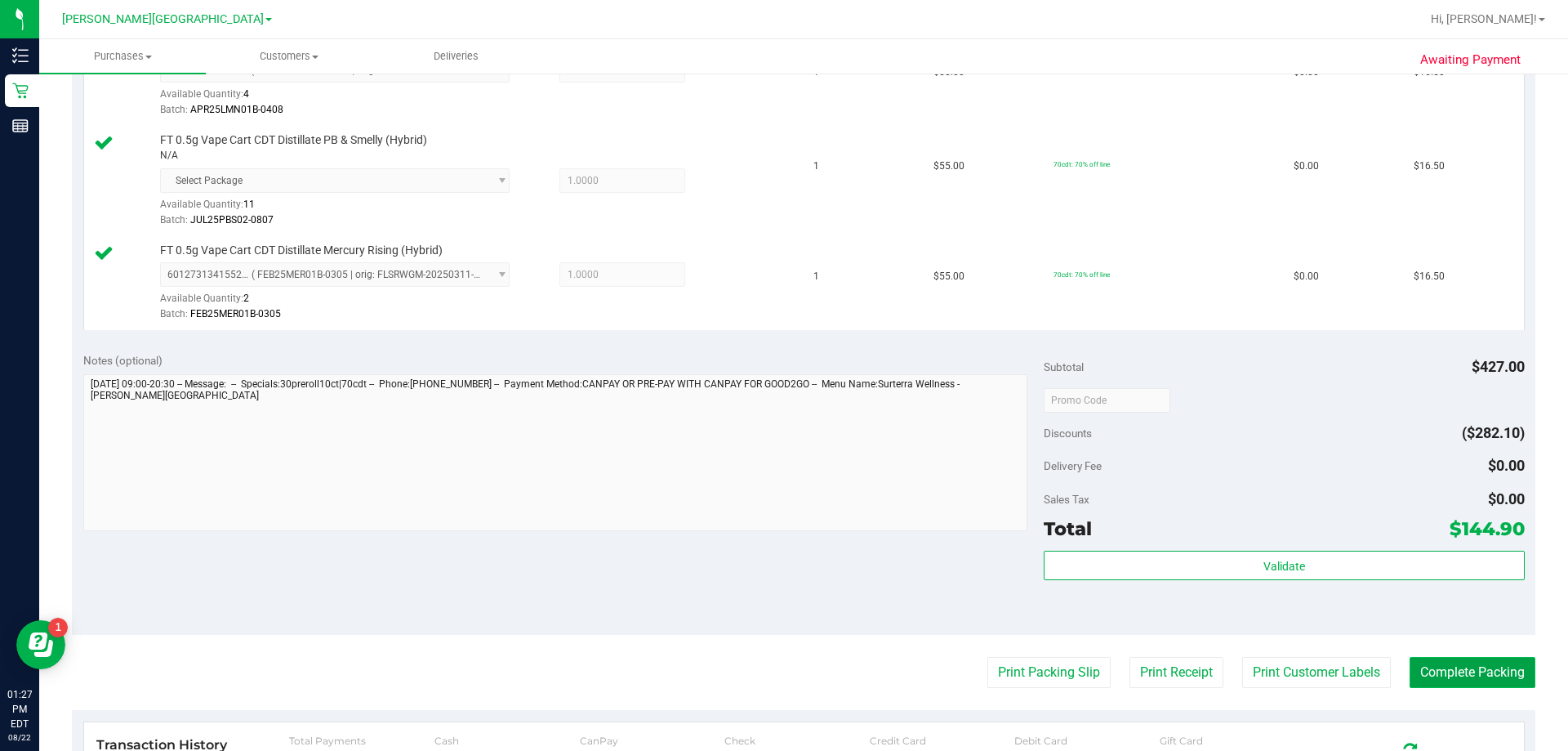
click at [779, 679] on button "Complete Packing" at bounding box center [1472, 673] width 125 height 31
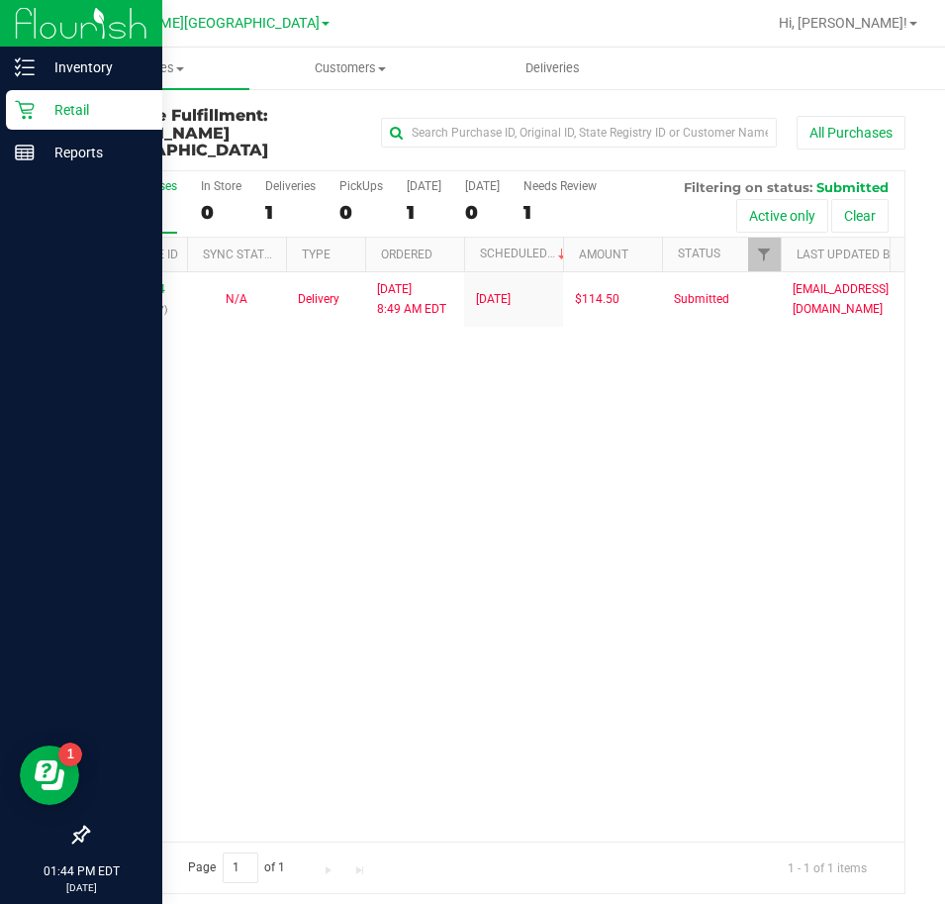
click at [34, 111] on icon at bounding box center [25, 110] width 20 height 20
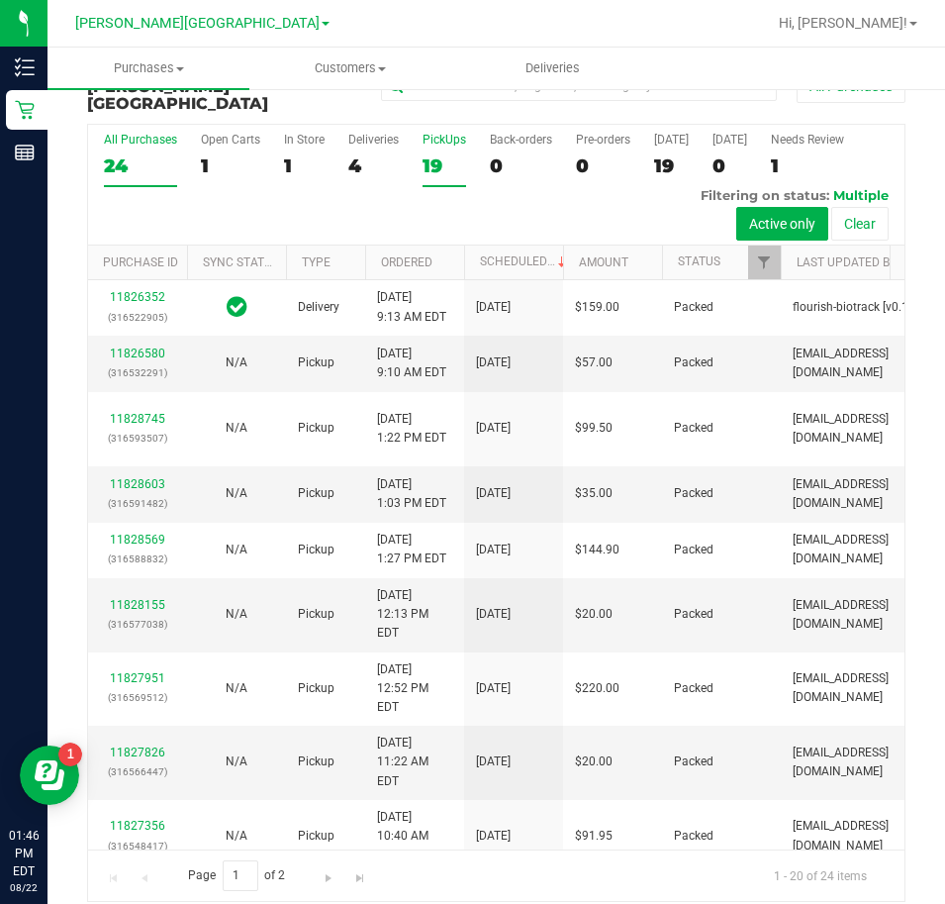
click at [427, 154] on div "19" at bounding box center [445, 165] width 44 height 23
click at [0, 0] on input "PickUps 19" at bounding box center [0, 0] width 0 height 0
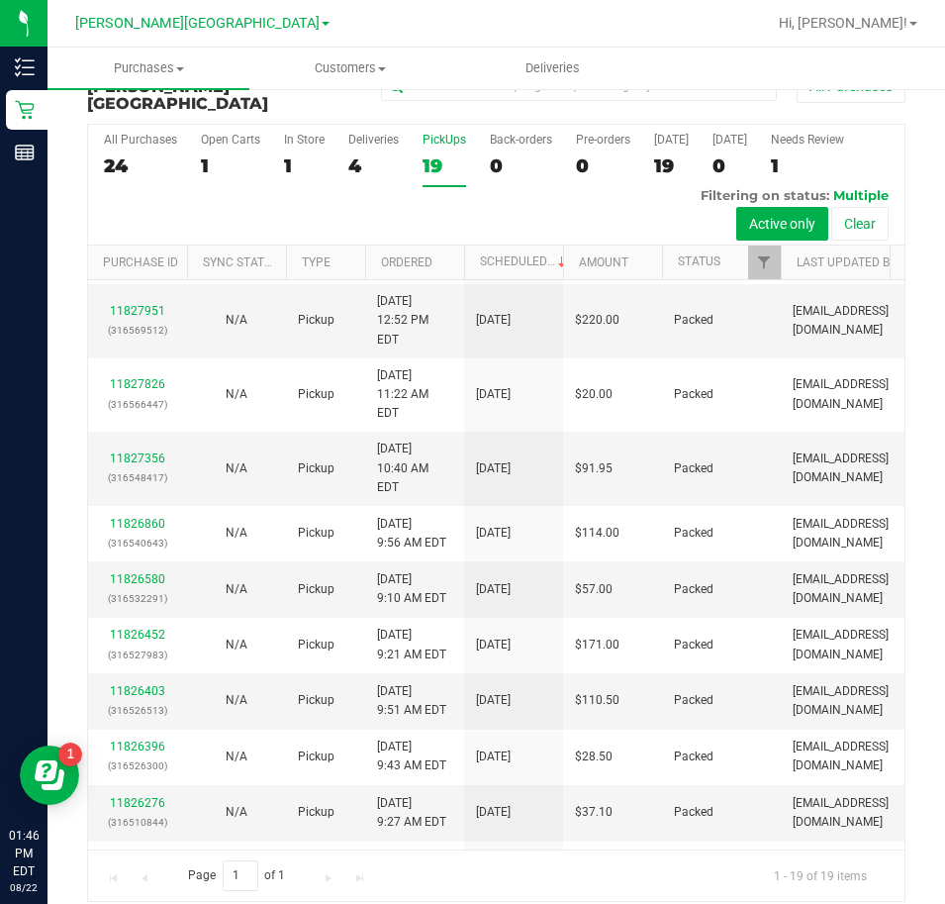
scroll to position [772, 0]
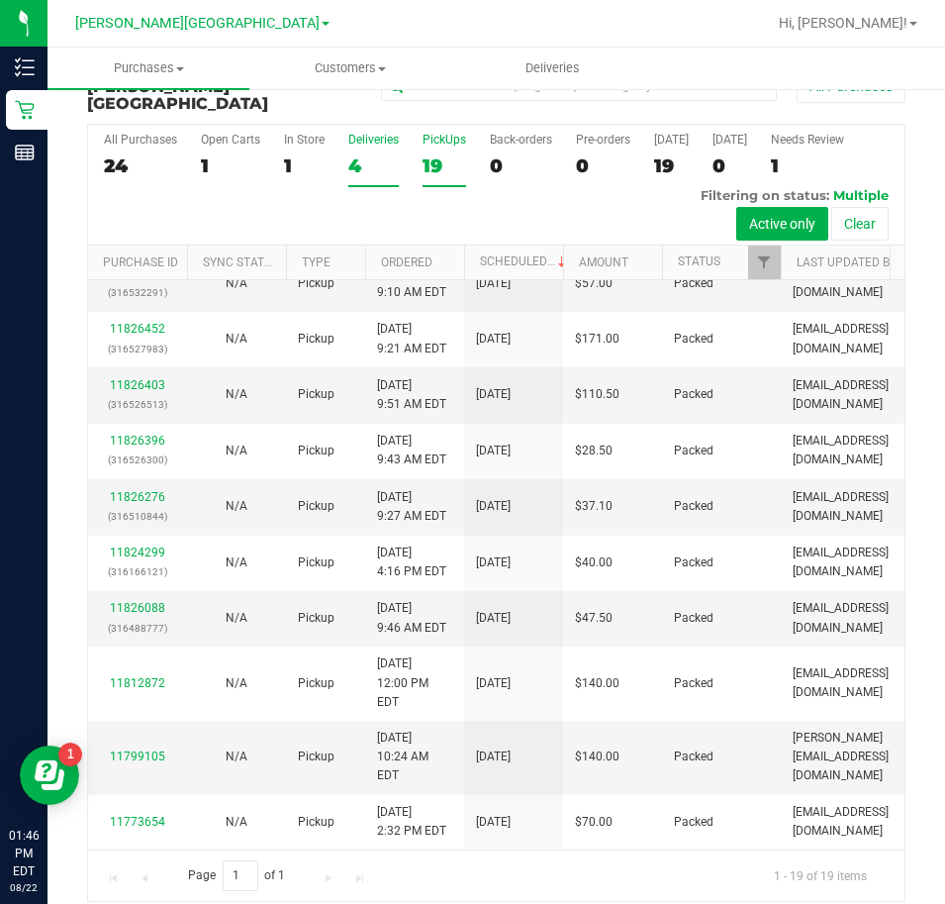
click at [354, 154] on div "4" at bounding box center [373, 165] width 50 height 23
click at [0, 0] on input "Deliveries 4" at bounding box center [0, 0] width 0 height 0
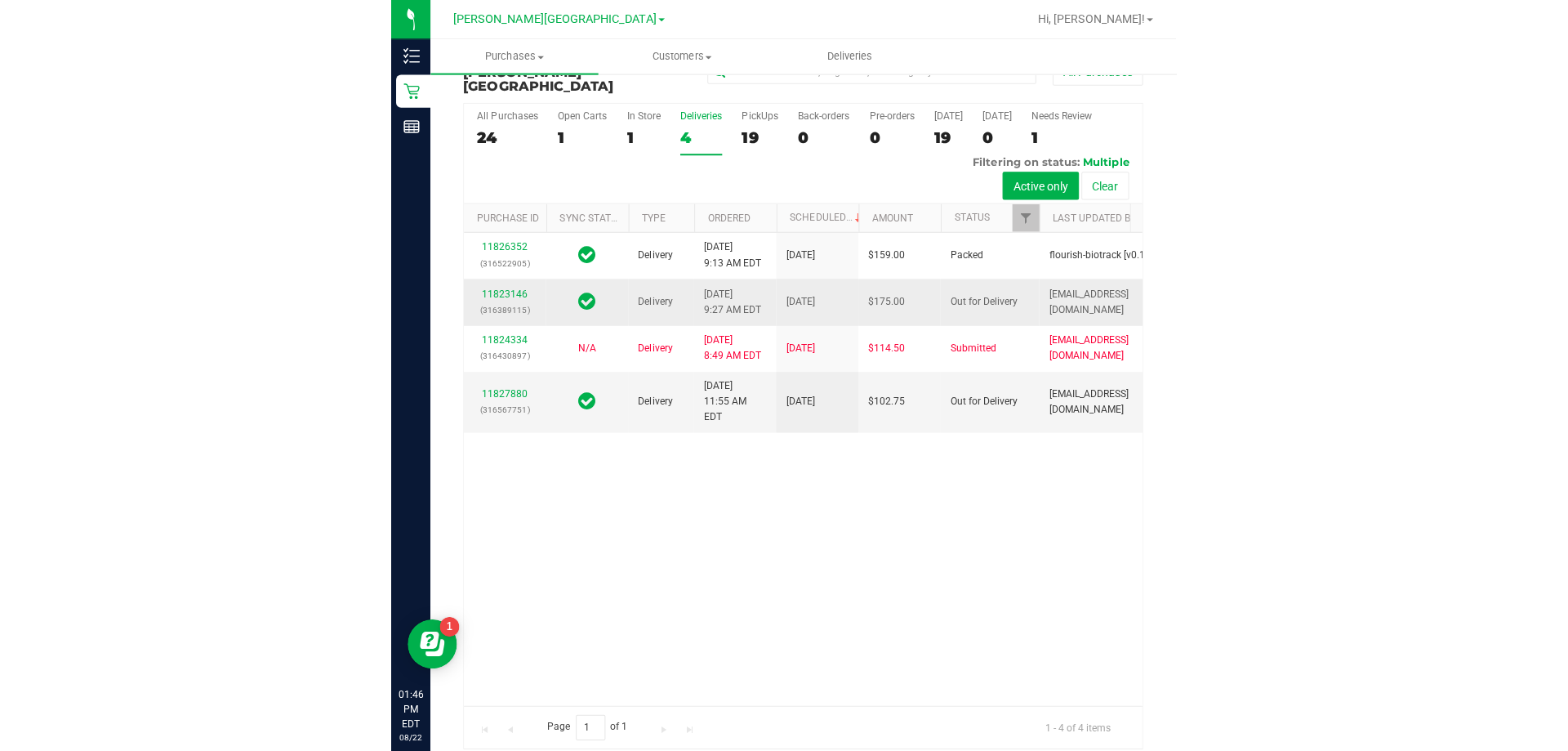
scroll to position [0, 0]
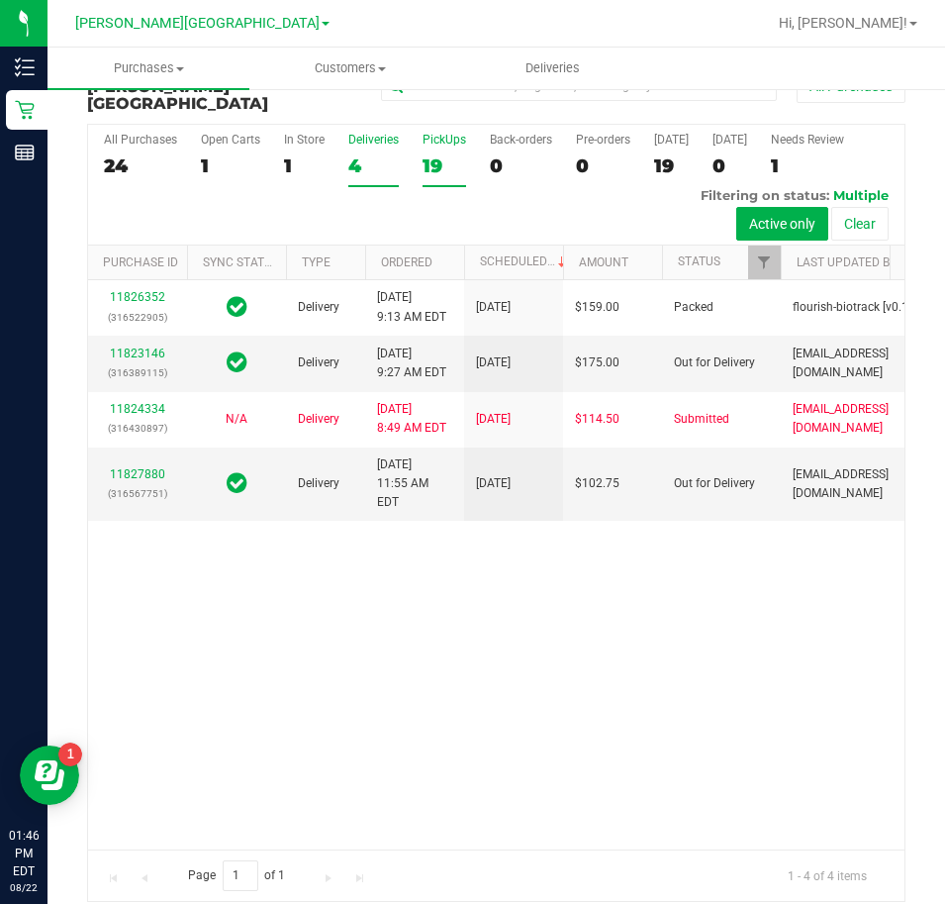
click at [423, 154] on div "19" at bounding box center [445, 165] width 44 height 23
click at [0, 0] on input "PickUps 19" at bounding box center [0, 0] width 0 height 0
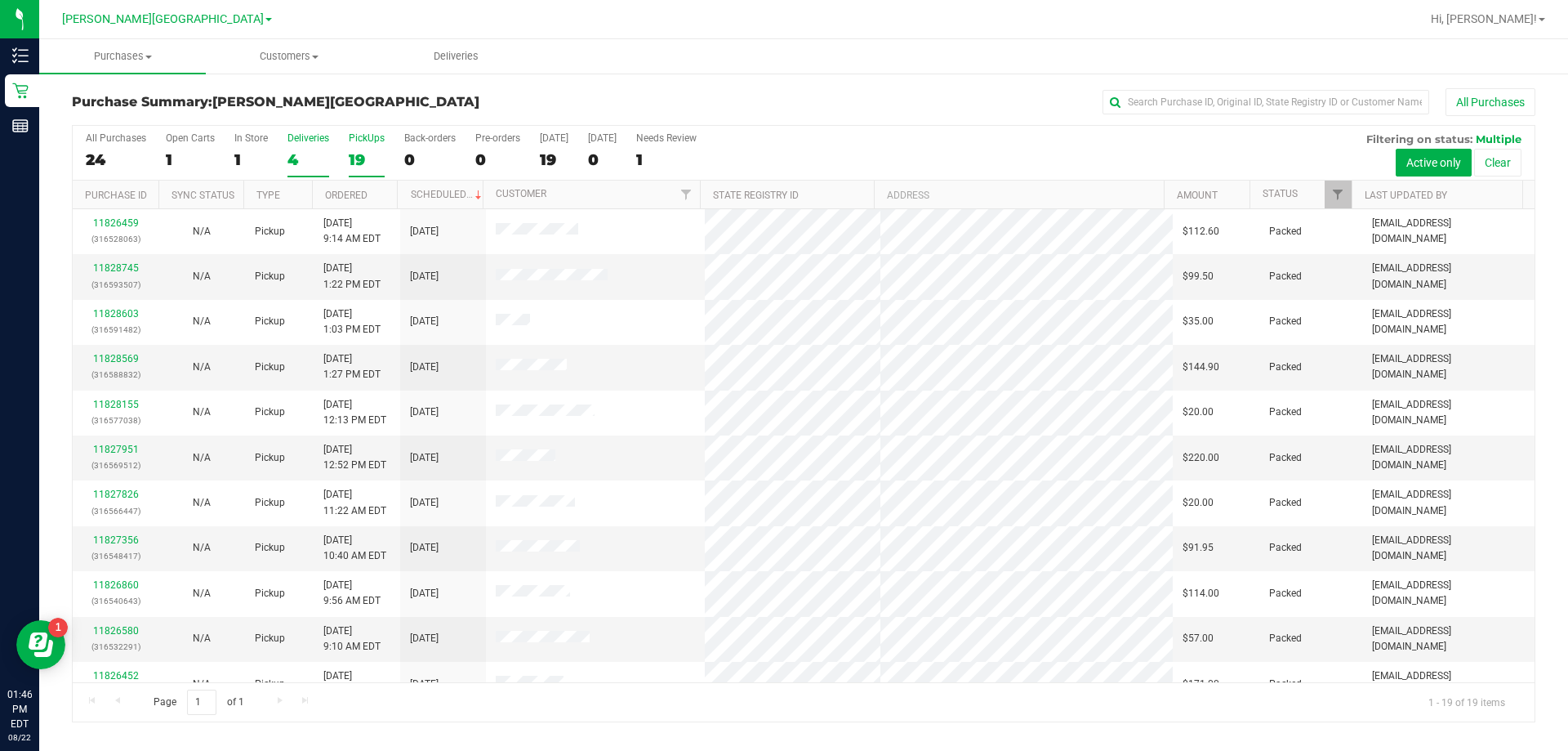
click at [287, 150] on div "4" at bounding box center [308, 159] width 41 height 19
click at [0, 0] on input "Deliveries 4" at bounding box center [0, 0] width 0 height 0
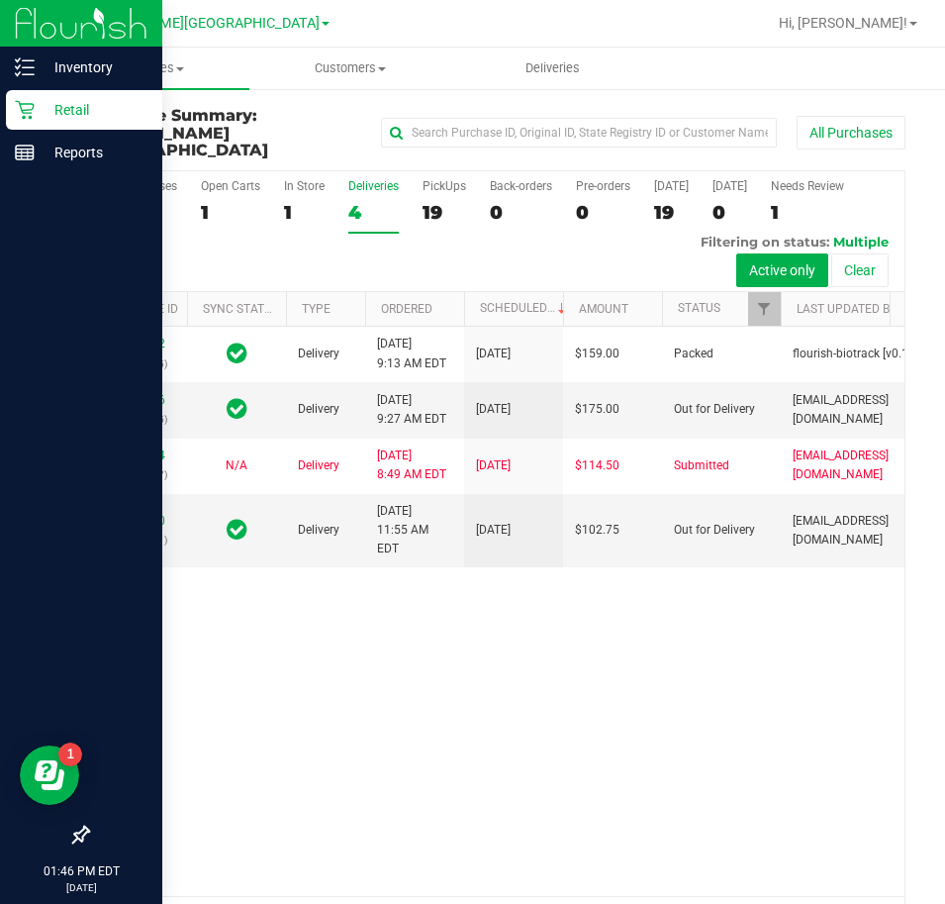
click at [27, 110] on icon at bounding box center [24, 110] width 19 height 19
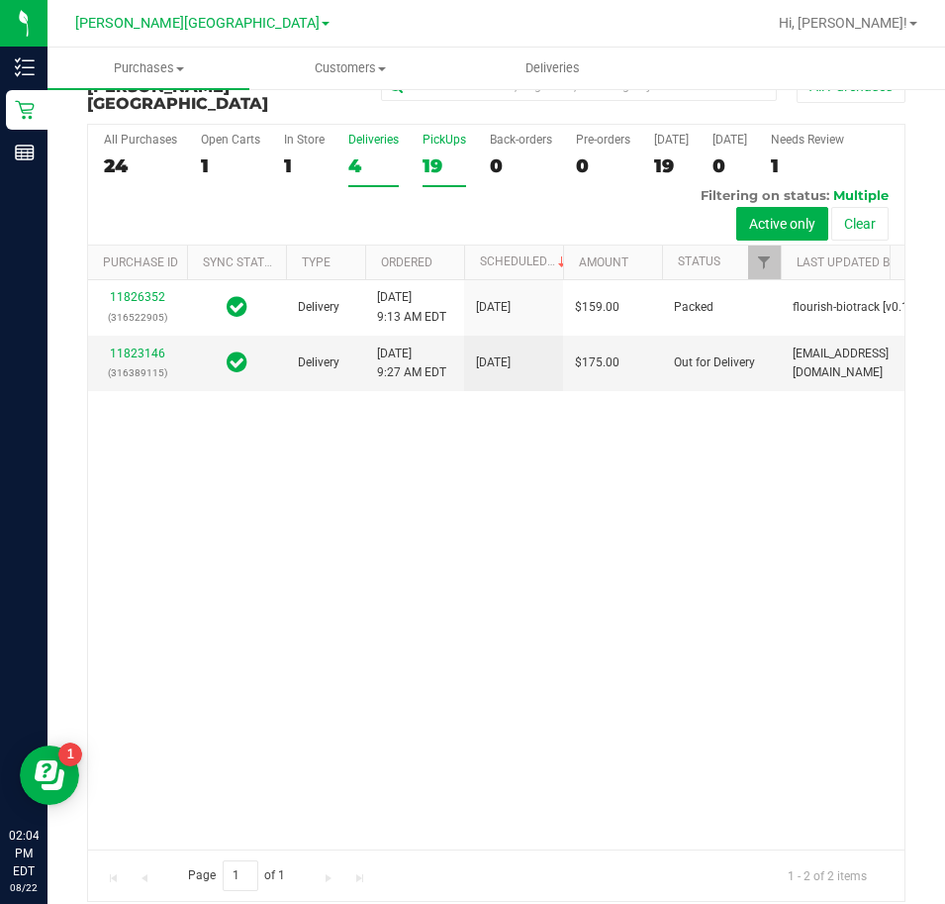
click at [446, 154] on div "19" at bounding box center [445, 165] width 44 height 23
click at [0, 0] on input "PickUps 19" at bounding box center [0, 0] width 0 height 0
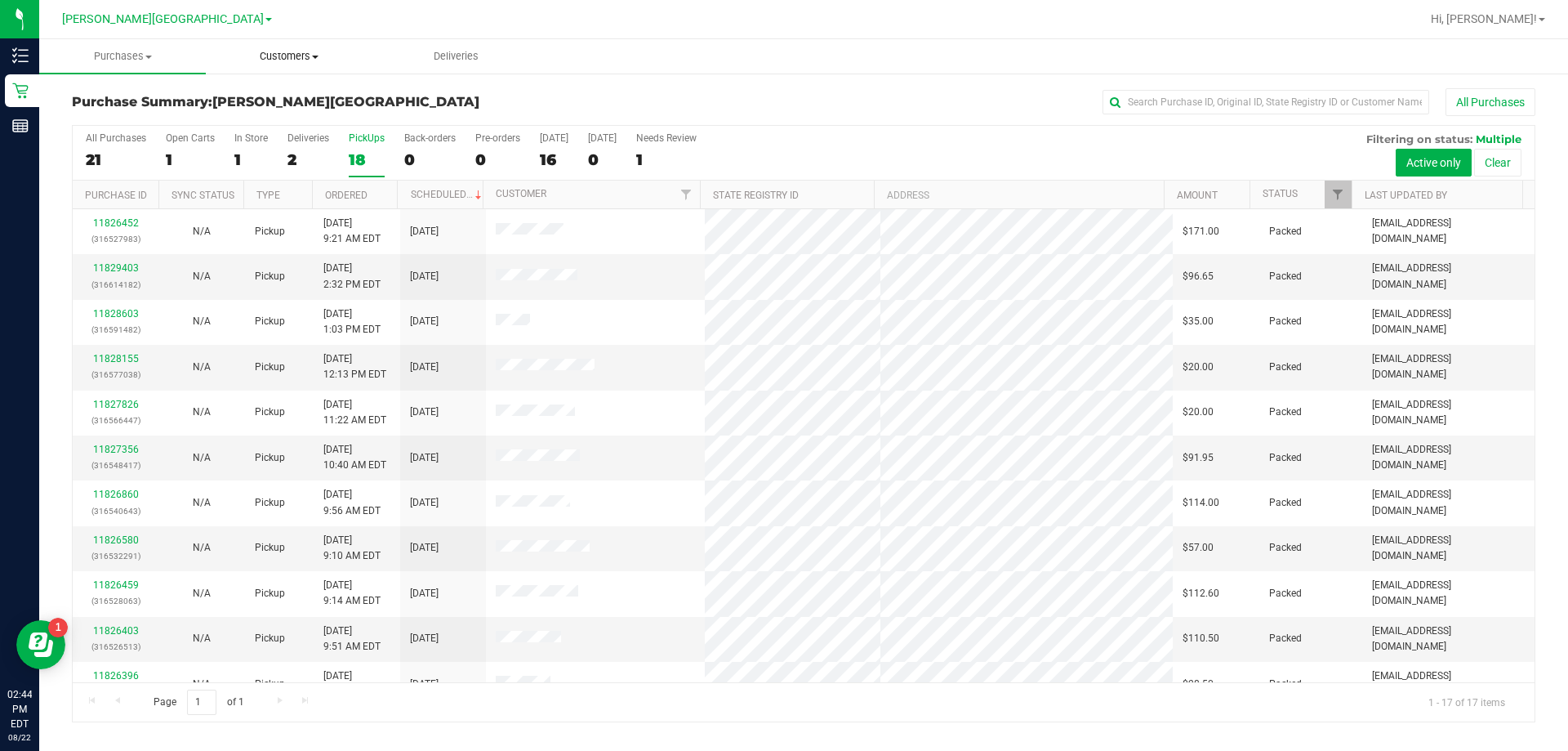
click at [292, 56] on span "Customers" at bounding box center [289, 56] width 165 height 15
click at [272, 97] on span "All customers" at bounding box center [264, 98] width 118 height 14
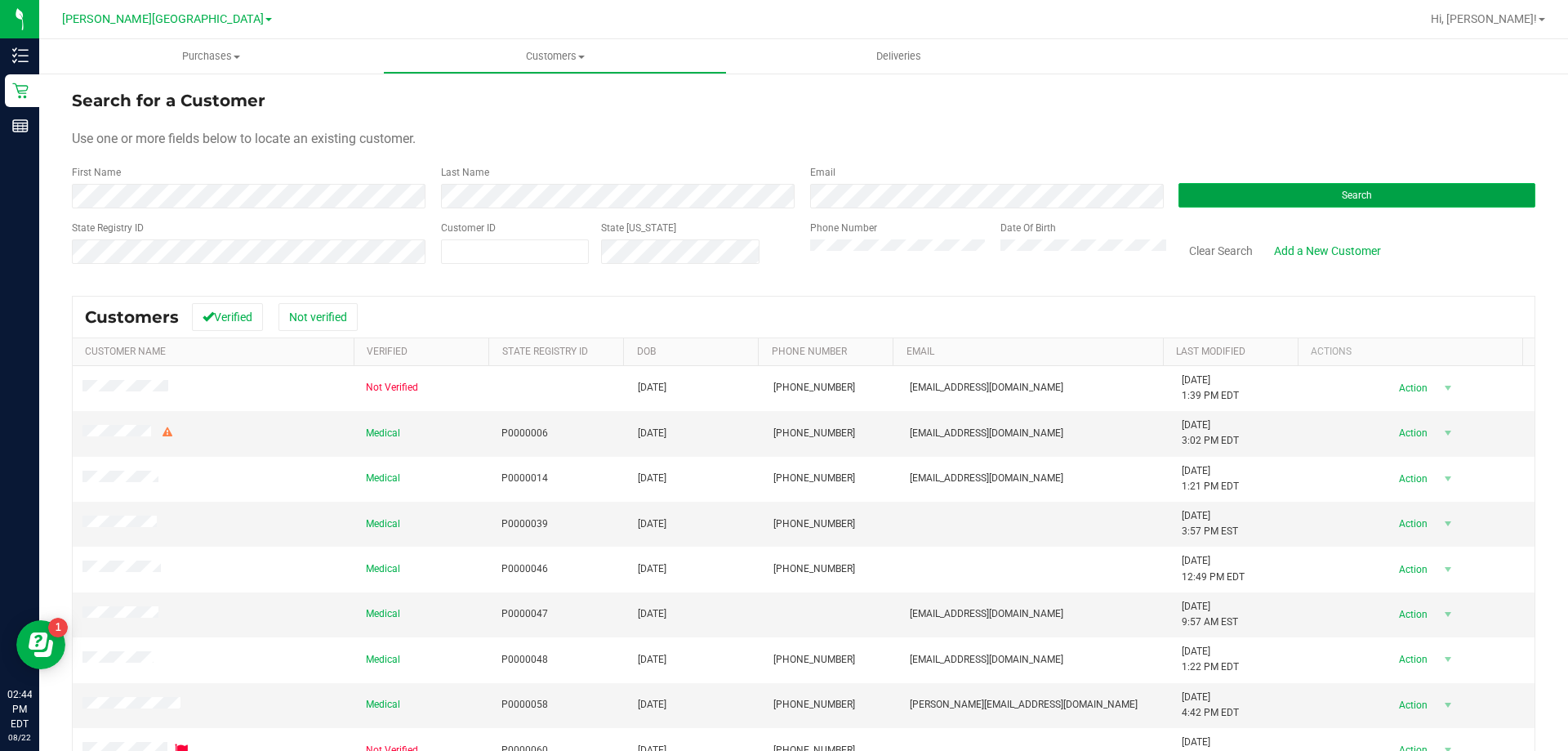
click at [779, 187] on button "Search" at bounding box center [1357, 196] width 357 height 25
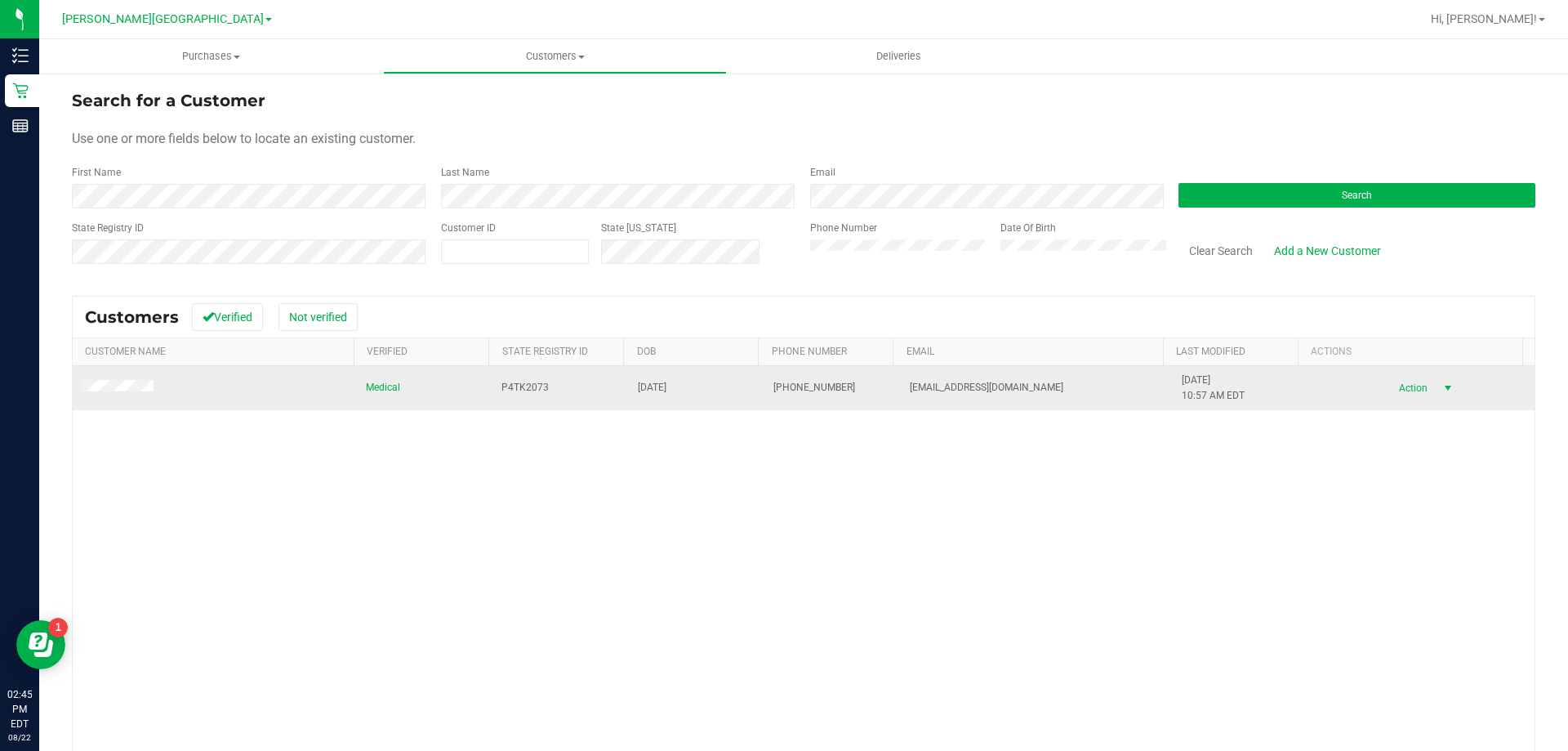
click at [779, 382] on span "Action" at bounding box center [1411, 388] width 53 height 23
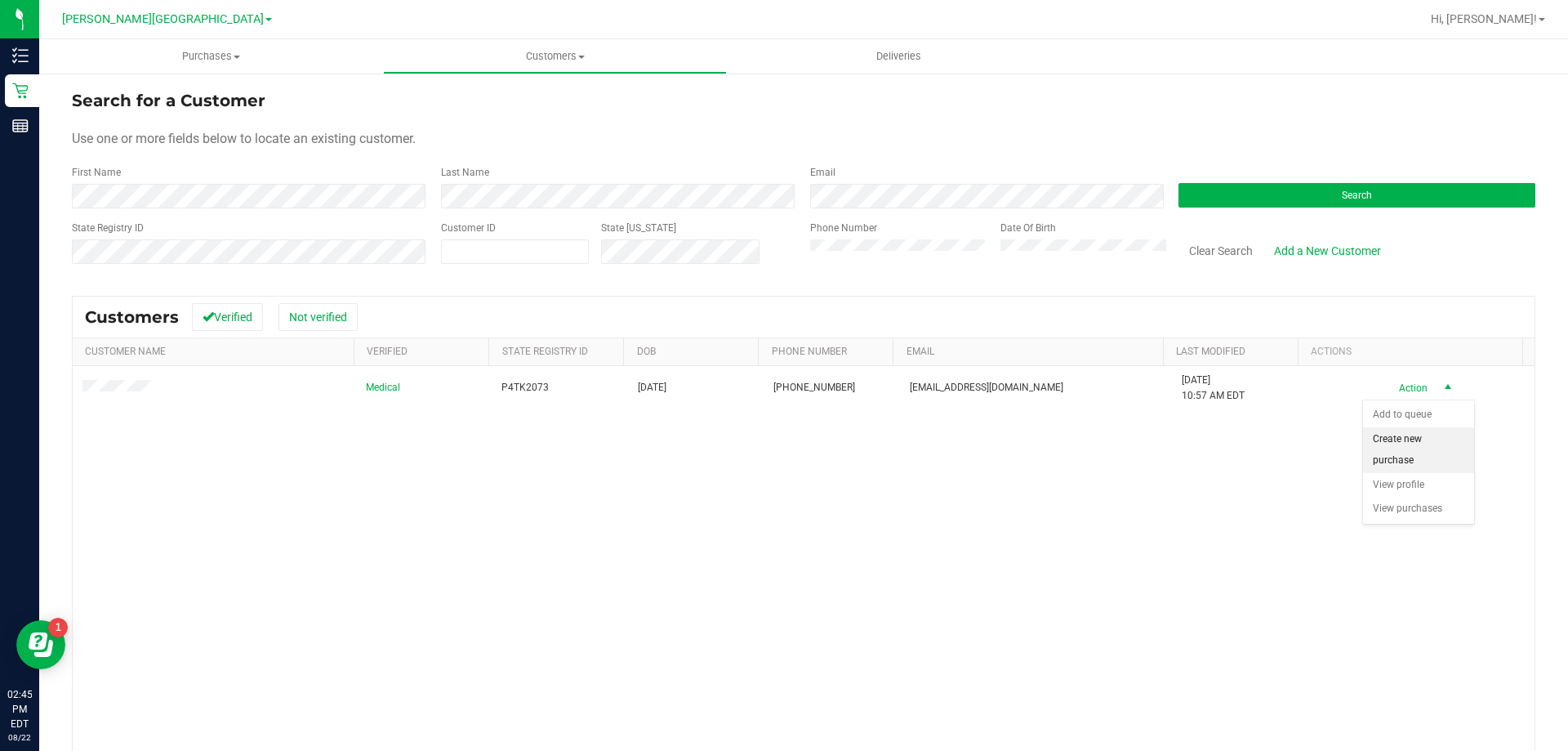
click at [779, 437] on li "Create new purchase" at bounding box center [1419, 450] width 111 height 45
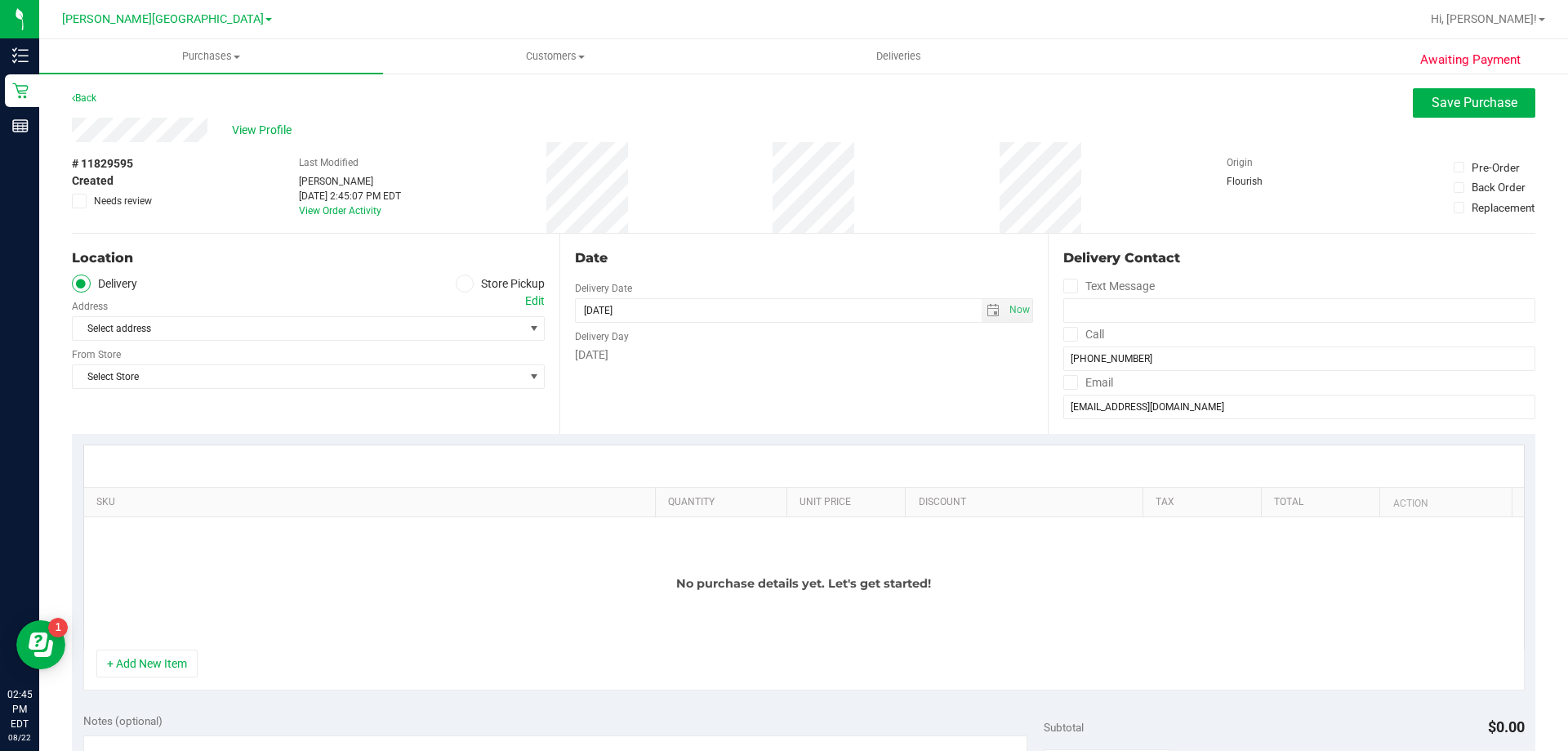
click at [462, 283] on icon at bounding box center [465, 283] width 10 height 0
click at [0, 0] on input "Store Pickup" at bounding box center [0, 0] width 0 height 0
click at [506, 322] on span "Select Store" at bounding box center [298, 328] width 451 height 23
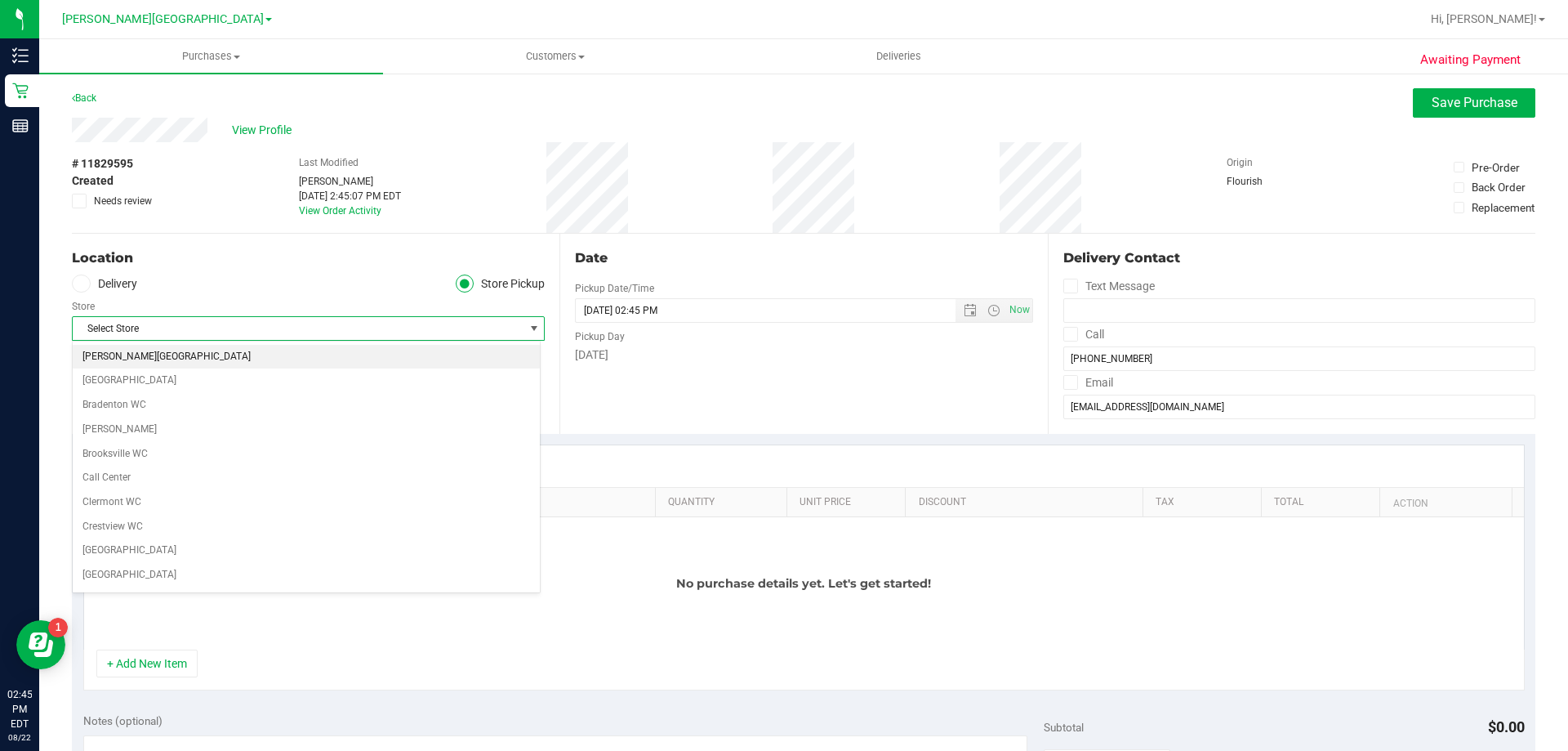
click at [186, 365] on li "[PERSON_NAME][GEOGRAPHIC_DATA]" at bounding box center [306, 357] width 467 height 25
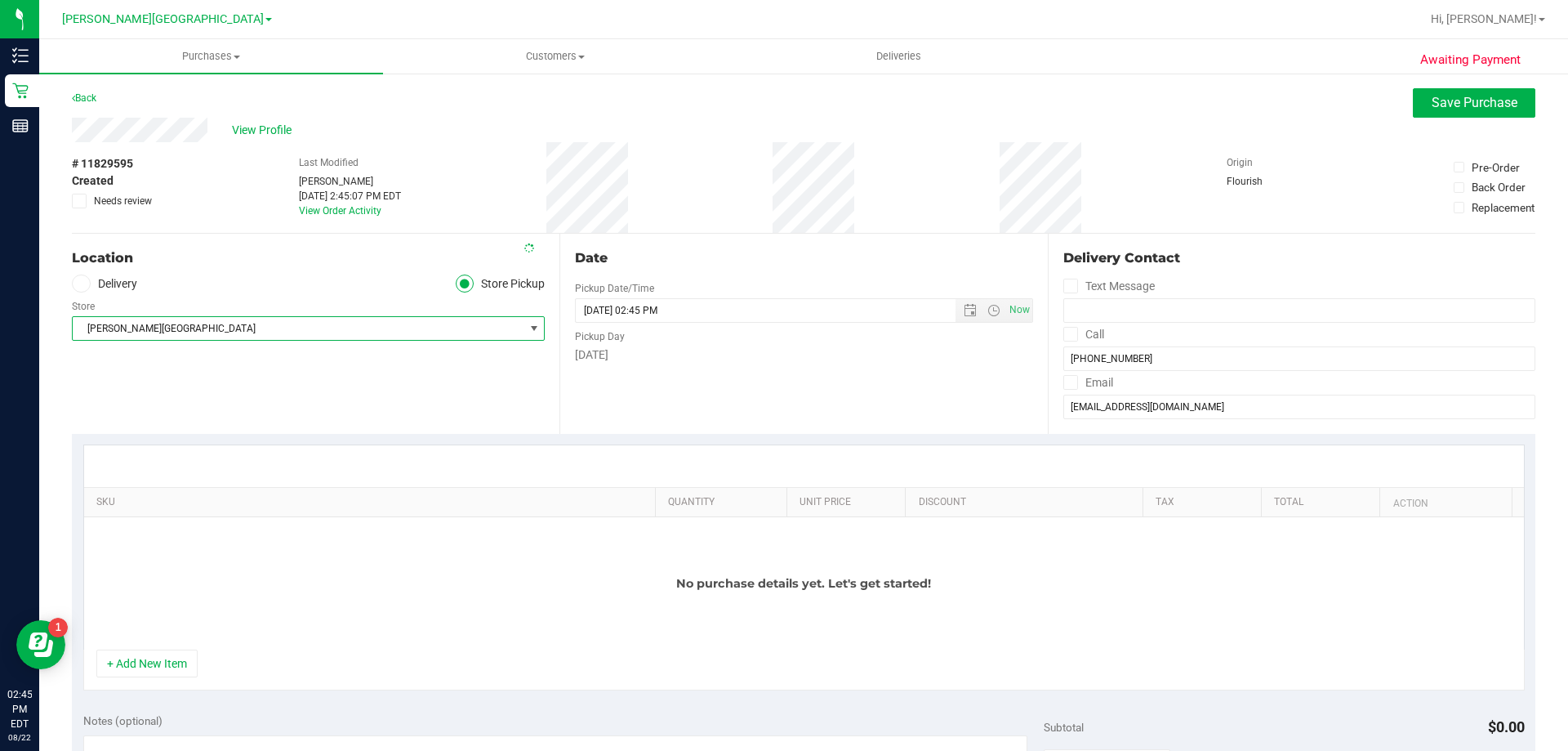
click at [129, 687] on div "+ Add New Item" at bounding box center [804, 669] width 1442 height 40
click at [129, 662] on button "+ Add New Item" at bounding box center [147, 664] width 102 height 28
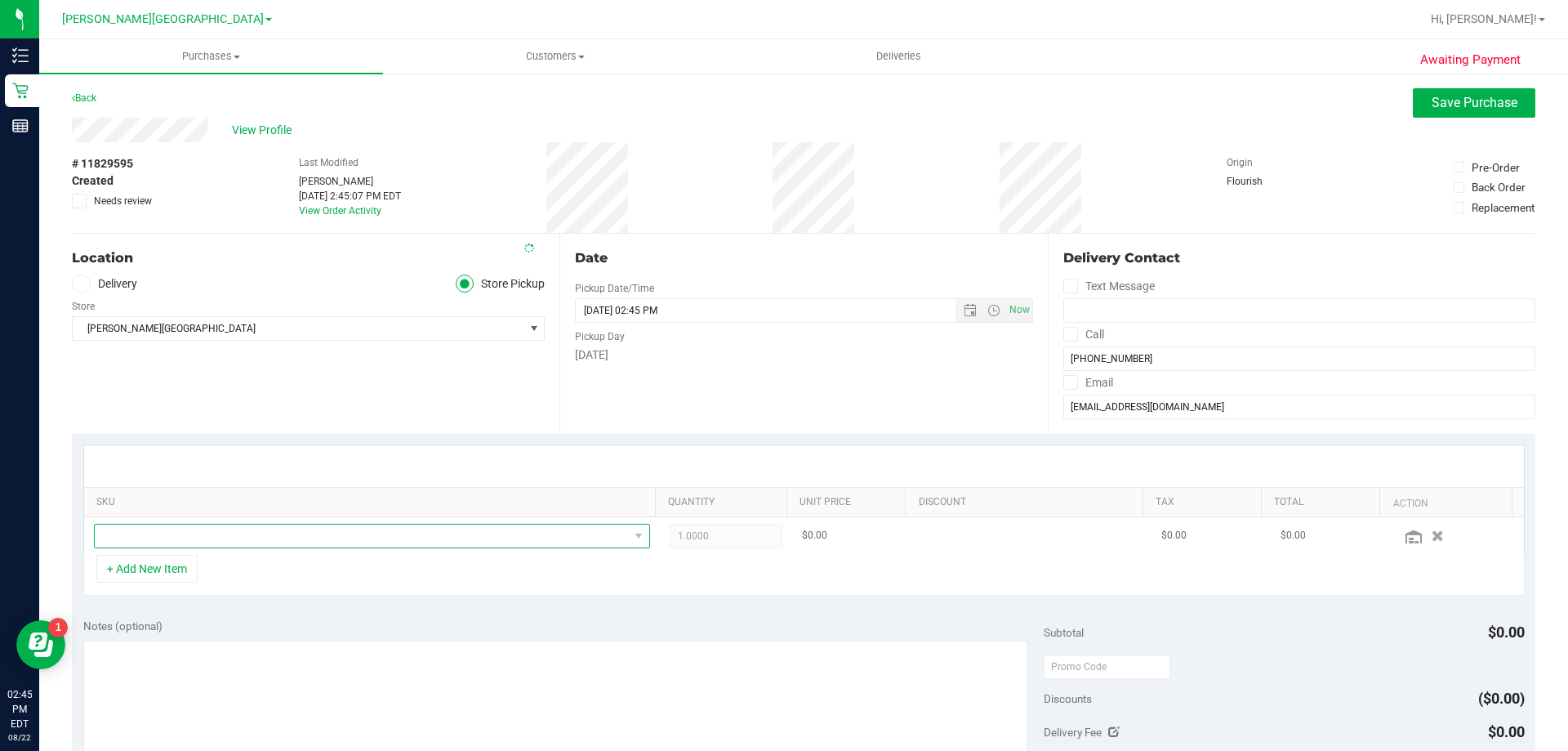
click at [174, 541] on span "NO DATA FOUND" at bounding box center [361, 536] width 534 height 23
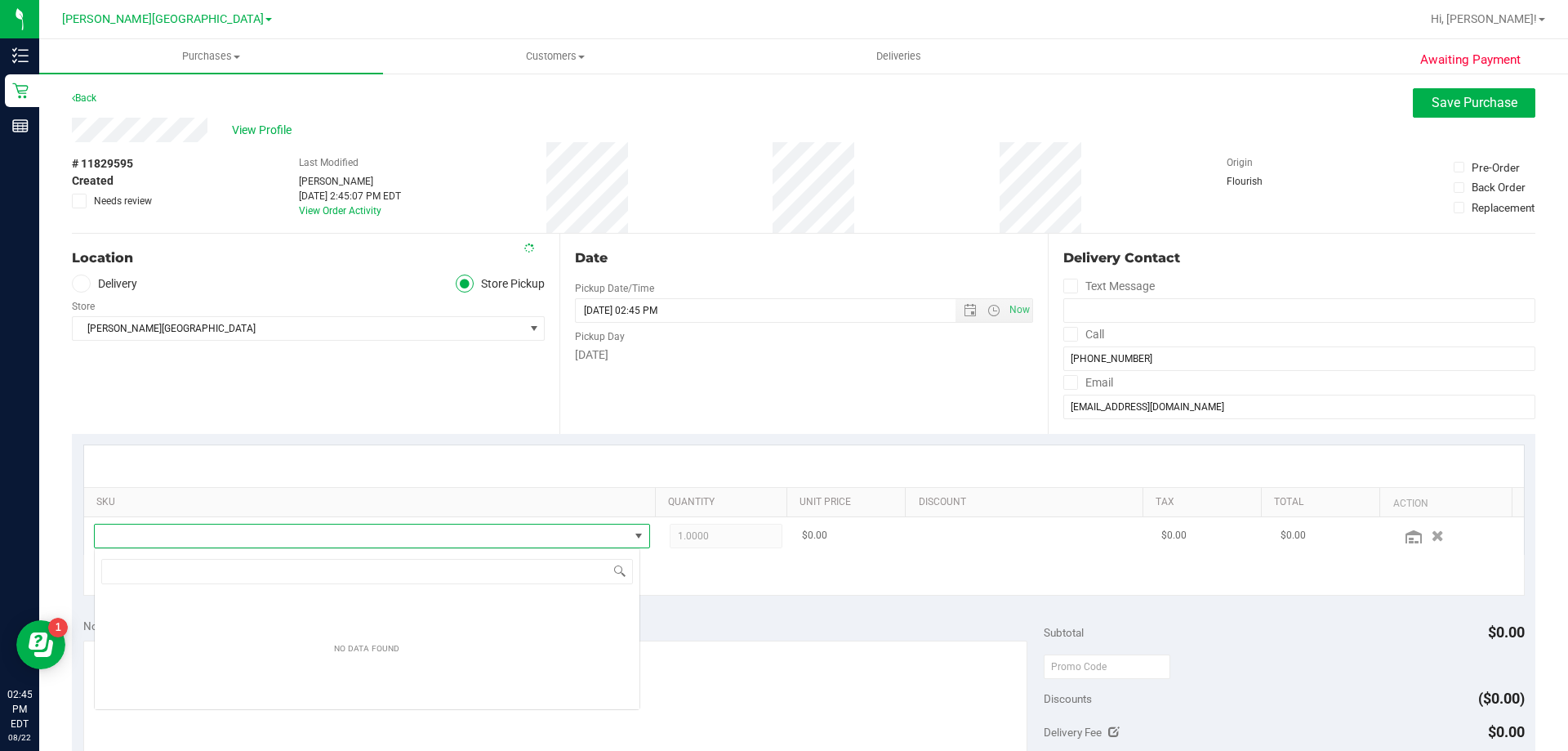
scroll to position [25, 546]
type input "a"
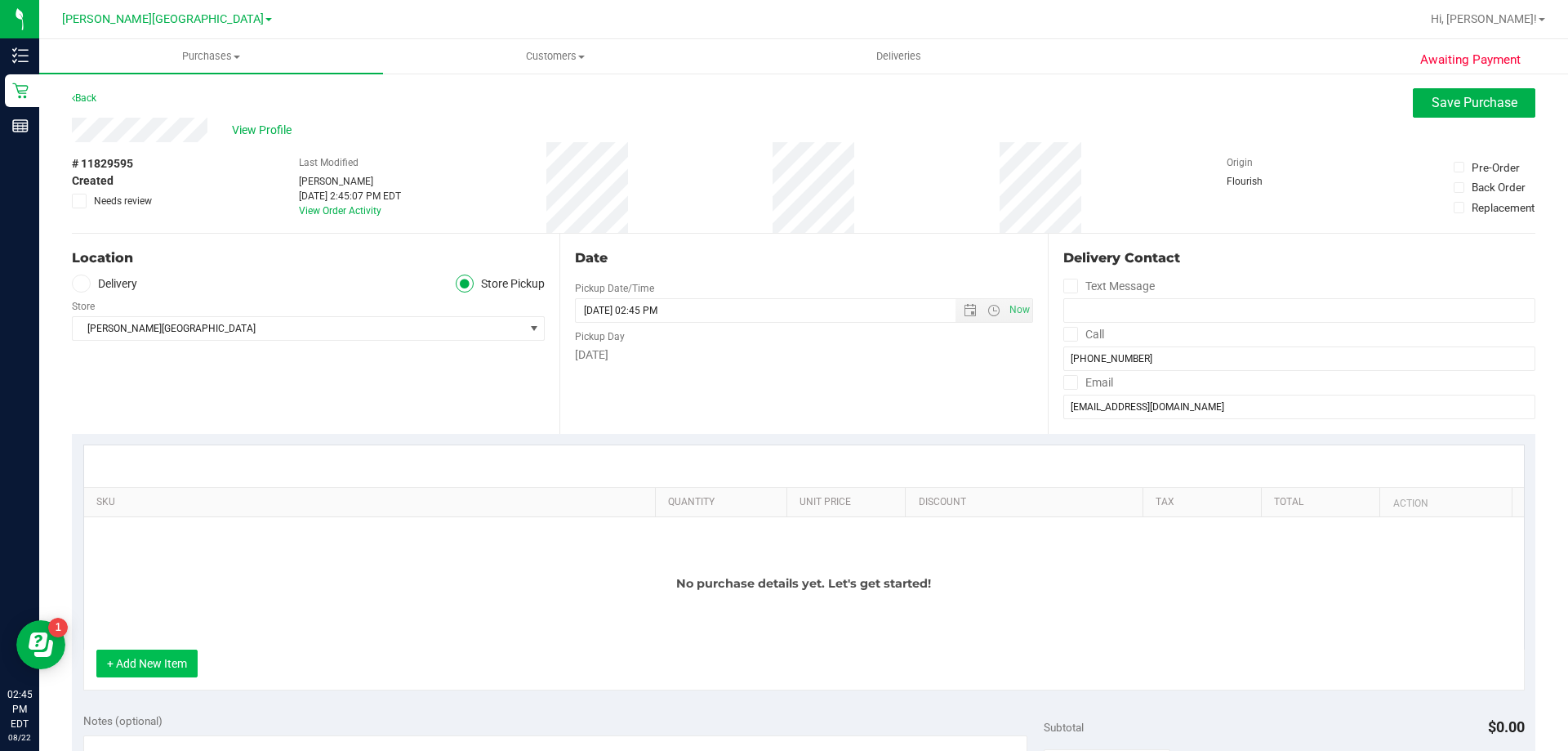
click at [136, 659] on button "+ Add New Item" at bounding box center [147, 664] width 102 height 28
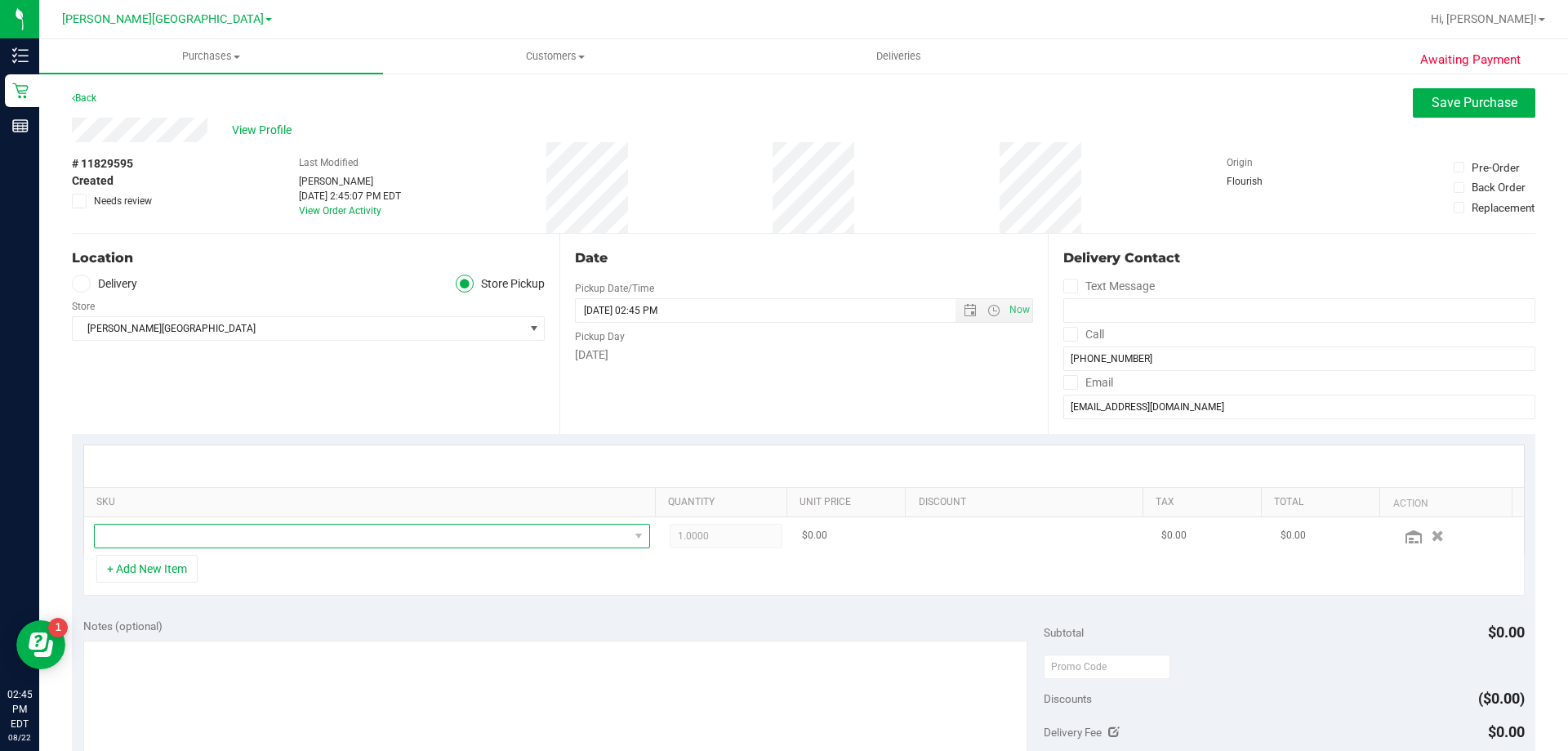
click at [160, 535] on span "NO DATA FOUND" at bounding box center [361, 536] width 534 height 23
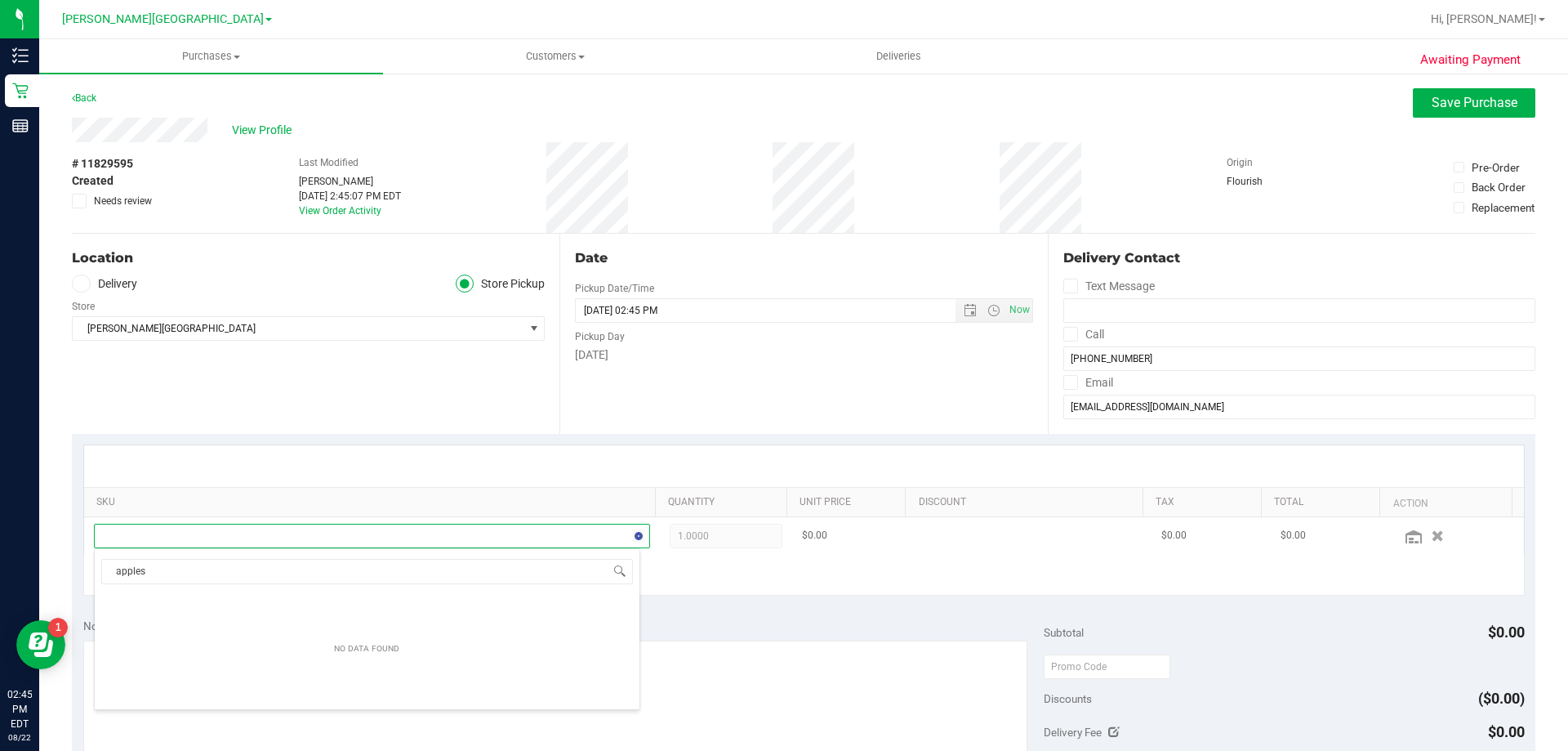
type input "apples n"
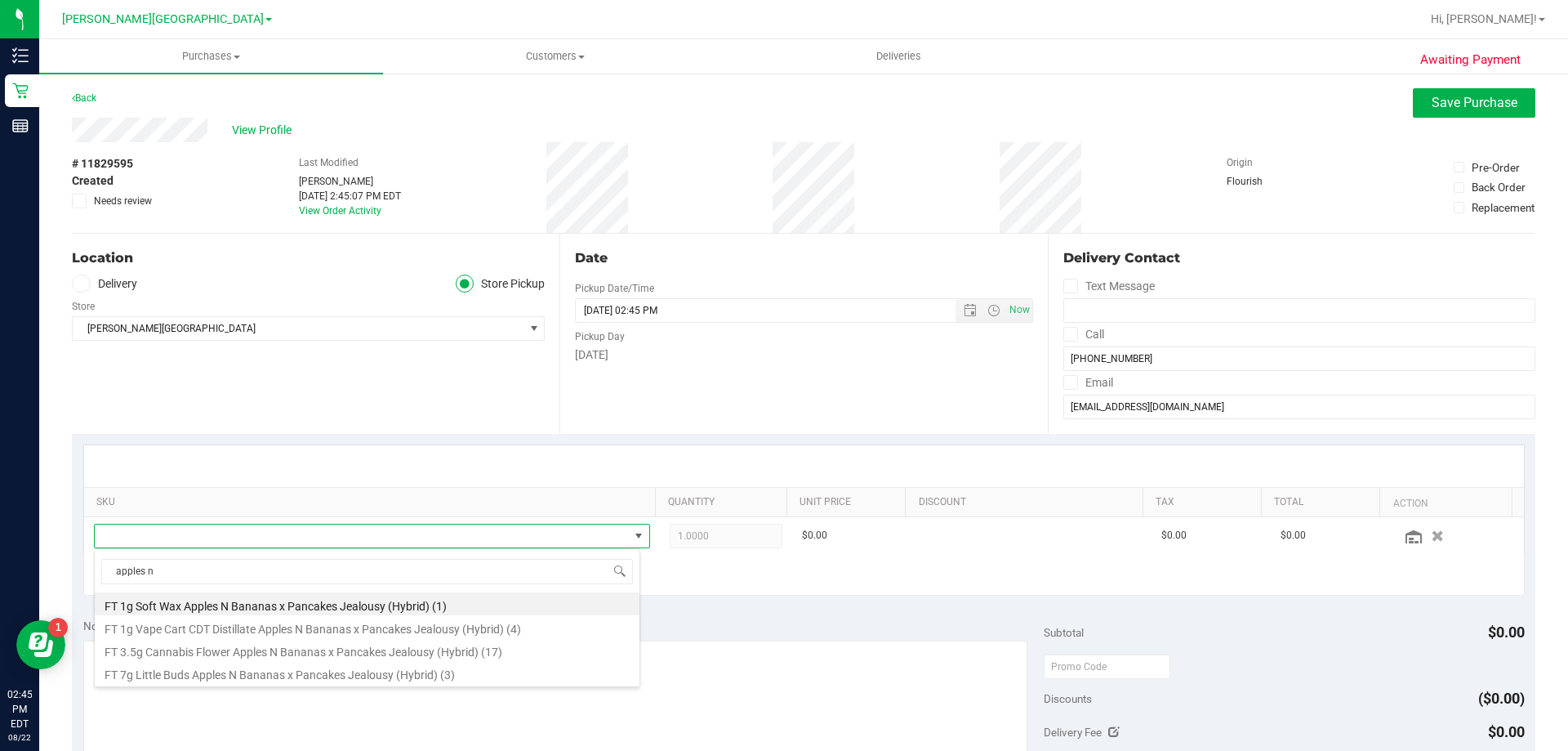
scroll to position [25, 541]
click at [315, 630] on li "FT 1g Vape Cart CDT Distillate Apples N Bananas x Pancakes Jealousy (Hybrid) (4)" at bounding box center [367, 626] width 545 height 23
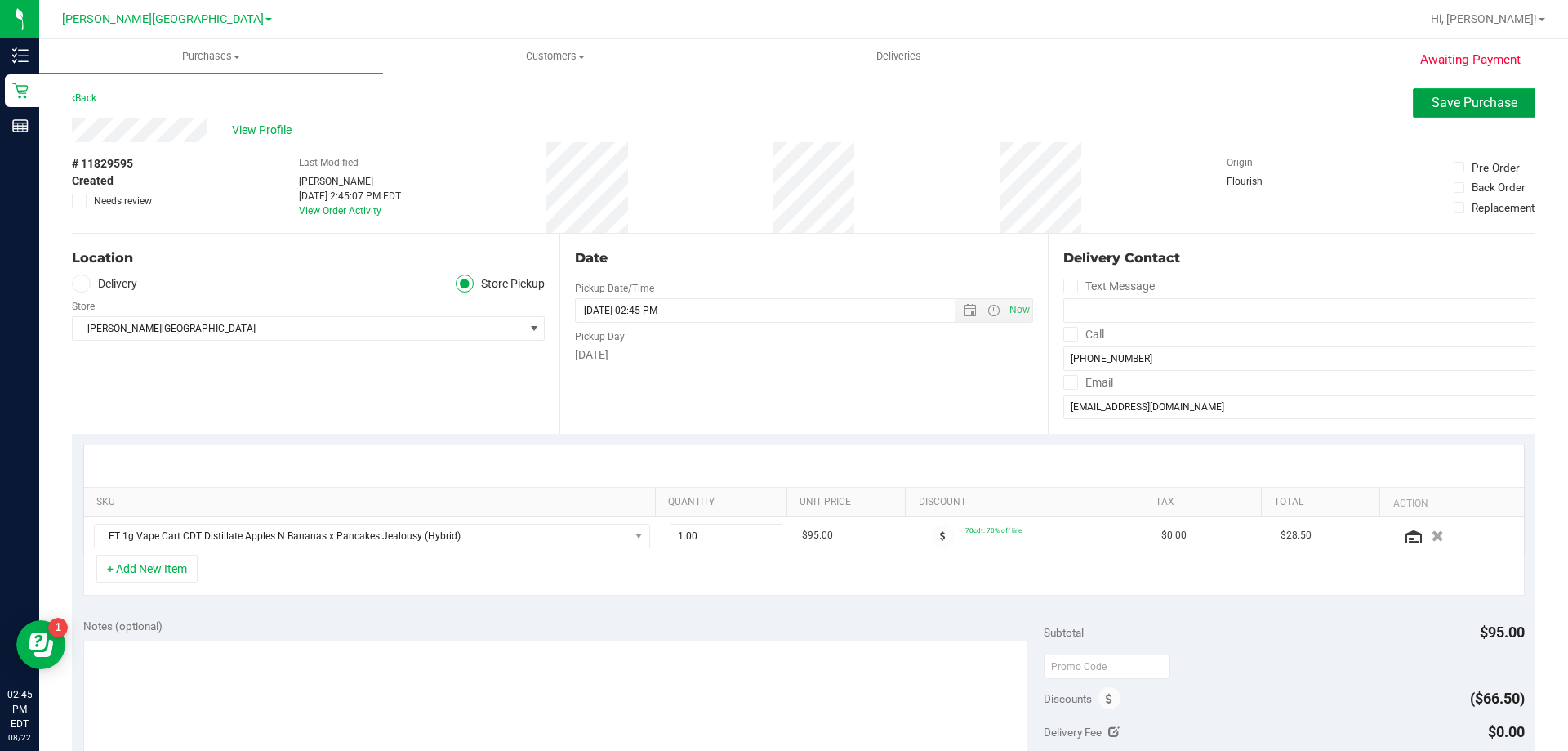
click at [779, 111] on button "Save Purchase" at bounding box center [1474, 103] width 122 height 30
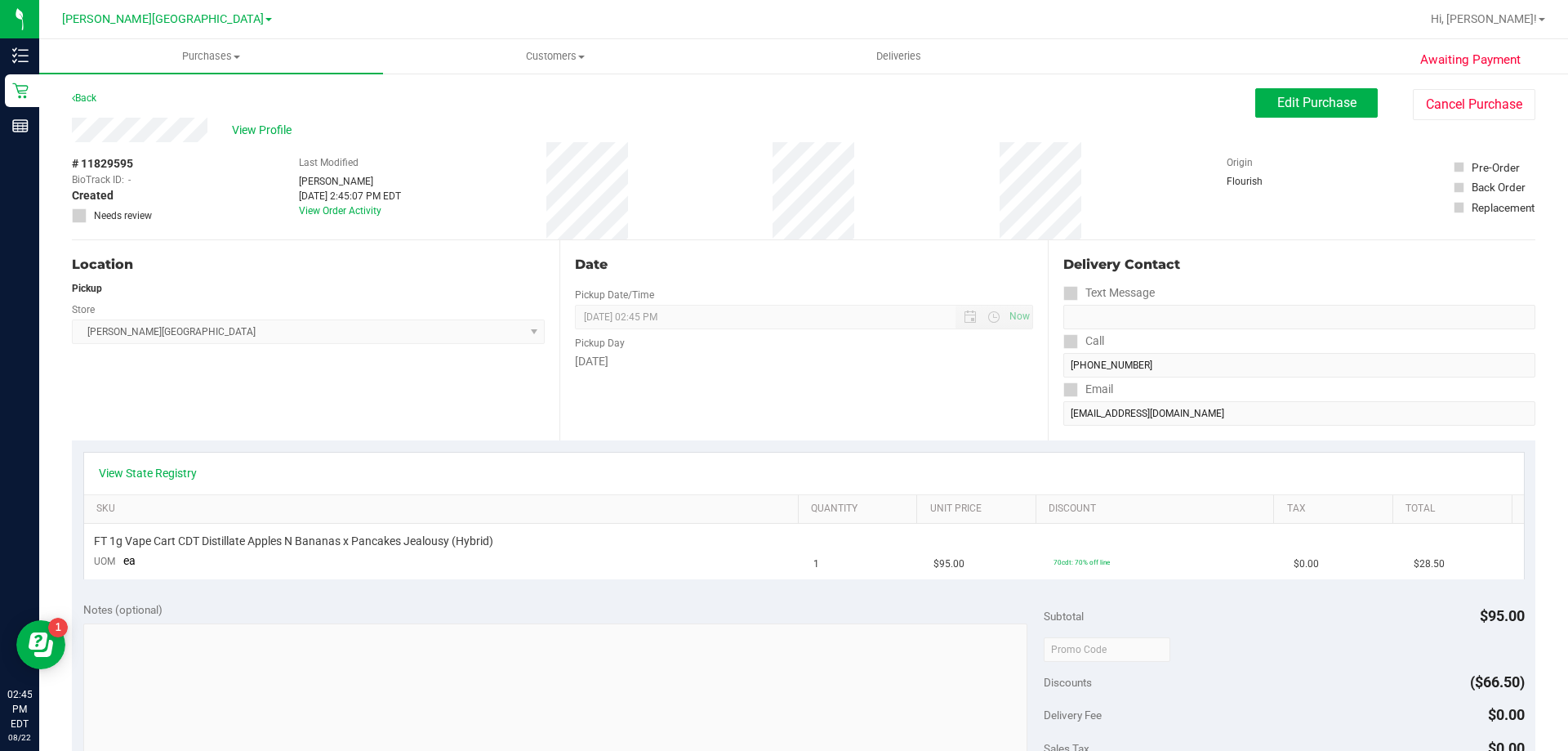
scroll to position [245, 0]
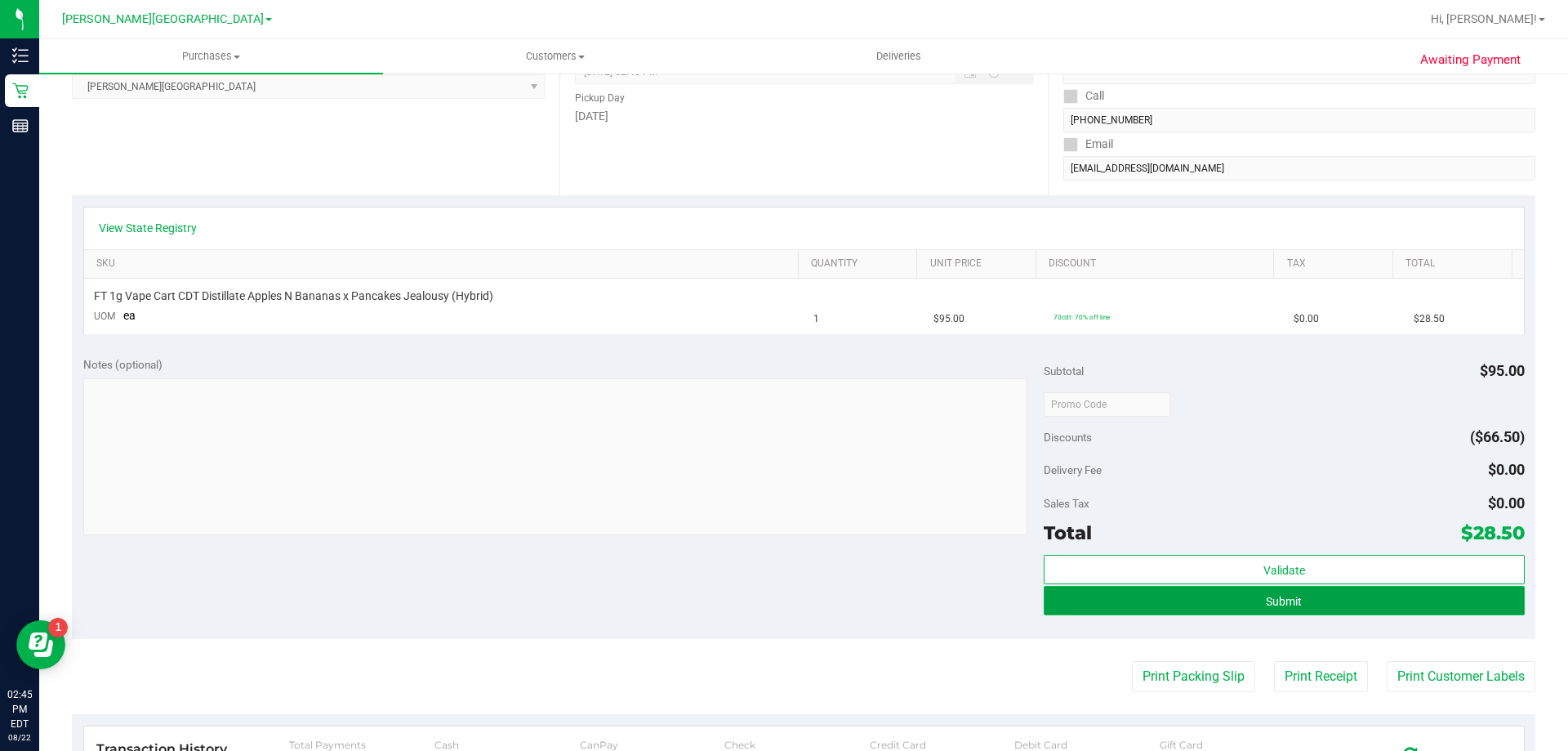
click at [779, 597] on button "Submit" at bounding box center [1284, 601] width 480 height 30
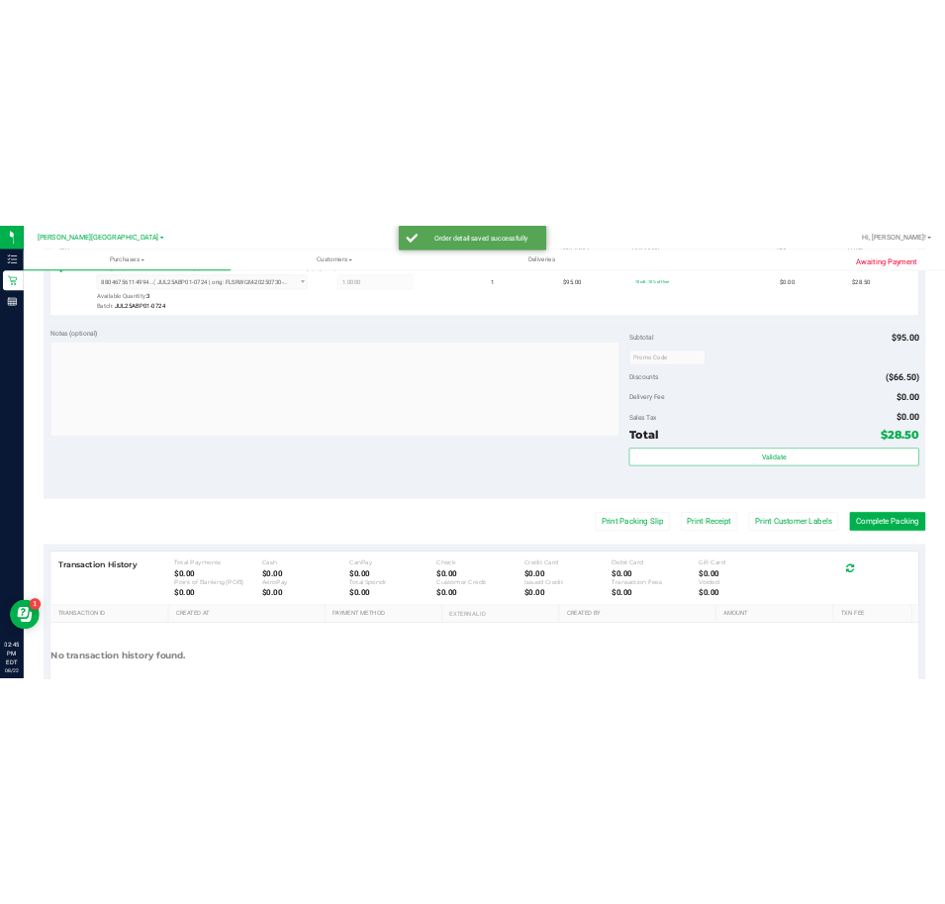
scroll to position [594, 0]
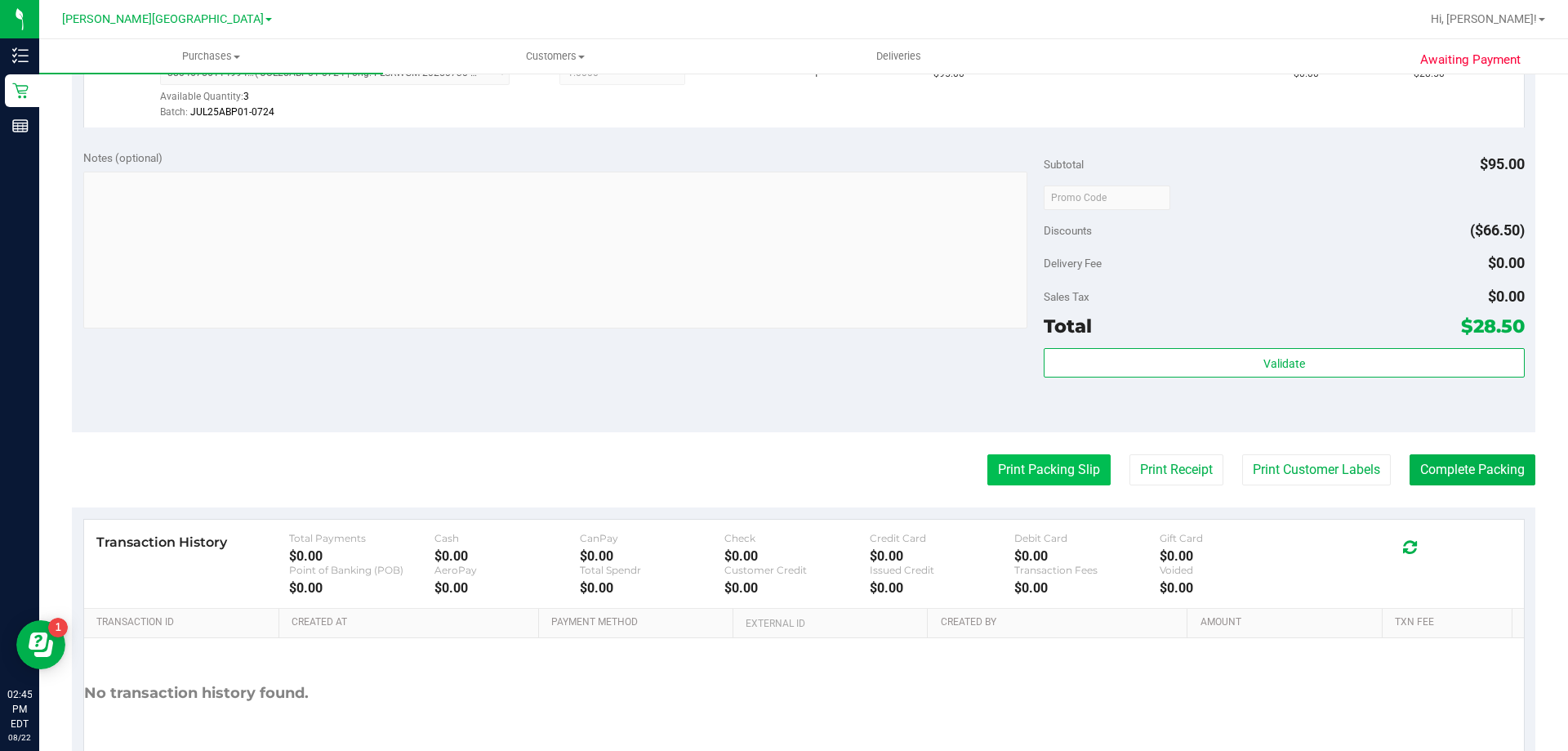
click at [779, 481] on button "Print Packing Slip" at bounding box center [1049, 470] width 123 height 31
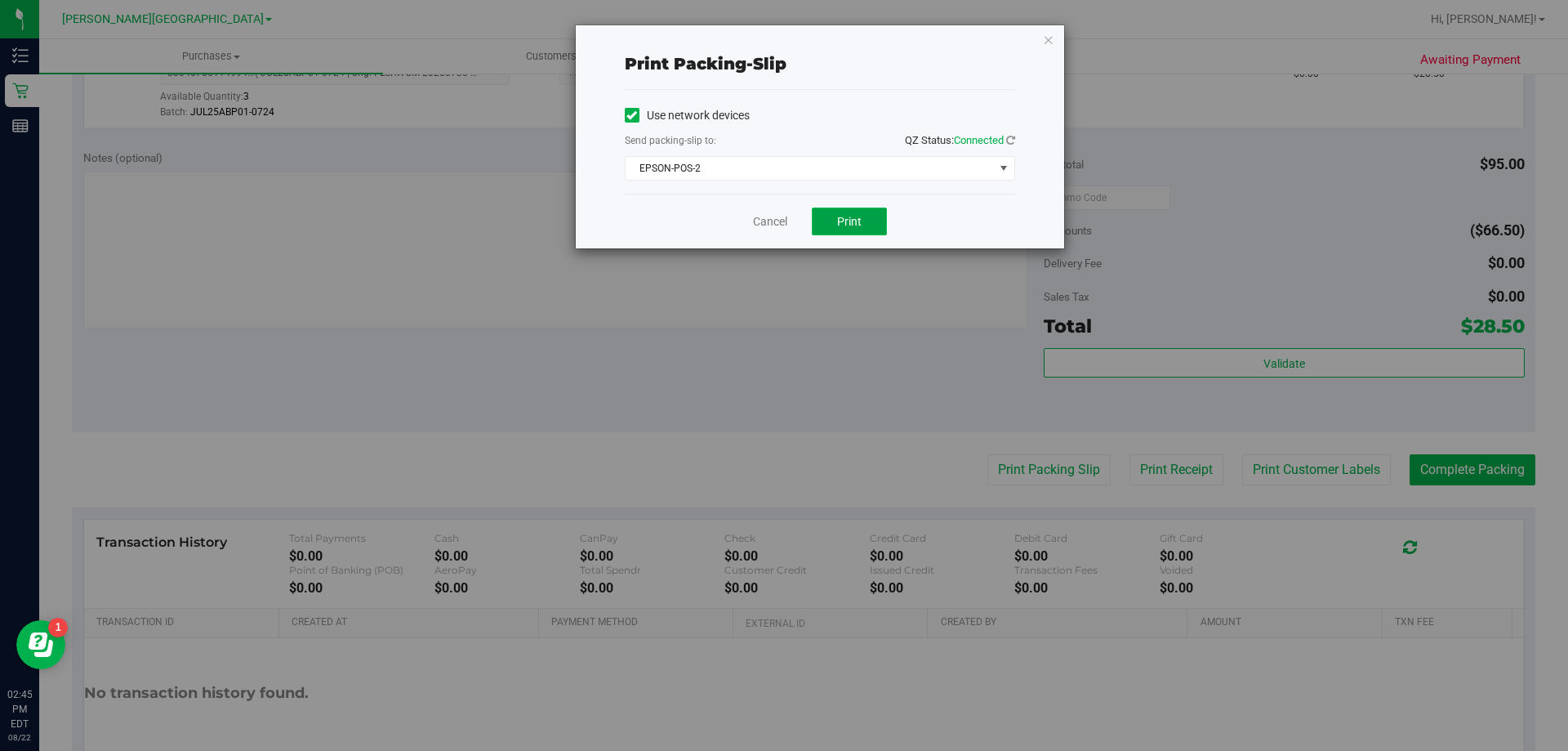
click at [779, 219] on span "Print" at bounding box center [850, 221] width 25 height 13
click at [779, 37] on icon "button" at bounding box center [1049, 40] width 12 height 20
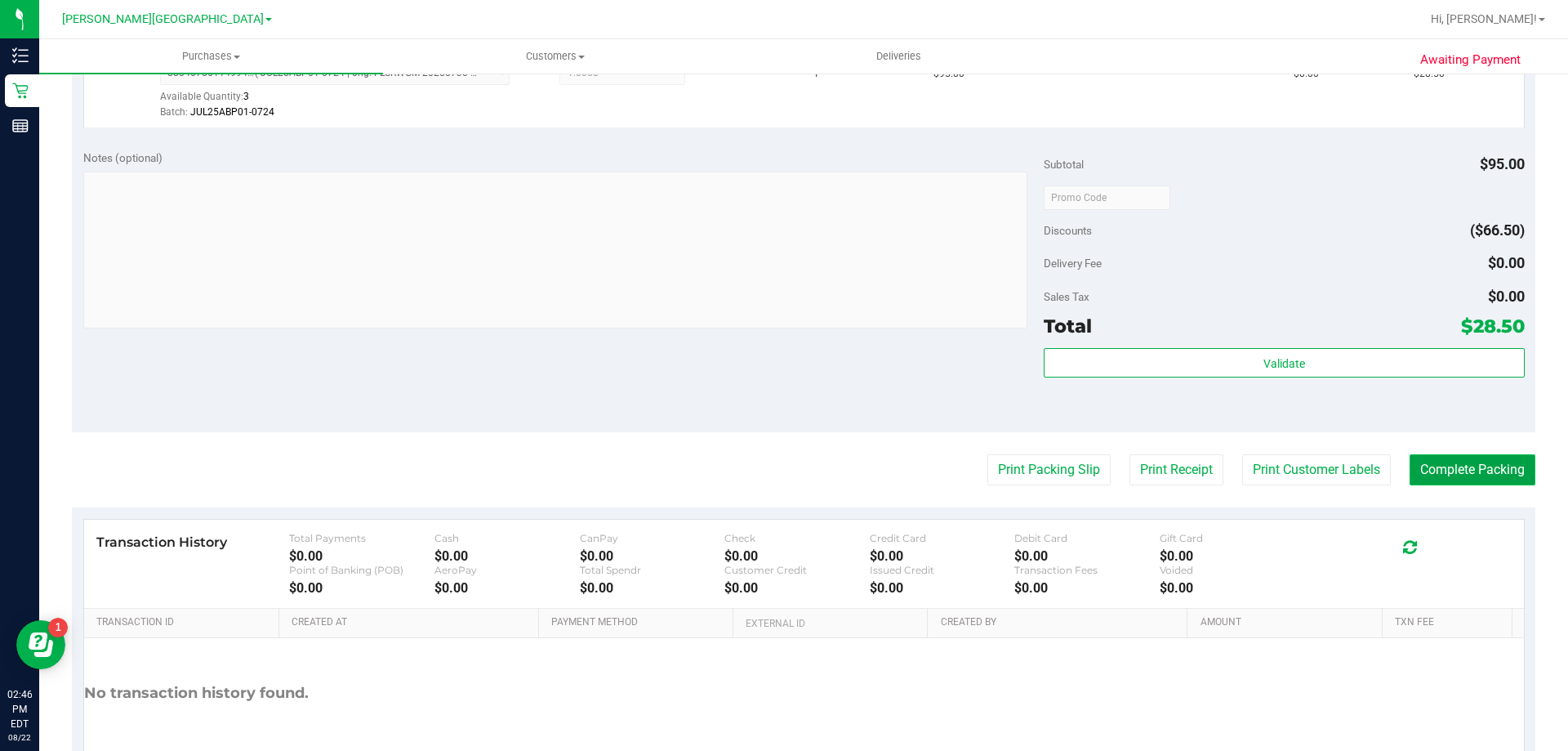
click at [779, 475] on button "Complete Packing" at bounding box center [1472, 470] width 125 height 31
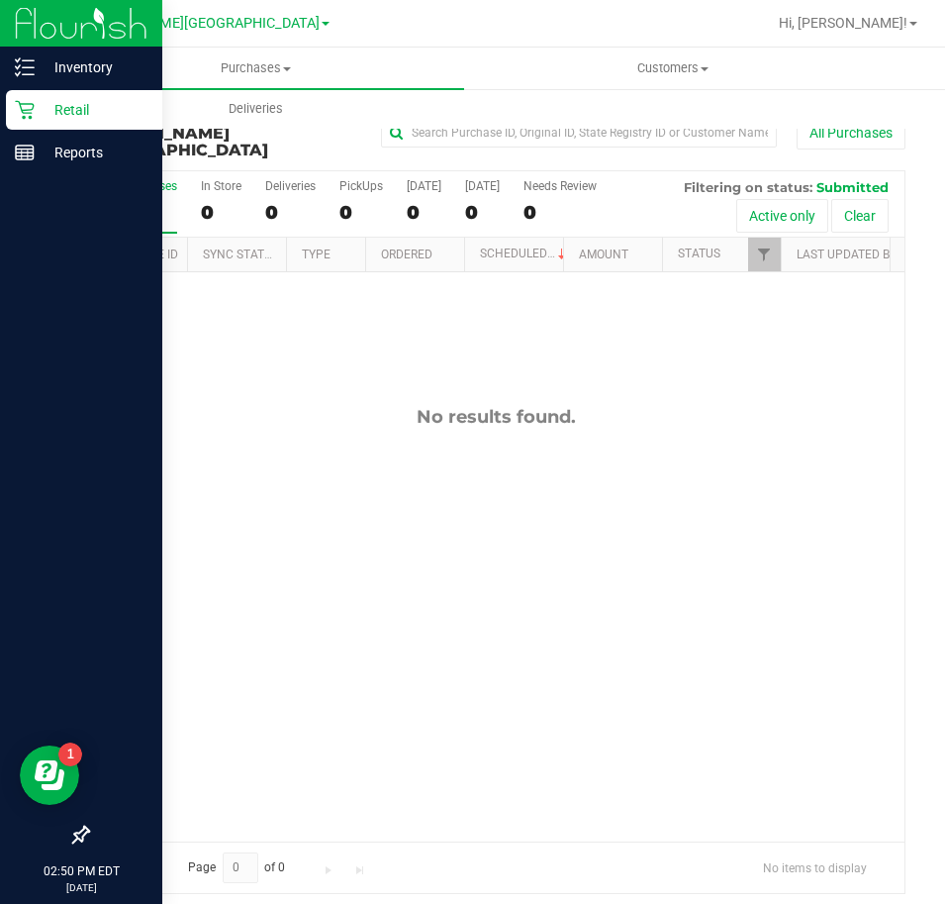
click at [66, 114] on p "Retail" at bounding box center [94, 110] width 119 height 24
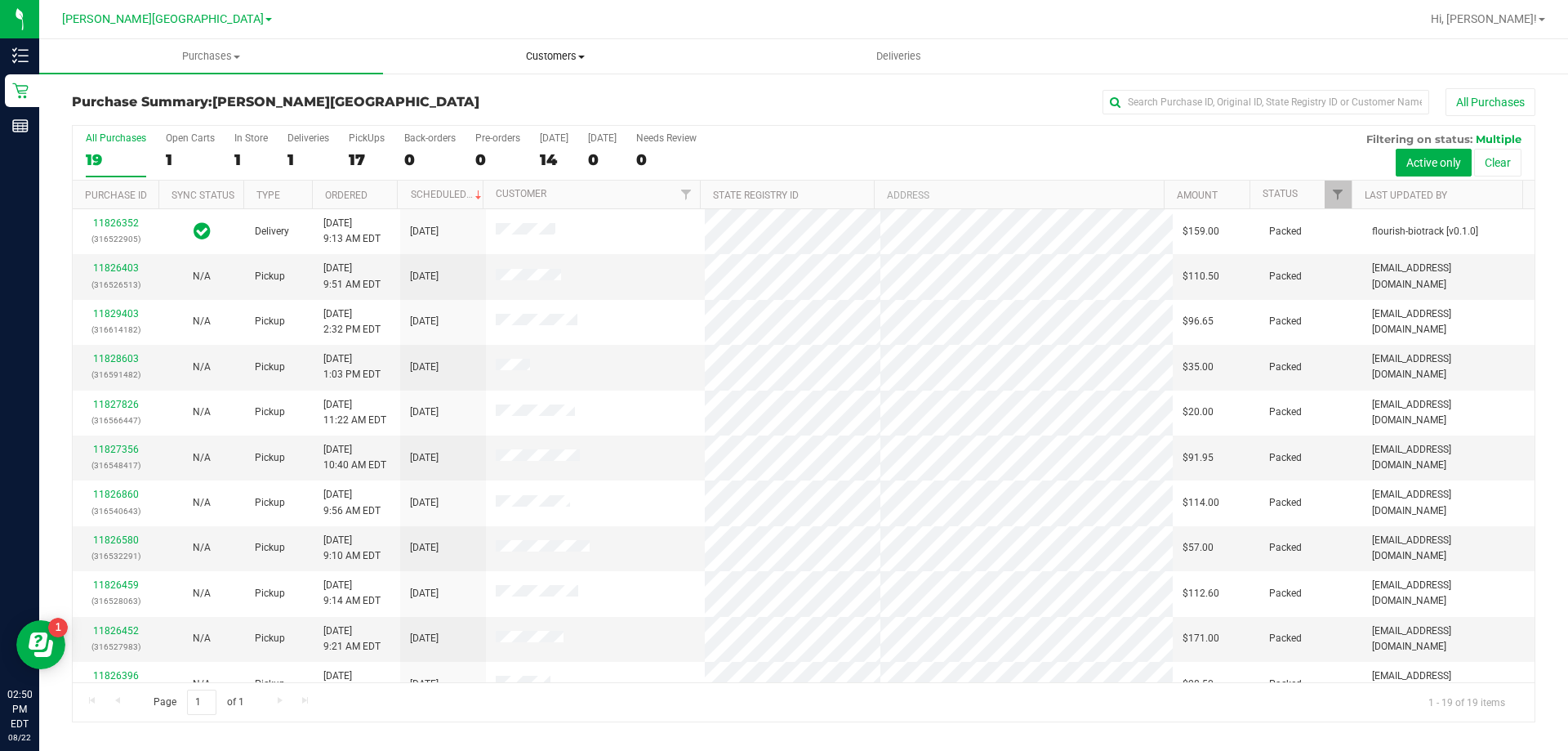
click at [547, 56] on span "Customers" at bounding box center [555, 56] width 342 height 15
click at [455, 102] on span "All customers" at bounding box center [442, 98] width 118 height 14
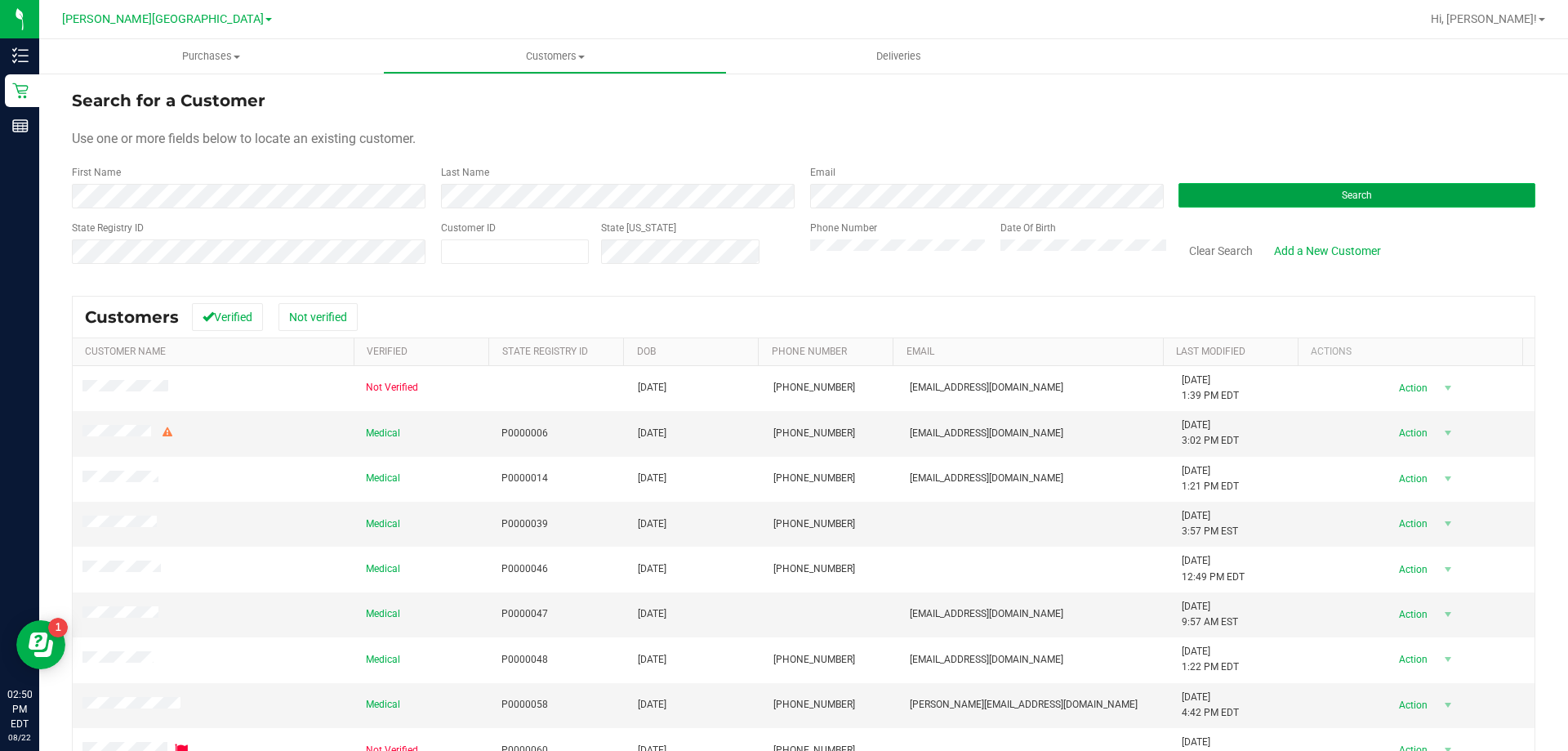
click at [779, 204] on button "Search" at bounding box center [1357, 196] width 357 height 25
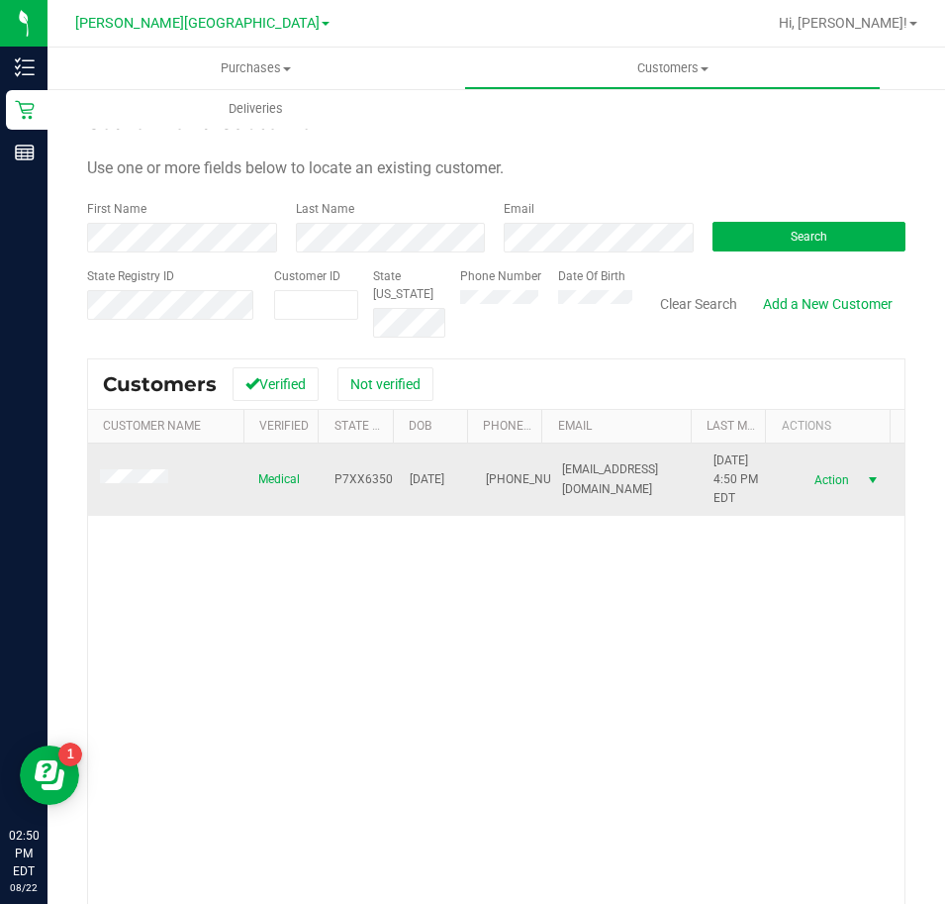
click at [861, 466] on span "select" at bounding box center [873, 480] width 25 height 28
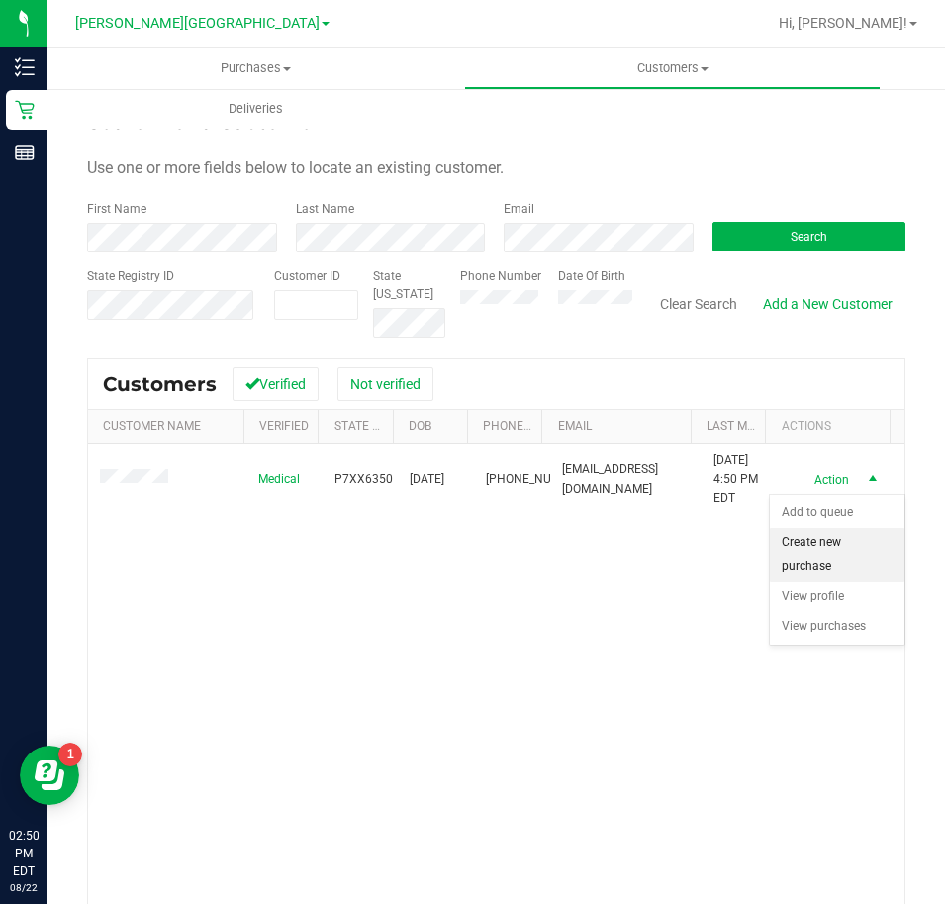
click at [803, 550] on li "Create new purchase" at bounding box center [837, 555] width 135 height 54
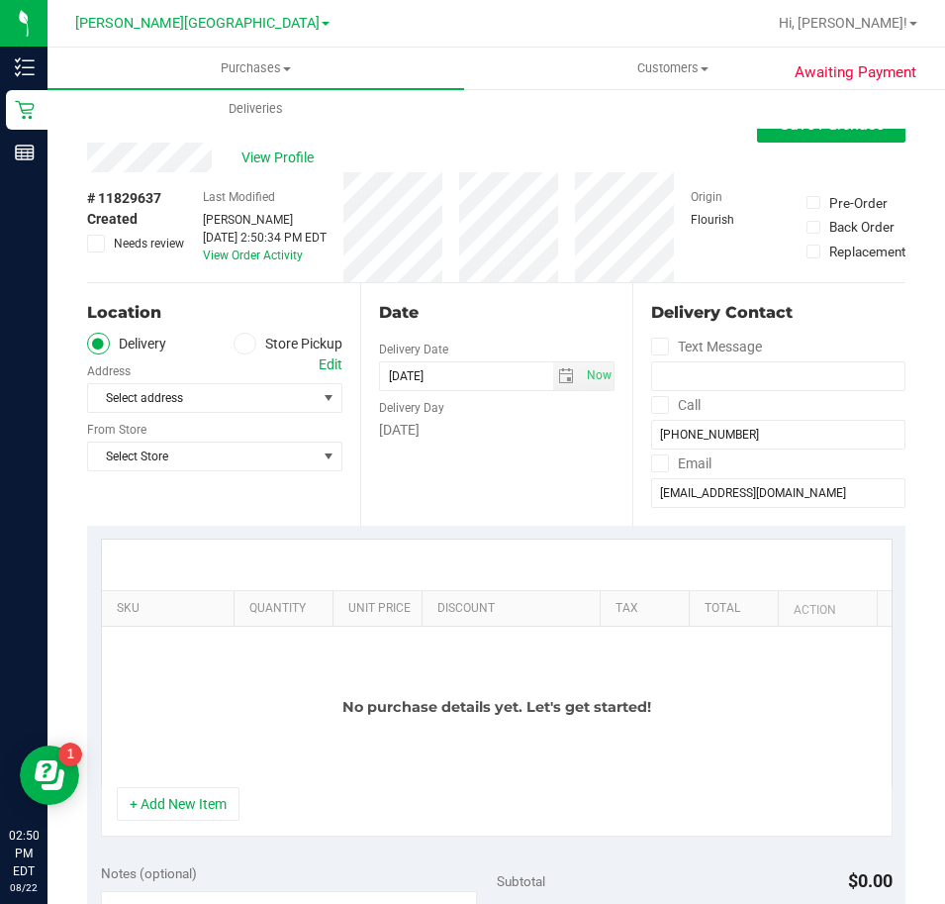
click at [243, 343] on icon at bounding box center [245, 343] width 12 height 0
click at [0, 0] on input "Store Pickup" at bounding box center [0, 0] width 0 height 0
click at [336, 402] on span "select" at bounding box center [329, 398] width 25 height 28
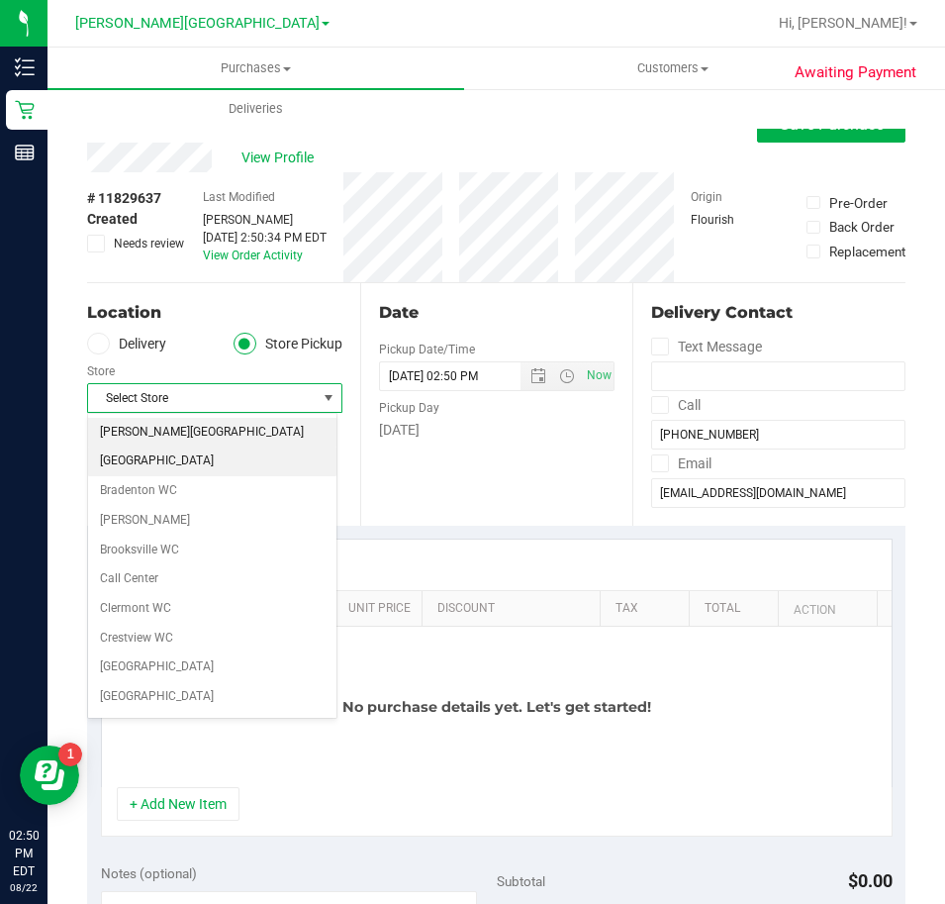
click at [245, 436] on li "[PERSON_NAME][GEOGRAPHIC_DATA]" at bounding box center [212, 433] width 248 height 30
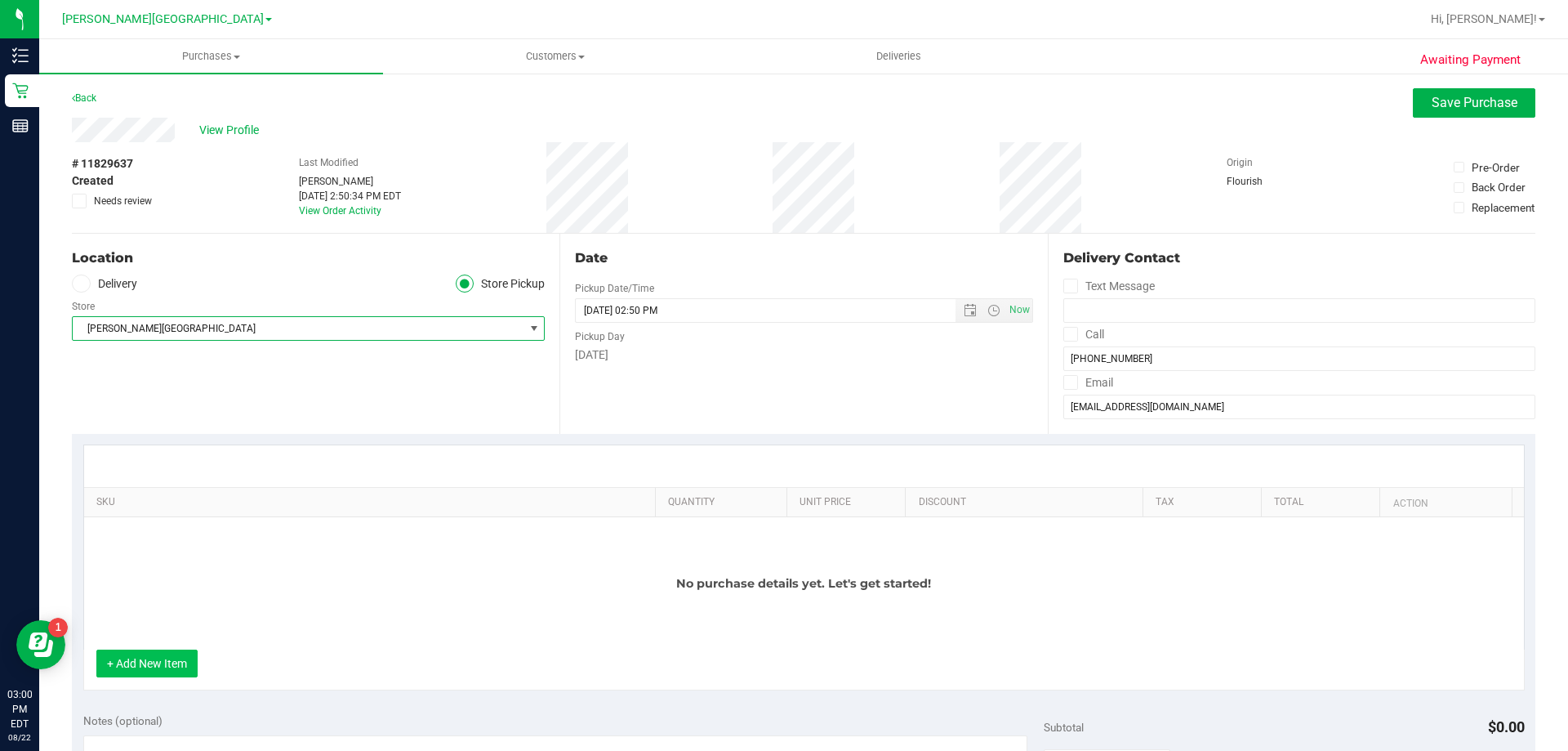
click at [179, 658] on button "+ Add New Item" at bounding box center [147, 664] width 102 height 28
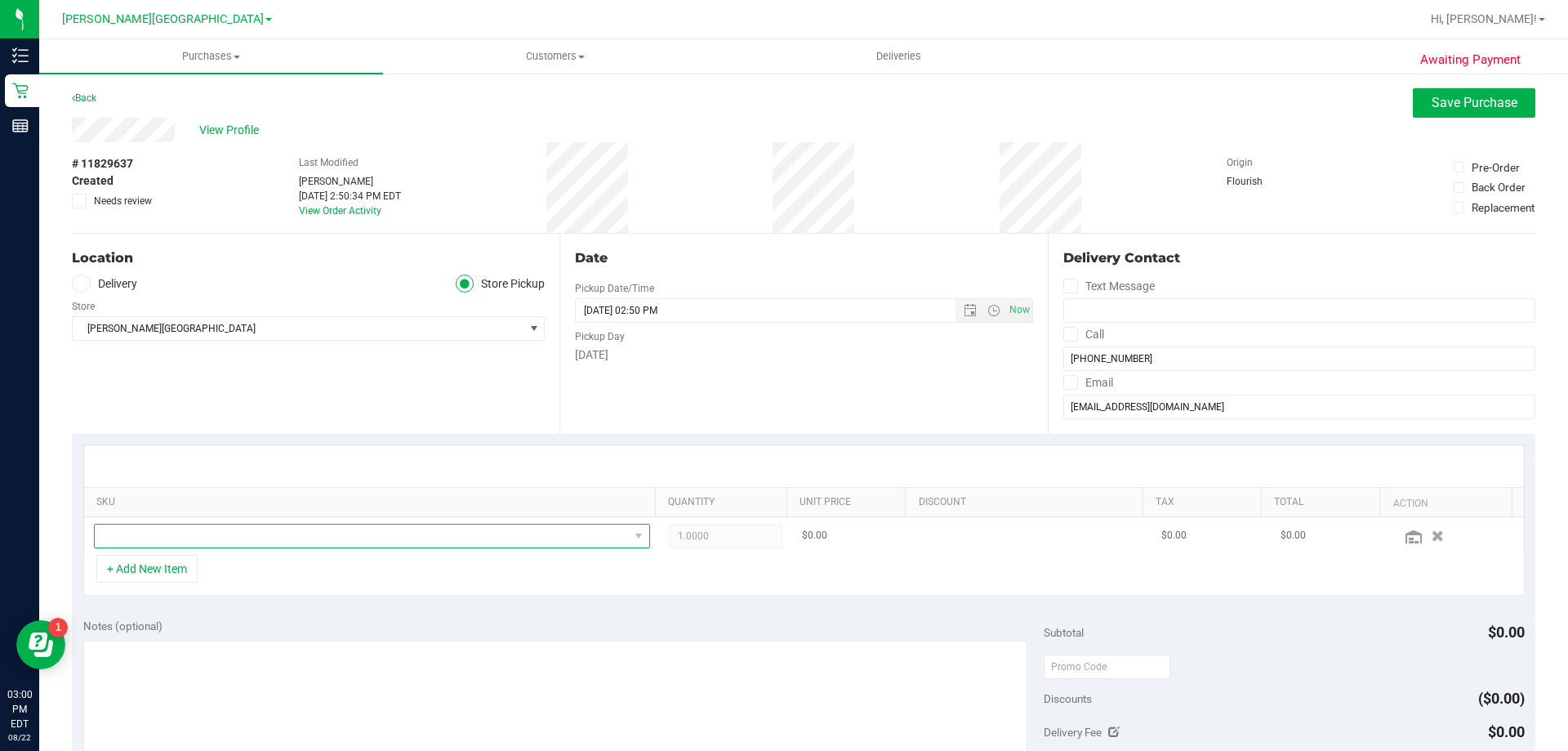
click at [192, 538] on span "NO DATA FOUND" at bounding box center [361, 536] width 534 height 23
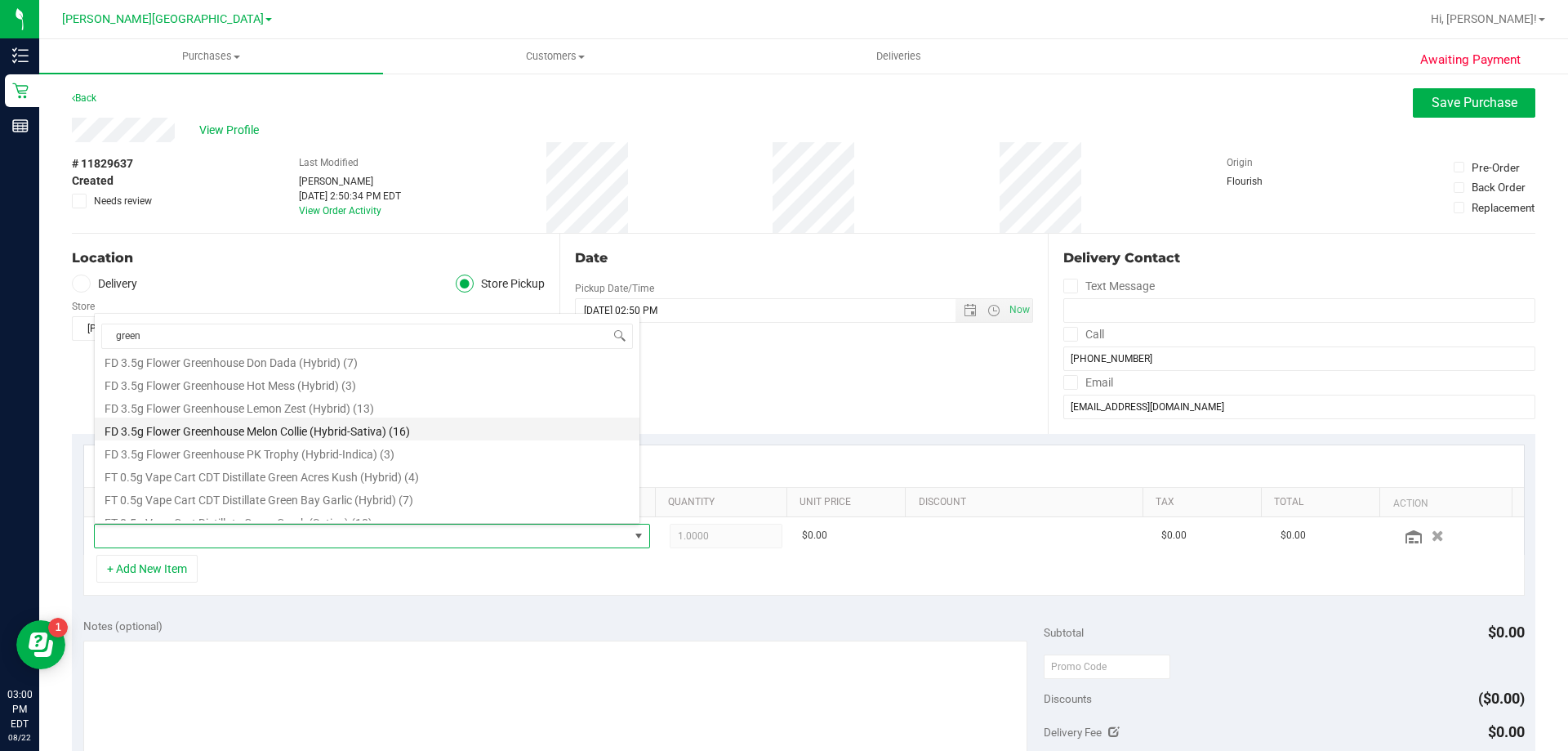
scroll to position [82, 0]
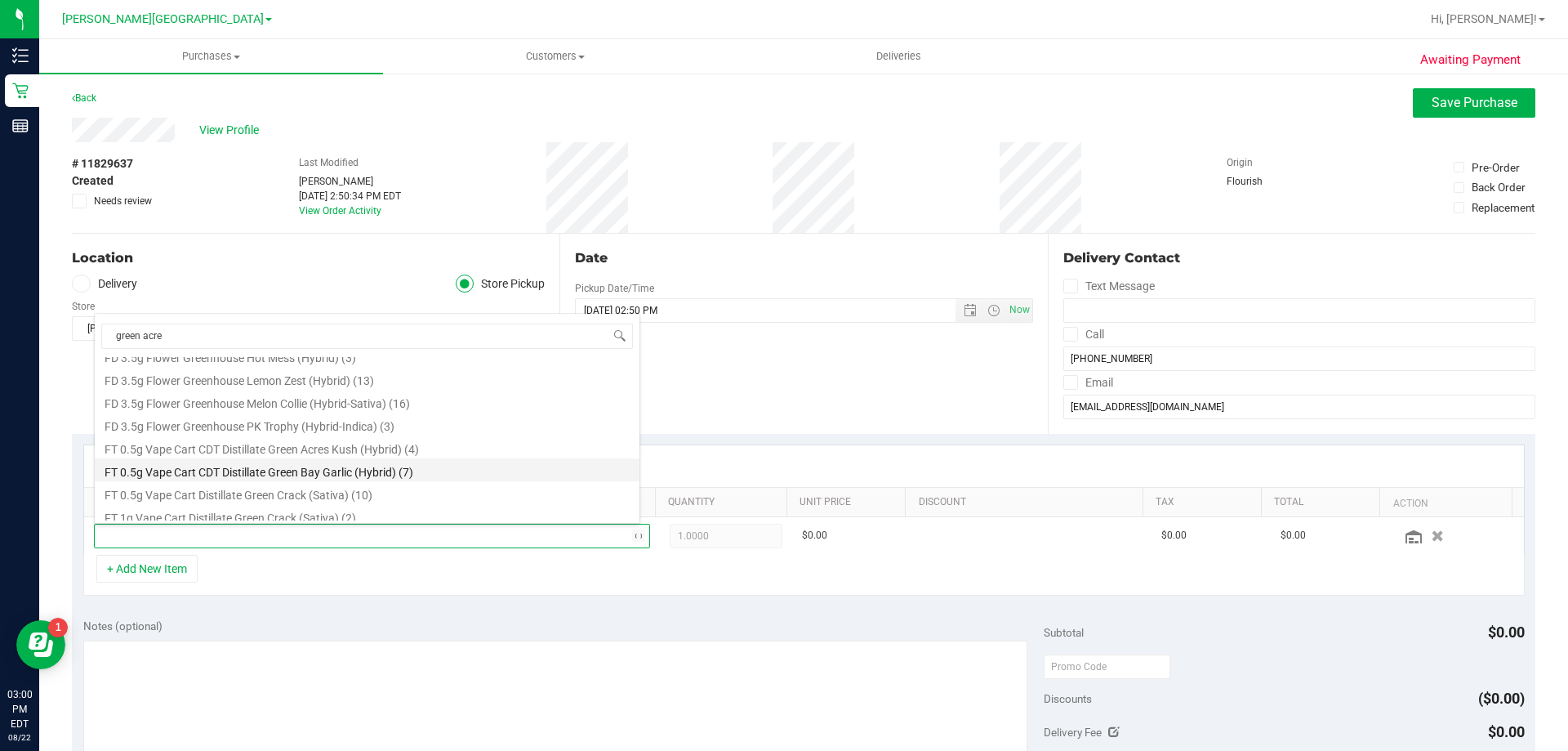
type input "green acres"
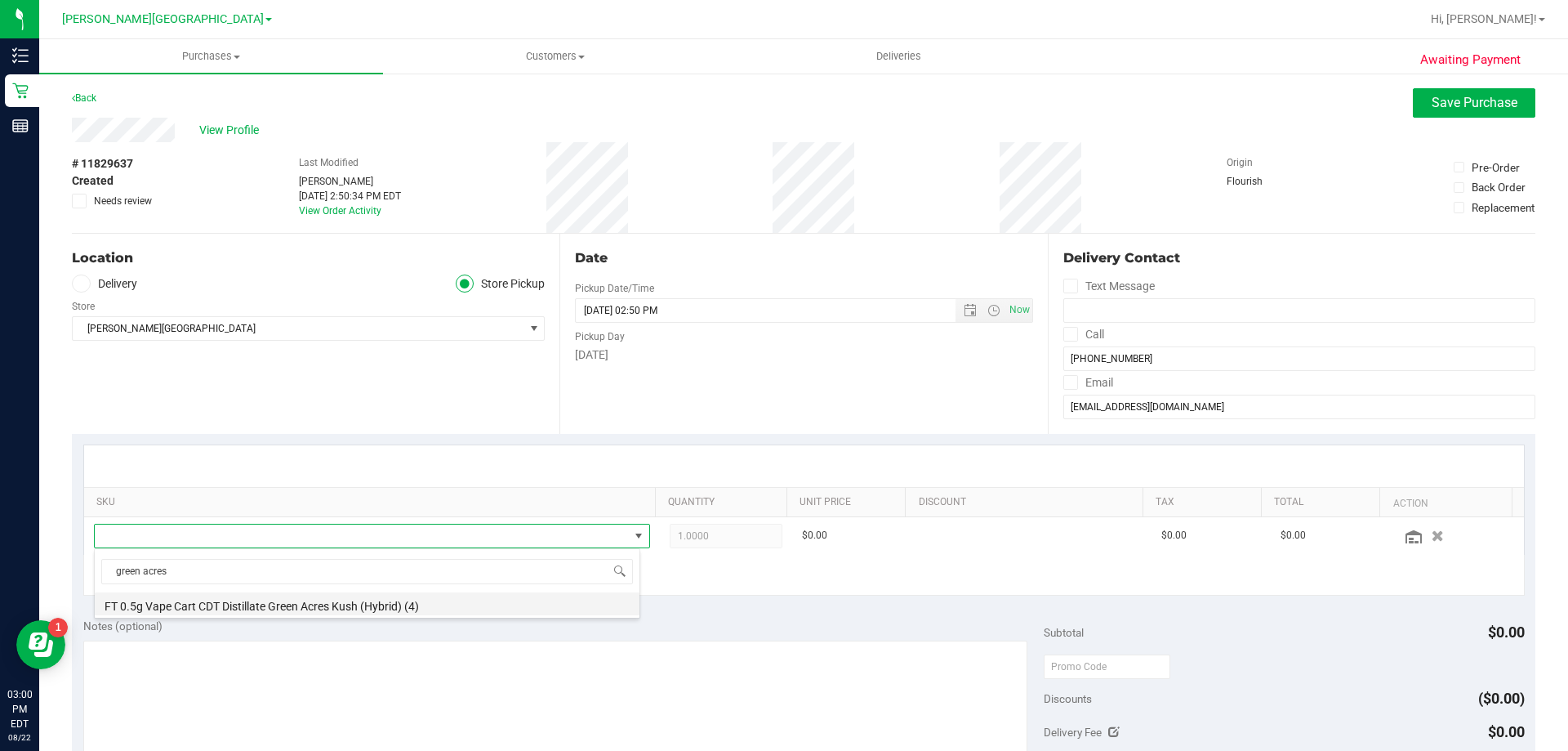
click at [287, 602] on li "FT 0.5g Vape Cart CDT Distillate Green Acres Kush (Hybrid) (4)" at bounding box center [367, 604] width 545 height 23
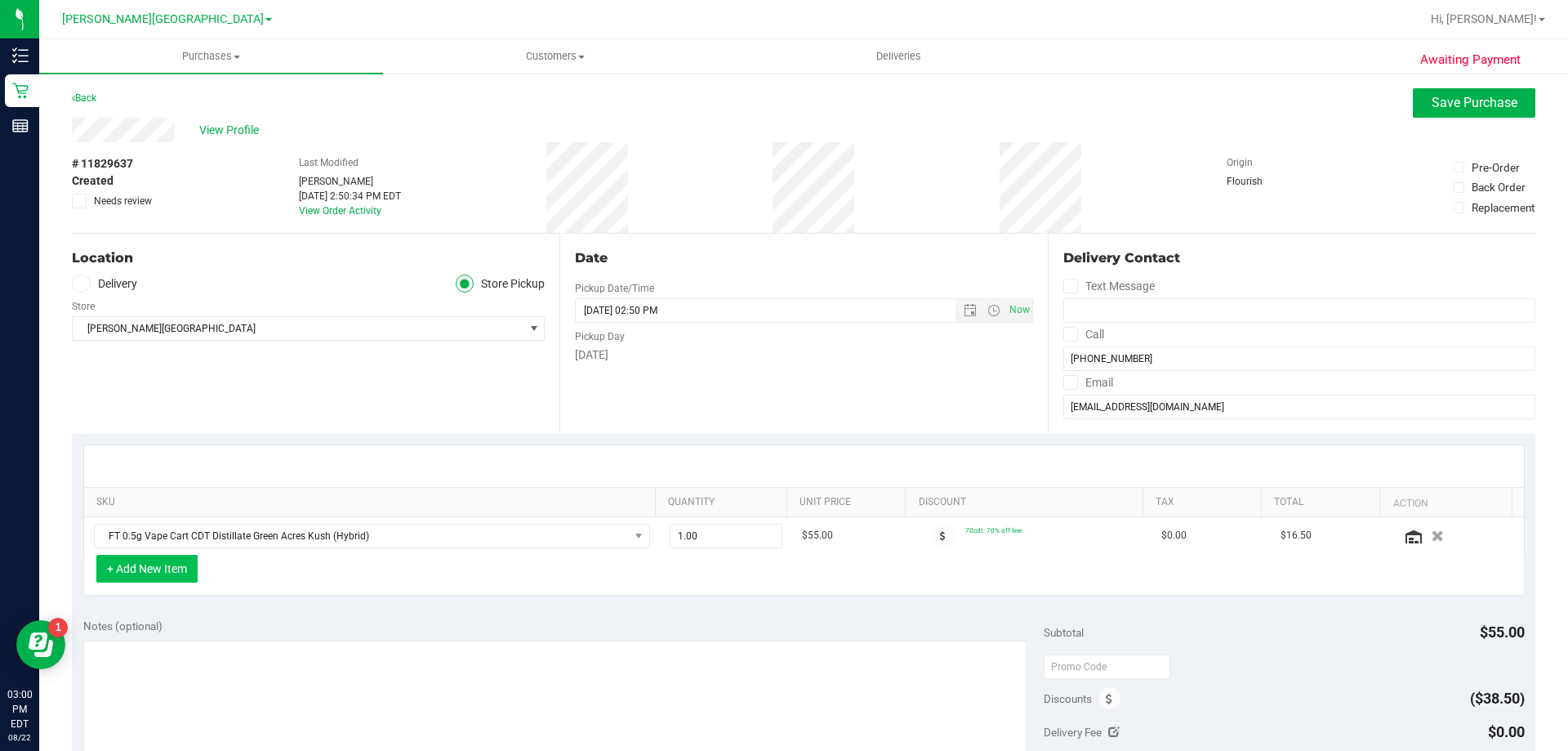
click at [151, 569] on button "+ Add New Item" at bounding box center [147, 569] width 102 height 28
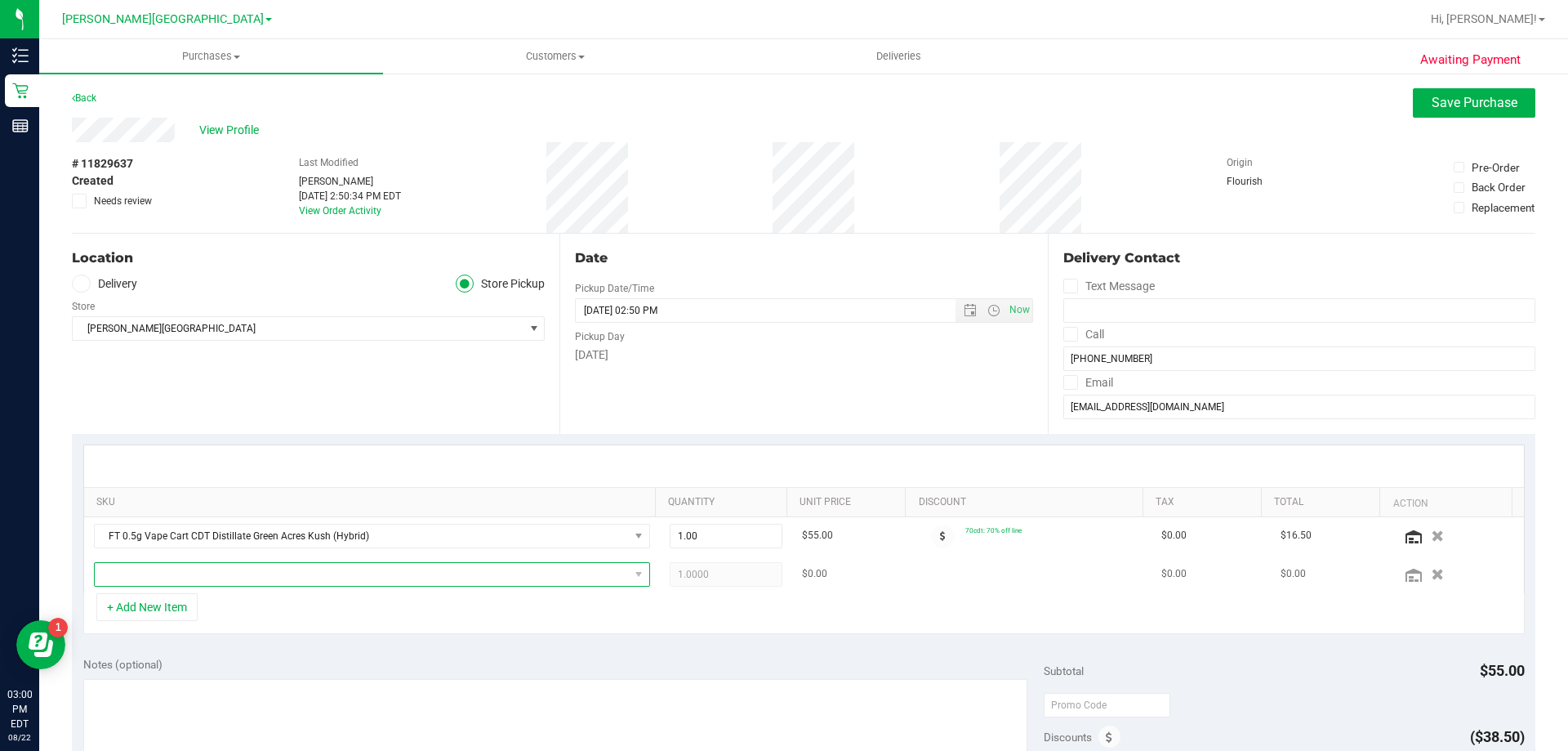
click at [183, 568] on span "NO DATA FOUND" at bounding box center [361, 574] width 534 height 23
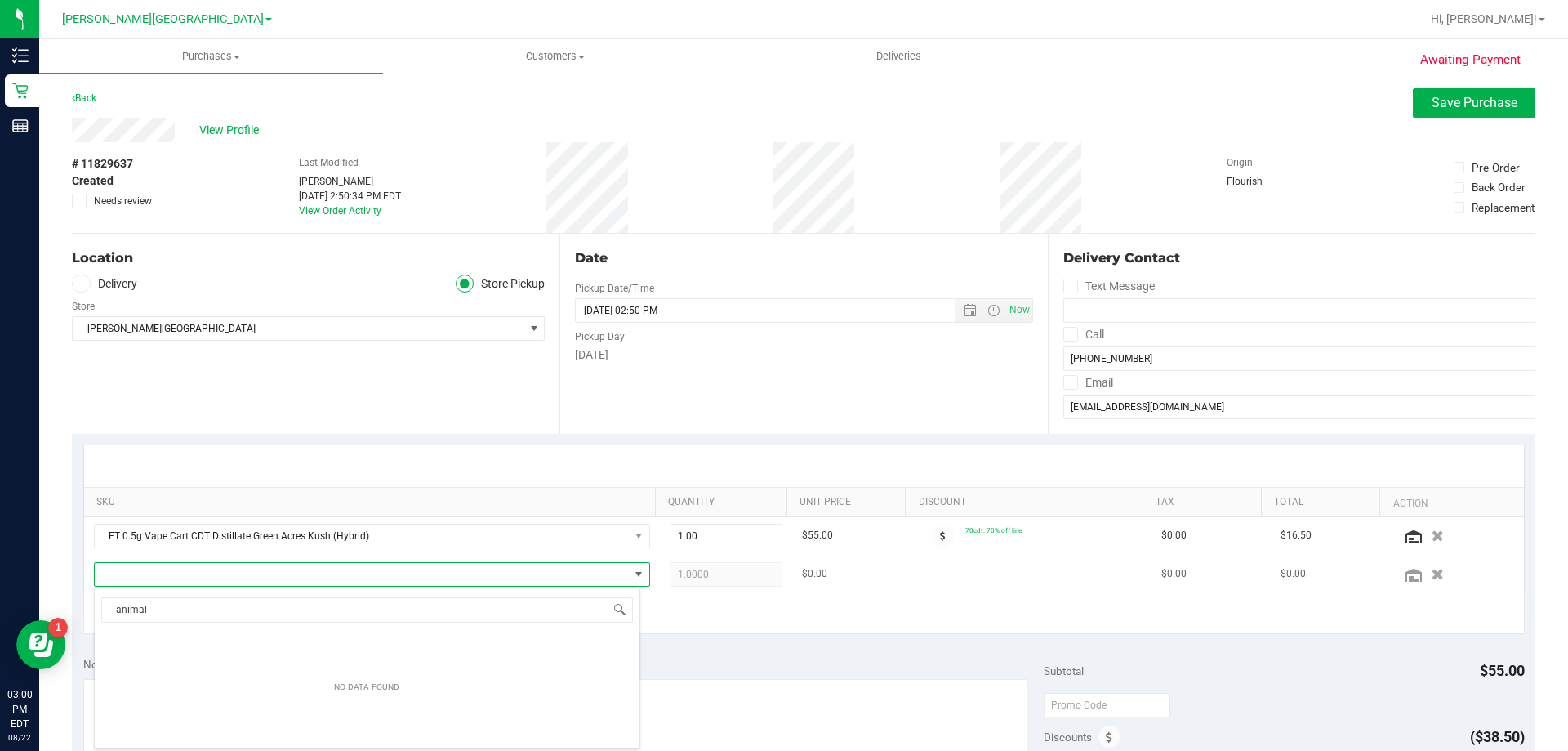
scroll to position [25, 541]
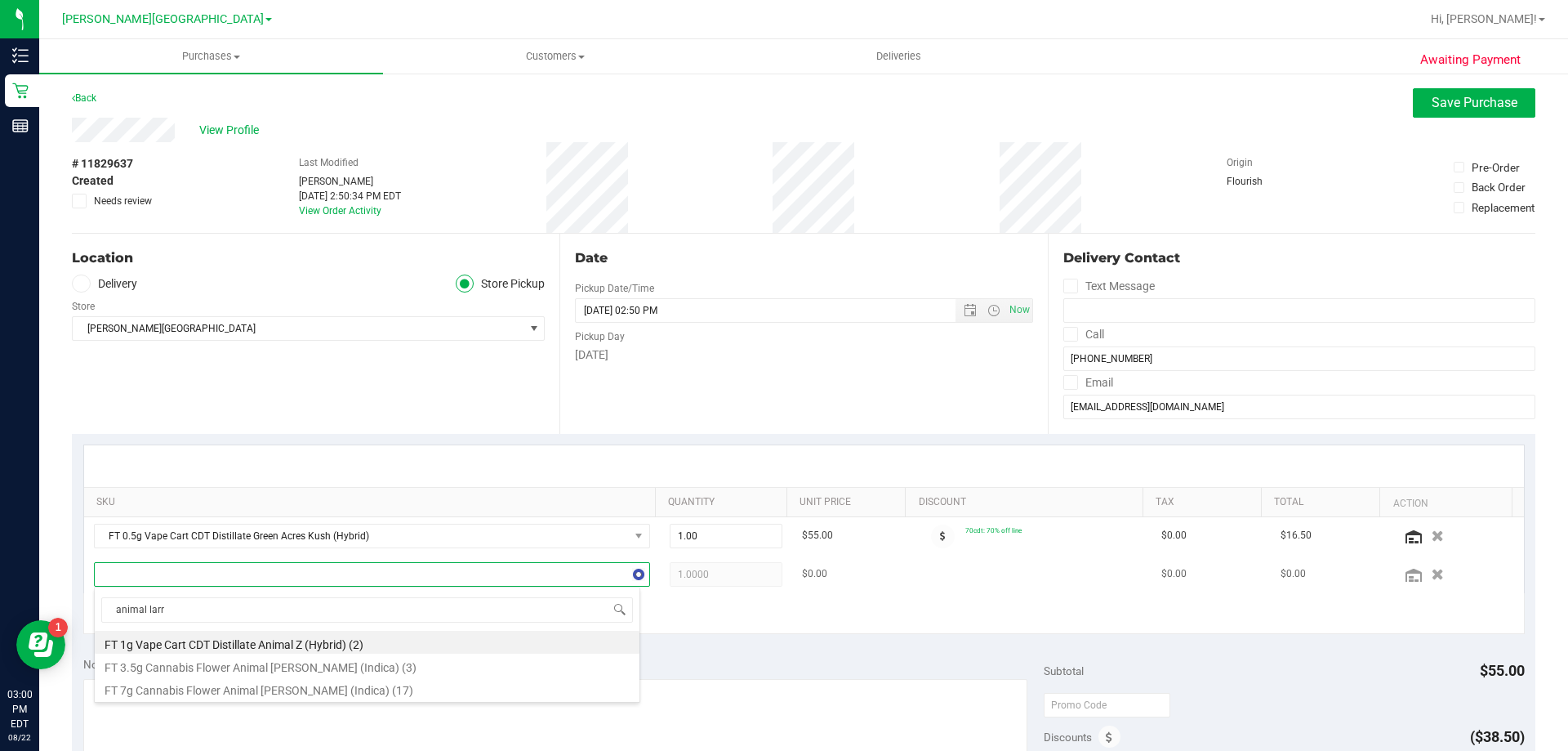
type input "animal larry"
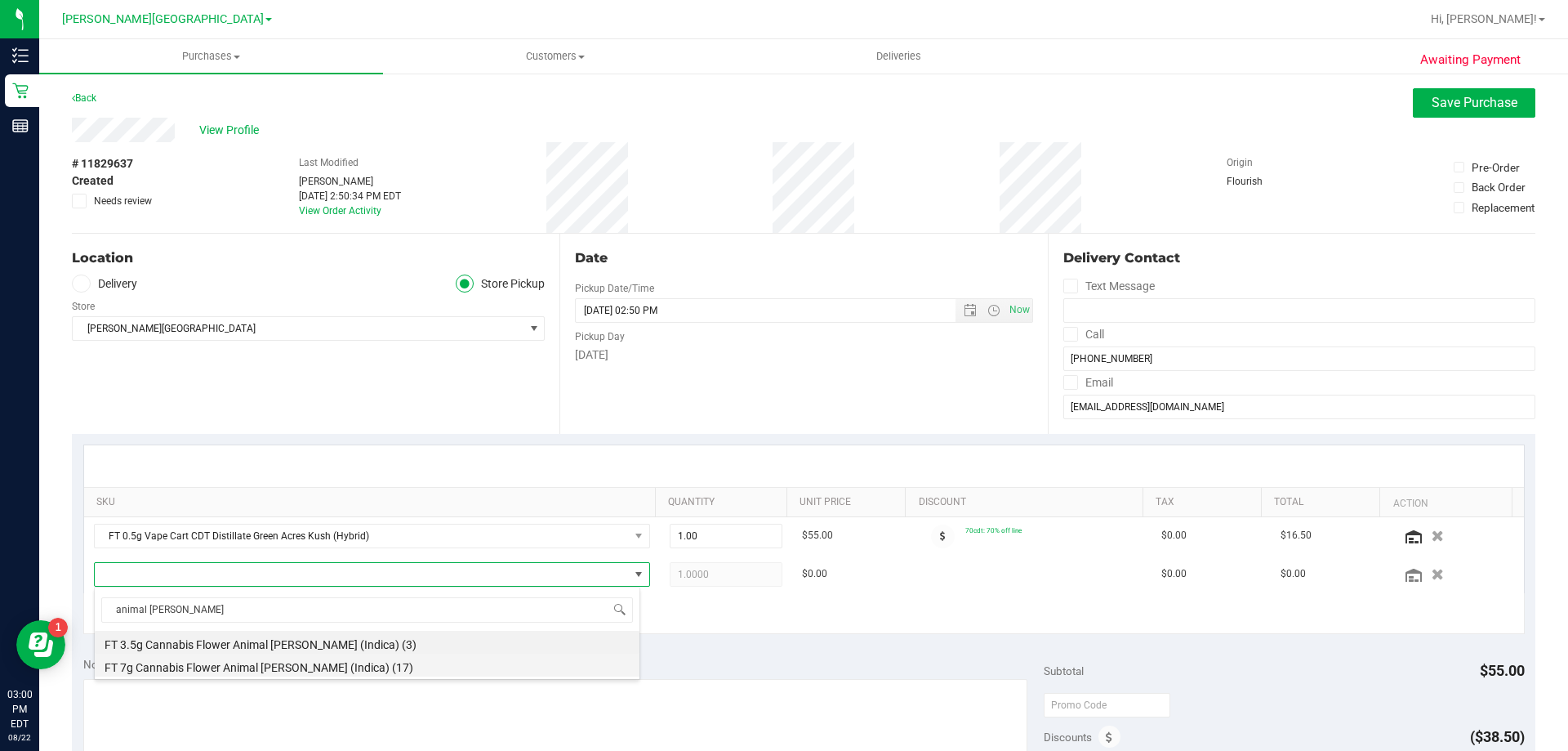
click at [224, 665] on li "FT 7g Cannabis Flower Animal [PERSON_NAME] (Indica) (17)" at bounding box center [367, 665] width 545 height 23
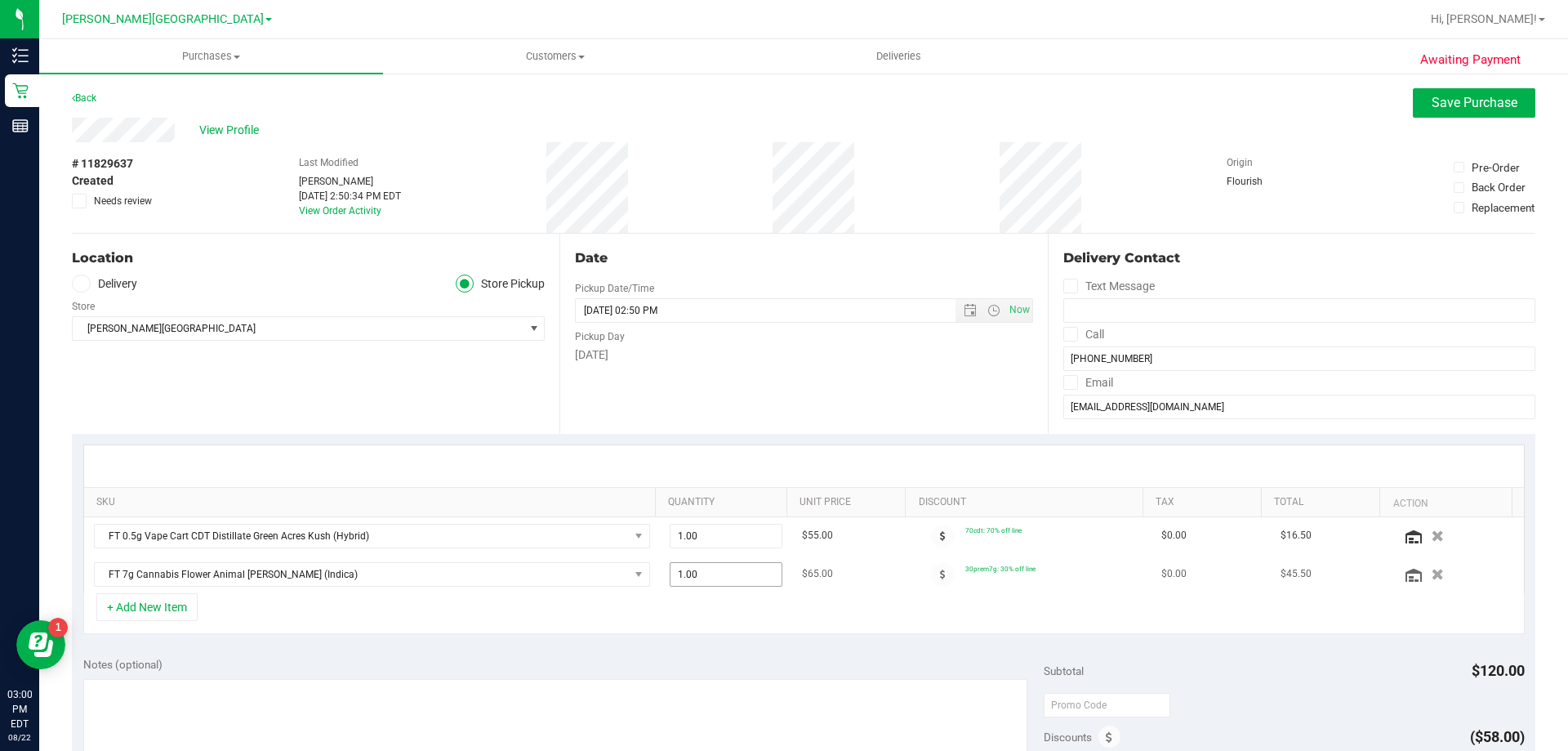
click at [692, 576] on span "1.00 1" at bounding box center [727, 574] width 114 height 25
type input "2"
type input "2.00"
click at [606, 641] on div "SKU Quantity Unit Price Discount Tax Total Action FT 0.5g Vape Cart CDT Distill…" at bounding box center [804, 540] width 1464 height 211
click at [1432, 99] on span "Save Purchase" at bounding box center [1475, 102] width 86 height 16
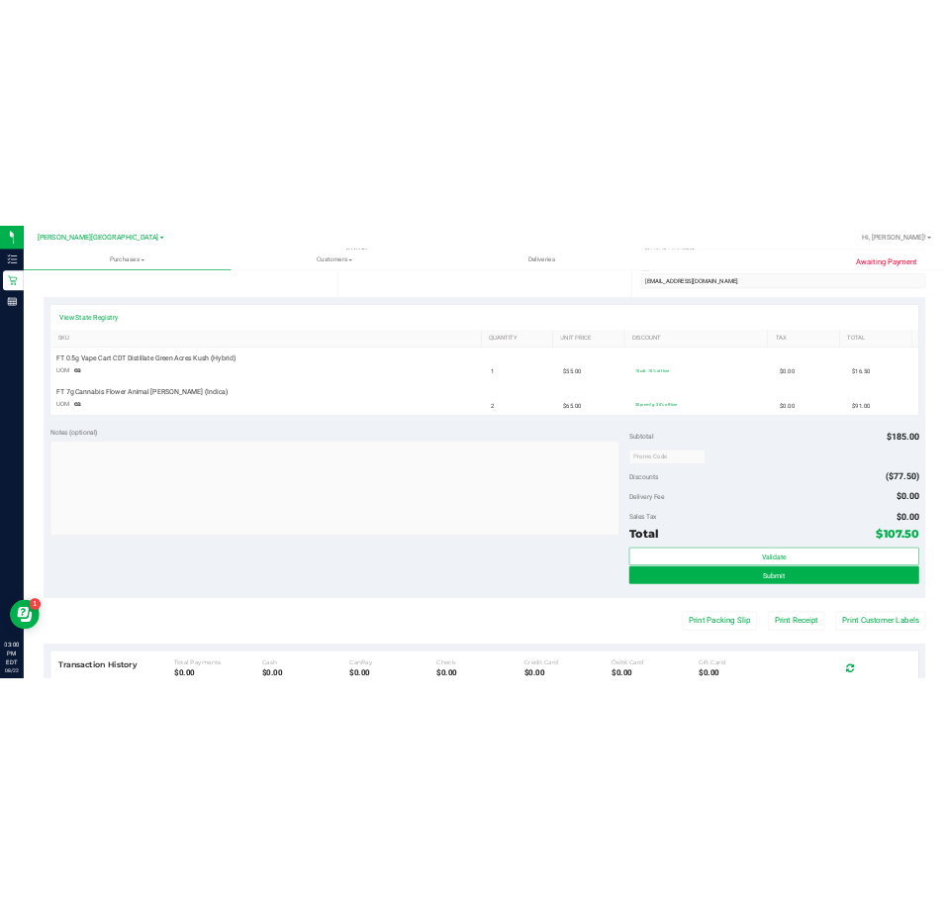
scroll to position [396, 0]
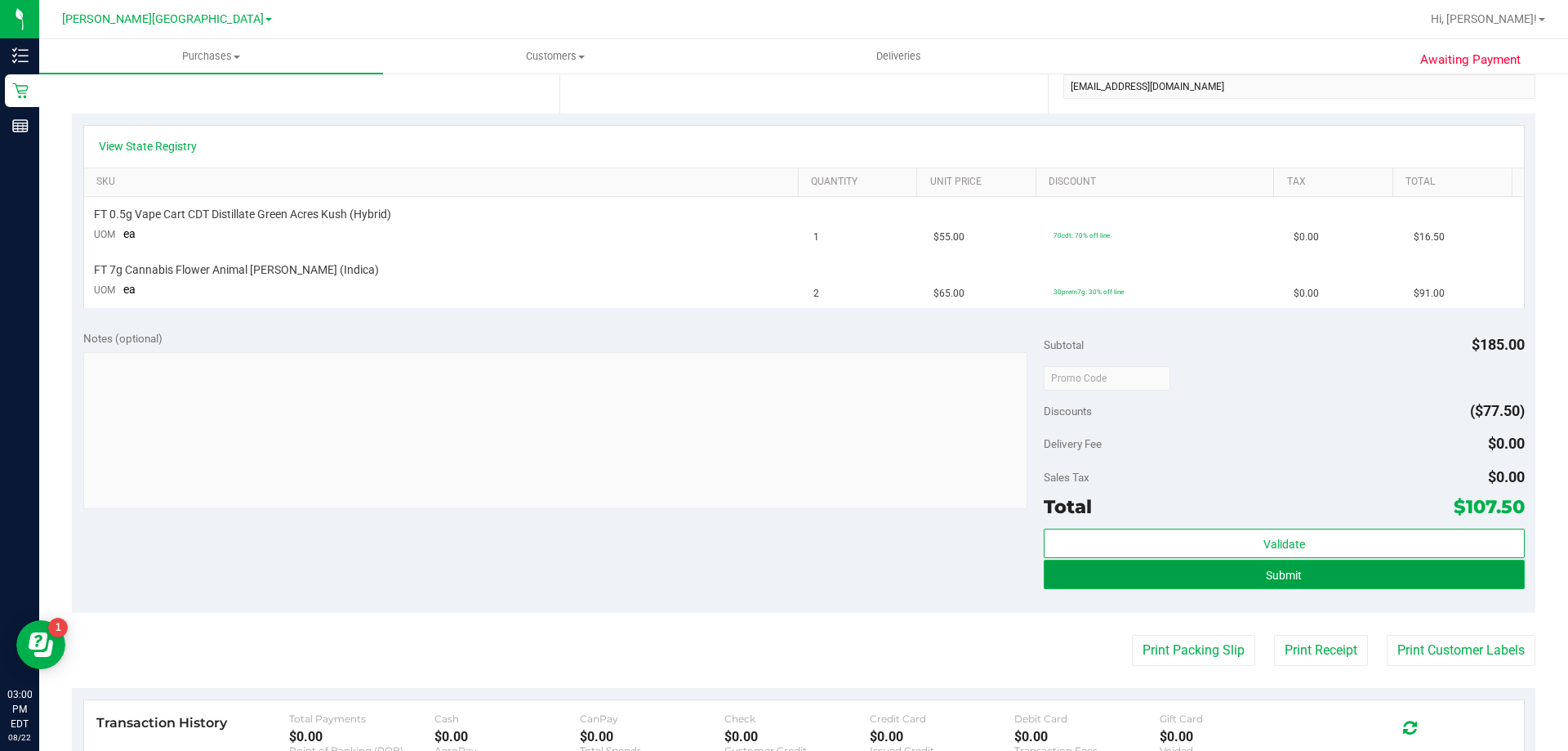
click at [1192, 564] on button "Submit" at bounding box center [1284, 574] width 480 height 30
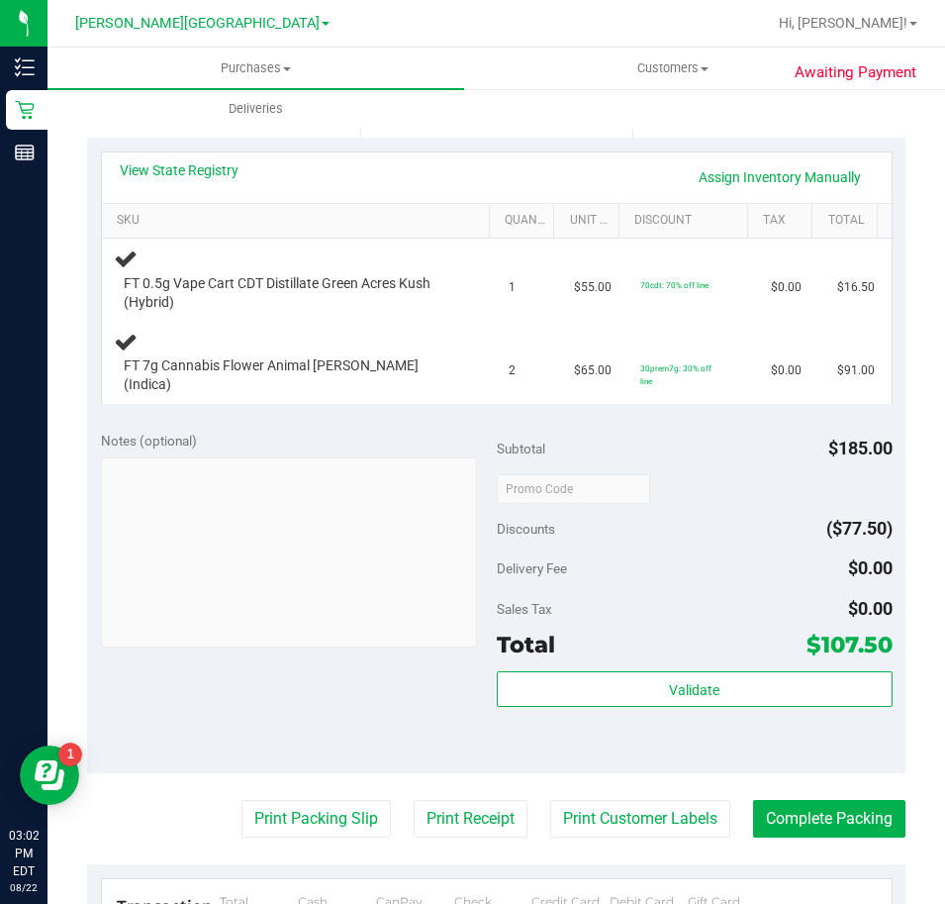
click at [339, 431] on div "Notes (optional)" at bounding box center [299, 441] width 396 height 20
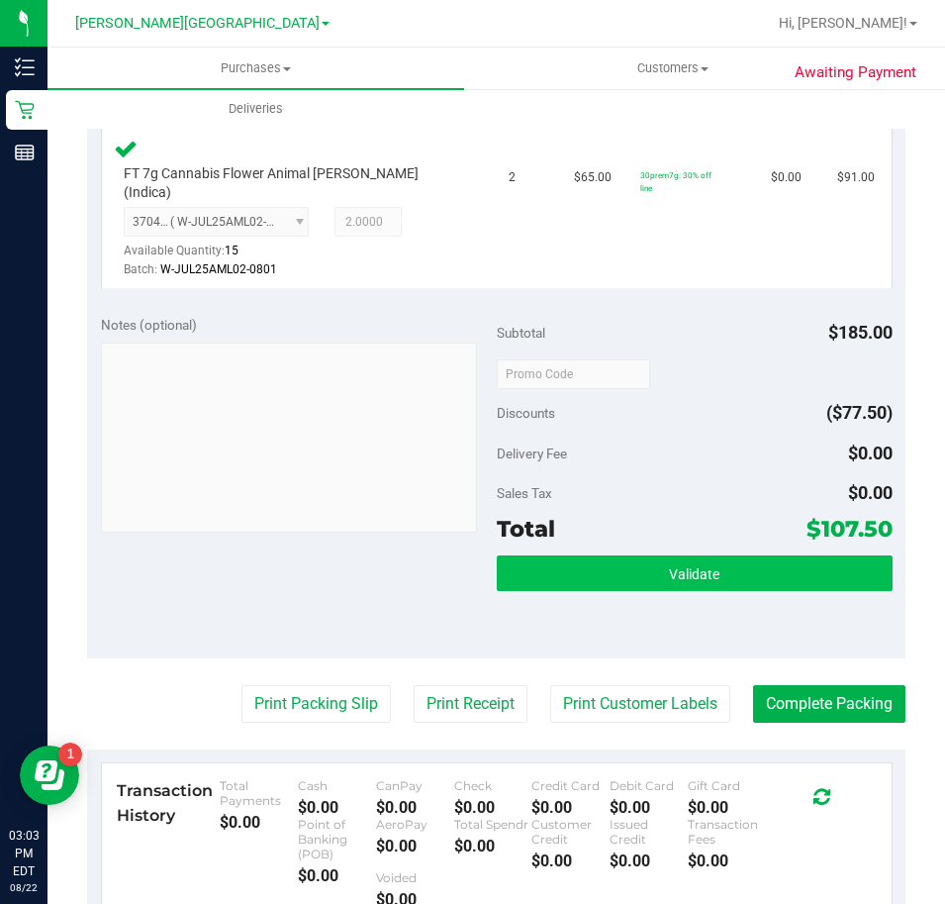
scroll to position [693, 0]
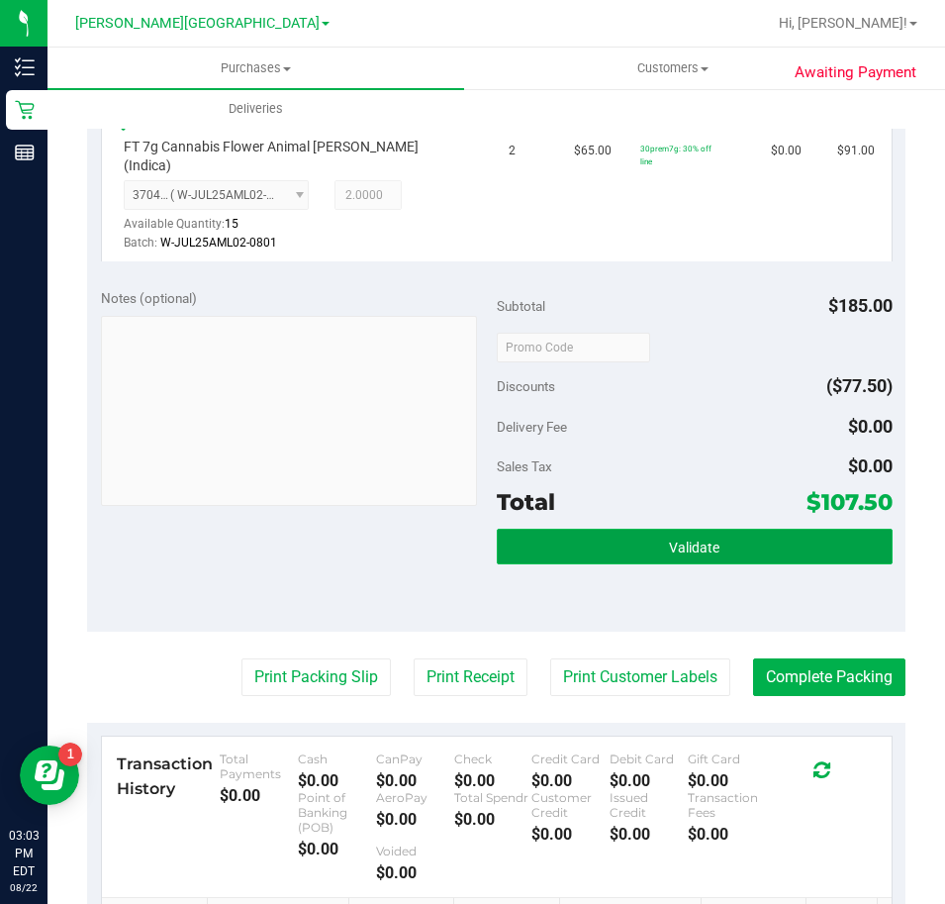
click at [587, 529] on button "Validate" at bounding box center [695, 547] width 396 height 36
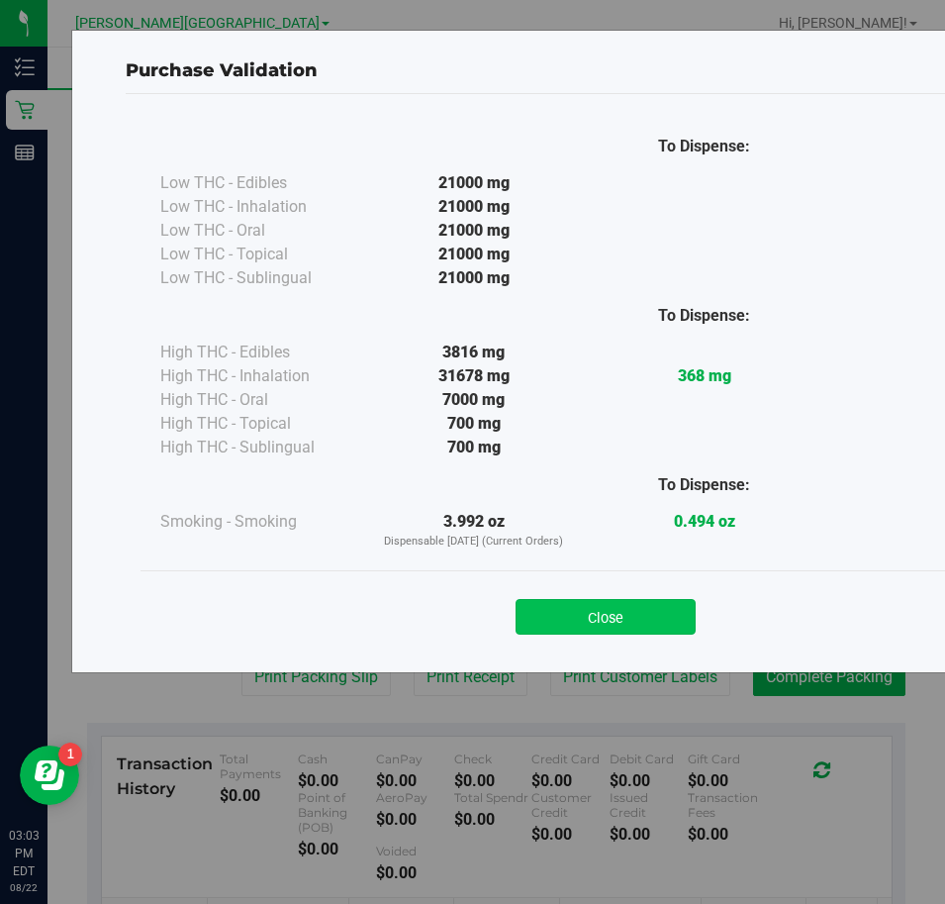
click at [598, 610] on button "Close" at bounding box center [606, 617] width 180 height 36
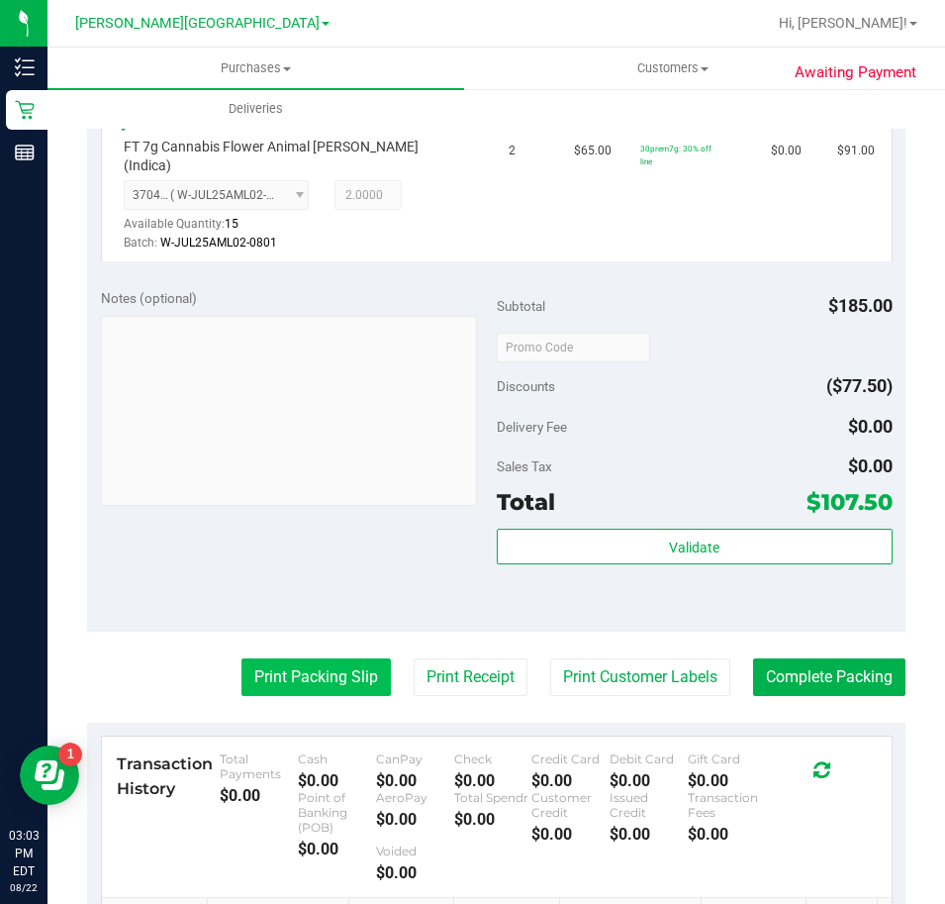
click at [346, 658] on button "Print Packing Slip" at bounding box center [316, 677] width 149 height 38
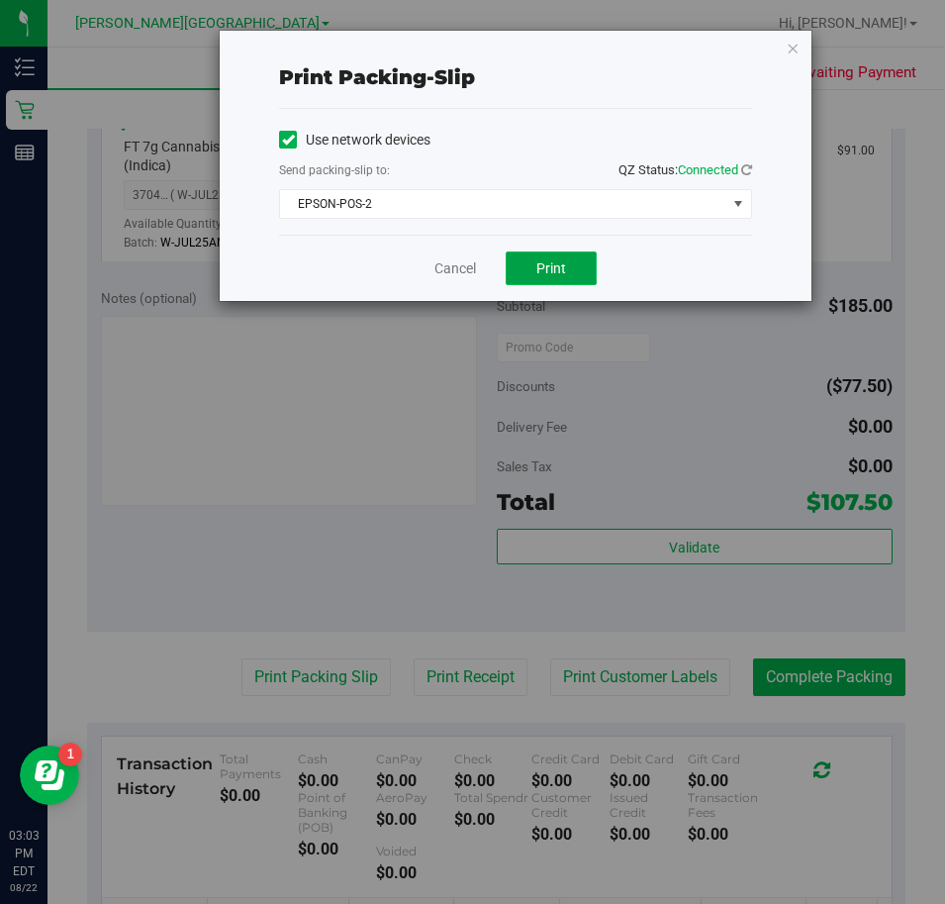
click at [541, 266] on span "Print" at bounding box center [551, 268] width 30 height 16
click at [793, 50] on icon "button" at bounding box center [793, 48] width 14 height 24
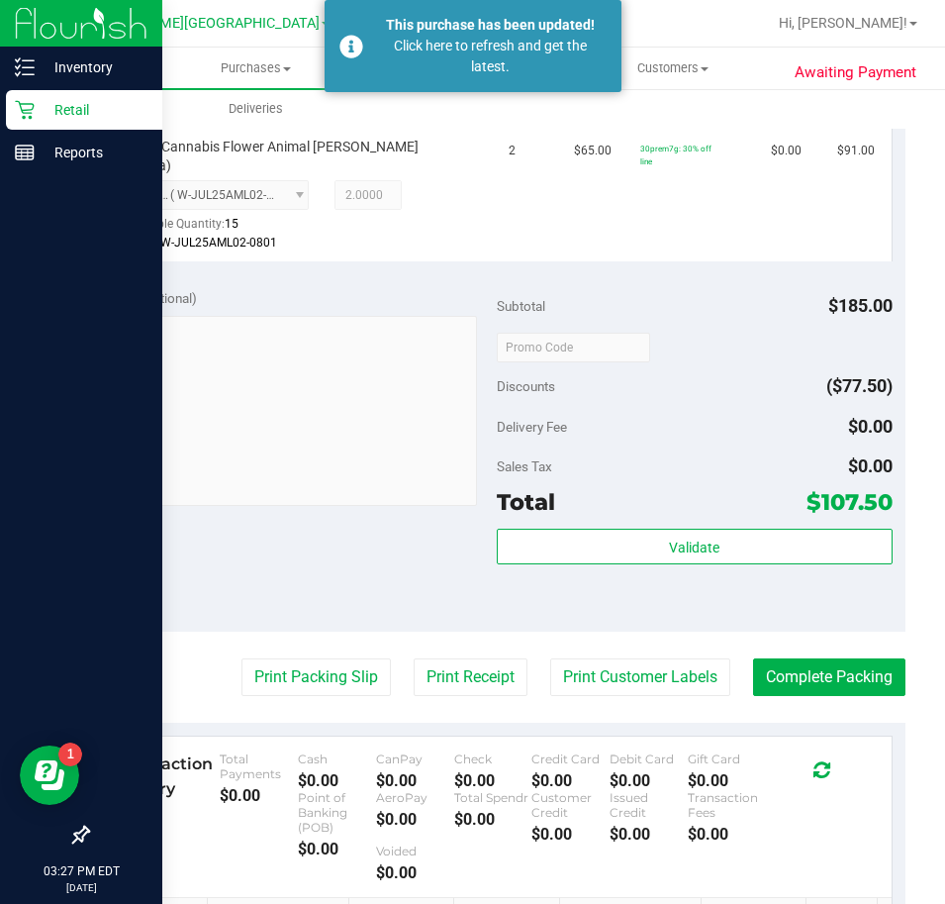
click at [46, 112] on p "Retail" at bounding box center [94, 110] width 119 height 24
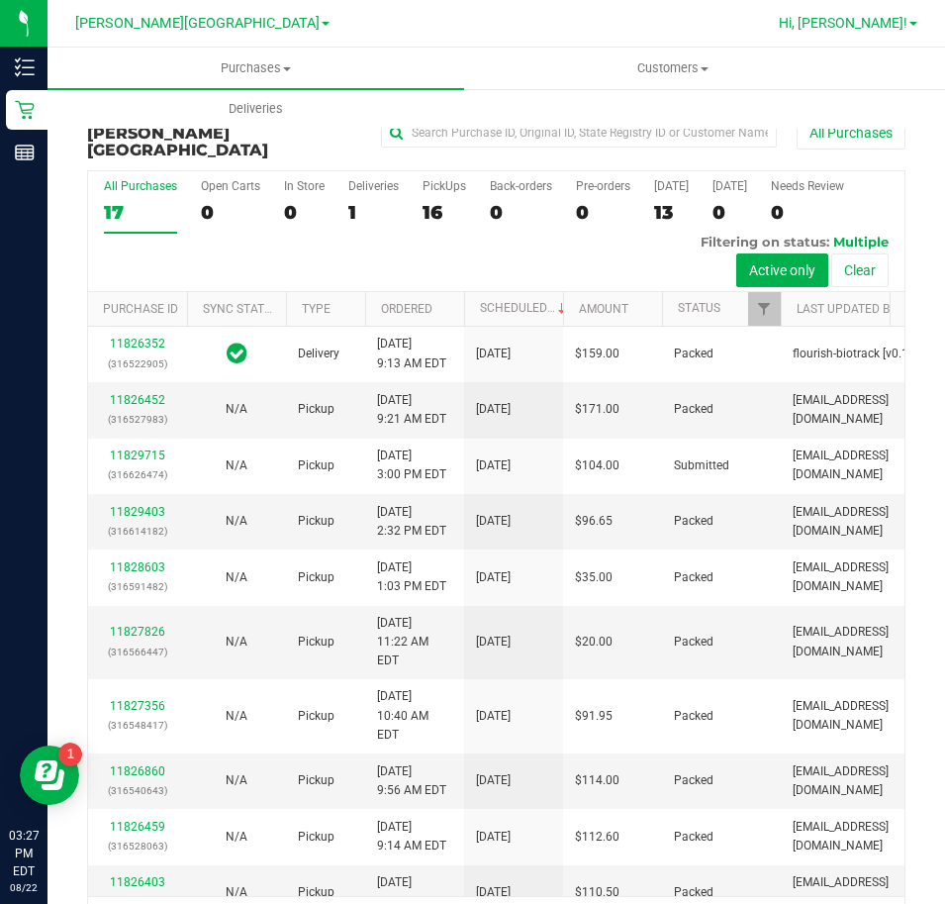
click at [895, 25] on span "Hi, [PERSON_NAME]!" at bounding box center [843, 23] width 129 height 16
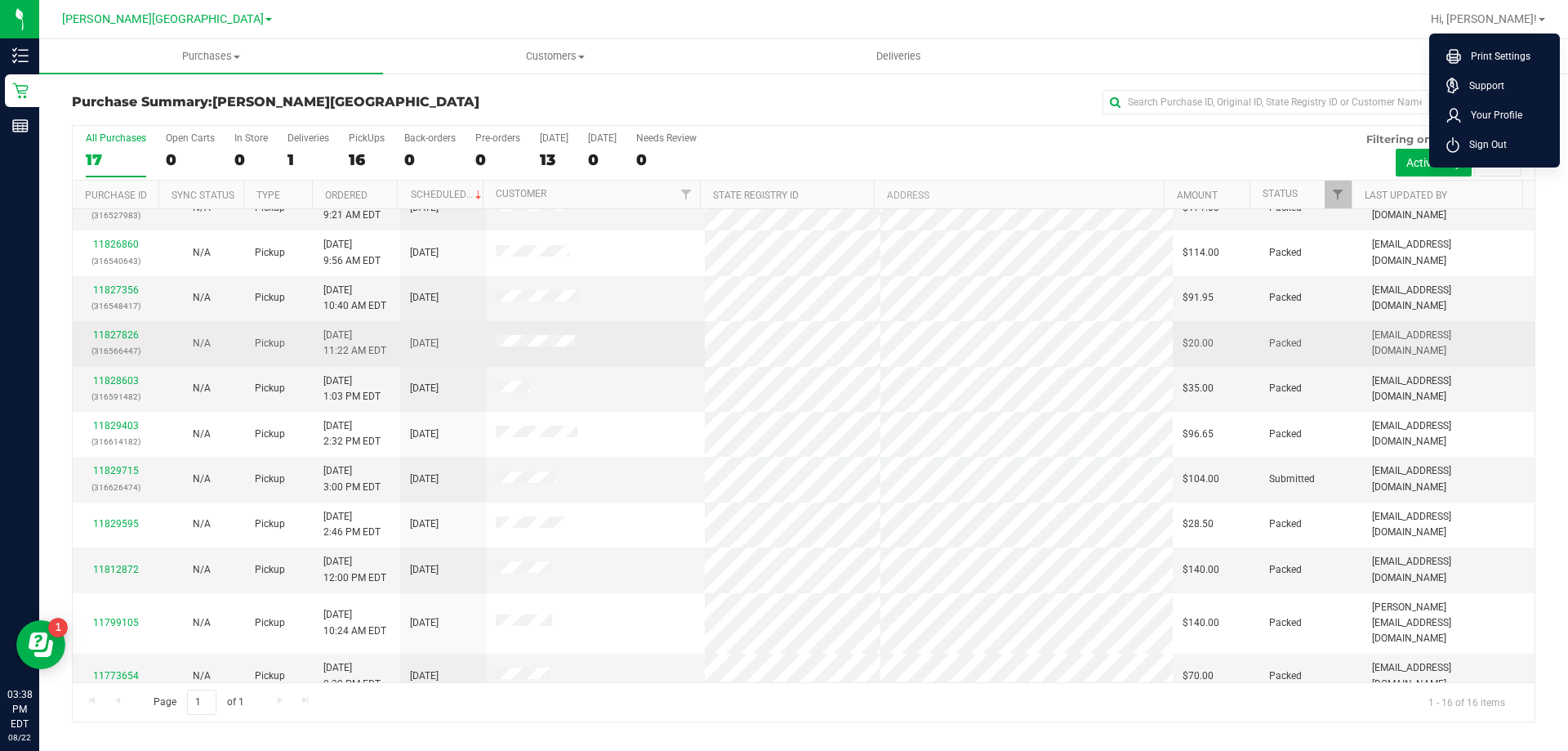
scroll to position [251, 0]
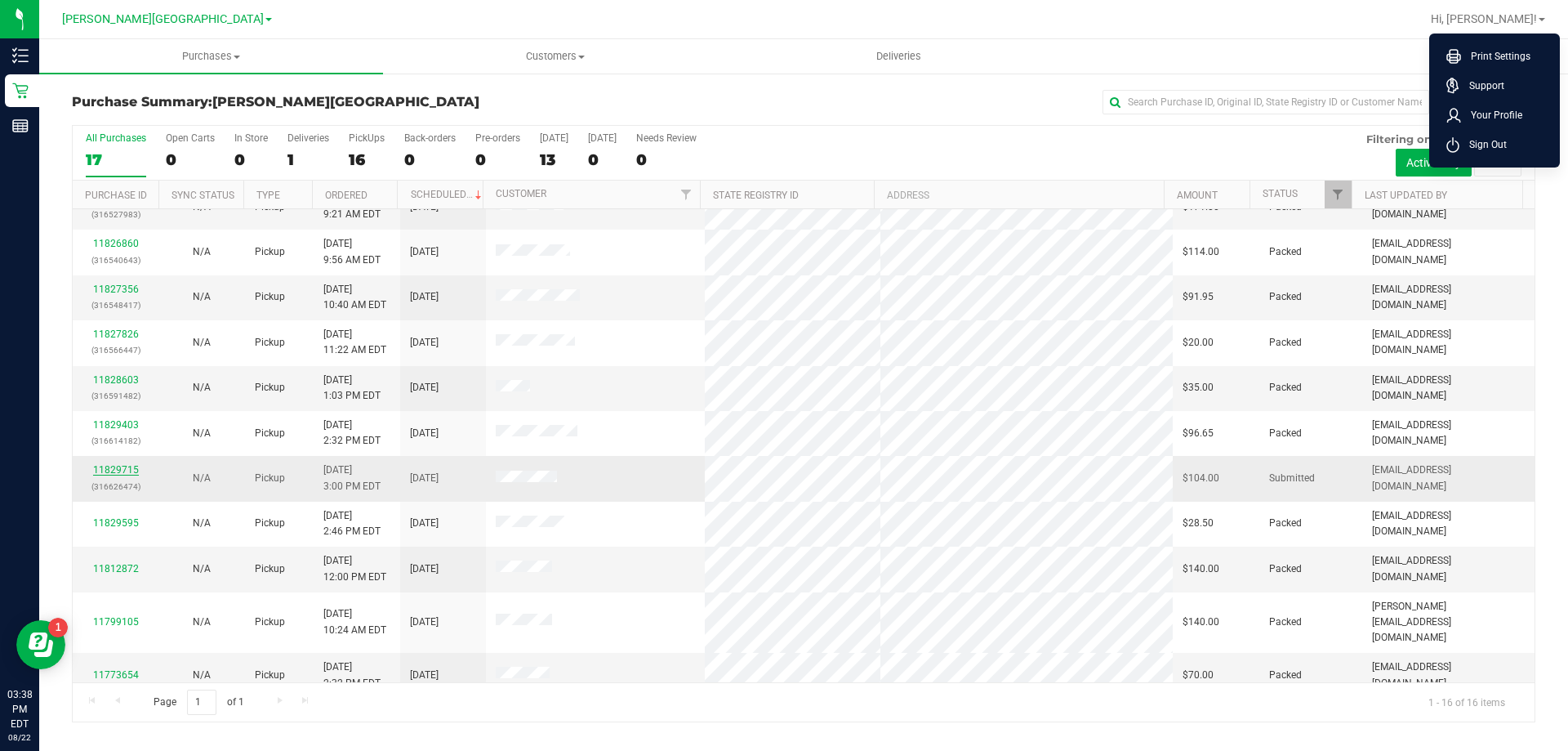
click at [111, 473] on link "11829715" at bounding box center [116, 470] width 45 height 12
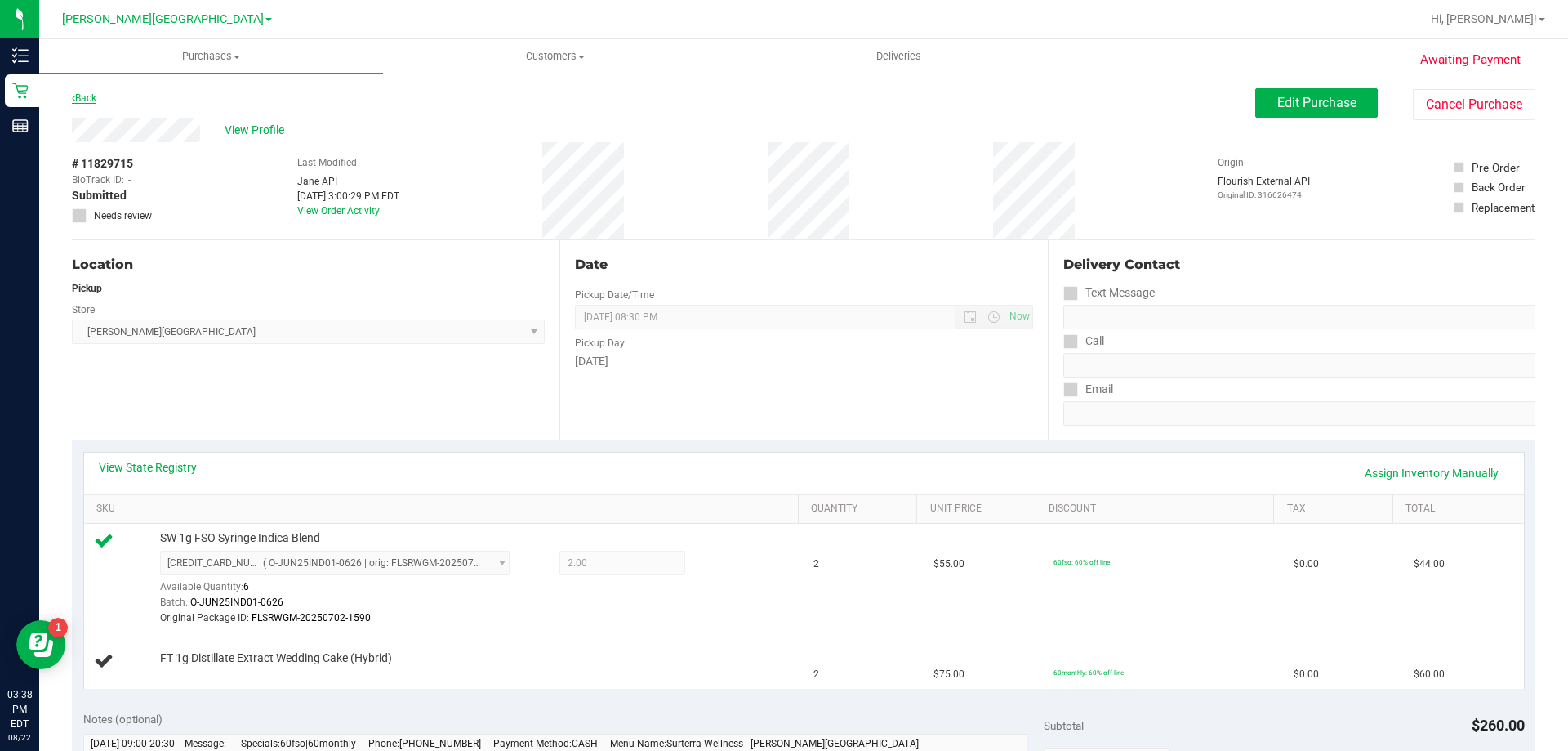
click at [92, 97] on link "Back" at bounding box center [84, 98] width 25 height 12
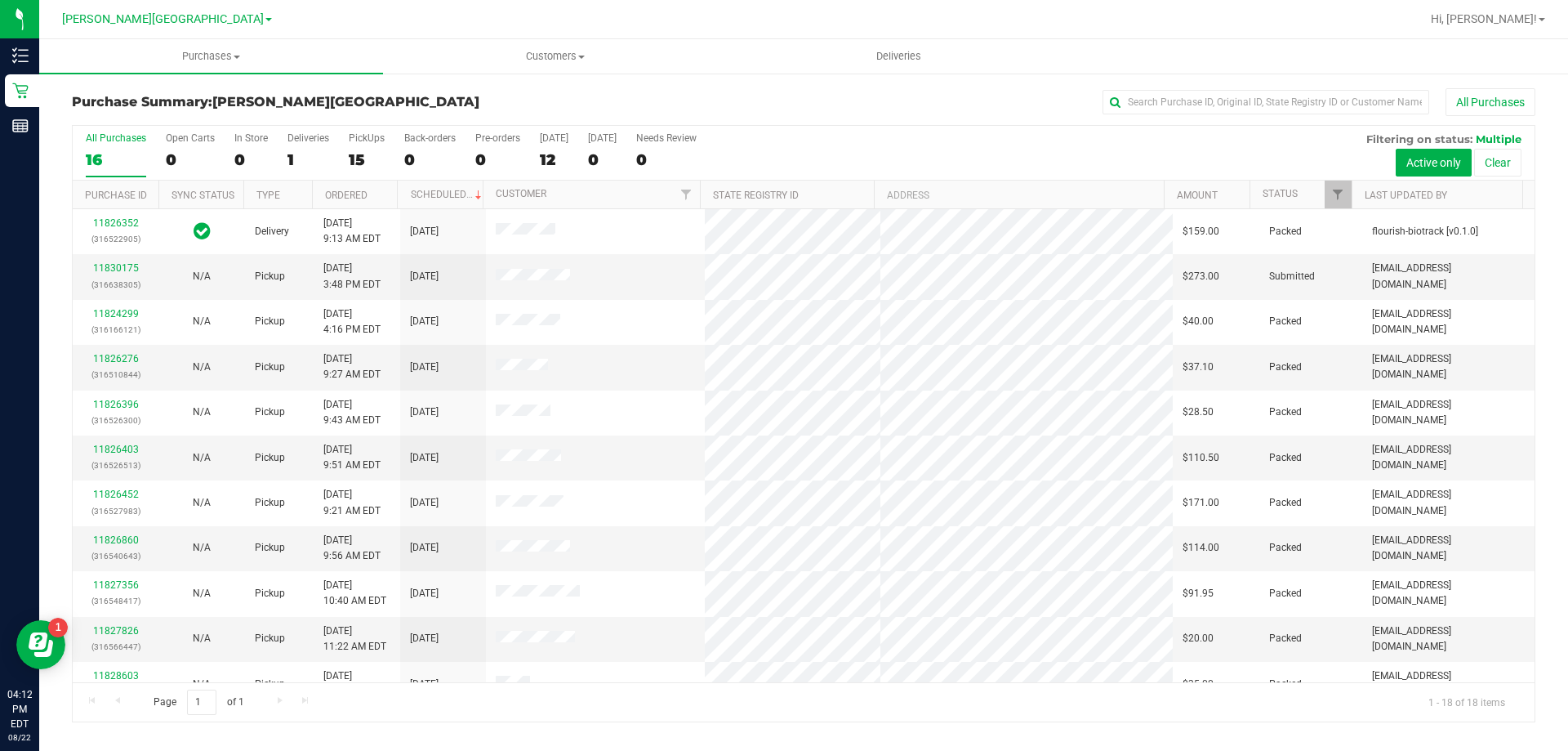
click at [317, 88] on div "Purchase Summary: [PERSON_NAME][GEOGRAPHIC_DATA] All Purchases" at bounding box center [804, 106] width 1464 height 36
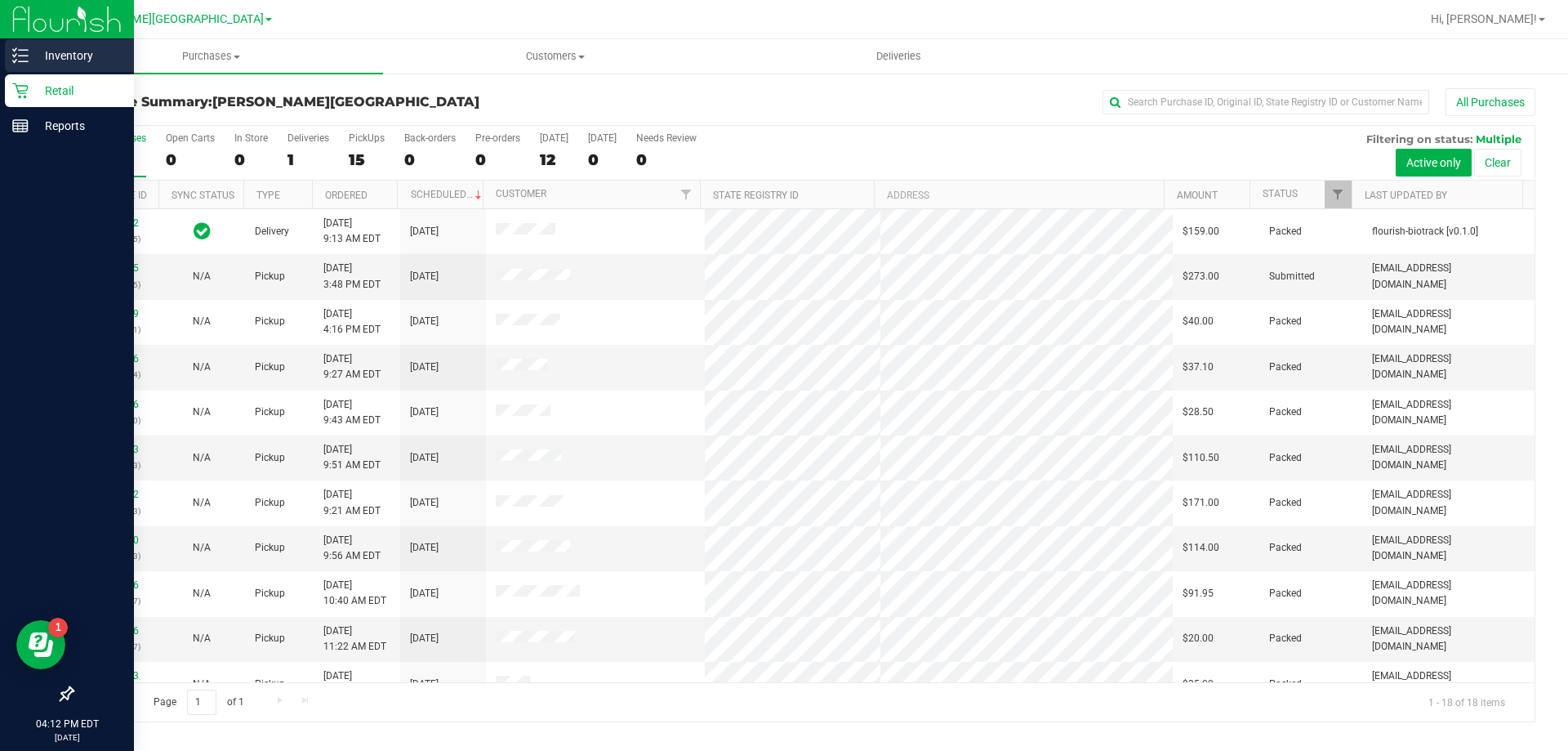
click at [45, 53] on p "Inventory" at bounding box center [78, 55] width 98 height 20
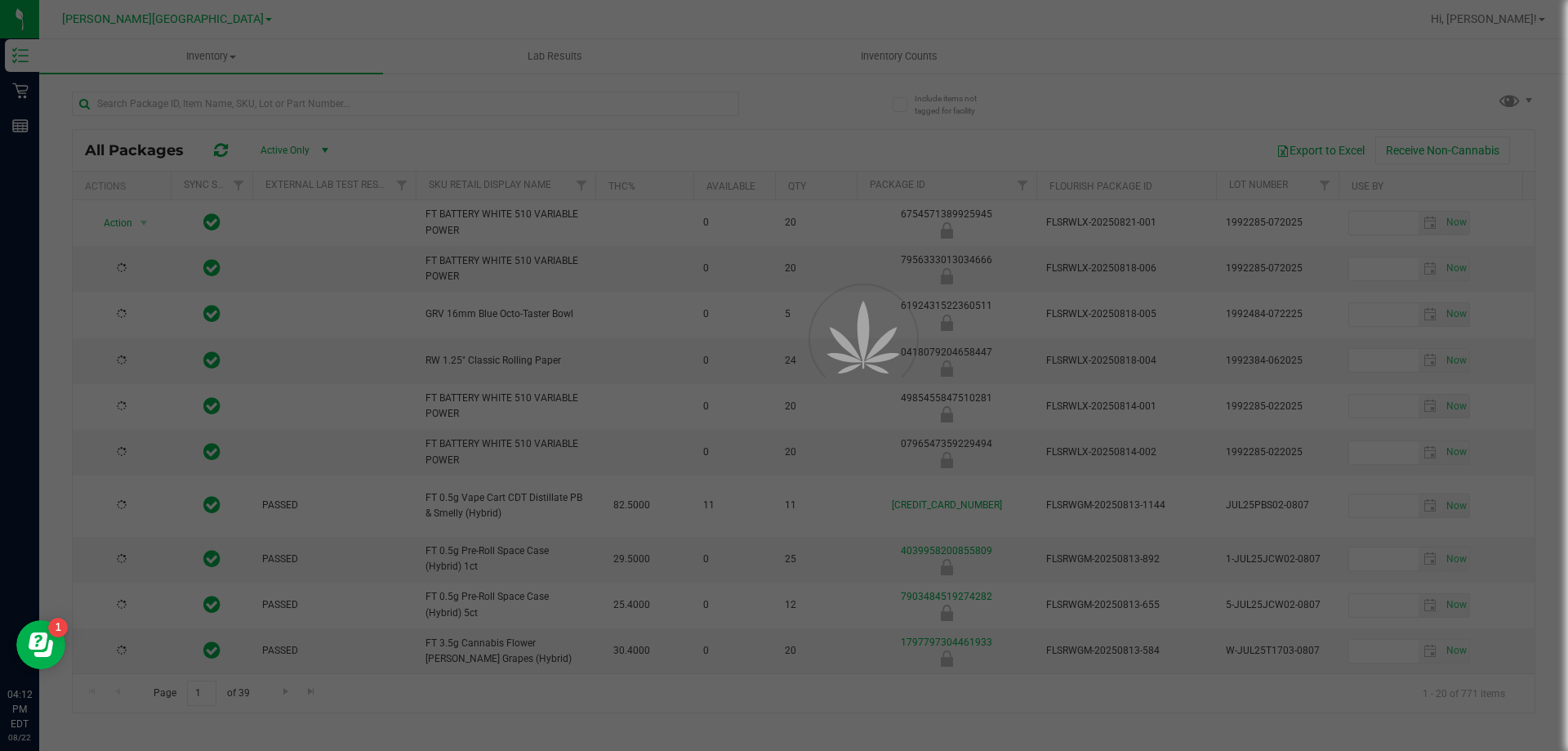
click at [202, 46] on div at bounding box center [784, 376] width 1568 height 751
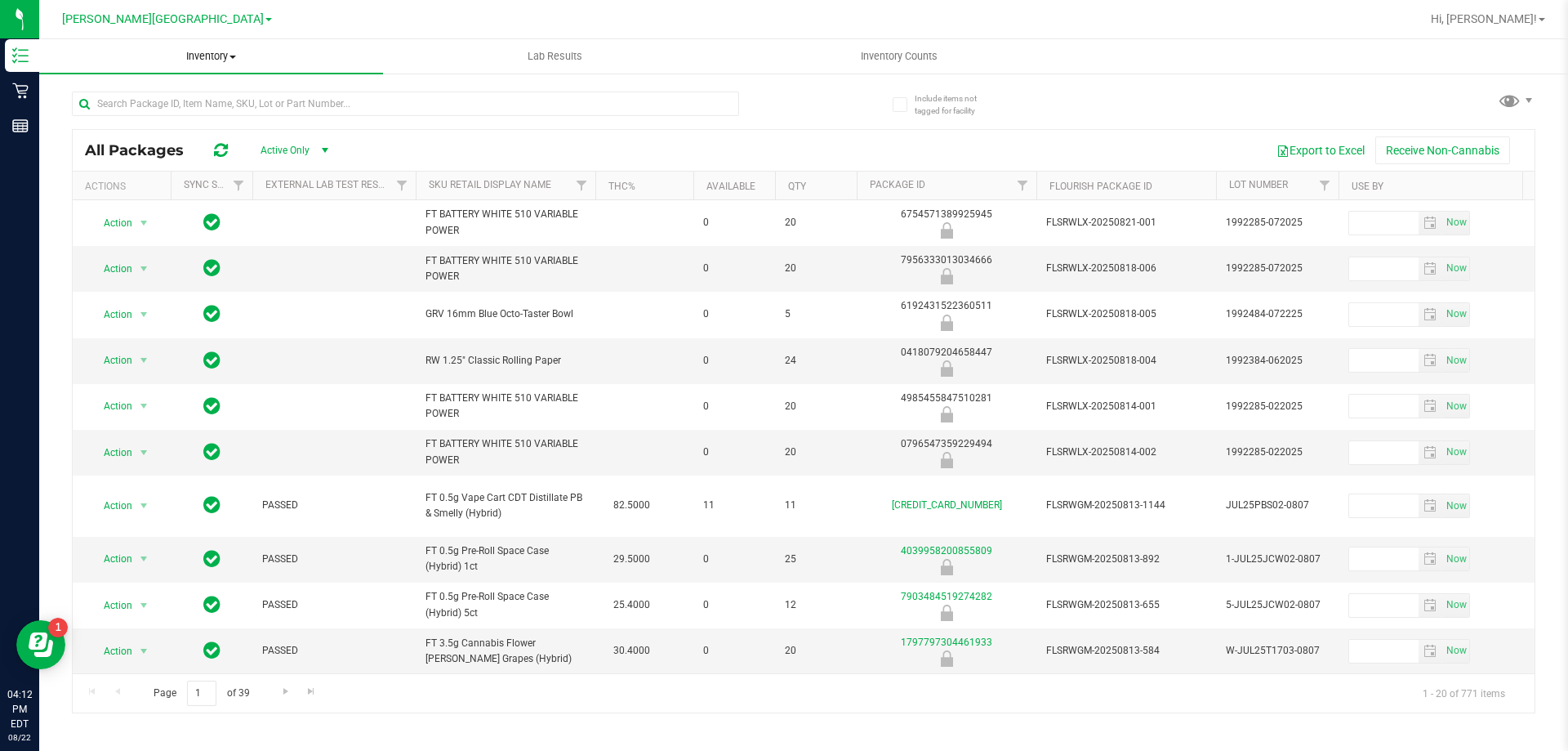
click at [222, 47] on uib-tab-heading "Inventory All packages All inventory Waste log" at bounding box center [211, 57] width 344 height 35
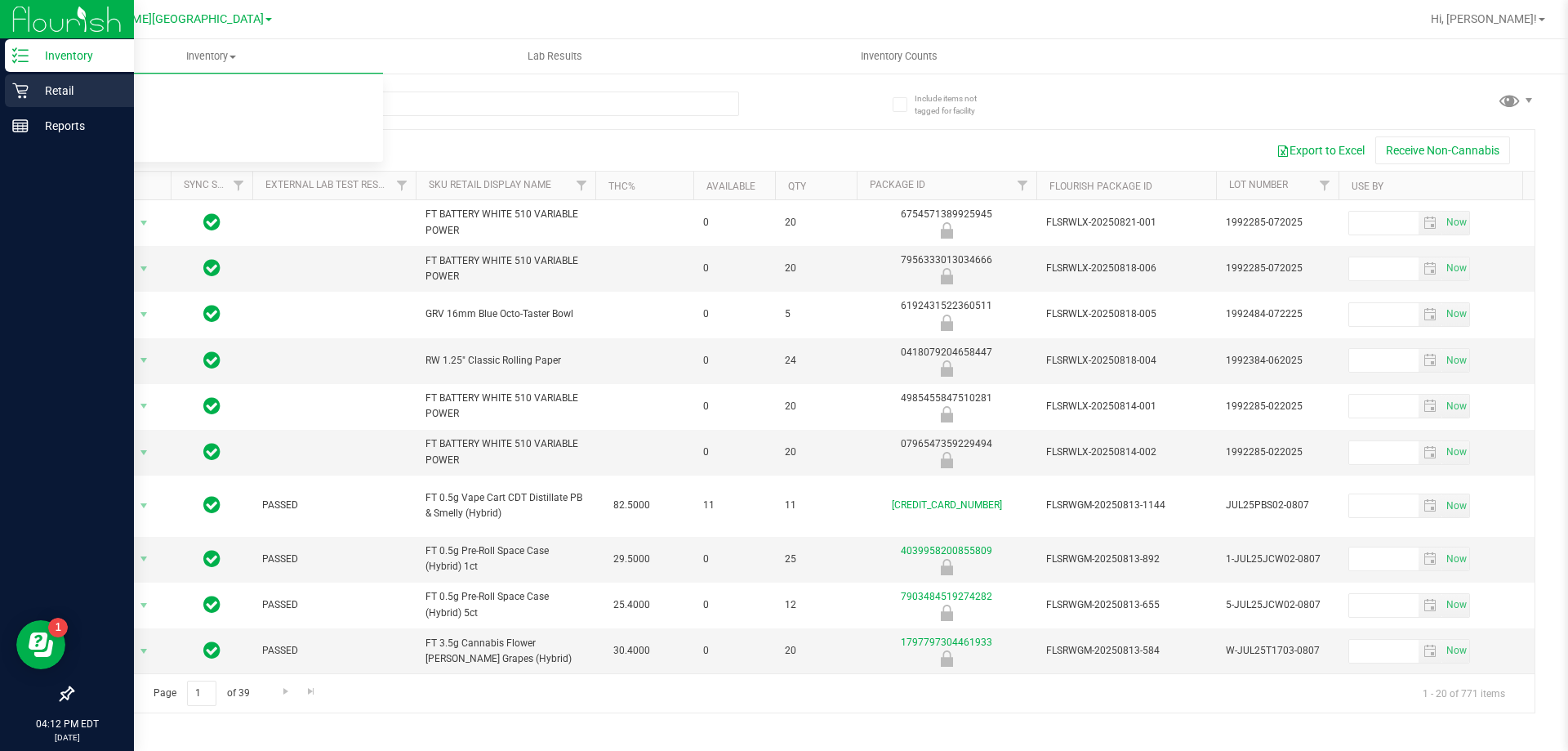
click at [38, 89] on p "Retail" at bounding box center [78, 91] width 98 height 20
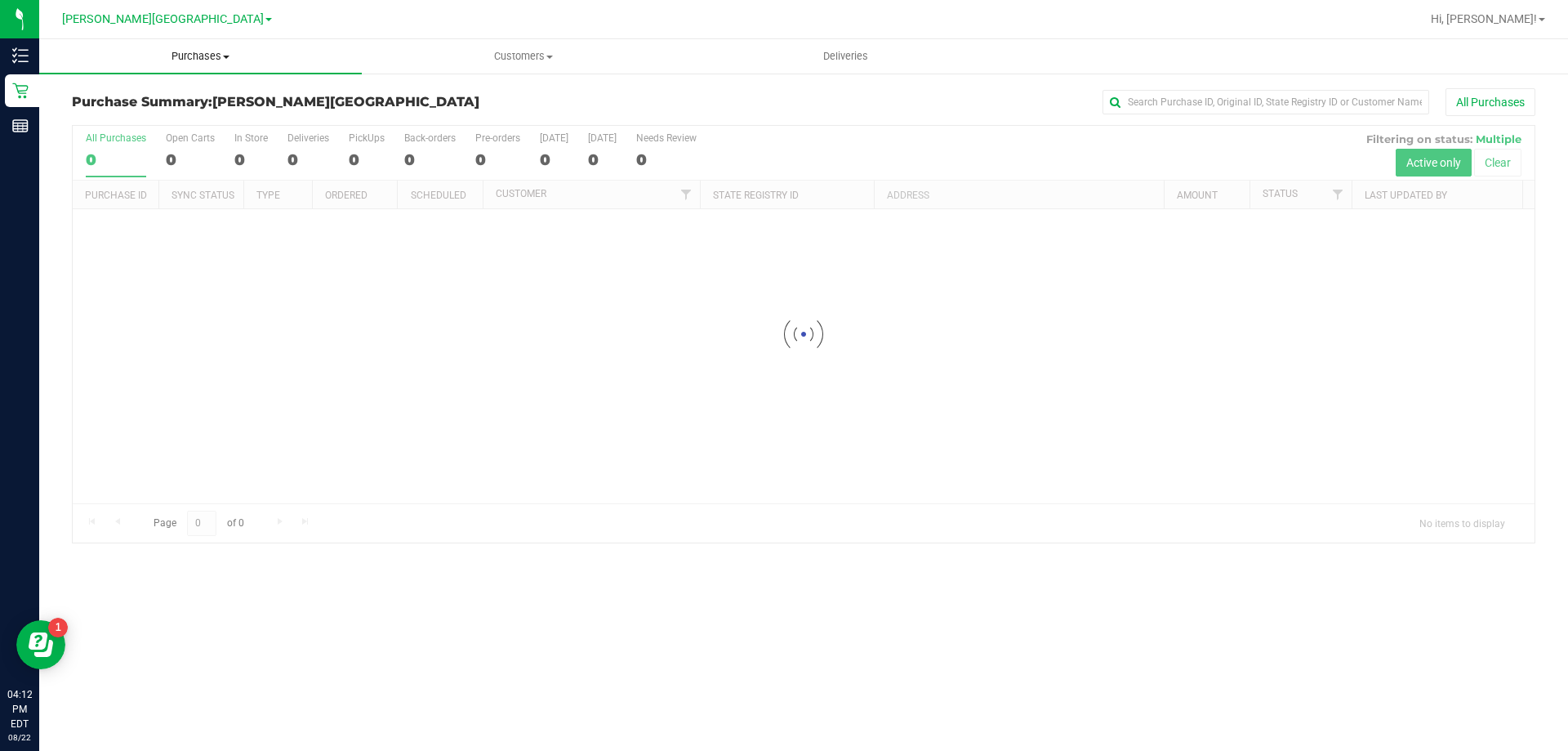
click at [209, 56] on span "Purchases" at bounding box center [201, 56] width 323 height 15
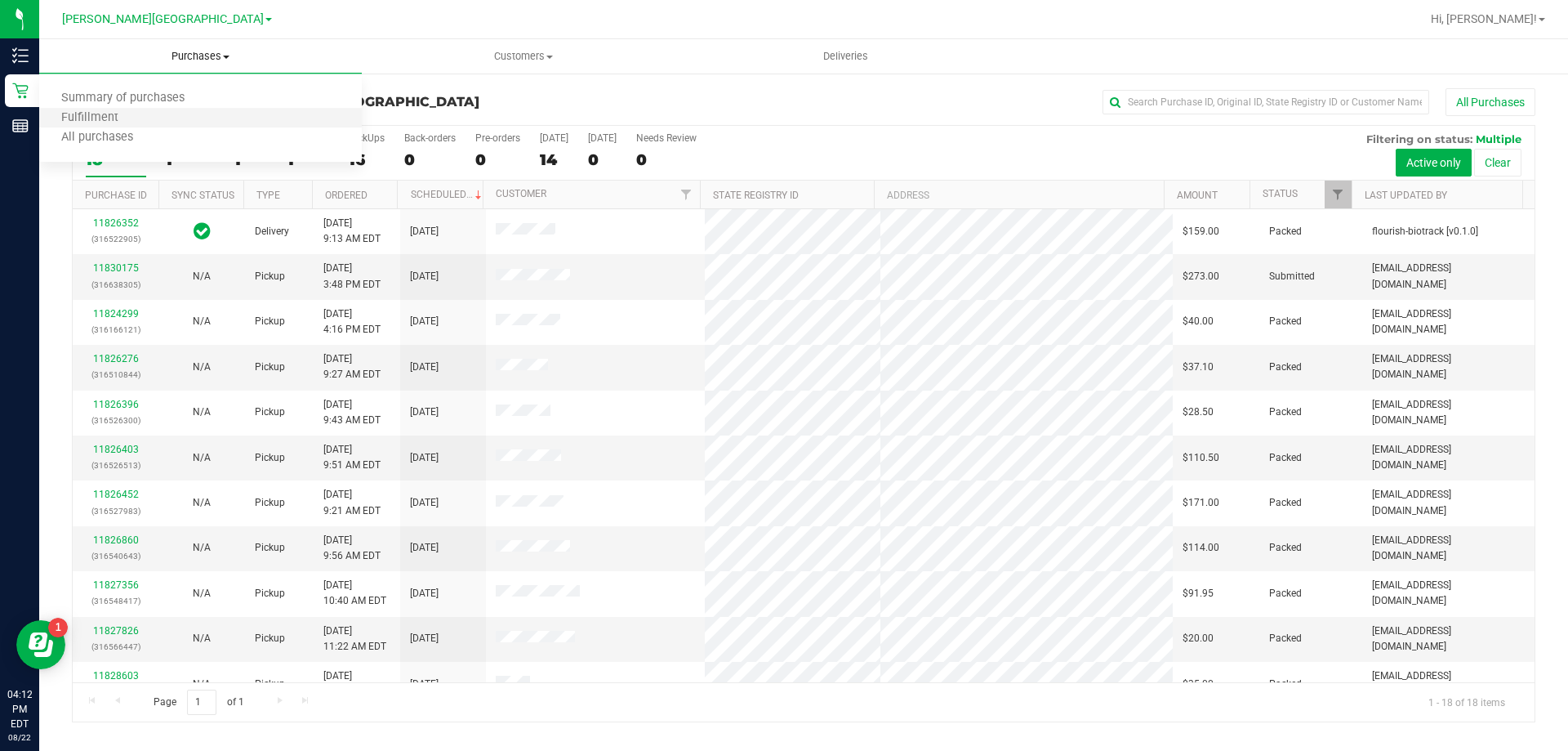
click at [125, 125] on li "Fulfillment" at bounding box center [201, 119] width 323 height 20
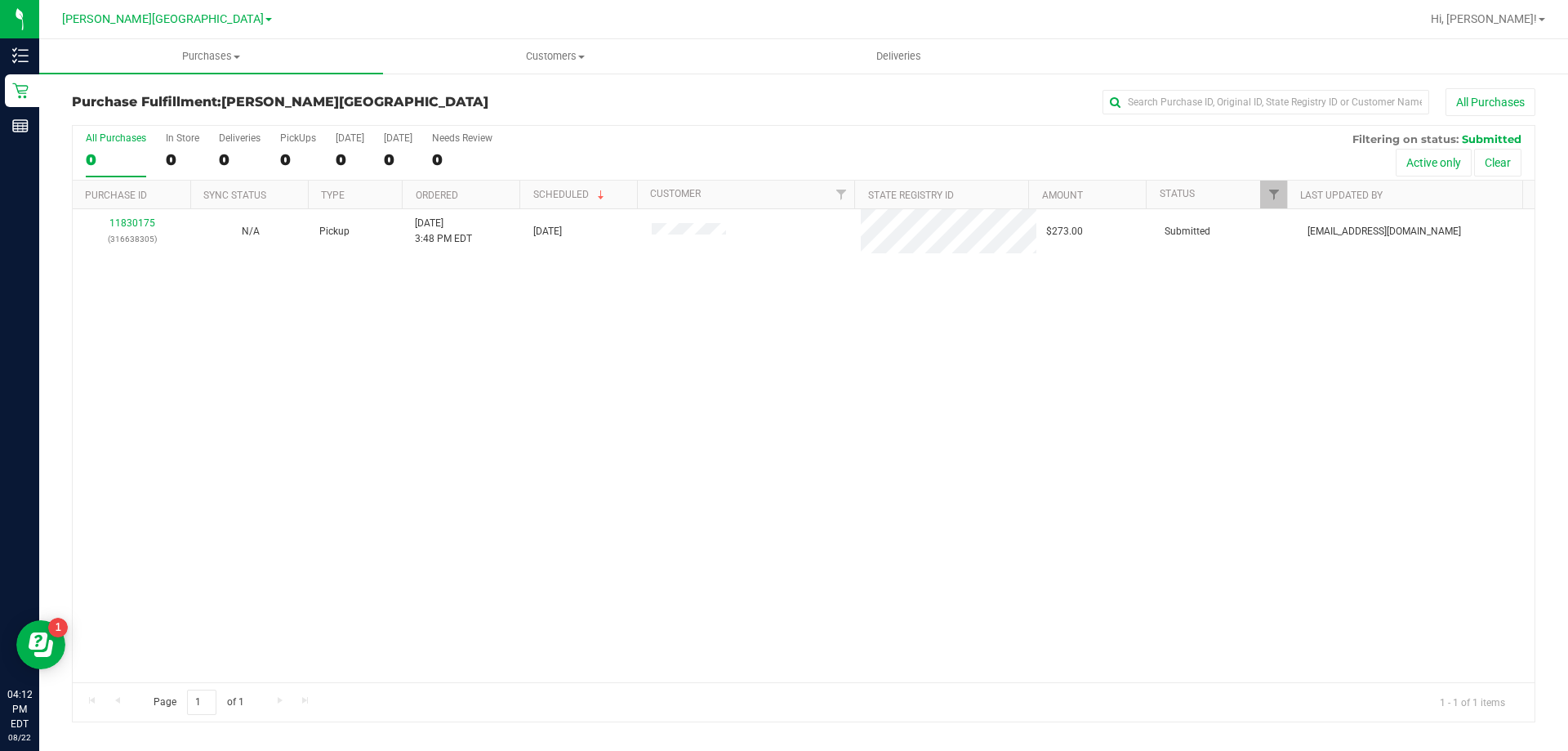
click at [526, 463] on div "11830175 (316638305) N/A Pickup [DATE] 3:48 PM EDT 8/22/2025 $273.00 Submitted …" at bounding box center [804, 445] width 1462 height 473
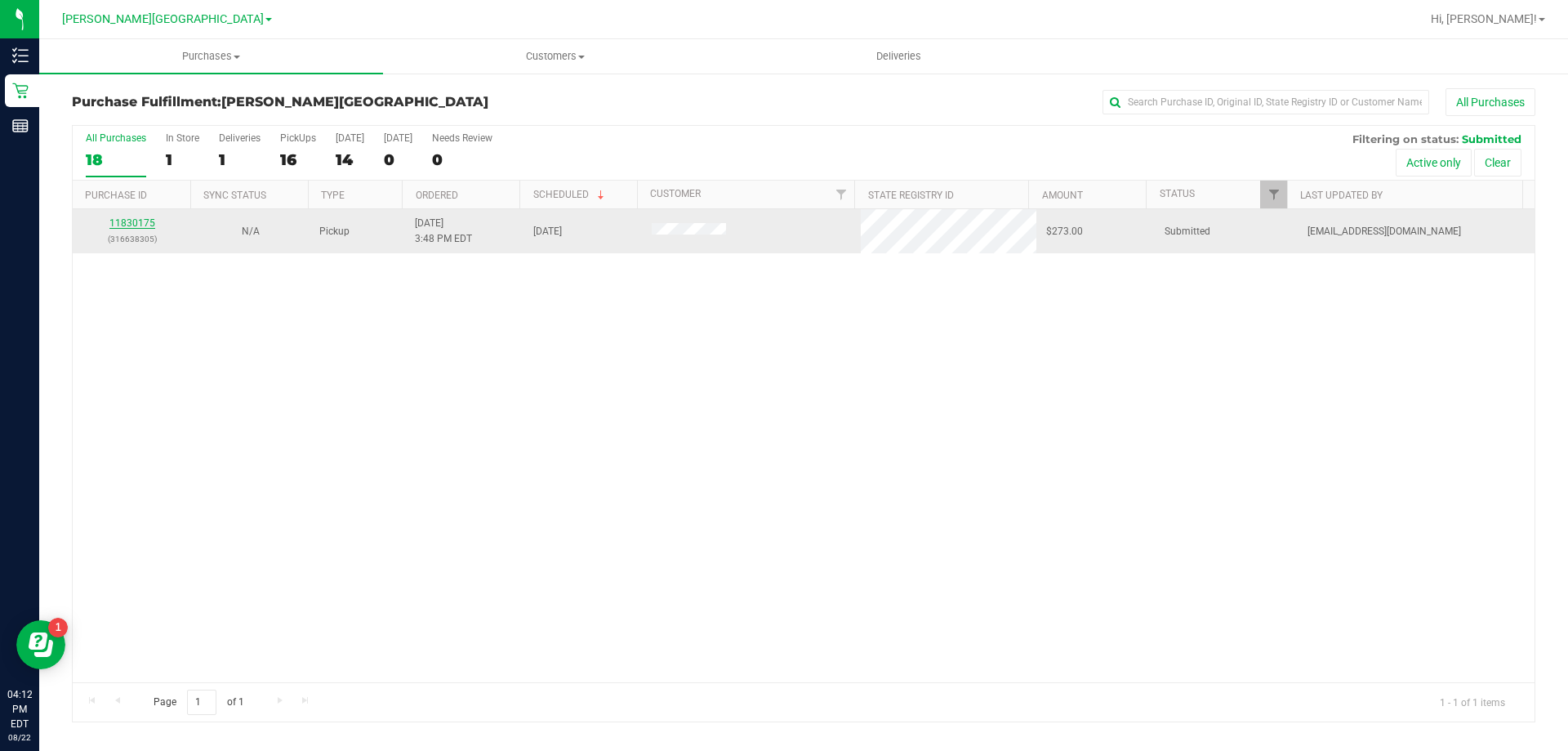
click at [135, 218] on link "11830175" at bounding box center [132, 223] width 45 height 12
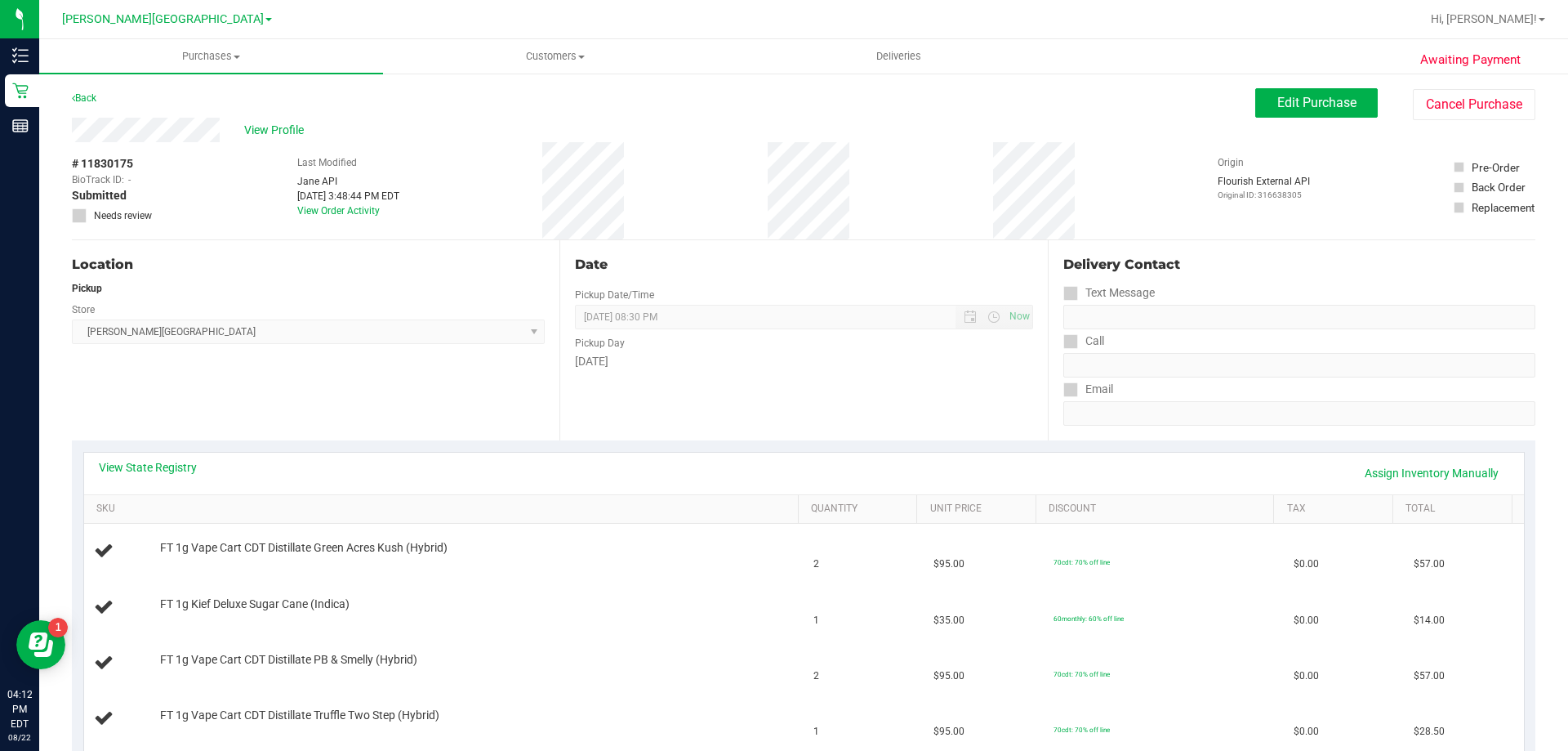
click at [263, 462] on div "View State Registry Assign Inventory Manually" at bounding box center [804, 473] width 1410 height 28
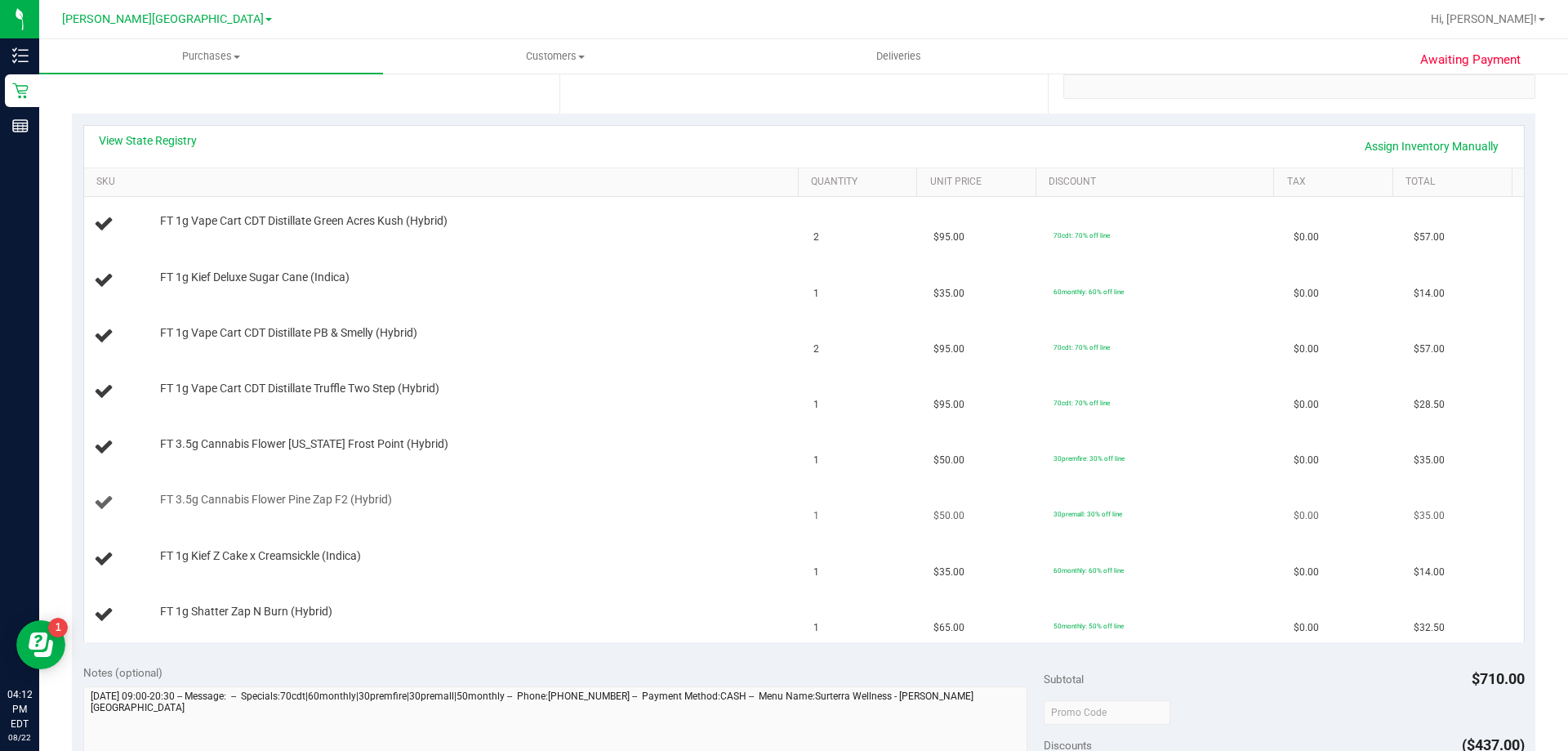
click at [635, 512] on div "FT 3.5g Cannabis Flower Pine Zap F2 (Hybrid)" at bounding box center [444, 503] width 701 height 22
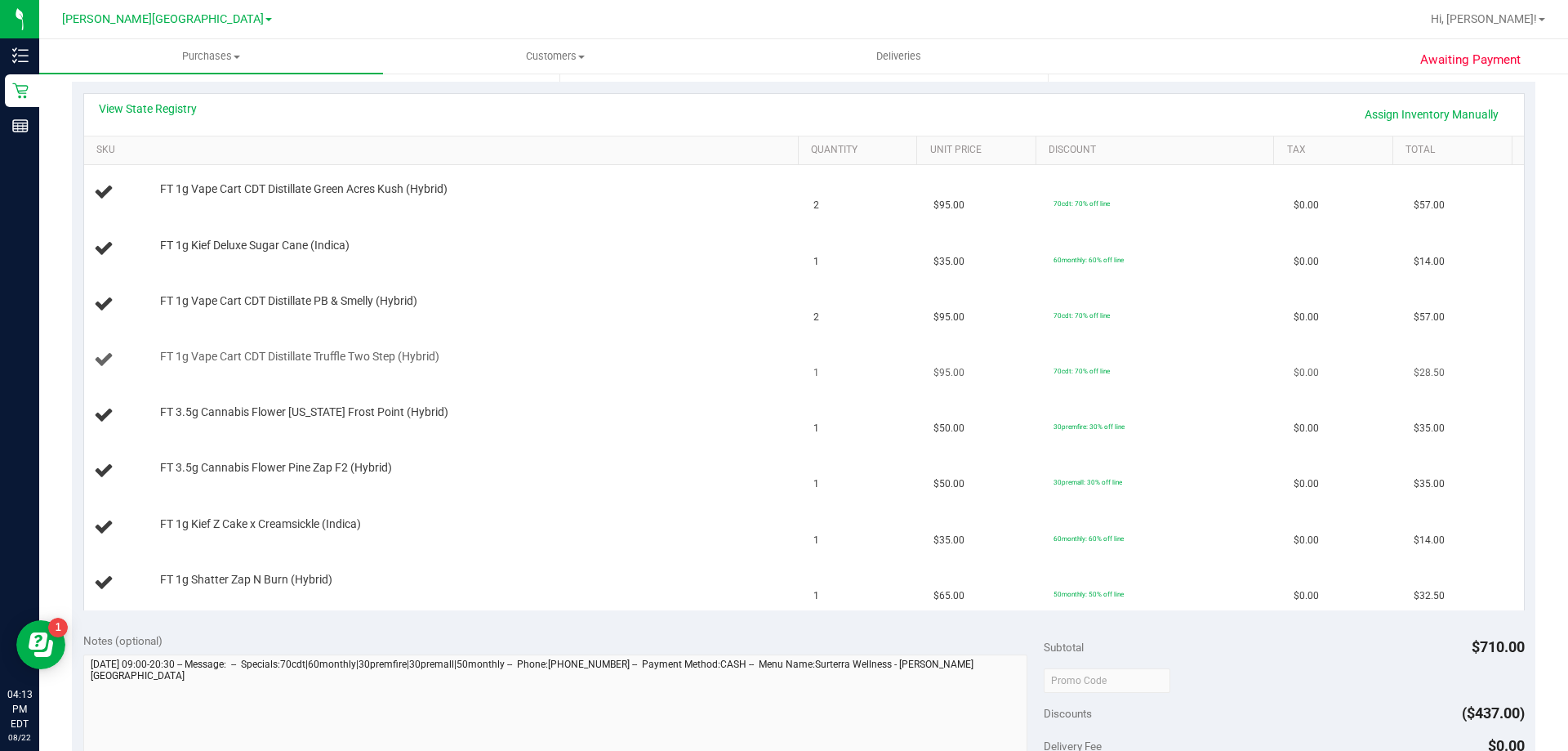
scroll to position [245, 0]
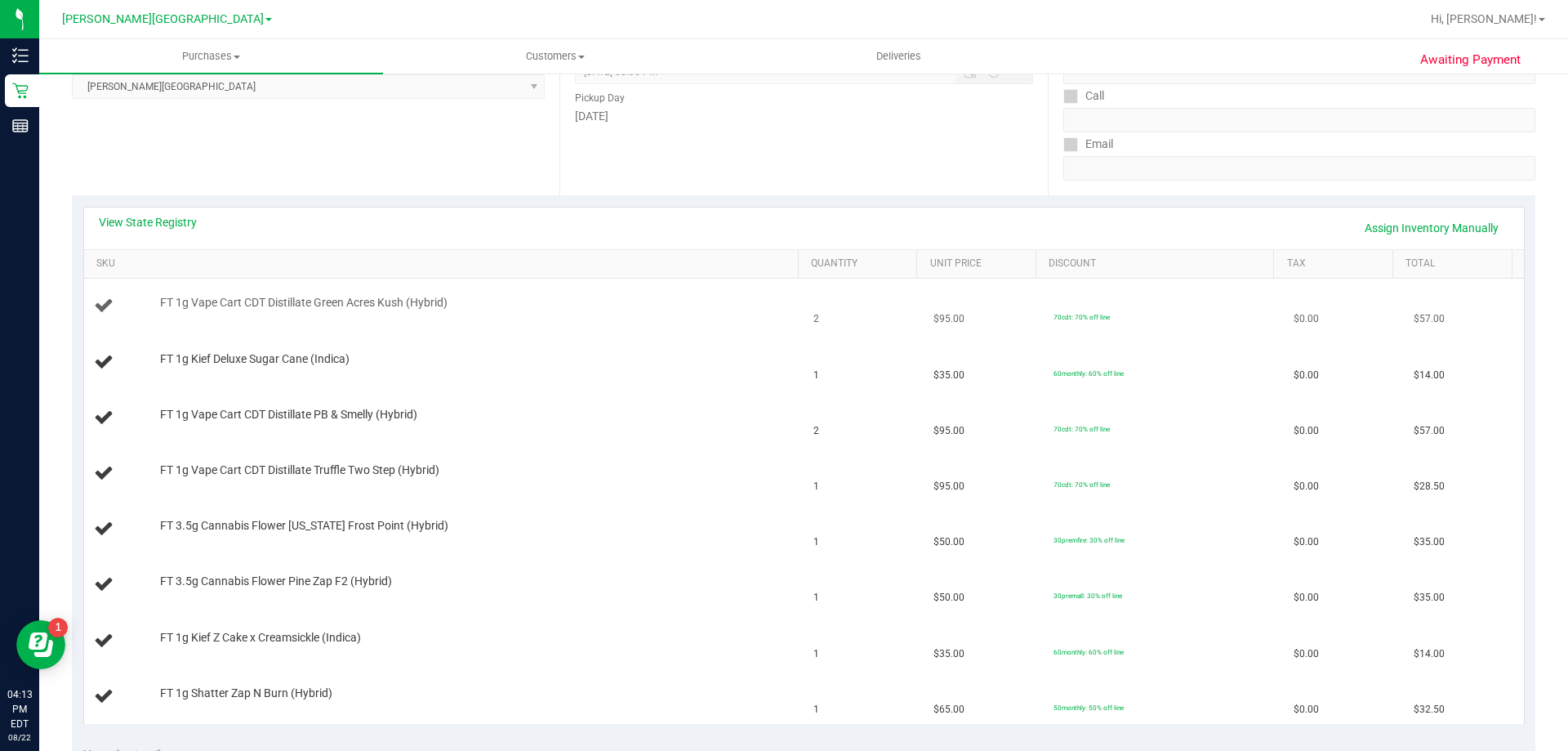
click at [257, 298] on span "FT 1g Vape Cart CDT Distillate Green Acres Kush (Hybrid)" at bounding box center [304, 302] width 287 height 16
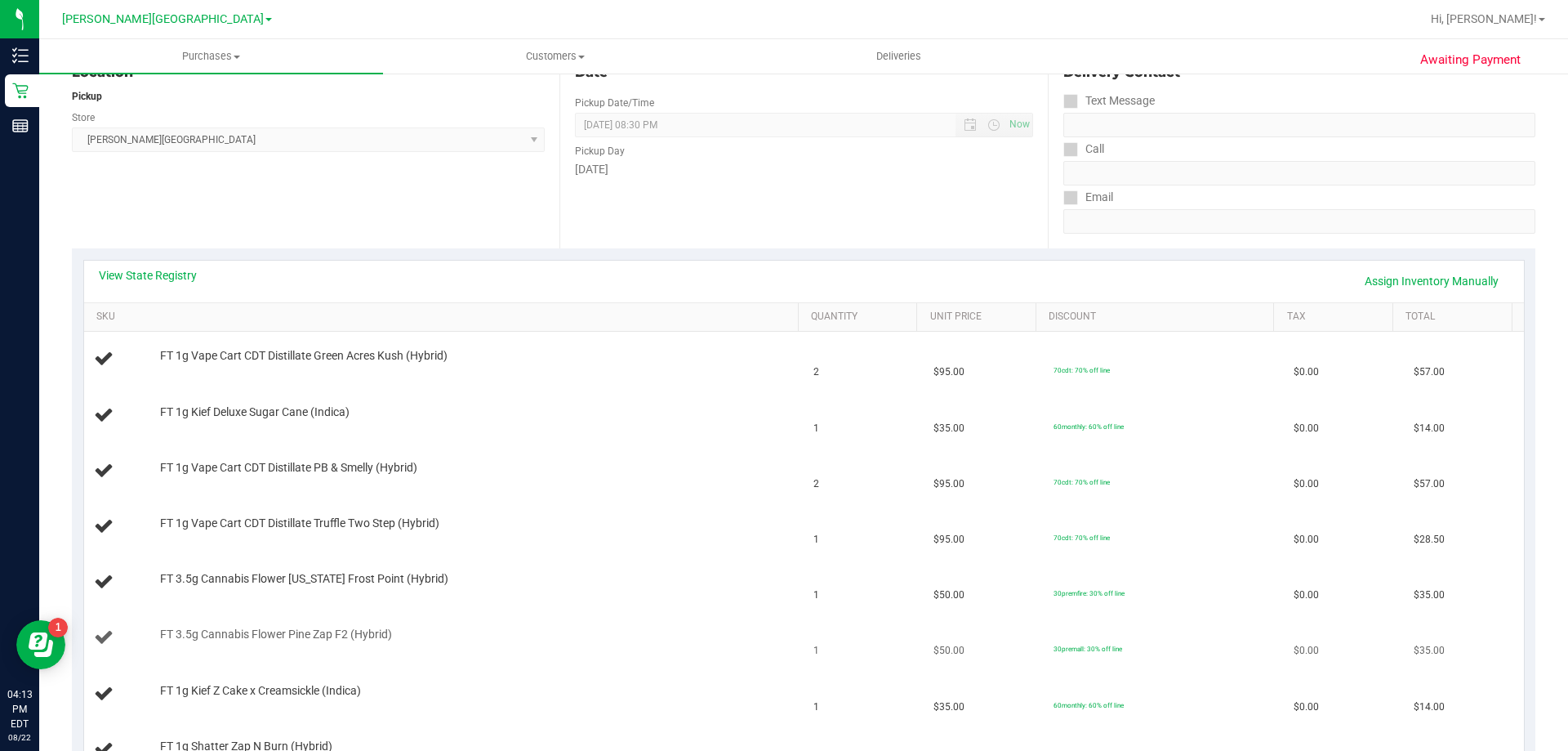
scroll to position [327, 0]
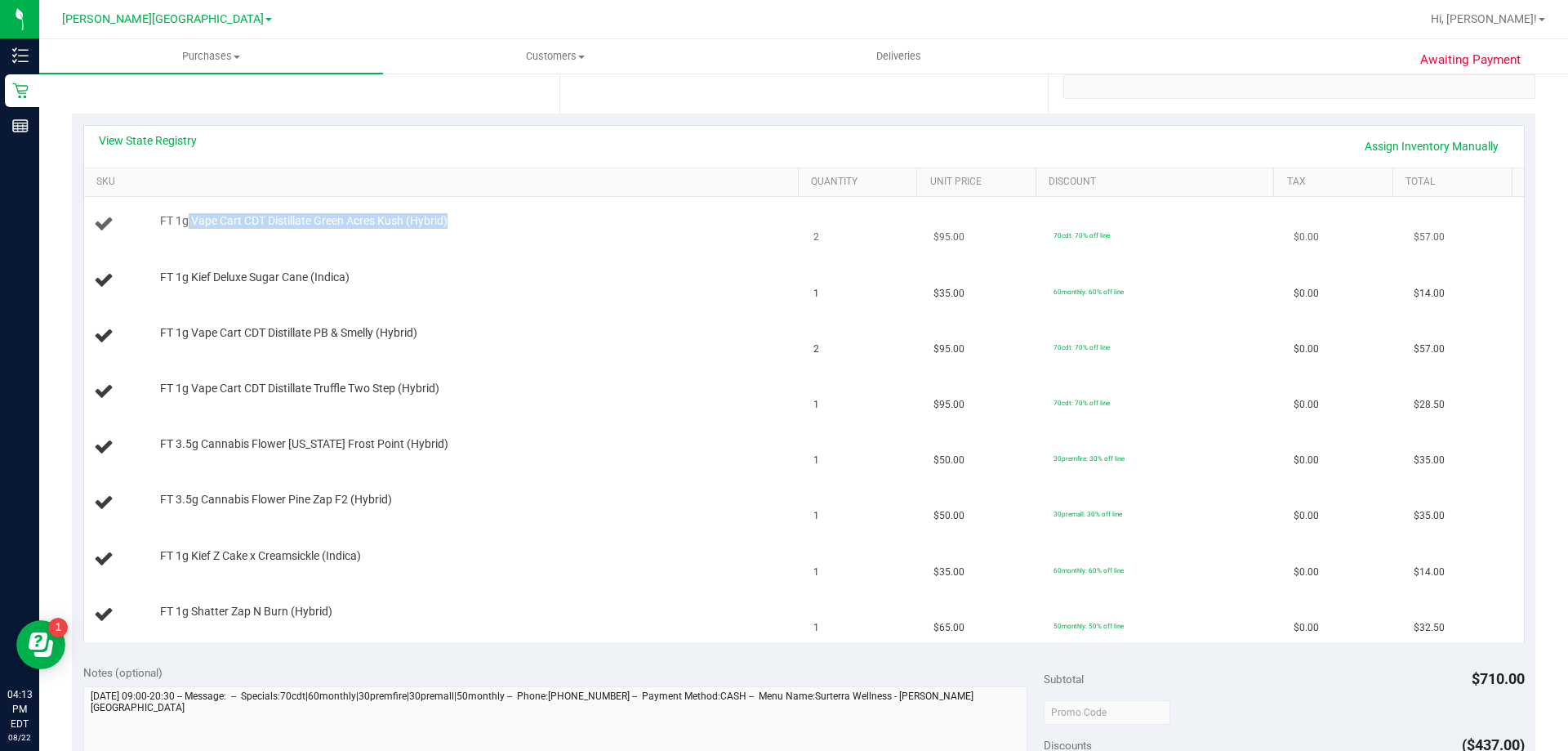
drag, startPoint x: 185, startPoint y: 223, endPoint x: 473, endPoint y: 215, distance: 288.1
click at [473, 215] on div "FT 1g Vape Cart CDT Distillate Green Acres Kush (Hybrid)" at bounding box center [471, 221] width 639 height 17
drag, startPoint x: 180, startPoint y: 280, endPoint x: 375, endPoint y: 280, distance: 195.0
click at [375, 280] on div "FT 1g Kief Deluxe Sugar Cane (Indica)" at bounding box center [471, 278] width 639 height 17
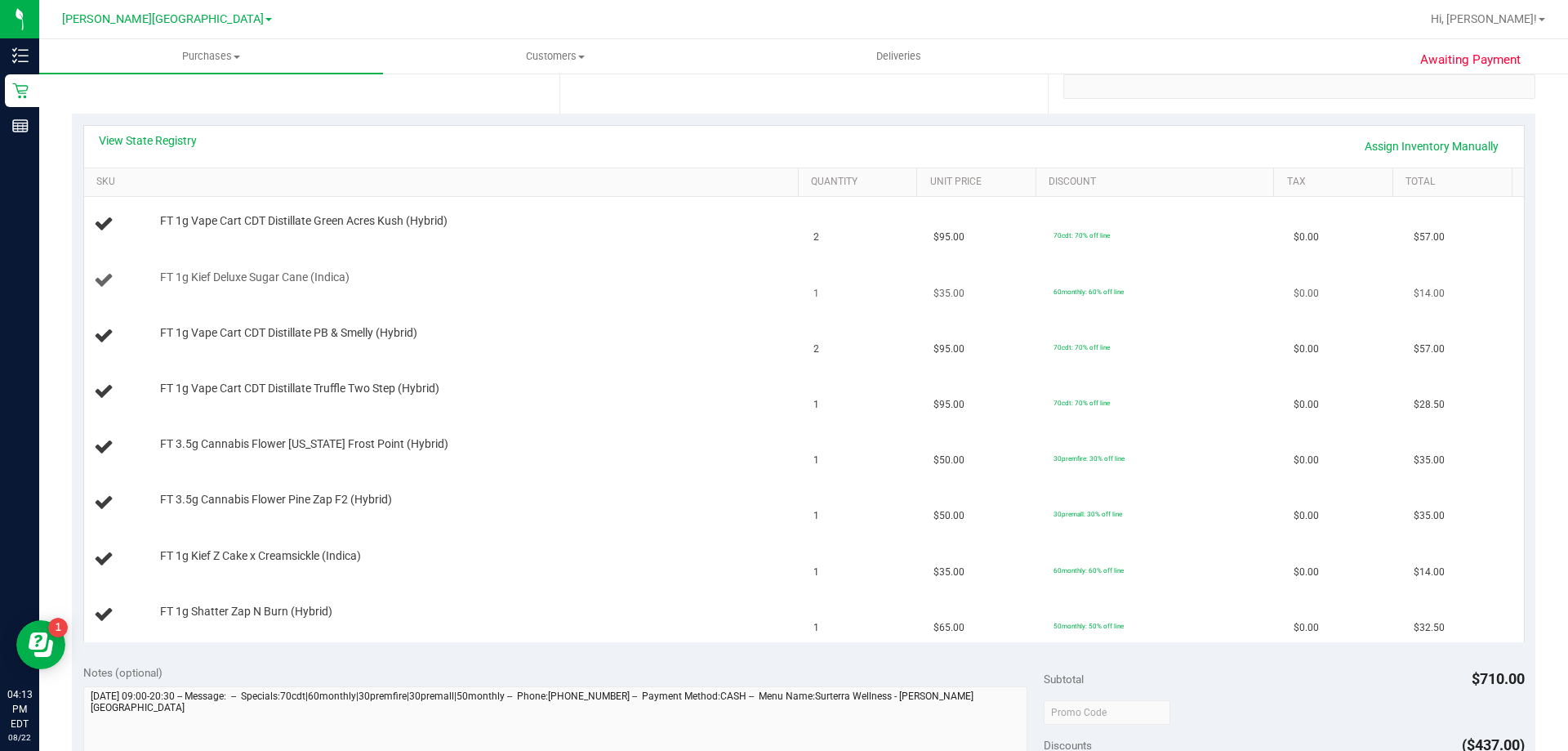
click at [375, 280] on div "FT 1g Kief Deluxe Sugar Cane (Indica)" at bounding box center [471, 278] width 639 height 17
drag, startPoint x: 155, startPoint y: 223, endPoint x: 487, endPoint y: 229, distance: 332.1
click at [487, 229] on div "FT 1g Vape Cart CDT Distillate Green Acres Kush (Hybrid)" at bounding box center [471, 221] width 639 height 17
click at [487, 229] on div at bounding box center [475, 229] width 631 height 1
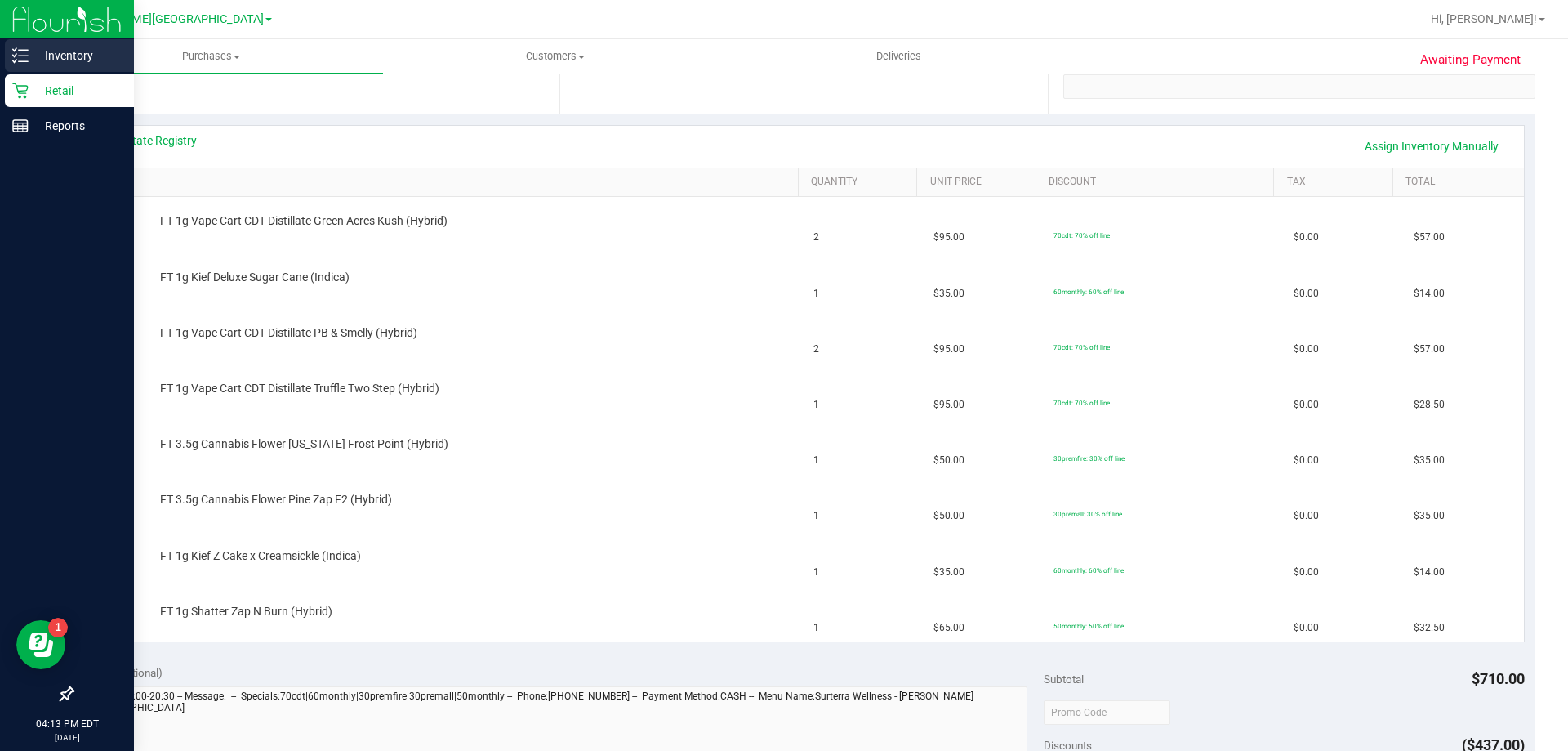
click at [22, 61] on line at bounding box center [23, 61] width 9 height 0
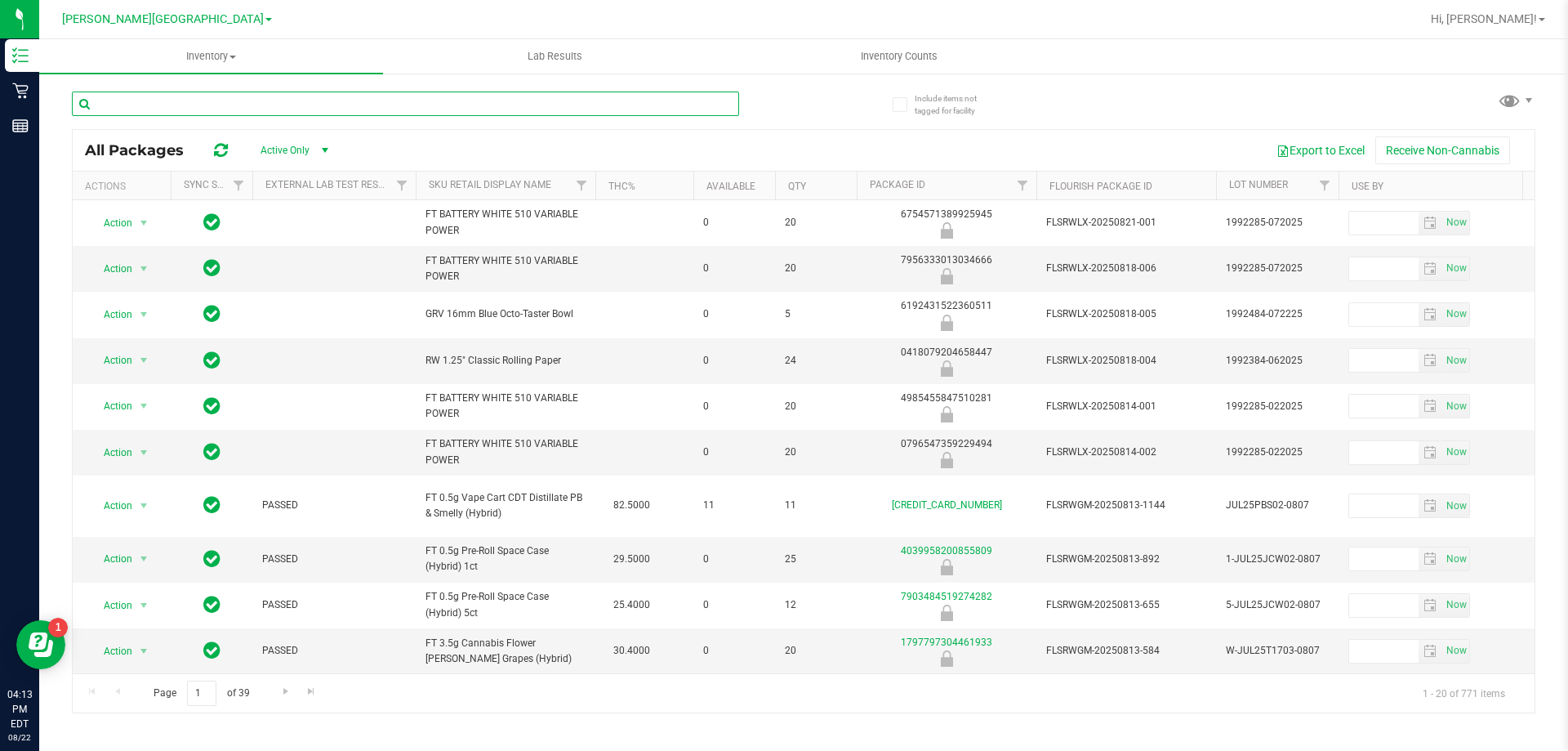
click at [206, 107] on input "text" at bounding box center [405, 104] width 668 height 25
click at [206, 106] on input "text" at bounding box center [405, 104] width 668 height 25
type input "cjp"
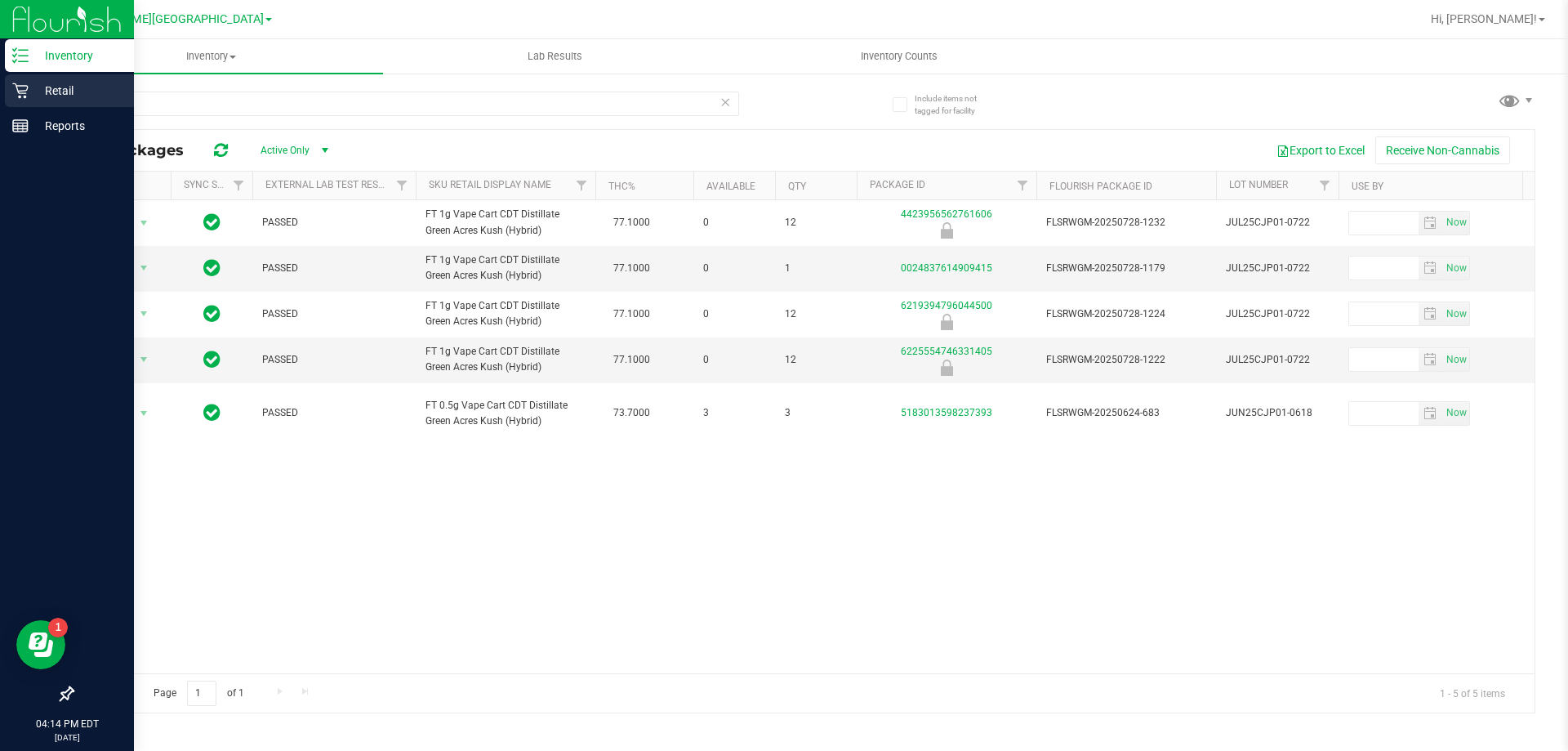
click at [90, 88] on p "Retail" at bounding box center [78, 91] width 98 height 20
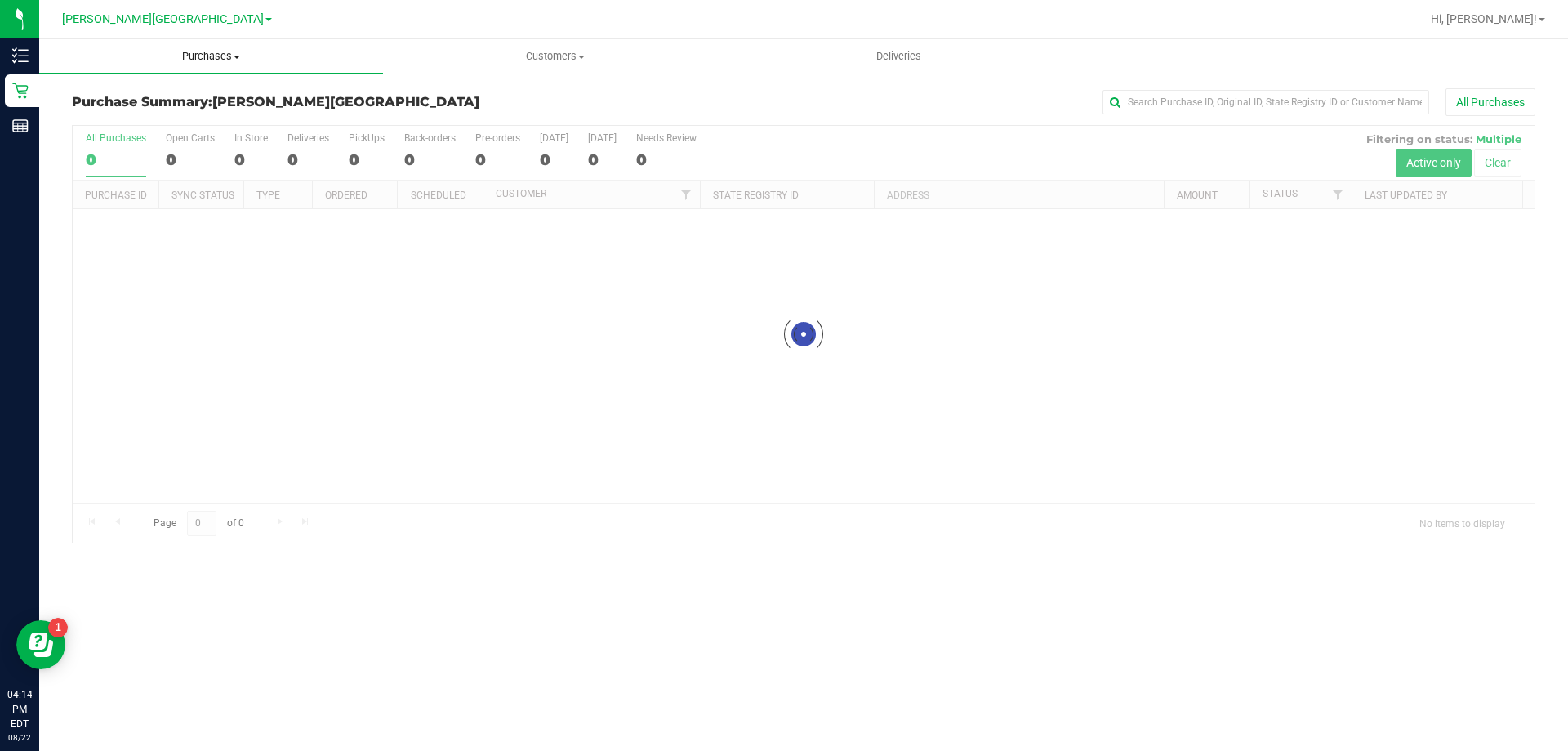
click at [215, 65] on uib-tab-heading "Purchases Summary of purchases Fulfillment All purchases" at bounding box center [211, 57] width 344 height 35
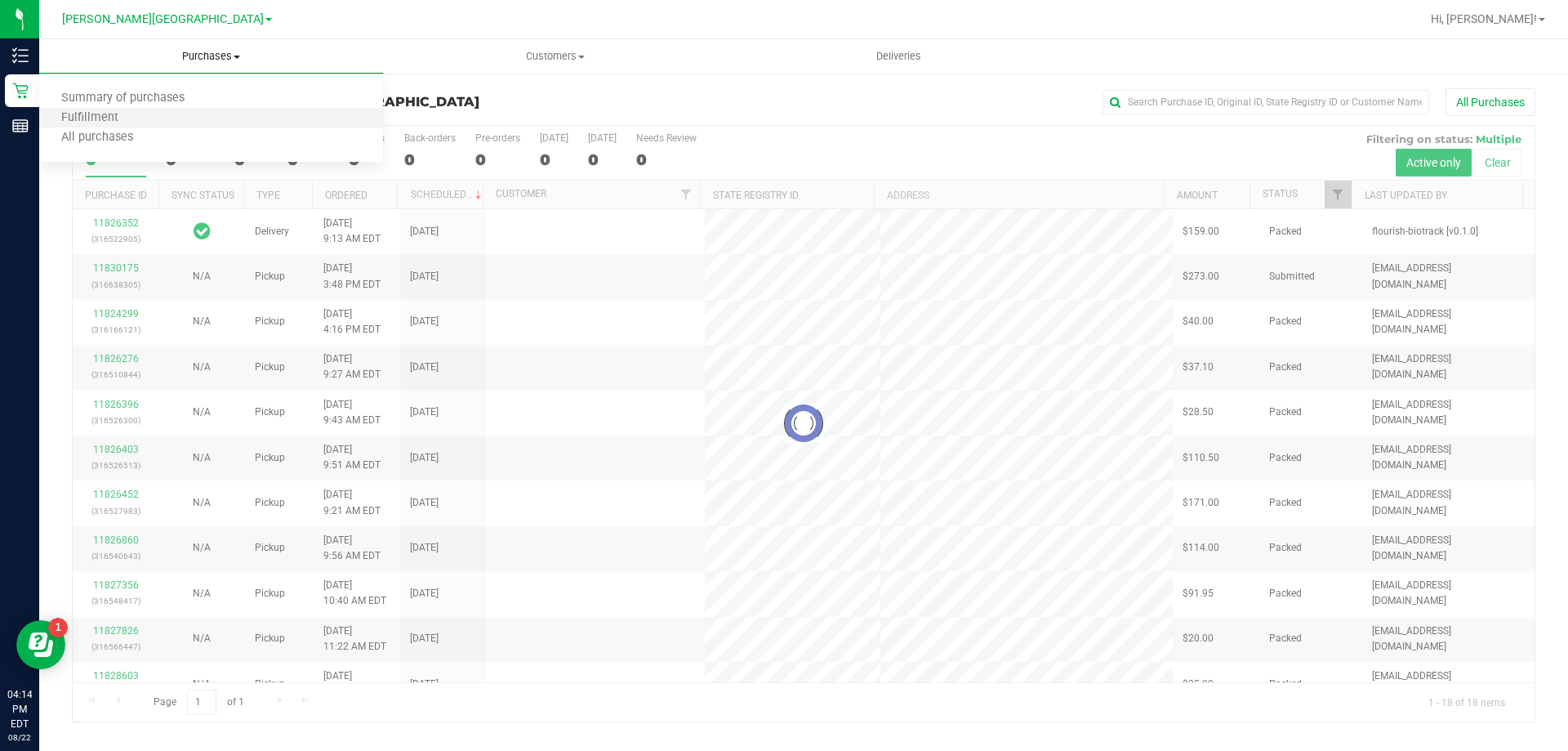
click at [158, 120] on li "Fulfillment" at bounding box center [211, 119] width 344 height 20
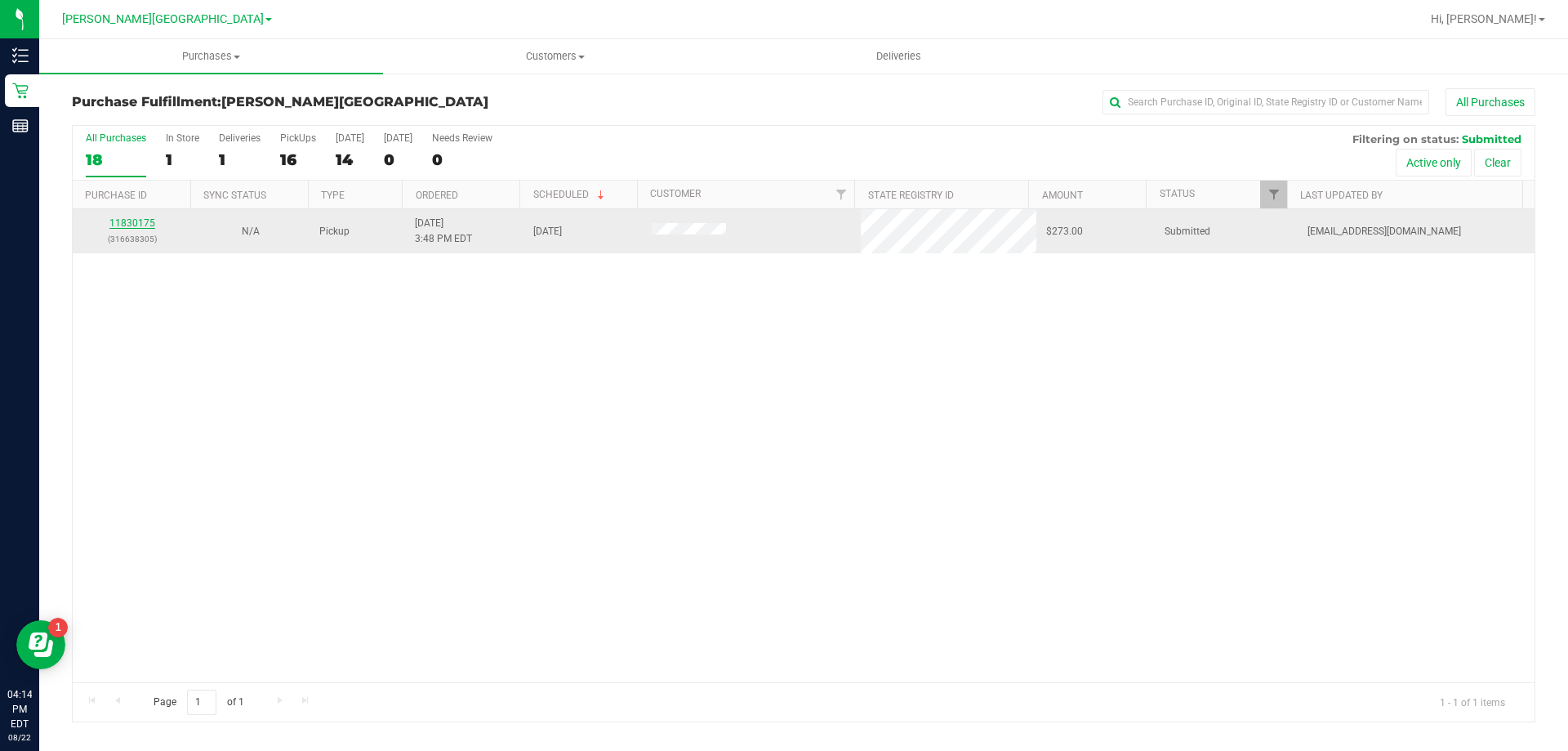
click at [145, 220] on link "11830175" at bounding box center [132, 223] width 45 height 12
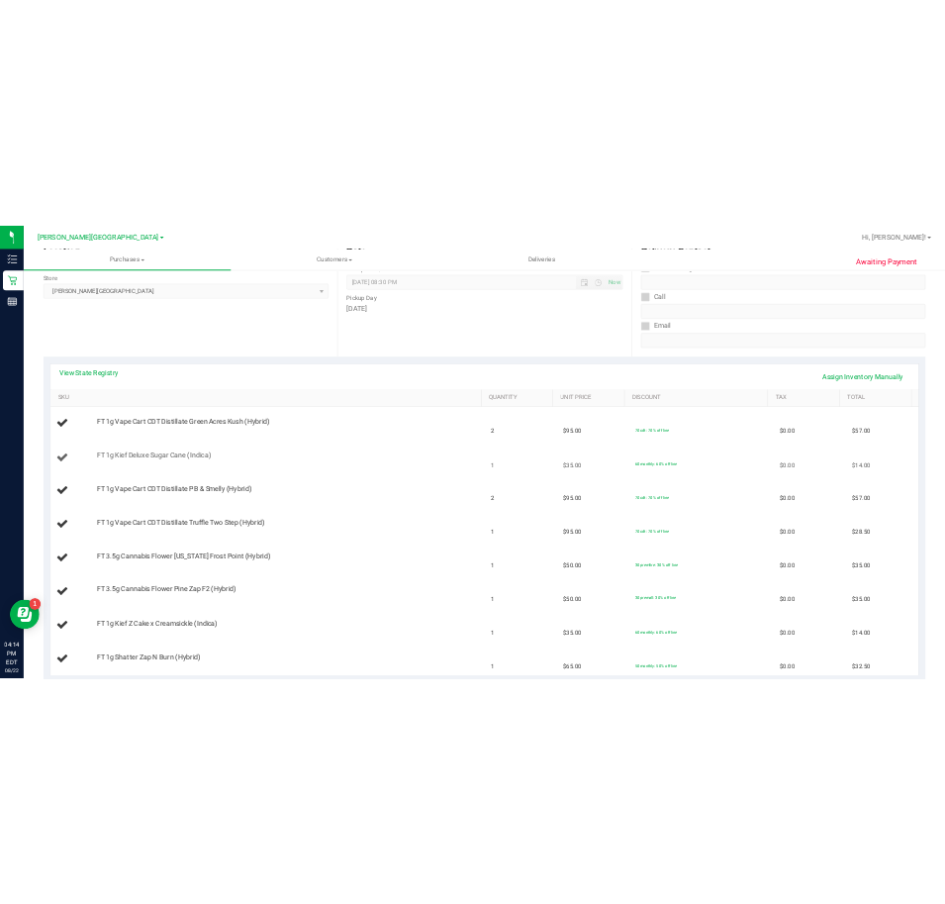
scroll to position [396, 0]
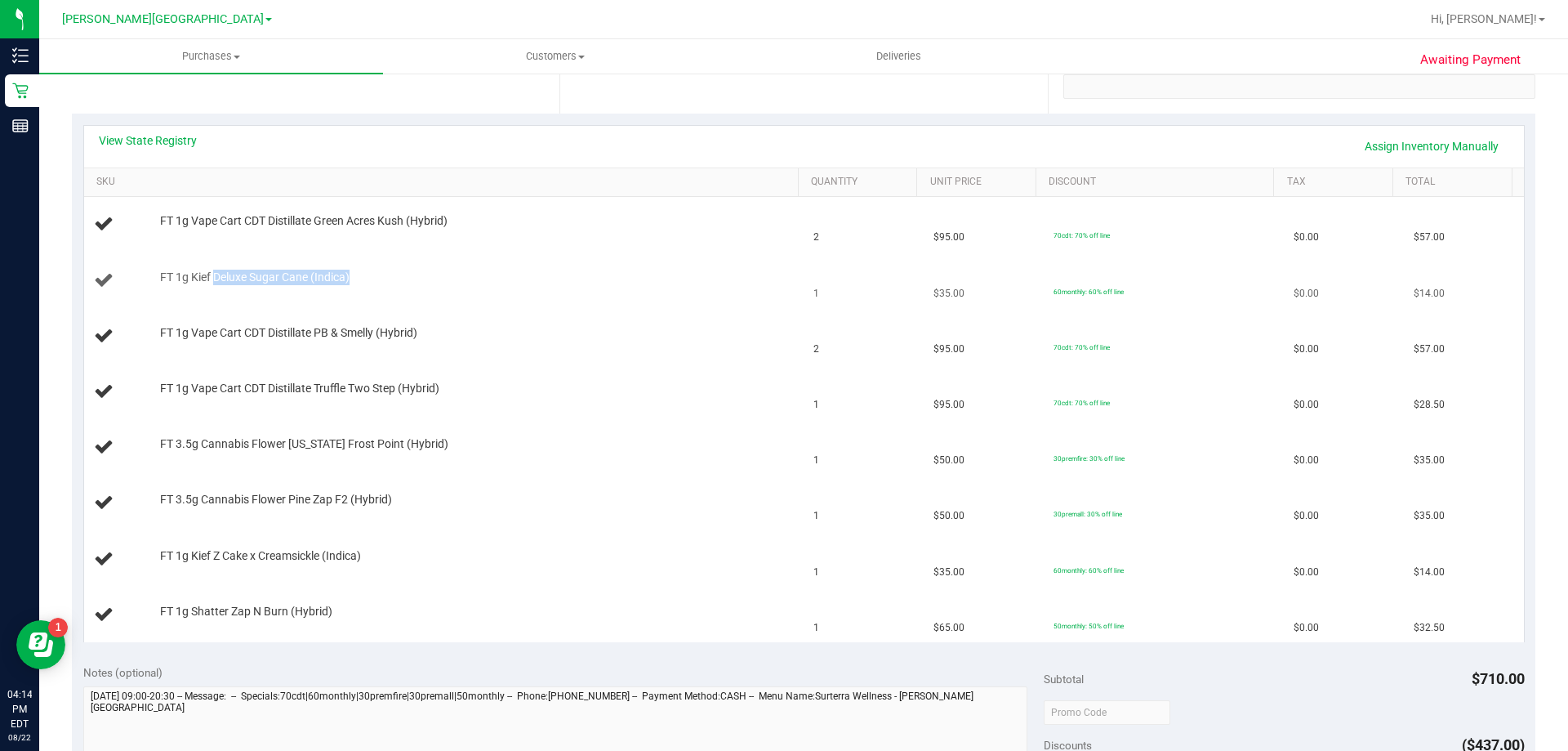
drag, startPoint x: 215, startPoint y: 278, endPoint x: 394, endPoint y: 277, distance: 179.0
click at [394, 277] on div "FT 1g Kief Deluxe Sugar Cane (Indica)" at bounding box center [471, 278] width 639 height 17
click at [204, 326] on span "FT 1g Vape Cart CDT Distillate PB & Smelly (Hybrid)" at bounding box center [289, 333] width 257 height 16
click at [583, 442] on div "FT 3.5g Cannabis Flower [US_STATE] Frost Point (Hybrid)" at bounding box center [471, 445] width 639 height 17
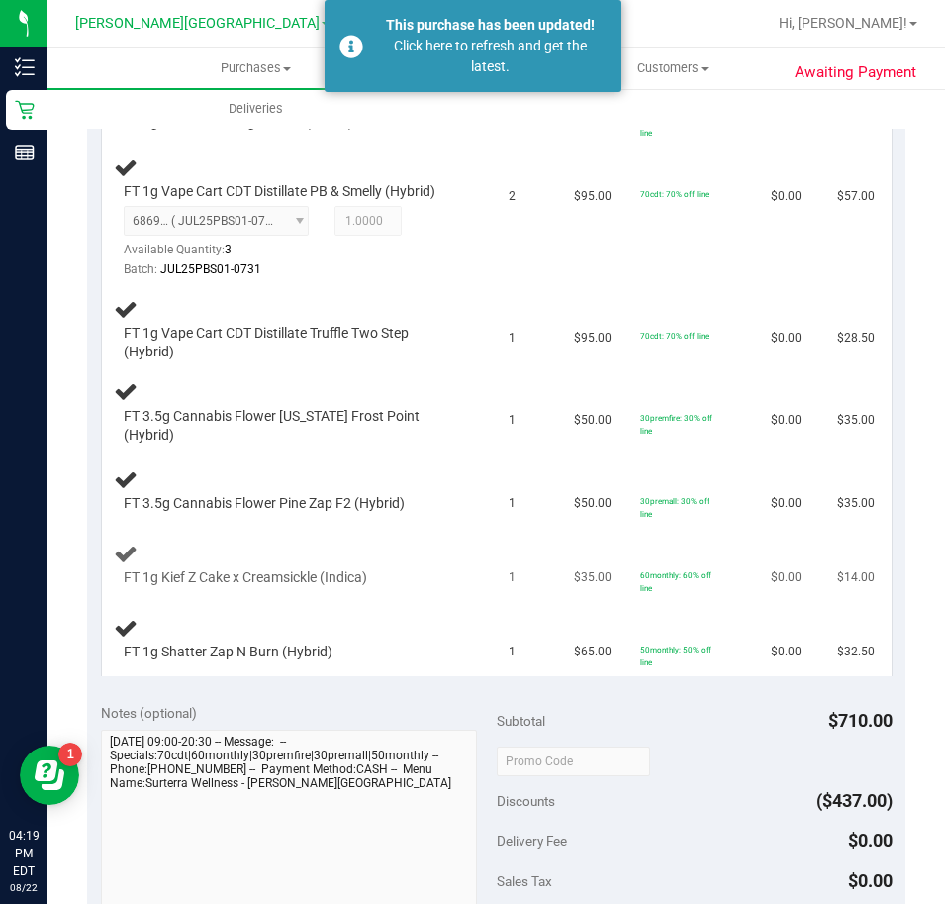
scroll to position [693, 0]
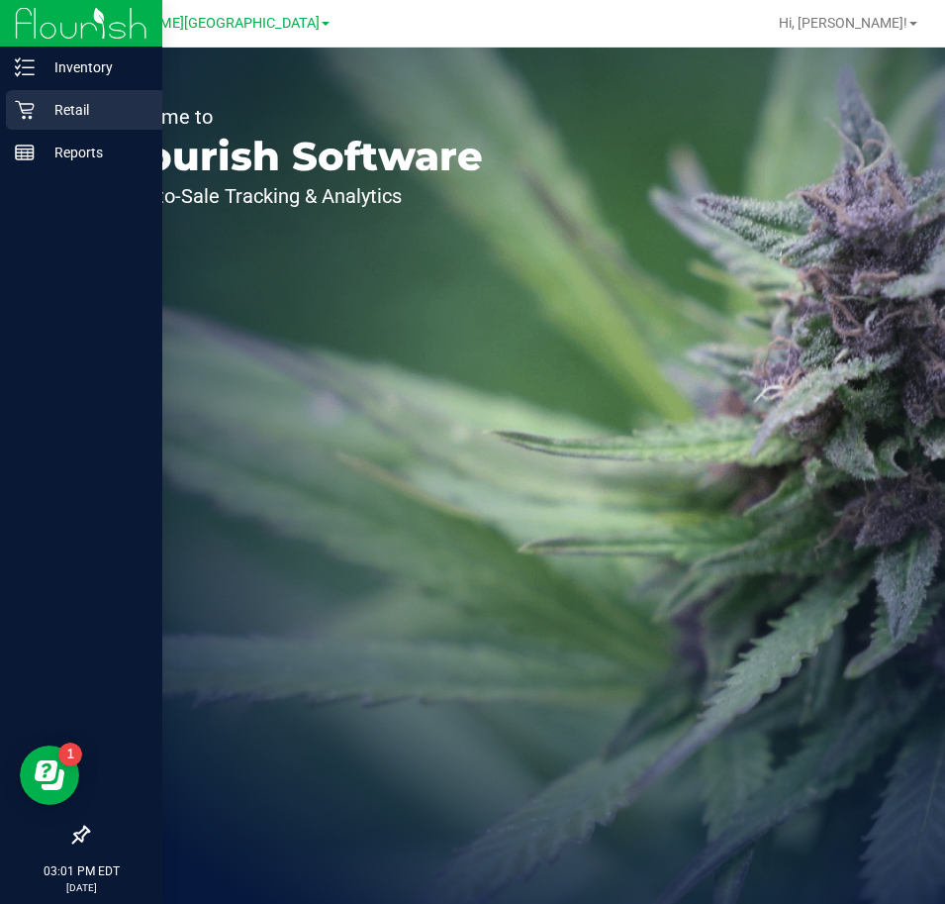
click at [38, 103] on p "Retail" at bounding box center [94, 110] width 119 height 24
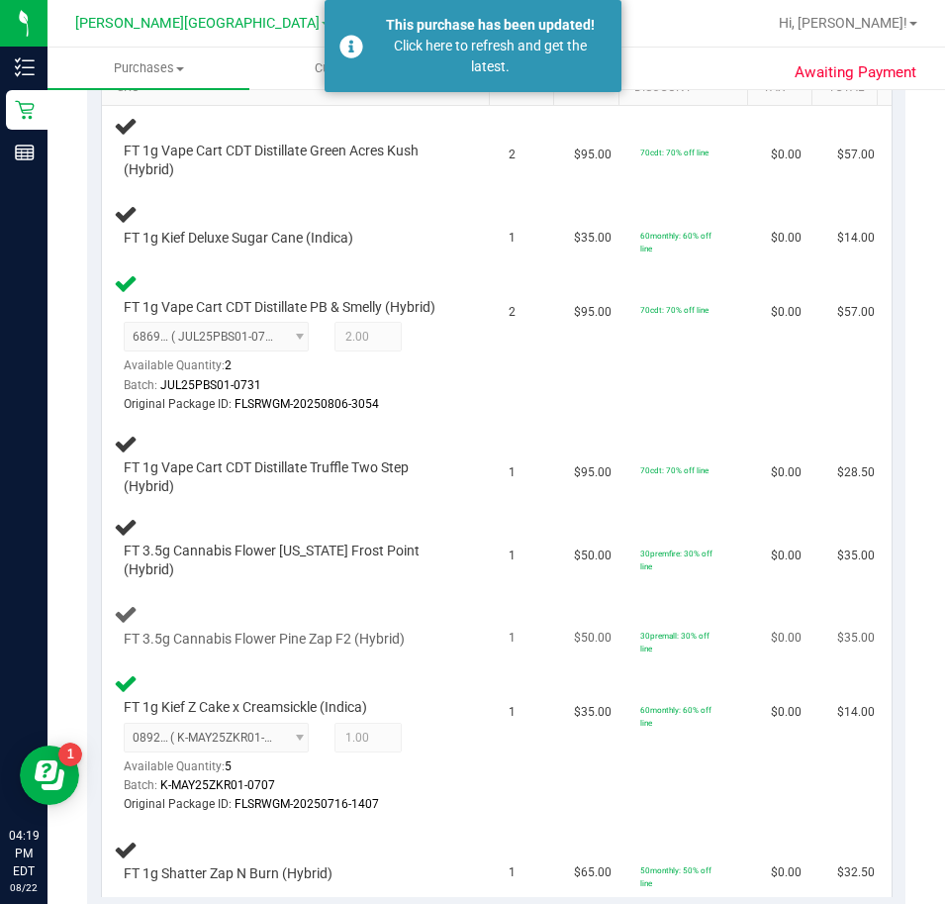
scroll to position [495, 0]
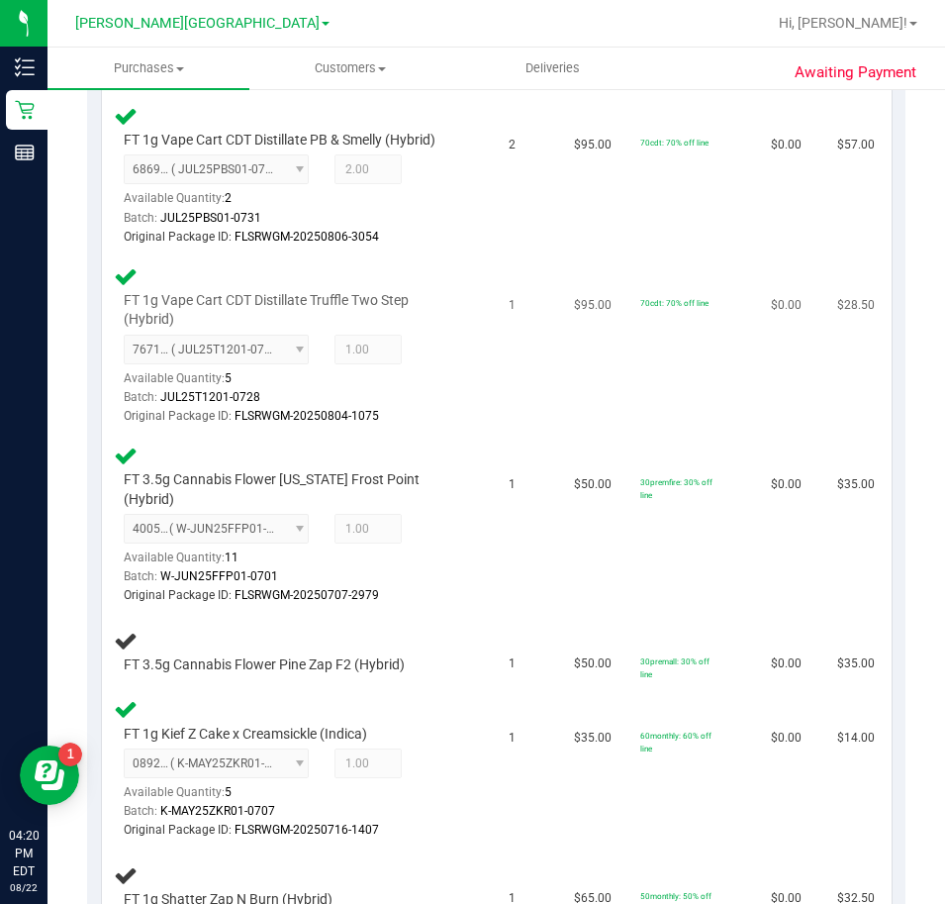
scroll to position [396, 0]
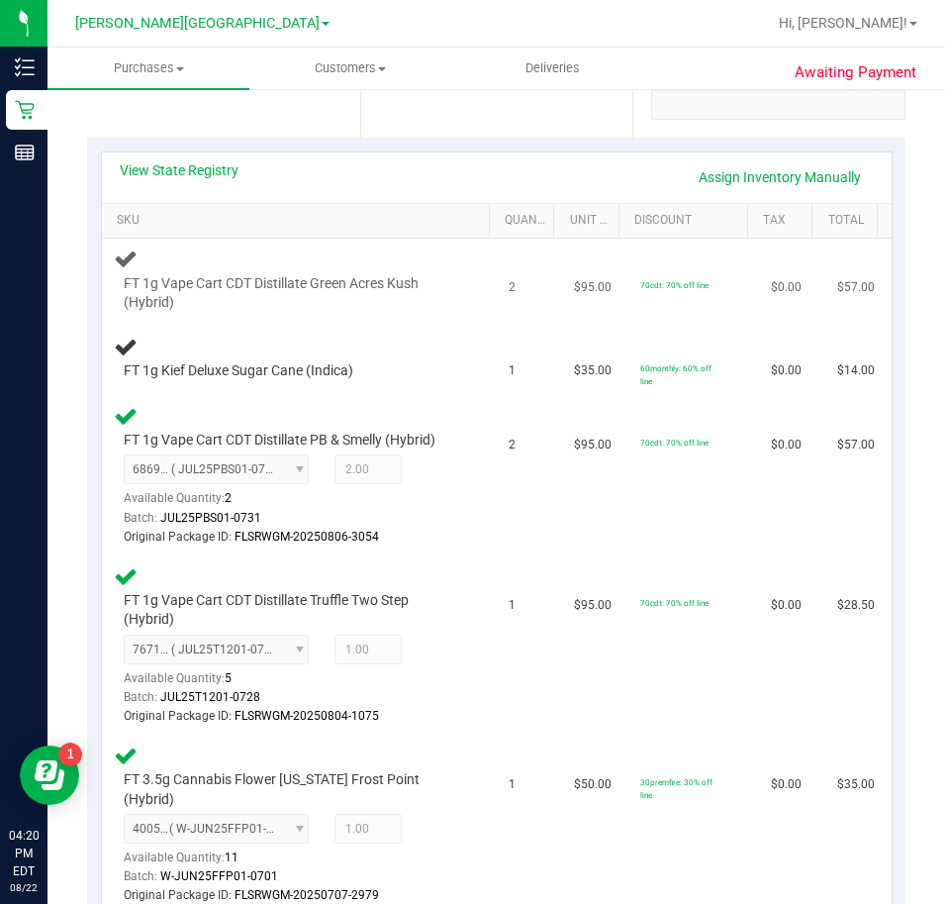
click at [210, 316] on td "FT 1g Vape Cart CDT Distillate Green Acres Kush (Hybrid)" at bounding box center [299, 280] width 395 height 83
click at [234, 383] on td "FT 1g Kief Deluxe Sugar Cane (Indica)" at bounding box center [299, 359] width 395 height 74
click at [247, 290] on span "FT 1g Vape Cart CDT Distillate Green Acres Kush (Hybrid)" at bounding box center [291, 293] width 335 height 38
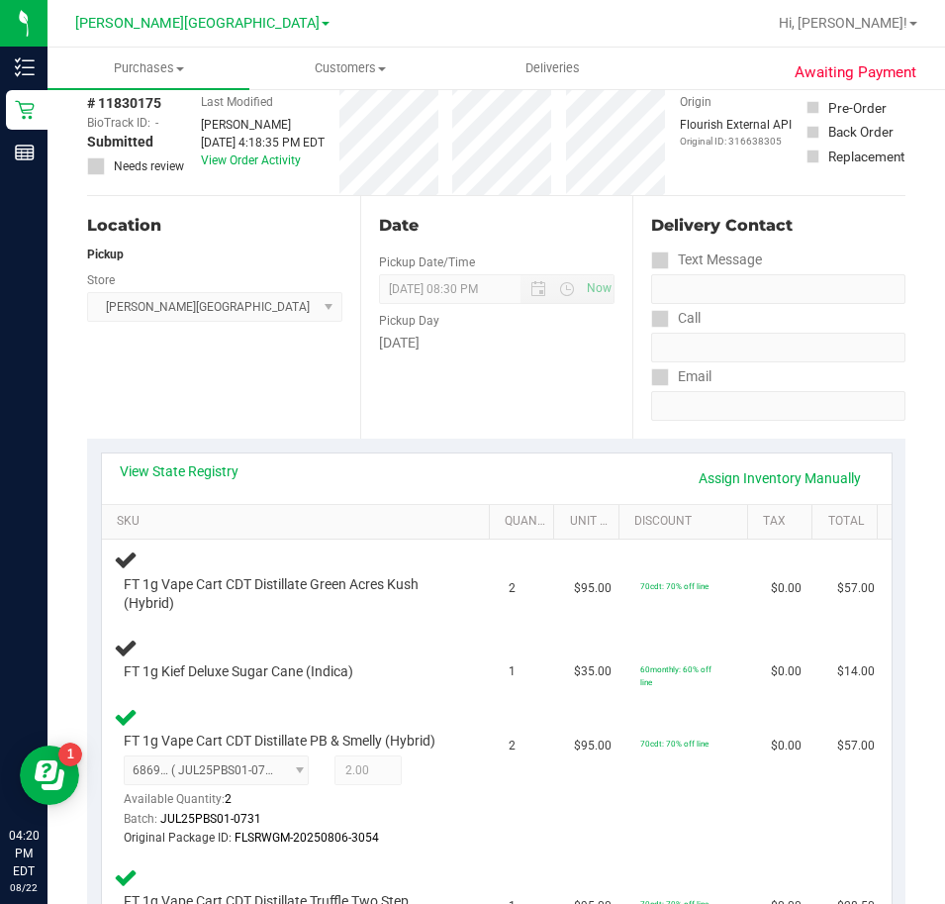
scroll to position [0, 0]
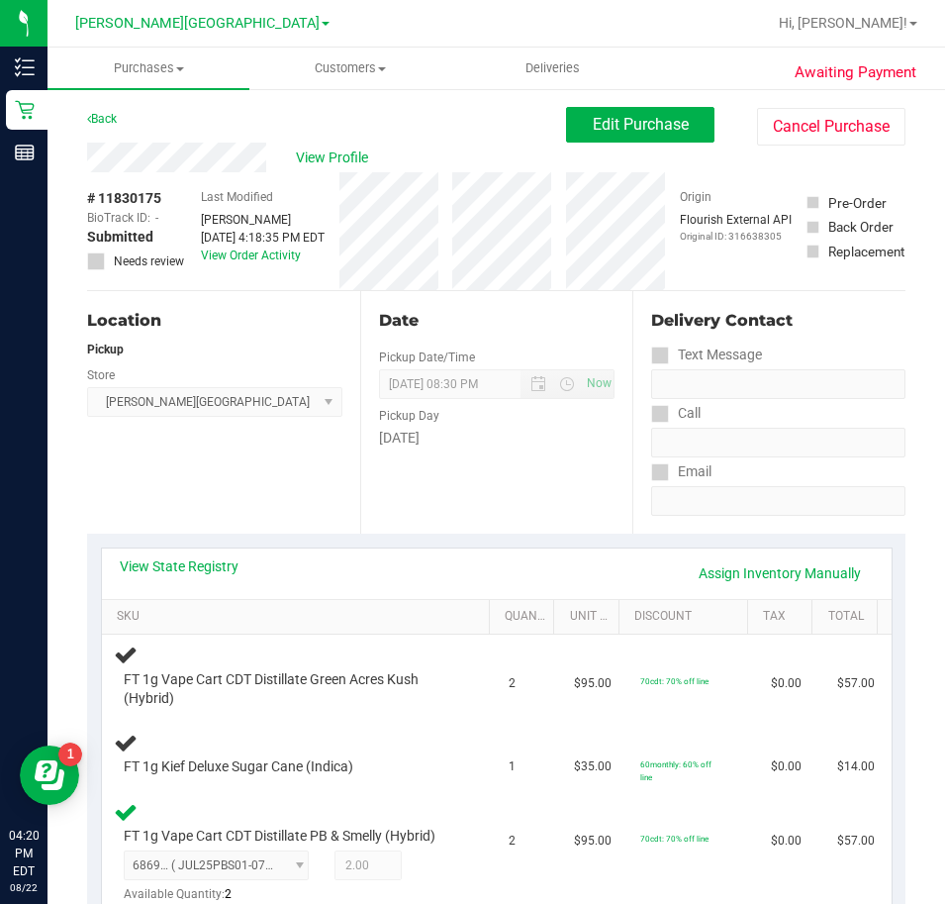
click at [193, 584] on div "View State Registry Assign Inventory Manually" at bounding box center [497, 573] width 754 height 34
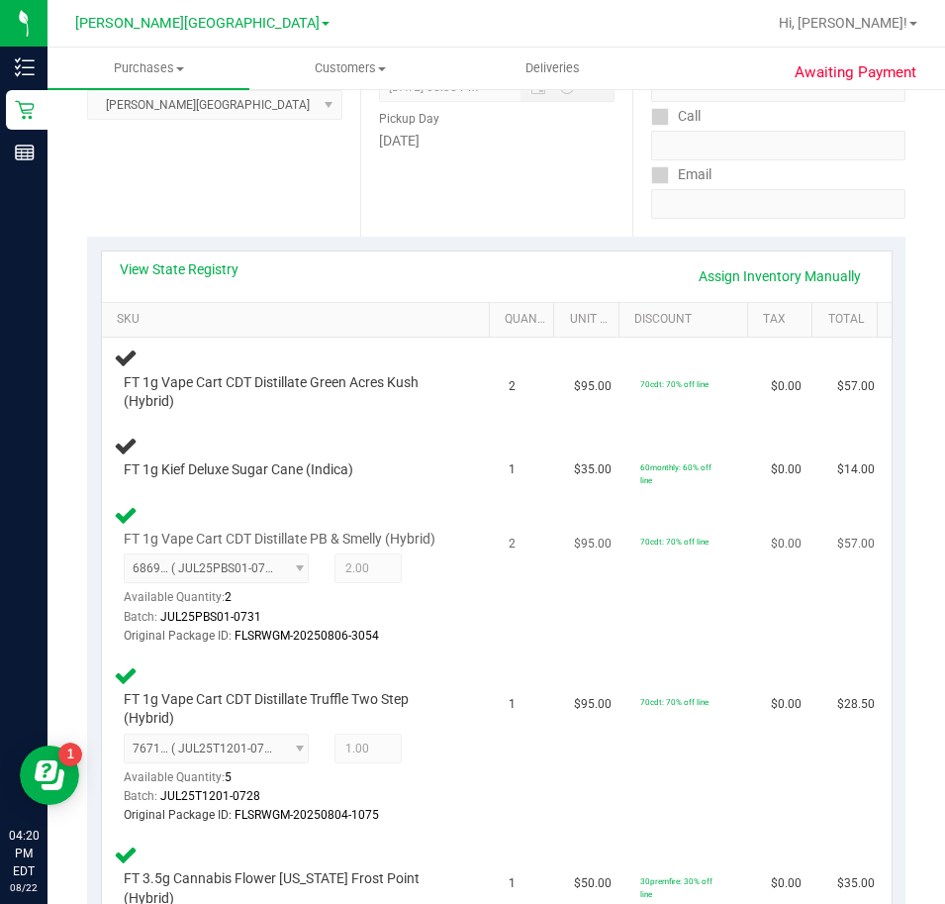
click at [497, 646] on td "2" at bounding box center [529, 575] width 65 height 160
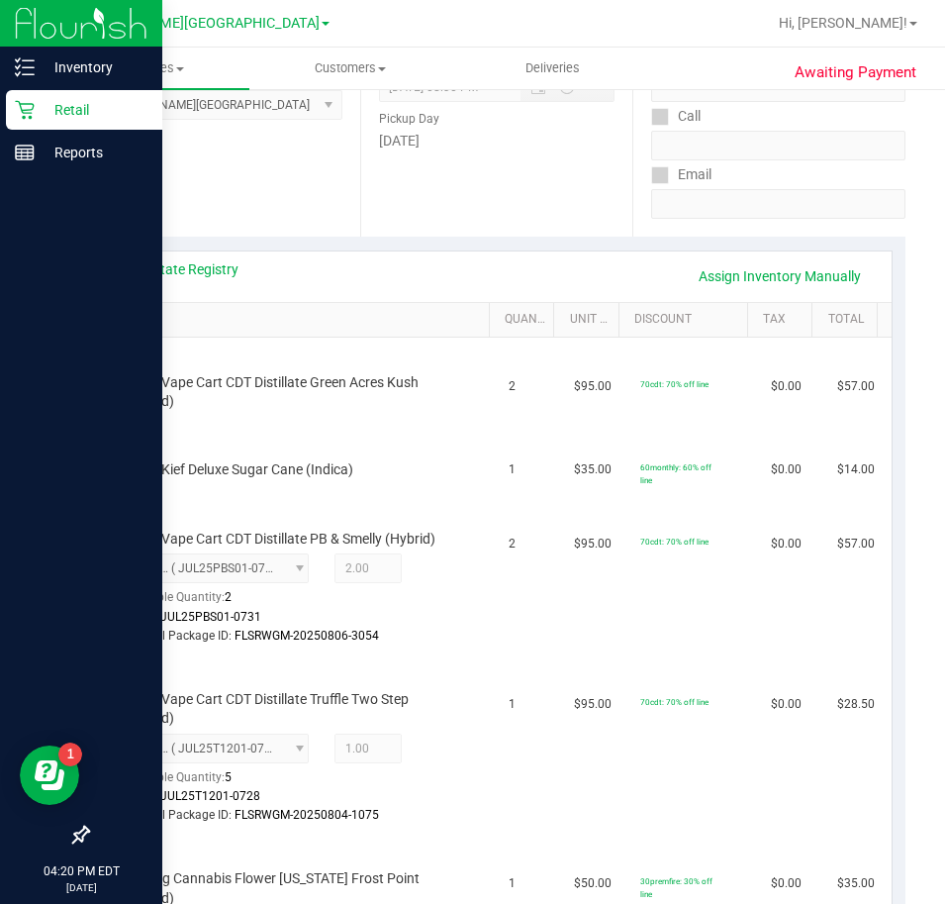
click at [44, 47] on div at bounding box center [81, 24] width 162 height 48
click at [35, 80] on div "Inventory" at bounding box center [84, 68] width 156 height 40
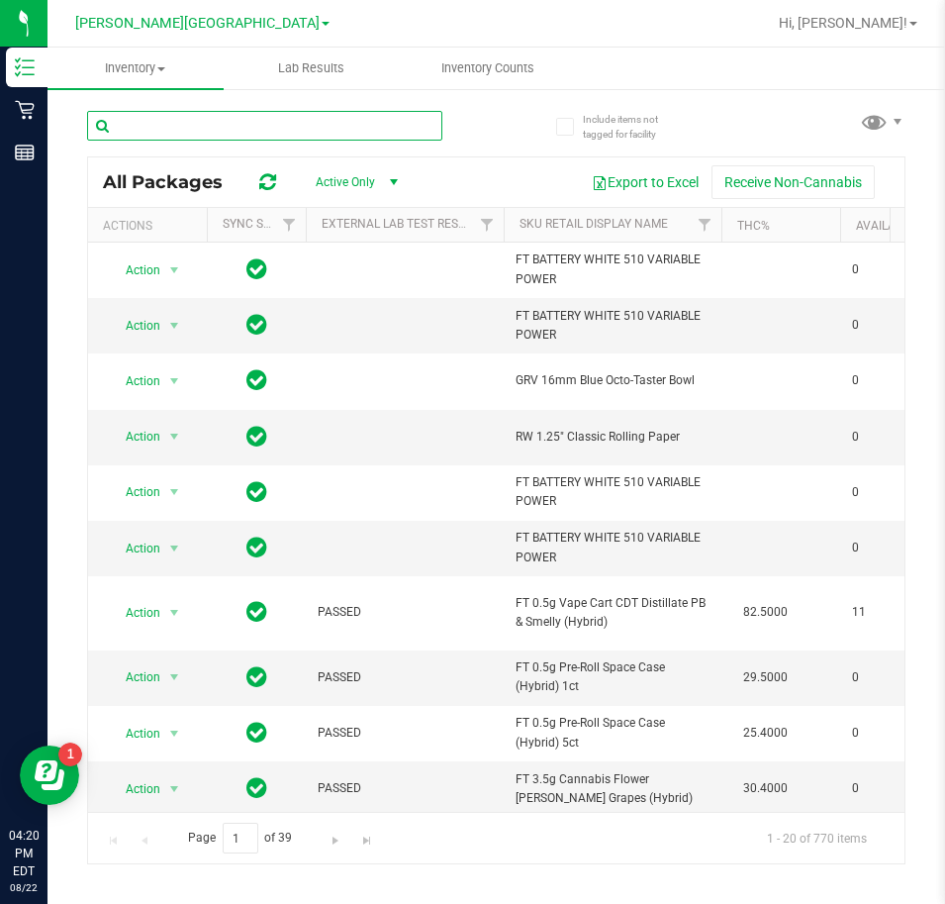
click at [267, 118] on input "text" at bounding box center [264, 126] width 355 height 30
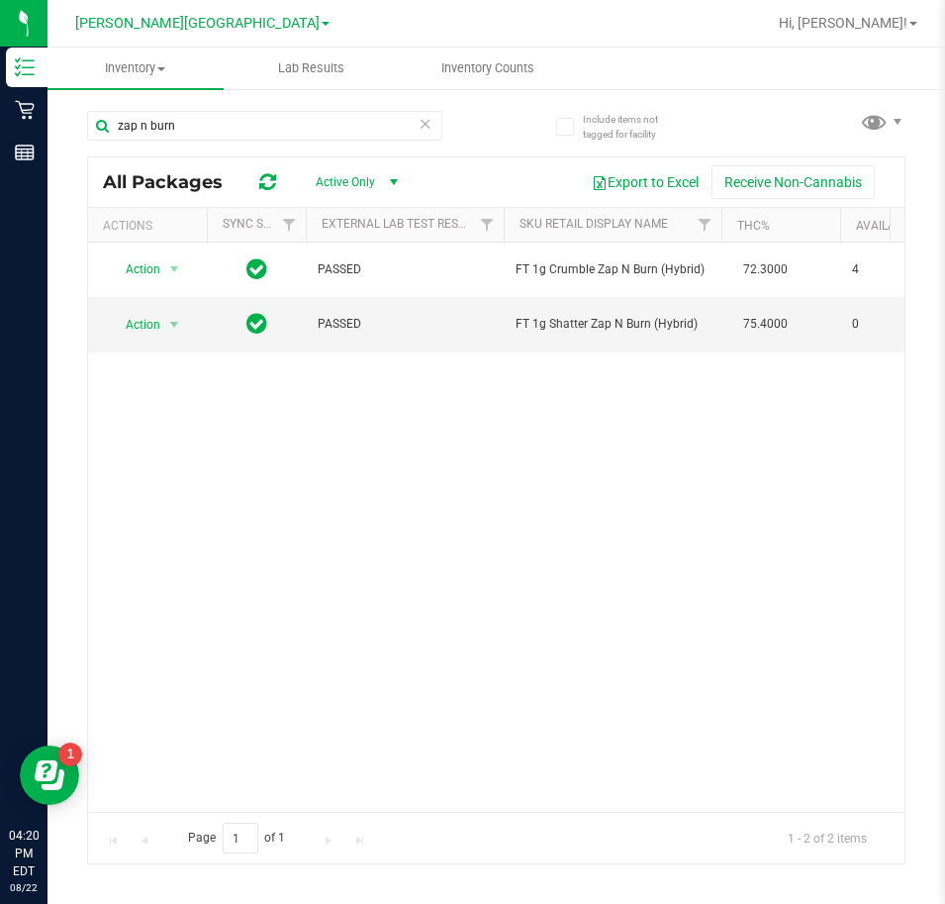
click at [231, 146] on div "zap n burn" at bounding box center [264, 134] width 355 height 46
click at [234, 122] on input "zap n burn" at bounding box center [264, 126] width 355 height 30
type input "pzt"
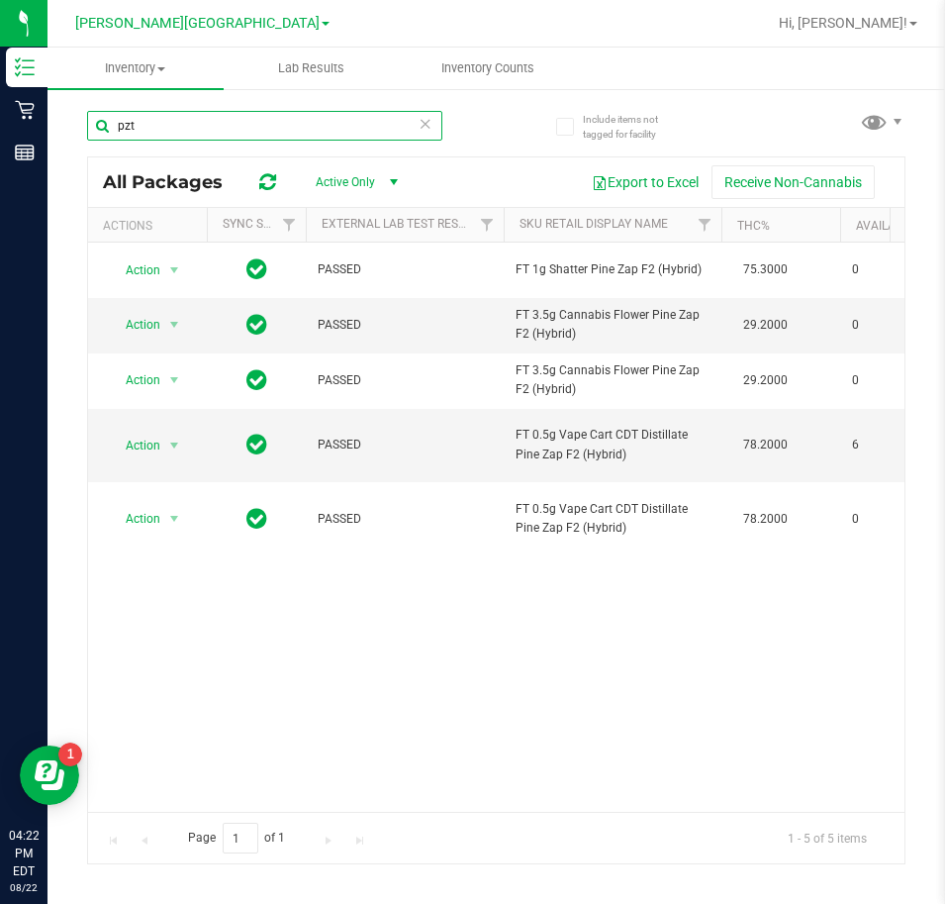
click at [433, 125] on input "pzt" at bounding box center [264, 126] width 355 height 30
click at [428, 126] on icon at bounding box center [426, 123] width 14 height 24
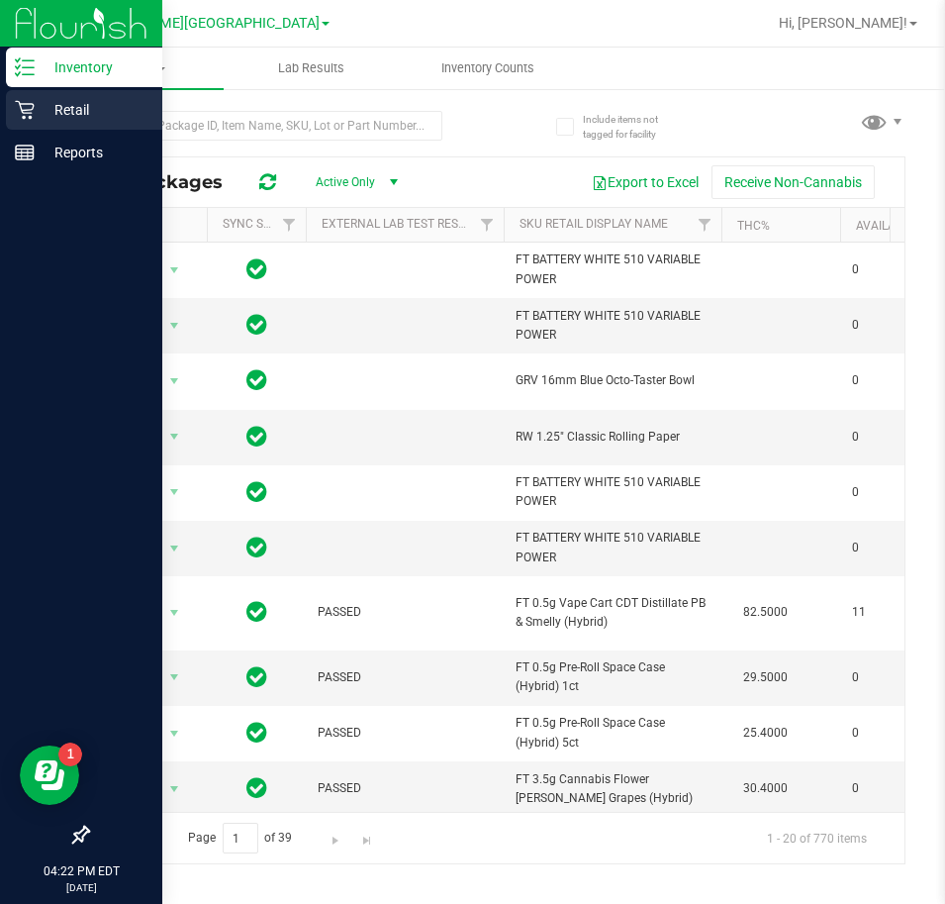
click at [46, 95] on div "Retail" at bounding box center [84, 110] width 156 height 40
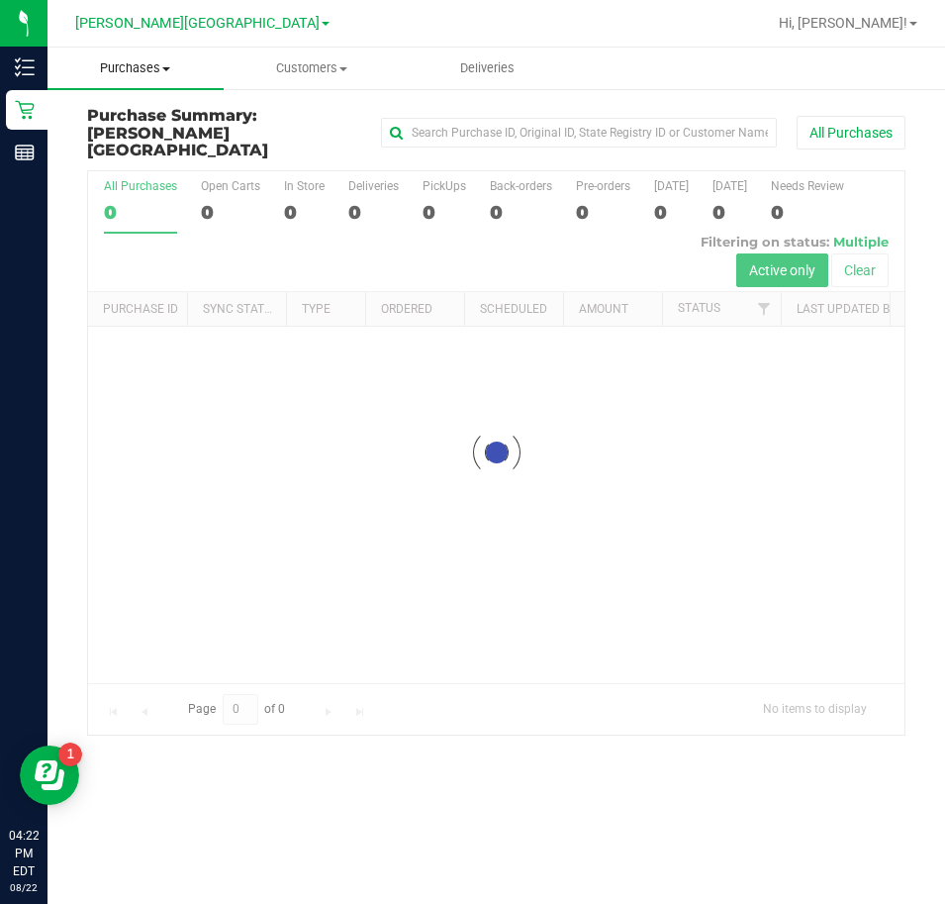
click at [124, 64] on span "Purchases" at bounding box center [136, 68] width 176 height 18
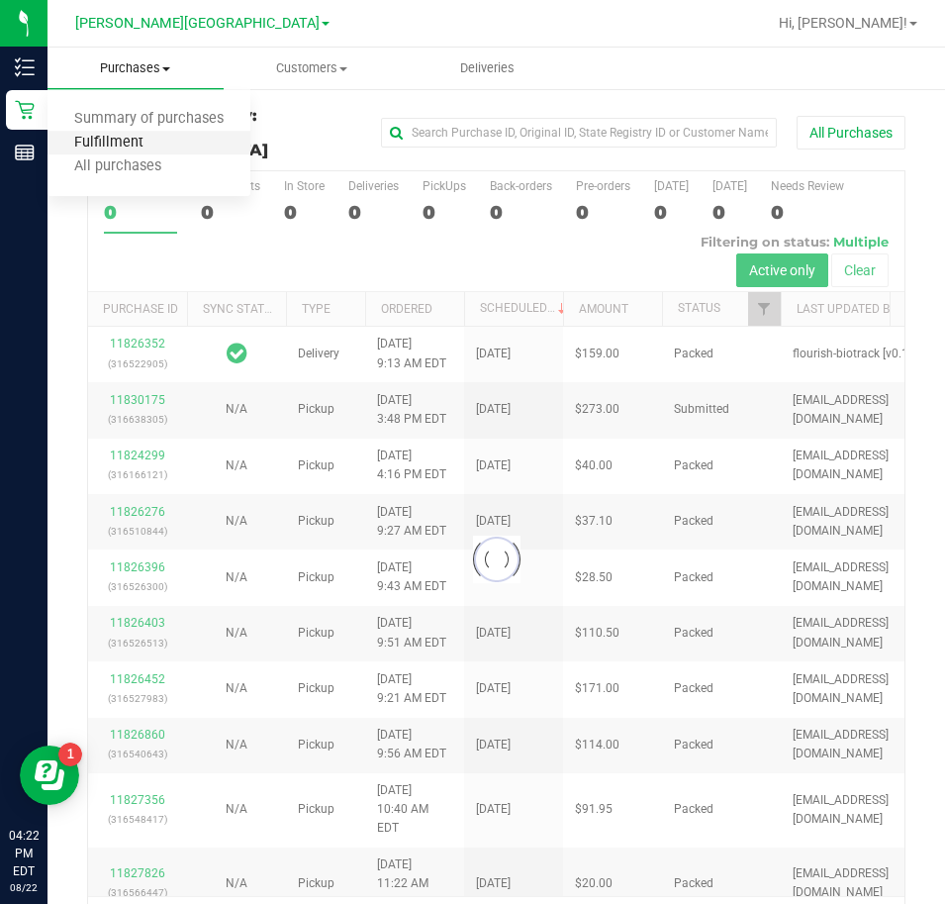
click at [126, 139] on span "Fulfillment" at bounding box center [109, 143] width 123 height 17
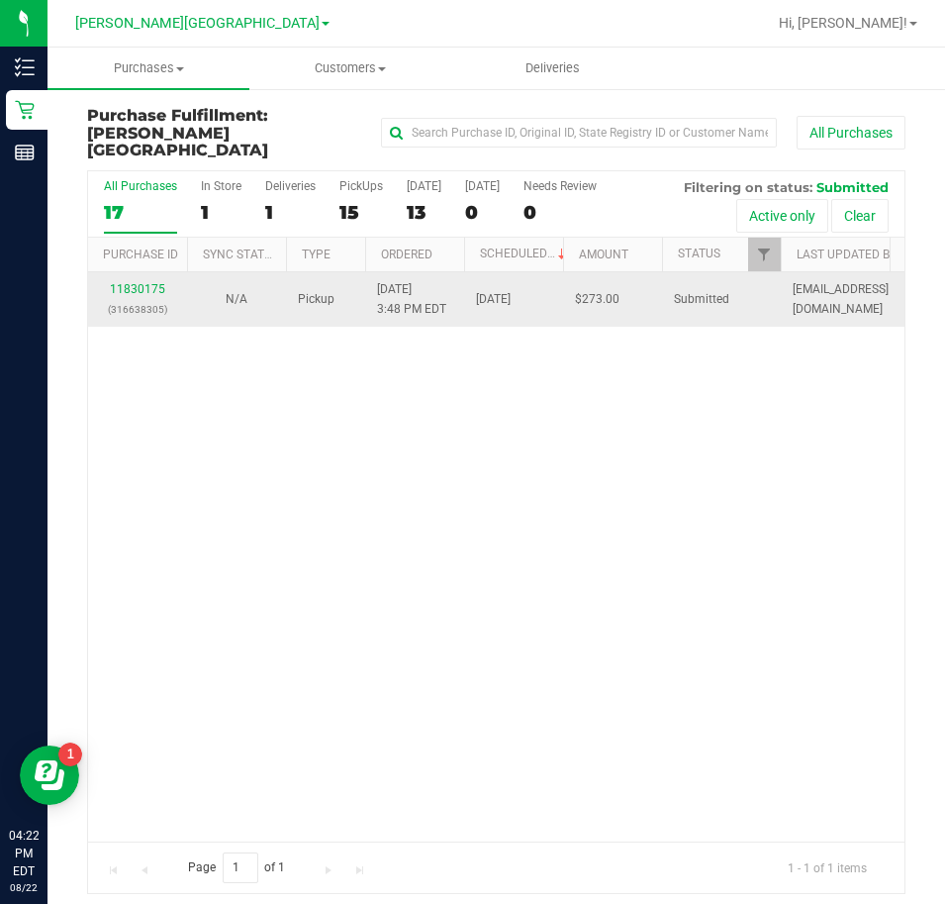
click at [138, 280] on div "11830175 (316638305)" at bounding box center [137, 299] width 75 height 38
click at [138, 282] on link "11830175" at bounding box center [137, 289] width 55 height 14
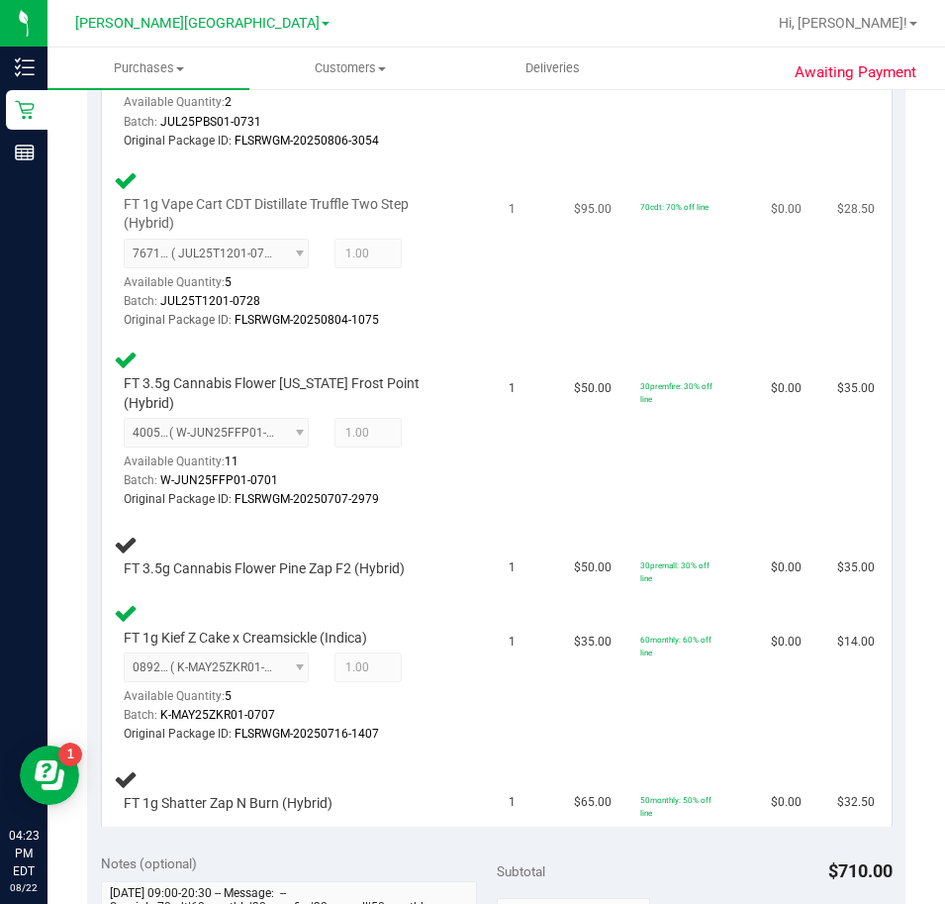
scroll to position [891, 0]
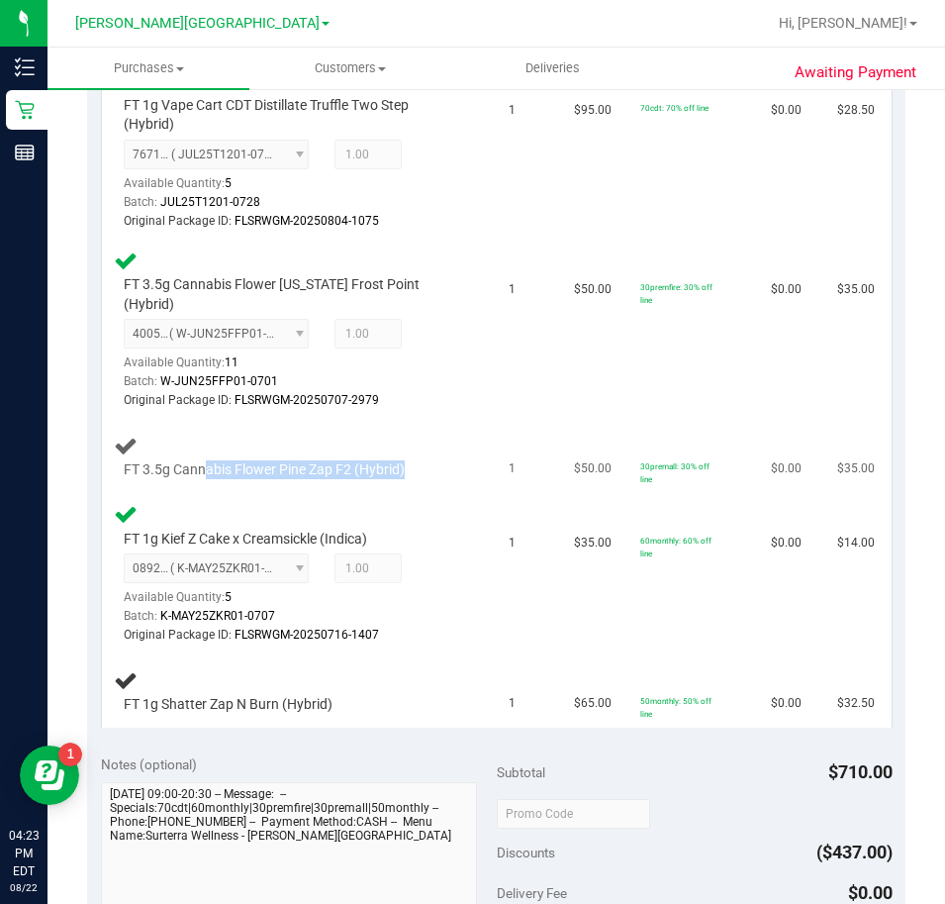
drag, startPoint x: 205, startPoint y: 476, endPoint x: 471, endPoint y: 462, distance: 266.6
click at [480, 454] on td "FT 3.5g Cannabis Flower Pine Zap F2 (Hybrid)" at bounding box center [299, 457] width 395 height 74
click at [470, 463] on td "FT 3.5g Cannabis Flower Pine Zap F2 (Hybrid)" at bounding box center [299, 457] width 395 height 74
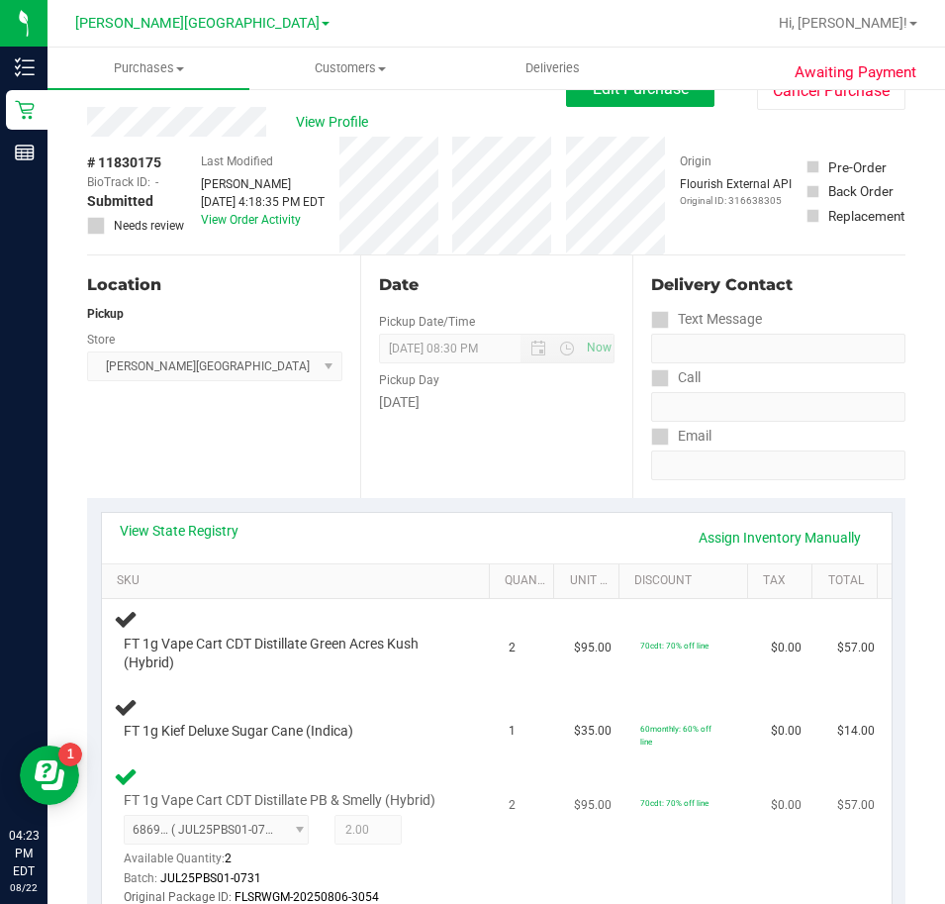
scroll to position [0, 0]
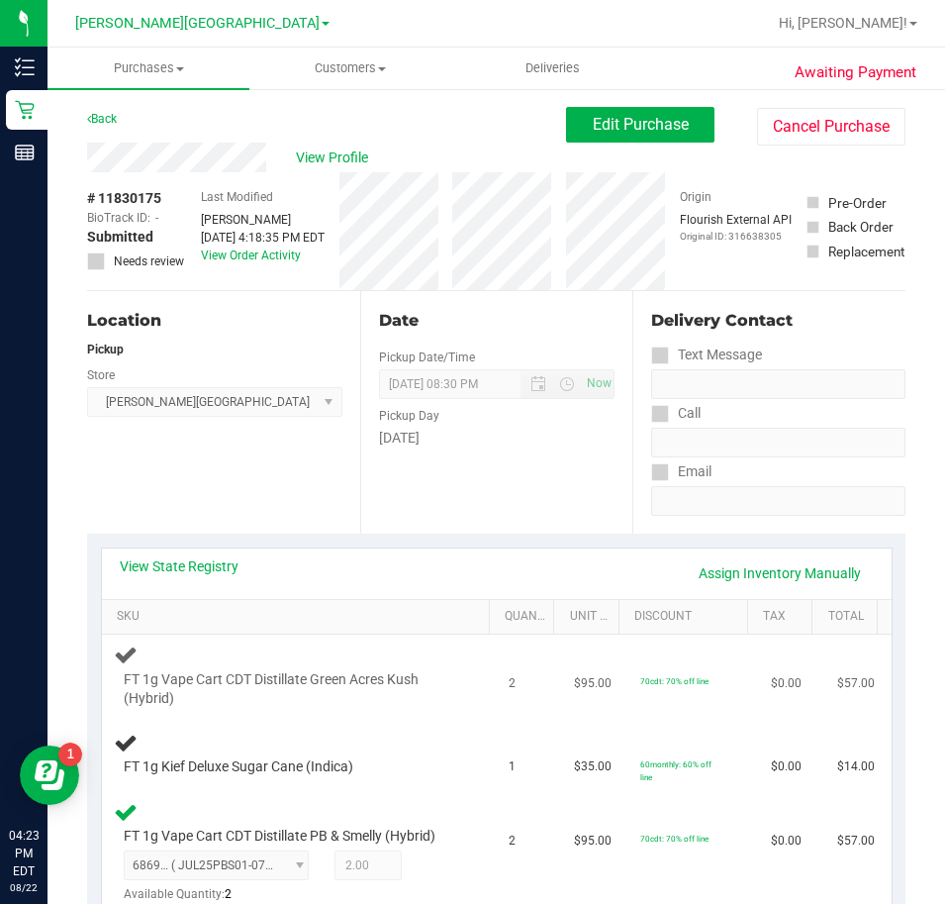
click at [330, 634] on td "FT 1g Vape Cart CDT Distillate Green Acres Kush (Hybrid)" at bounding box center [299, 675] width 395 height 83
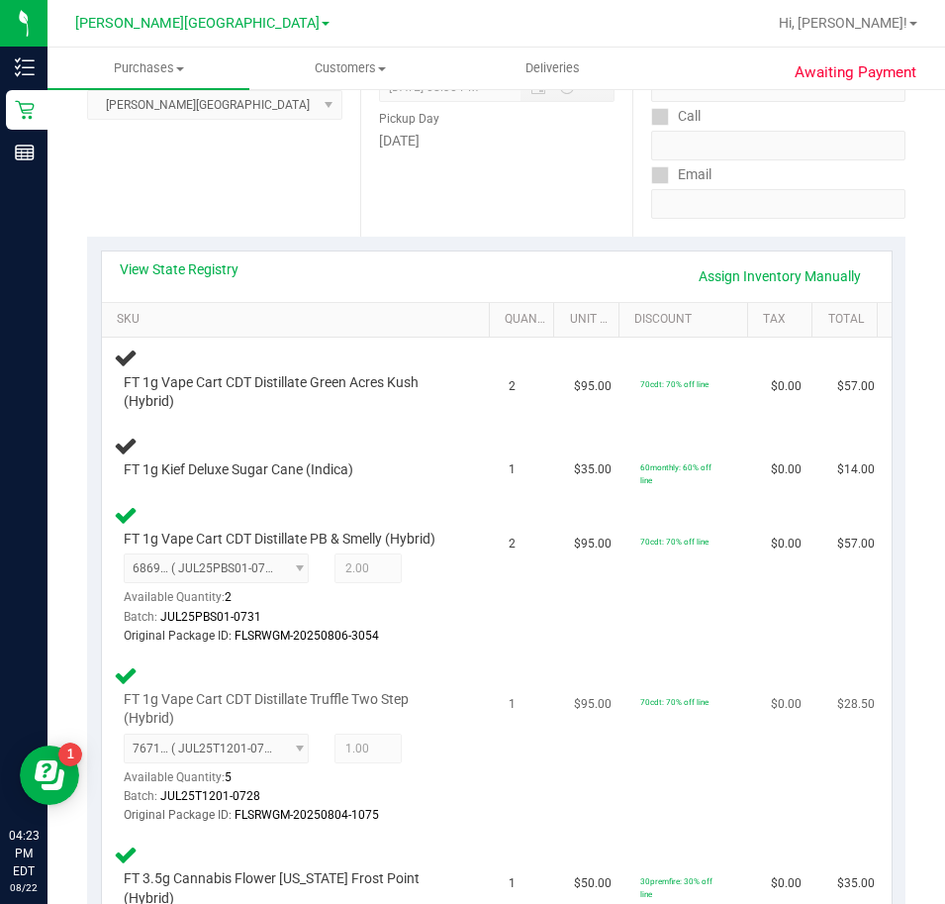
click at [380, 695] on span "FT 1g Vape Cart CDT Distillate Truffle Two Step (Hybrid)" at bounding box center [291, 709] width 335 height 38
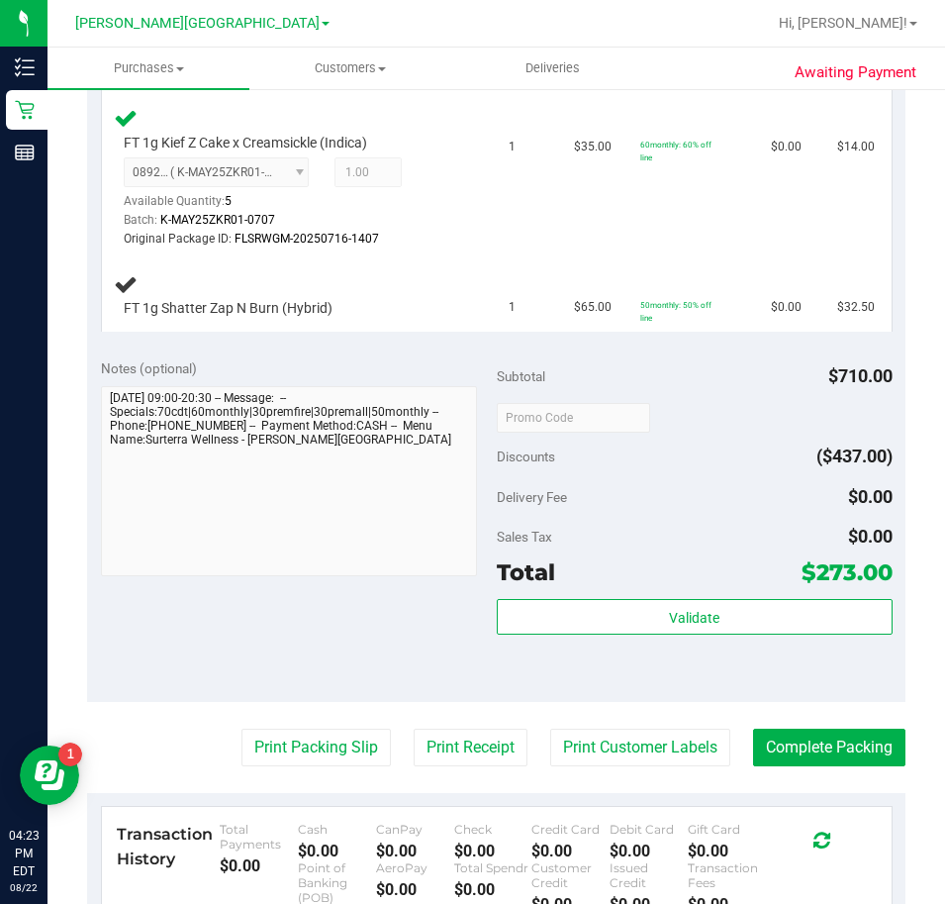
click at [503, 480] on div "Delivery Fee" at bounding box center [534, 497] width 75 height 36
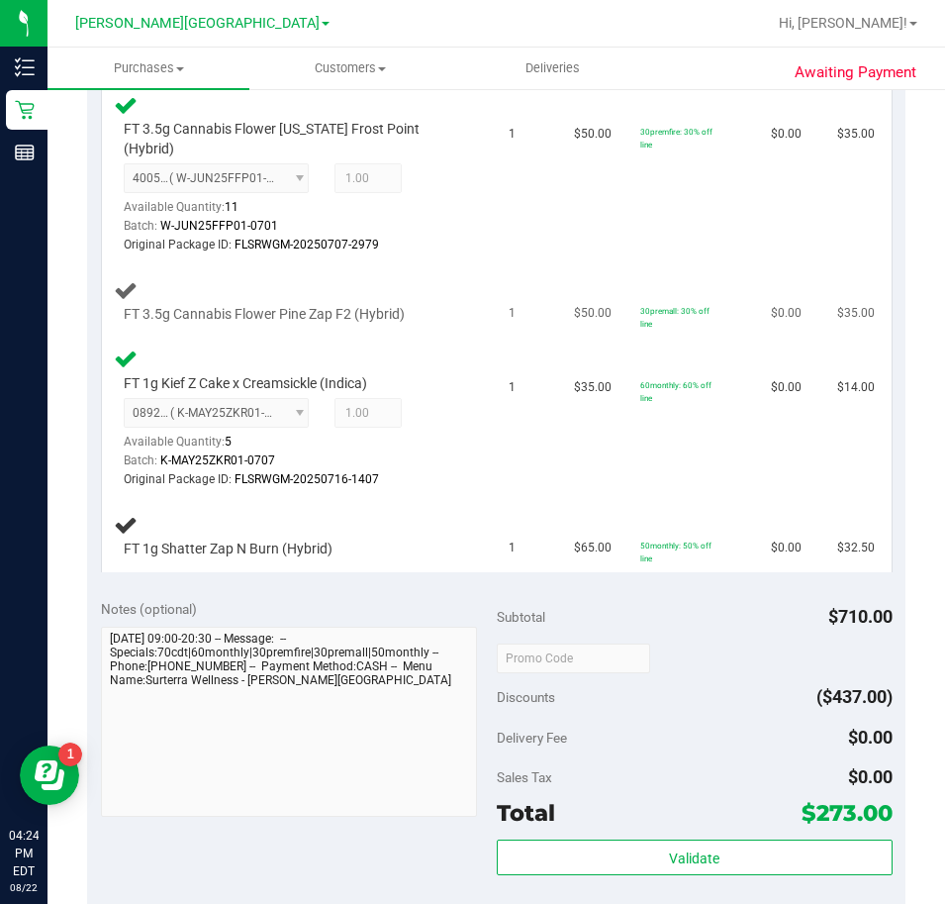
scroll to position [792, 0]
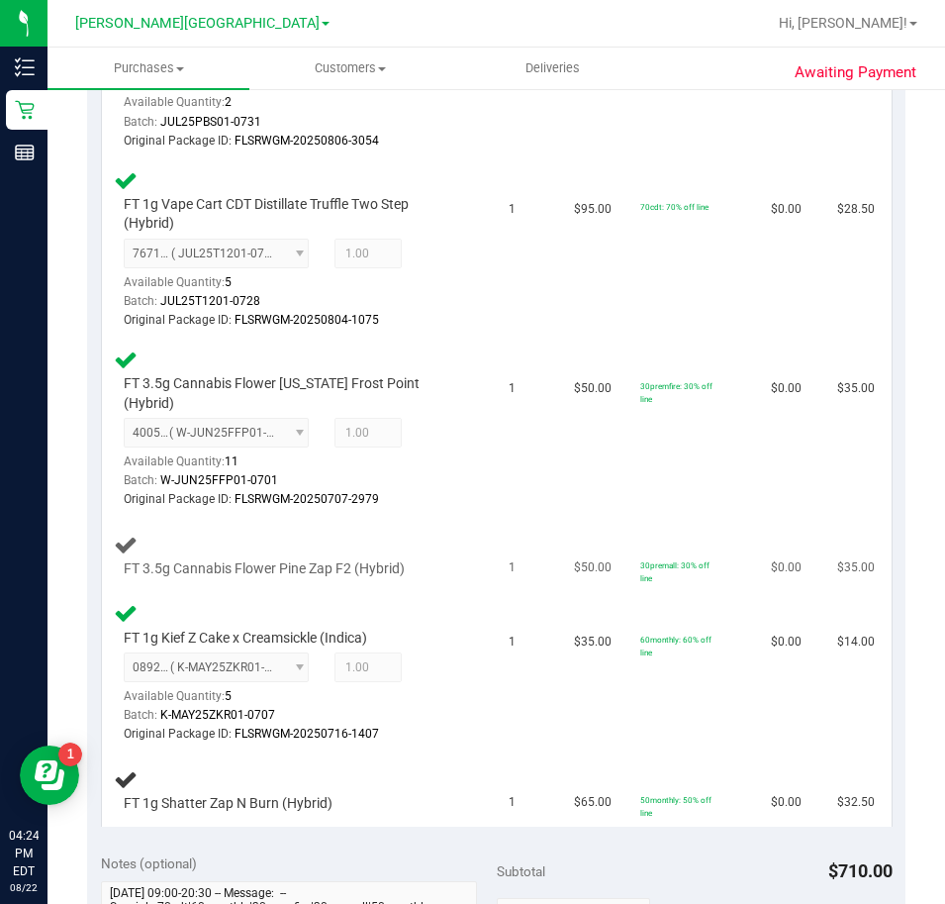
click at [497, 531] on td "1" at bounding box center [529, 556] width 65 height 74
click at [826, 468] on td "$35.00" at bounding box center [859, 429] width 66 height 179
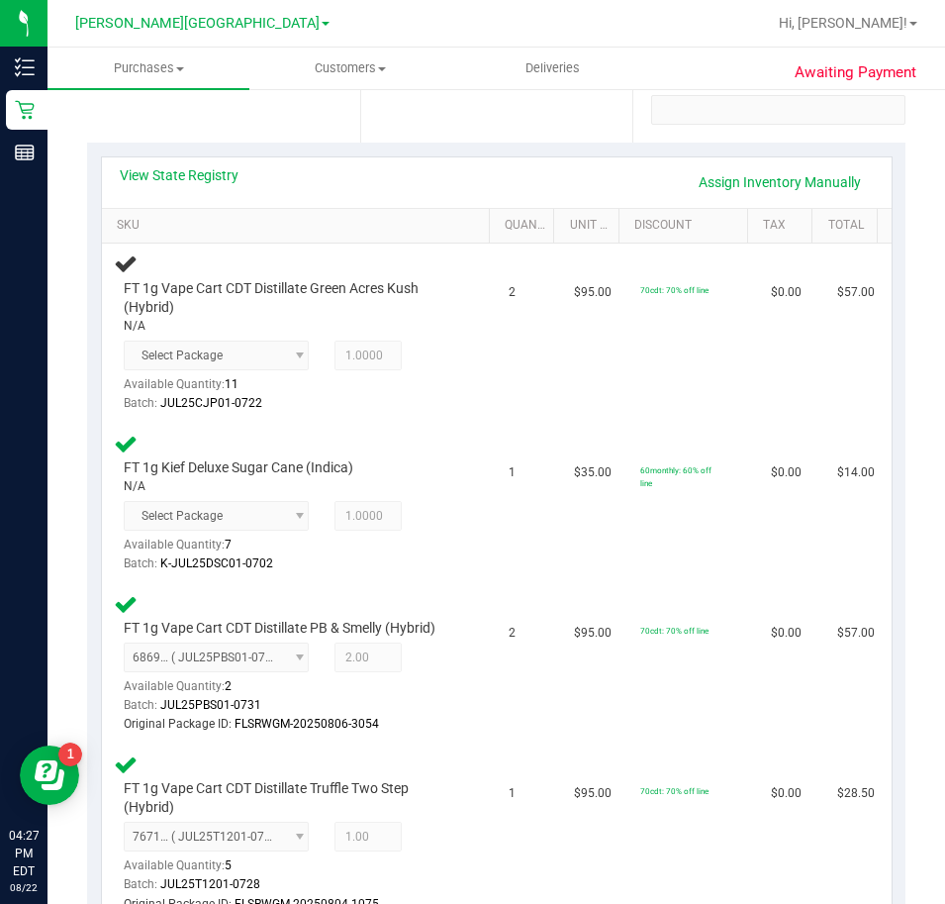
scroll to position [198, 0]
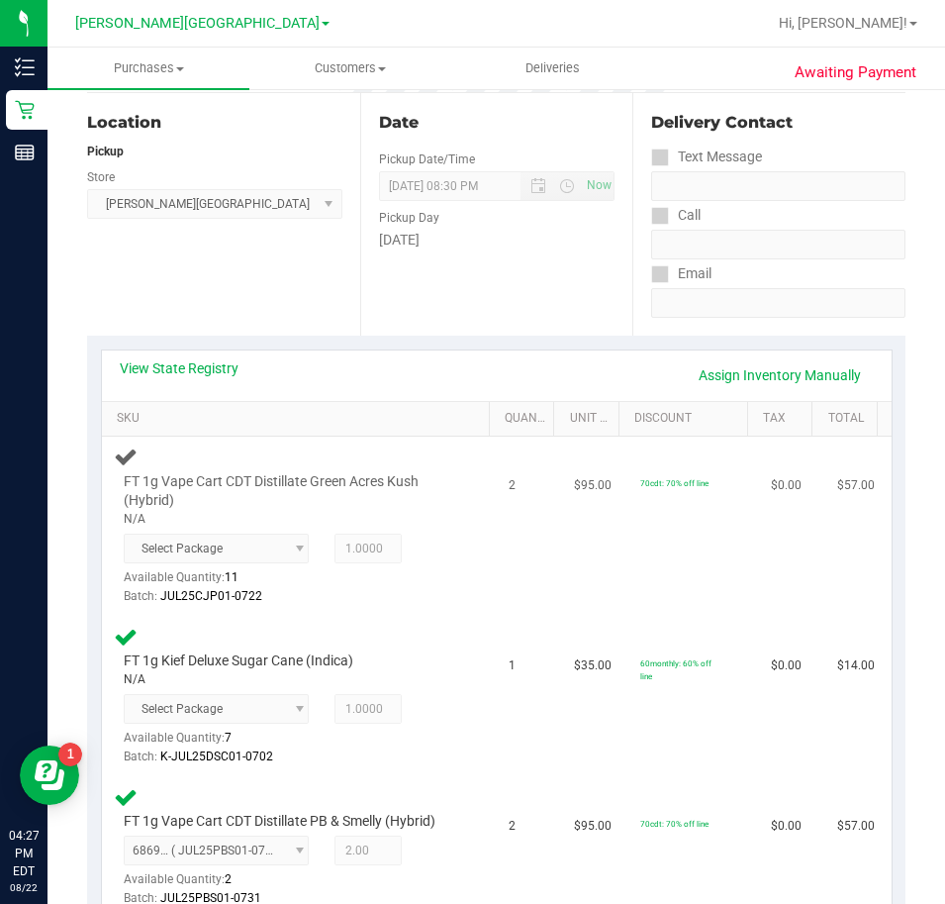
click at [470, 596] on td "FT 1g Vape Cart CDT Distillate Green Acres Kush (Hybrid) N/A Select Package Ava…" at bounding box center [299, 526] width 395 height 179
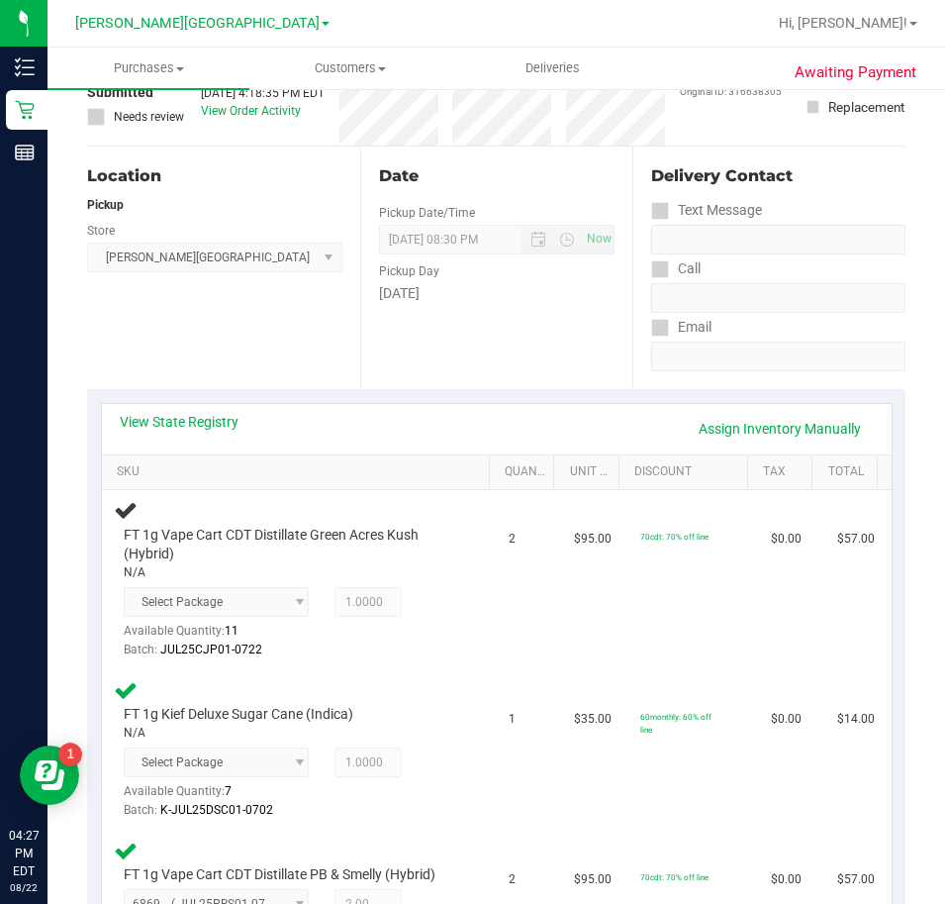
scroll to position [99, 0]
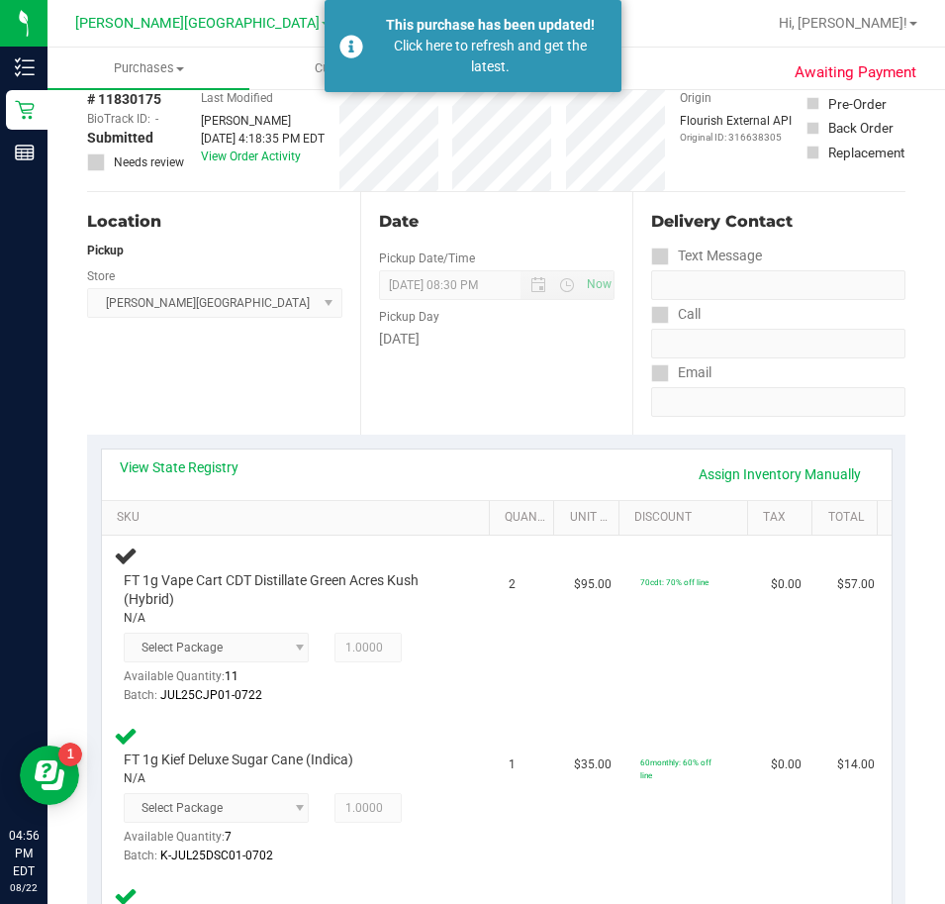
click at [341, 400] on div "Location Pickup Store Bonita Springs WC Select Store Bonita Springs WC Boynton …" at bounding box center [223, 313] width 273 height 243
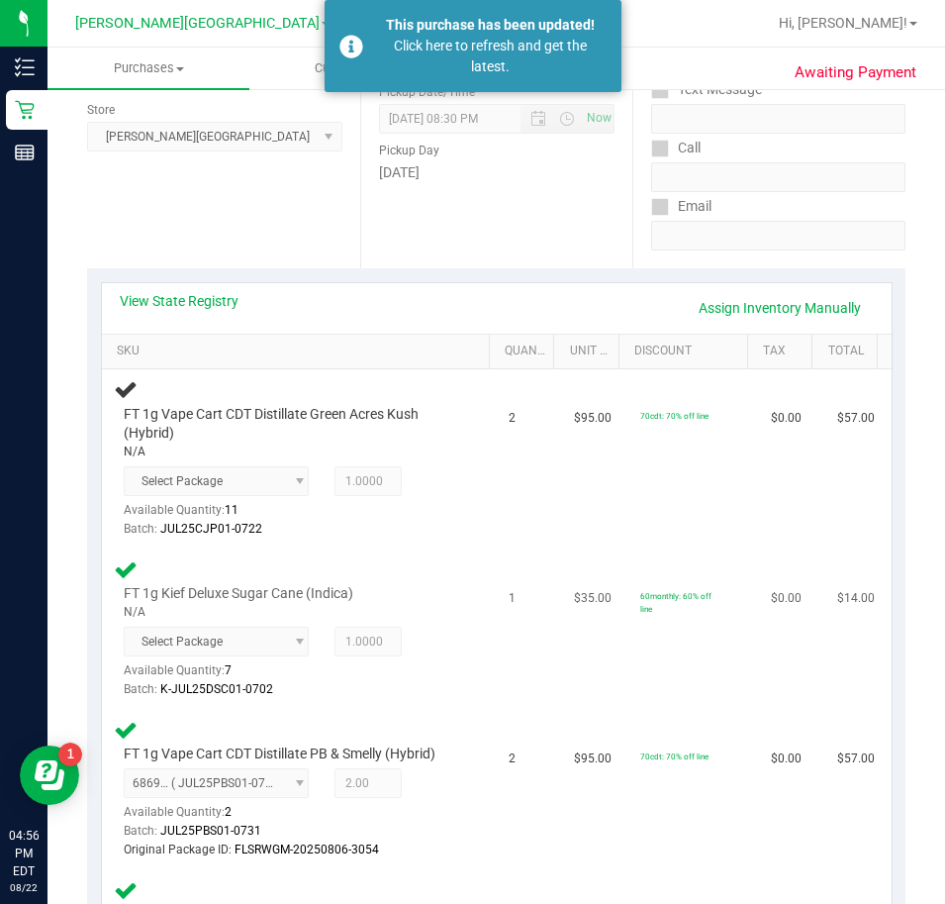
scroll to position [297, 0]
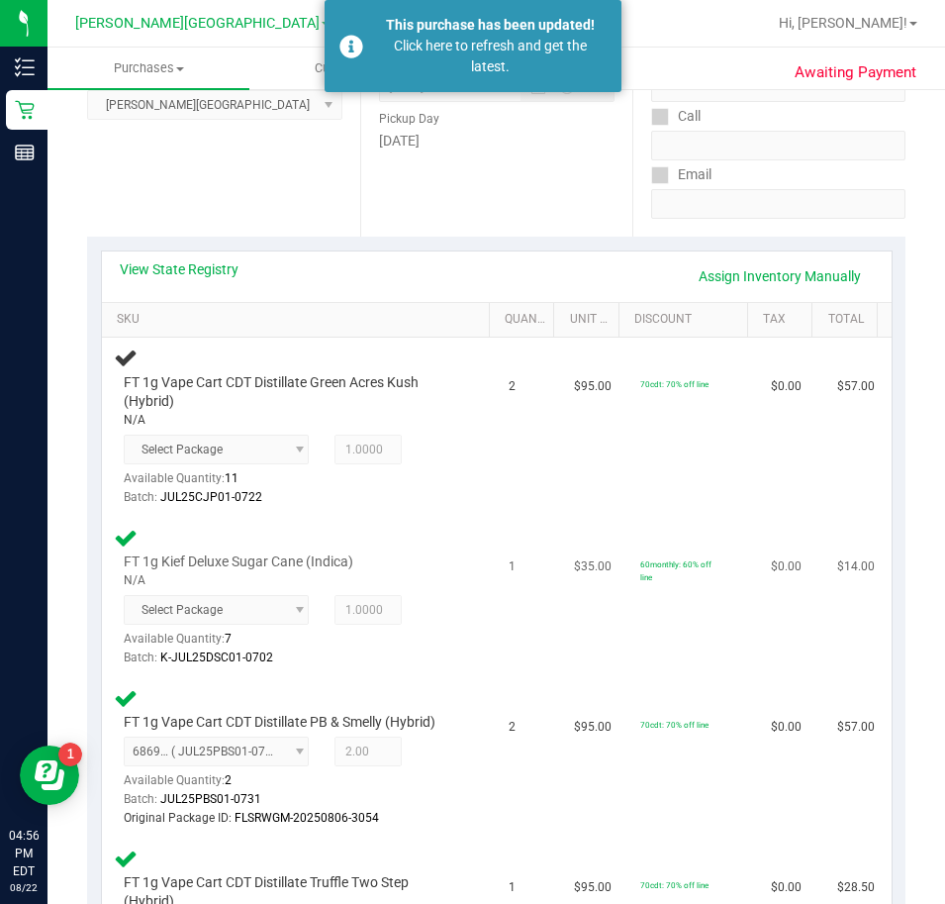
click at [409, 639] on div "Select Package Available Quantity: 7 1.0000 1 Batch: K-JUL25DSC01-0702" at bounding box center [291, 631] width 335 height 72
click at [426, 476] on div "Select Package Available Quantity: 11 1.0000 1 Batch: JUL25CJP01-0722" at bounding box center [291, 471] width 335 height 72
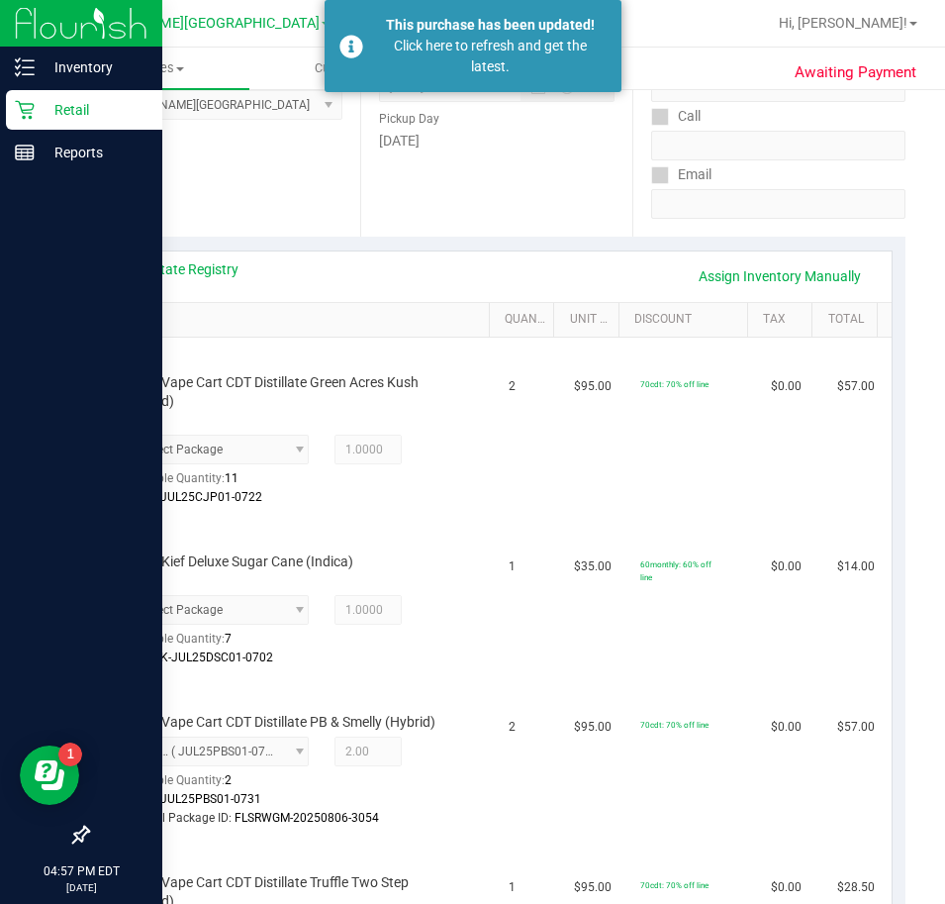
click at [31, 109] on icon at bounding box center [25, 110] width 20 height 20
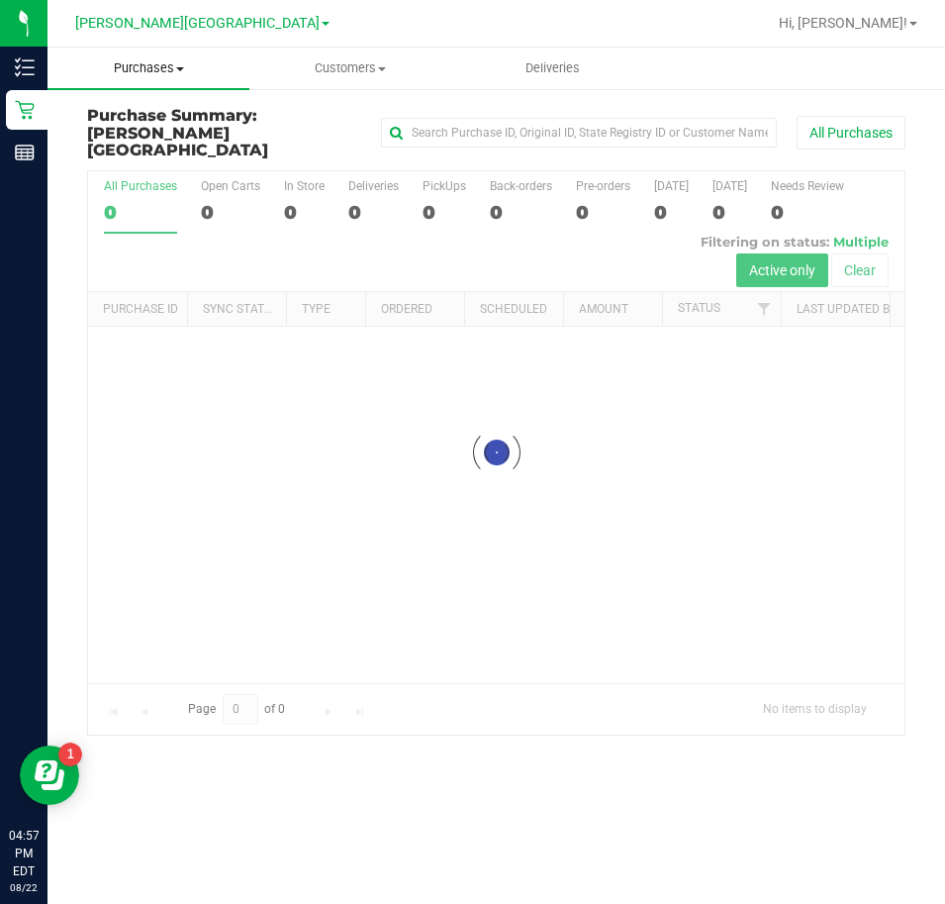
click at [125, 49] on uib-tab-heading "Purchases Summary of purchases Fulfillment All purchases" at bounding box center [149, 69] width 202 height 42
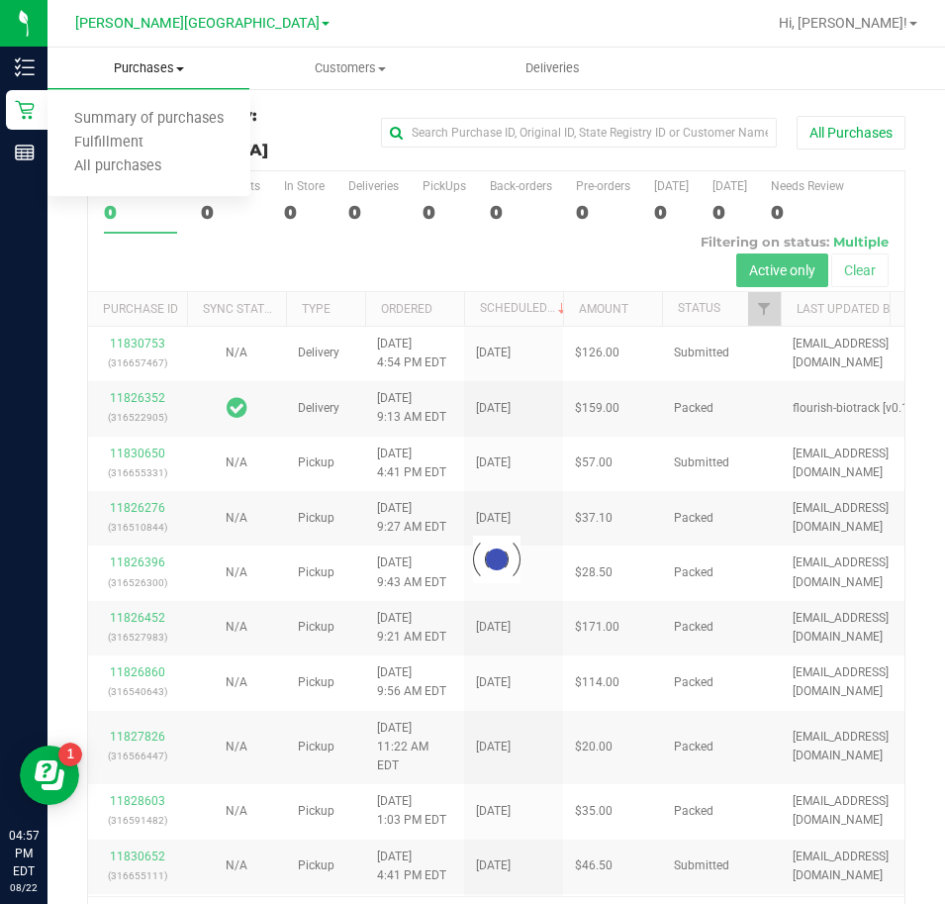
click at [143, 71] on span "Purchases" at bounding box center [149, 68] width 202 height 18
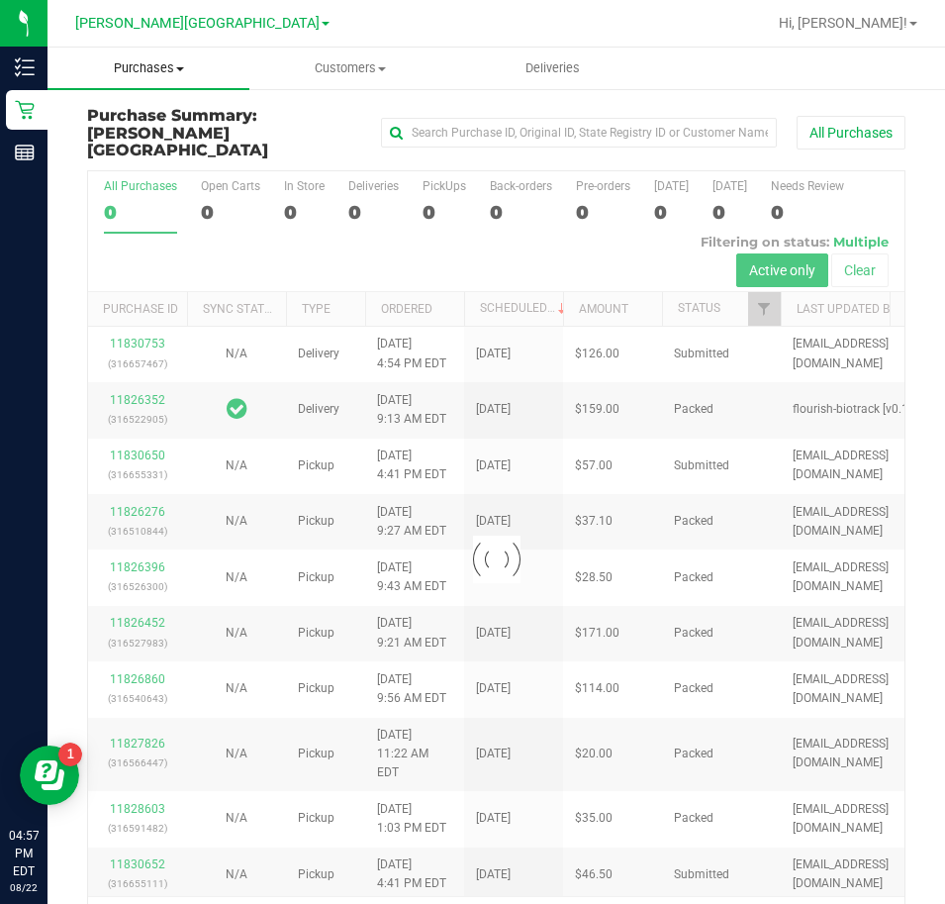
click at [117, 59] on span "Purchases" at bounding box center [149, 68] width 202 height 18
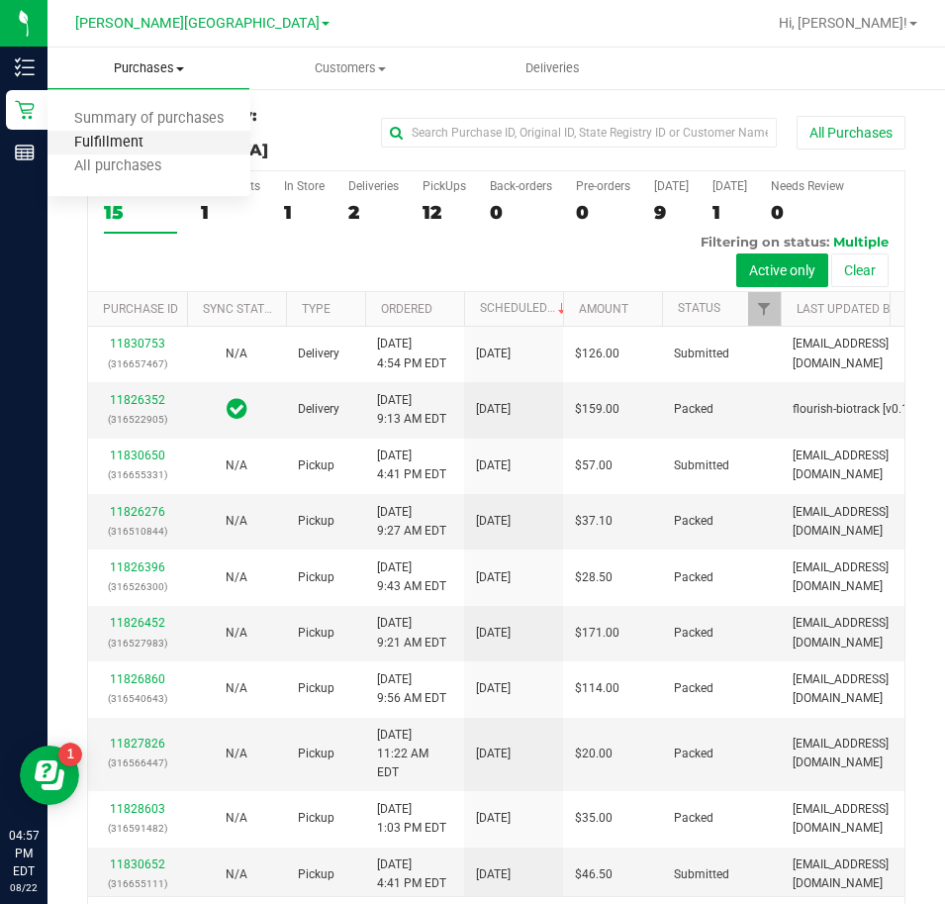
click at [117, 145] on span "Fulfillment" at bounding box center [109, 143] width 123 height 17
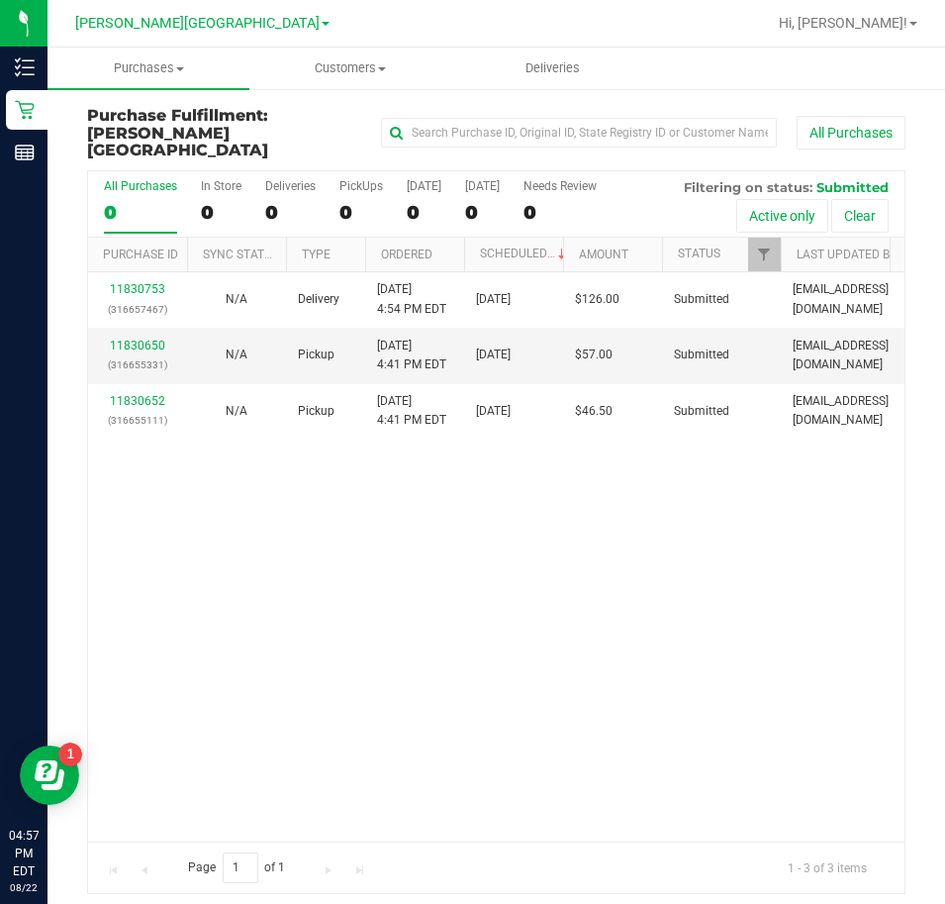
click at [351, 494] on div "11830753 (316657467) N/A Delivery 8/22/2025 4:54 PM EDT 8/25/2025 $126.00 Submi…" at bounding box center [496, 556] width 817 height 569
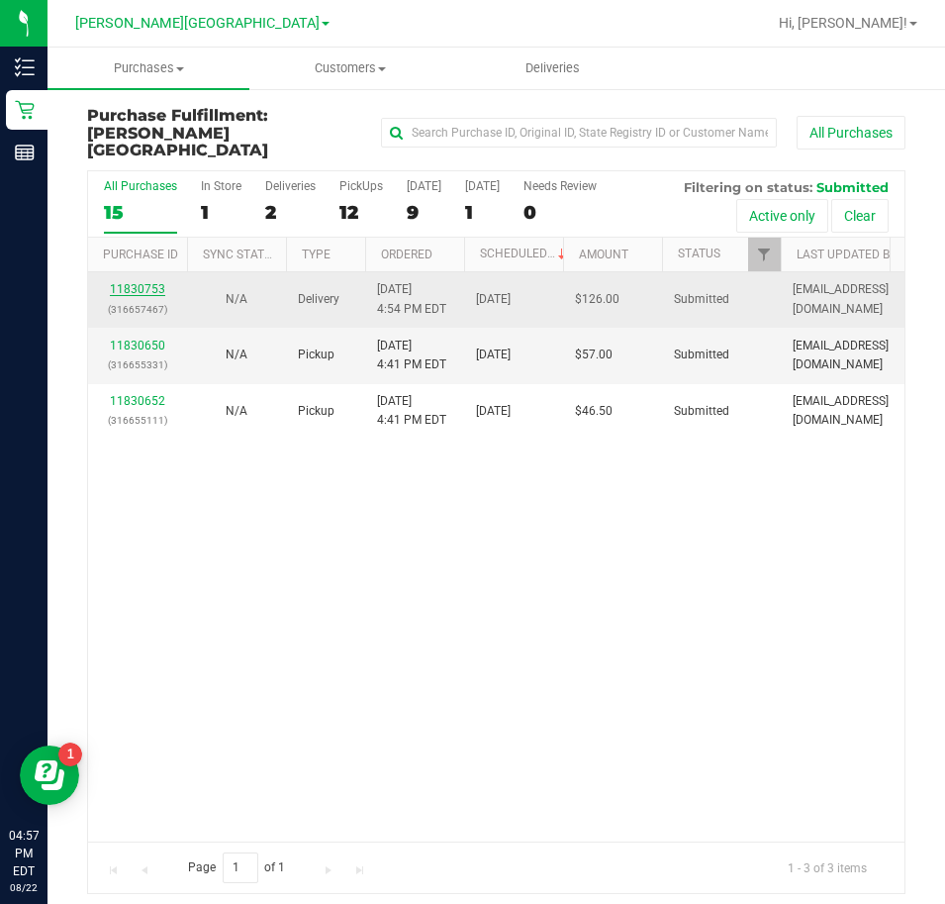
click at [143, 282] on link "11830753" at bounding box center [137, 289] width 55 height 14
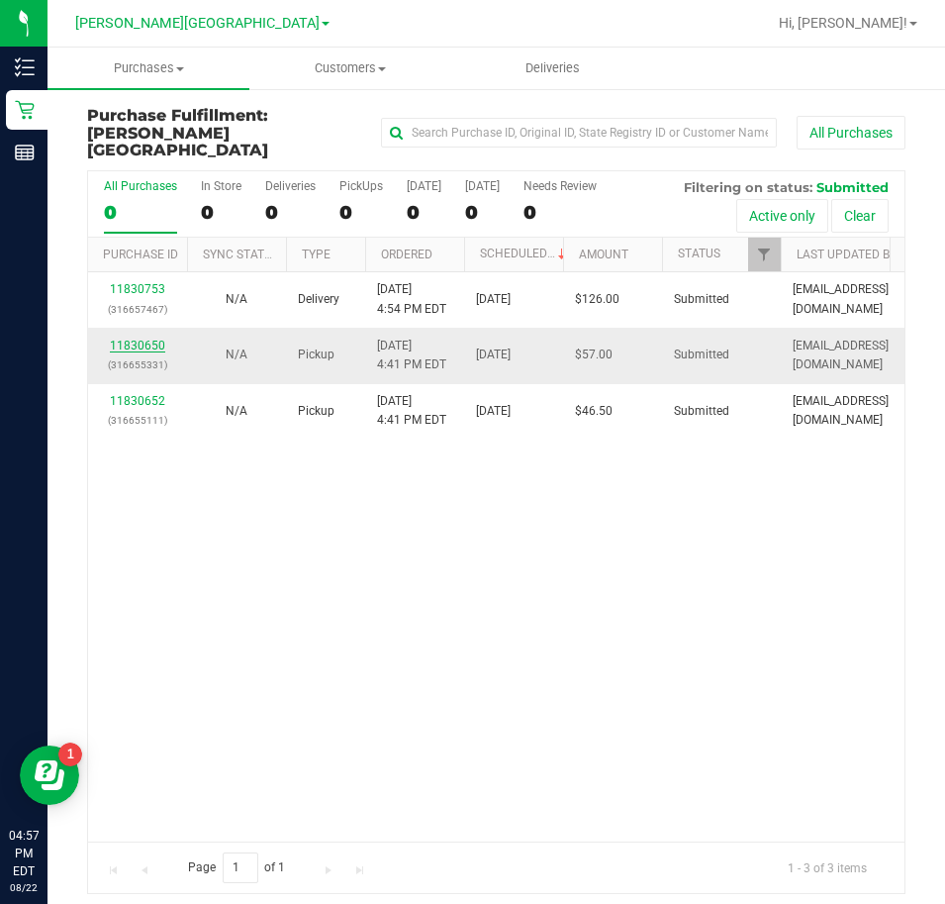
click at [144, 339] on link "11830650" at bounding box center [137, 346] width 55 height 14
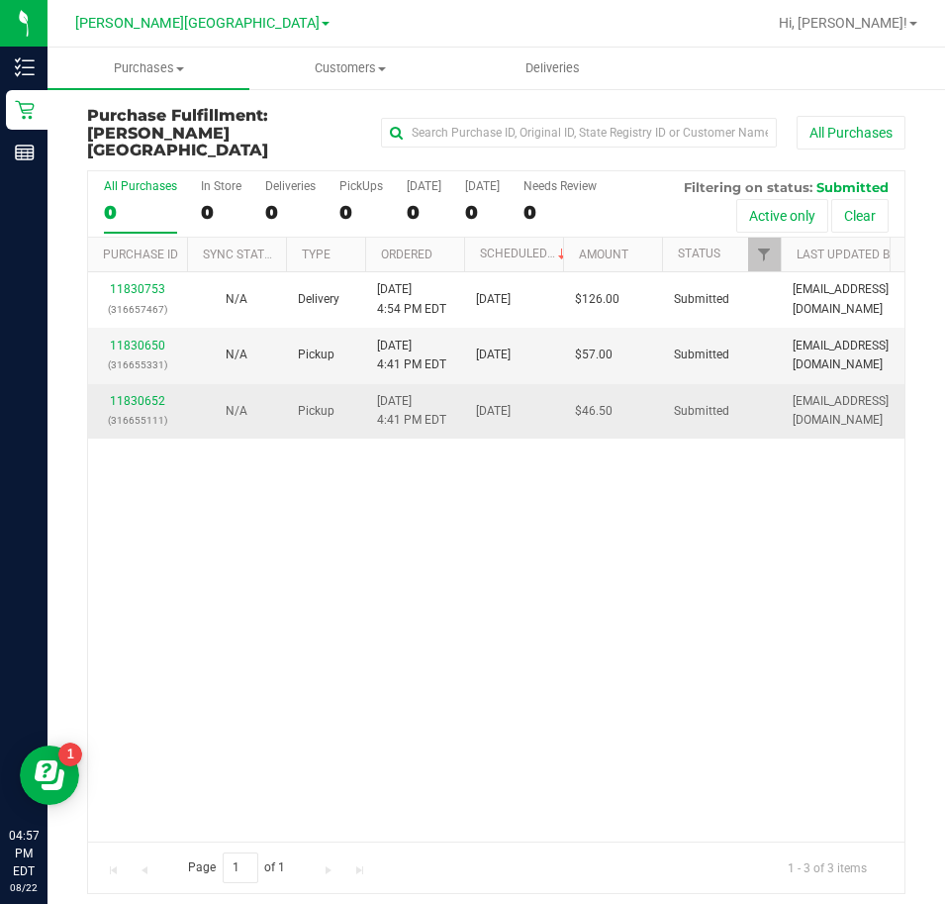
click at [143, 392] on div "11830652 (316655111)" at bounding box center [137, 411] width 75 height 38
click at [138, 394] on link "11830652" at bounding box center [137, 401] width 55 height 14
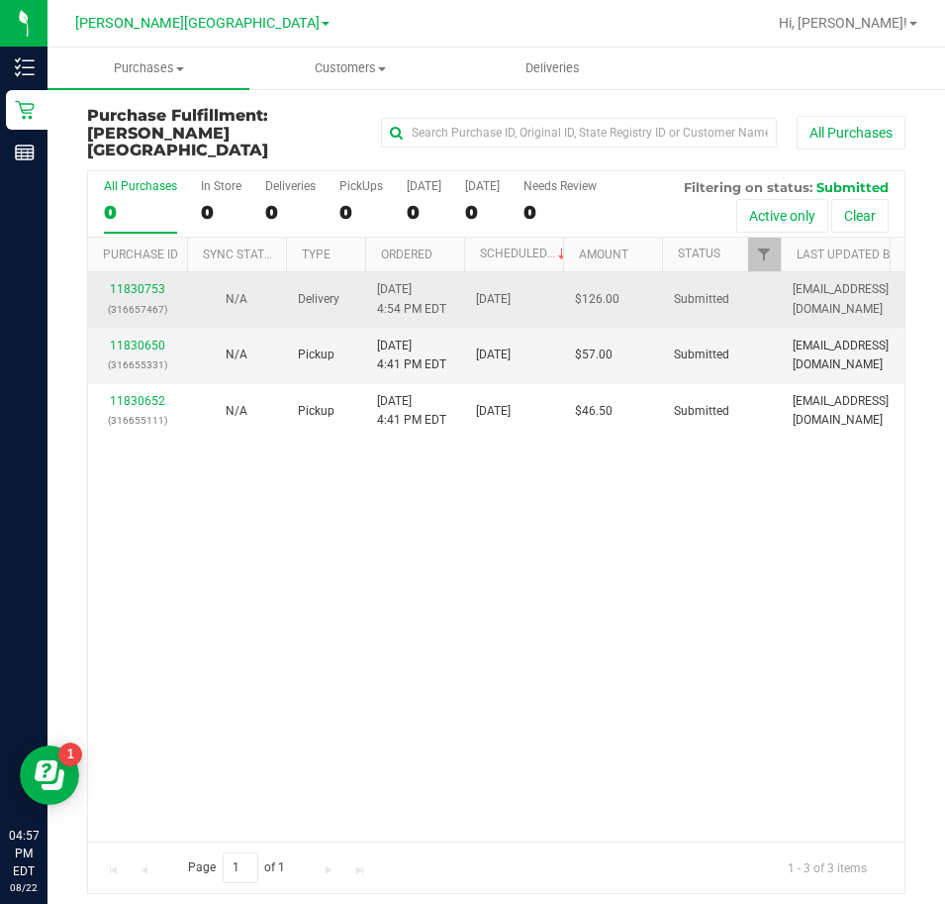
click at [151, 280] on div "11830753 (316657467)" at bounding box center [137, 299] width 75 height 38
click at [149, 282] on link "11830753" at bounding box center [137, 289] width 55 height 14
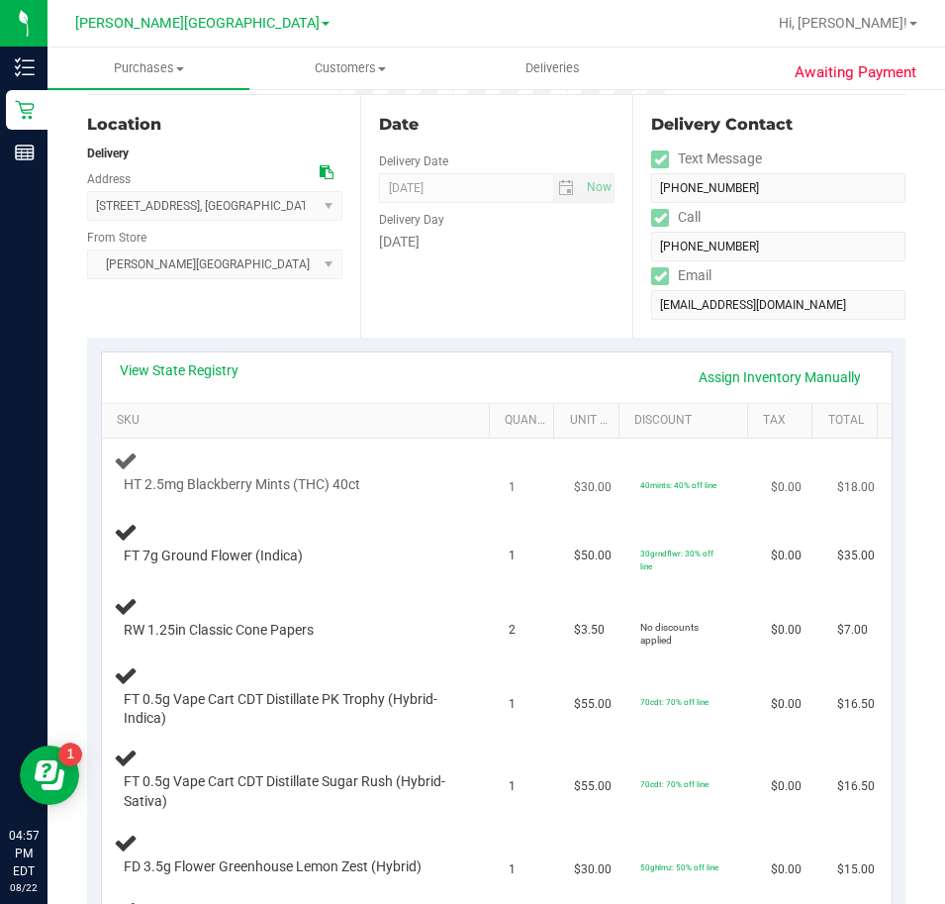
scroll to position [198, 0]
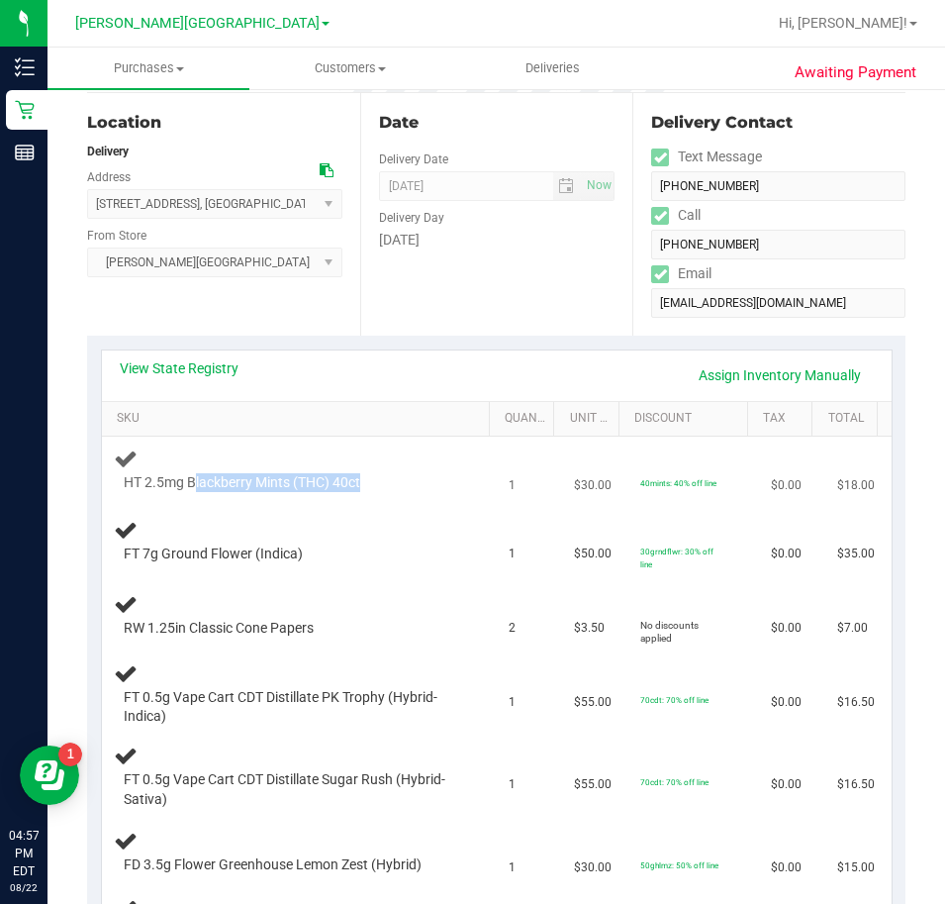
drag, startPoint x: 195, startPoint y: 475, endPoint x: 367, endPoint y: 489, distance: 172.8
click at [367, 489] on div "HT 2.5mg Blackberry Mints (THC) 40ct" at bounding box center [286, 483] width 344 height 20
click at [410, 529] on div "FT 7g Ground Flower (Indica)" at bounding box center [299, 541] width 371 height 47
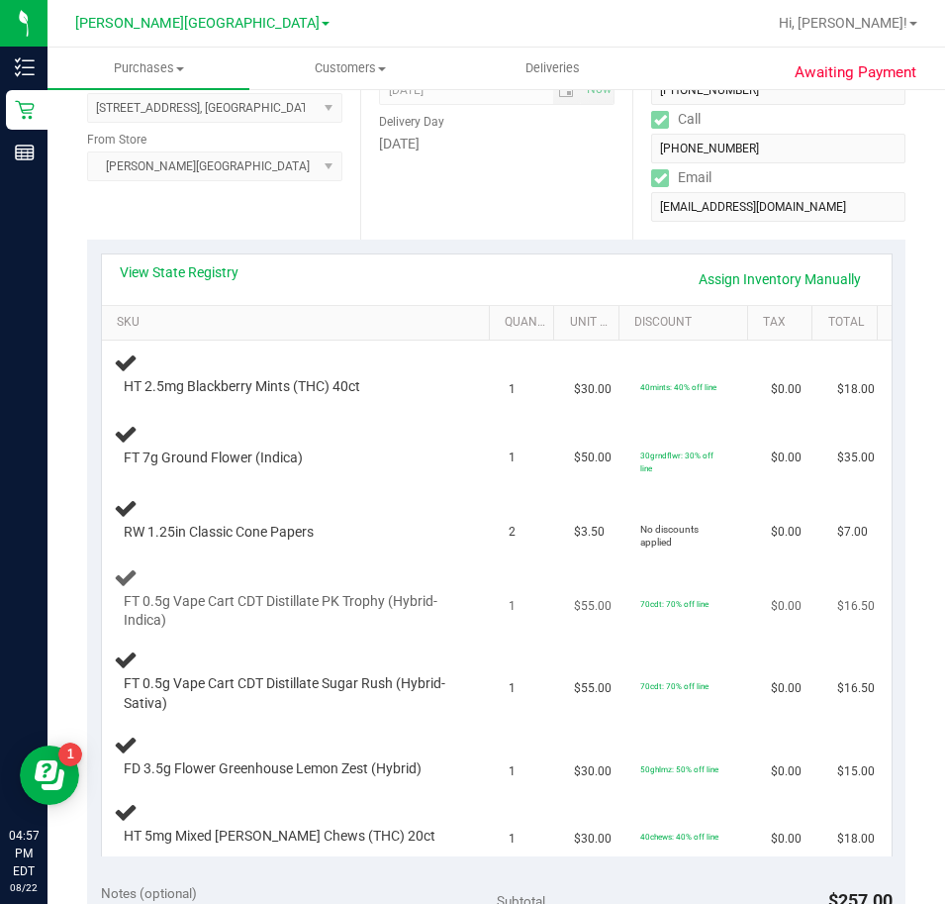
scroll to position [396, 0]
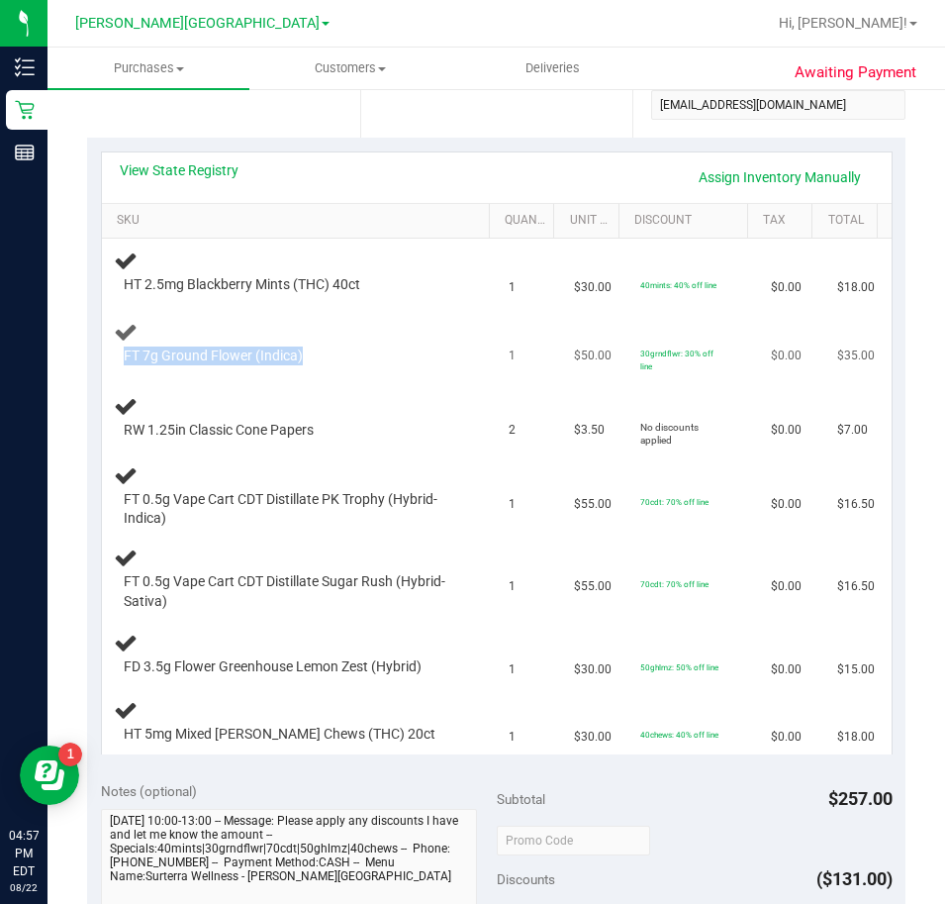
drag, startPoint x: 186, startPoint y: 341, endPoint x: 333, endPoint y: 363, distance: 148.1
click at [333, 363] on div "FT 7g Ground Flower (Indica)" at bounding box center [299, 343] width 371 height 47
click at [336, 360] on div "FT 7g Ground Flower (Indica)" at bounding box center [286, 356] width 344 height 20
click at [370, 464] on div "FT 0.5g Vape Cart CDT Distillate PK Trophy (Hybrid-Indica)" at bounding box center [299, 496] width 371 height 66
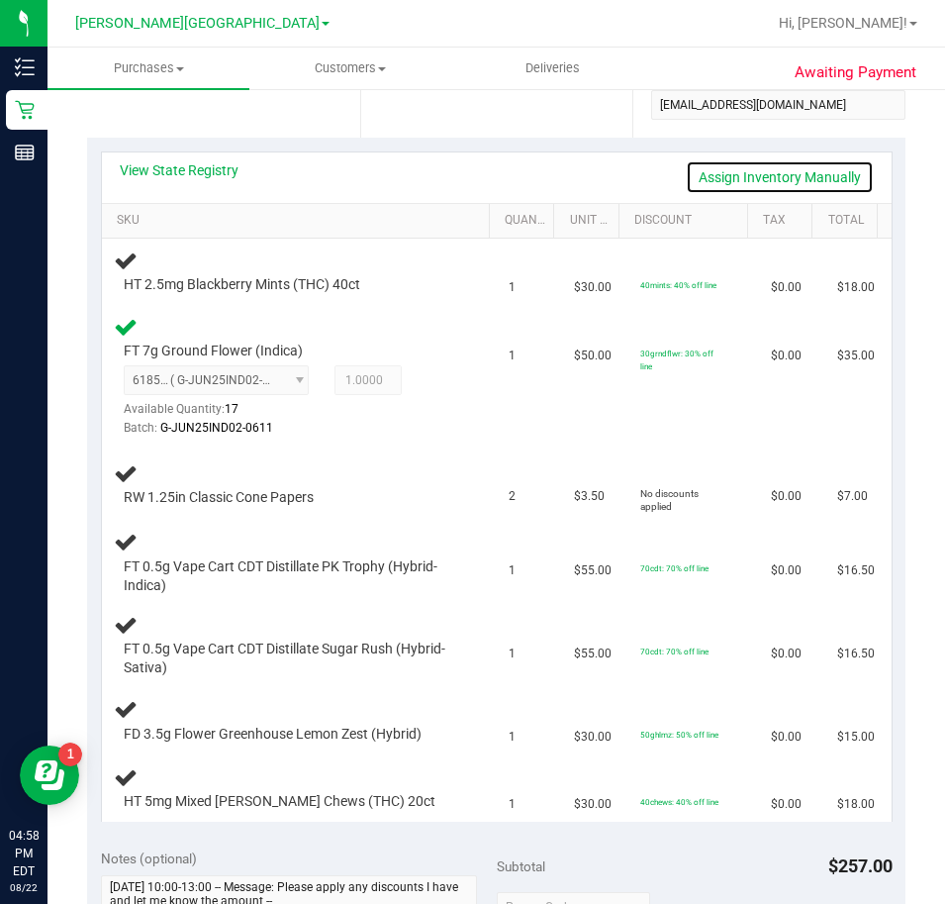
click at [788, 172] on link "Assign Inventory Manually" at bounding box center [780, 177] width 188 height 34
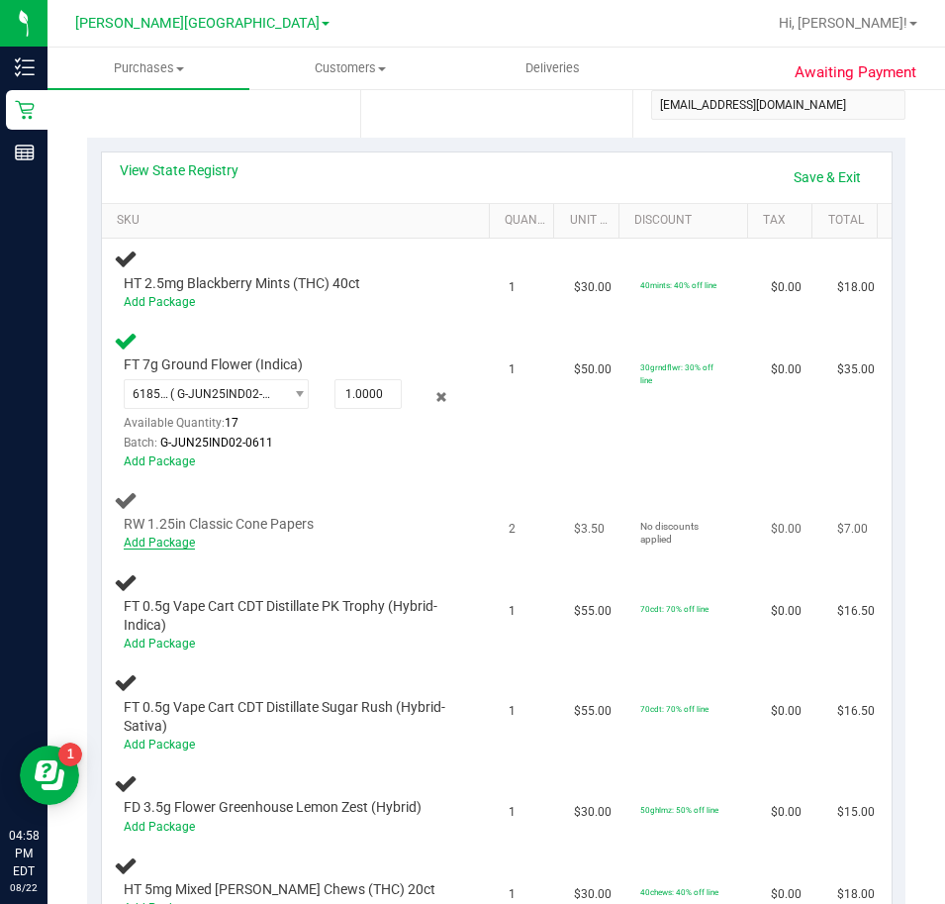
click at [188, 548] on div "Add Package" at bounding box center [291, 543] width 335 height 19
click at [167, 553] on td "RW 1.25in Classic Cone Papers Add Package" at bounding box center [299, 521] width 395 height 82
click at [171, 547] on link "Add Package" at bounding box center [159, 542] width 71 height 14
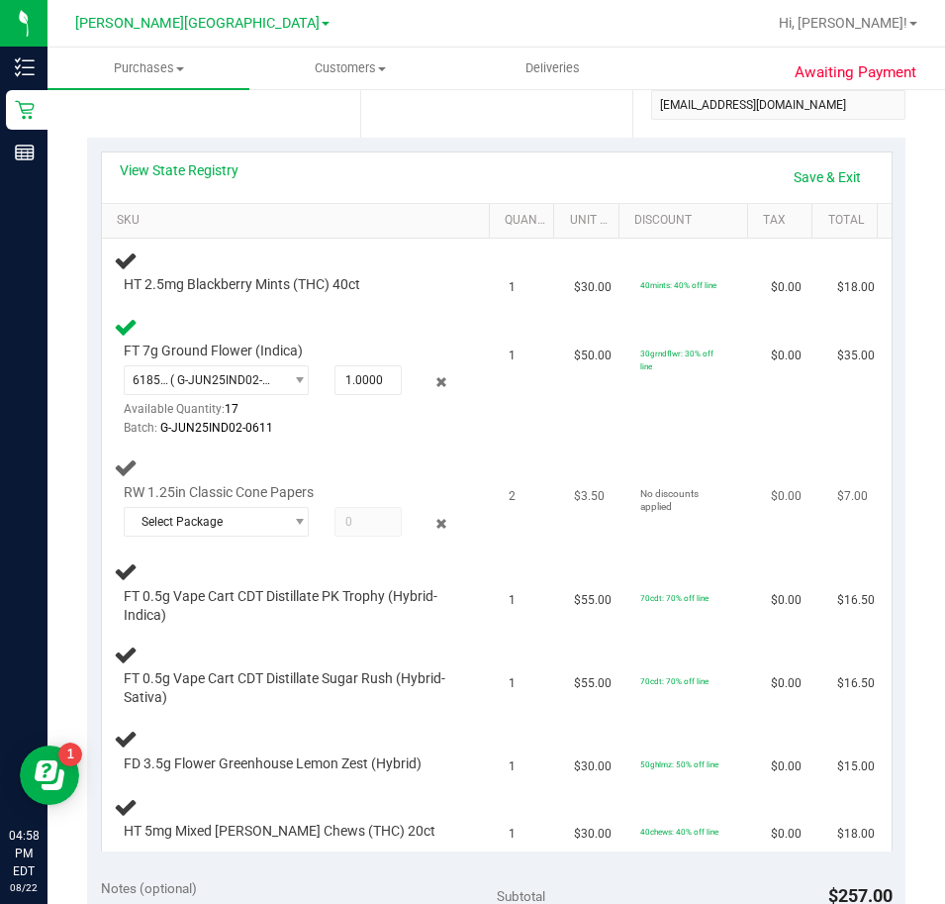
click at [247, 505] on div "RW 1.25in Classic Cone Papers Select Package 3600200728627575" at bounding box center [286, 513] width 344 height 60
click at [241, 528] on span "Select Package" at bounding box center [204, 522] width 158 height 28
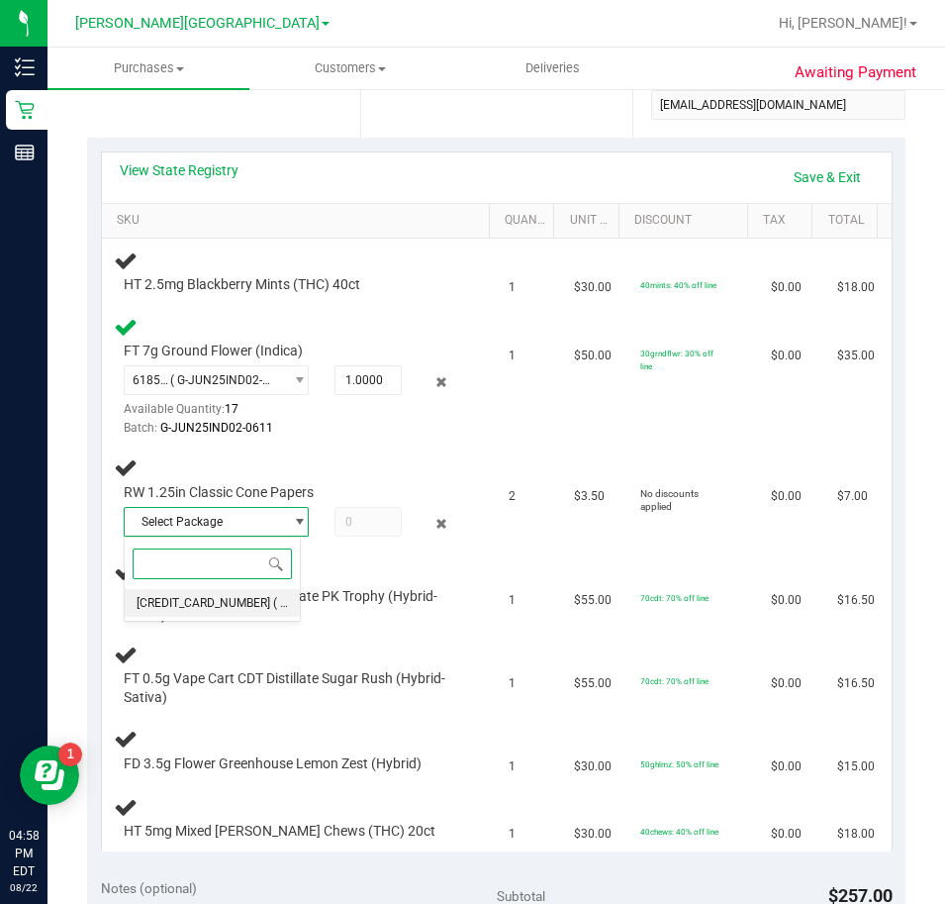
click at [178, 598] on span "3600200728627575" at bounding box center [204, 603] width 134 height 14
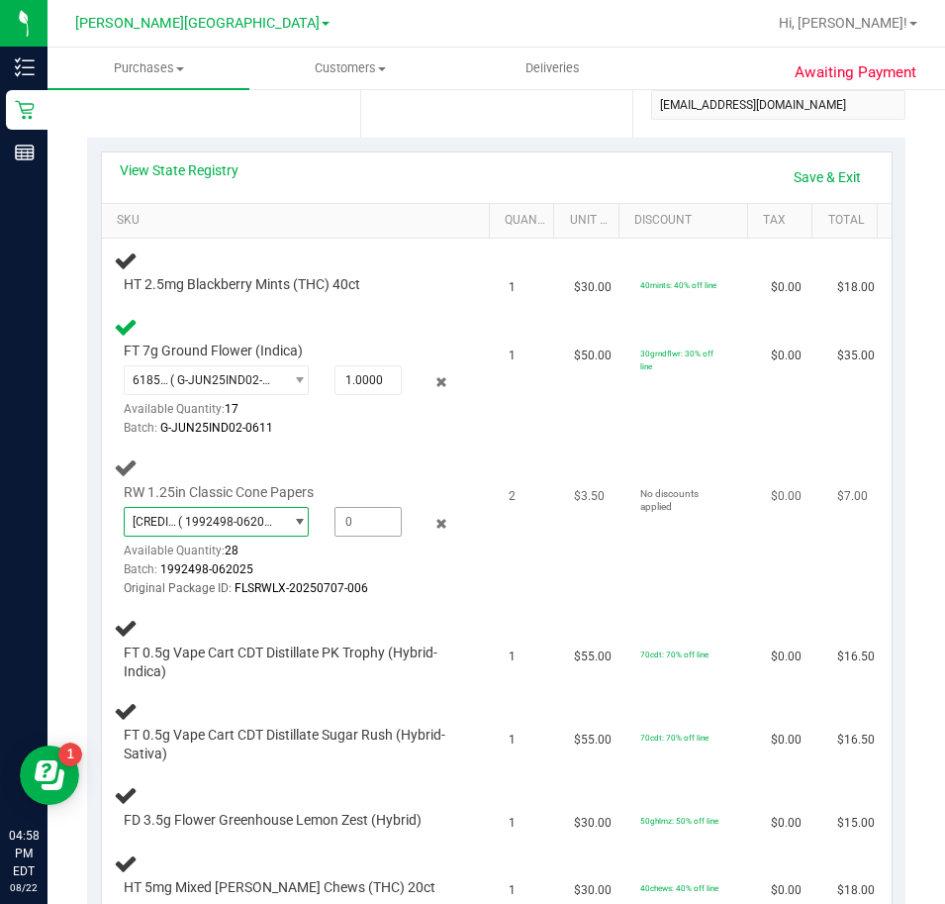
click at [340, 534] on span at bounding box center [368, 522] width 67 height 30
type input "2"
type input "2.0000"
click at [466, 597] on div "RW 1.25in Classic Cone Papers 3600200728627575 ( 1992498-062025 | orig: FLSRWLX…" at bounding box center [299, 527] width 371 height 144
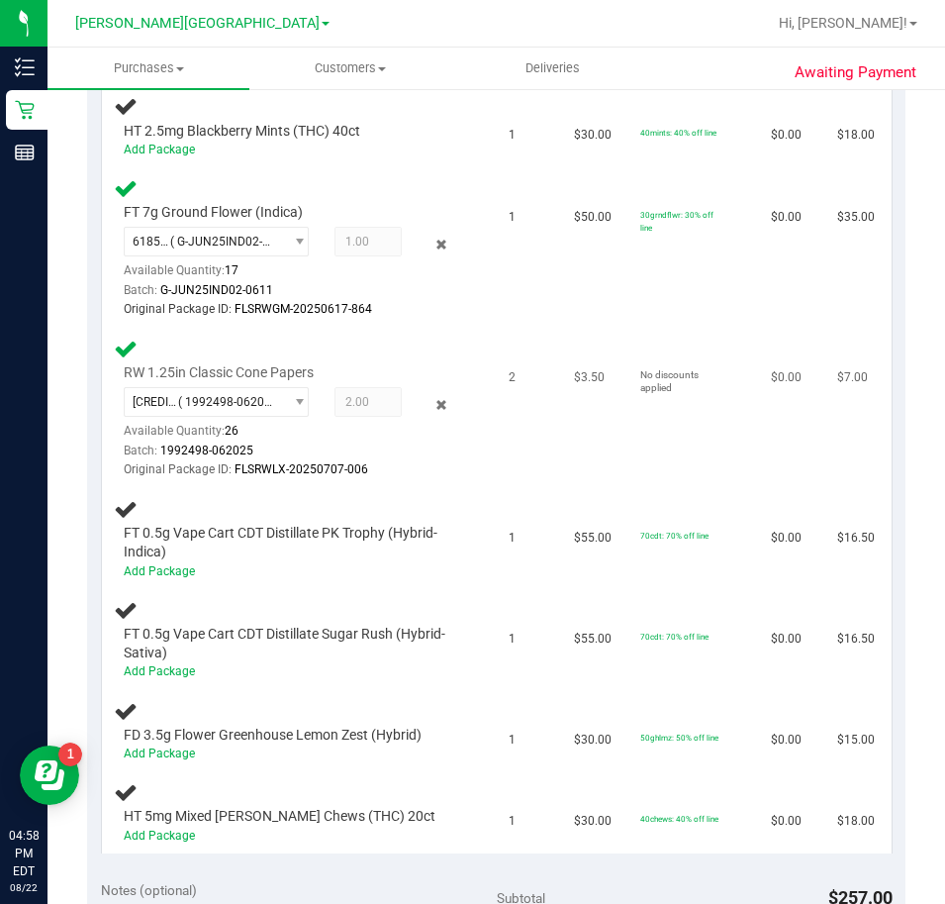
scroll to position [594, 0]
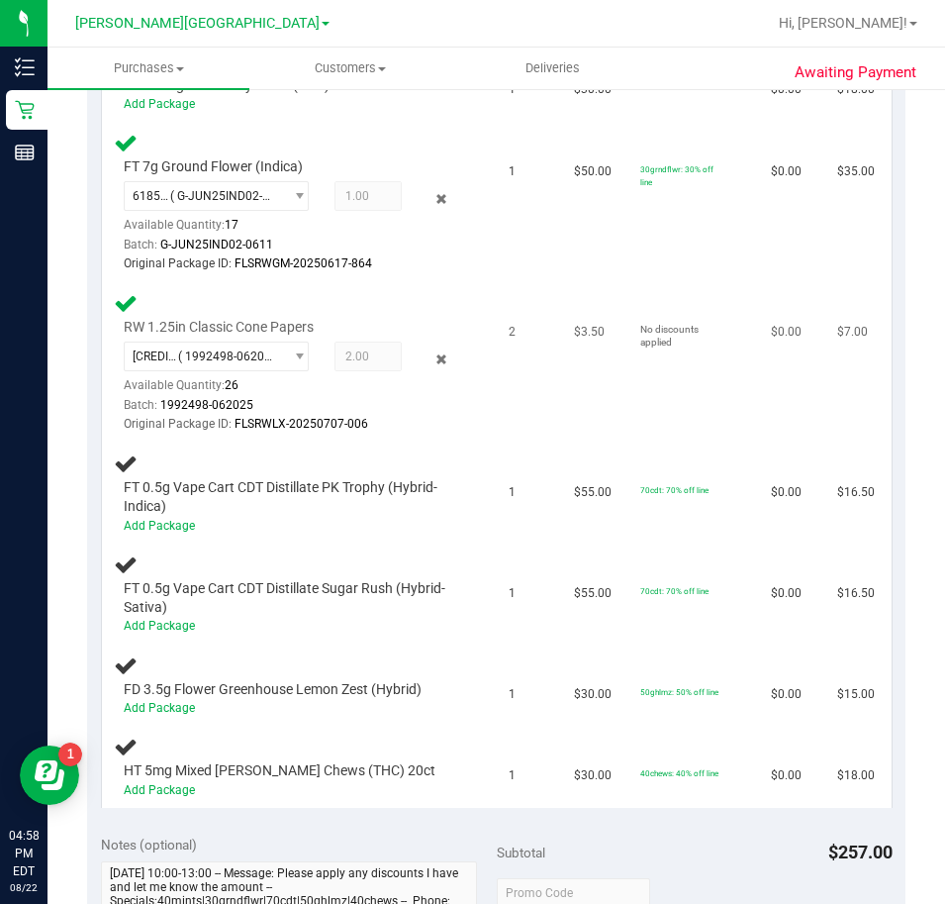
click at [441, 616] on span "FT 0.5g Vape Cart CDT Distillate Sugar Rush (Hybrid-Sativa)" at bounding box center [291, 598] width 335 height 38
click at [443, 616] on span "FT 0.5g Vape Cart CDT Distillate Sugar Rush (Hybrid-Sativa)" at bounding box center [291, 598] width 335 height 38
click at [318, 532] on div "Add Package" at bounding box center [291, 526] width 335 height 19
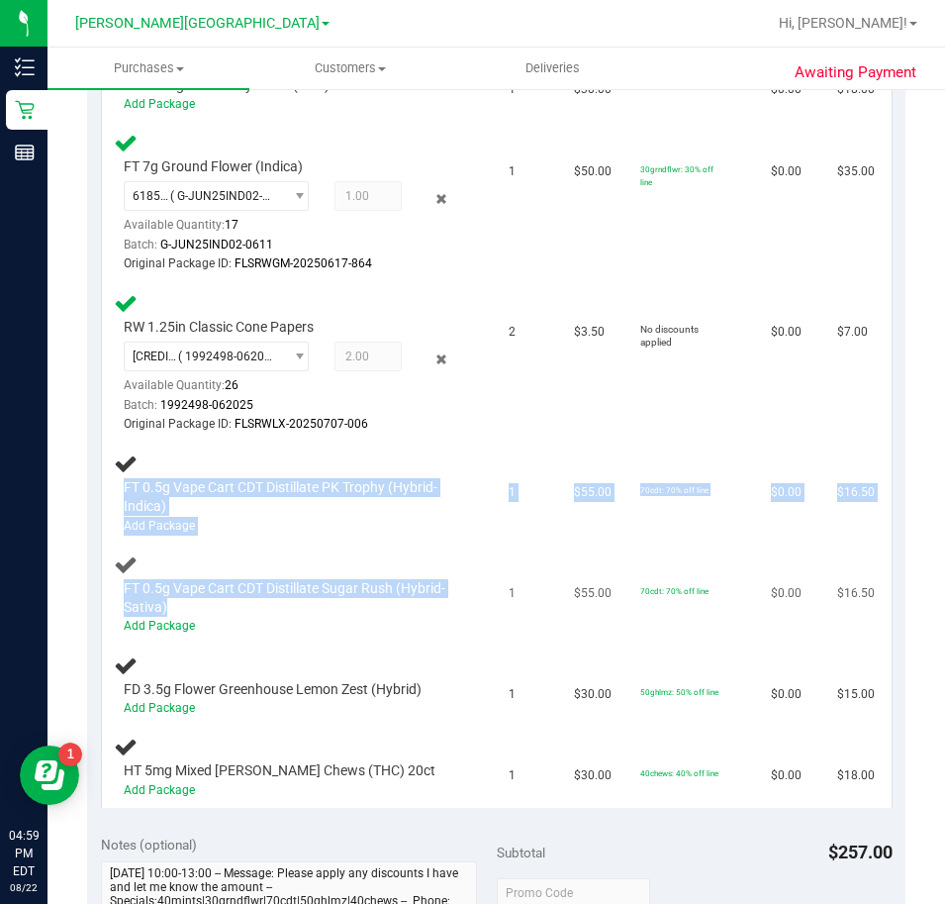
drag, startPoint x: 273, startPoint y: 477, endPoint x: 356, endPoint y: 610, distance: 156.5
click at [356, 610] on tbody "HT 2.5mg Blackberry Mints (THC) 40ct Add Package 1 $30.00 40mints: 40% off line…" at bounding box center [497, 424] width 790 height 766
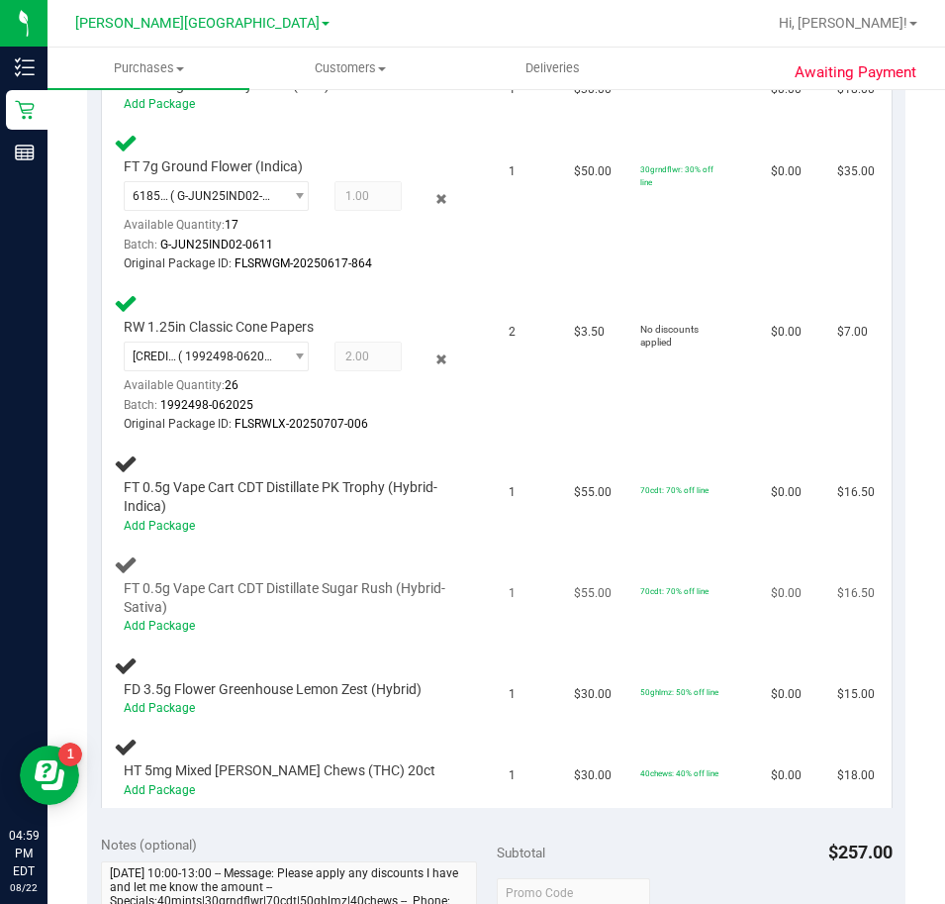
click at [383, 547] on td "FT 0.5g Vape Cart CDT Distillate Sugar Rush (Hybrid-Sativa) Add Package" at bounding box center [299, 594] width 395 height 101
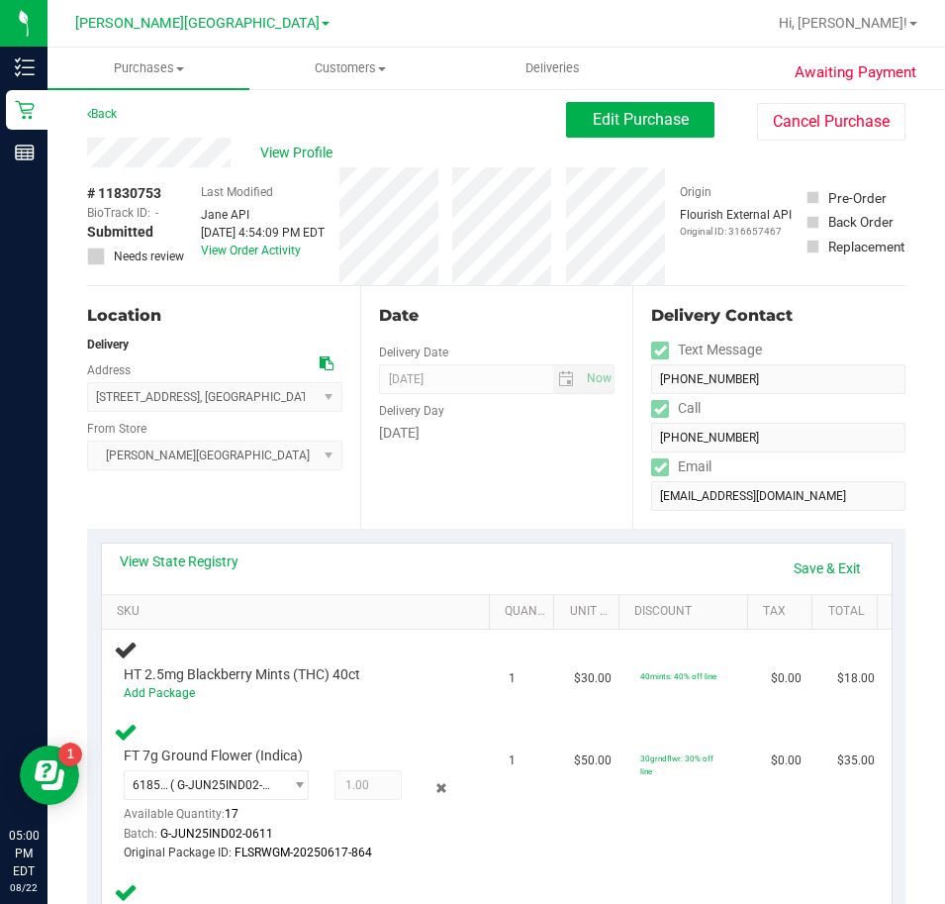
scroll to position [0, 0]
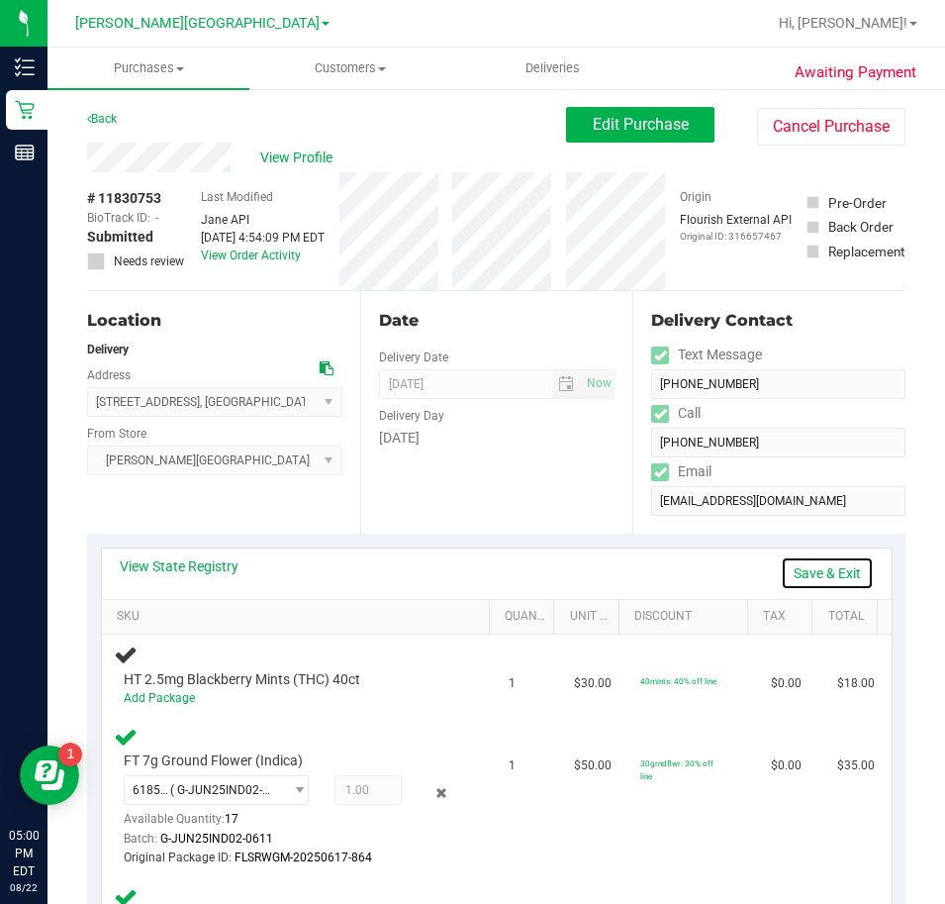
click at [835, 570] on link "Save & Exit" at bounding box center [827, 573] width 93 height 34
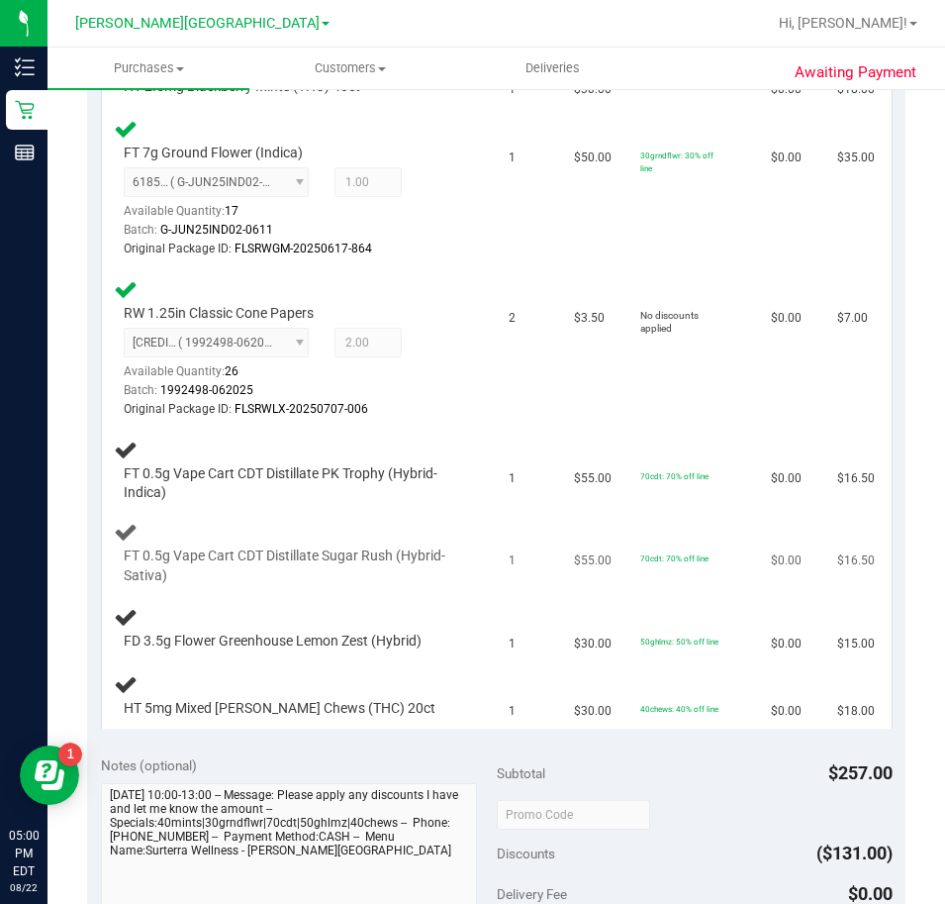
scroll to position [396, 0]
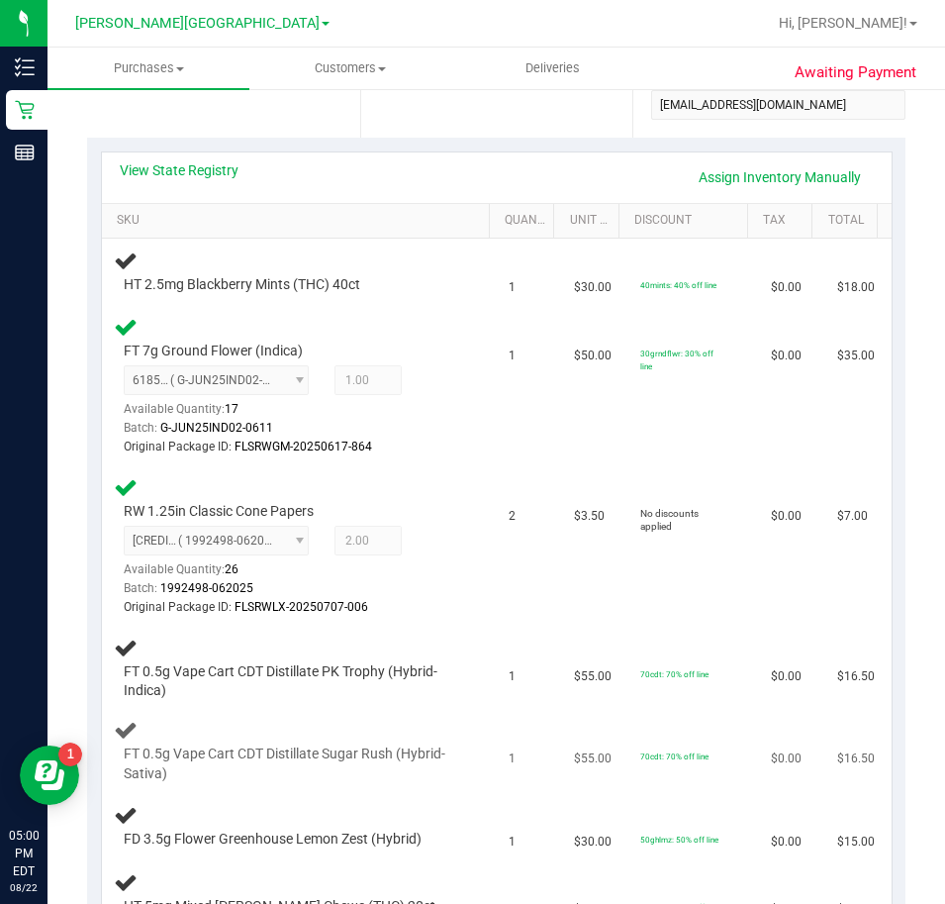
click at [473, 576] on td "RW 1.25in Classic Cone Papers 3600200728627575 ( 1992498-062025 | orig: FLSRWLX…" at bounding box center [299, 547] width 395 height 160
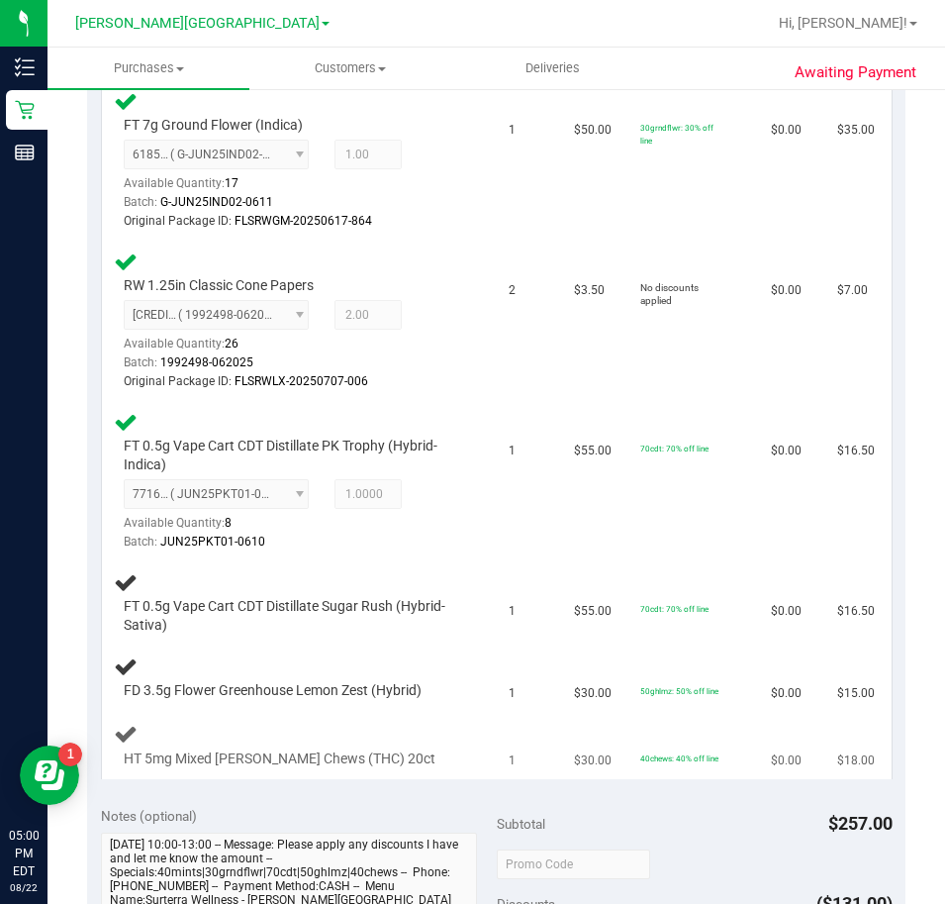
scroll to position [495, 0]
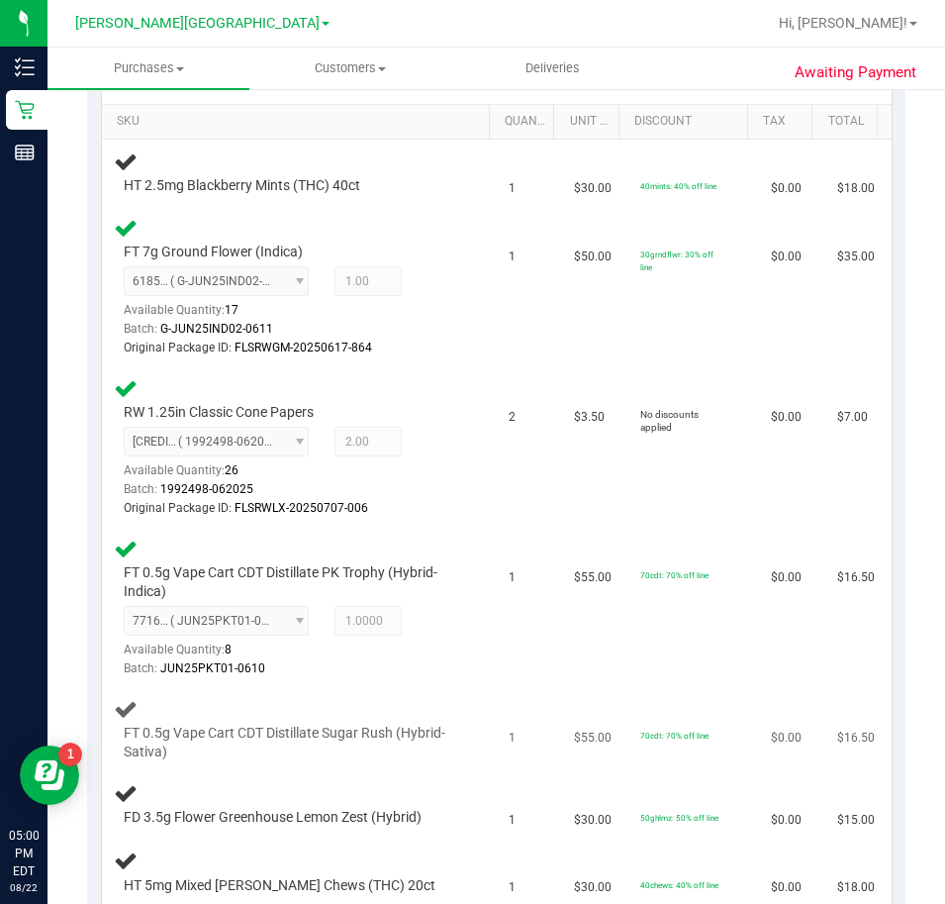
click at [352, 720] on div "FT 0.5g Vape Cart CDT Distillate Sugar Rush (Hybrid-Sativa)" at bounding box center [299, 730] width 371 height 66
click at [323, 729] on span "FT 0.5g Vape Cart CDT Distillate Sugar Rush (Hybrid-Sativa)" at bounding box center [291, 743] width 335 height 38
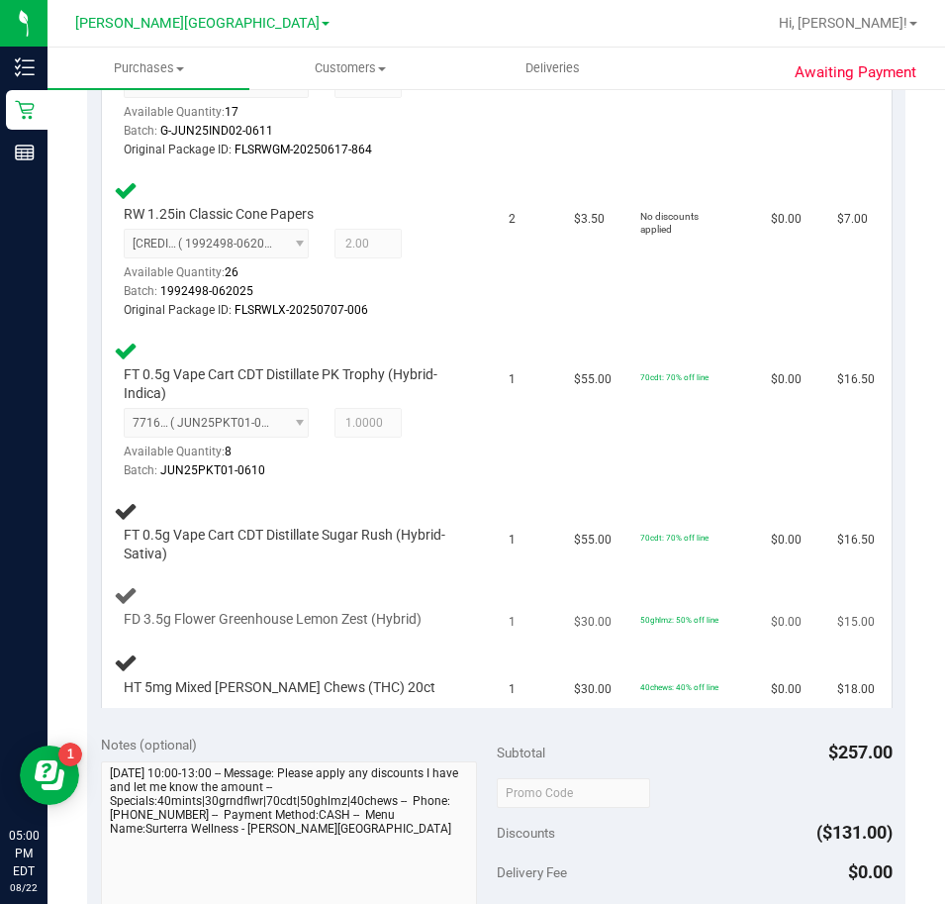
click at [376, 593] on div "FD 3.5g Flower Greenhouse Lemon Zest (Hybrid)" at bounding box center [299, 606] width 371 height 47
click at [376, 609] on div "FD 3.5g Flower Greenhouse Lemon Zest (Hybrid)" at bounding box center [299, 606] width 371 height 47
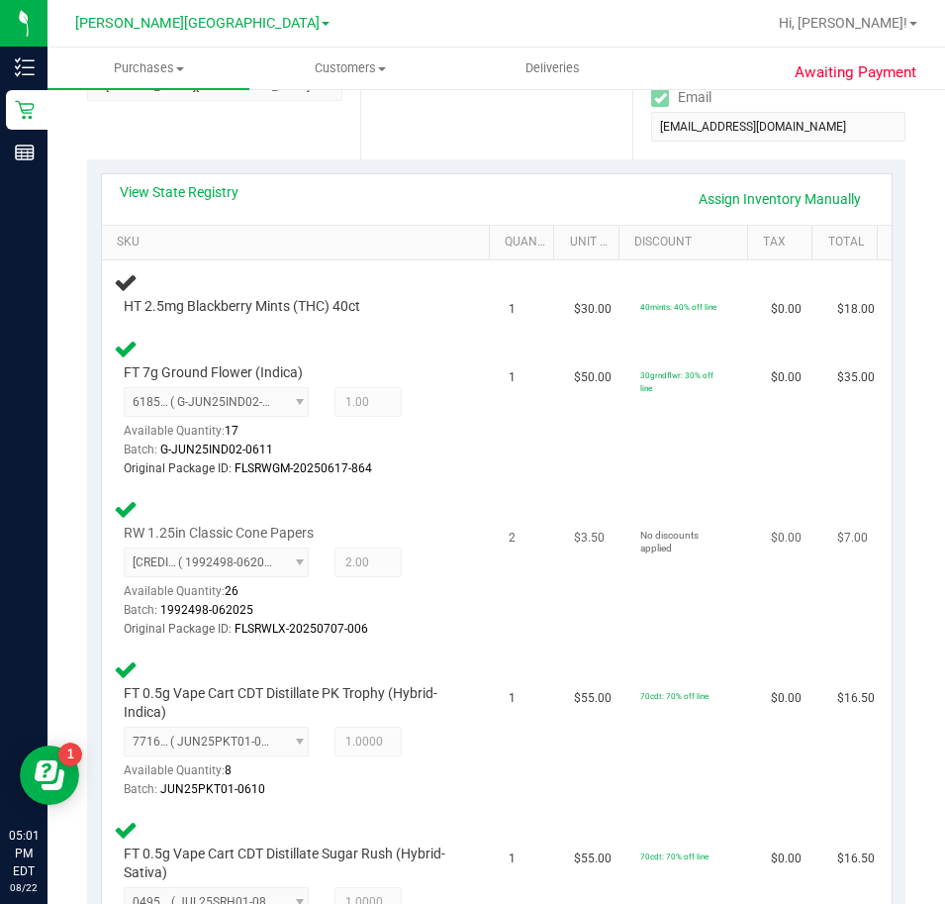
scroll to position [495, 0]
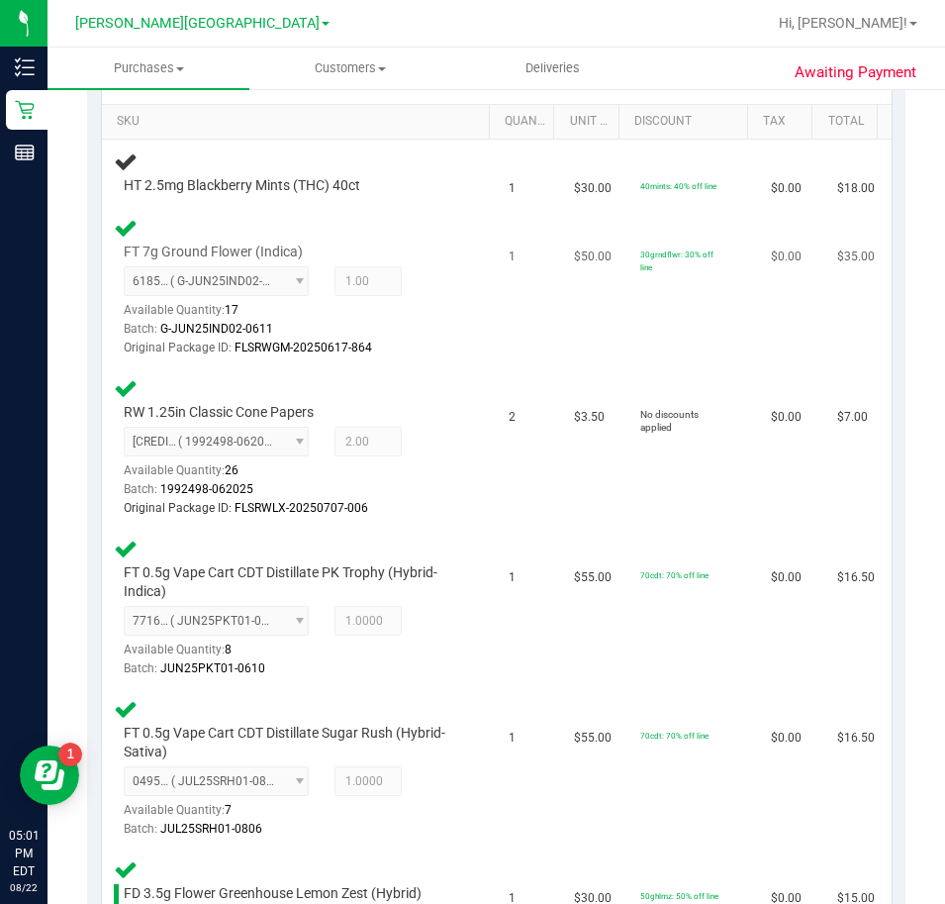
click at [400, 210] on td "FT 7g Ground Flower (Indica) 6185988066222442 ( G-JUN25IND02-0611 | orig: FLSRW…" at bounding box center [299, 288] width 395 height 160
click at [400, 211] on td "FT 7g Ground Flower (Indica) 6185988066222442 ( G-JUN25IND02-0611 | orig: FLSRW…" at bounding box center [299, 288] width 395 height 160
click at [393, 211] on td "FT 7g Ground Flower (Indica) 6185988066222442 ( G-JUN25IND02-0611 | orig: FLSRW…" at bounding box center [299, 288] width 395 height 160
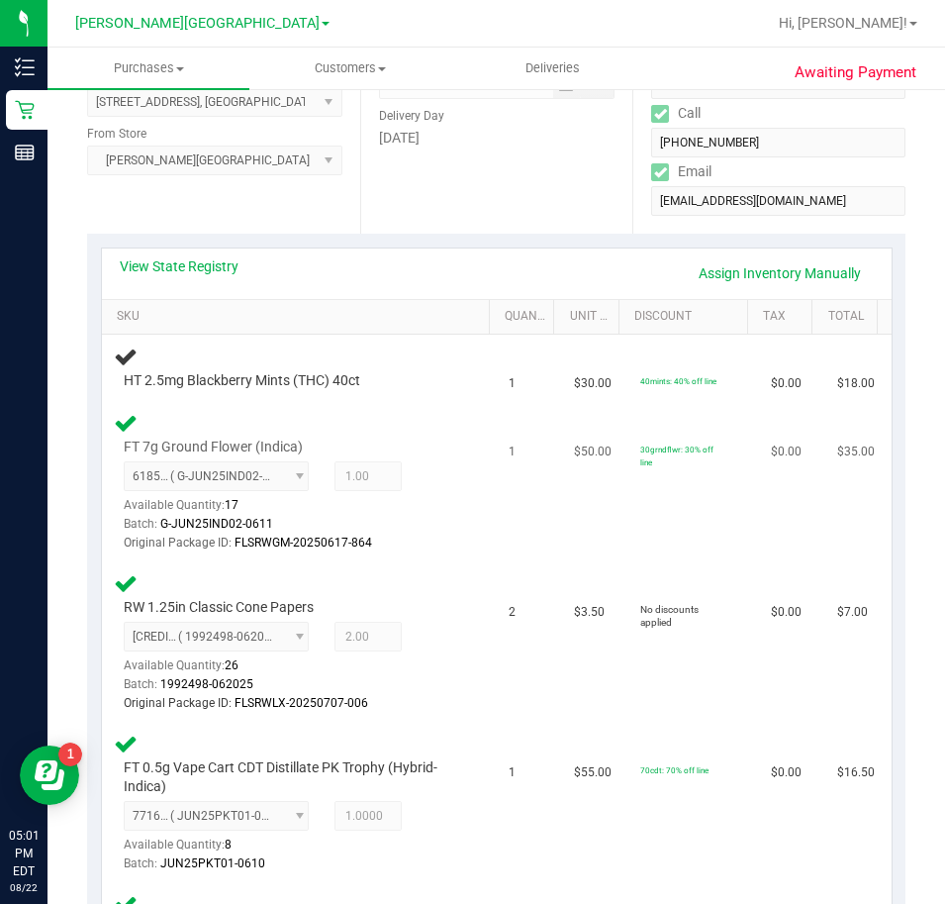
scroll to position [396, 0]
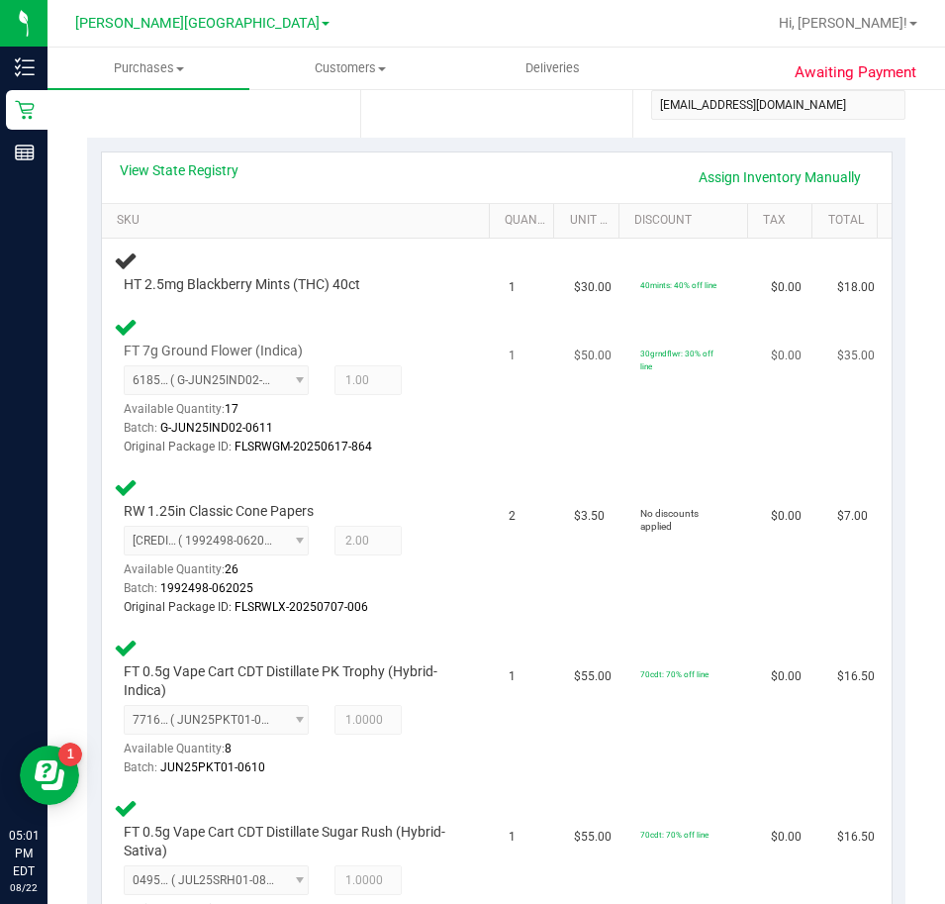
click at [424, 389] on div "6185988066222442 ( G-JUN25IND02-0611 | orig: FLSRWGM-20250617-864 ) 61859880662…" at bounding box center [291, 411] width 335 height 92
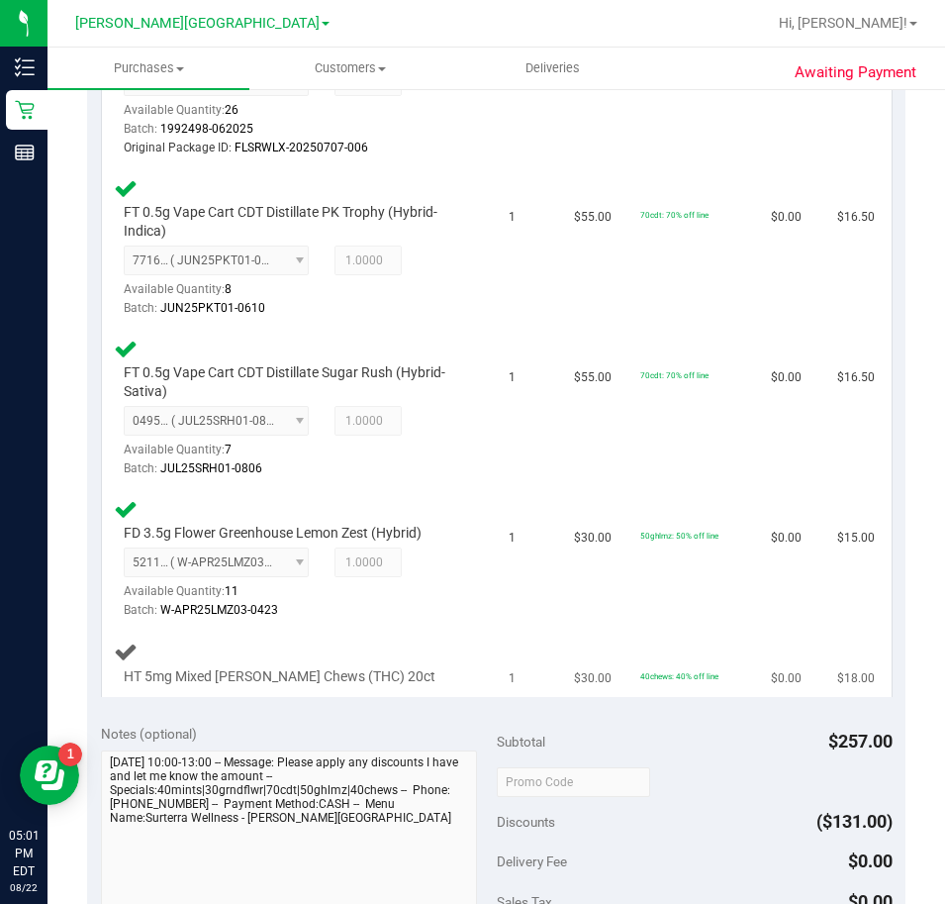
scroll to position [891, 0]
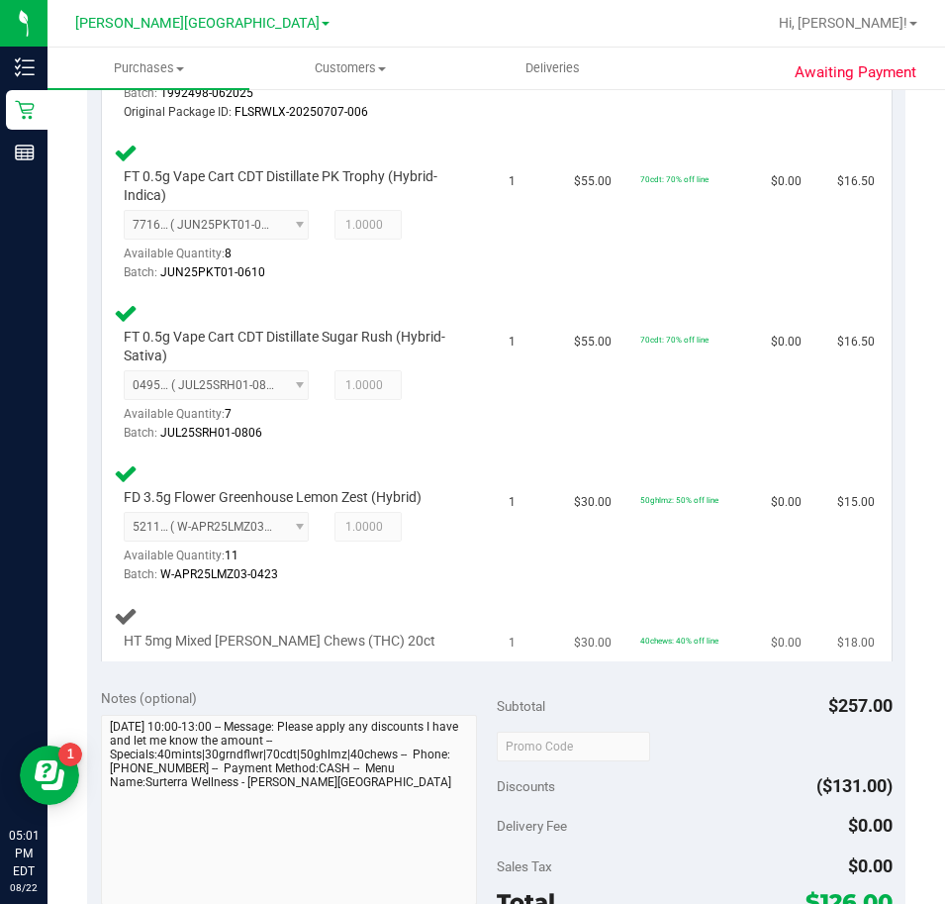
click at [497, 617] on td "1" at bounding box center [529, 627] width 65 height 66
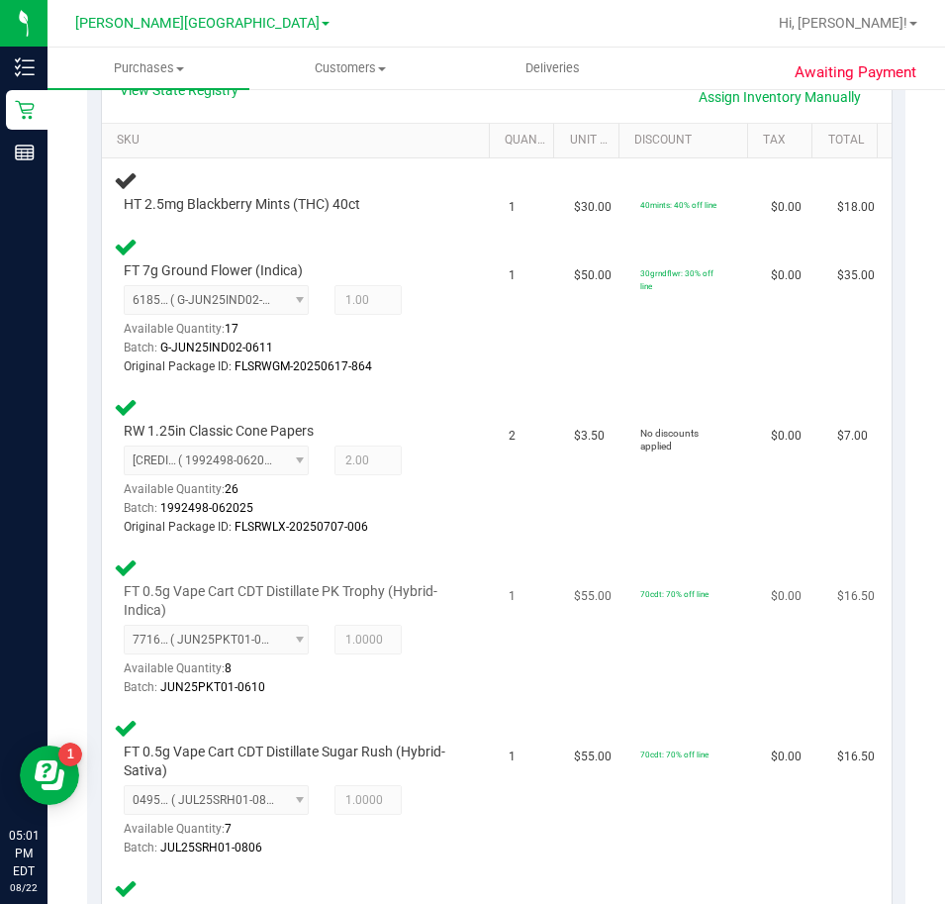
scroll to position [594, 0]
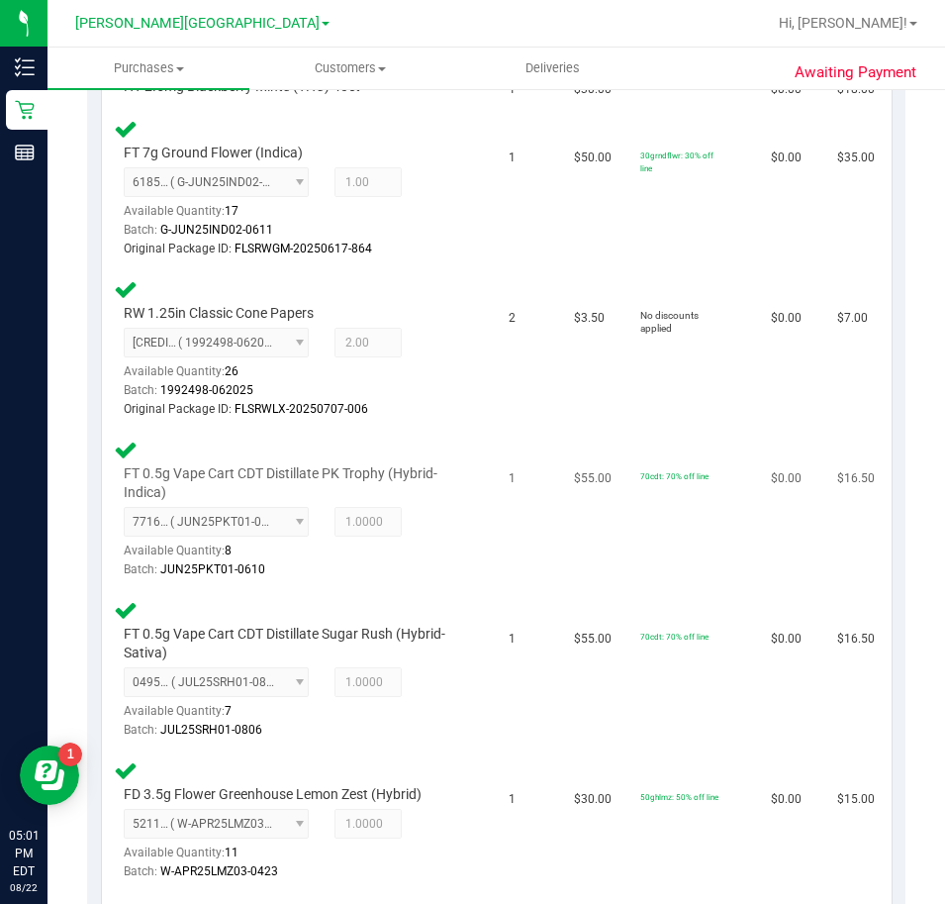
click at [497, 612] on td "1" at bounding box center [529, 670] width 65 height 160
click at [497, 572] on td "1" at bounding box center [529, 510] width 65 height 160
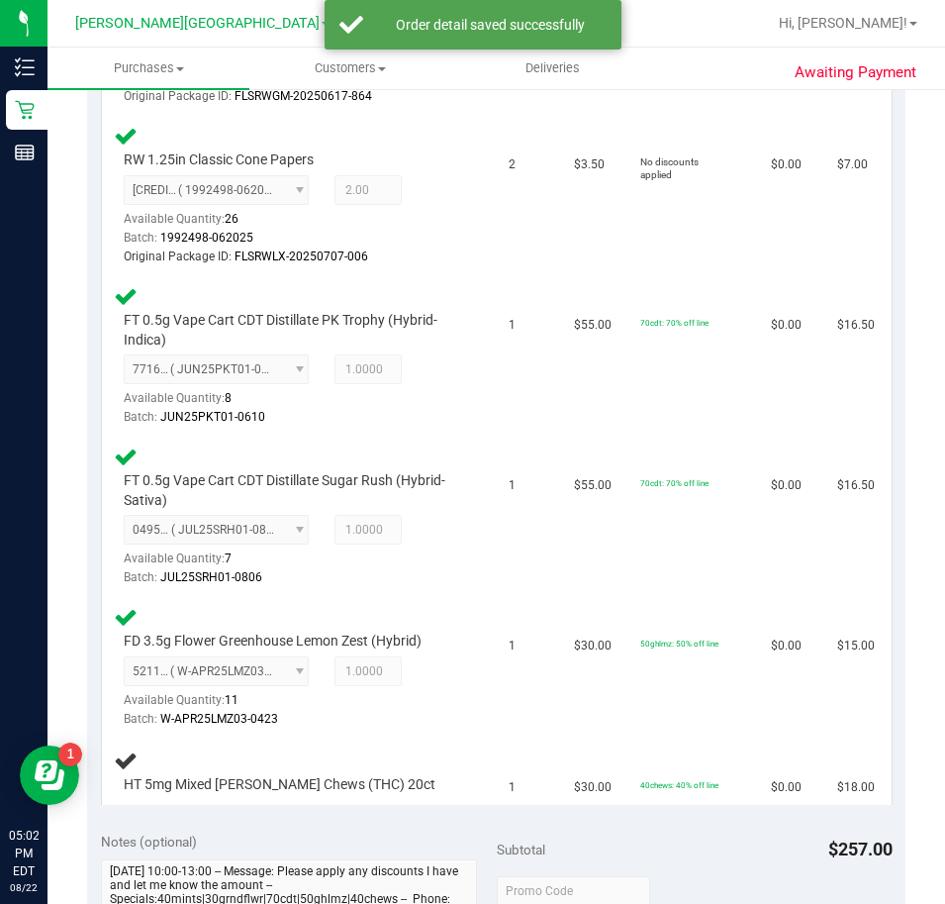
scroll to position [1089, 0]
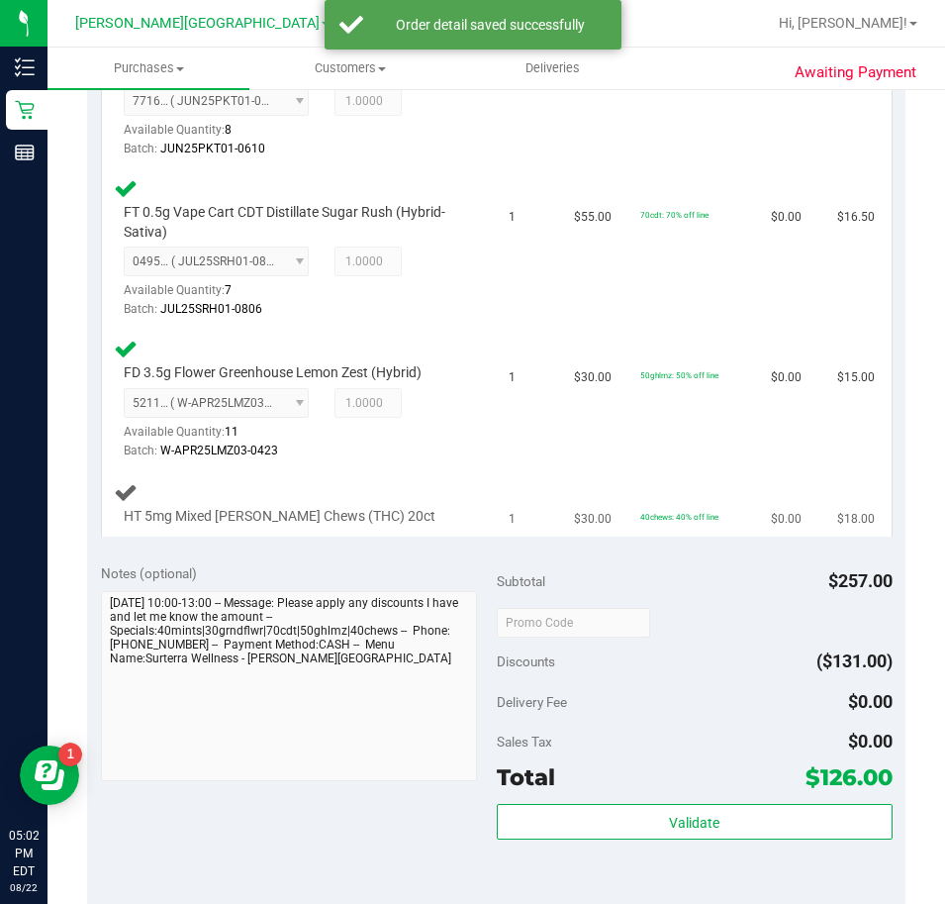
click at [251, 504] on div "HT 5mg Mixed Berry Chews (THC) 20ct" at bounding box center [299, 503] width 371 height 47
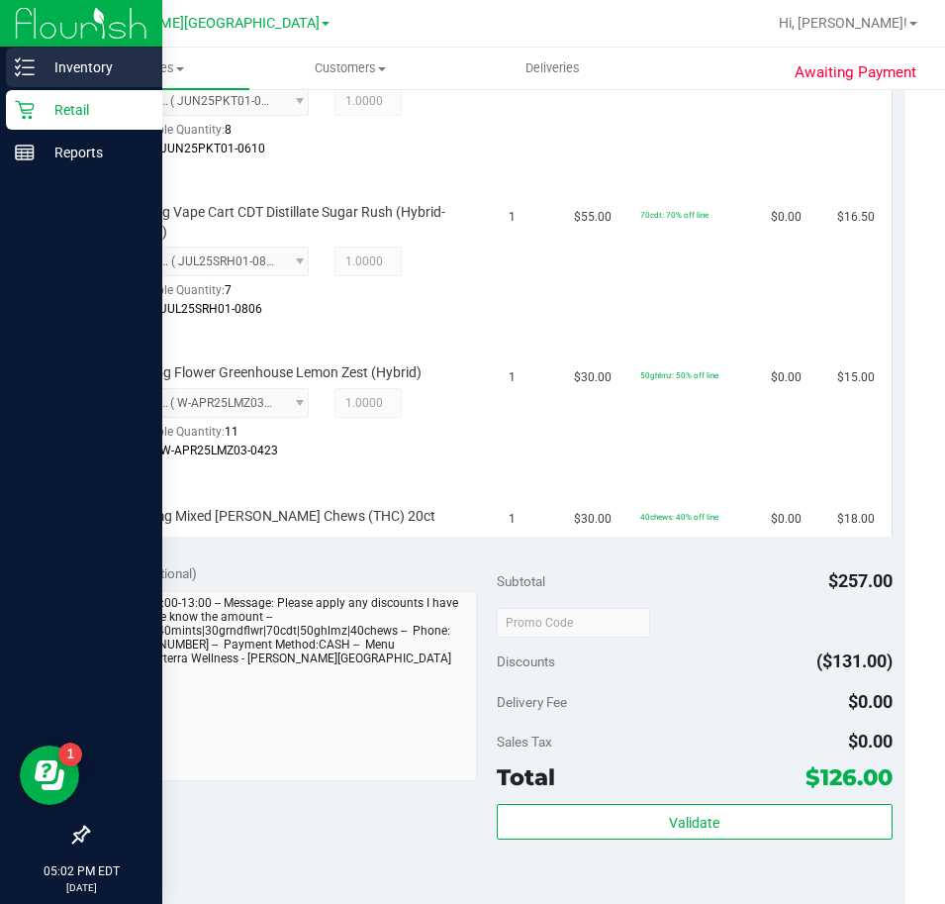
click at [34, 64] on icon at bounding box center [25, 67] width 20 height 20
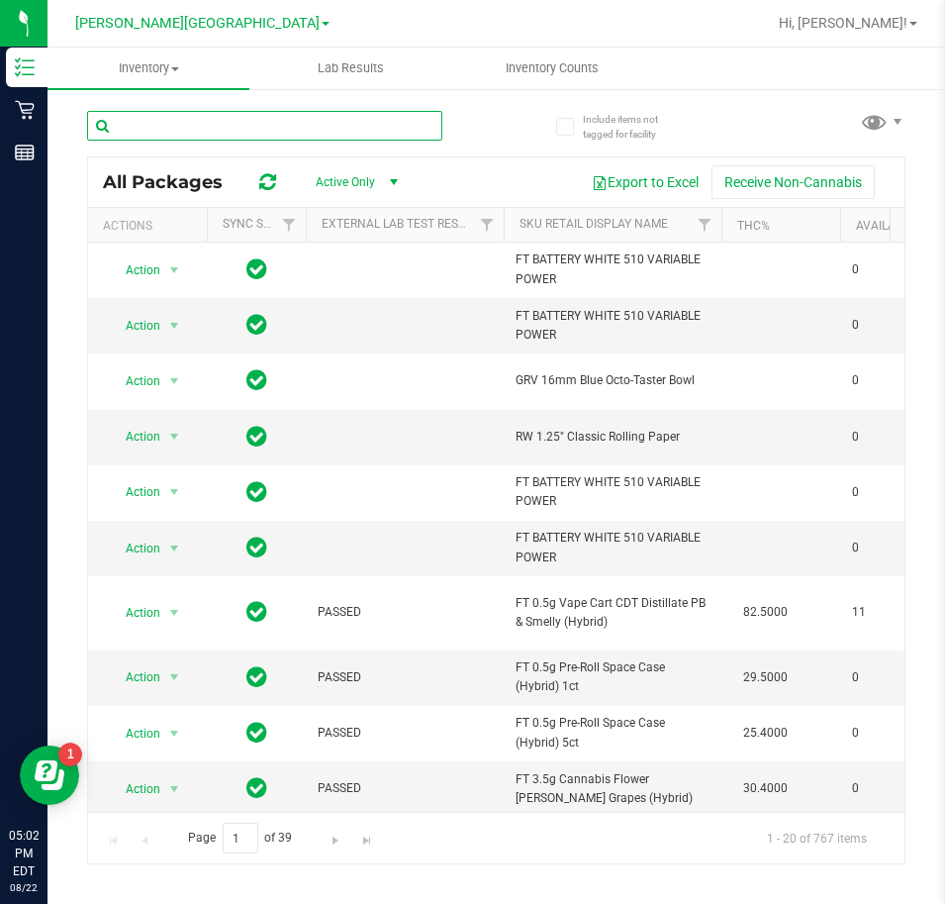
click at [188, 125] on input "text" at bounding box center [264, 126] width 355 height 30
type input "mixed berry"
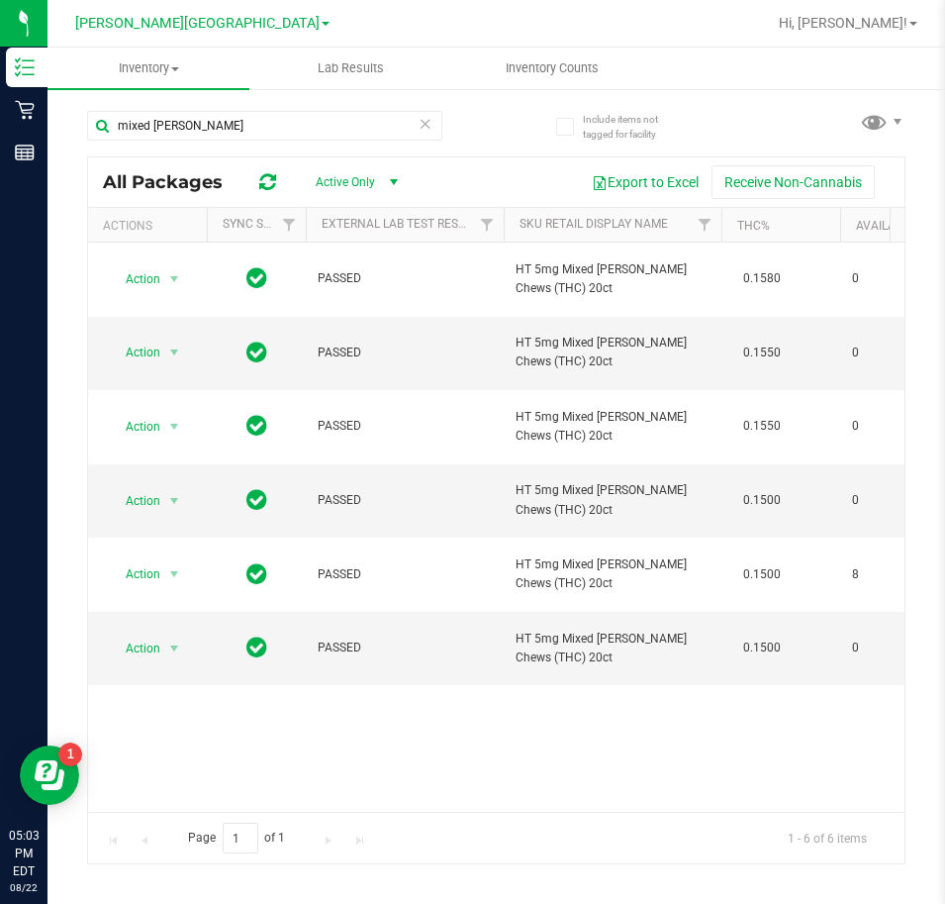
drag, startPoint x: 167, startPoint y: 796, endPoint x: 217, endPoint y: 800, distance: 49.6
click at [217, 800] on div "Action Action Global inventory Package audit log Print package label Print prod…" at bounding box center [496, 527] width 817 height 569
click at [478, 606] on div "Action Action Global inventory Package audit log Print package label Print prod…" at bounding box center [496, 527] width 817 height 569
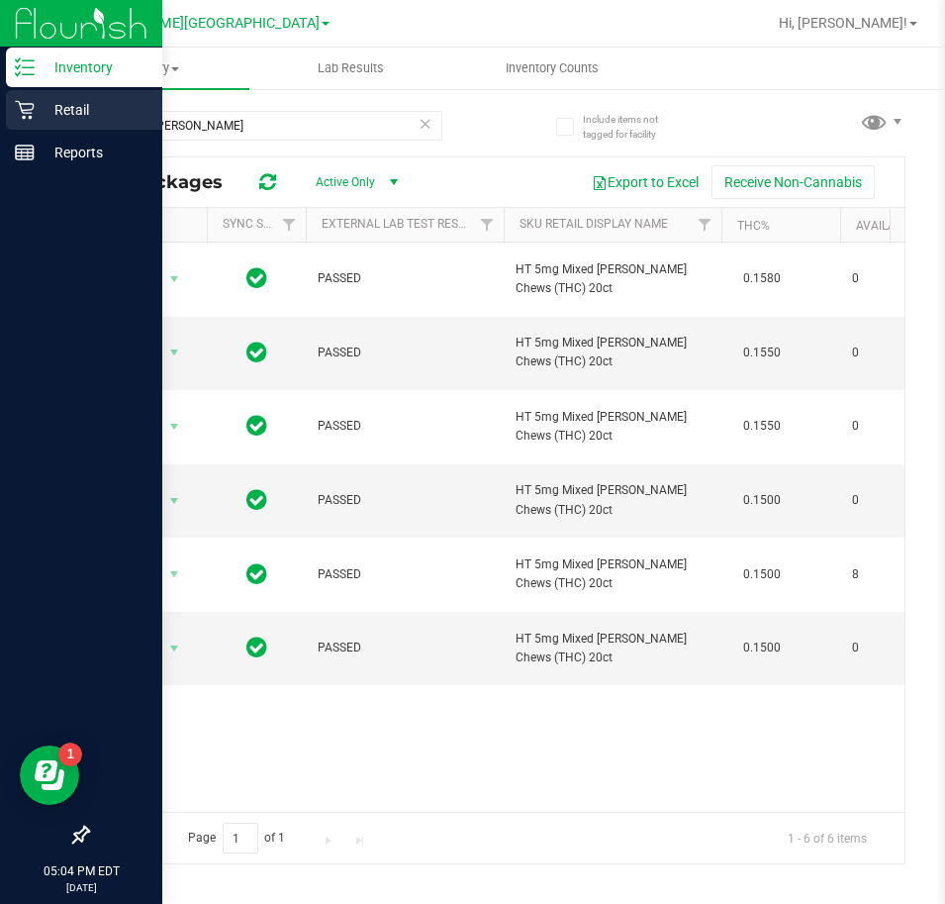
click at [33, 99] on div "Retail" at bounding box center [84, 110] width 156 height 40
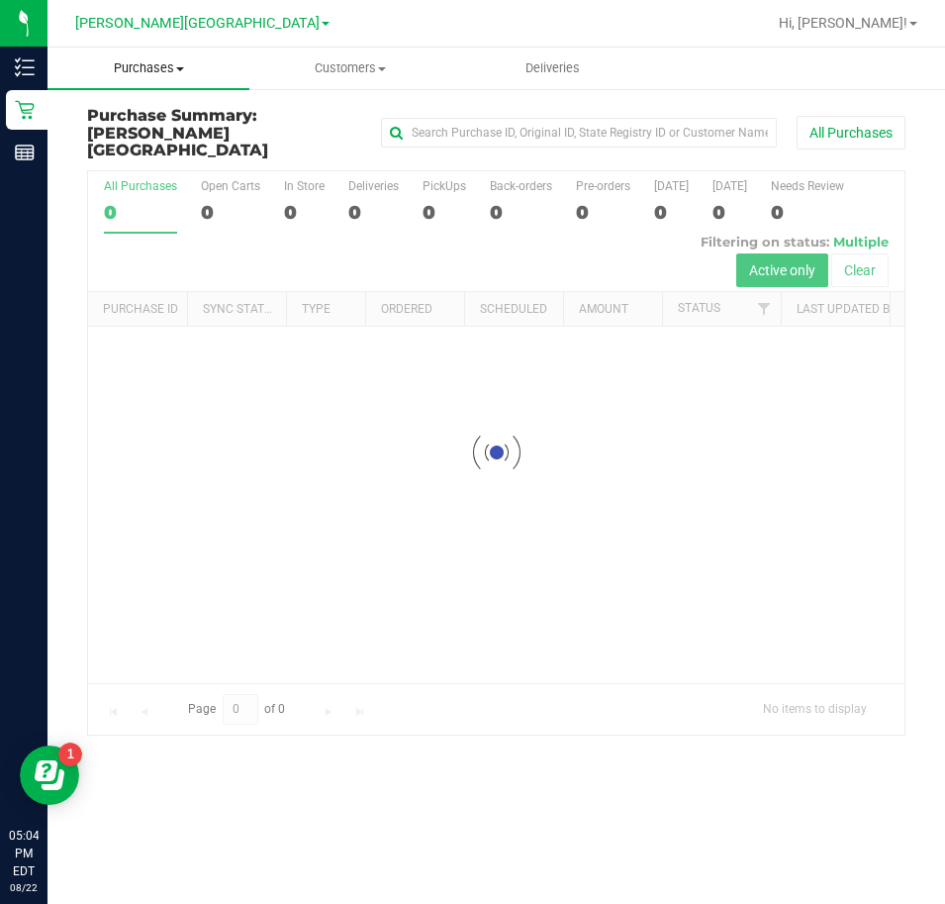
click at [175, 67] on span "Purchases" at bounding box center [149, 68] width 202 height 18
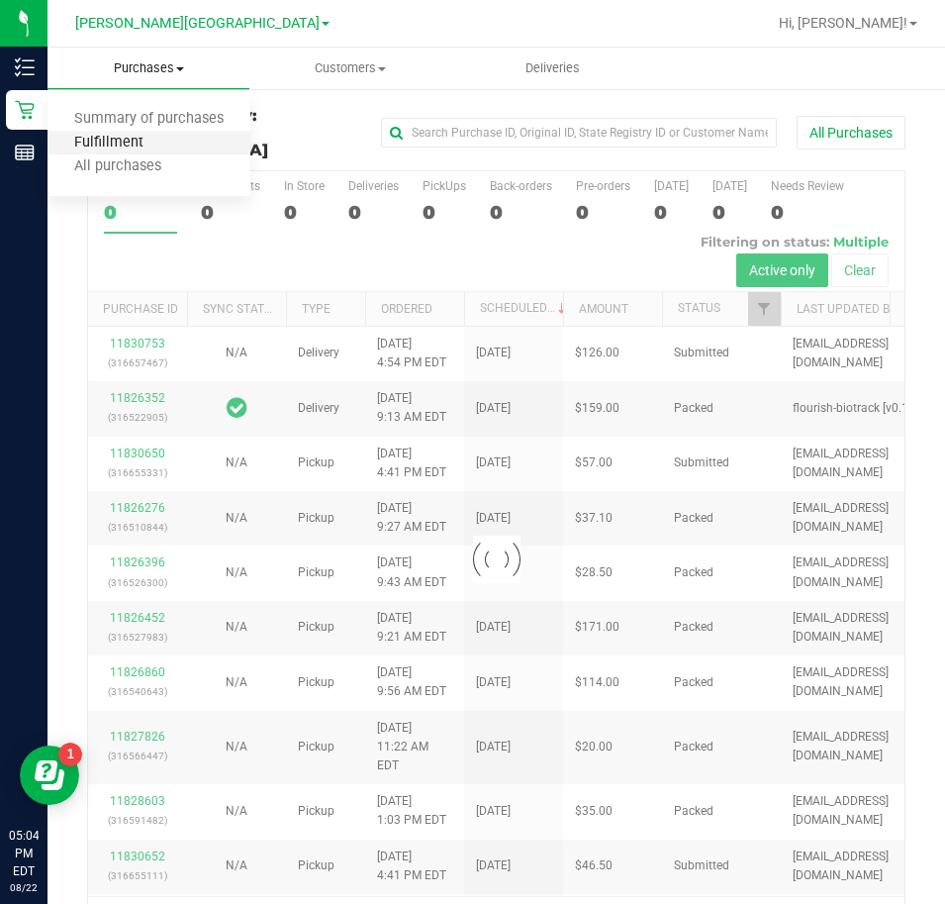
click at [135, 144] on span "Fulfillment" at bounding box center [109, 143] width 123 height 17
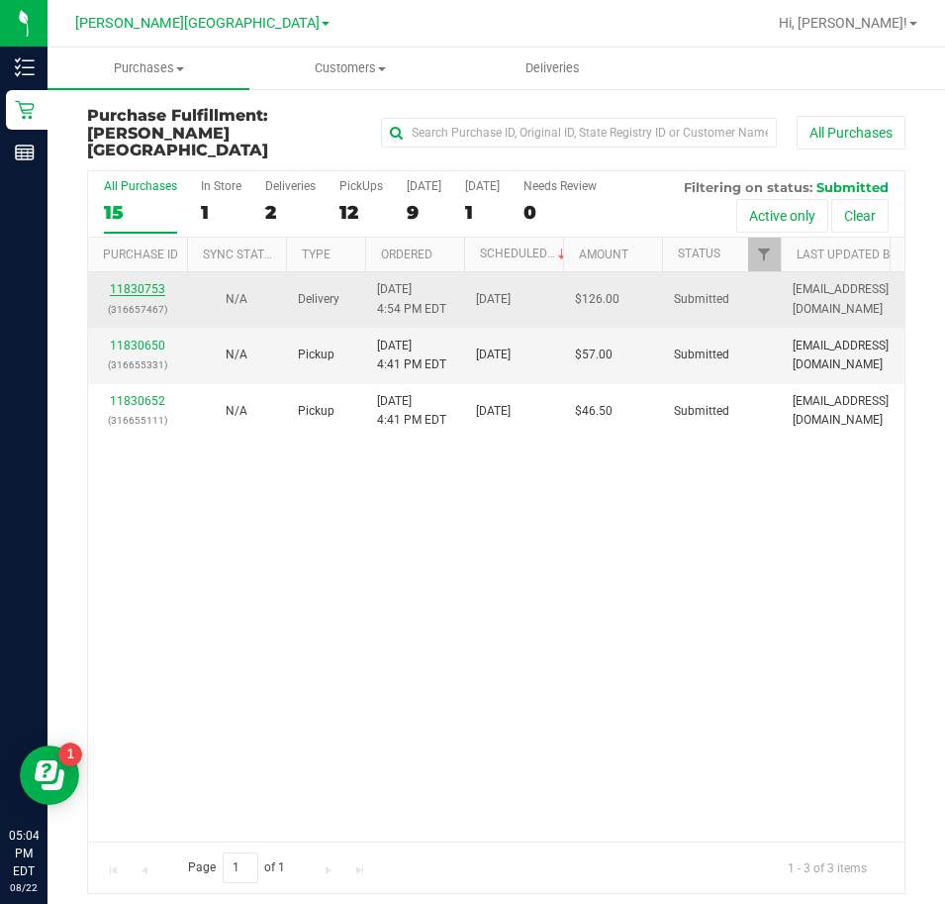
click at [147, 282] on link "11830753" at bounding box center [137, 289] width 55 height 14
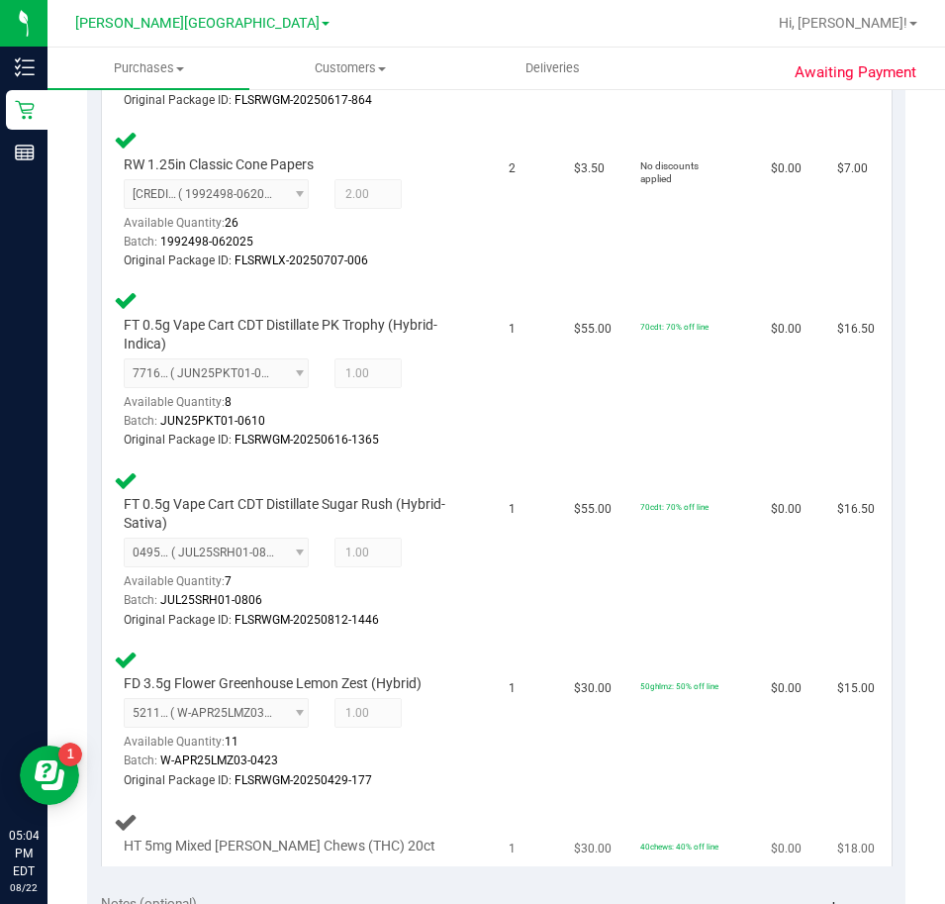
scroll to position [1188, 0]
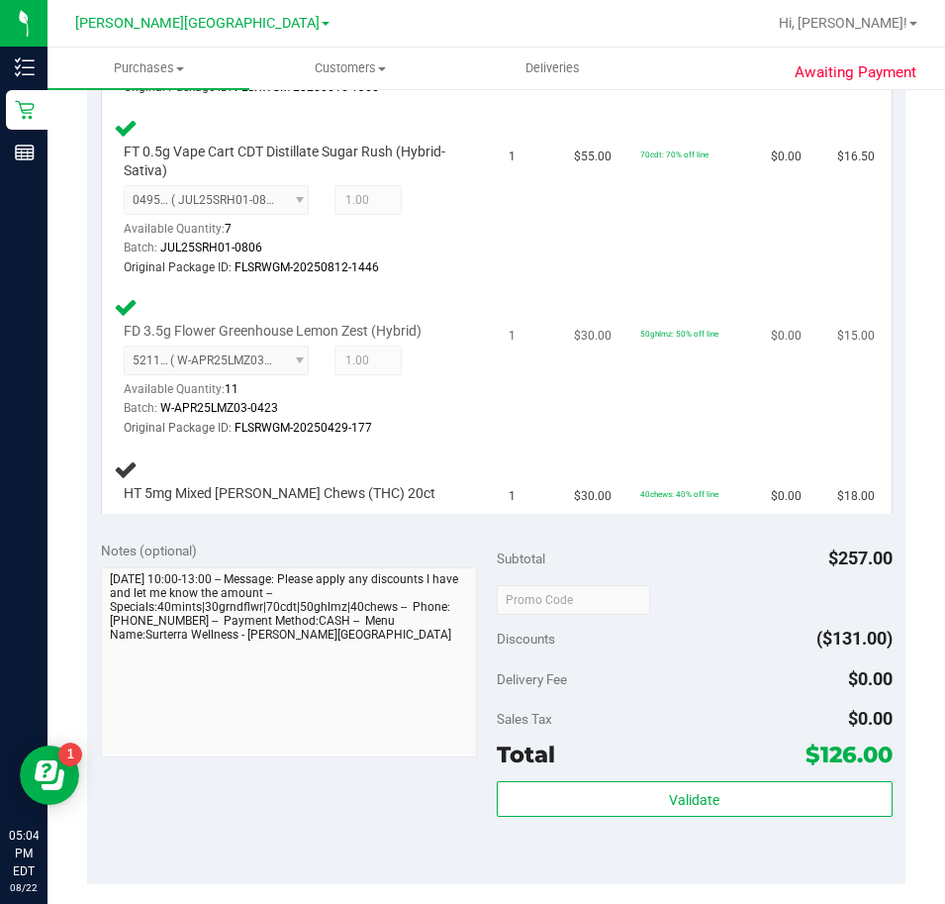
click at [497, 412] on td "1" at bounding box center [529, 367] width 65 height 160
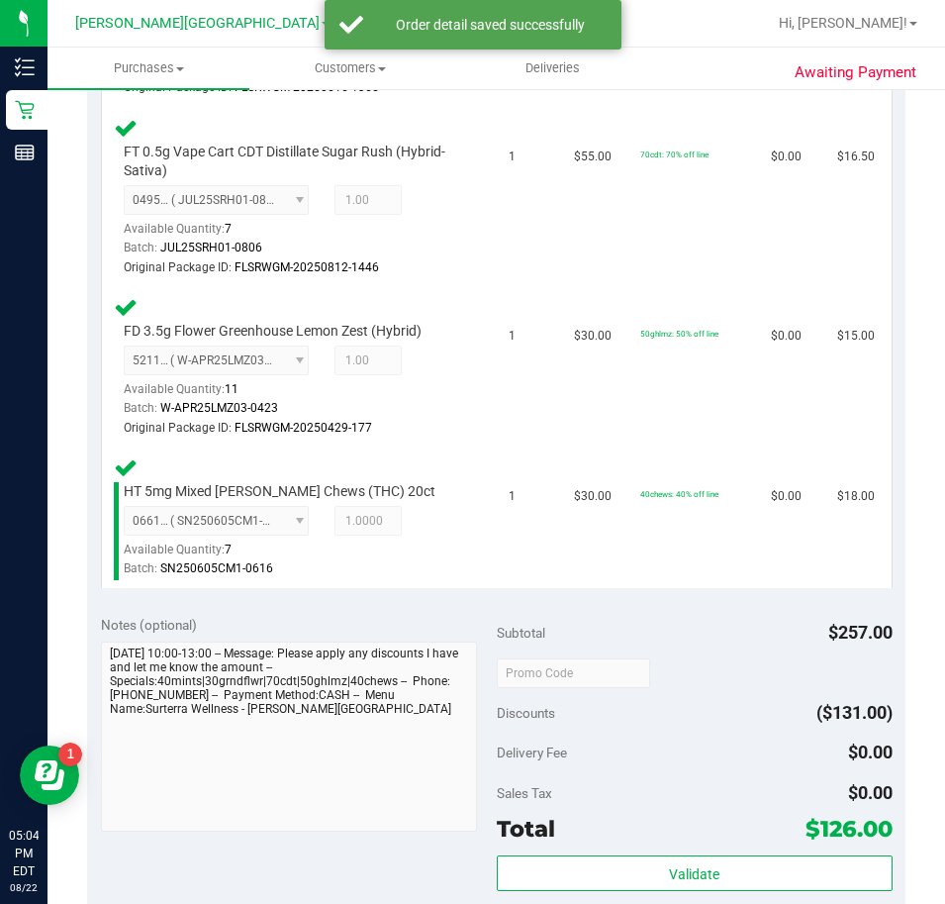
scroll to position [1386, 0]
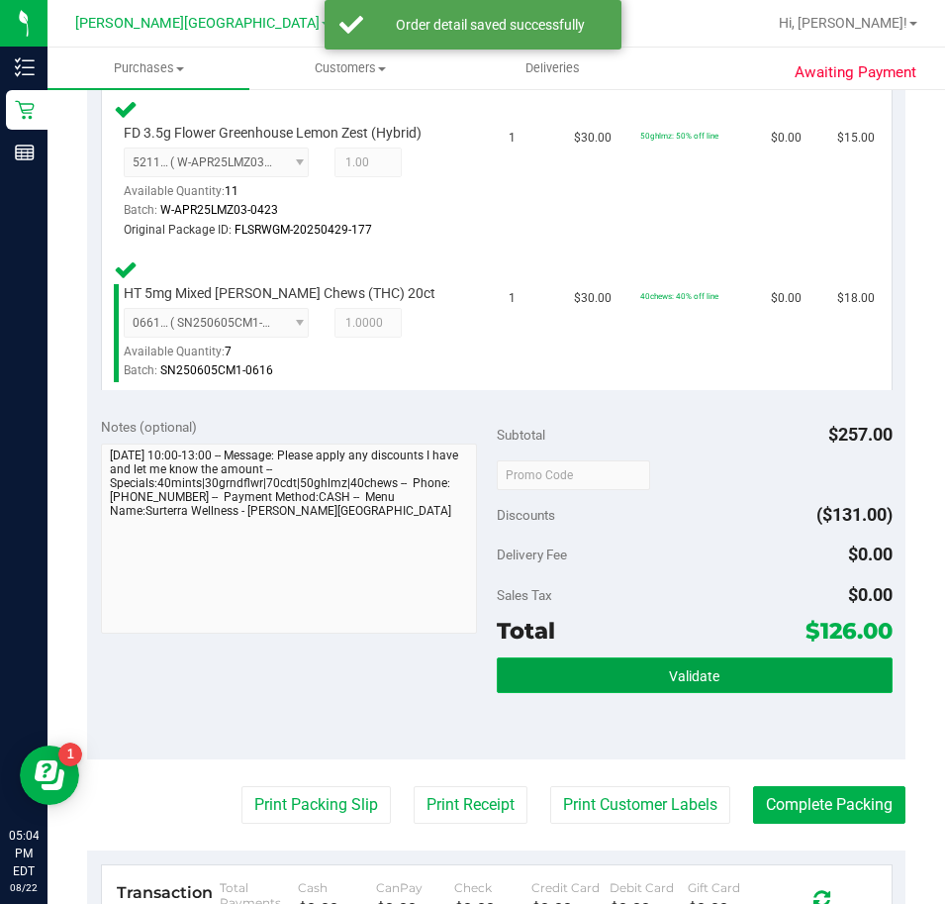
click at [724, 688] on button "Validate" at bounding box center [695, 675] width 396 height 36
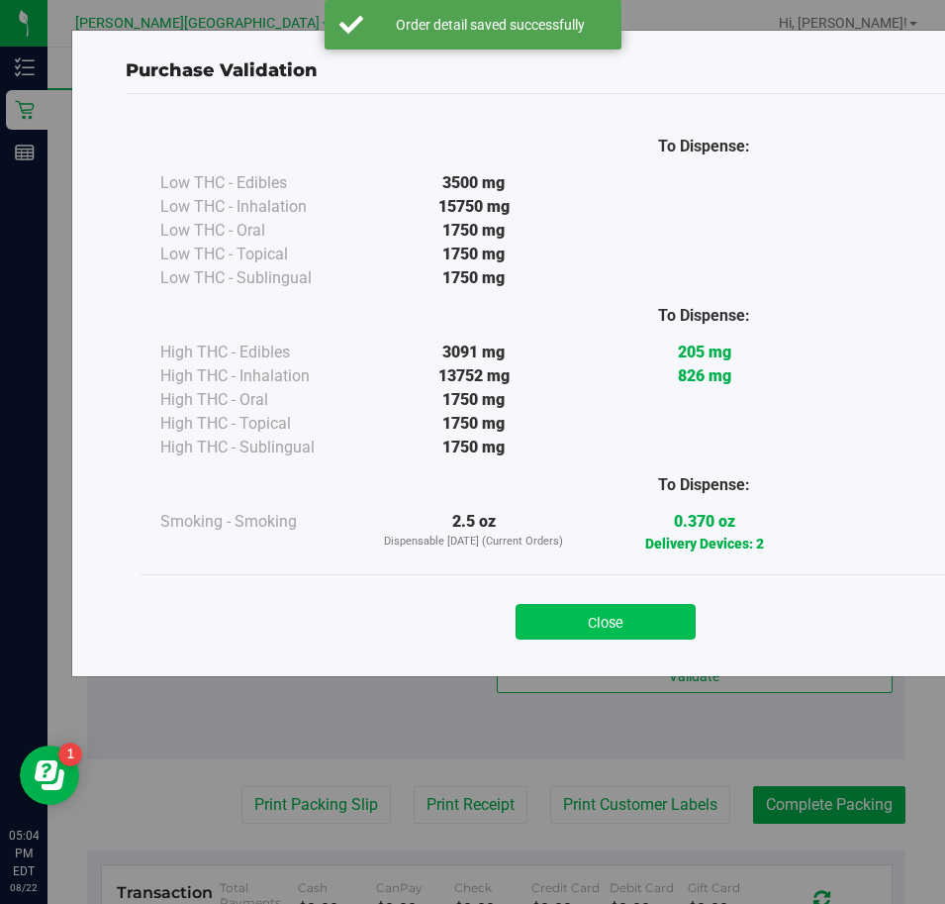
click at [583, 636] on button "Close" at bounding box center [606, 622] width 180 height 36
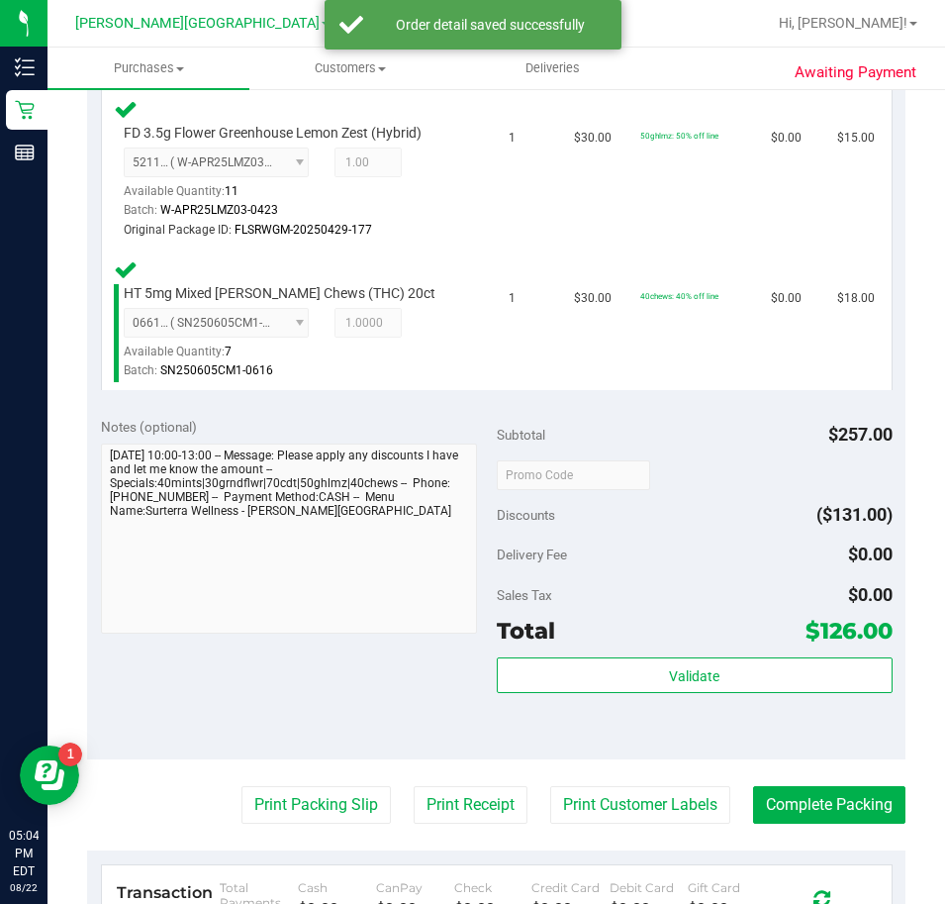
click at [584, 630] on div "Total $126.00" at bounding box center [695, 631] width 396 height 36
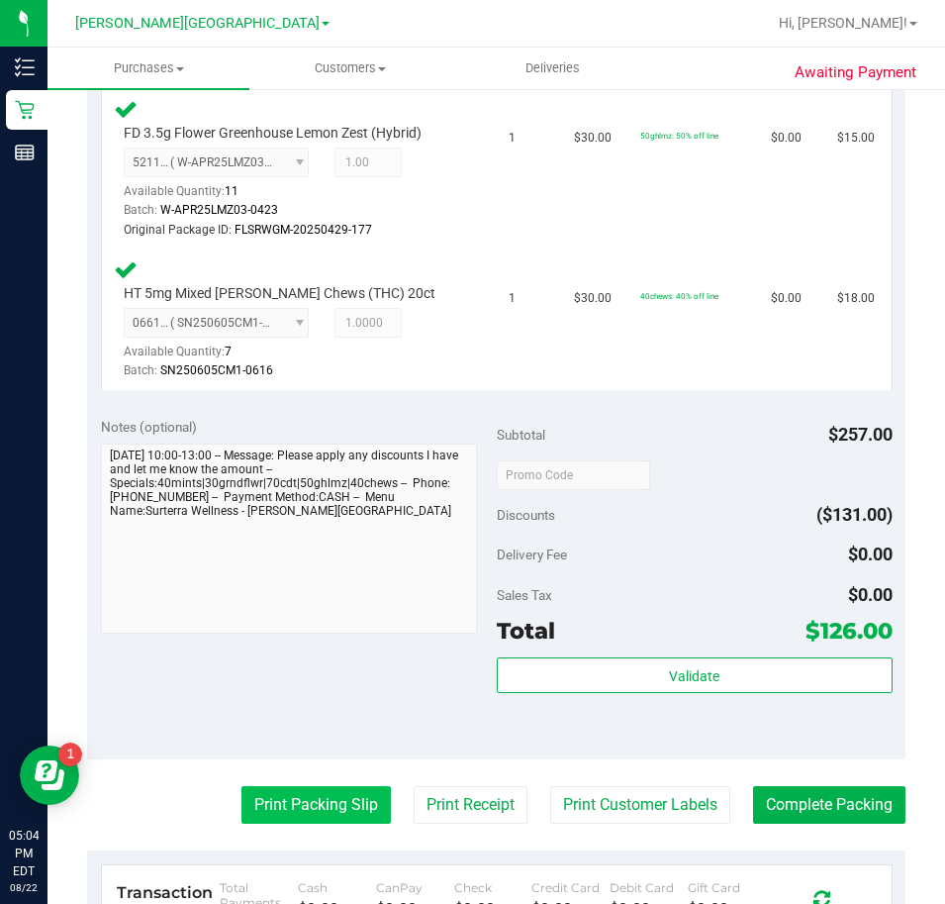
click at [242, 797] on button "Print Packing Slip" at bounding box center [316, 805] width 149 height 38
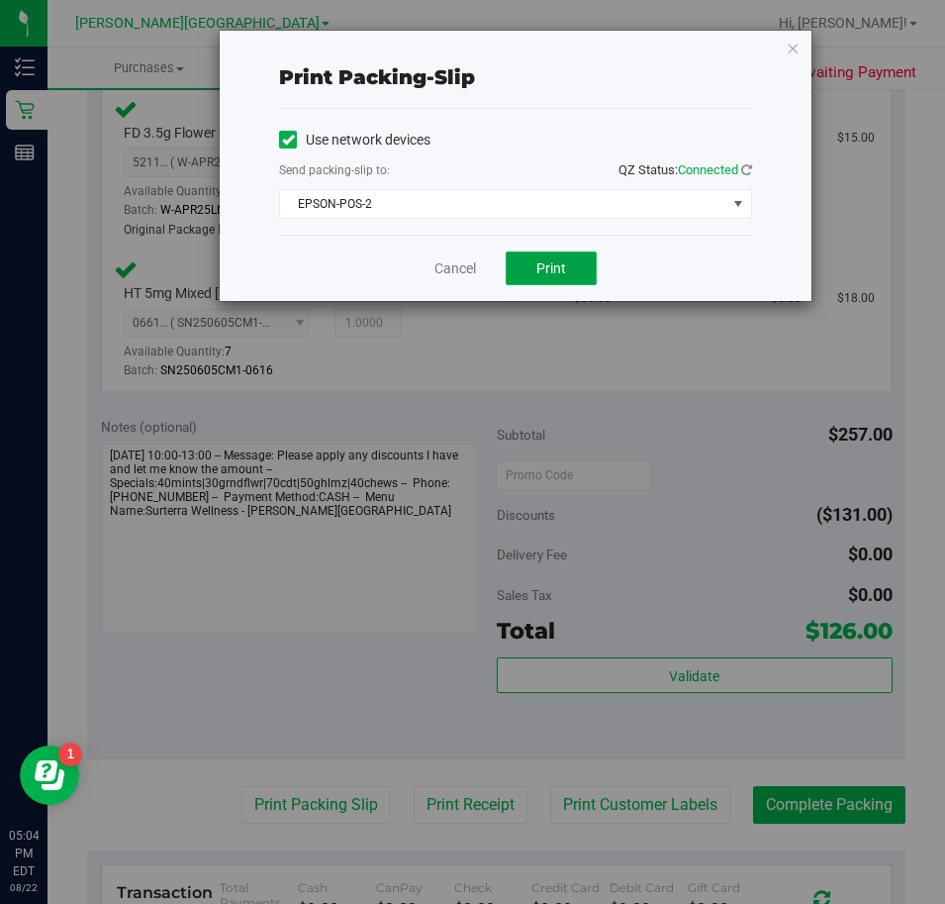
click at [566, 271] on button "Print" at bounding box center [551, 268] width 91 height 34
click at [451, 273] on link "Cancel" at bounding box center [456, 268] width 42 height 21
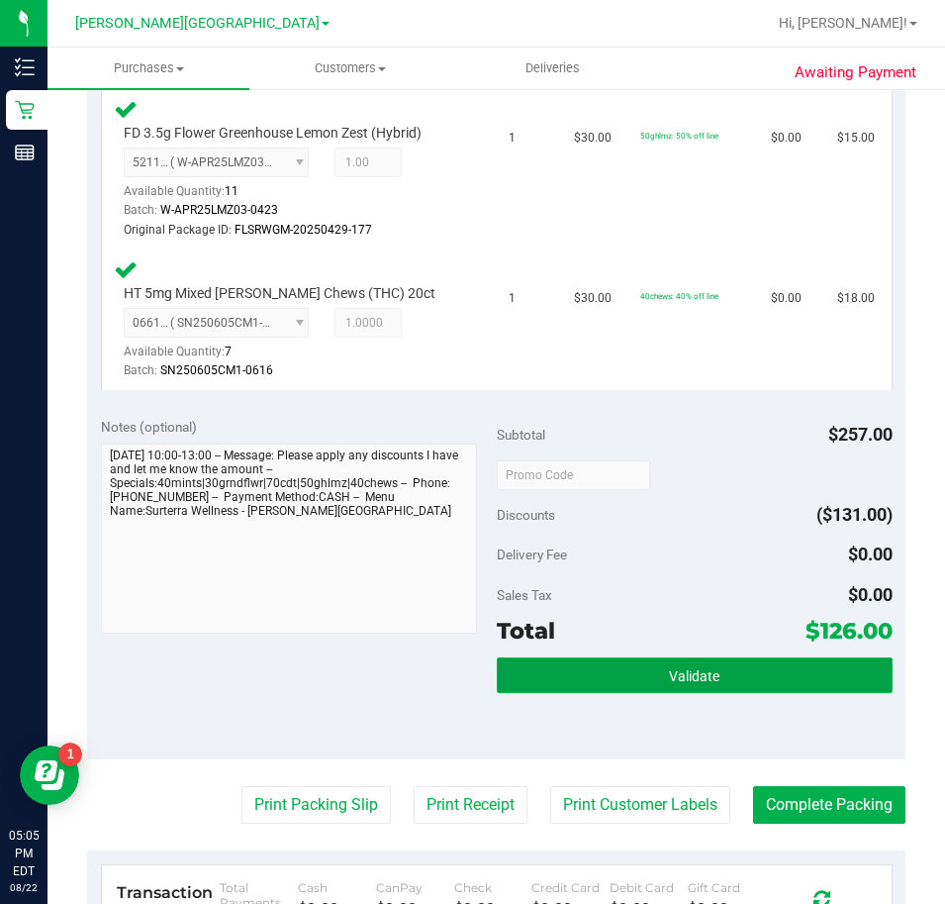
click at [578, 679] on button "Validate" at bounding box center [695, 675] width 396 height 36
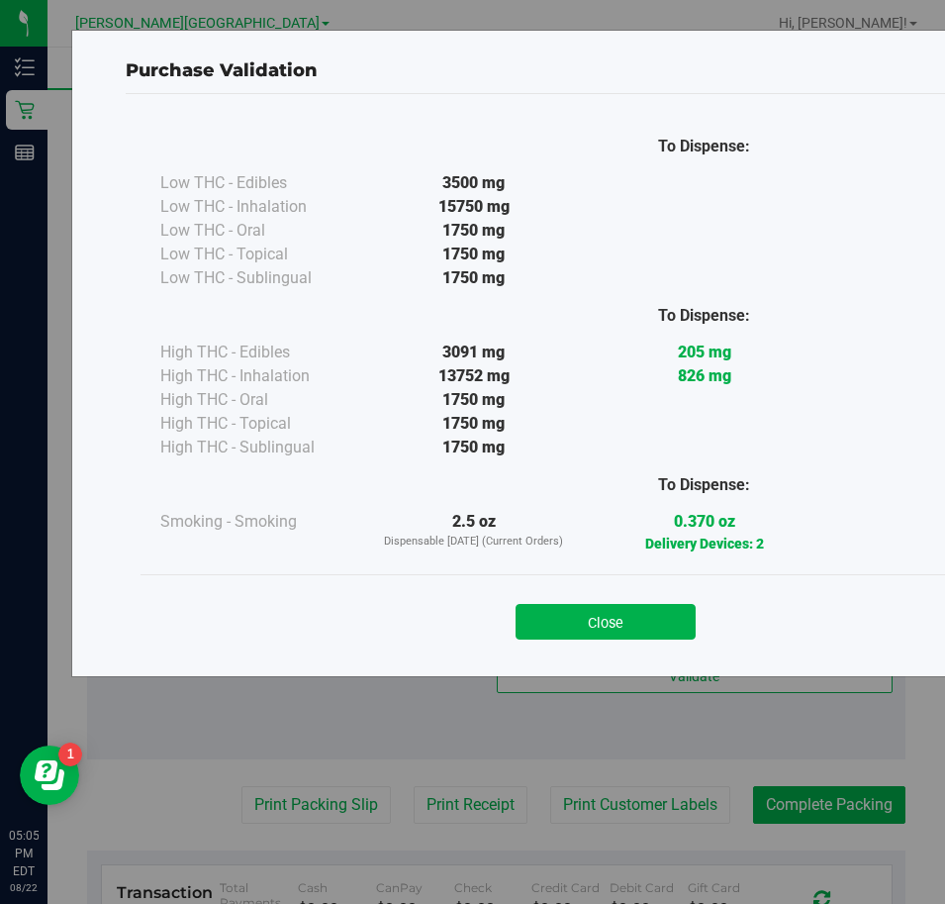
click at [575, 639] on div "Close" at bounding box center [606, 614] width 930 height 80
click at [575, 630] on button "Close" at bounding box center [606, 622] width 180 height 36
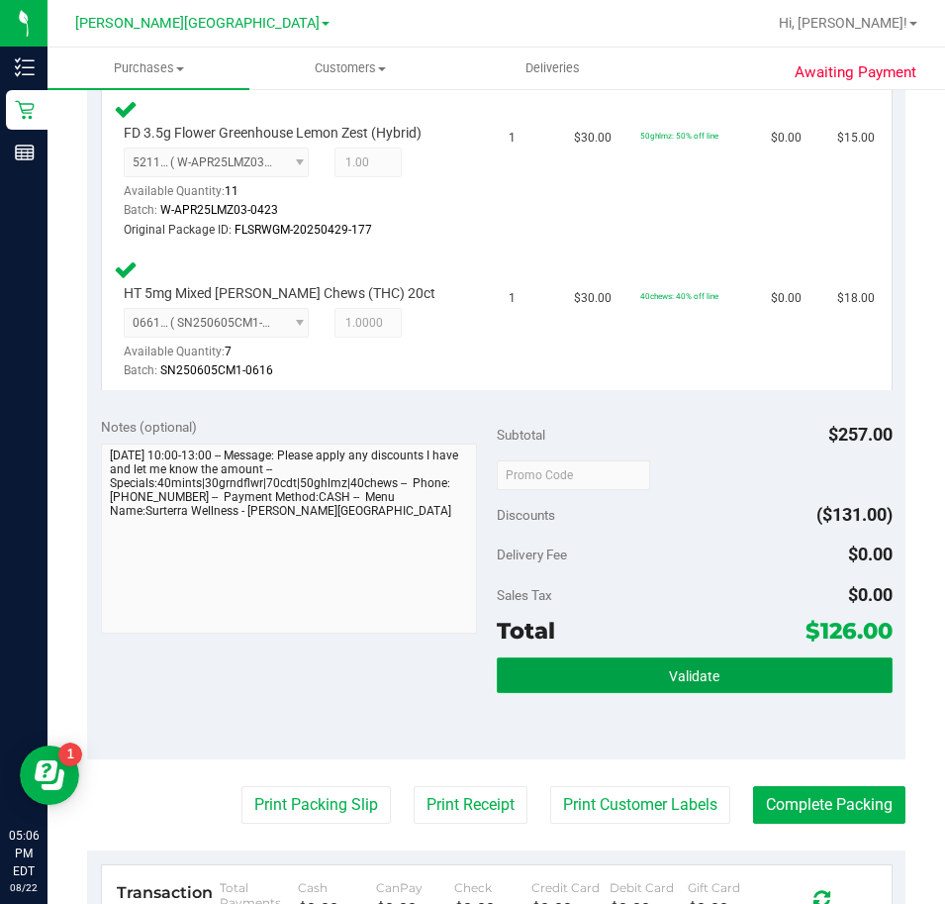
click at [740, 658] on button "Validate" at bounding box center [695, 675] width 396 height 36
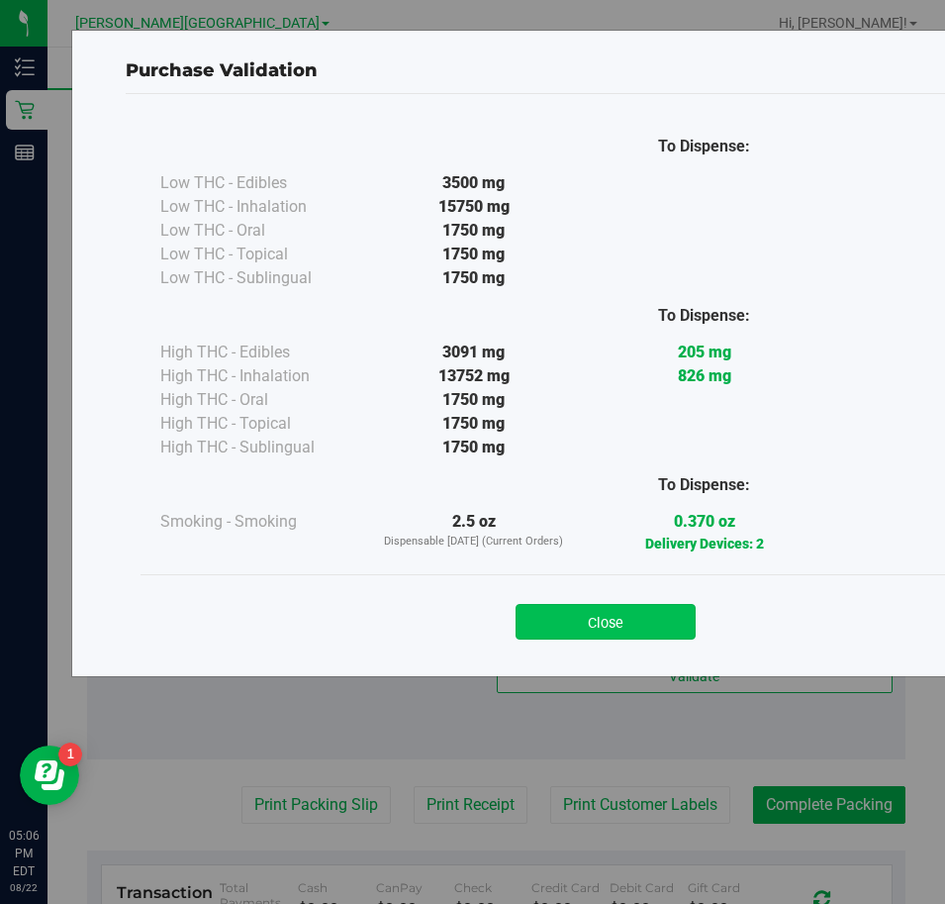
click at [617, 632] on button "Close" at bounding box center [606, 622] width 180 height 36
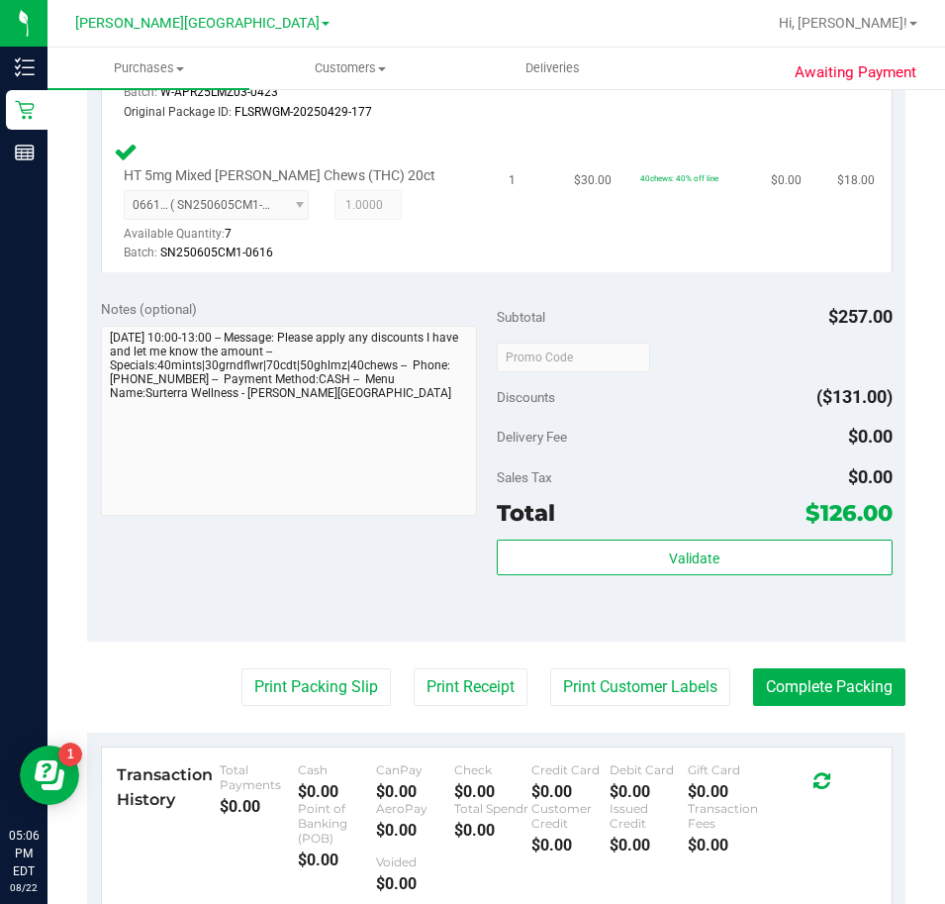
scroll to position [1683, 0]
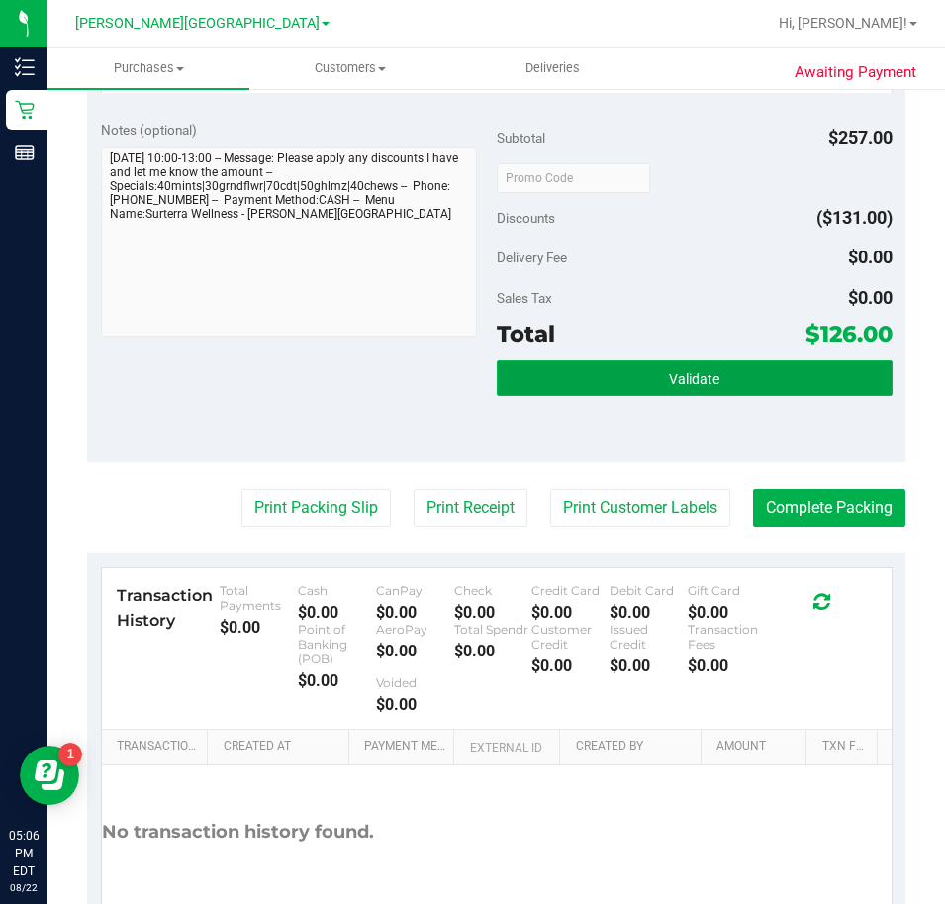
click at [637, 360] on button "Validate" at bounding box center [695, 378] width 396 height 36
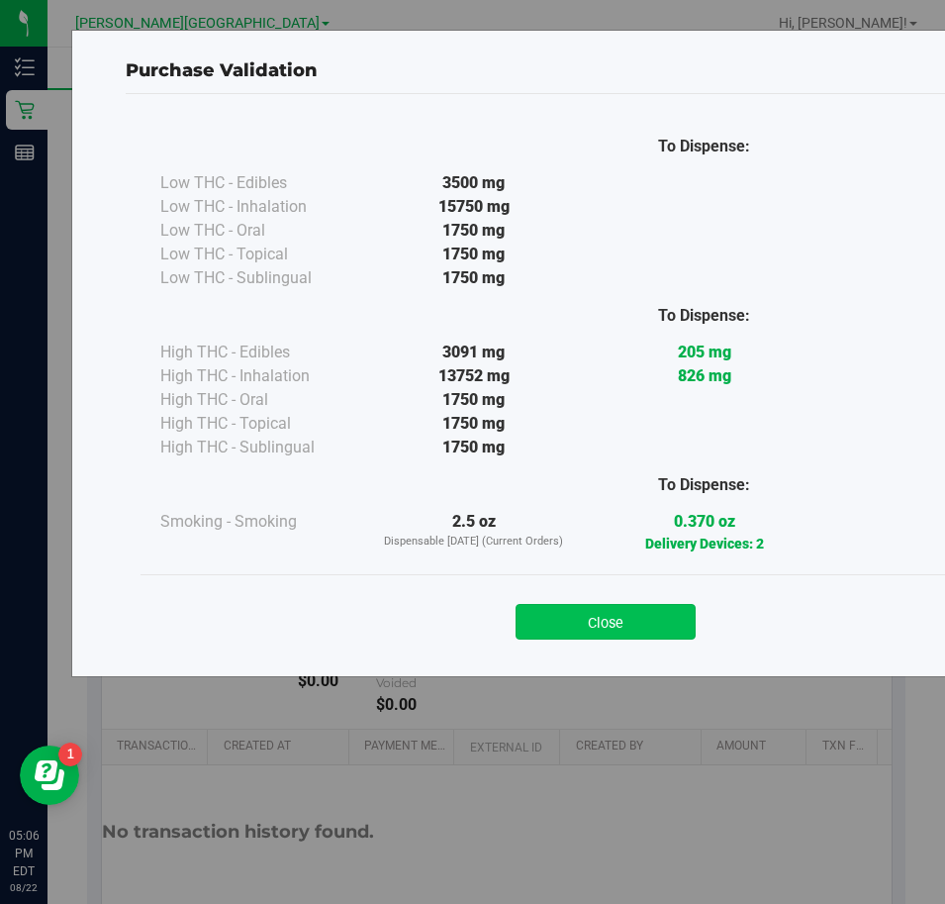
click at [620, 609] on button "Close" at bounding box center [606, 622] width 180 height 36
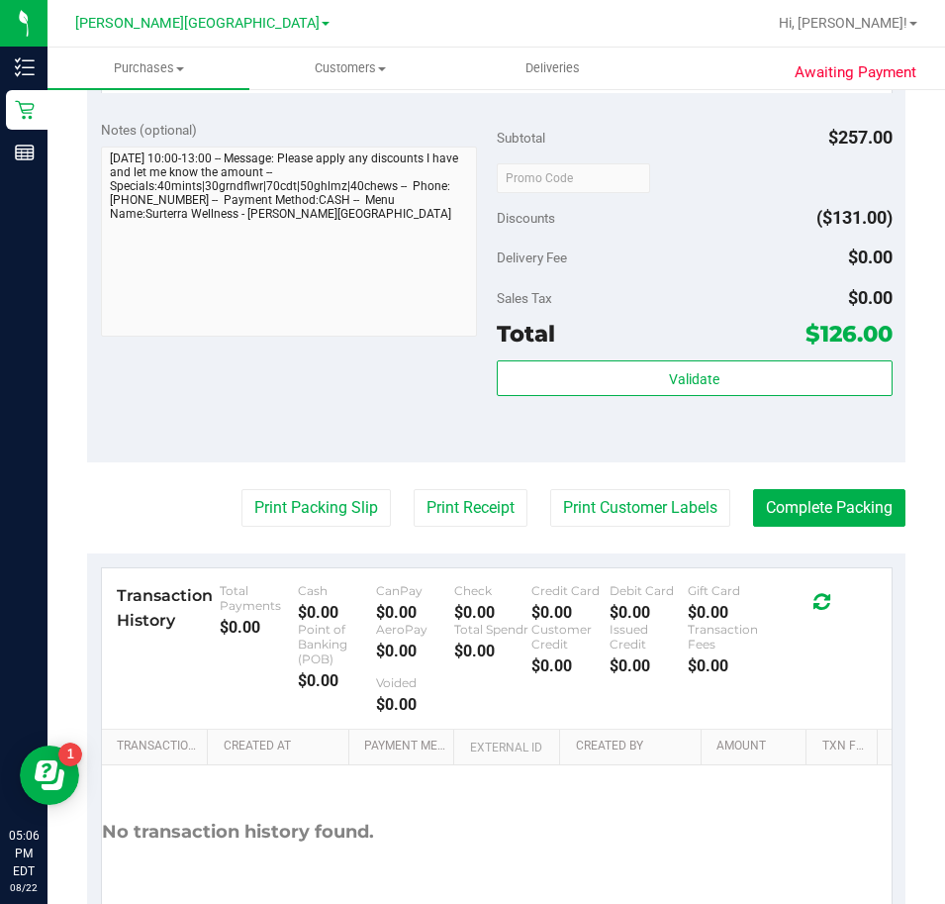
click at [531, 301] on span "Sales Tax" at bounding box center [524, 298] width 55 height 16
click at [753, 505] on button "Complete Packing" at bounding box center [829, 508] width 152 height 38
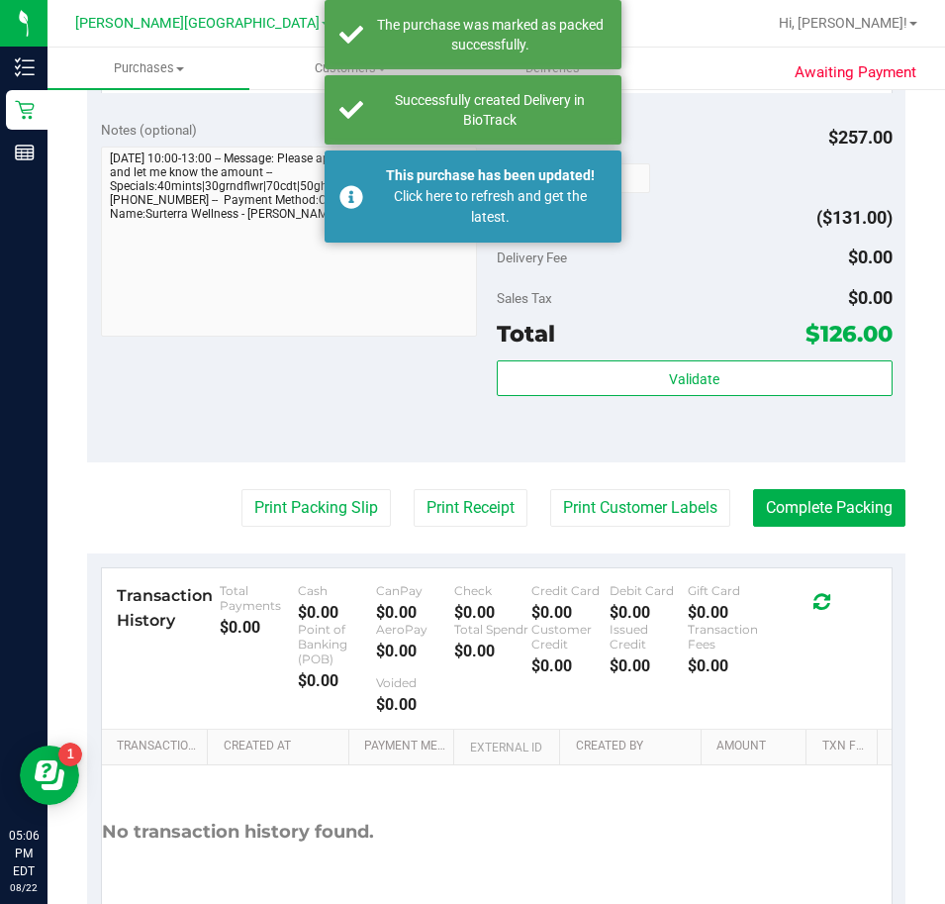
click at [105, 358] on div "Notes (optional) Subtotal $257.00 Discounts ($131.00) Delivery Fee $0.00 Sales …" at bounding box center [496, 284] width 819 height 356
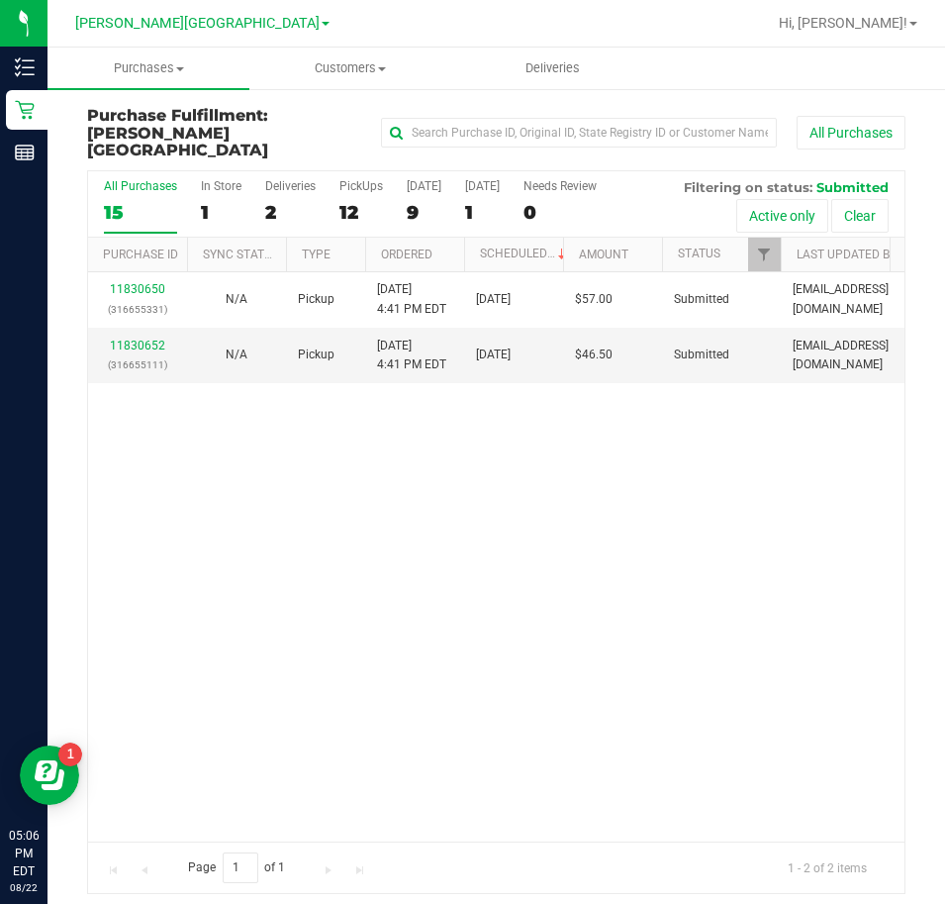
click at [491, 489] on div "11830650 (316655331) N/A Pickup 8/22/2025 4:41 PM EDT 8/23/2025 $57.00 Submitte…" at bounding box center [496, 556] width 817 height 569
click at [358, 454] on div "11830650 (316655331) N/A Pickup 8/22/2025 4:41 PM EDT 8/23/2025 $57.00 Submitte…" at bounding box center [496, 556] width 817 height 569
click at [417, 538] on div "11830650 (316655331) N/A Pickup 8/22/2025 4:41 PM EDT 8/23/2025 $57.00 Submitte…" at bounding box center [496, 556] width 817 height 569
click at [252, 454] on div "11830650 (316655331) N/A Pickup 8/22/2025 4:41 PM EDT 8/23/2025 $57.00 Submitte…" at bounding box center [496, 556] width 817 height 569
click at [268, 537] on div "11830650 (316655331) N/A Pickup 8/22/2025 4:41 PM EDT 8/23/2025 $57.00 Submitte…" at bounding box center [496, 556] width 817 height 569
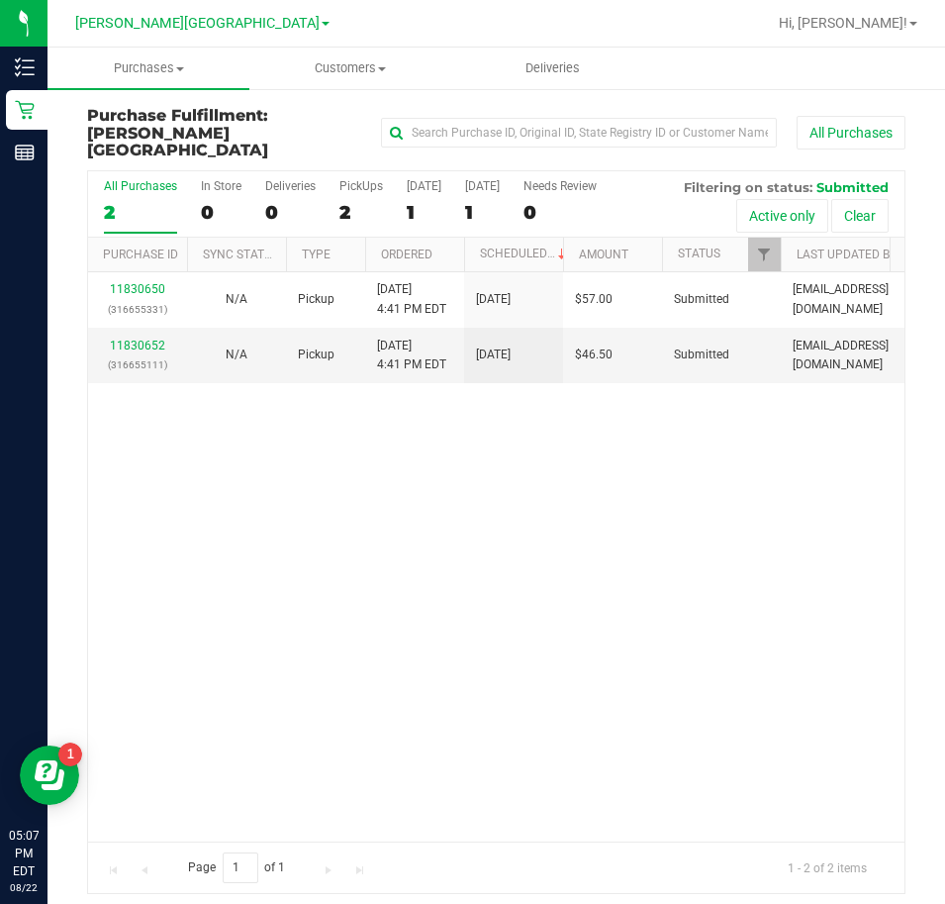
click at [434, 516] on div "11830650 (316655331) N/A Pickup 8/22/2025 4:41 PM EDT 8/23/2025 $57.00 Submitte…" at bounding box center [496, 556] width 817 height 569
click at [272, 405] on div "11830650 (316655331) N/A Pickup 8/22/2025 4:41 PM EDT 8/23/2025 $57.00 Submitte…" at bounding box center [496, 556] width 817 height 569
click at [440, 142] on div "Purchase Fulfillment: Bonita Springs WC All Purchases" at bounding box center [496, 138] width 819 height 62
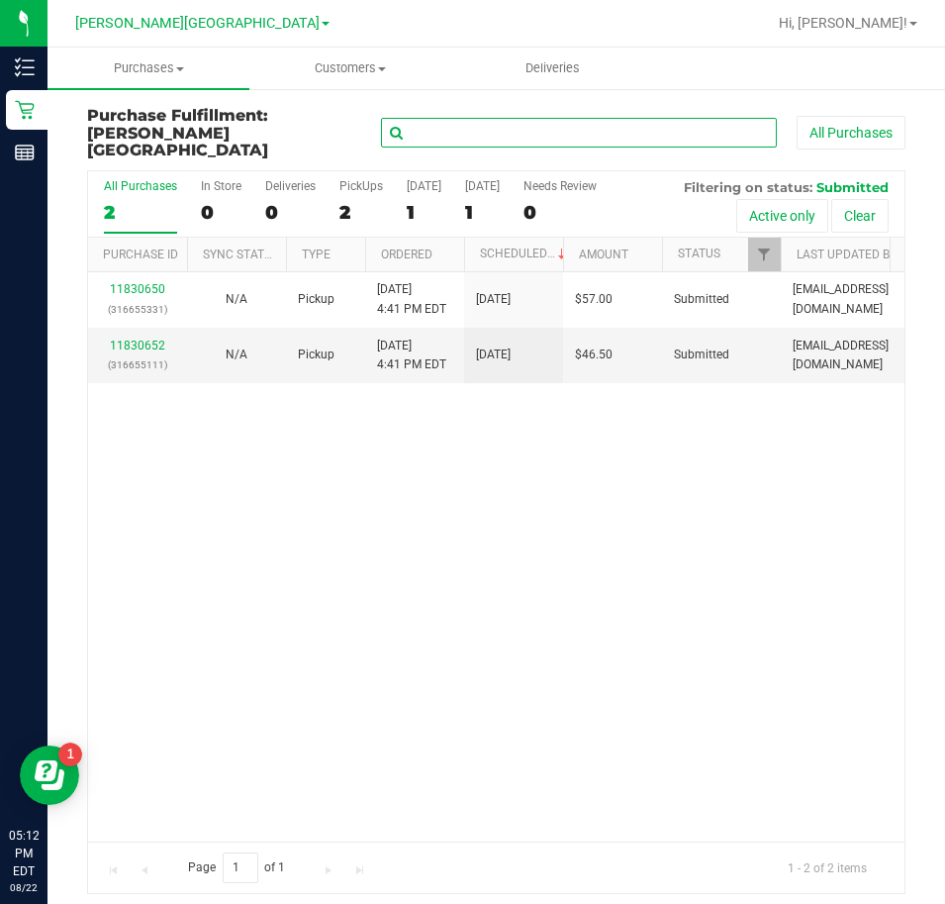
click at [441, 133] on input "text" at bounding box center [579, 133] width 396 height 30
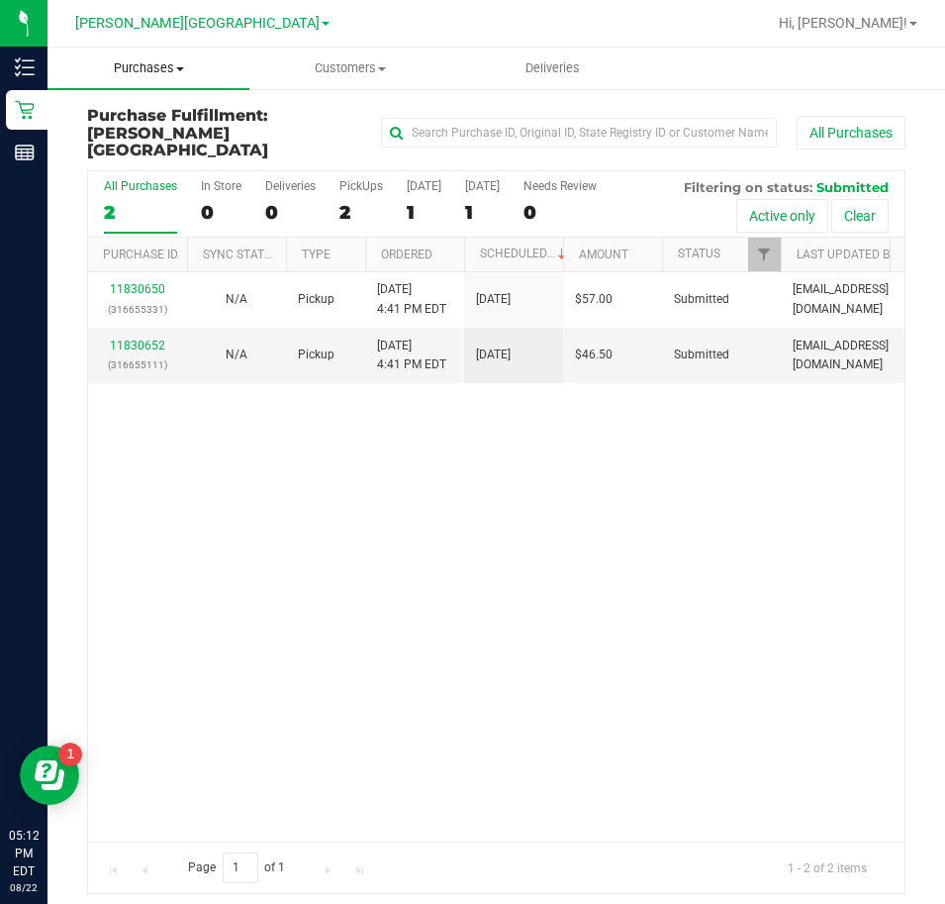
click at [138, 66] on span "Purchases" at bounding box center [149, 68] width 202 height 18
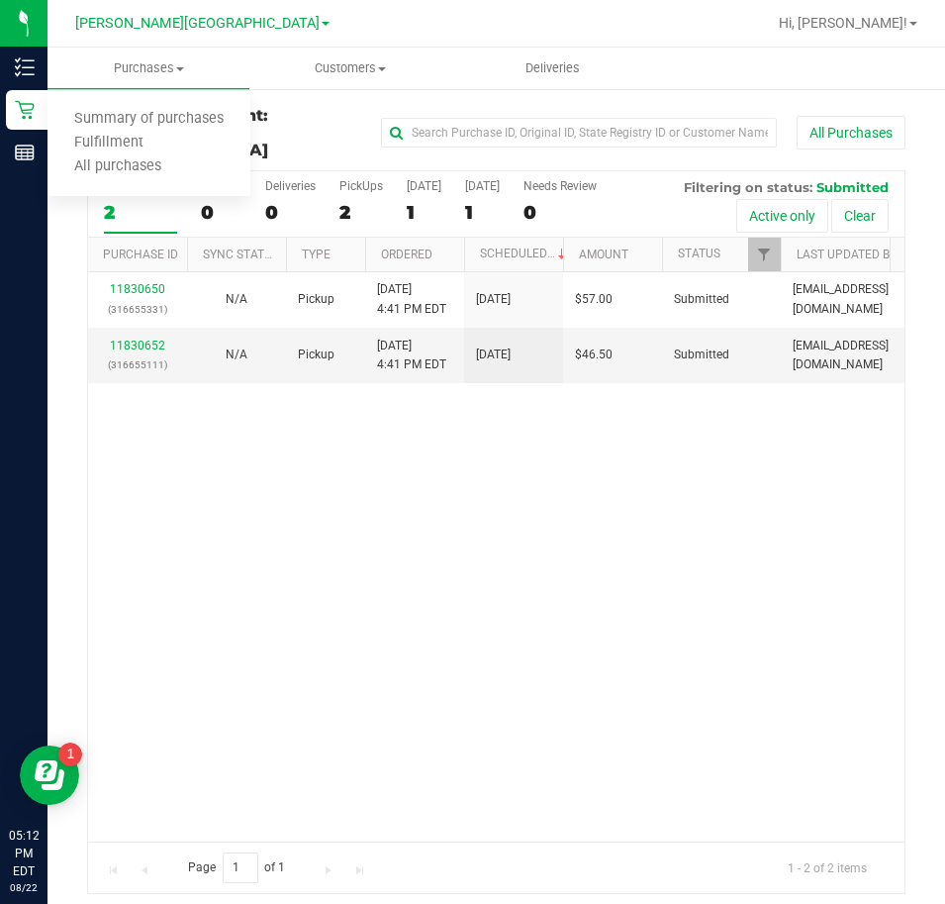
click at [126, 421] on div "11830650 (316655331) N/A Pickup 8/22/2025 4:41 PM EDT 8/23/2025 $57.00 Submitte…" at bounding box center [496, 556] width 817 height 569
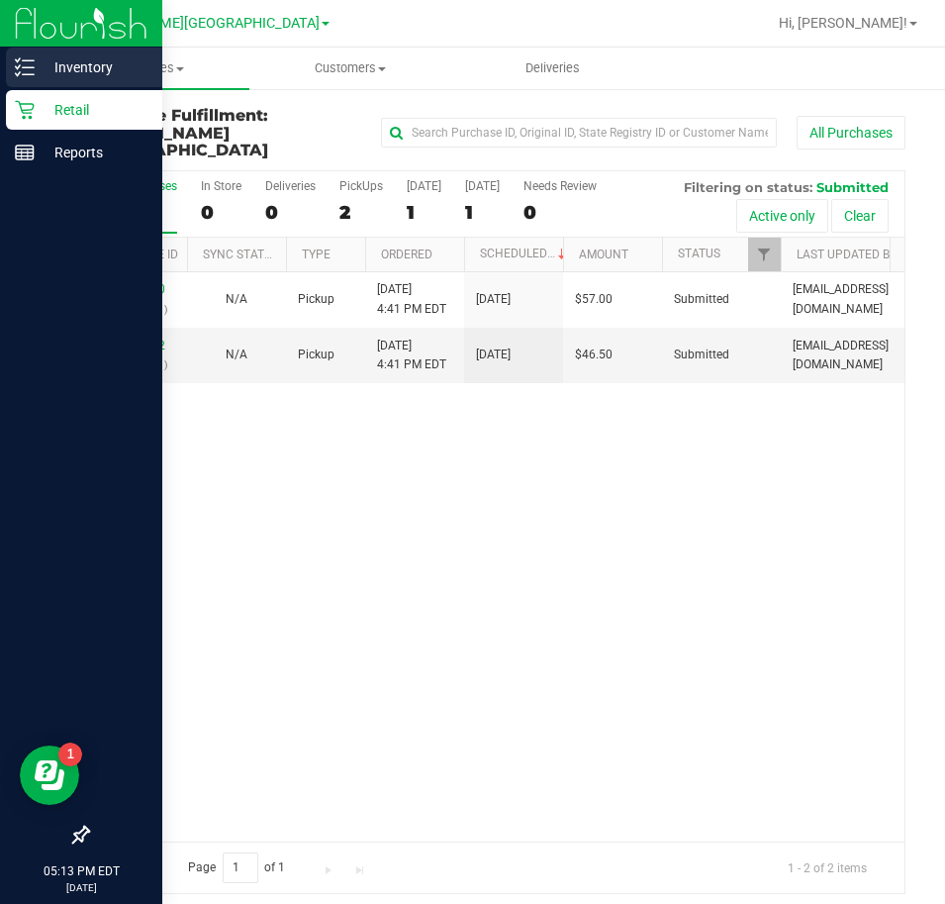
click at [36, 64] on p "Inventory" at bounding box center [94, 67] width 119 height 24
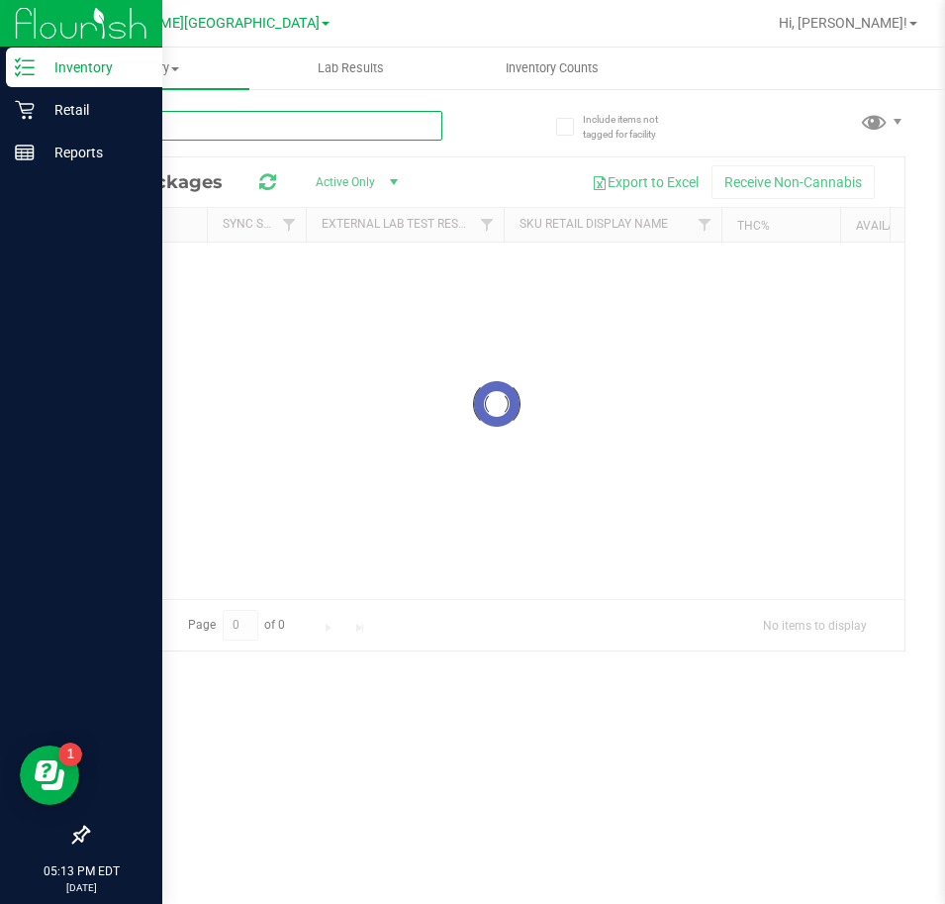
click at [152, 132] on input "text" at bounding box center [264, 126] width 355 height 30
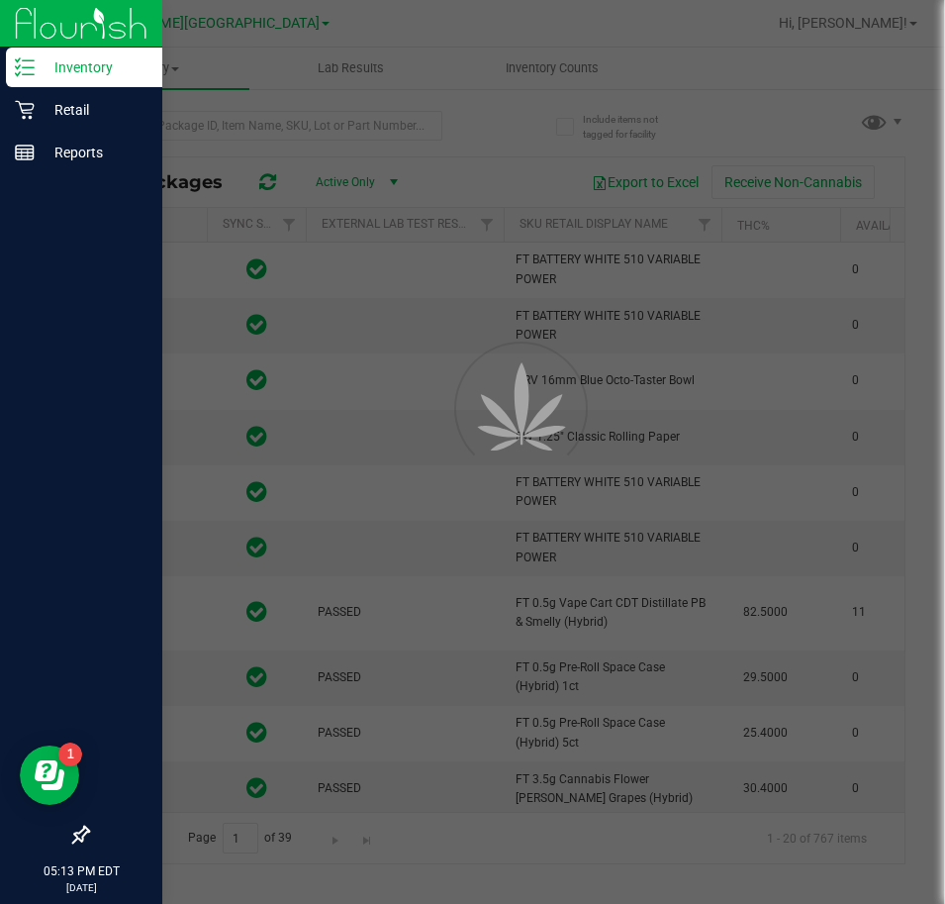
click at [191, 123] on div at bounding box center [472, 452] width 945 height 904
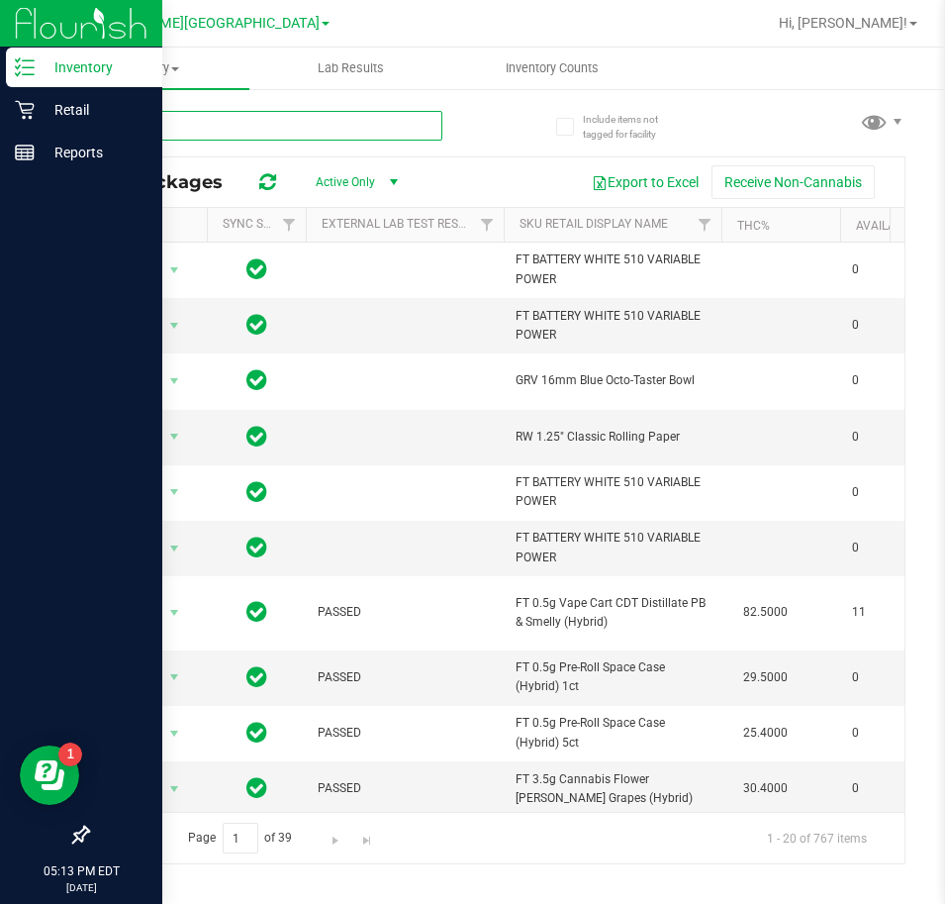
click at [179, 126] on input "text" at bounding box center [264, 126] width 355 height 30
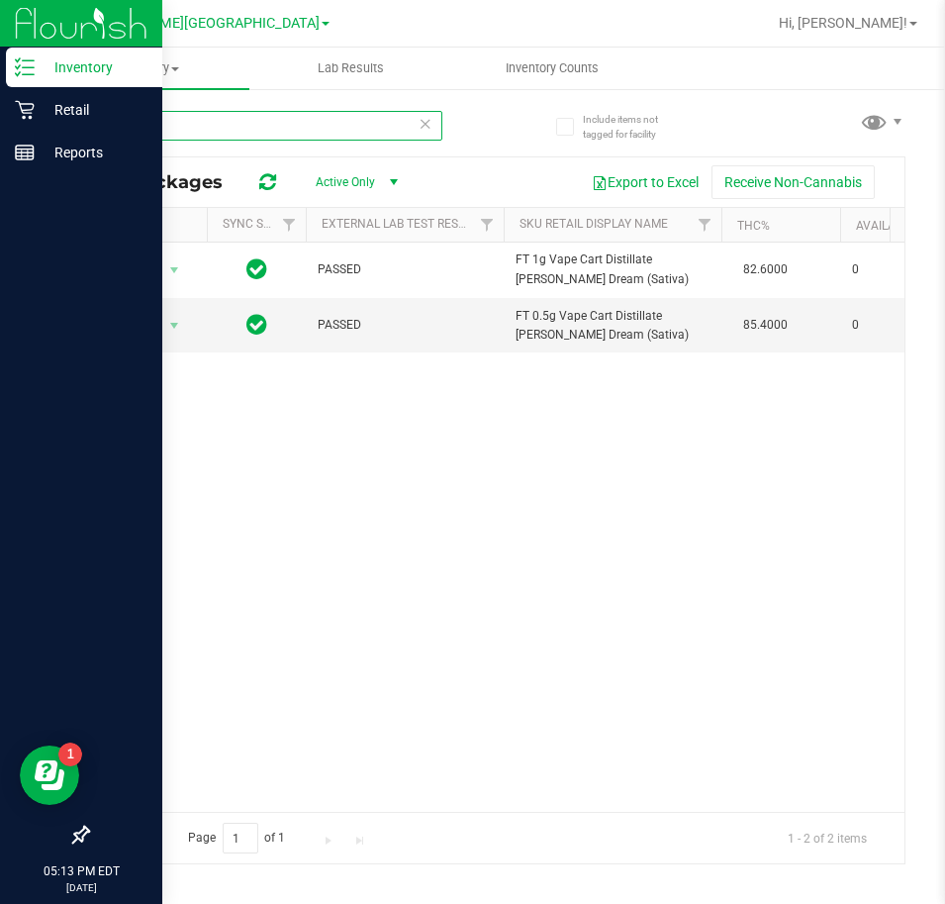
click at [258, 130] on input "tnd" at bounding box center [264, 126] width 355 height 30
type input "wzk"
click at [287, 121] on input "wzk" at bounding box center [264, 126] width 355 height 30
click at [288, 122] on input "wzk" at bounding box center [264, 126] width 355 height 30
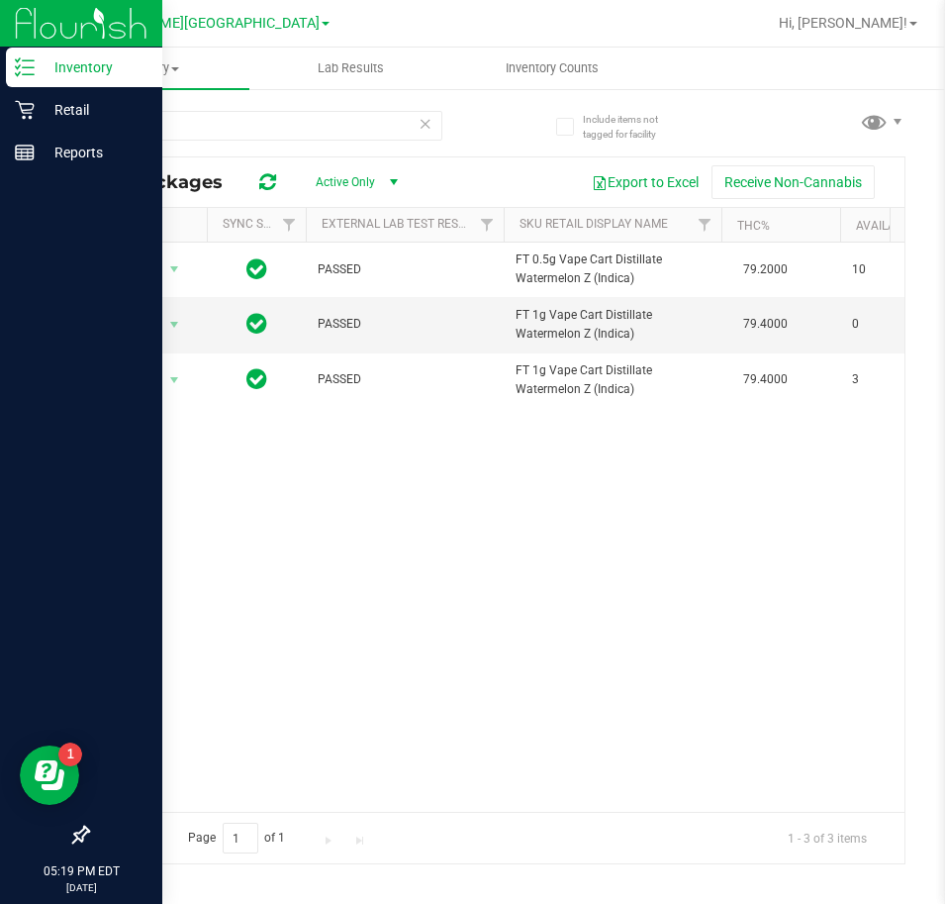
click at [425, 122] on icon at bounding box center [426, 123] width 14 height 24
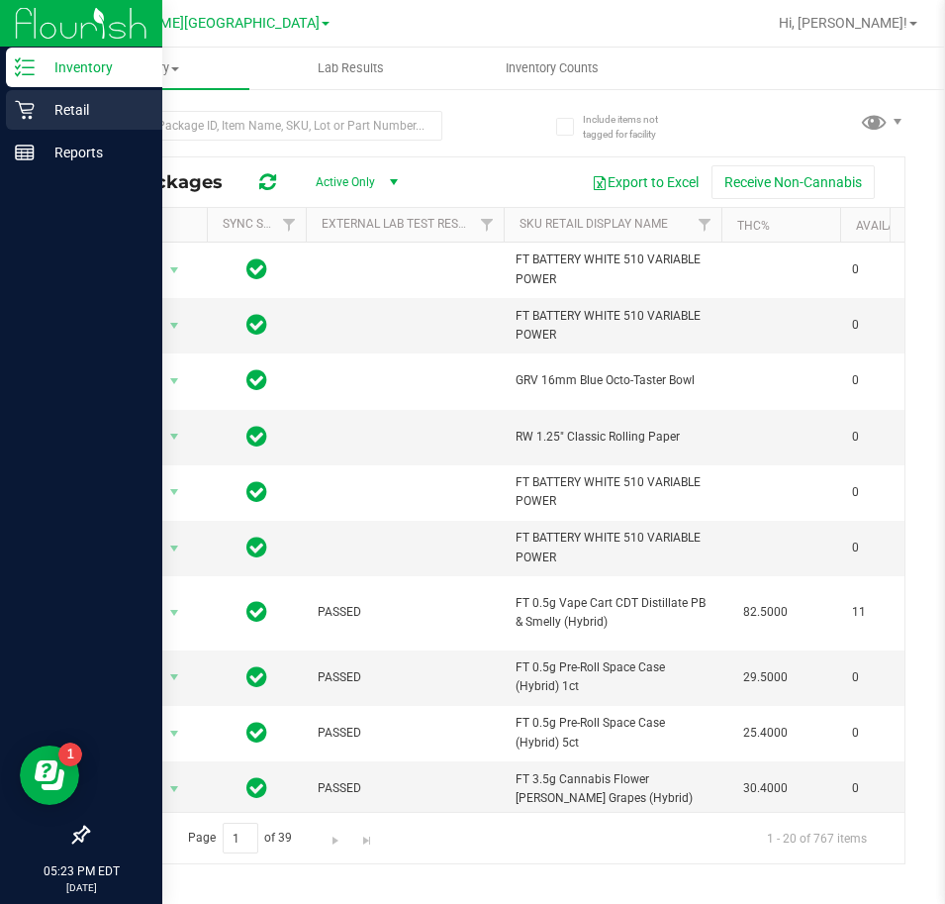
click at [80, 112] on p "Retail" at bounding box center [94, 110] width 119 height 24
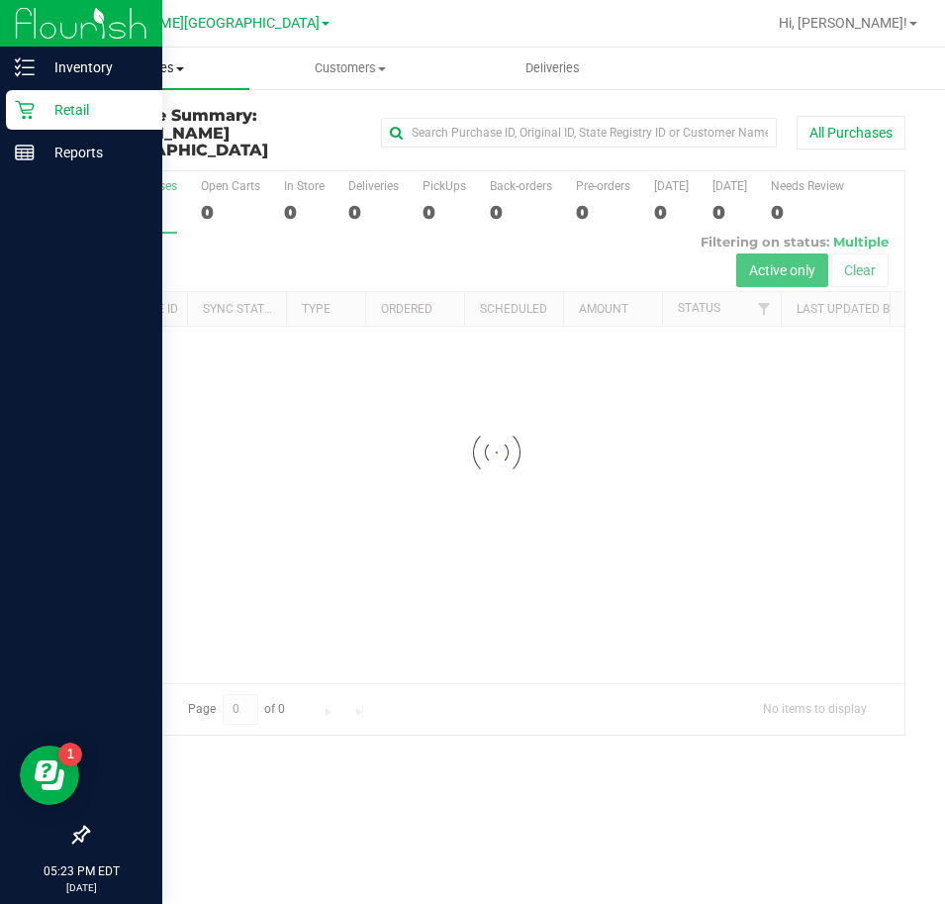
click at [119, 69] on span "Purchases" at bounding box center [149, 68] width 202 height 18
click at [105, 140] on span "Fulfillment" at bounding box center [109, 143] width 123 height 17
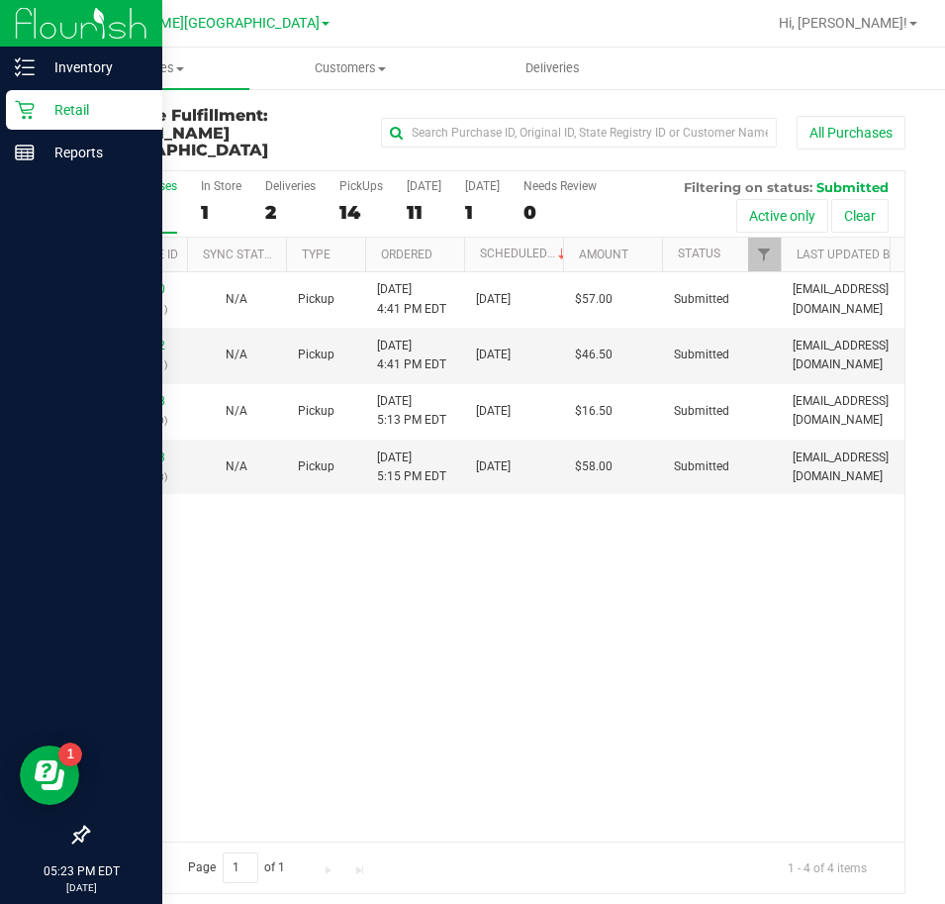
click at [331, 571] on div "11830650 (316655331) N/A Pickup 8/22/2025 4:41 PM EDT 8/23/2025 $57.00 Submitte…" at bounding box center [496, 556] width 817 height 569
click at [142, 450] on link "11830923" at bounding box center [137, 457] width 55 height 14
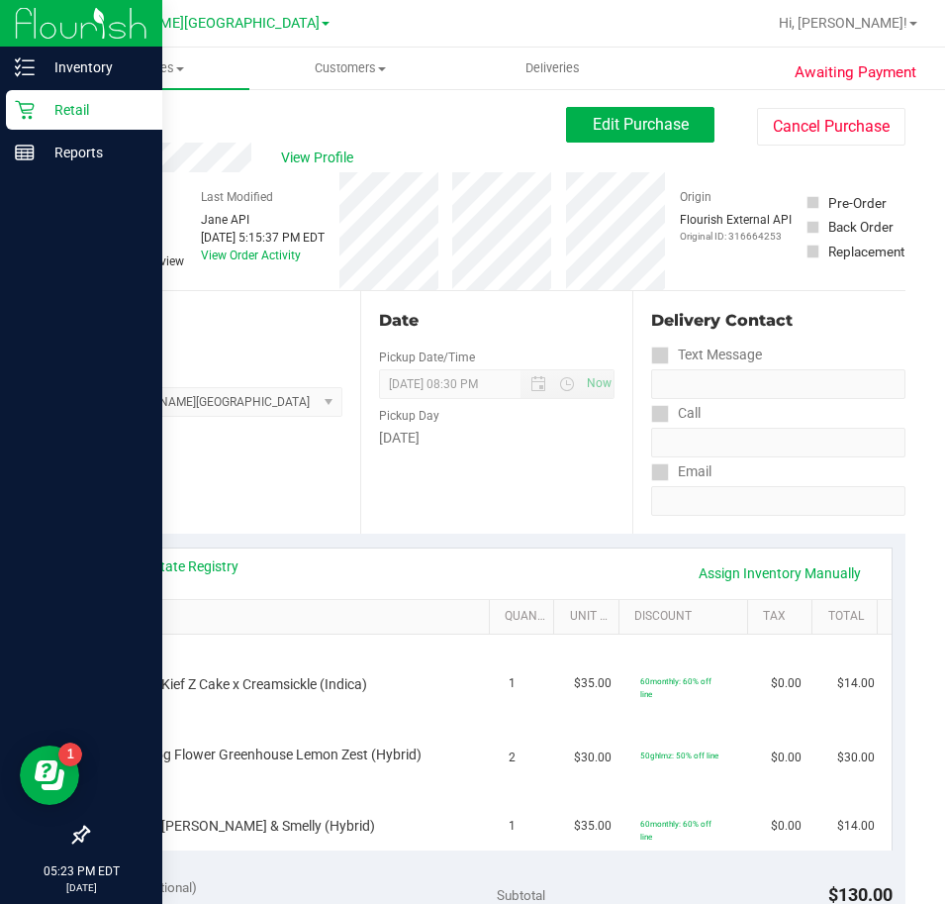
click at [379, 601] on th "SKU" at bounding box center [296, 618] width 388 height 36
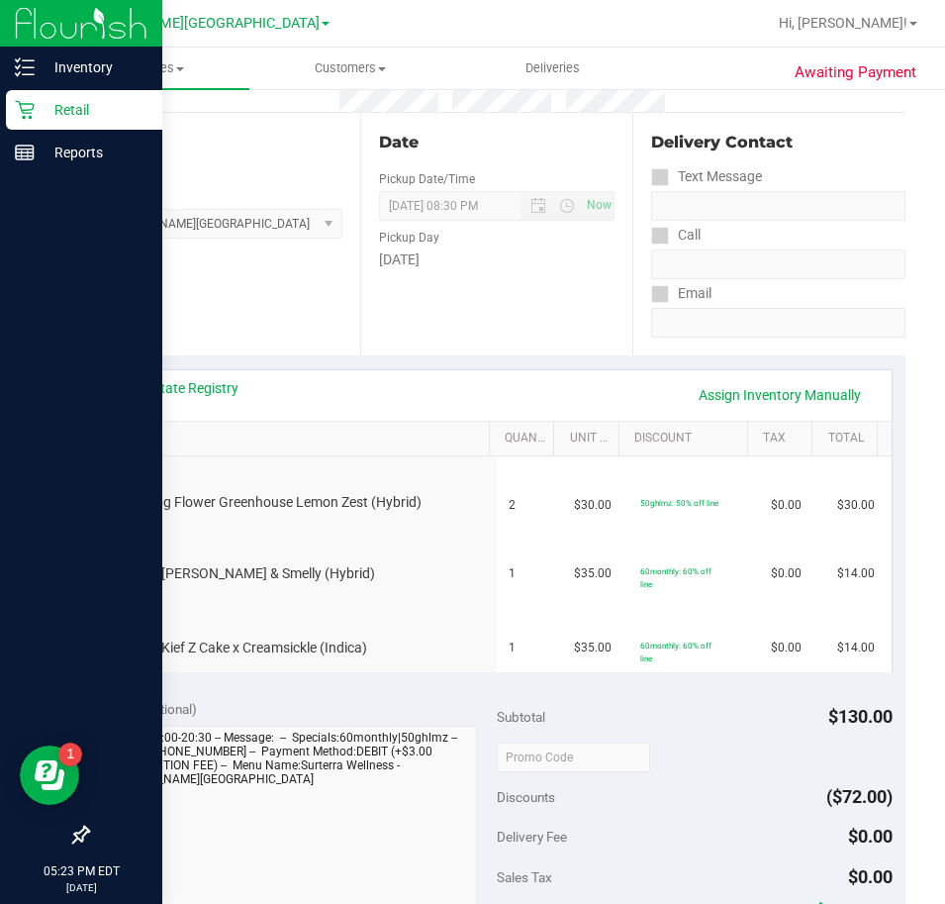
scroll to position [198, 0]
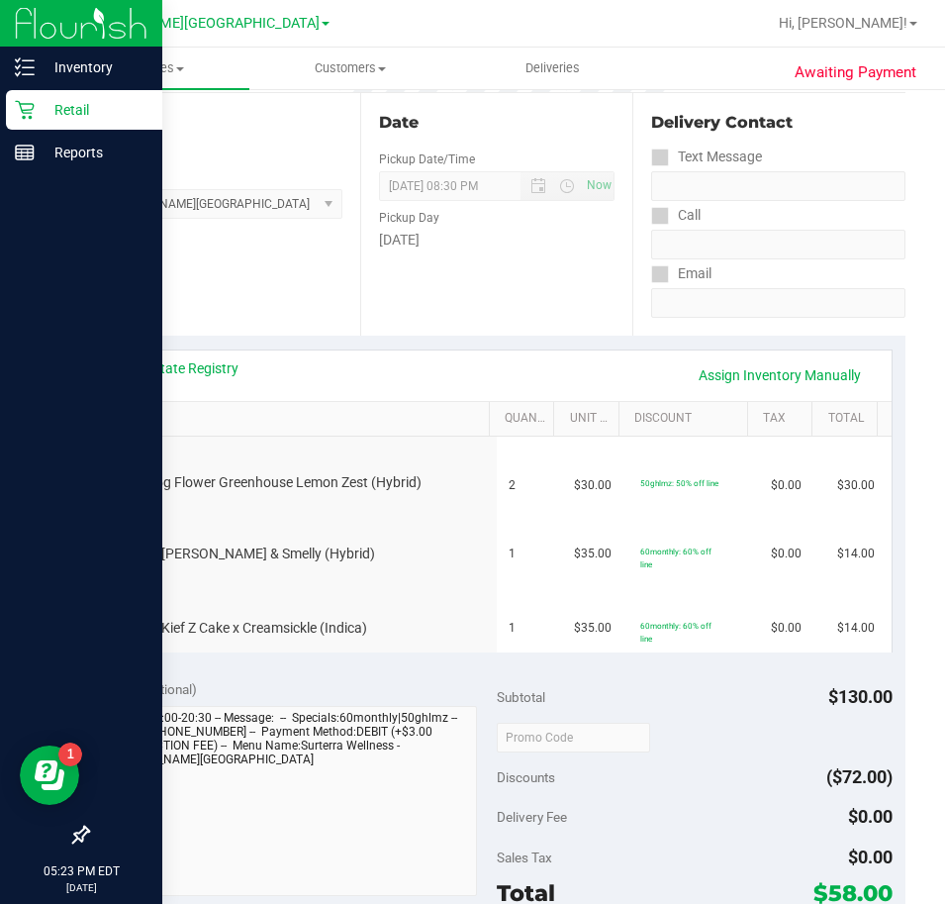
click at [145, 412] on link "SKU" at bounding box center [299, 419] width 365 height 16
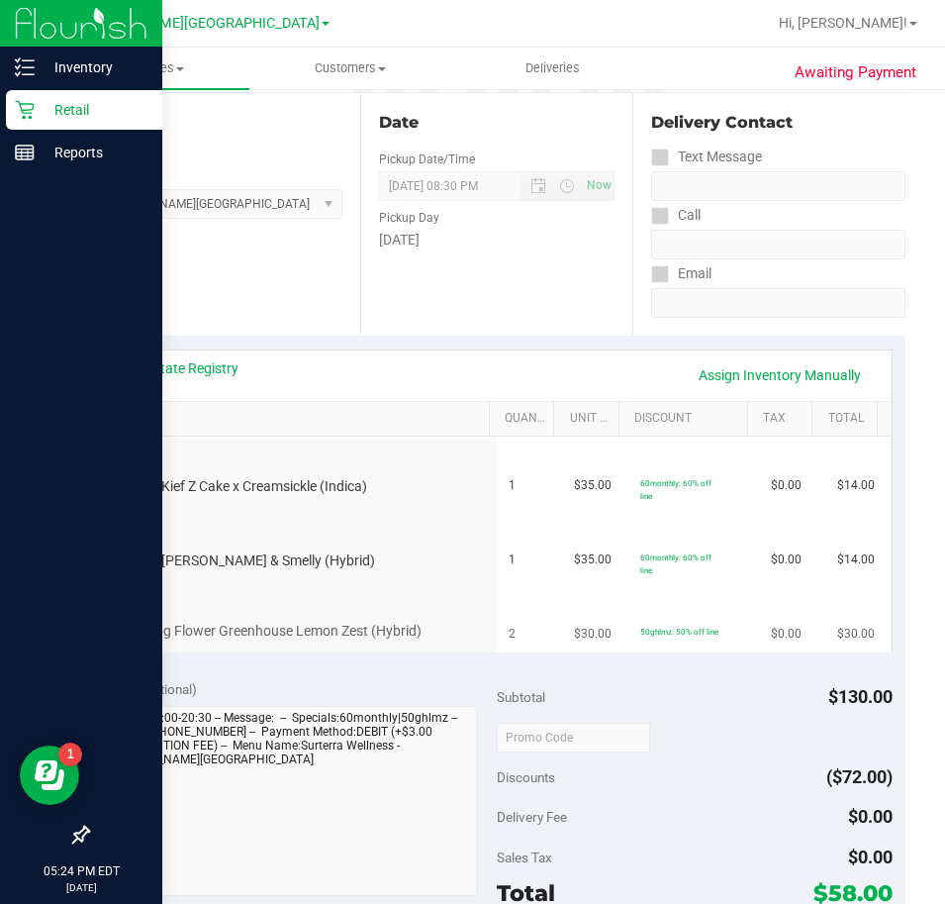
click at [220, 612] on div "FD 3.5g Flower Greenhouse Lemon Zest (Hybrid)" at bounding box center [299, 618] width 371 height 47
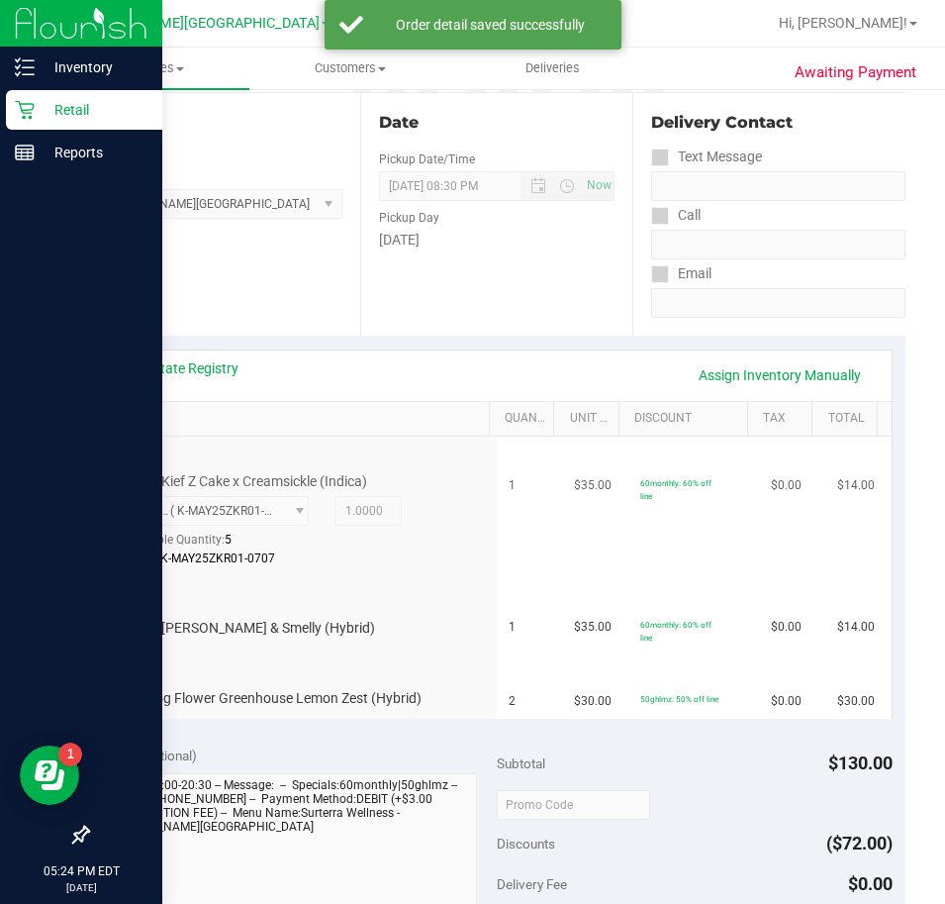
click at [562, 484] on td "$35.00" at bounding box center [594, 508] width 65 height 142
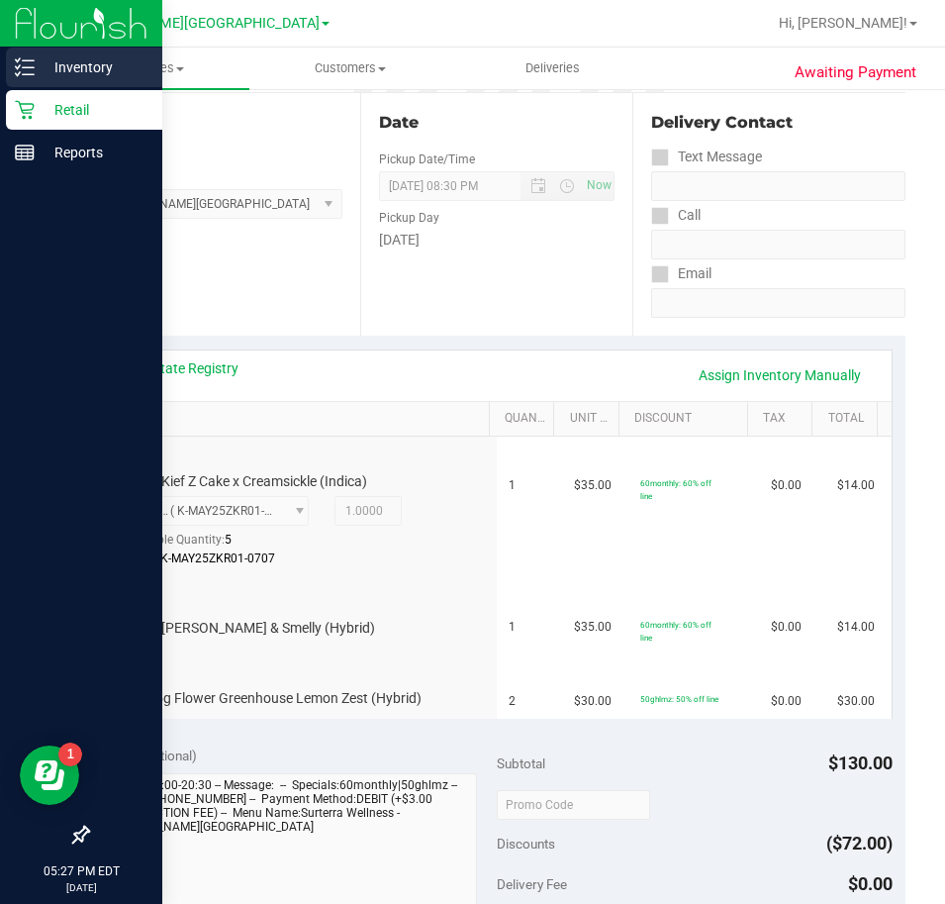
click at [35, 62] on p "Inventory" at bounding box center [94, 67] width 119 height 24
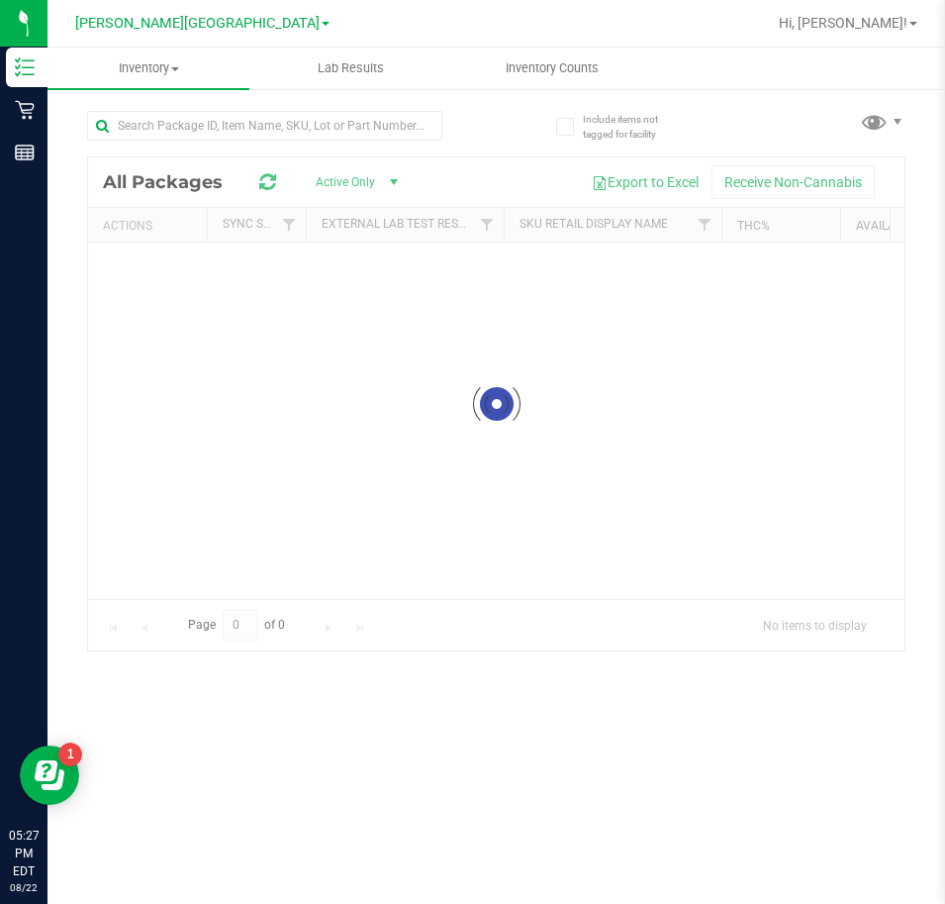
click at [197, 142] on div "Inventory All packages All inventory Waste log Lab Results Inventory Counts" at bounding box center [497, 476] width 898 height 856
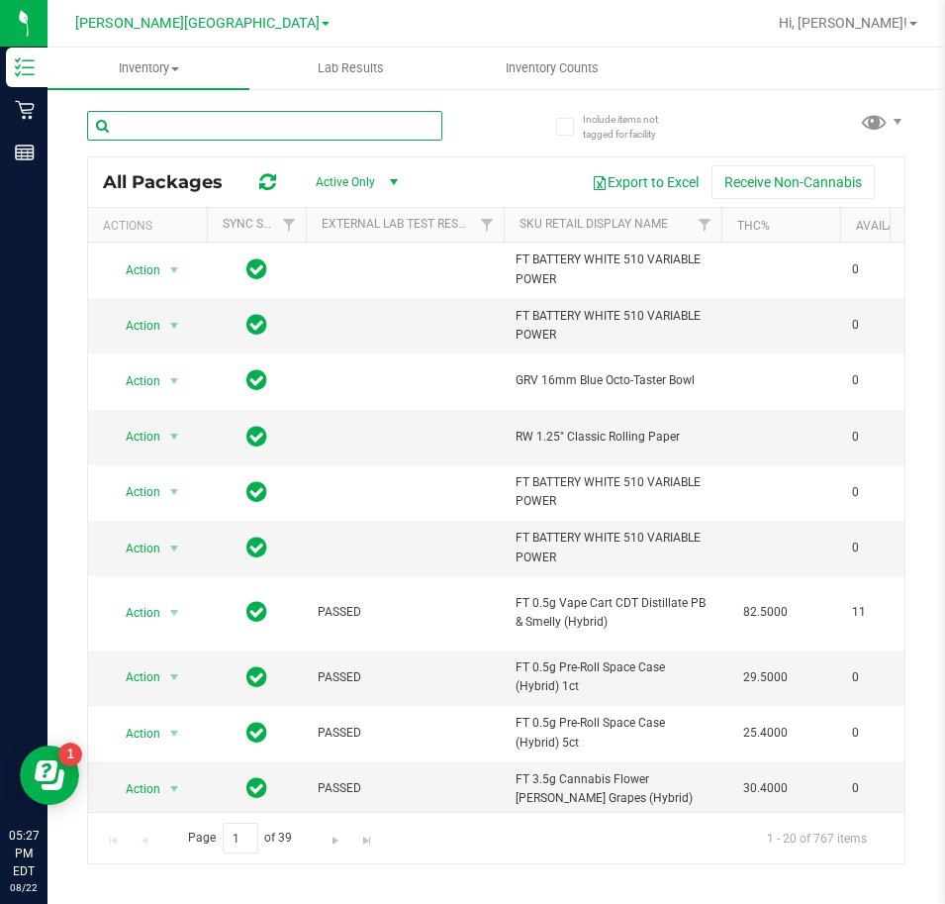
click at [187, 124] on input "text" at bounding box center [264, 126] width 355 height 30
type input "grz"
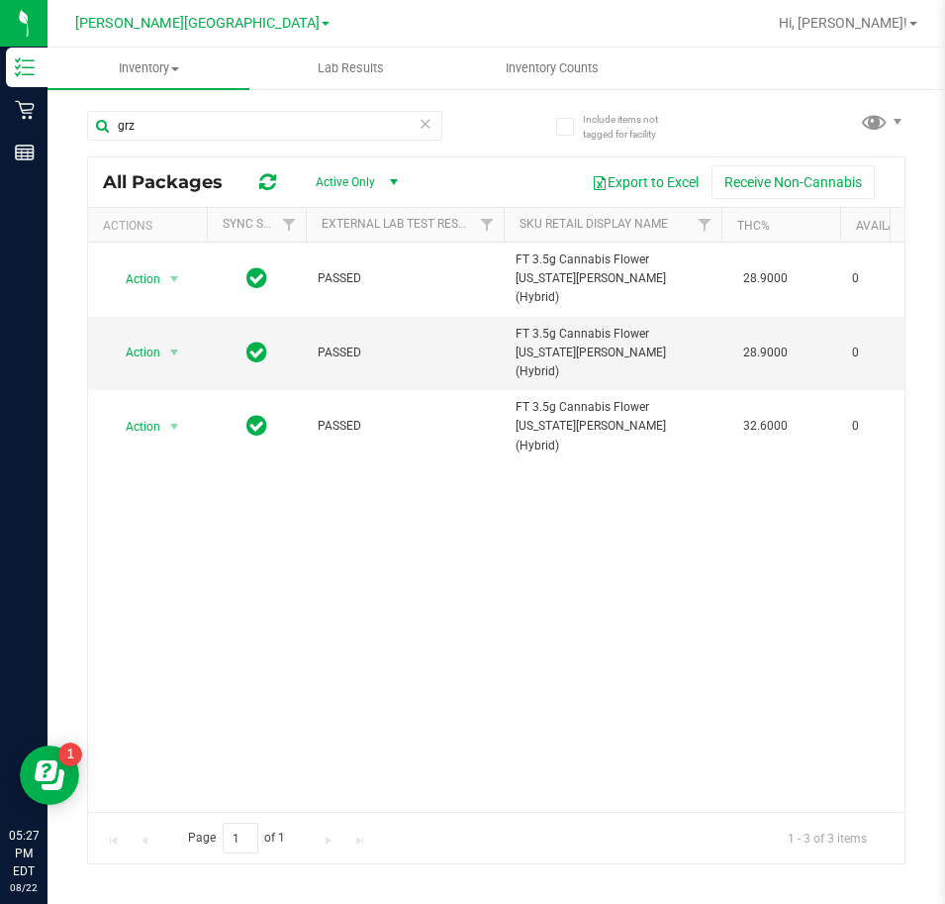
click at [253, 794] on div "Action Action Global inventory Package audit log Print package label Print prod…" at bounding box center [496, 527] width 817 height 569
click at [424, 498] on div "Action Action Global inventory Package audit log Print package label Print prod…" at bounding box center [496, 527] width 817 height 569
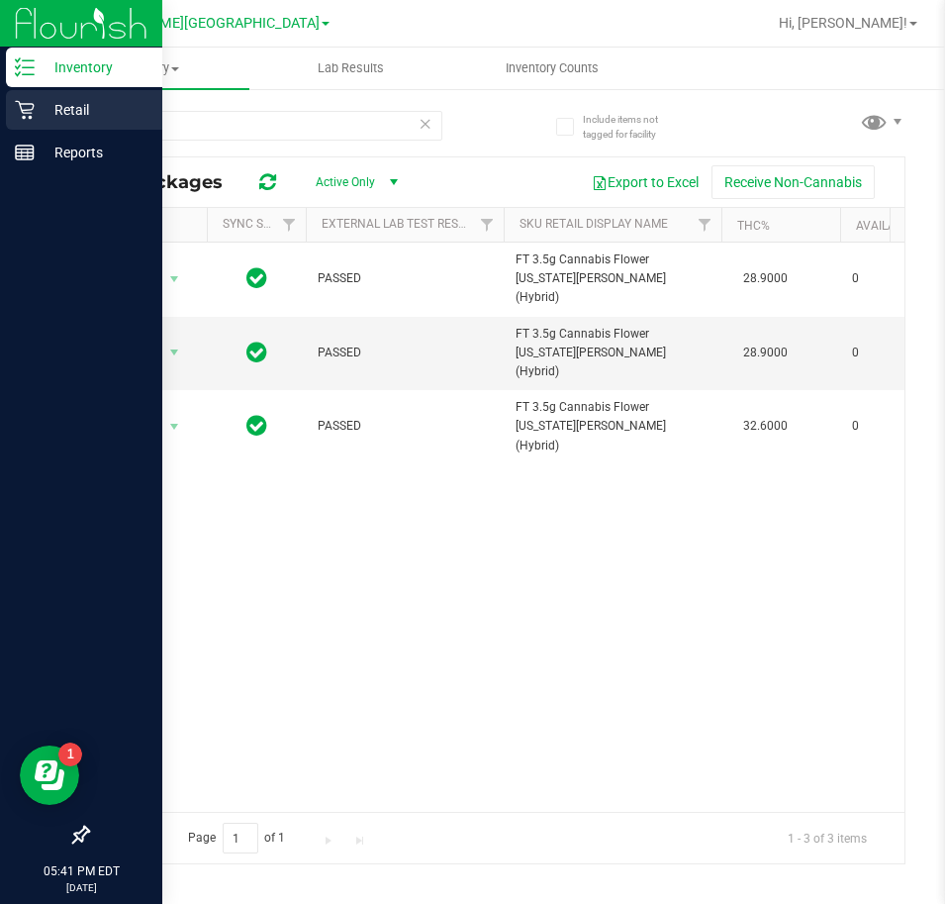
click at [19, 96] on div "Retail" at bounding box center [84, 110] width 156 height 40
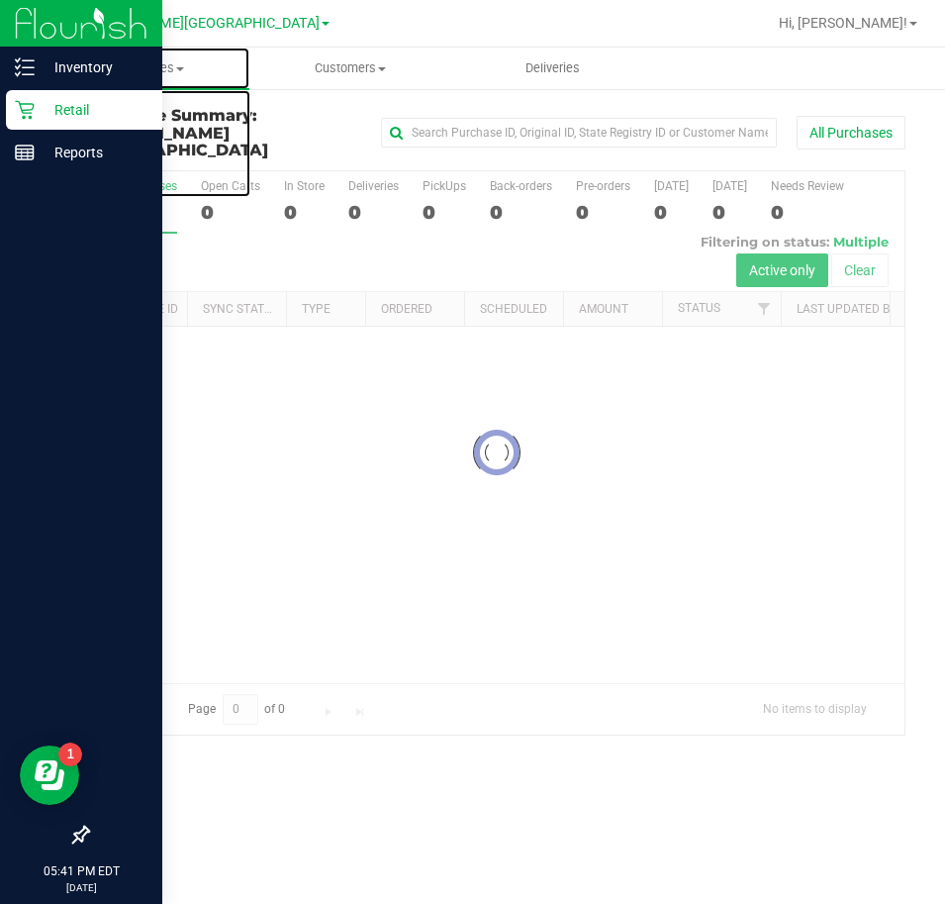
click at [158, 69] on span "Purchases" at bounding box center [149, 68] width 202 height 18
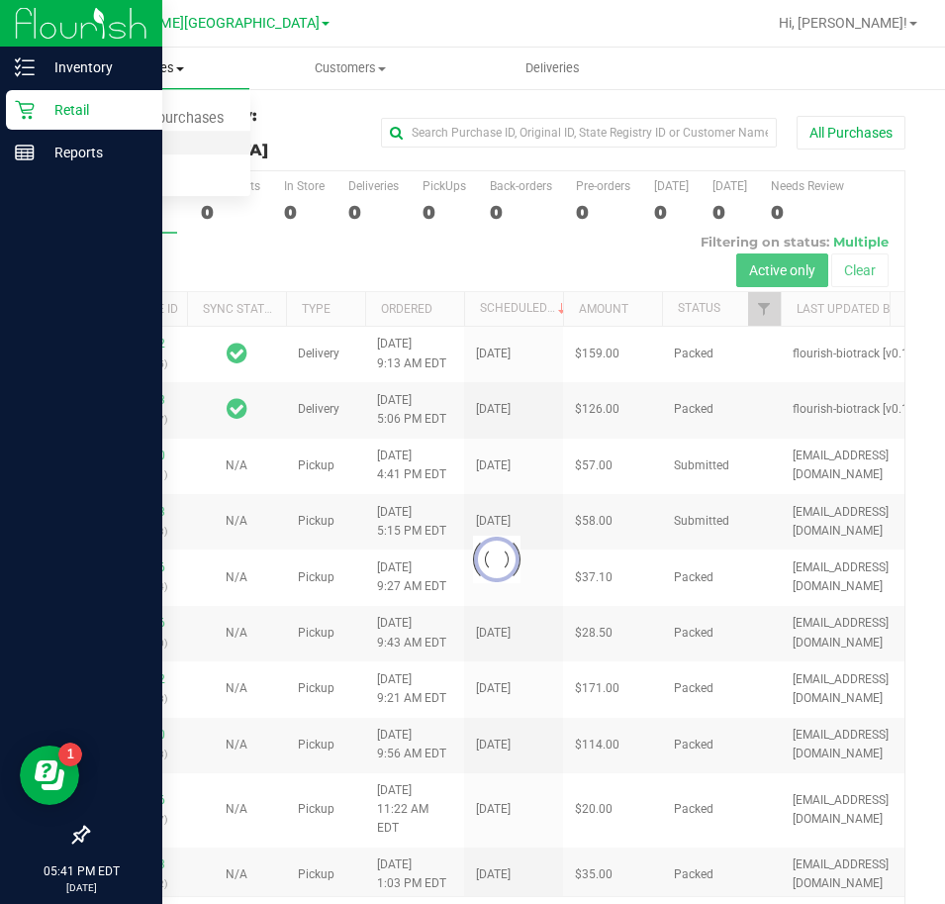
click at [114, 140] on span "Fulfillment" at bounding box center [109, 143] width 123 height 17
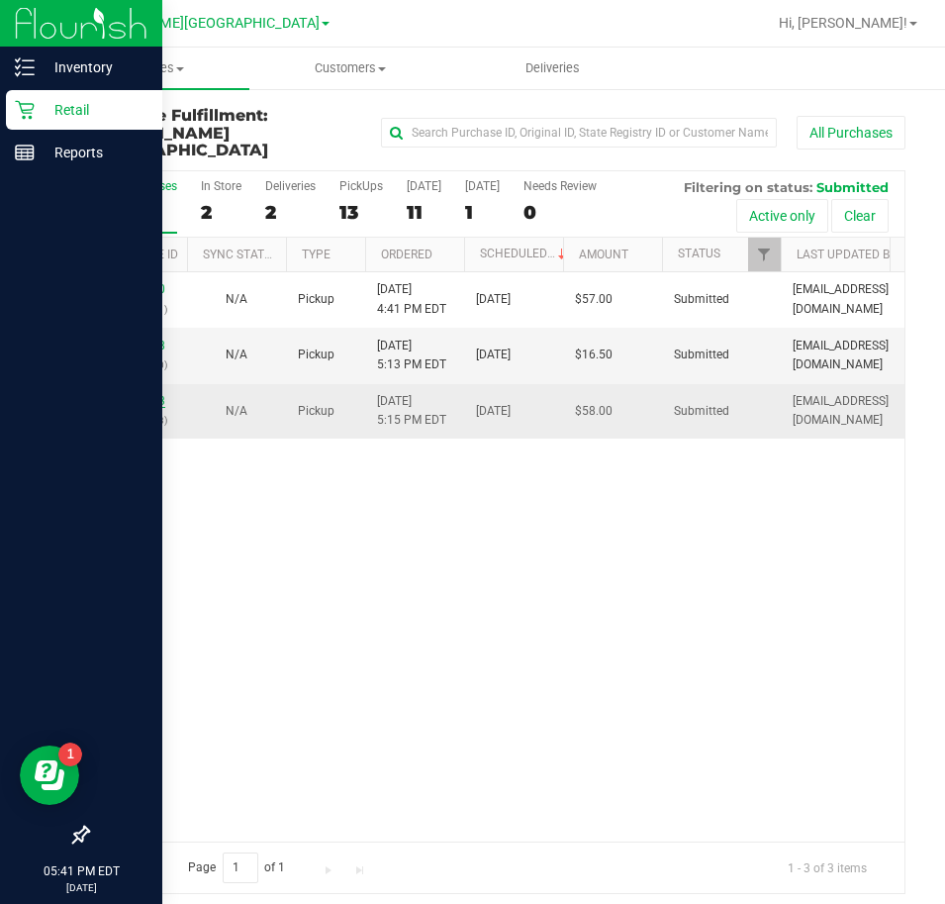
click at [151, 394] on link "11830923" at bounding box center [137, 401] width 55 height 14
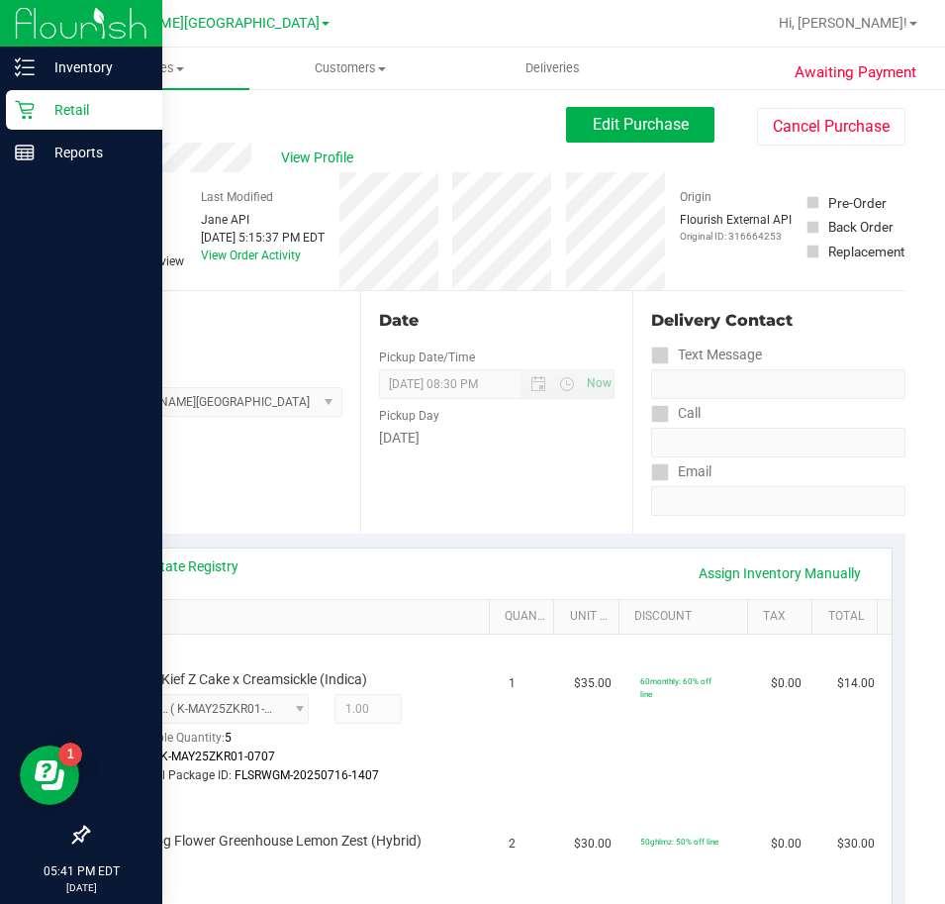
scroll to position [297, 0]
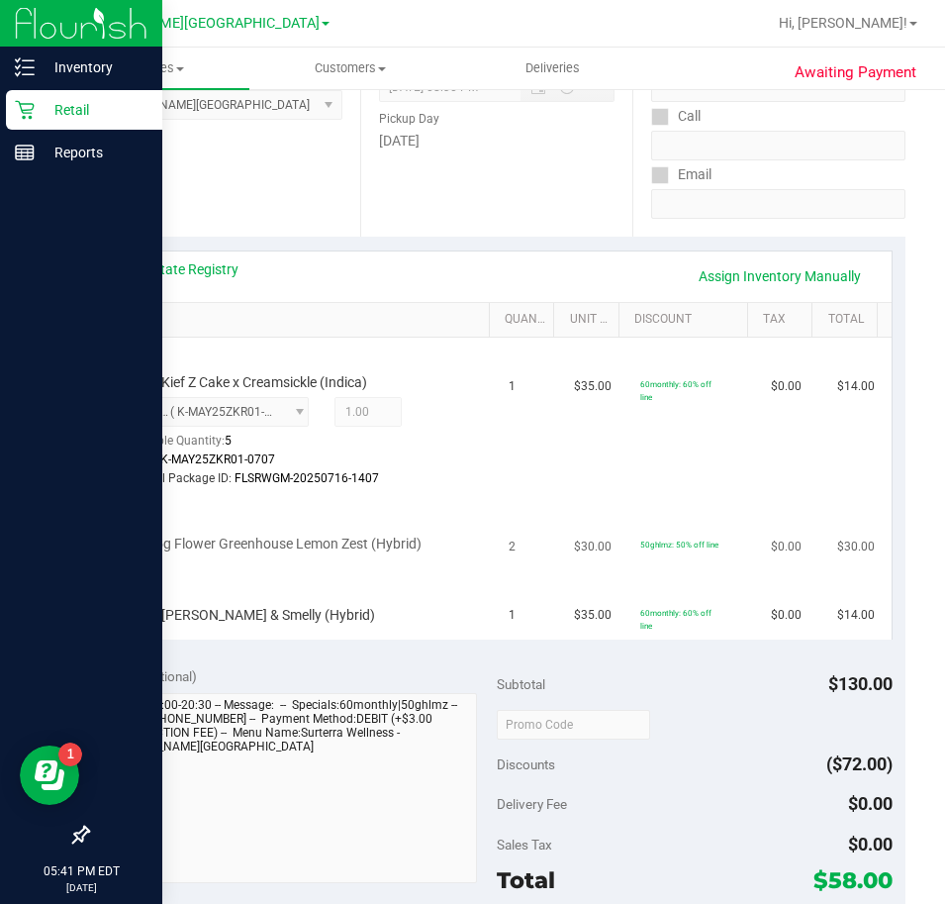
click at [453, 537] on div "FD 3.5g Flower Greenhouse Lemon Zest (Hybrid)" at bounding box center [299, 531] width 371 height 47
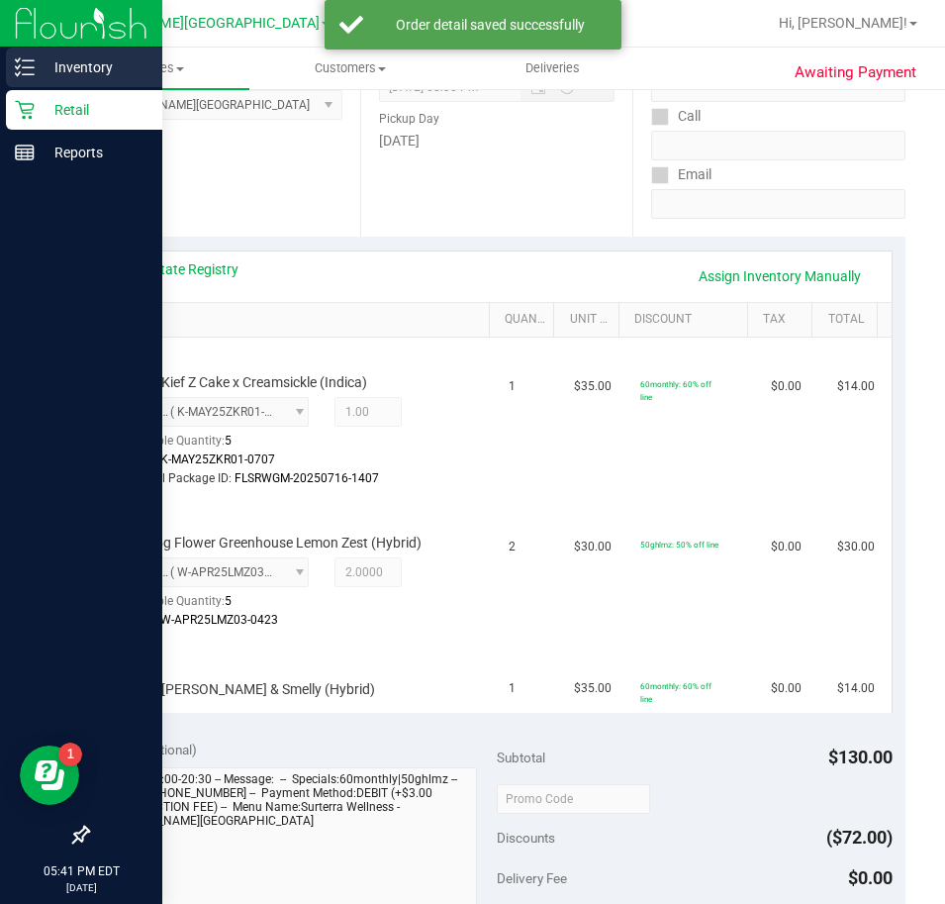
click at [47, 63] on p "Inventory" at bounding box center [94, 67] width 119 height 24
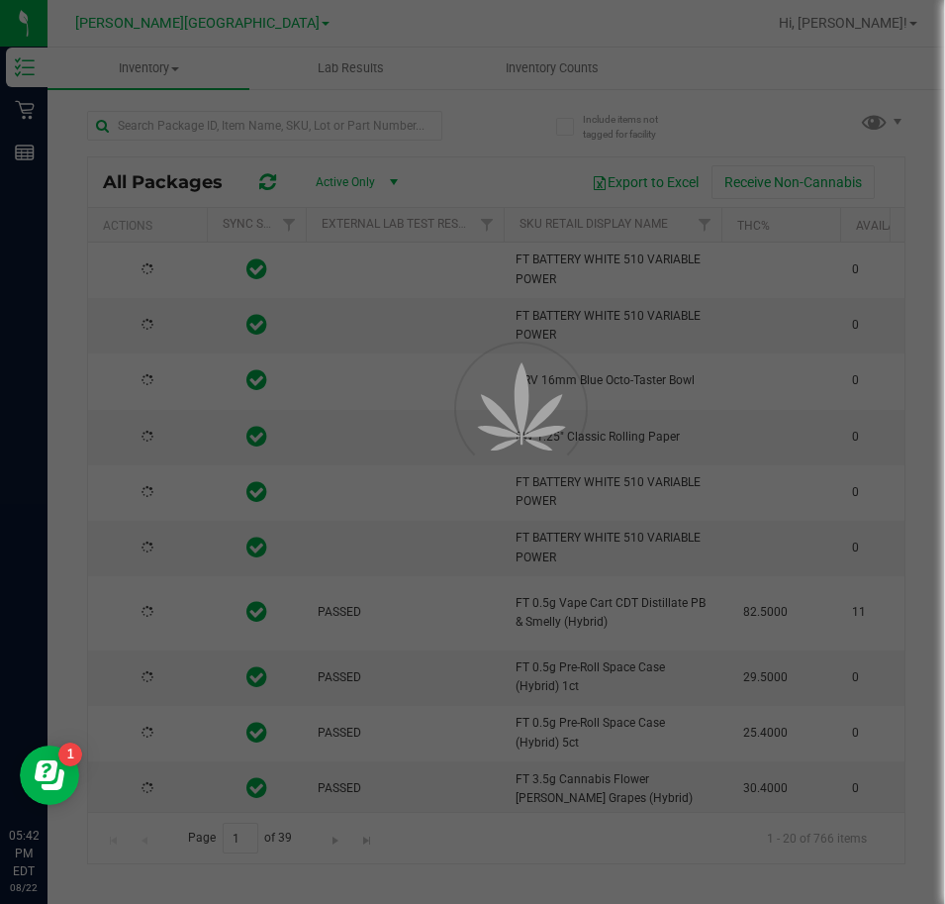
click at [232, 112] on div at bounding box center [472, 452] width 945 height 904
click at [225, 130] on div at bounding box center [472, 452] width 945 height 904
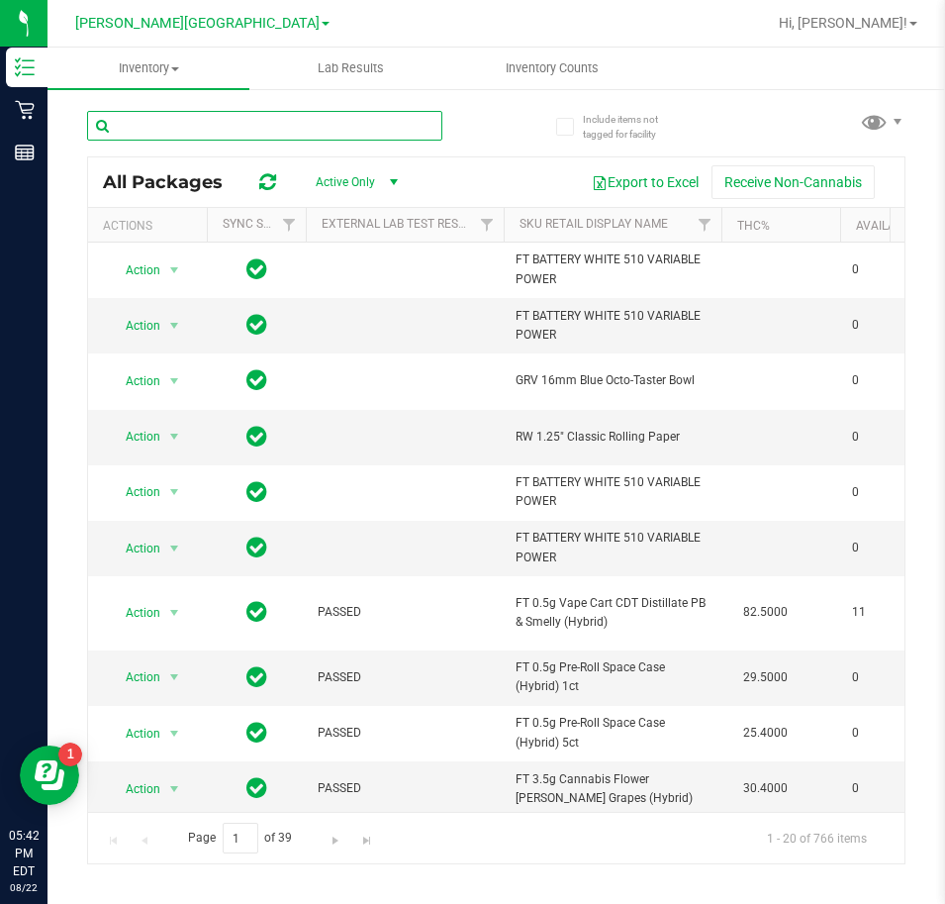
click at [234, 129] on input "text" at bounding box center [264, 126] width 355 height 30
type input "pbs"
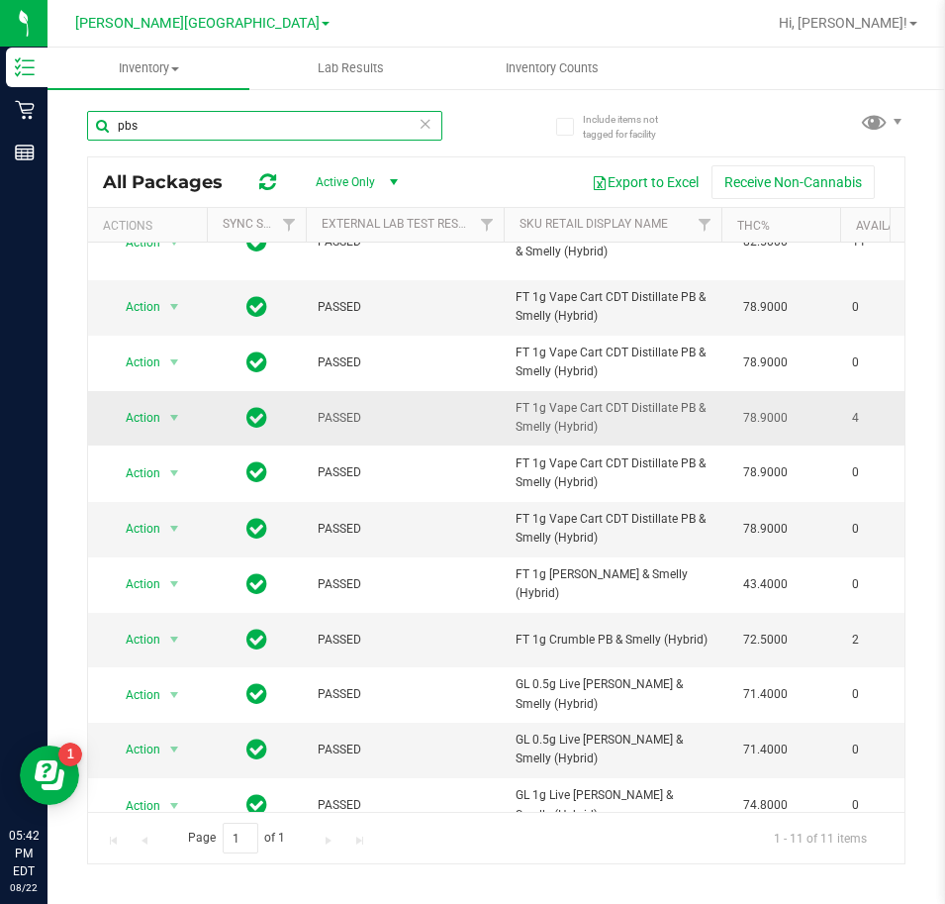
scroll to position [72, 0]
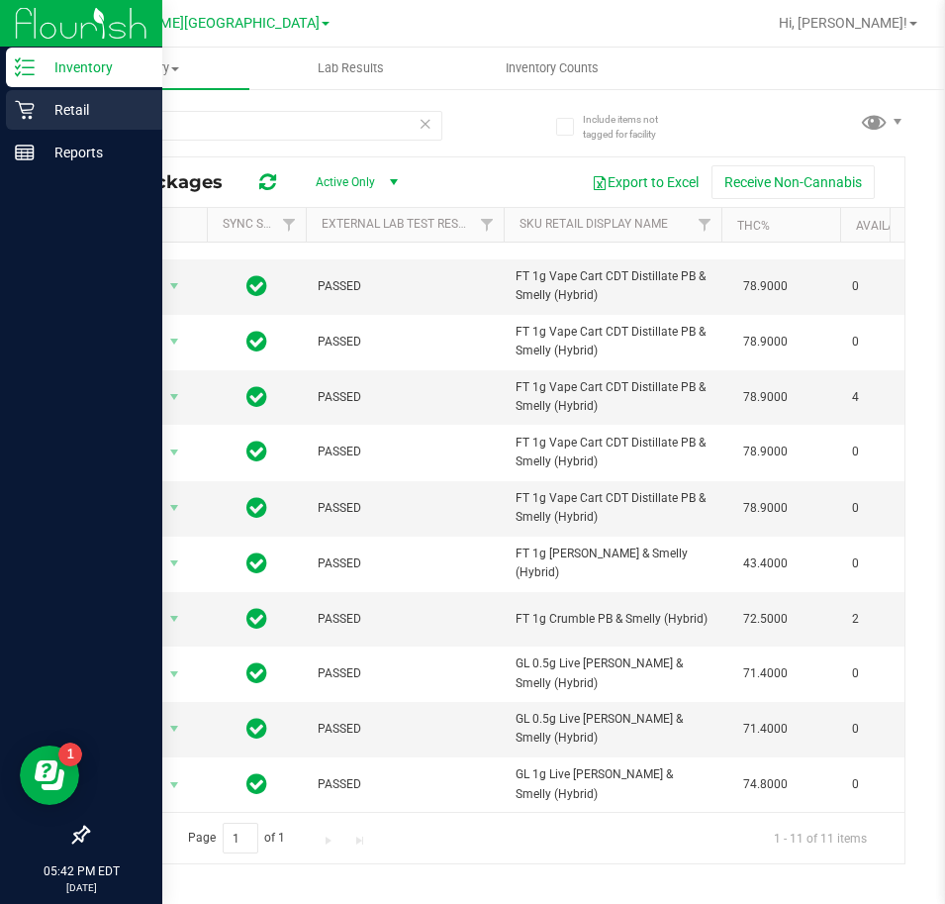
click at [71, 113] on p "Retail" at bounding box center [94, 110] width 119 height 24
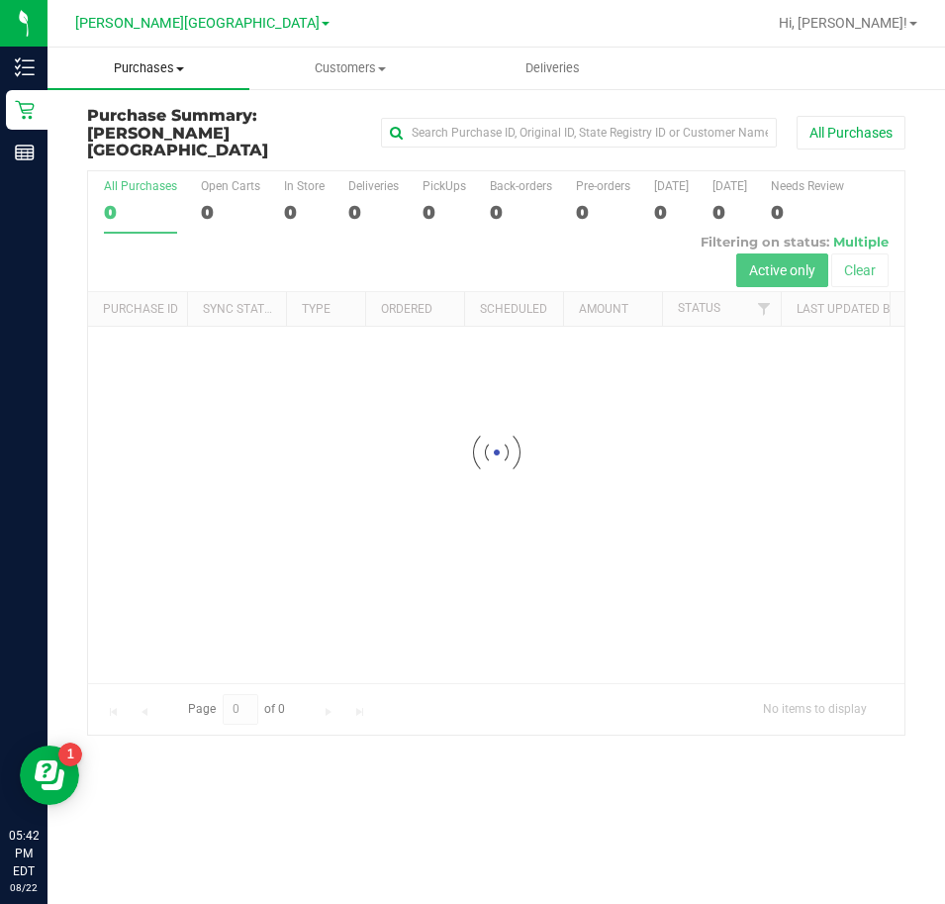
click at [163, 68] on span "Purchases" at bounding box center [149, 68] width 202 height 18
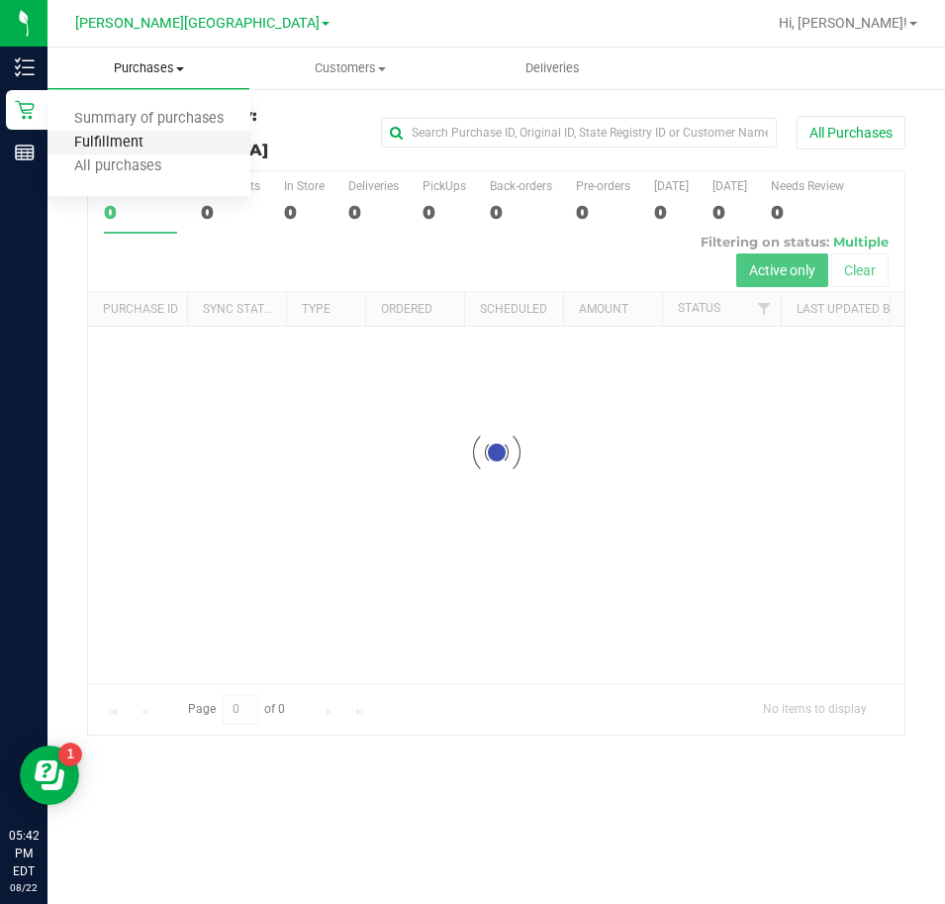
click at [148, 144] on span "Fulfillment" at bounding box center [109, 143] width 123 height 17
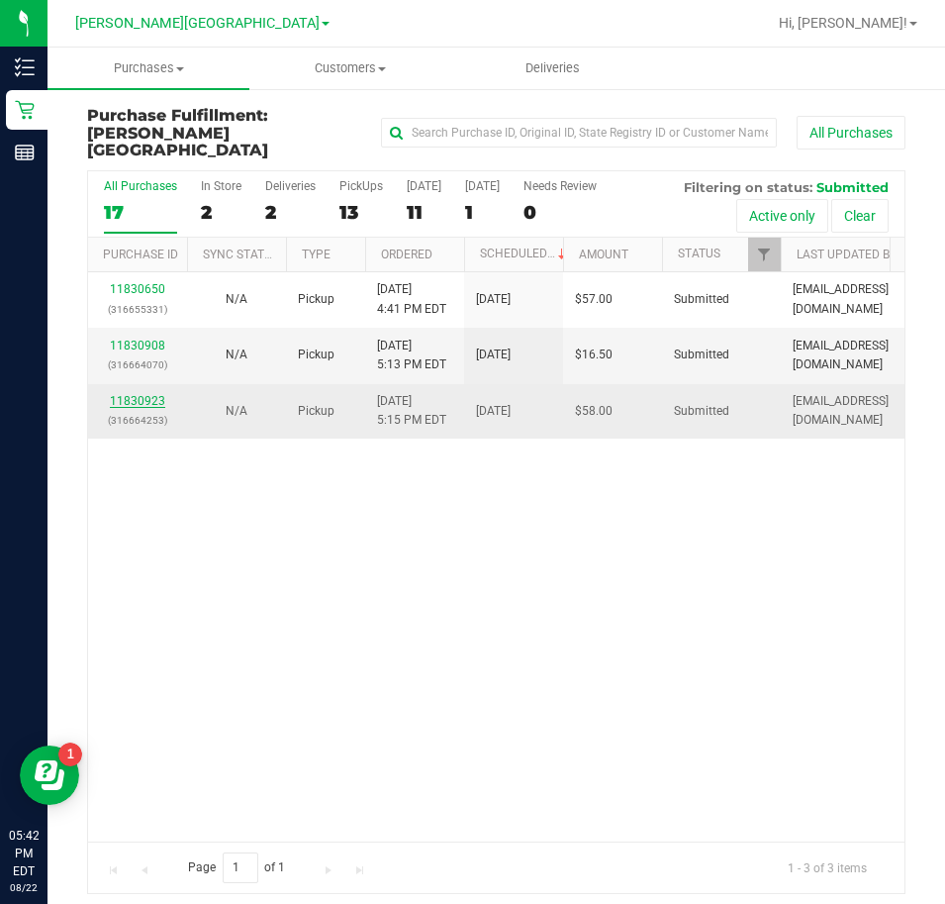
click at [137, 394] on link "11830923" at bounding box center [137, 401] width 55 height 14
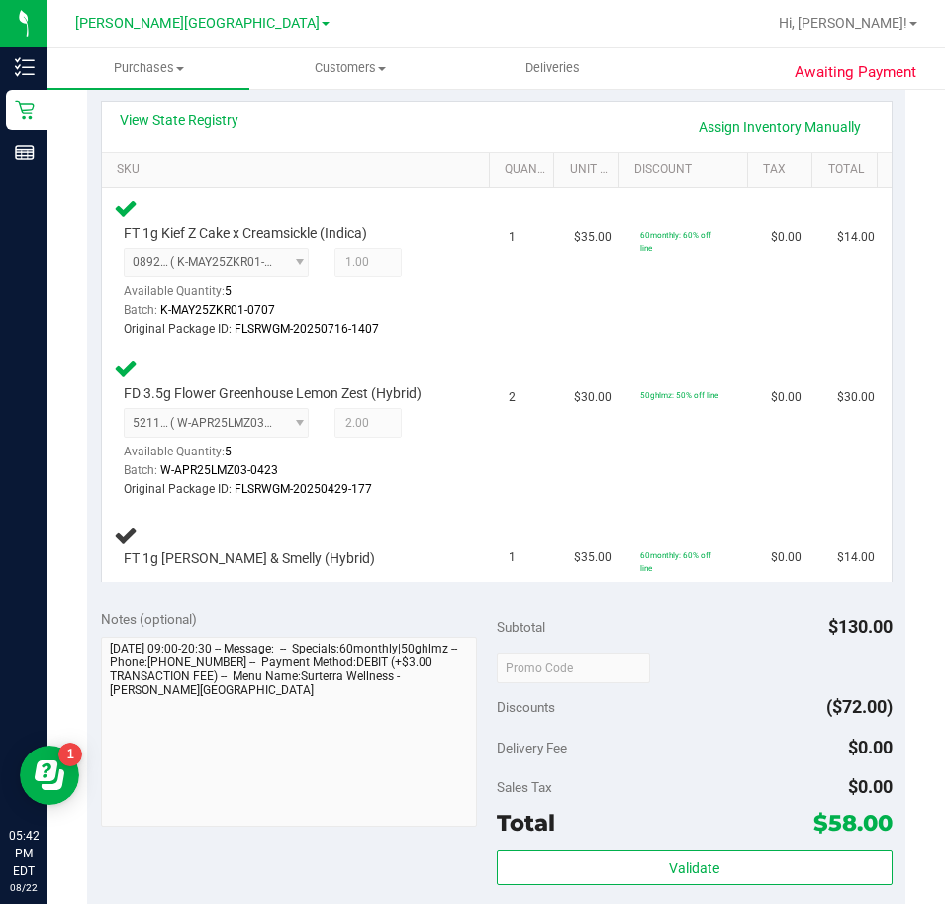
scroll to position [594, 0]
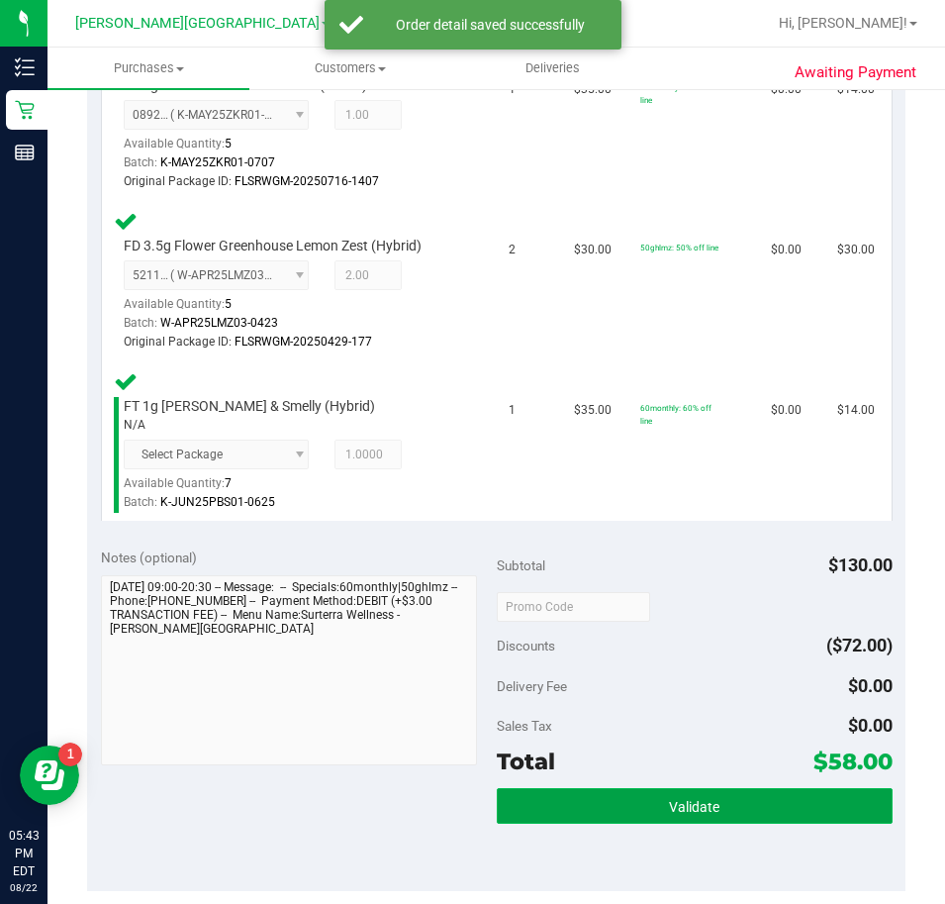
click at [613, 807] on button "Validate" at bounding box center [695, 806] width 396 height 36
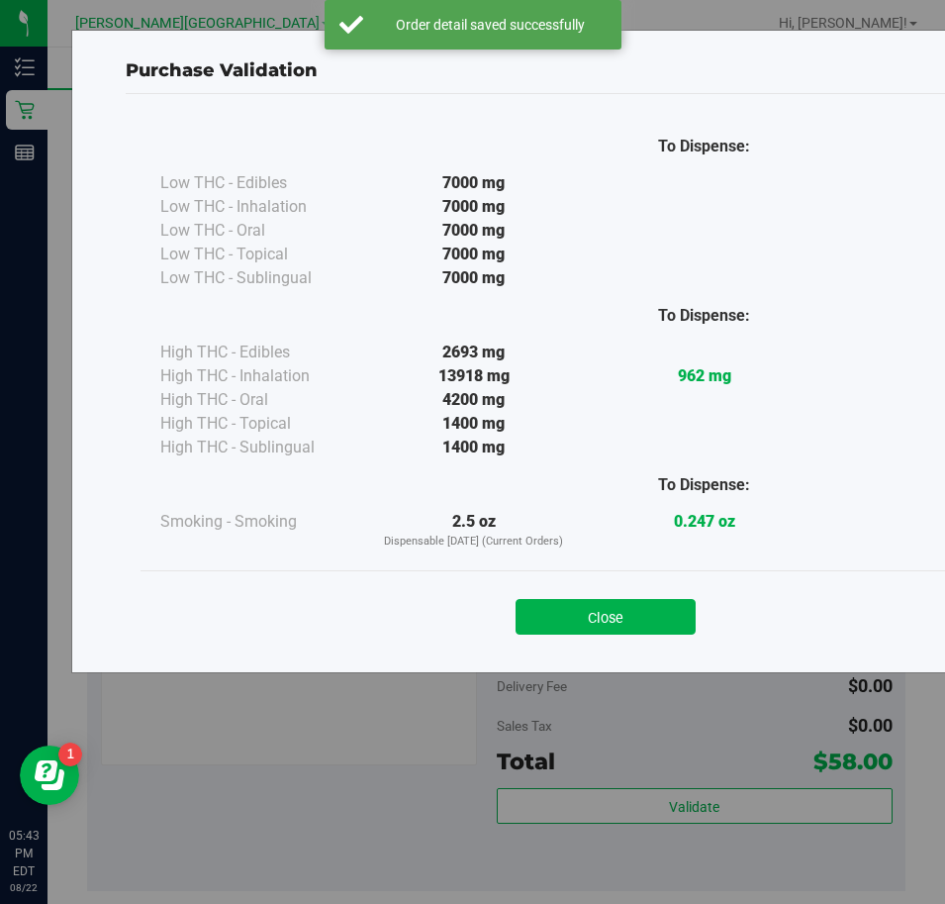
click at [671, 592] on div "Close" at bounding box center [605, 610] width 901 height 49
drag, startPoint x: 664, startPoint y: 595, endPoint x: 654, endPoint y: 612, distance: 19.5
click at [661, 597] on div "Close" at bounding box center [605, 610] width 901 height 49
click at [637, 640] on div "Close" at bounding box center [606, 610] width 930 height 80
click at [632, 587] on div "Close" at bounding box center [605, 610] width 901 height 49
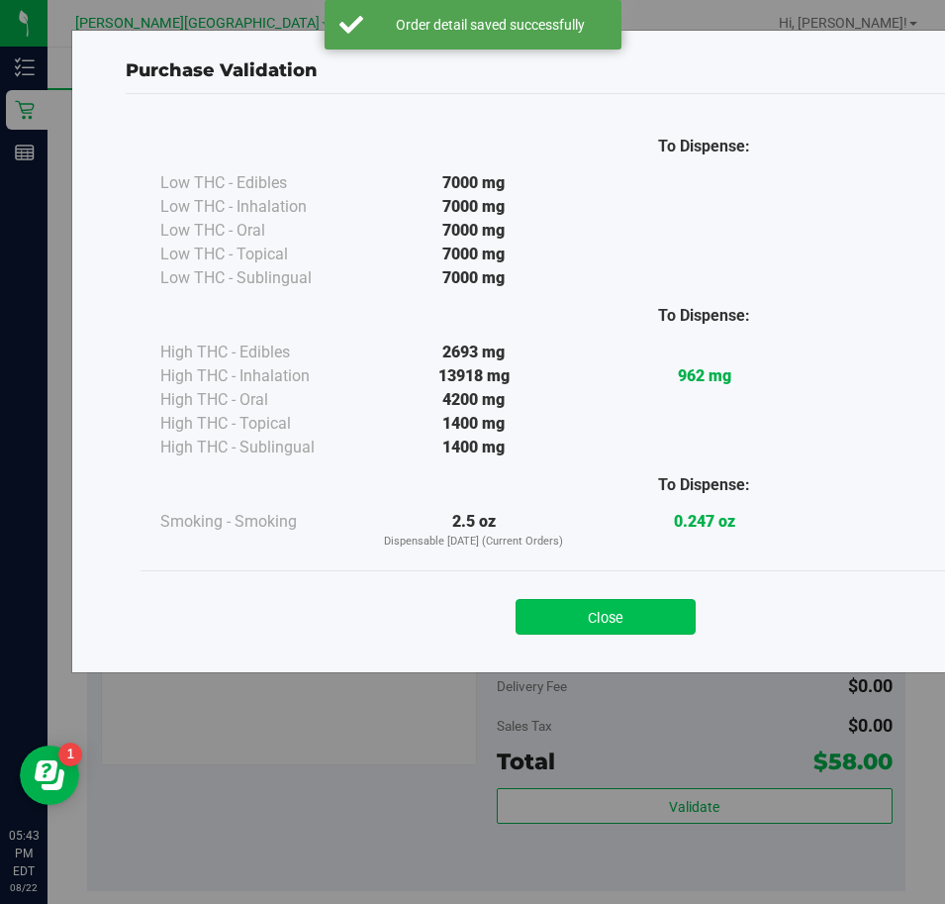
click at [625, 626] on button "Close" at bounding box center [606, 617] width 180 height 36
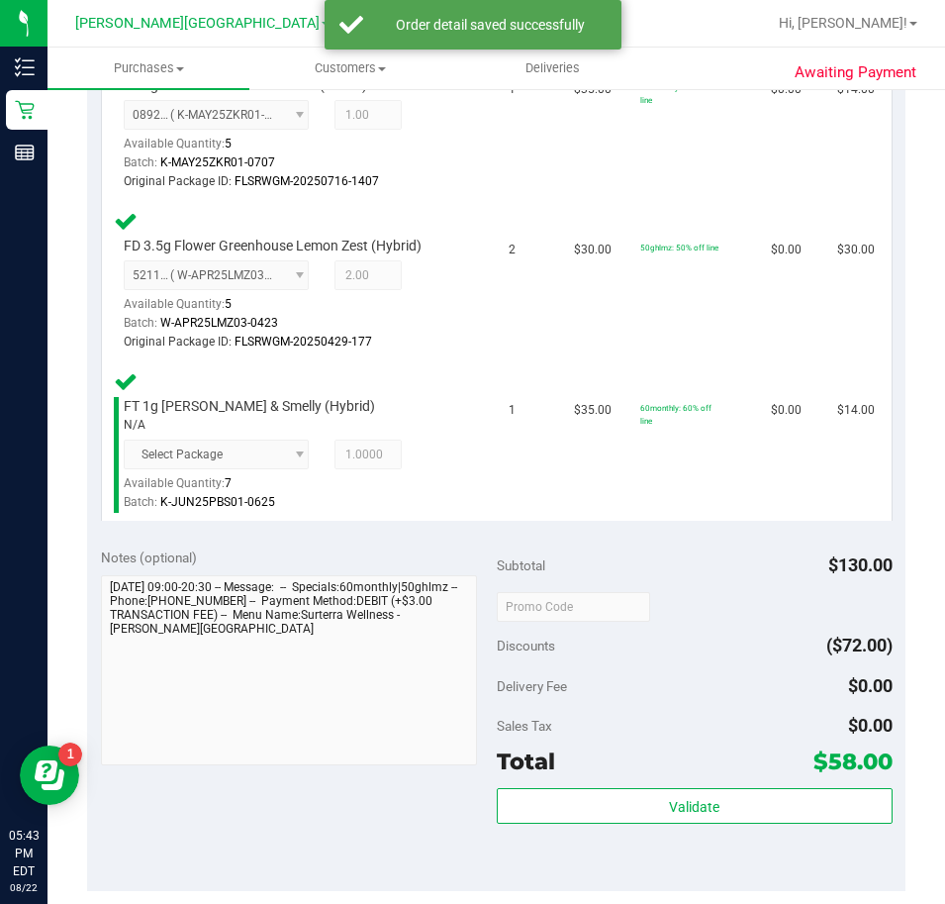
scroll to position [990, 0]
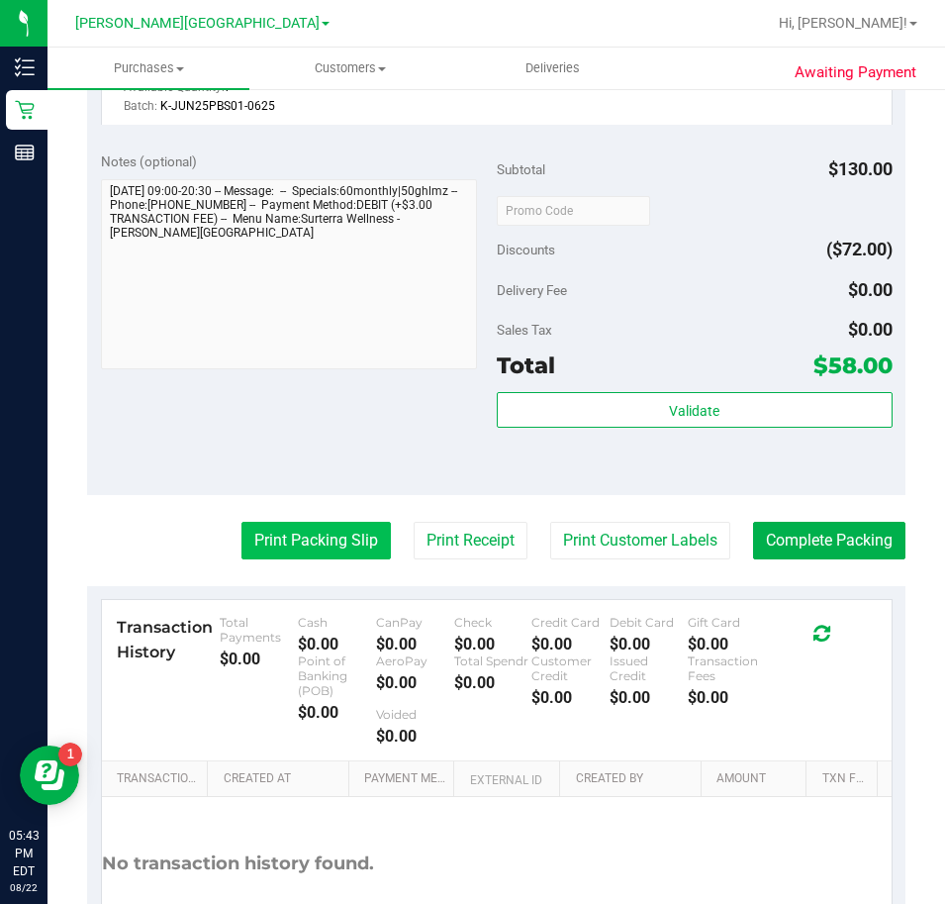
click at [322, 549] on button "Print Packing Slip" at bounding box center [316, 541] width 149 height 38
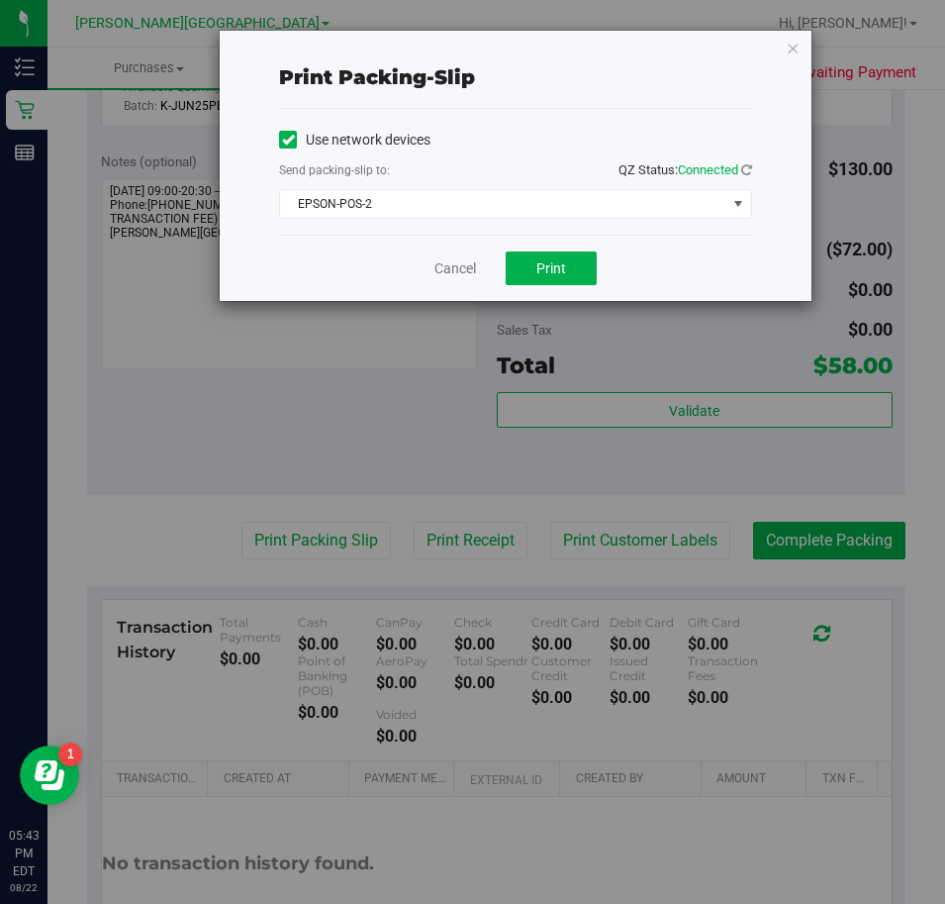
click at [573, 128] on div "Use network devices" at bounding box center [515, 140] width 473 height 30
click at [535, 268] on button "Print" at bounding box center [551, 268] width 91 height 34
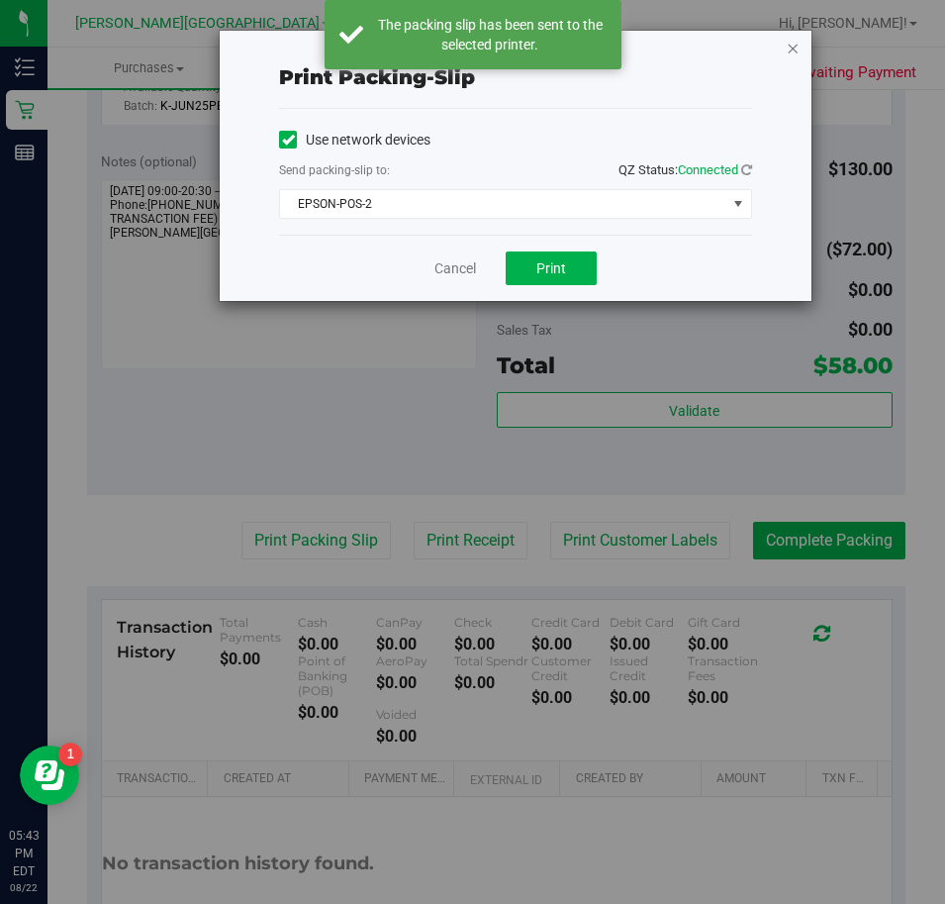
click at [787, 56] on icon "button" at bounding box center [793, 48] width 14 height 24
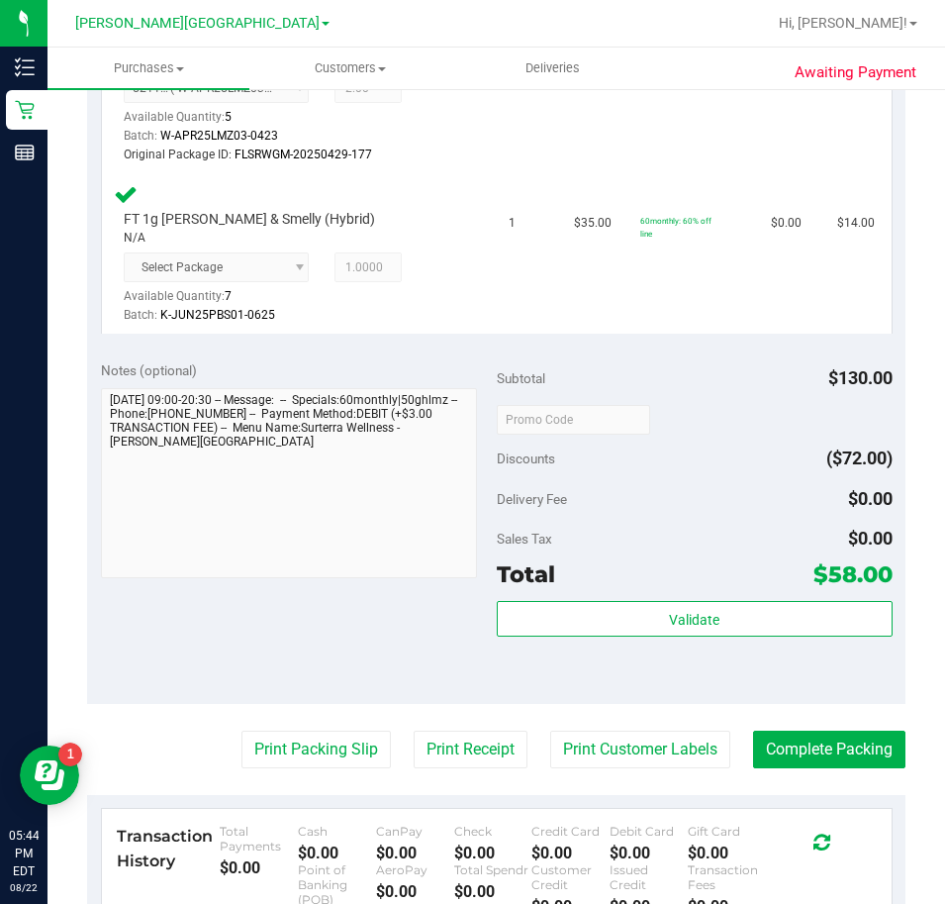
scroll to position [792, 0]
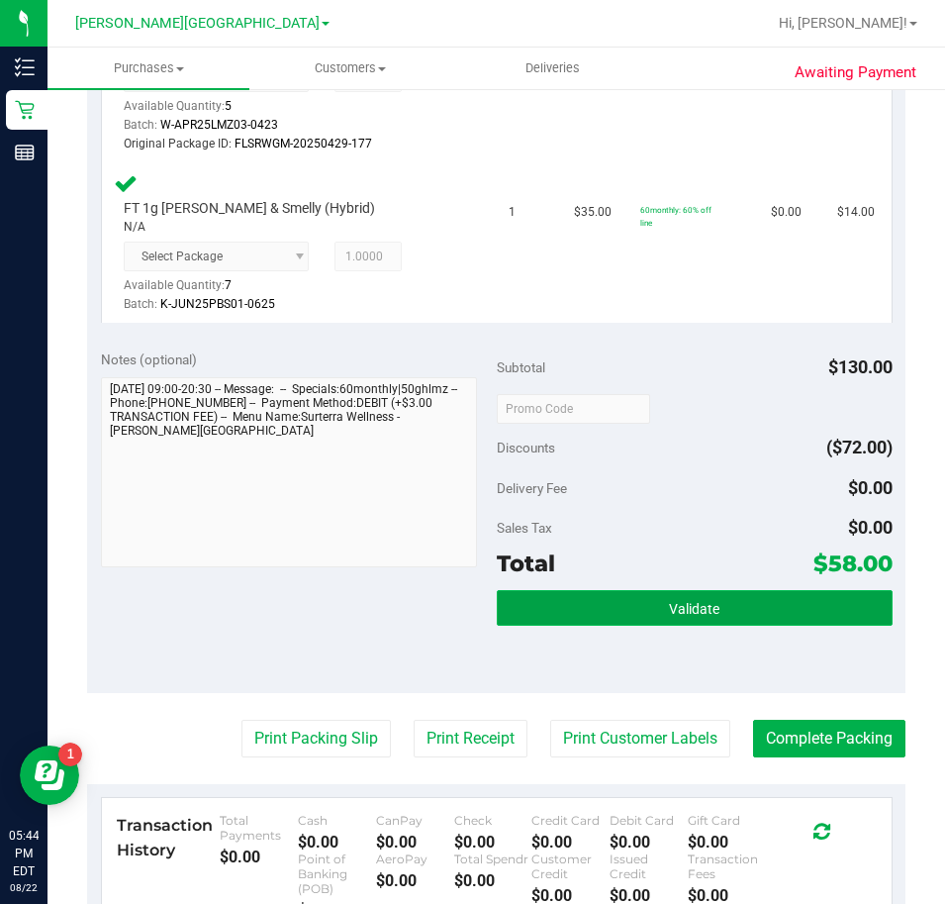
click at [668, 595] on button "Validate" at bounding box center [695, 608] width 396 height 36
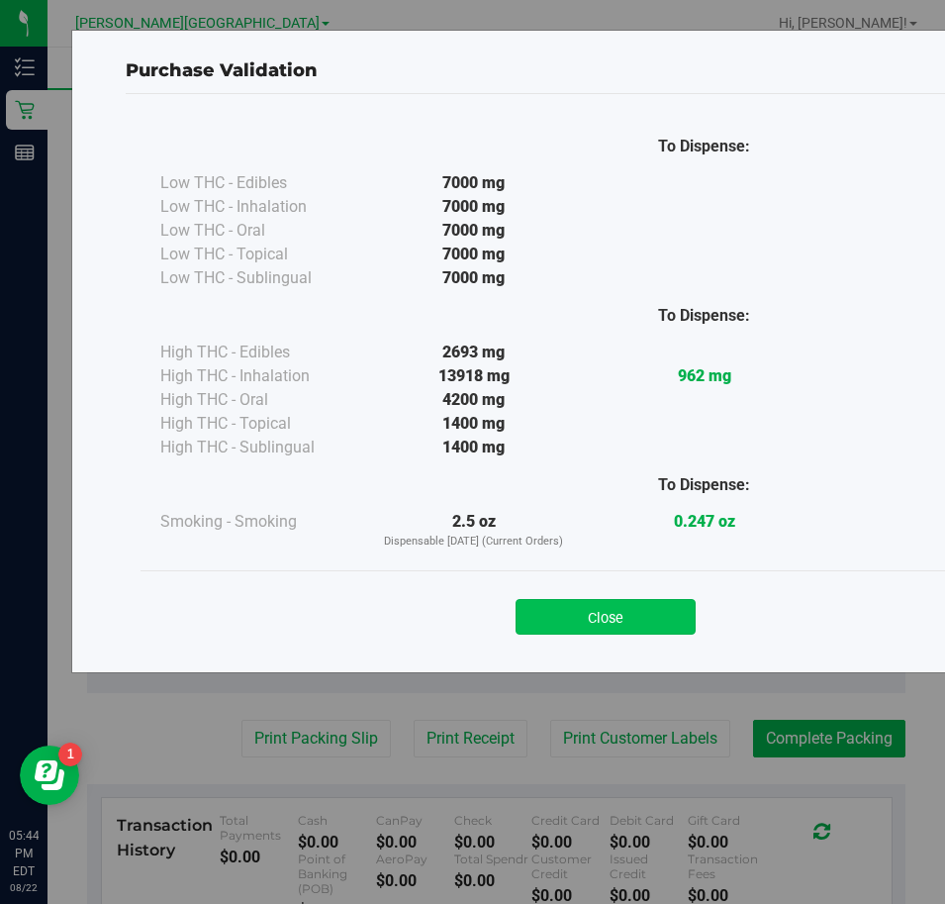
click at [612, 604] on button "Close" at bounding box center [606, 617] width 180 height 36
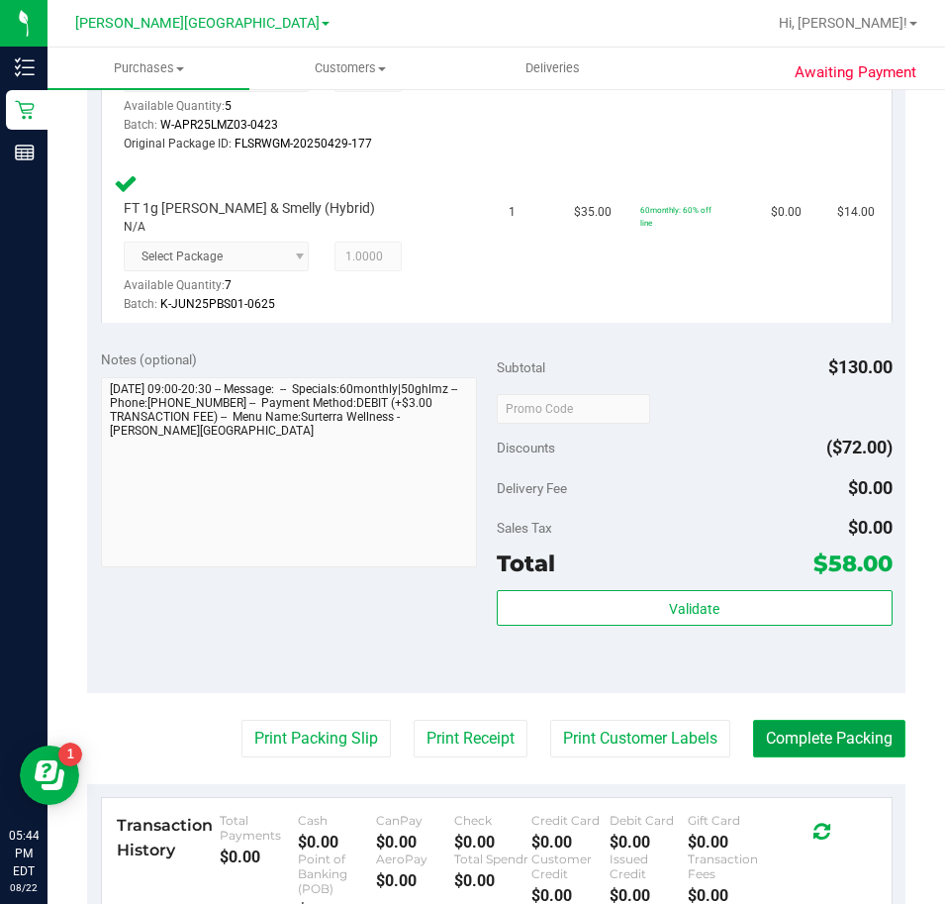
click at [782, 735] on button "Complete Packing" at bounding box center [829, 739] width 152 height 38
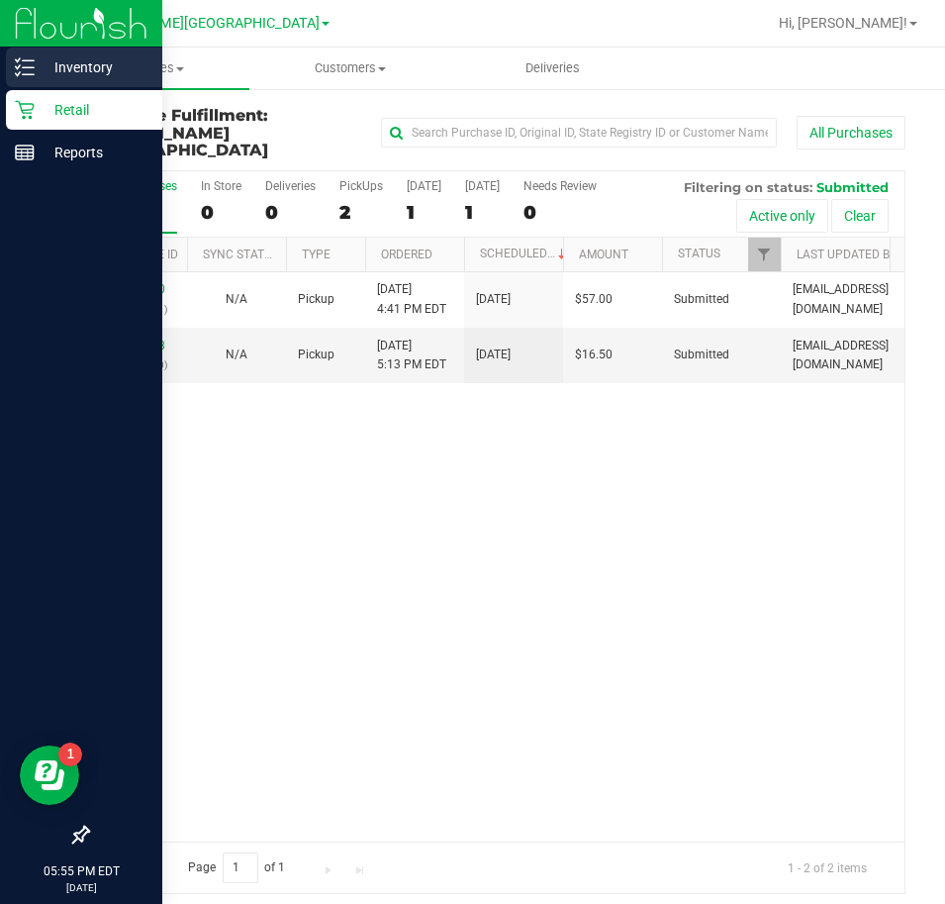
click at [55, 64] on p "Inventory" at bounding box center [94, 67] width 119 height 24
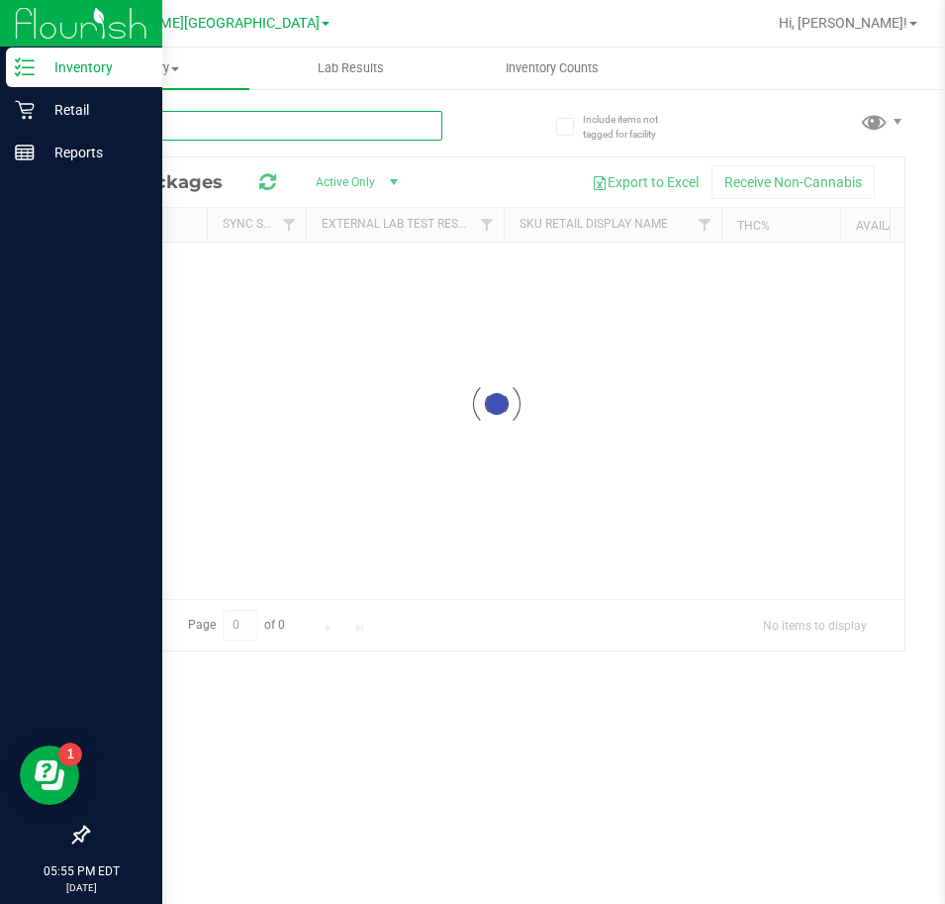
click at [333, 139] on input "text" at bounding box center [264, 126] width 355 height 30
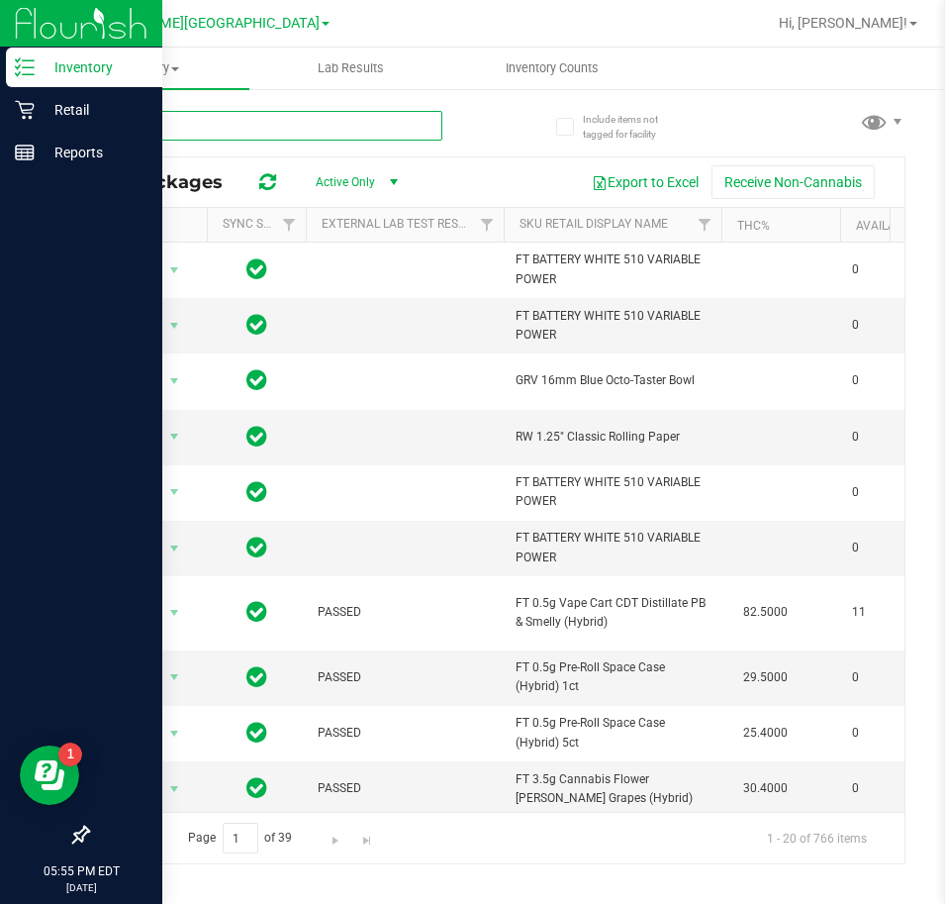
click at [138, 121] on input "text" at bounding box center [264, 126] width 355 height 30
type input "caramel"
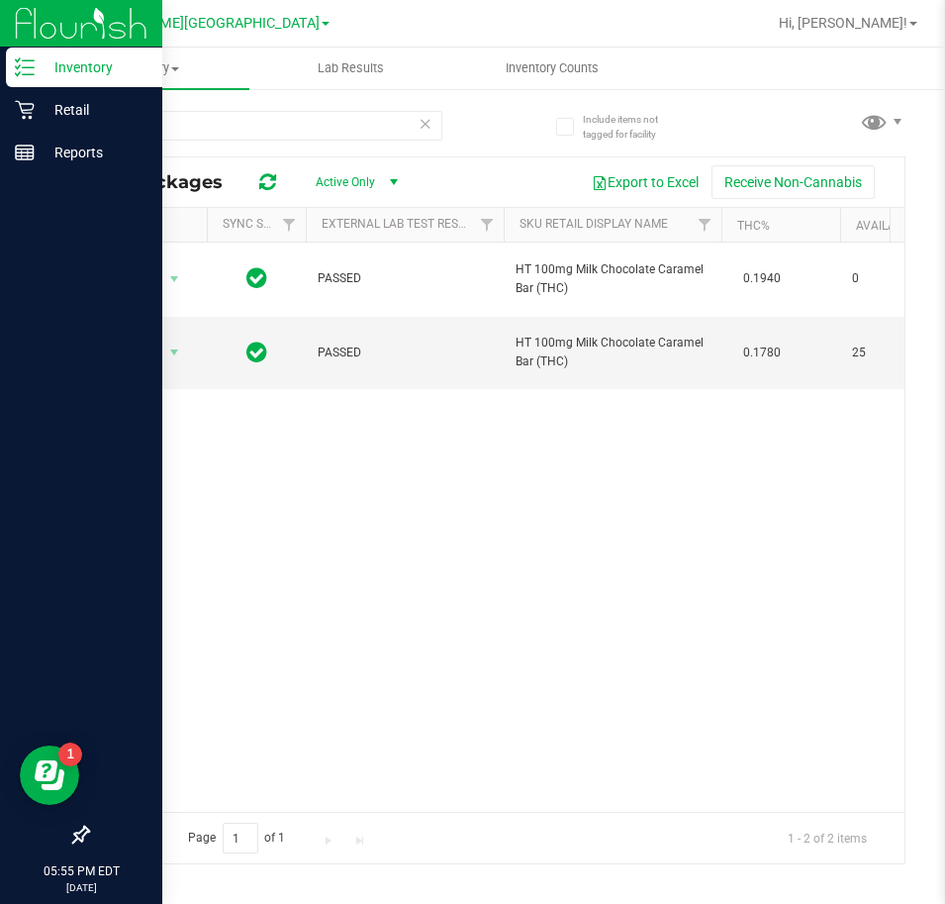
click at [687, 569] on div "Action Action Global inventory Package audit log Print package label Print prod…" at bounding box center [496, 527] width 817 height 569
click at [240, 425] on div "Action Action Global inventory Package audit log Print package label Print prod…" at bounding box center [496, 527] width 817 height 569
click at [245, 420] on div "Action Action Global inventory Package audit log Print package label Print prod…" at bounding box center [496, 527] width 817 height 569
click at [423, 129] on icon at bounding box center [426, 123] width 14 height 24
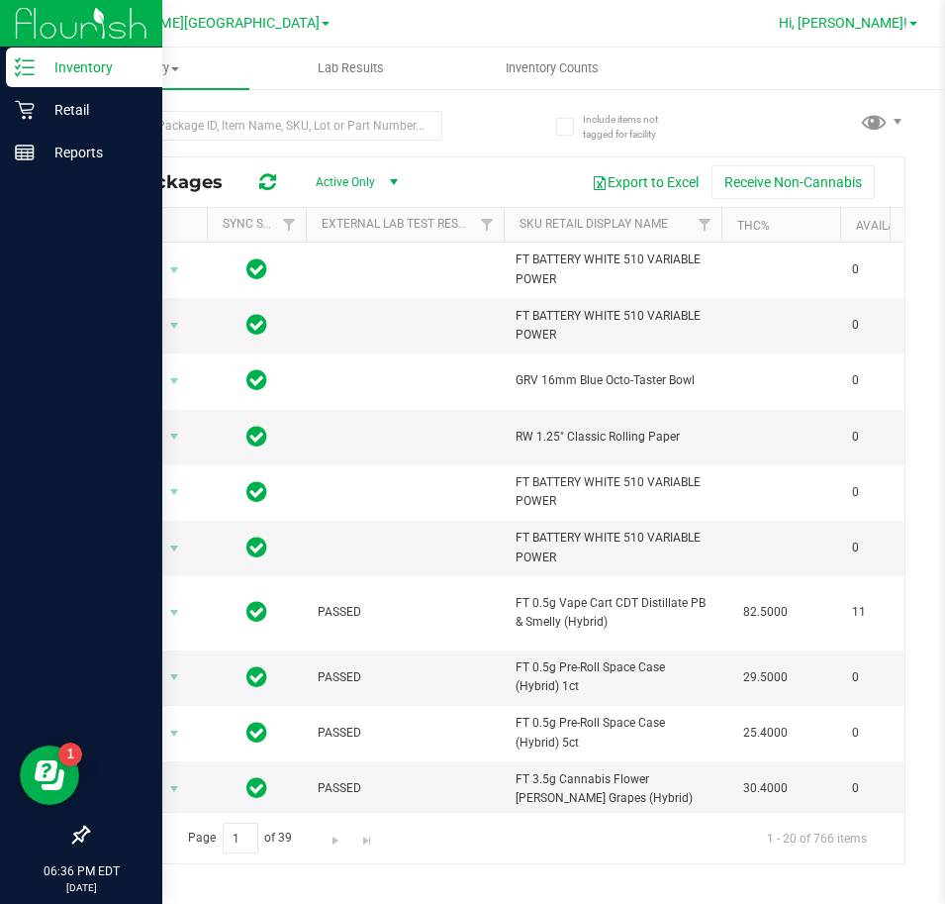
click at [884, 24] on span "Hi, [PERSON_NAME]!" at bounding box center [843, 23] width 129 height 16
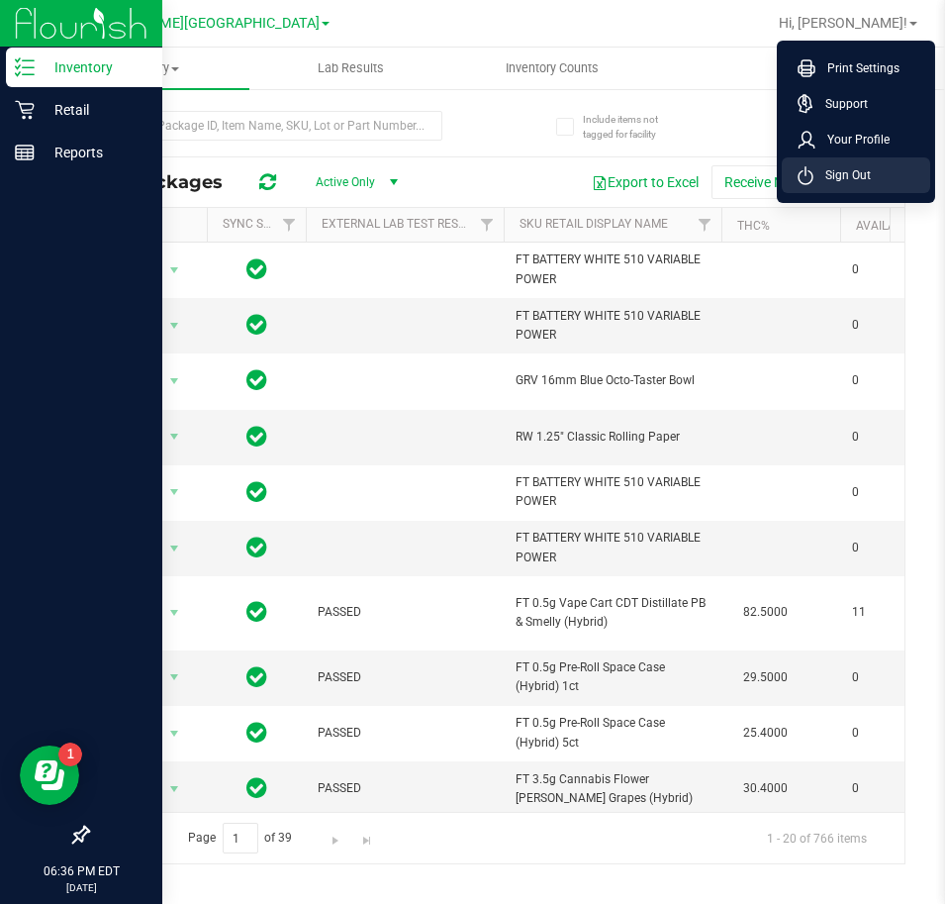
click at [861, 179] on span "Sign Out" at bounding box center [842, 175] width 57 height 20
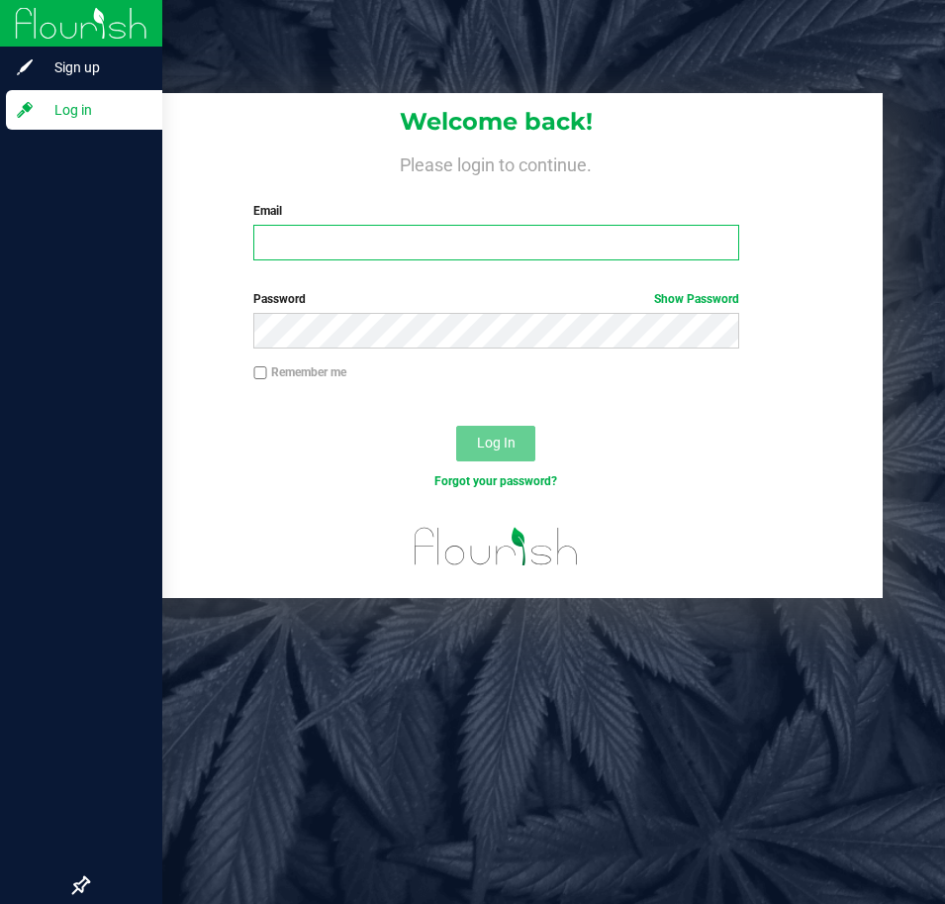
click at [596, 235] on input "Email" at bounding box center [496, 243] width 486 height 36
type input "[PERSON_NAME][EMAIL_ADDRESS][DOMAIN_NAME]"
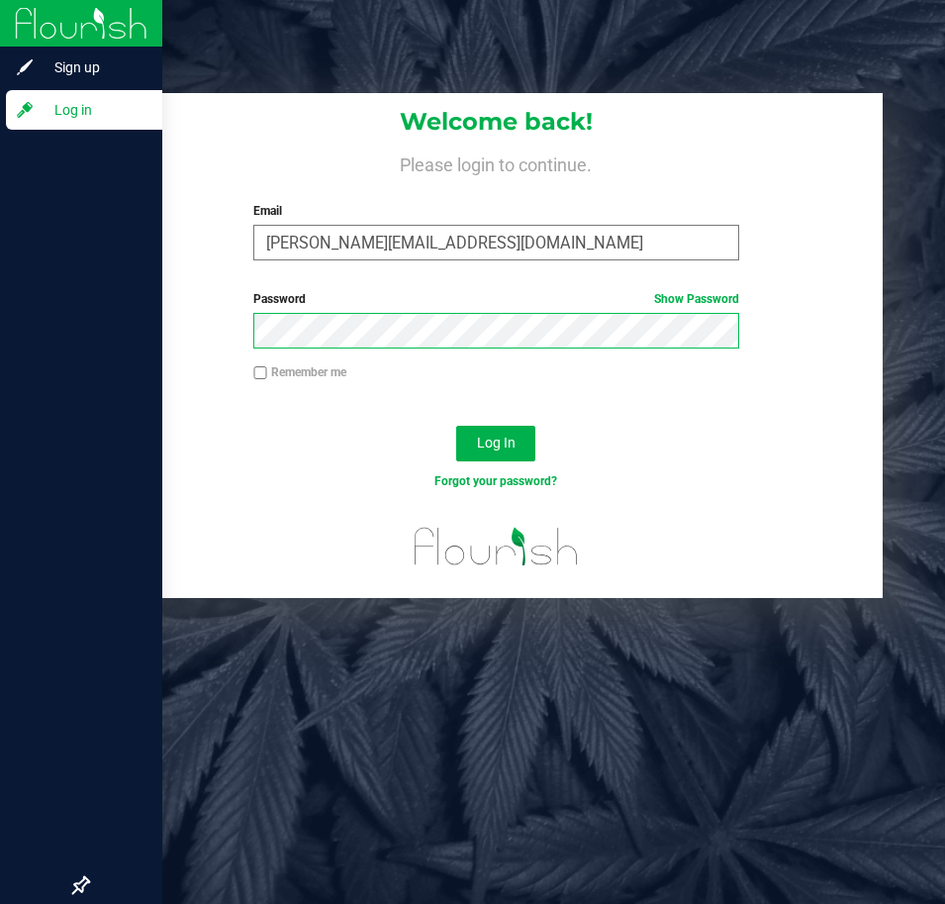
click at [456, 426] on button "Log In" at bounding box center [495, 444] width 79 height 36
